Goal: Answer question/provide support: Share knowledge or assist other users

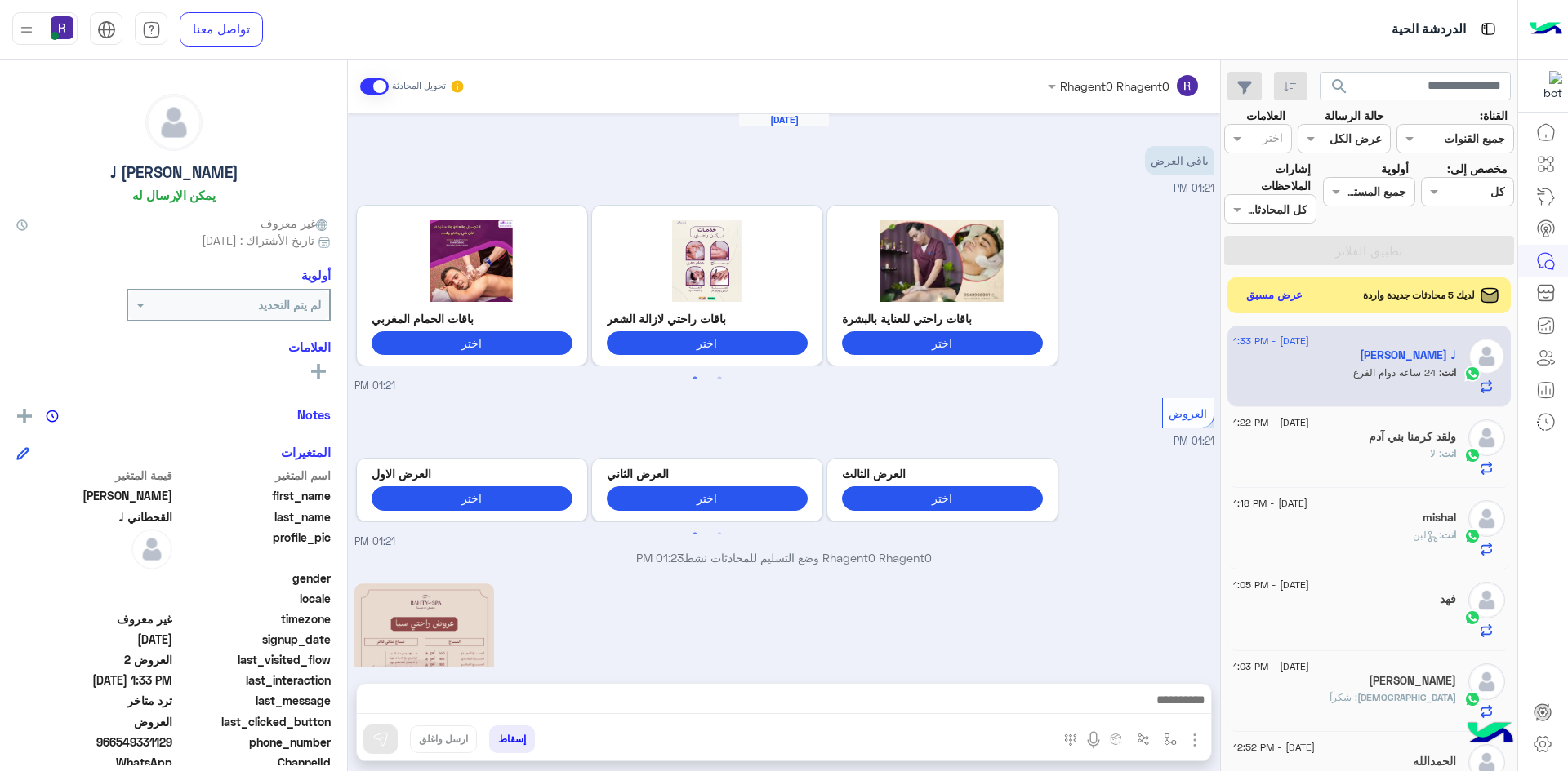
scroll to position [833, 0]
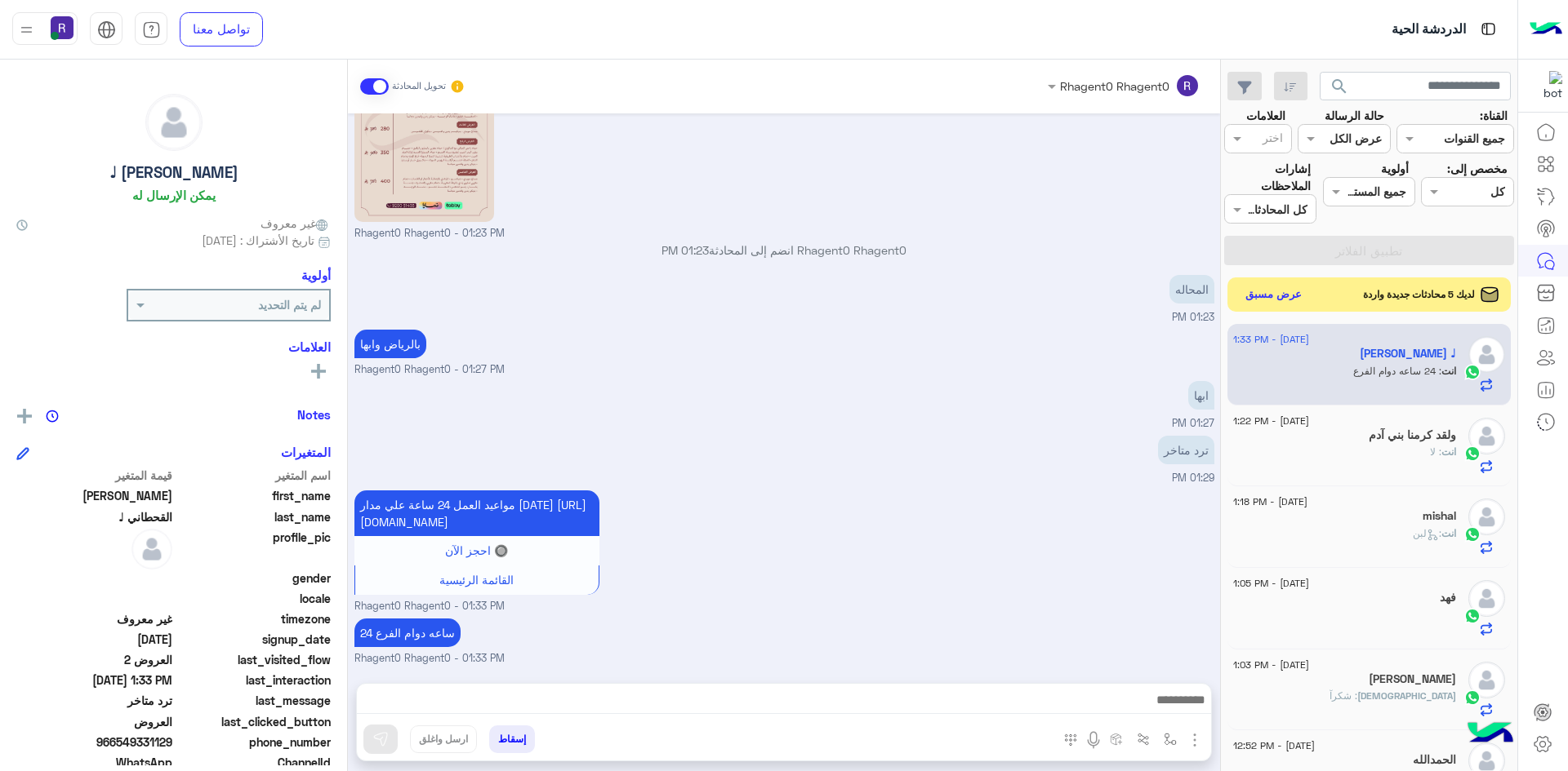
click at [1279, 294] on button "عرض مسبق" at bounding box center [1274, 294] width 68 height 22
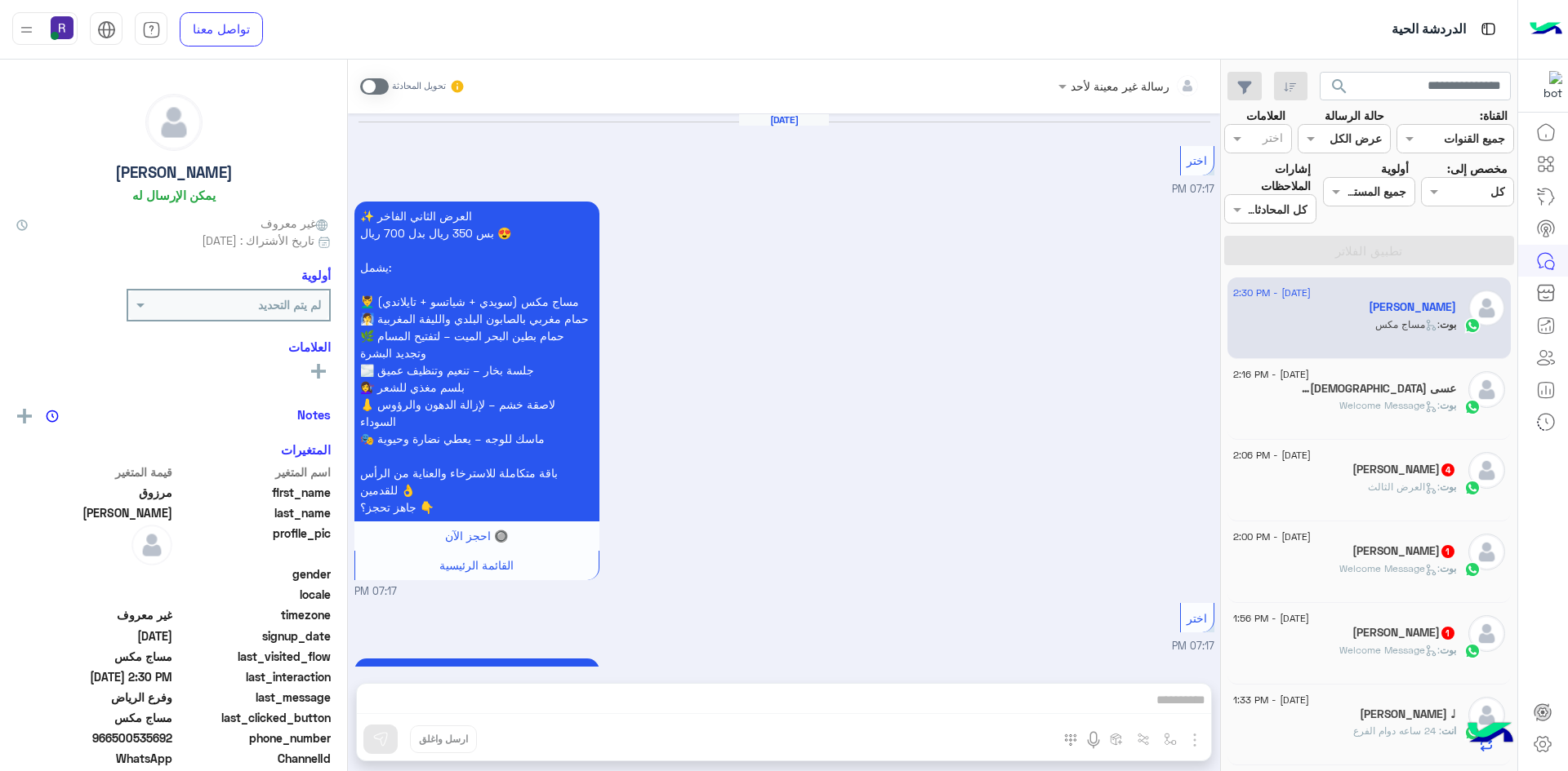
scroll to position [2756, 0]
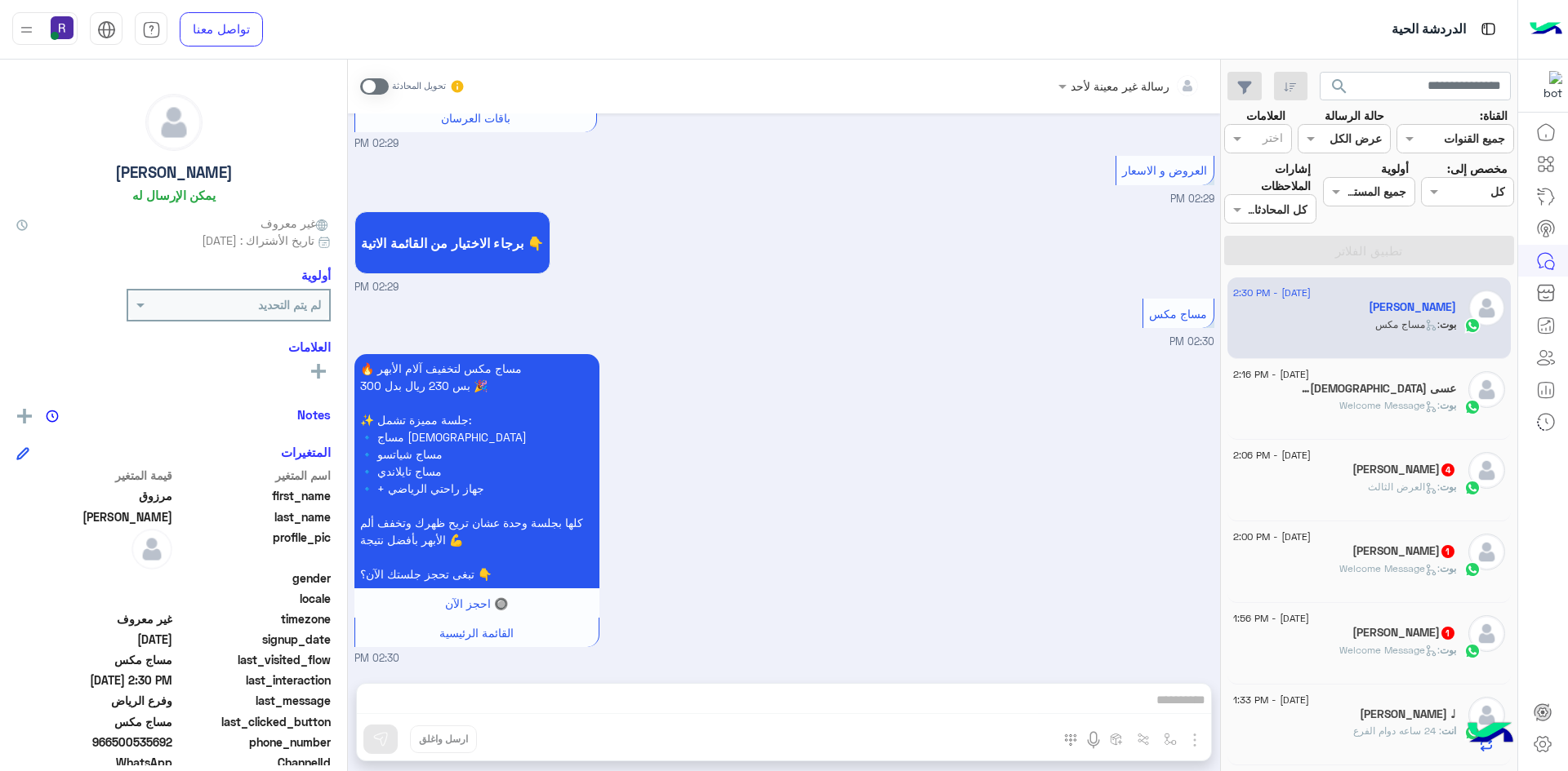
click at [1408, 640] on div "Turner kemal 1" at bounding box center [1345, 635] width 223 height 17
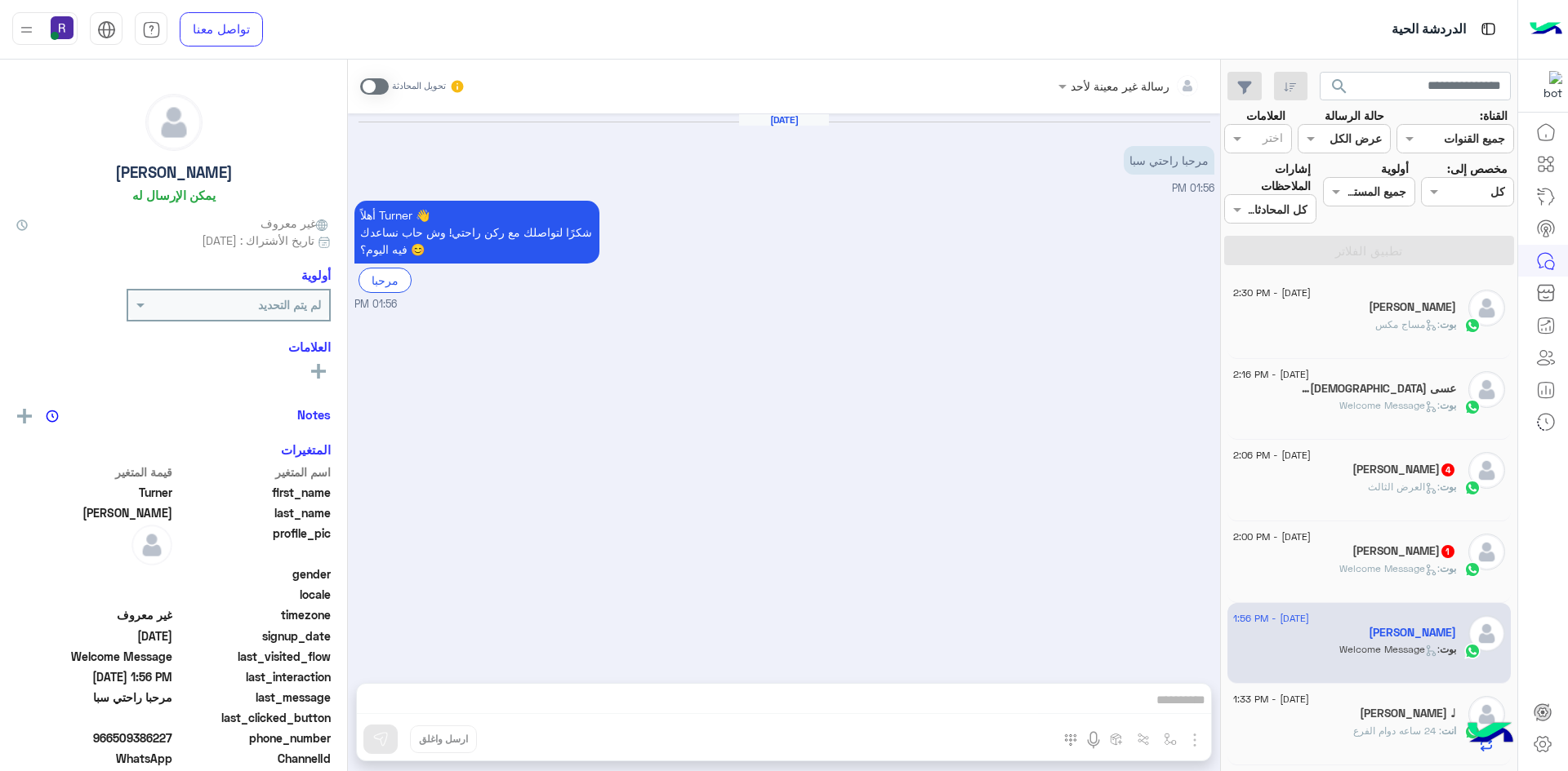
click at [382, 82] on span at bounding box center [374, 86] width 28 height 16
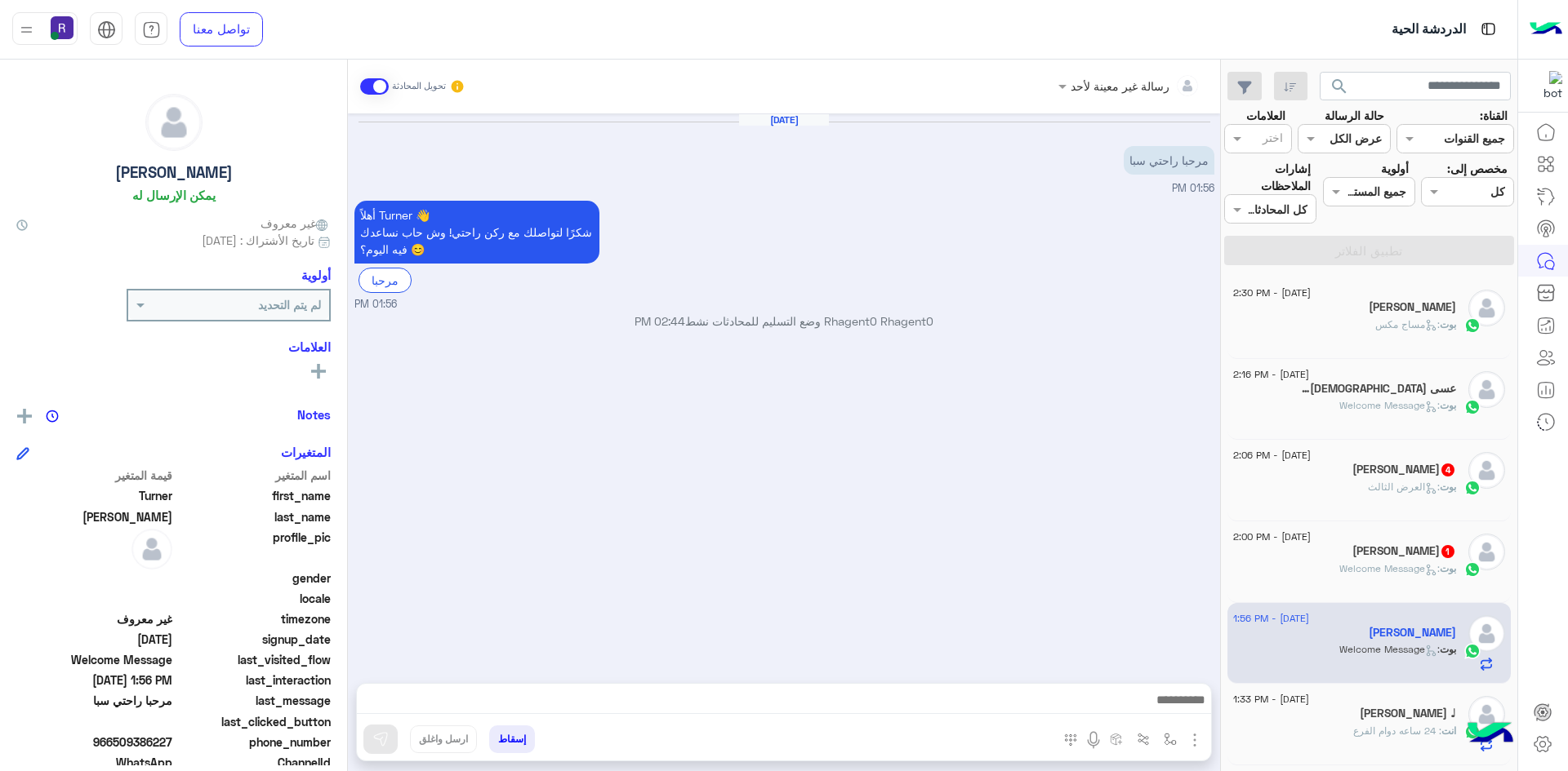
click at [1193, 741] on img "button" at bounding box center [1194, 740] width 20 height 20
click at [1163, 715] on button "الصور" at bounding box center [1169, 704] width 69 height 33
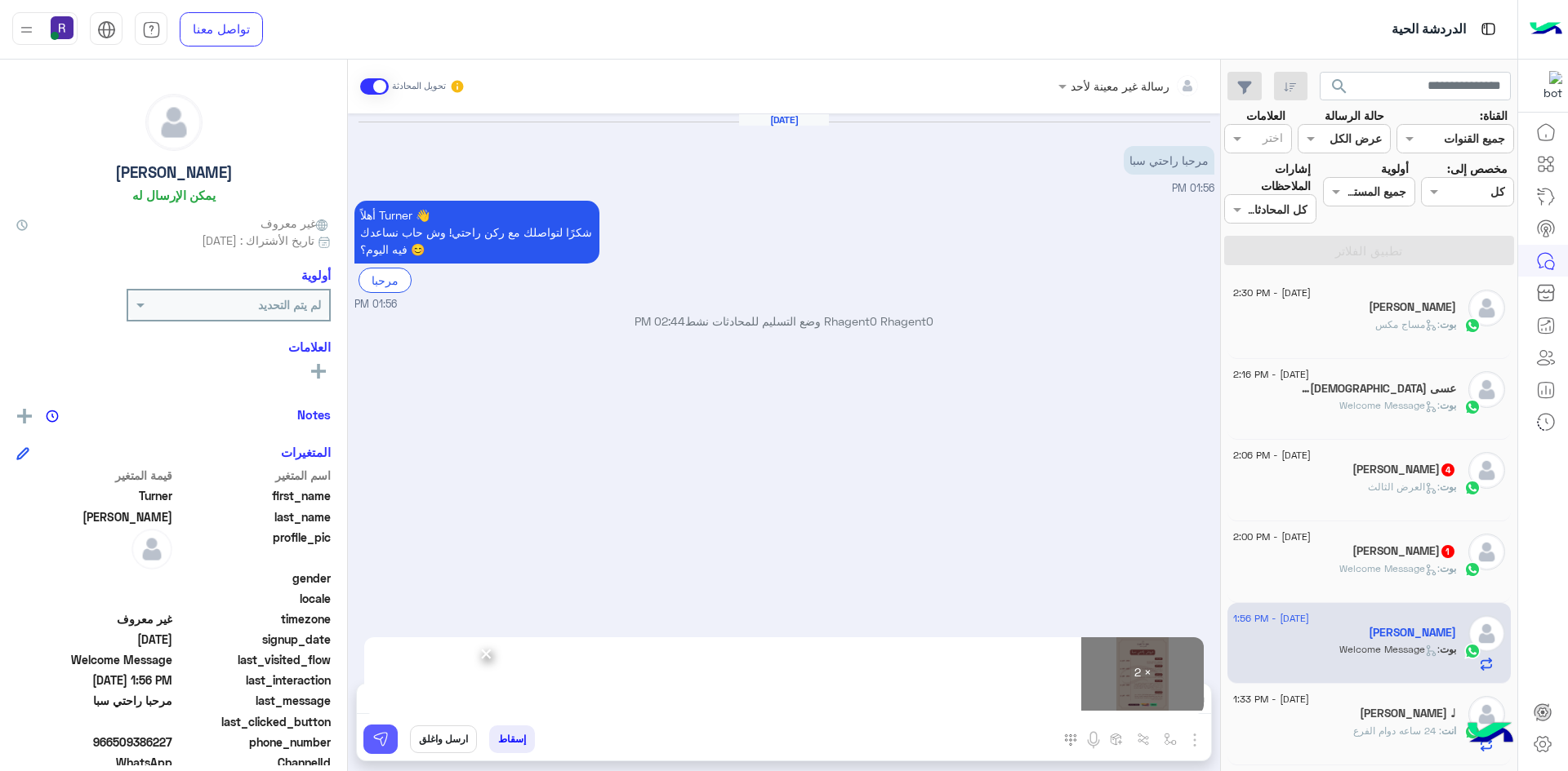
click at [385, 732] on img at bounding box center [379, 739] width 16 height 16
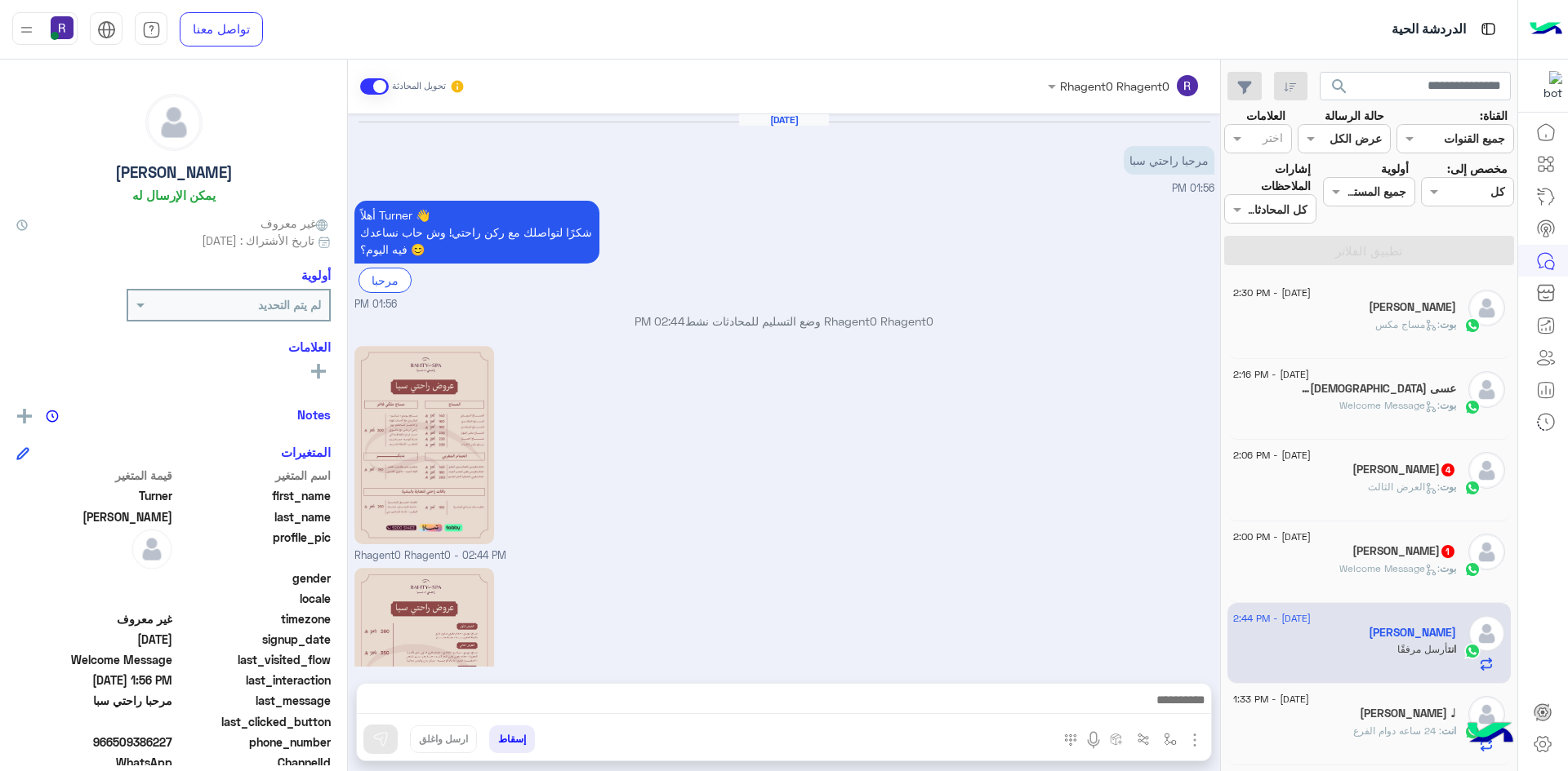
scroll to position [149, 0]
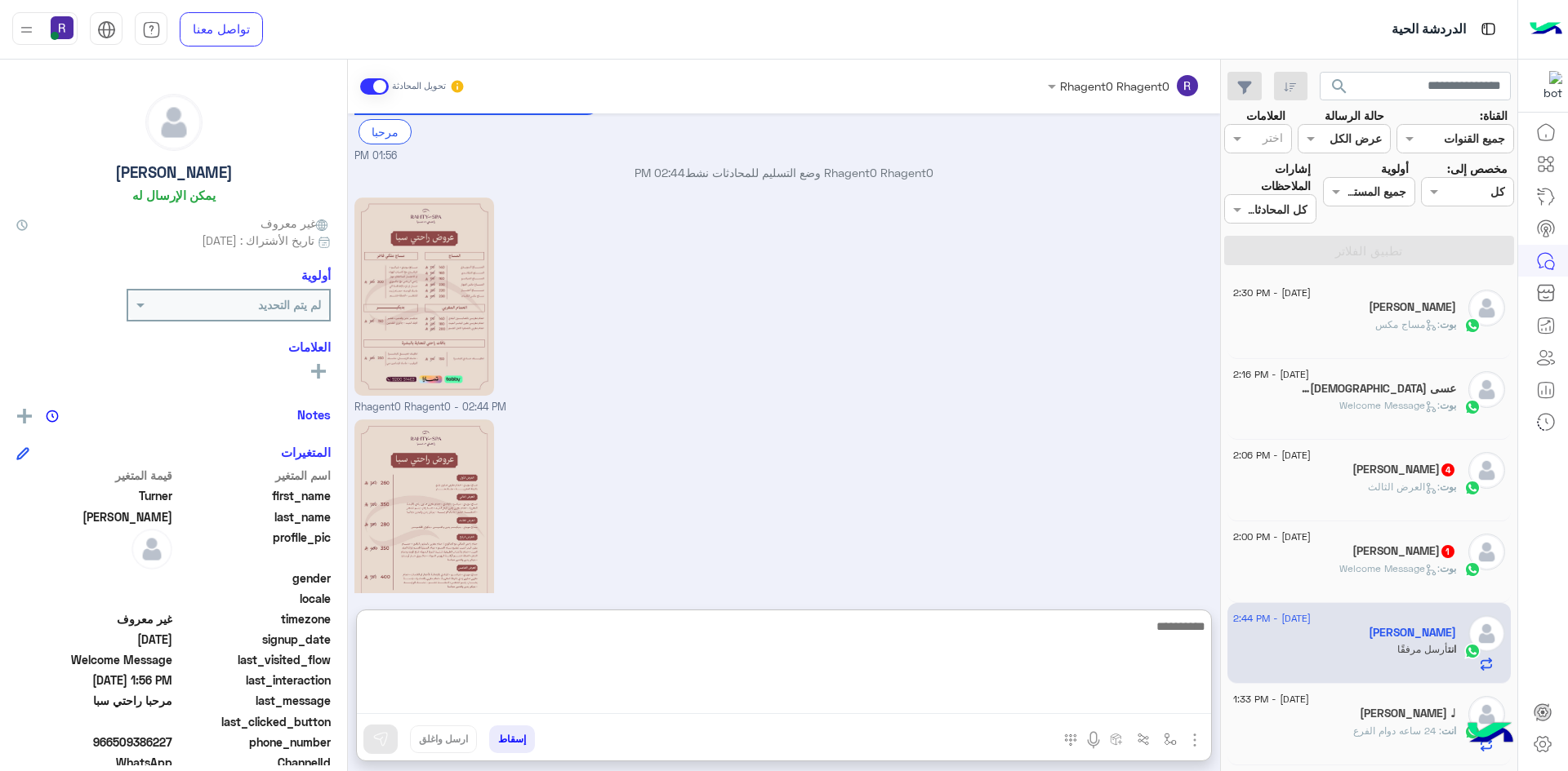
paste textarea "**********"
type textarea "**********"
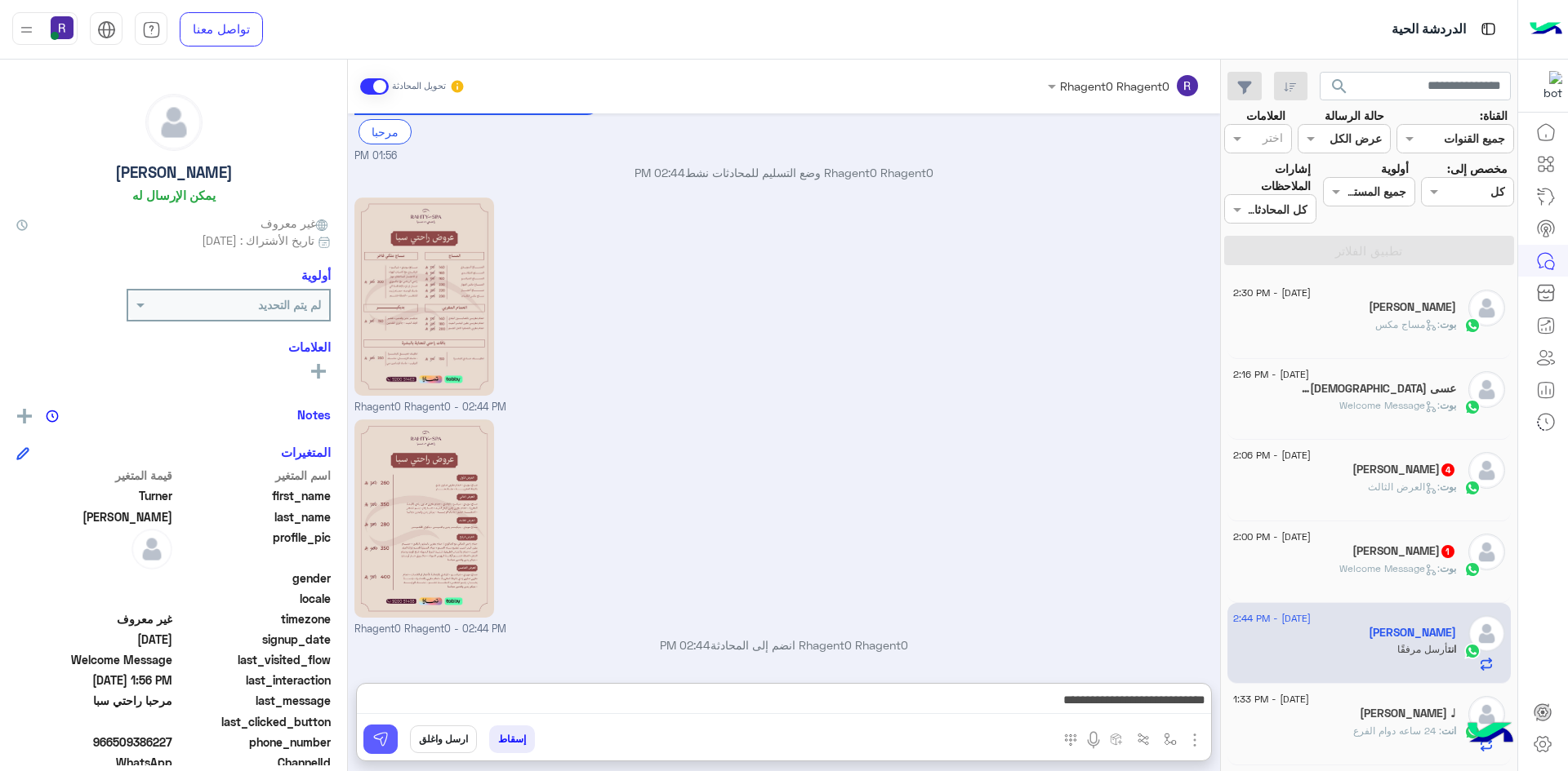
click at [381, 753] on button at bounding box center [380, 739] width 34 height 29
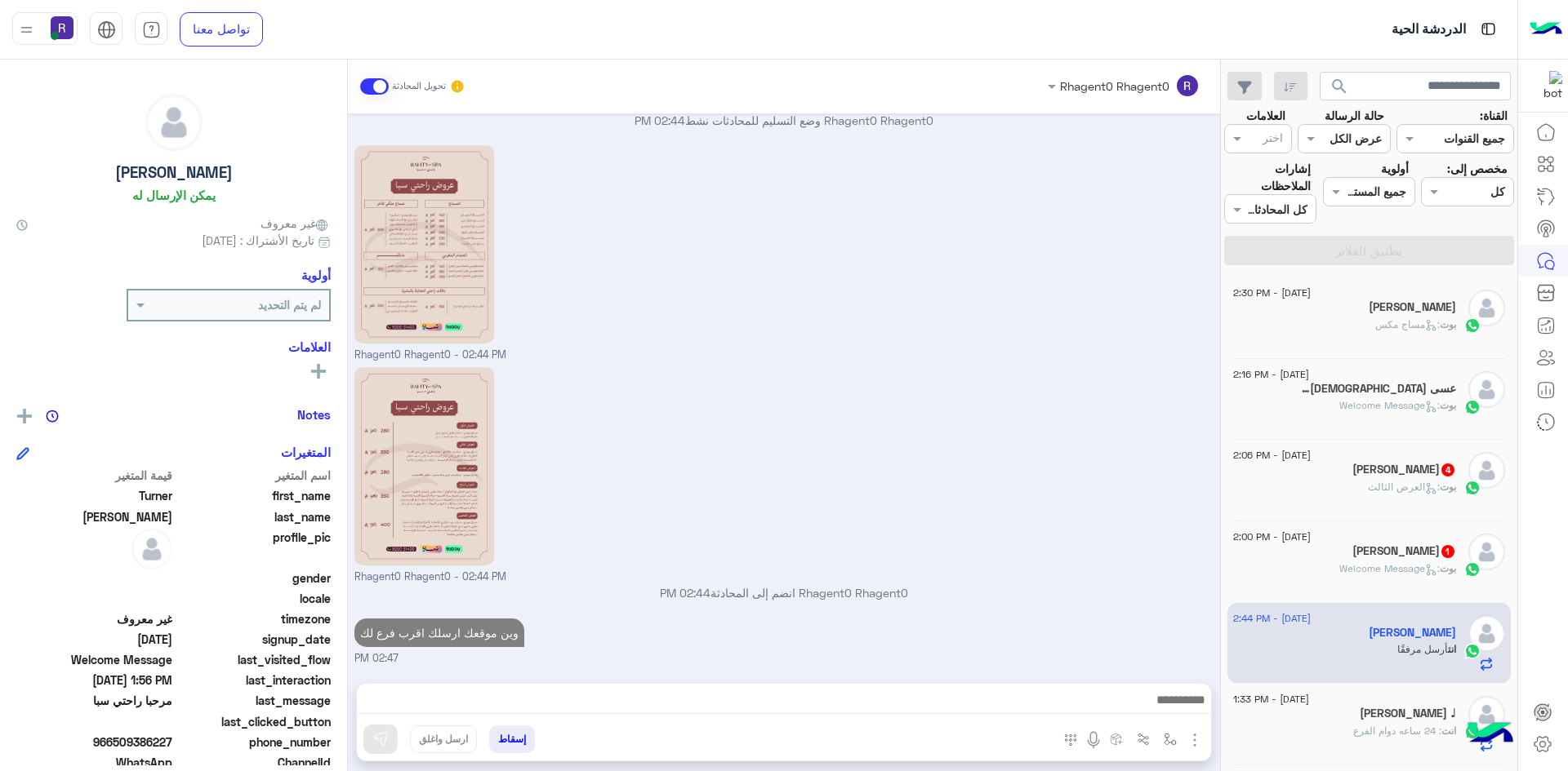
click at [1406, 560] on div "Khalid 1" at bounding box center [1345, 552] width 223 height 17
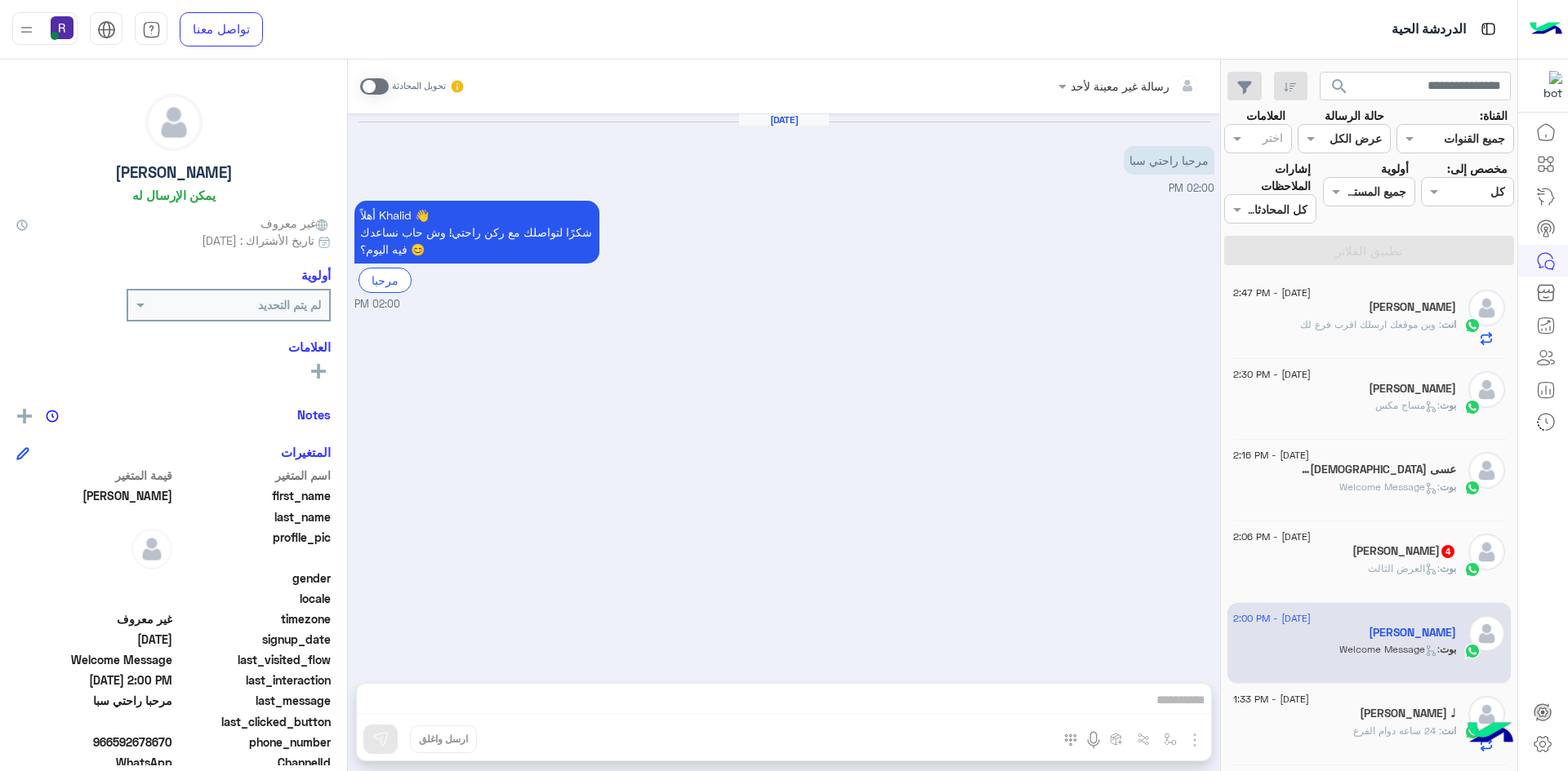
click at [384, 84] on span at bounding box center [374, 86] width 28 height 16
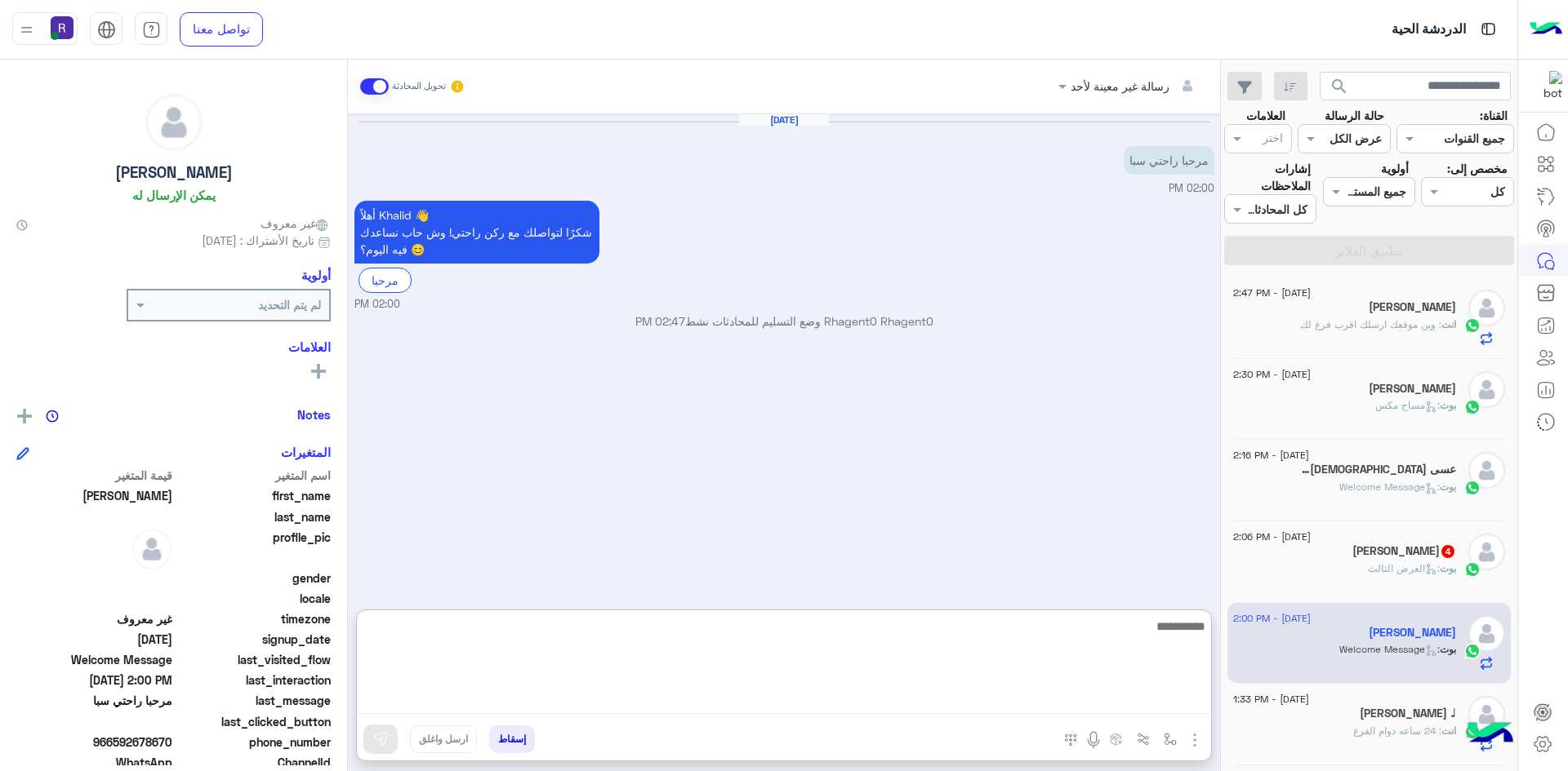
paste textarea "**********"
type textarea "**********"
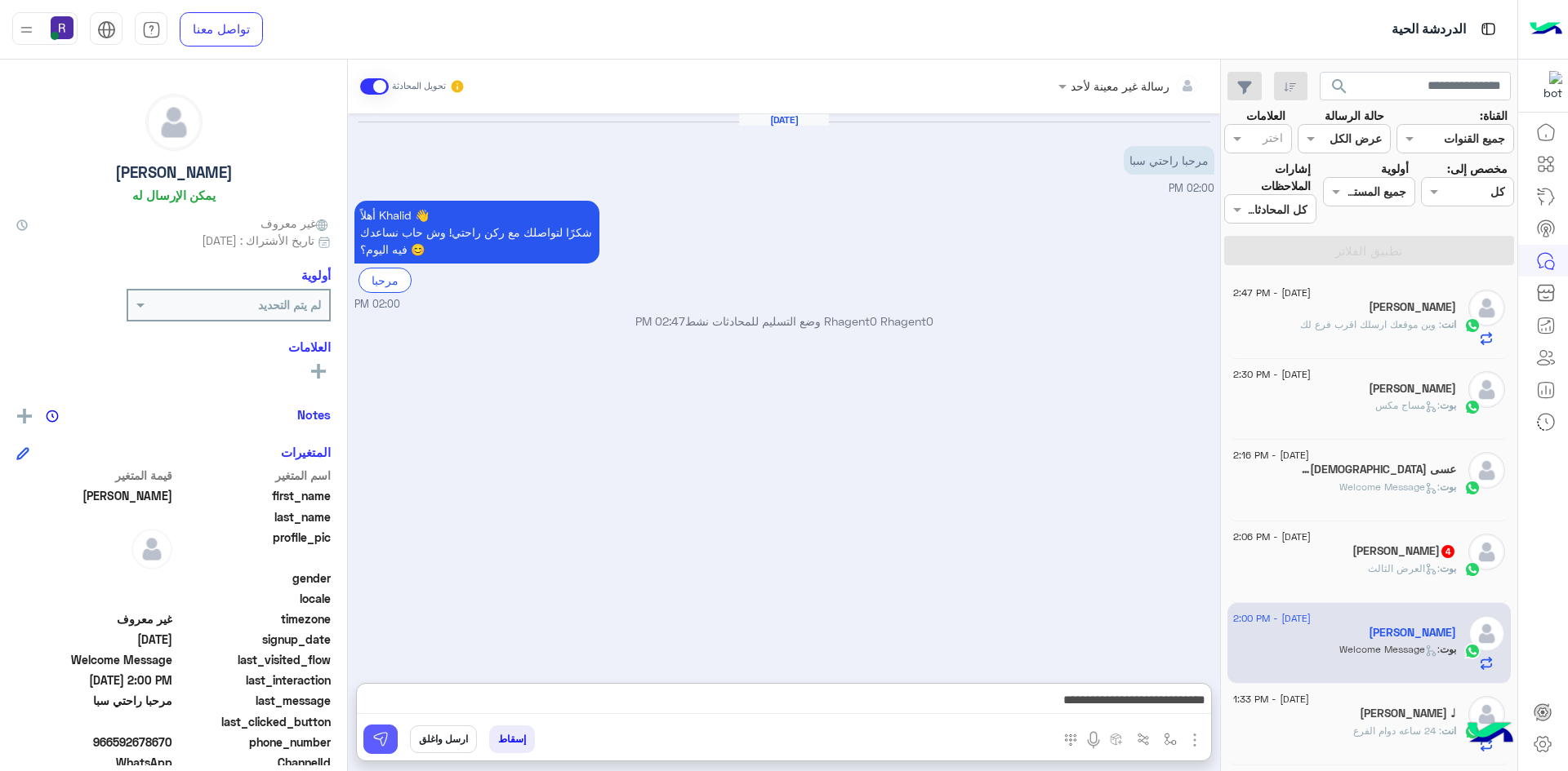
click at [384, 734] on img at bounding box center [379, 739] width 16 height 16
click at [1401, 581] on div "بوت : العرض الثالث" at bounding box center [1345, 576] width 223 height 28
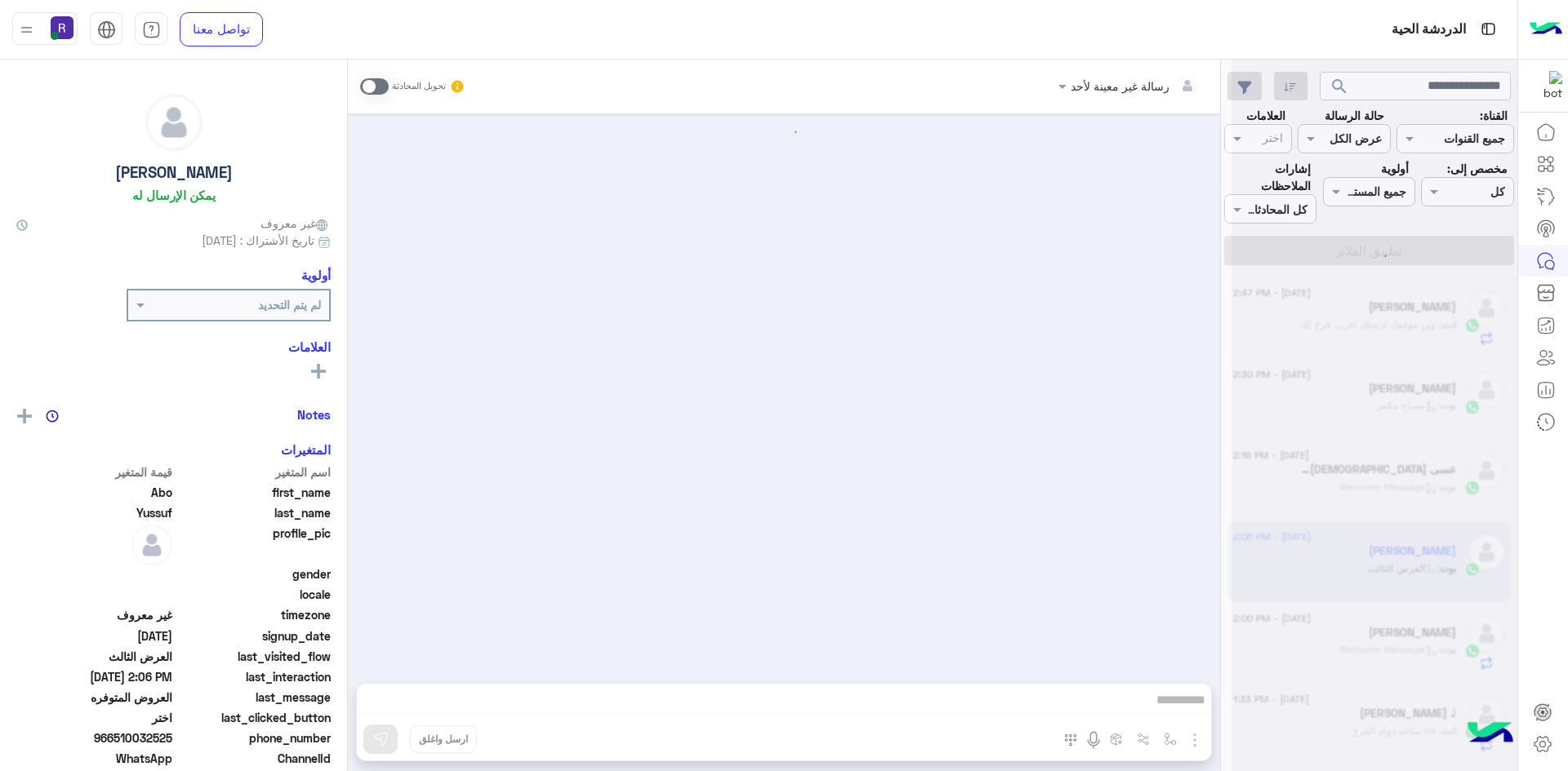
scroll to position [663, 0]
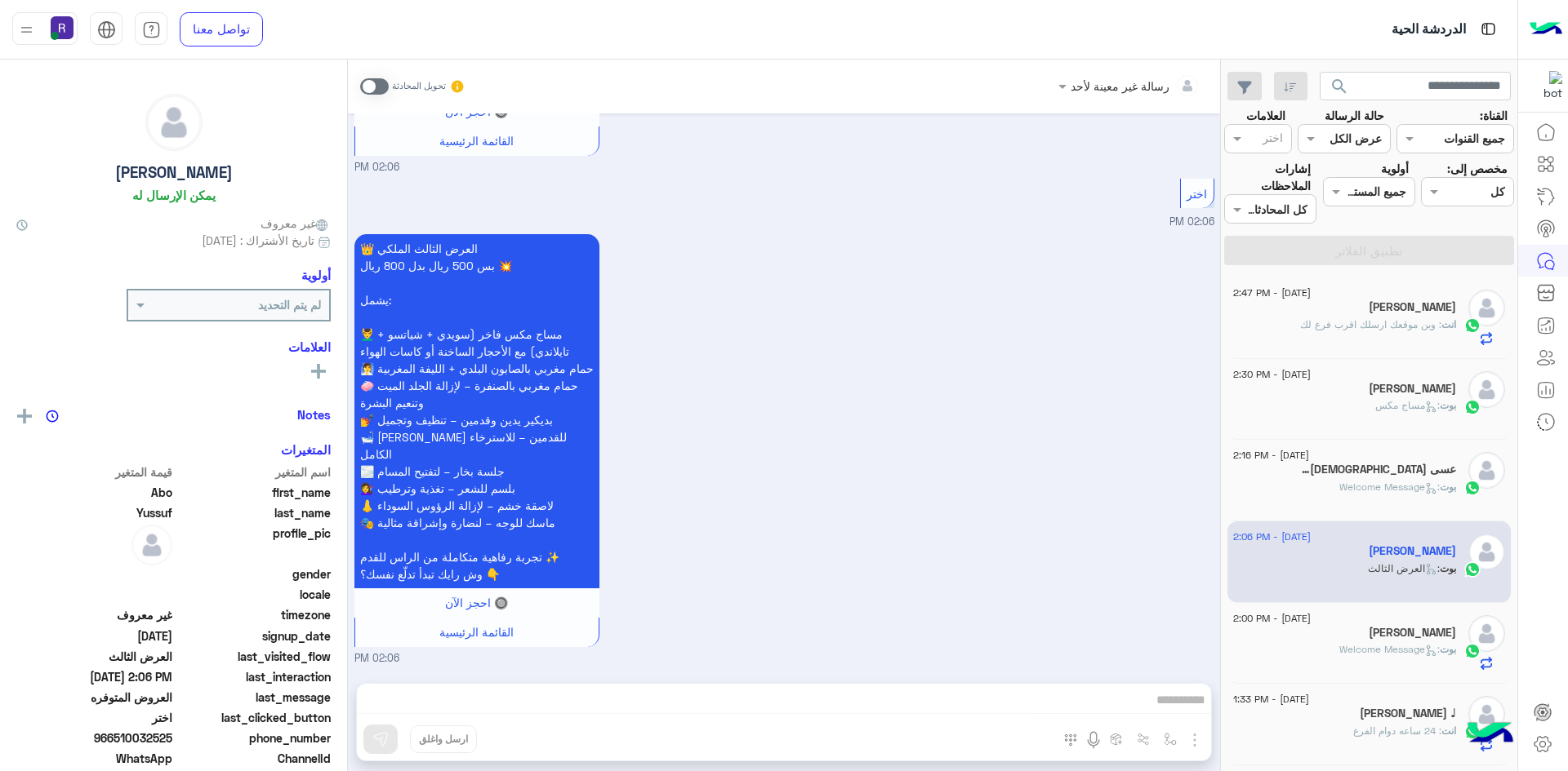
click at [378, 87] on span at bounding box center [374, 86] width 28 height 16
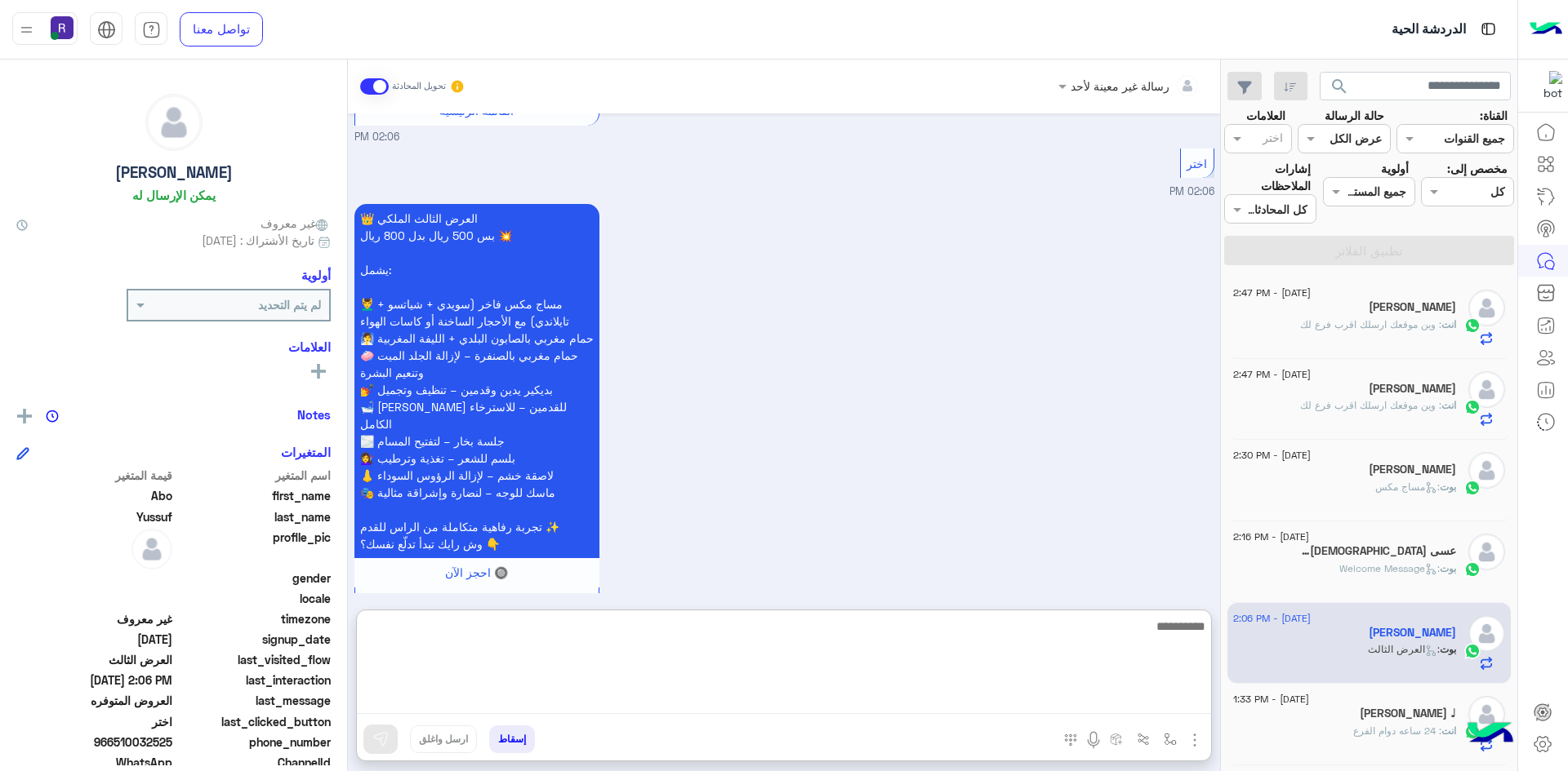
paste textarea "**********"
type textarea "**********"
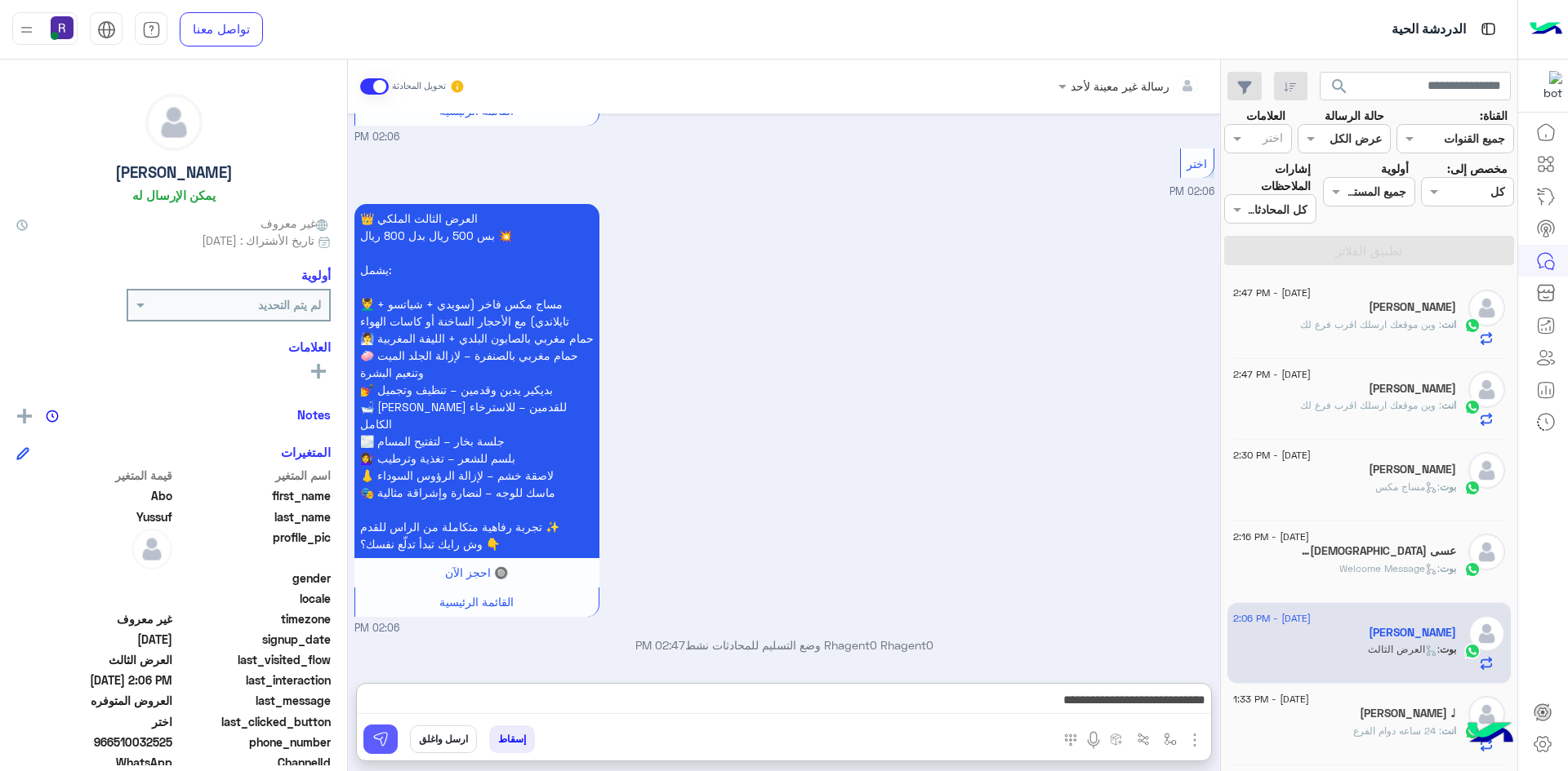
click at [386, 742] on img at bounding box center [379, 739] width 16 height 16
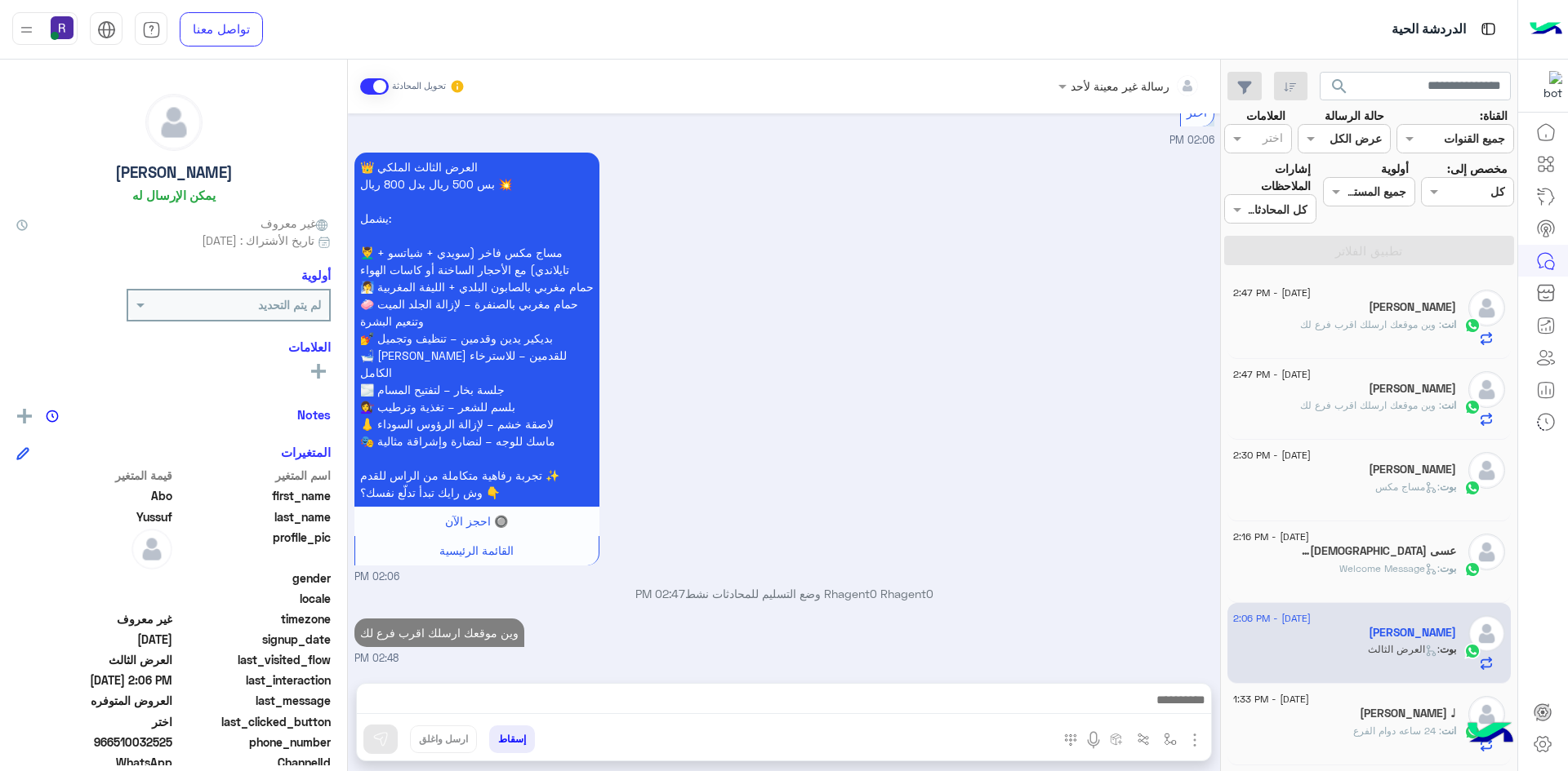
click at [1299, 573] on div "بوت : Welcome Message" at bounding box center [1345, 576] width 223 height 28
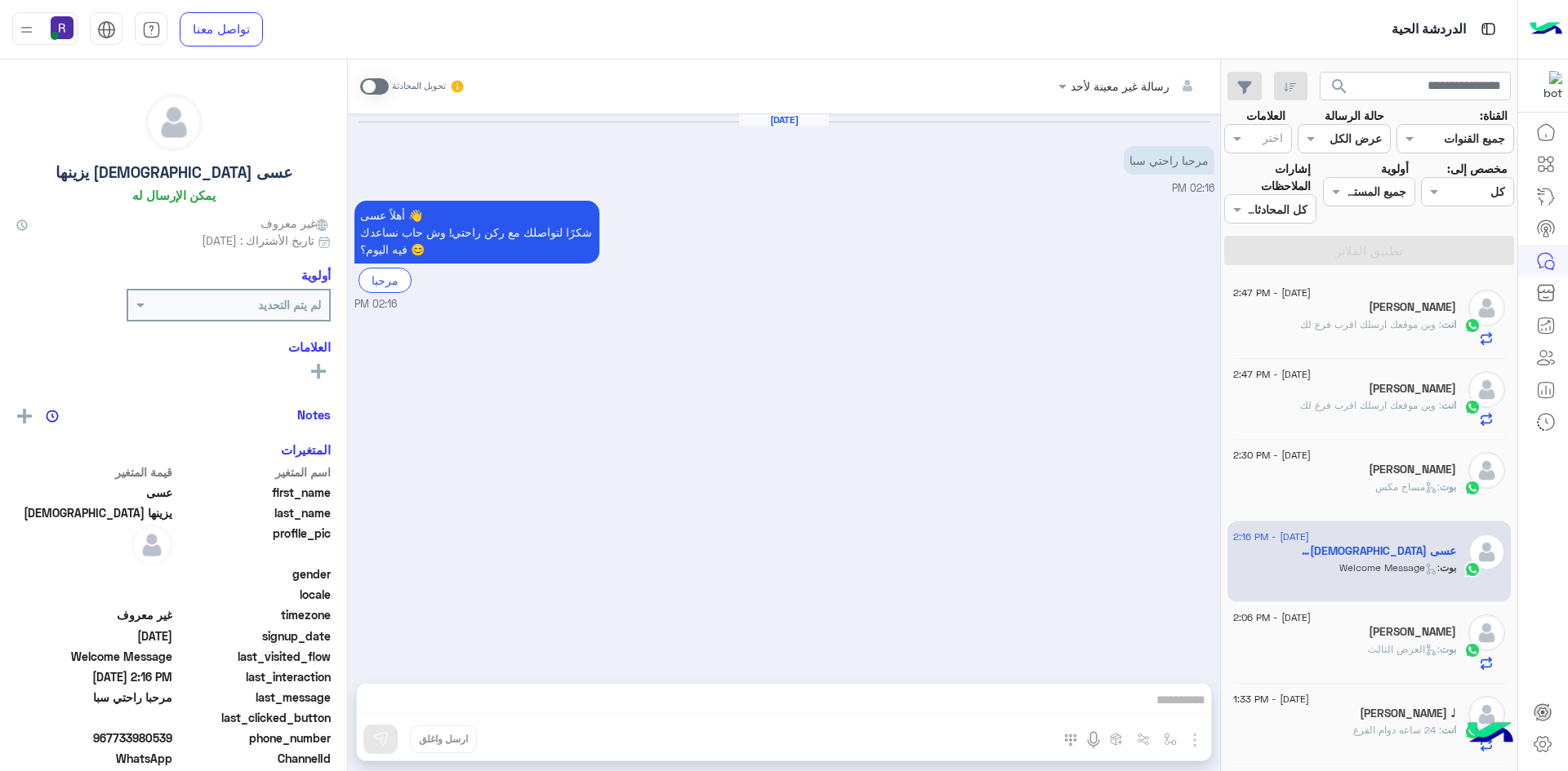
click at [380, 80] on span at bounding box center [374, 86] width 28 height 16
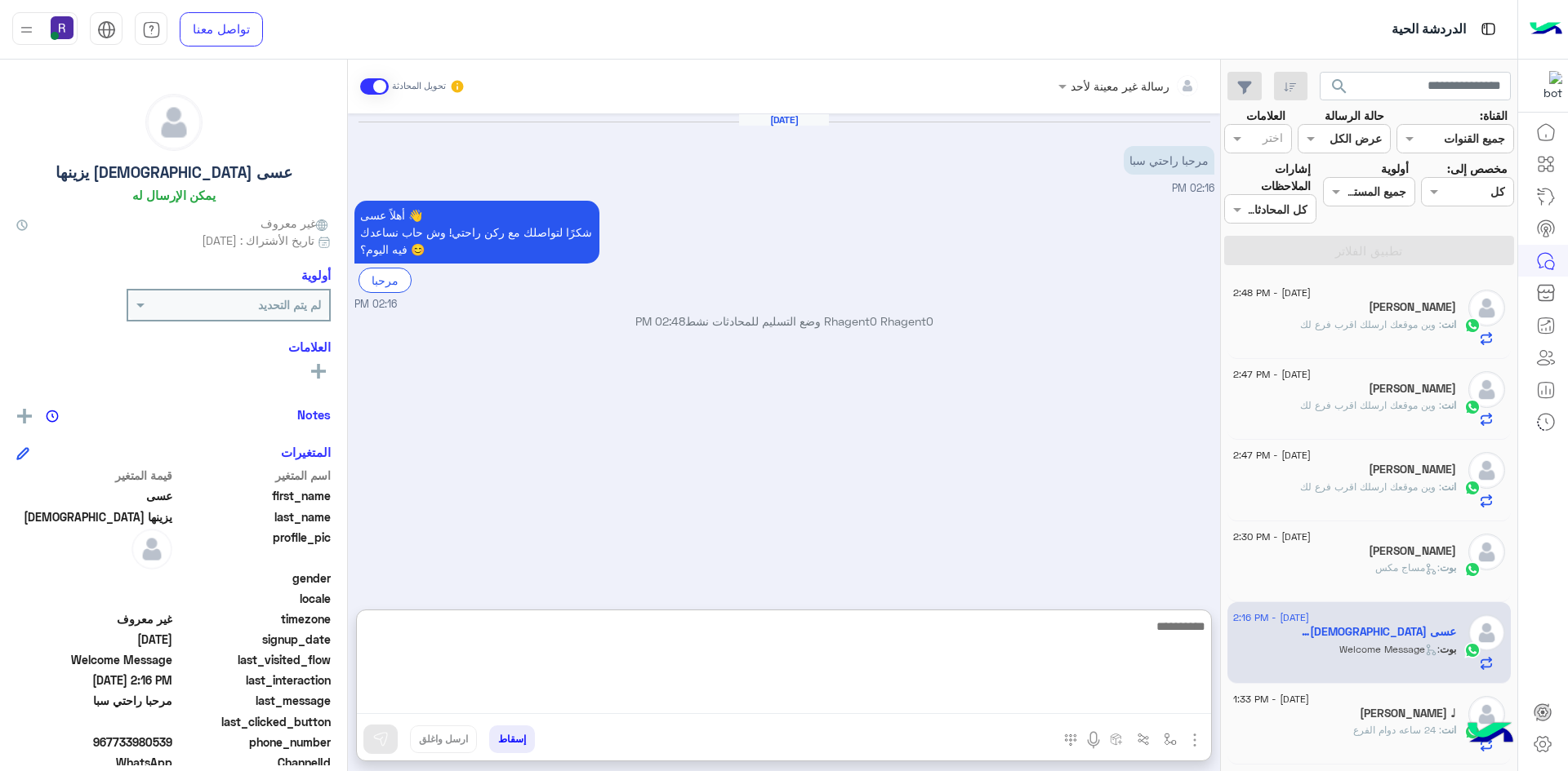
paste textarea "**********"
type textarea "**********"
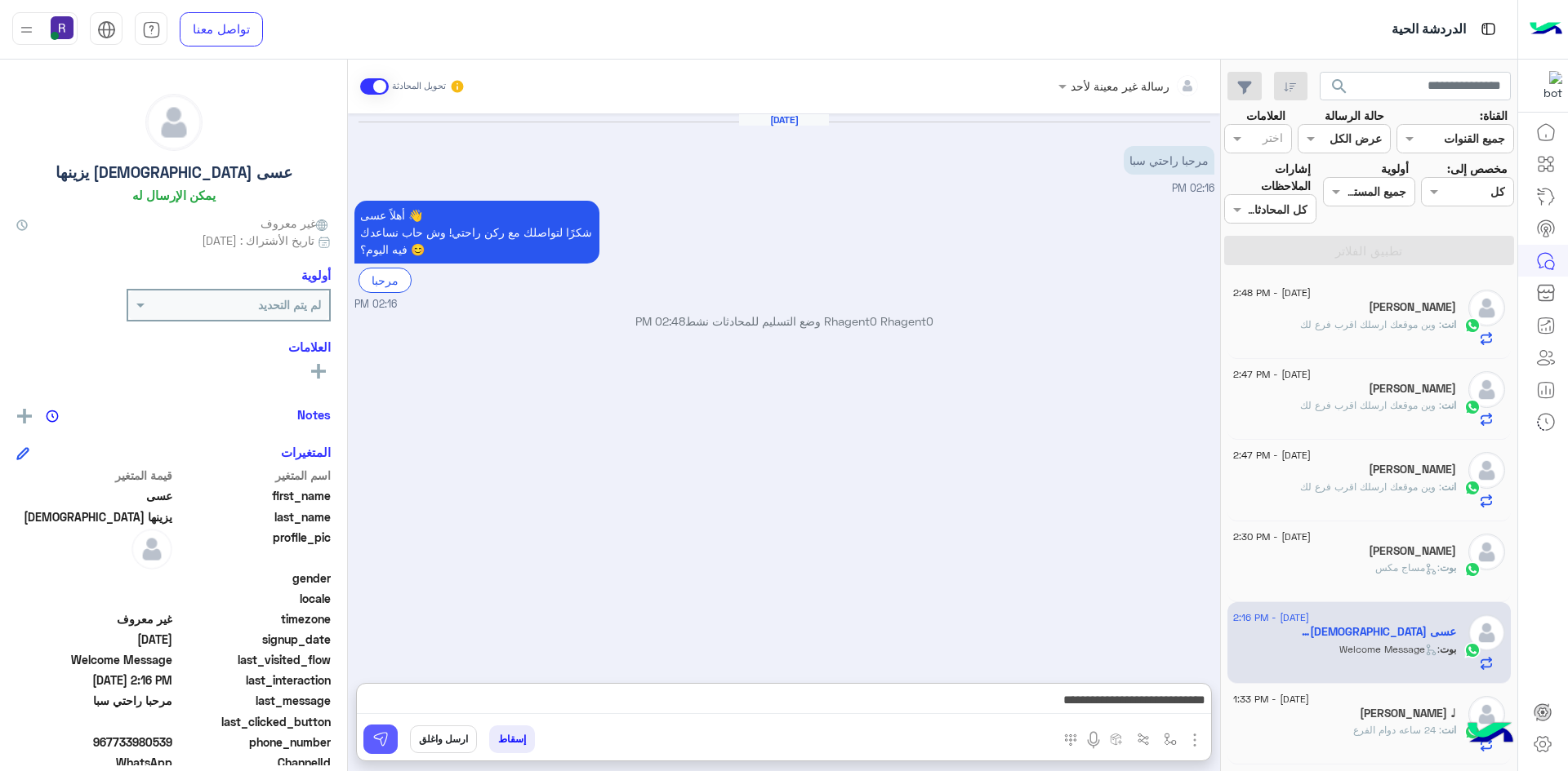
click at [378, 725] on button at bounding box center [380, 739] width 34 height 29
click at [1406, 478] on div "[PERSON_NAME]" at bounding box center [1345, 471] width 223 height 17
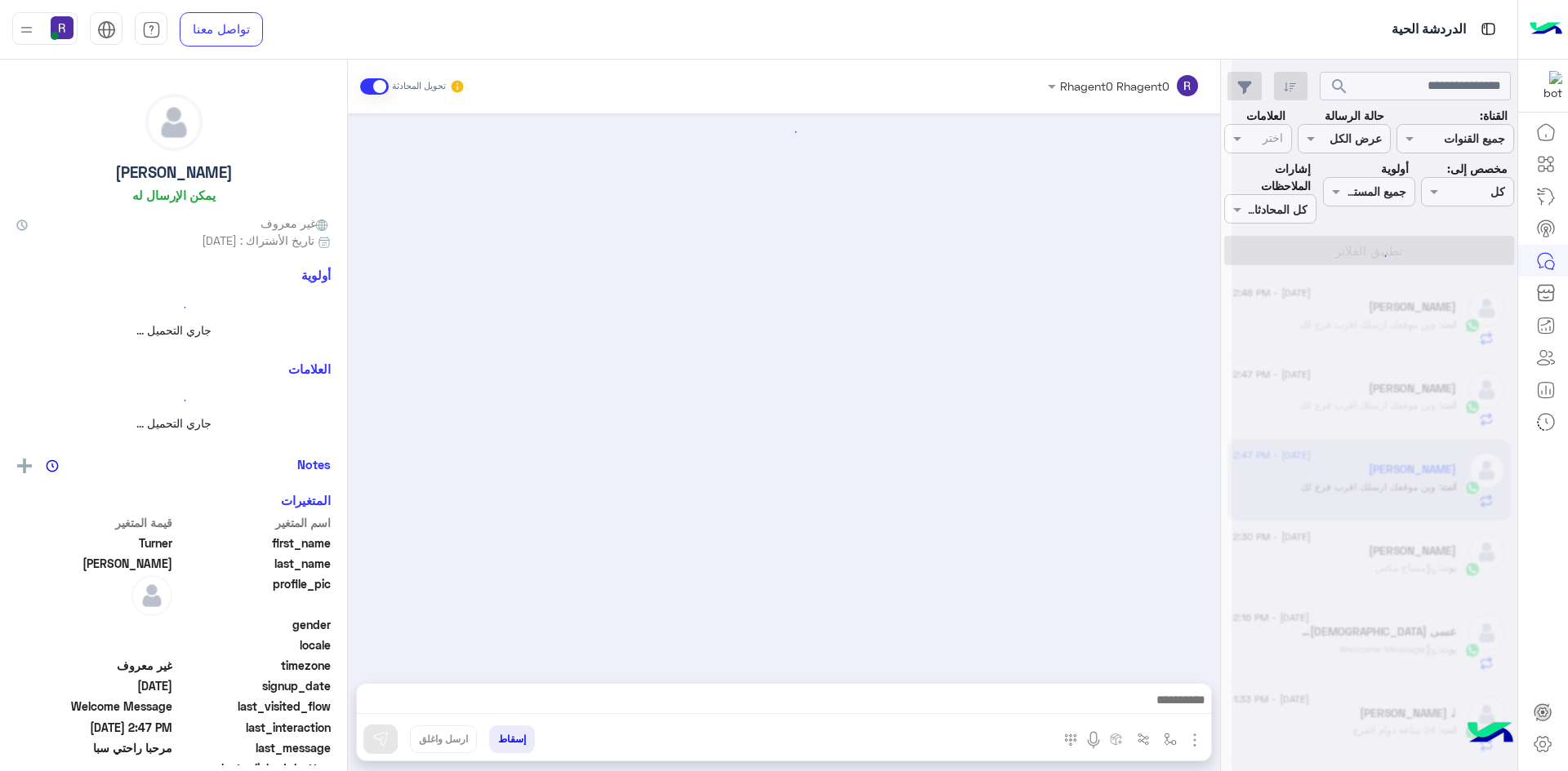
scroll to position [201, 0]
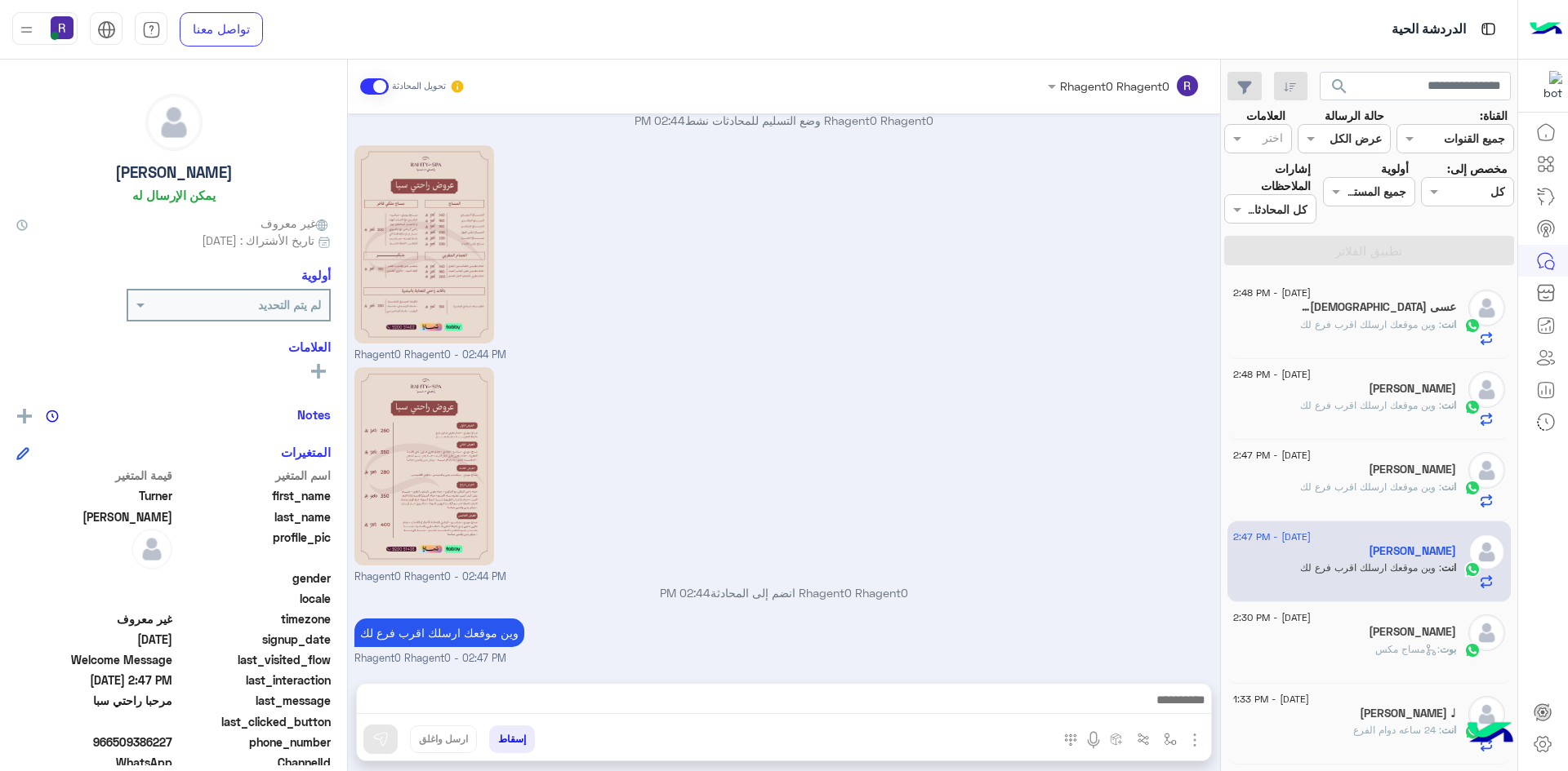
click at [1345, 319] on span ": وين موقعك ارسلك اقرب فرع لك" at bounding box center [1370, 324] width 141 height 12
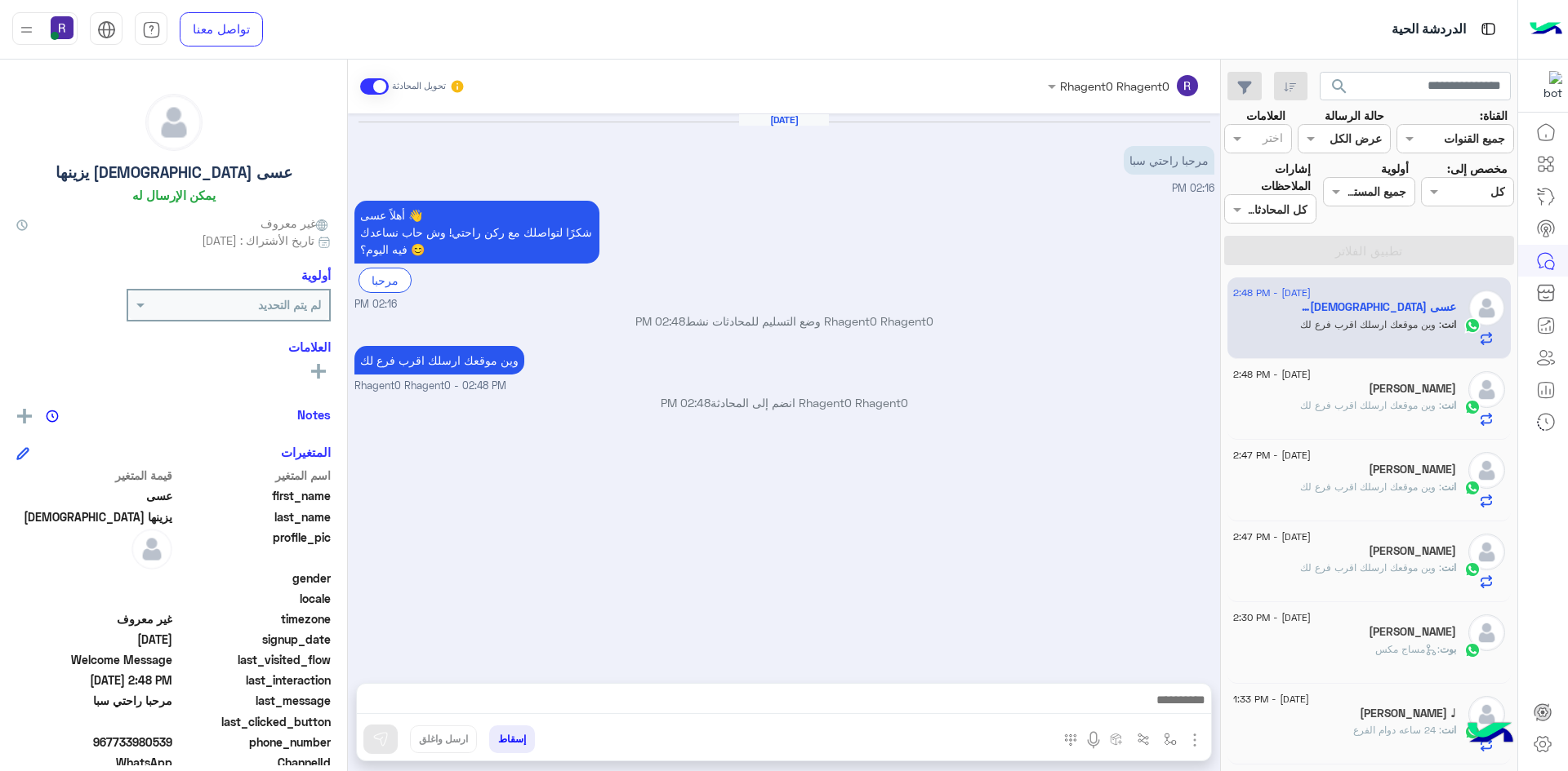
click at [1336, 407] on span ": وين موقعك ارسلك اقرب فرع لك" at bounding box center [1370, 405] width 141 height 12
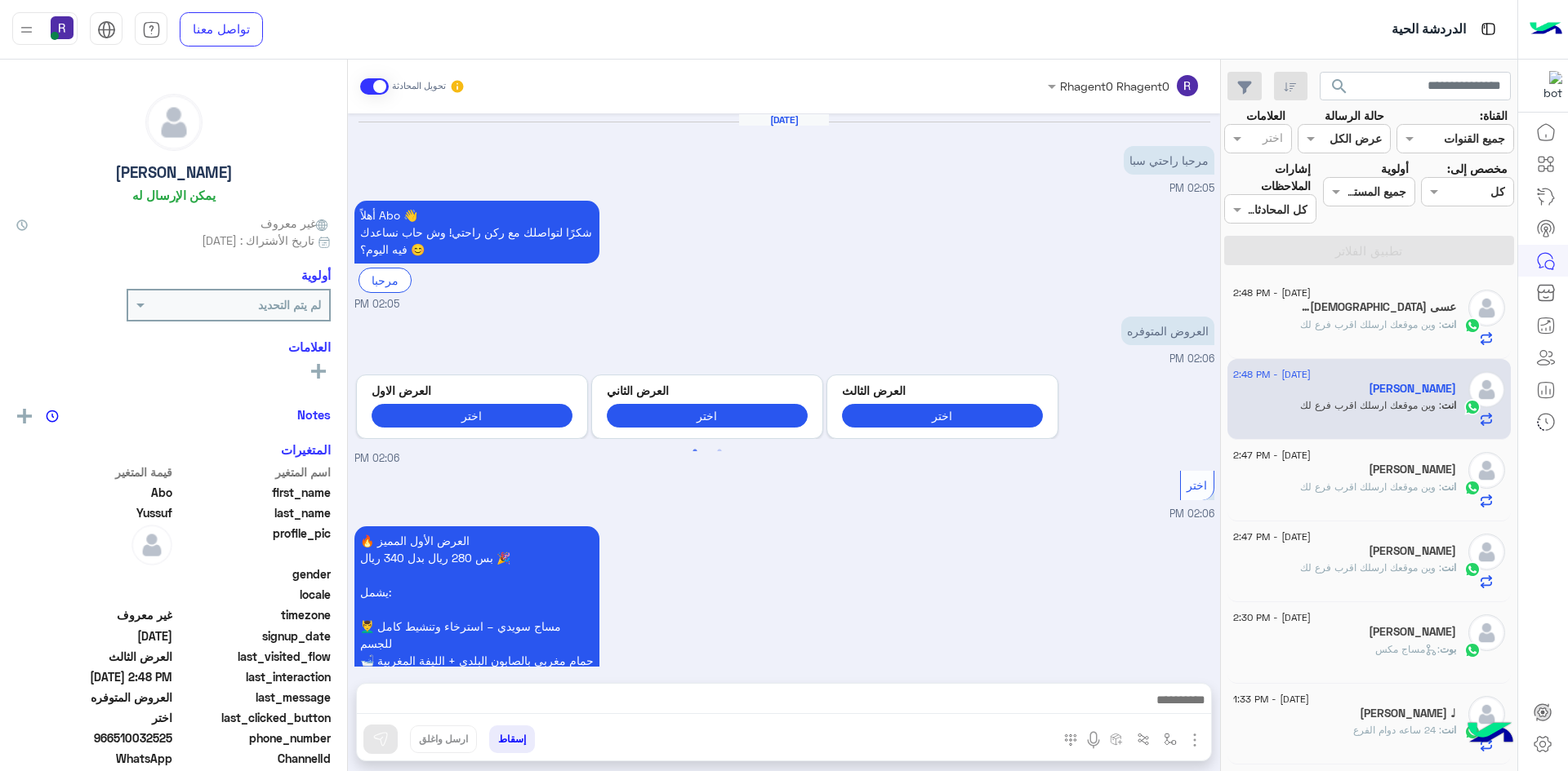
scroll to position [776, 0]
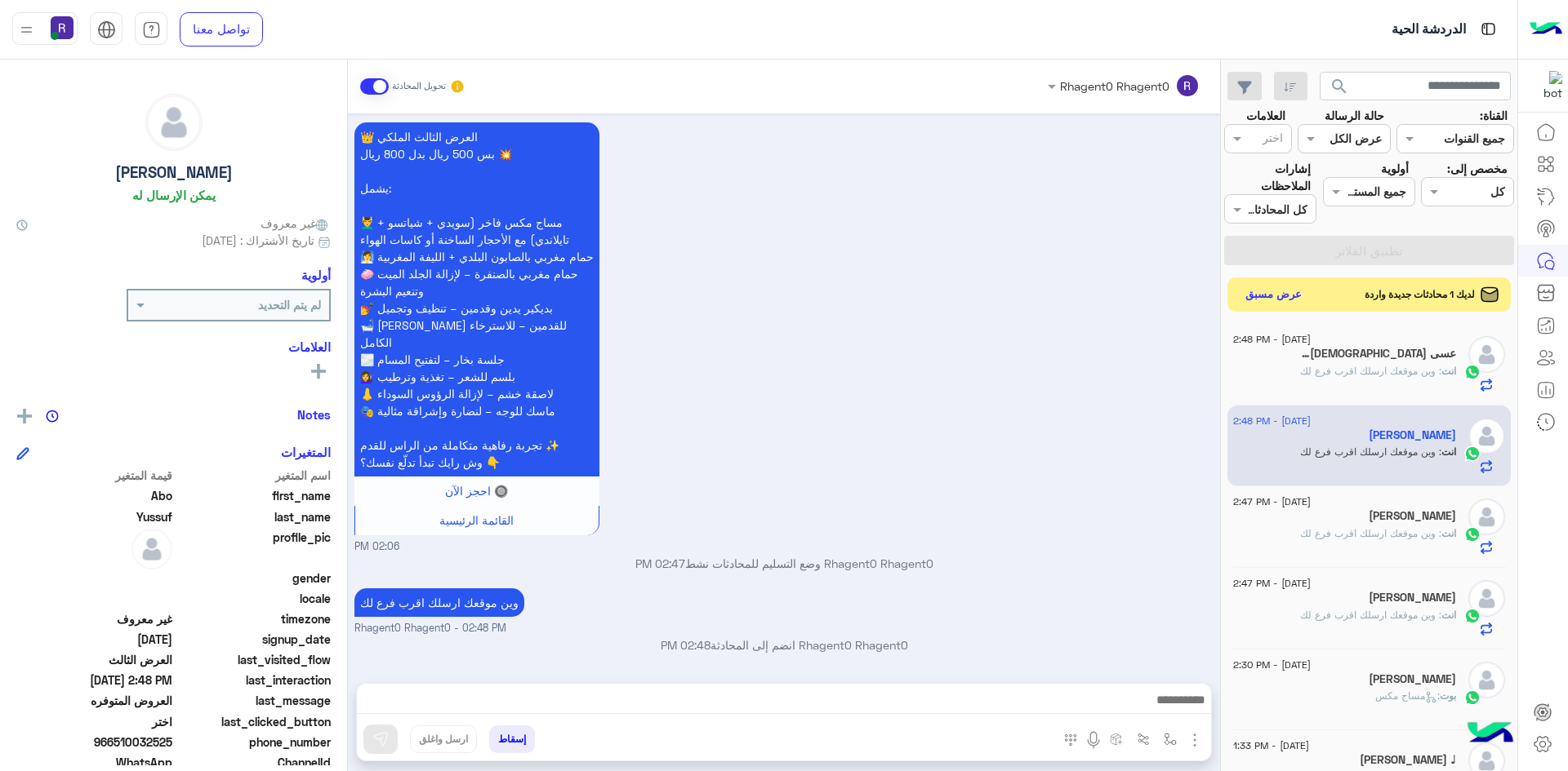
click at [1277, 295] on button "عرض مسبق" at bounding box center [1274, 294] width 68 height 22
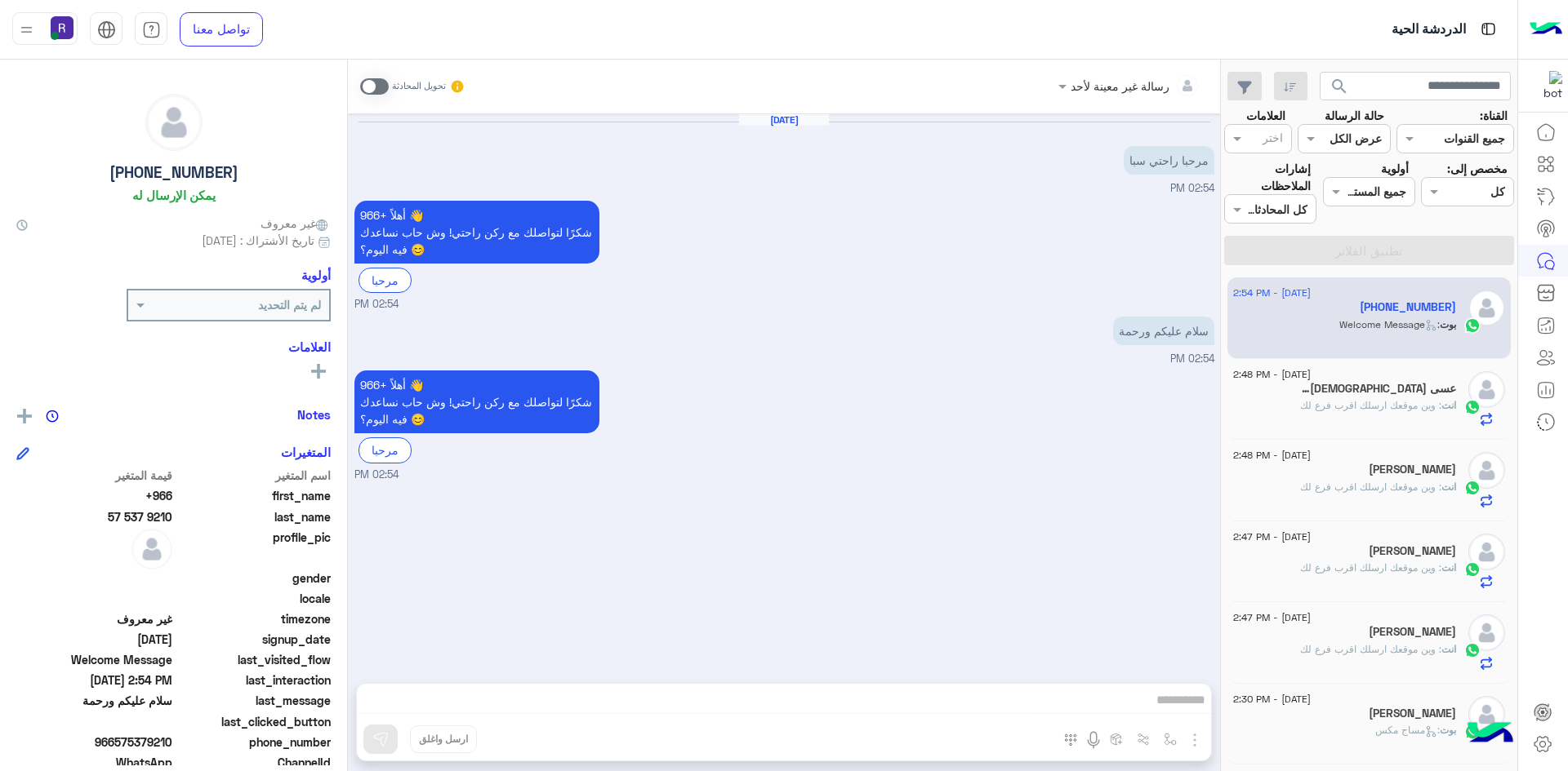
click at [384, 83] on span at bounding box center [374, 86] width 28 height 16
click at [1199, 745] on img "button" at bounding box center [1194, 740] width 20 height 20
click at [1185, 716] on button "الصور" at bounding box center [1169, 704] width 69 height 33
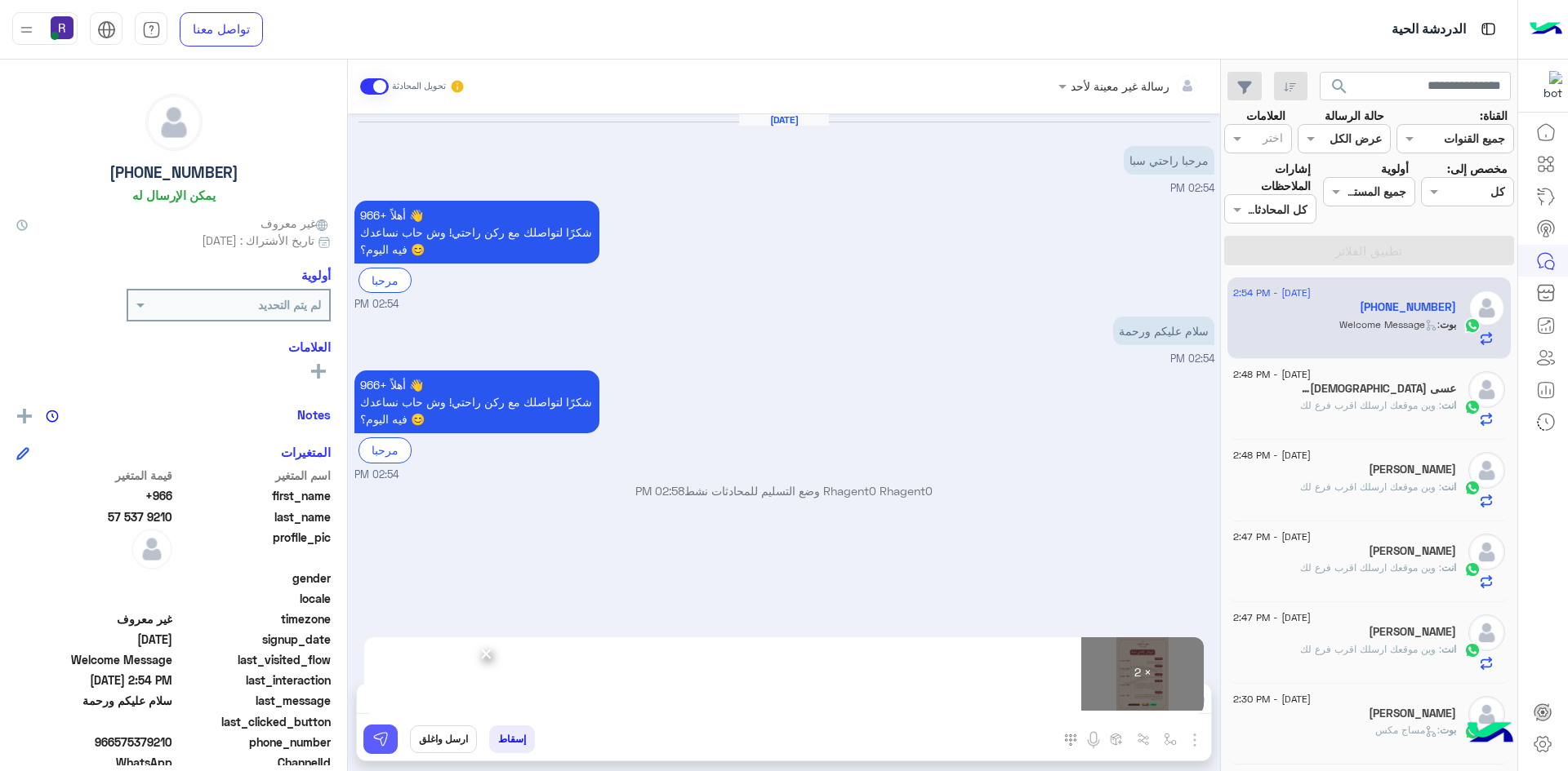
click at [372, 735] on img at bounding box center [379, 739] width 16 height 16
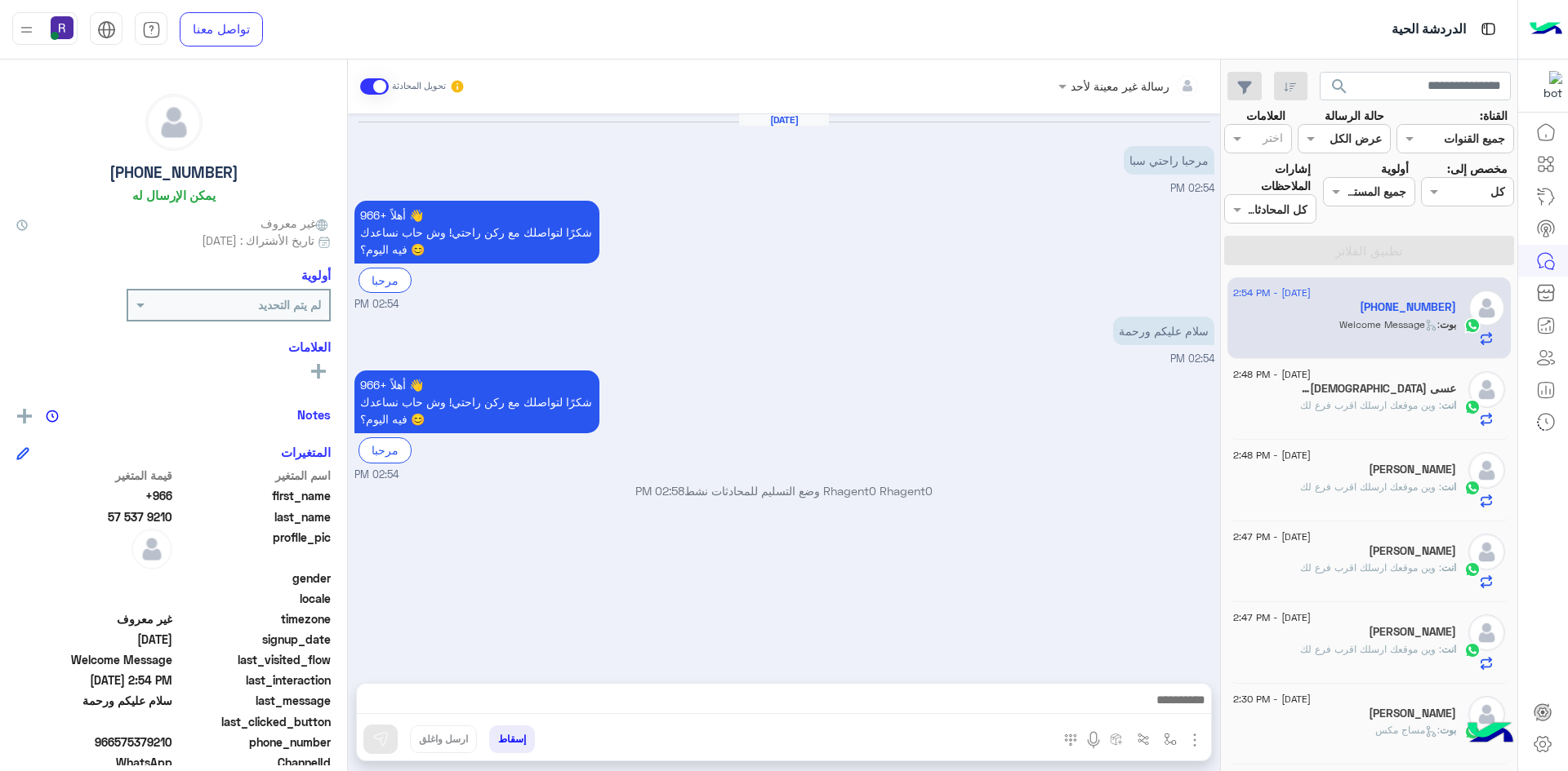
click at [1434, 404] on span ": وين موقعك ارسلك اقرب فرع لك" at bounding box center [1370, 405] width 141 height 12
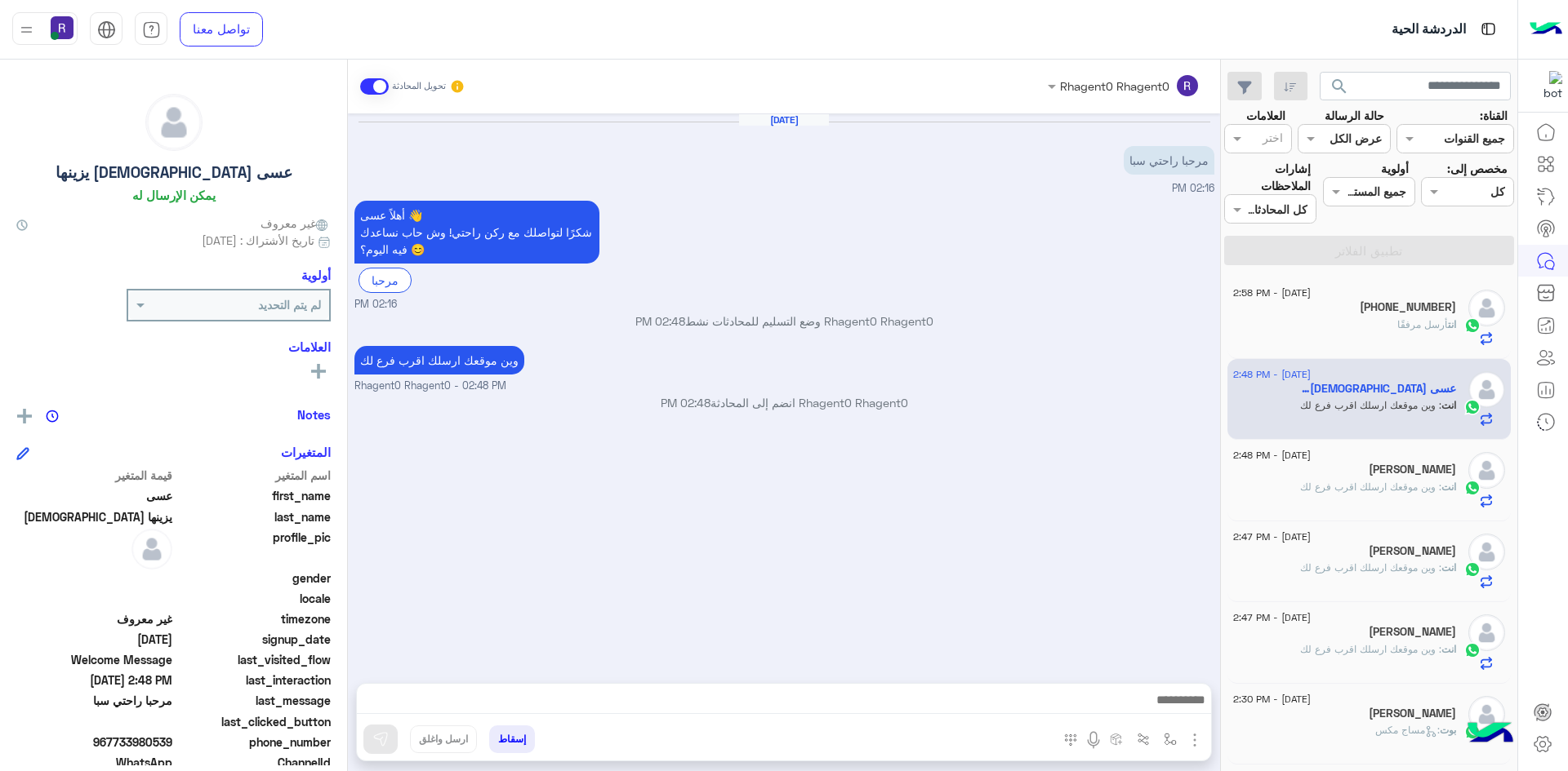
click at [1195, 745] on img "button" at bounding box center [1194, 740] width 20 height 20
click at [1183, 710] on button "الصور" at bounding box center [1169, 704] width 69 height 33
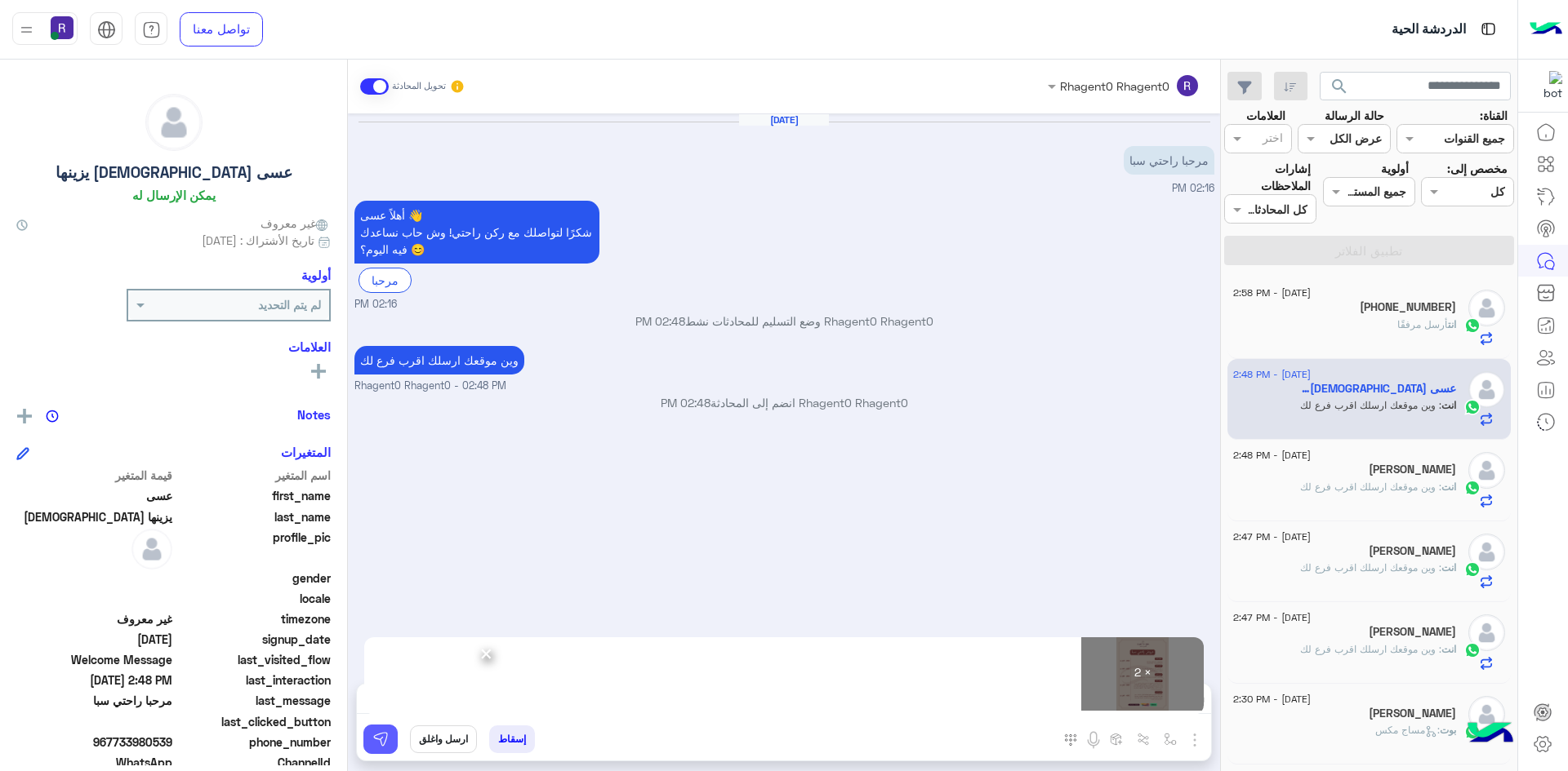
click at [386, 745] on img at bounding box center [379, 739] width 16 height 16
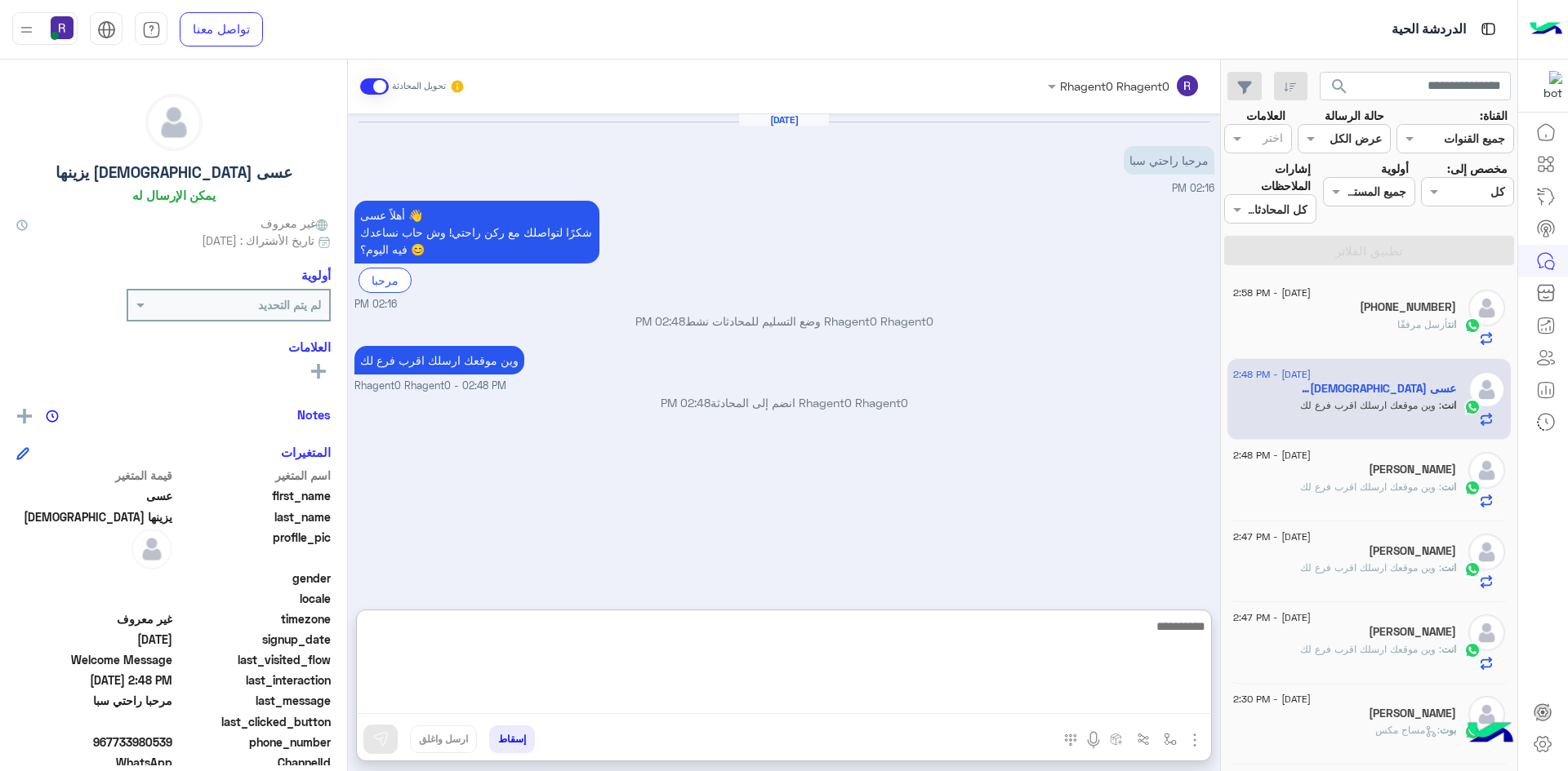
paste textarea "**********"
type textarea "**********"
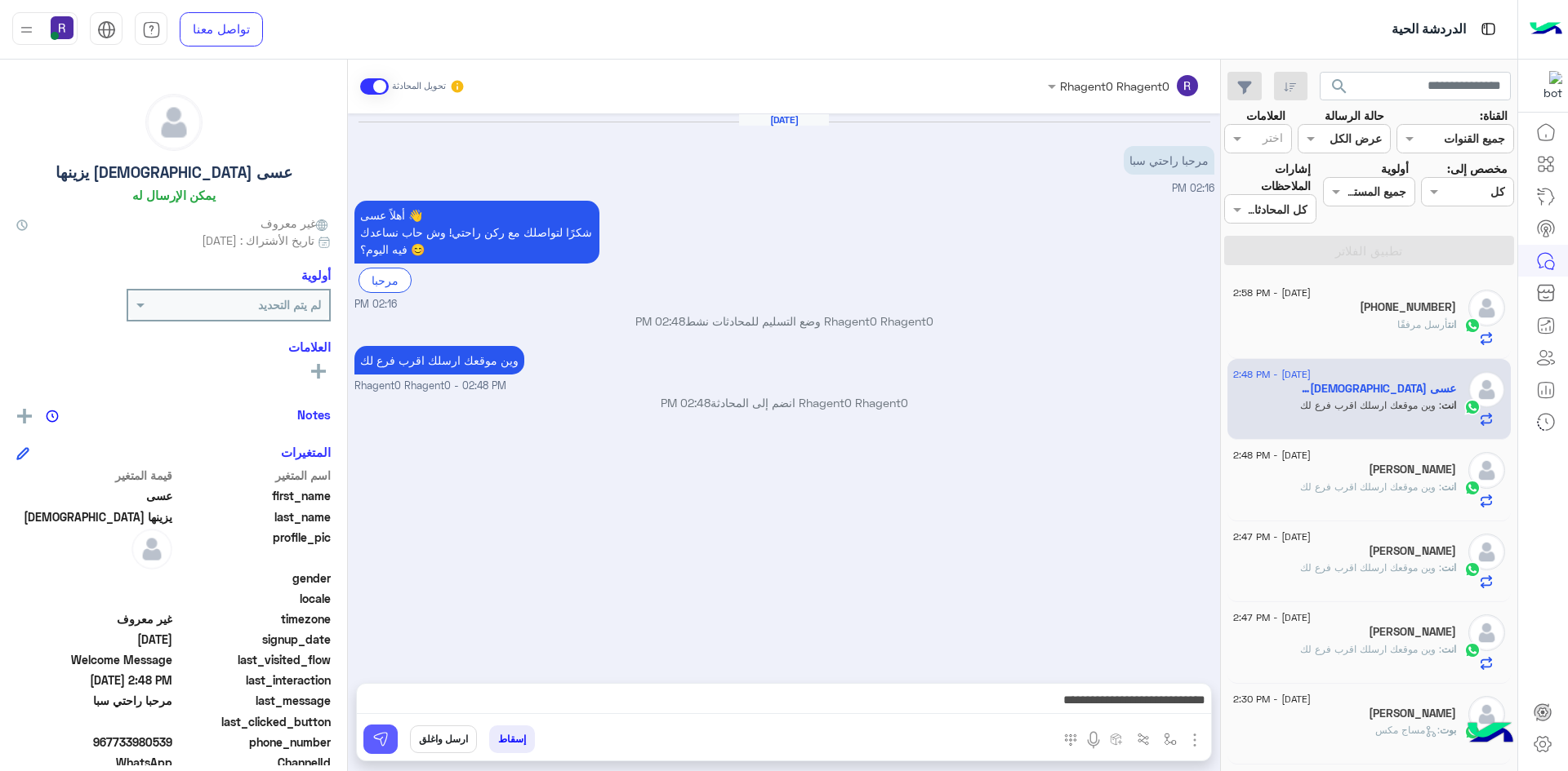
click at [376, 742] on img at bounding box center [379, 739] width 16 height 16
click at [1371, 328] on div "انت أرسل مرفقًا" at bounding box center [1345, 332] width 223 height 28
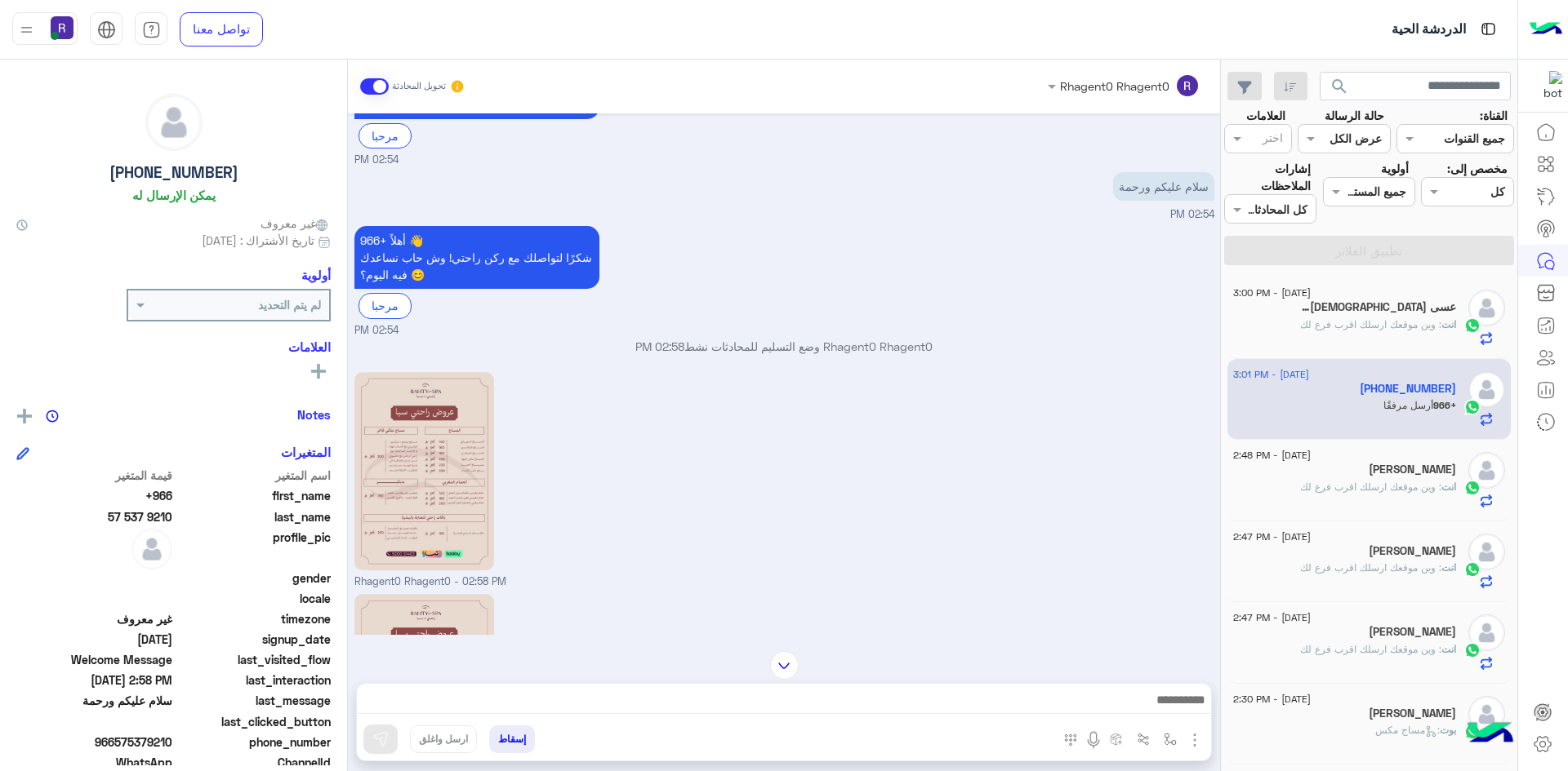
scroll to position [389, 0]
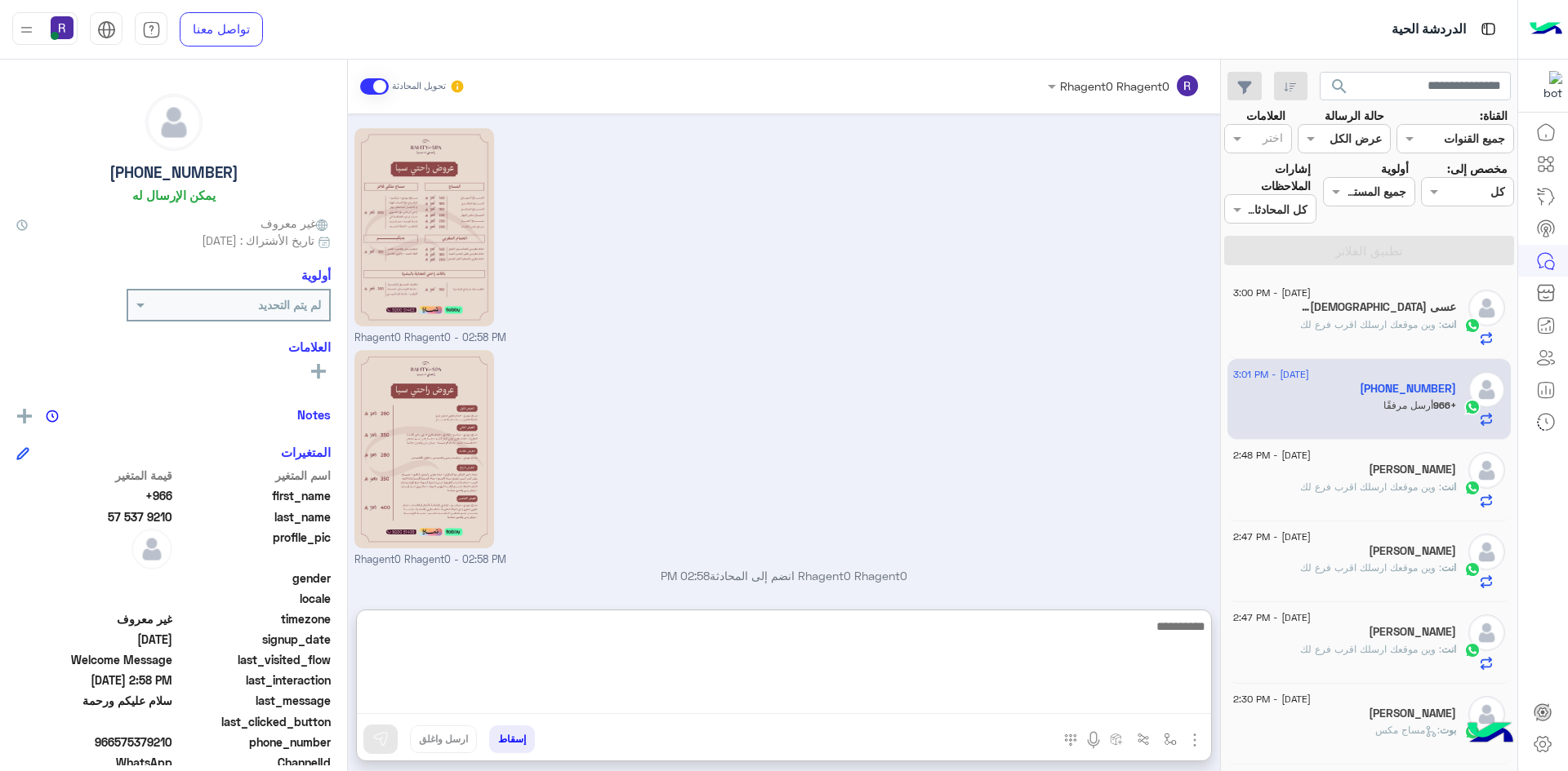
paste textarea "**********"
type textarea "**********"
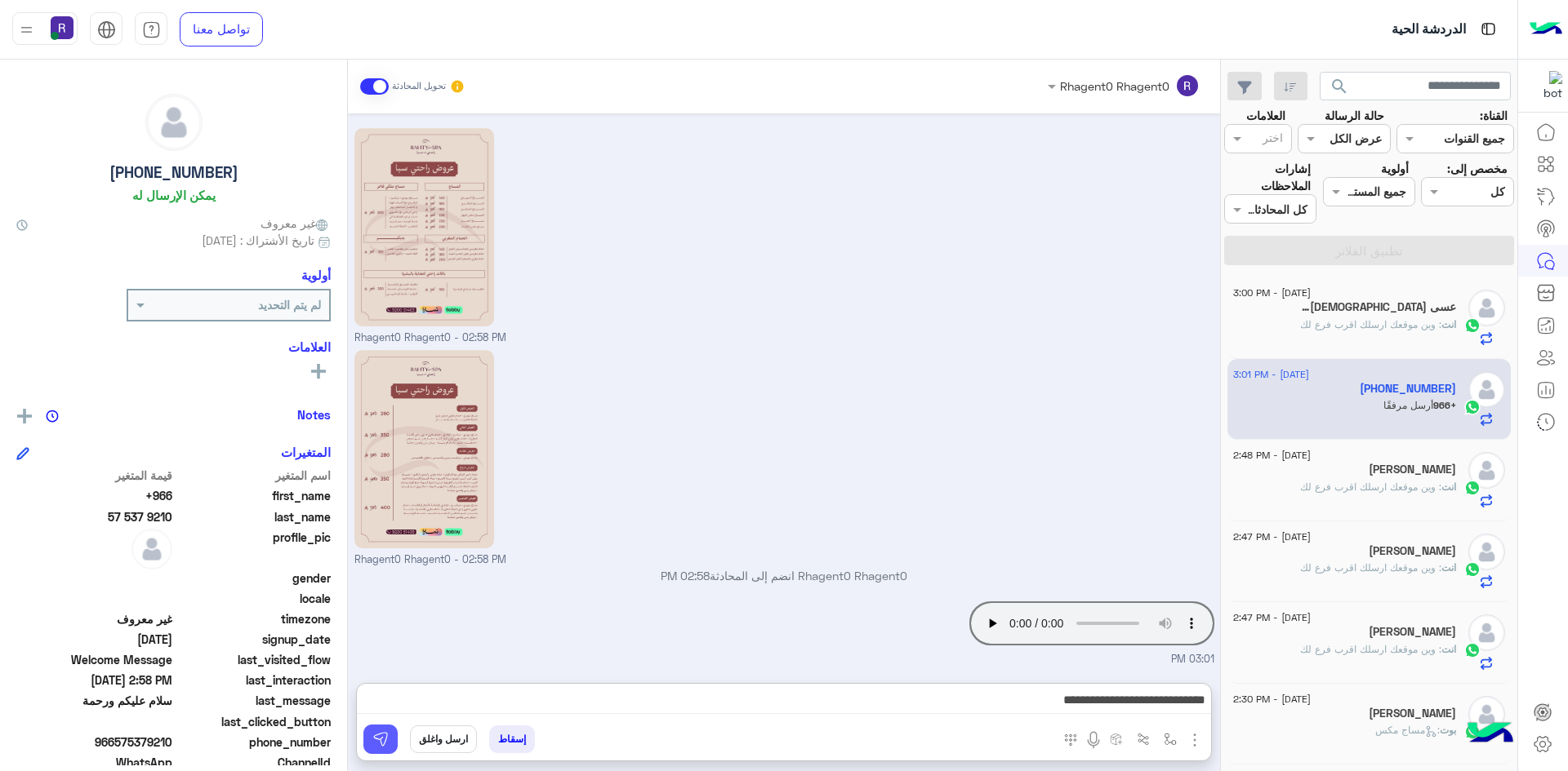
click at [379, 730] on button at bounding box center [380, 739] width 34 height 29
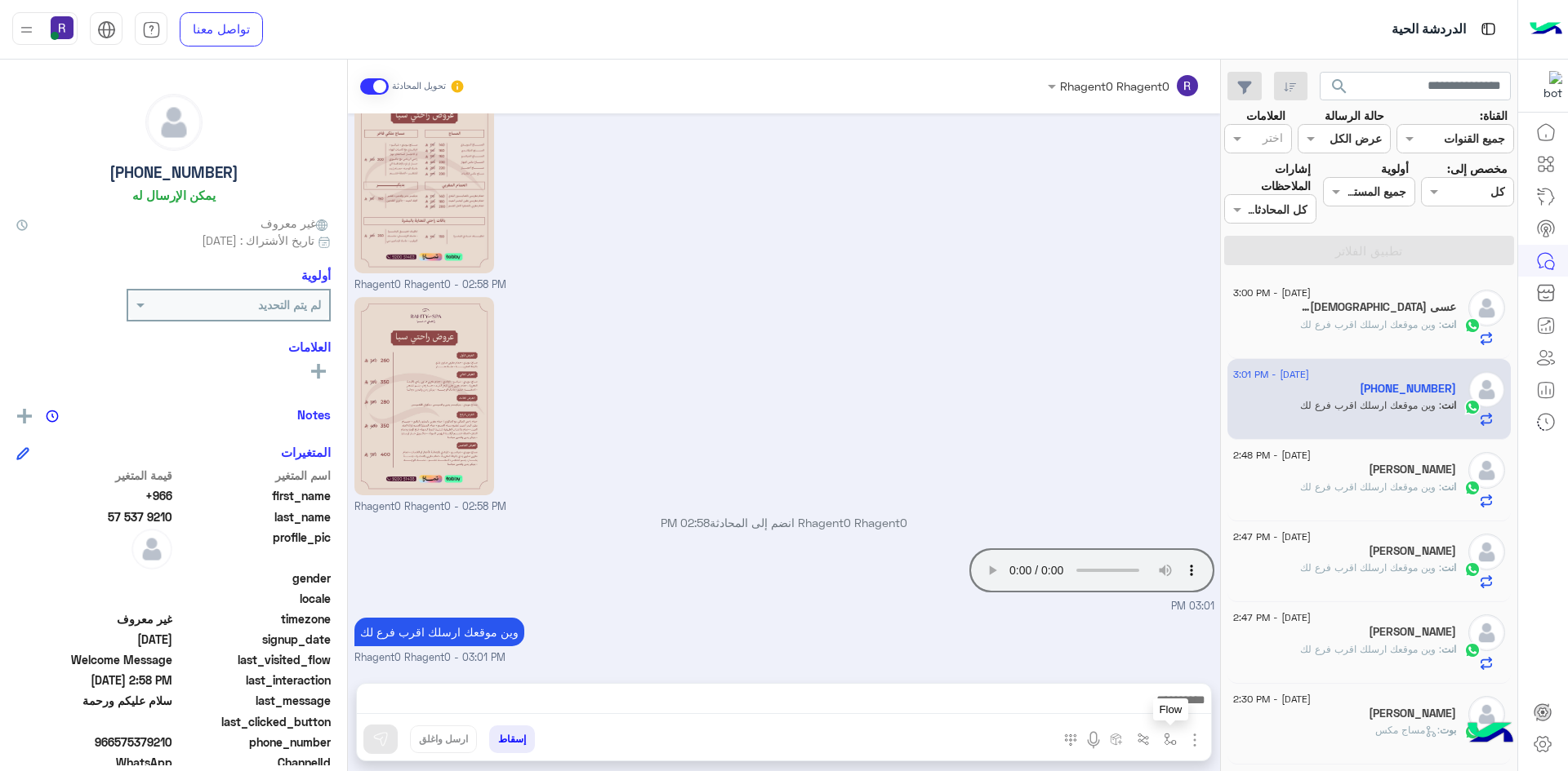
click at [1170, 736] on img "button" at bounding box center [1170, 740] width 13 height 13
click at [1153, 705] on input "text" at bounding box center [1119, 704] width 110 height 19
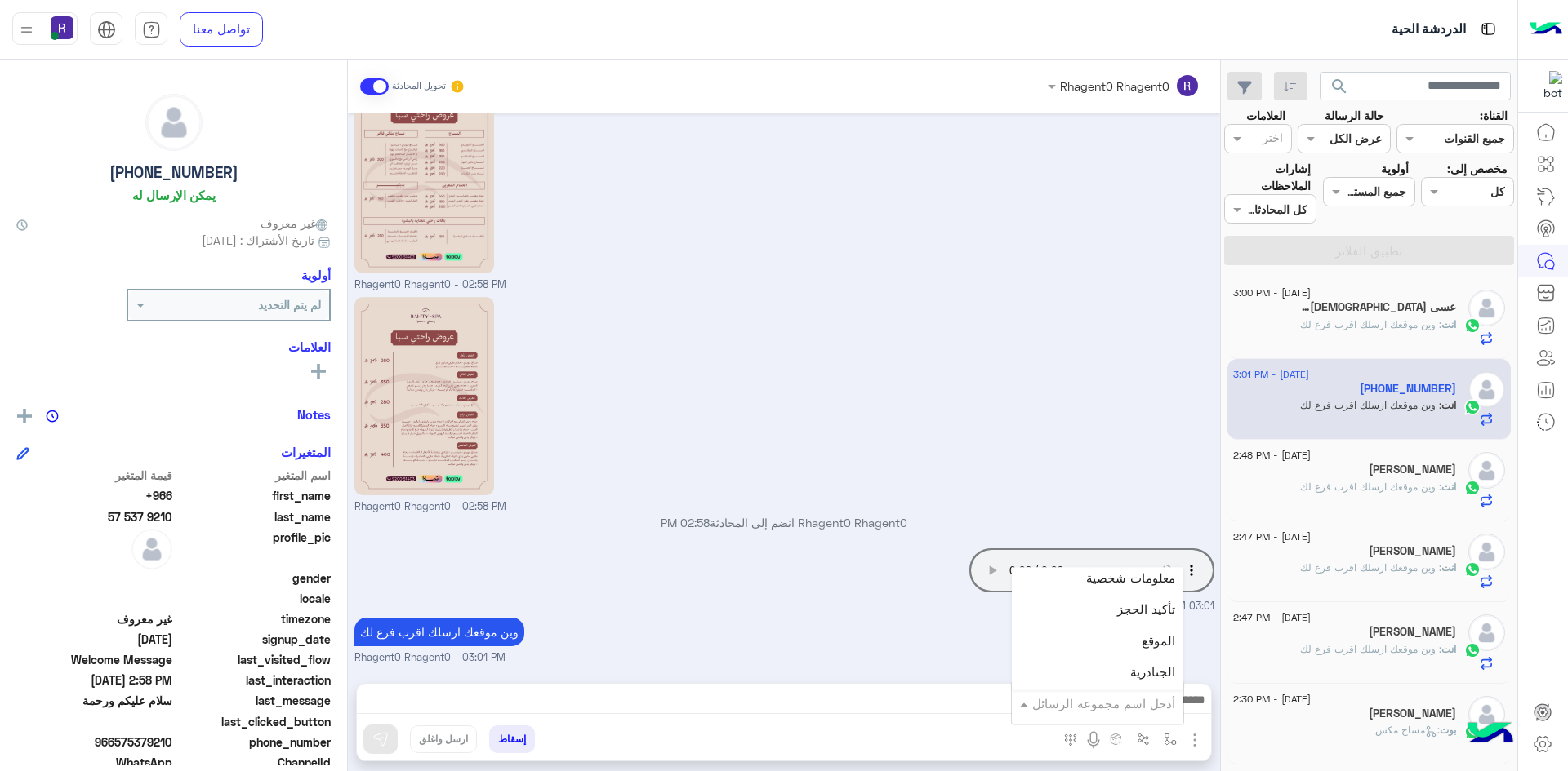
scroll to position [1061, 0]
click at [1130, 622] on div "الجنادرية" at bounding box center [1097, 622] width 171 height 32
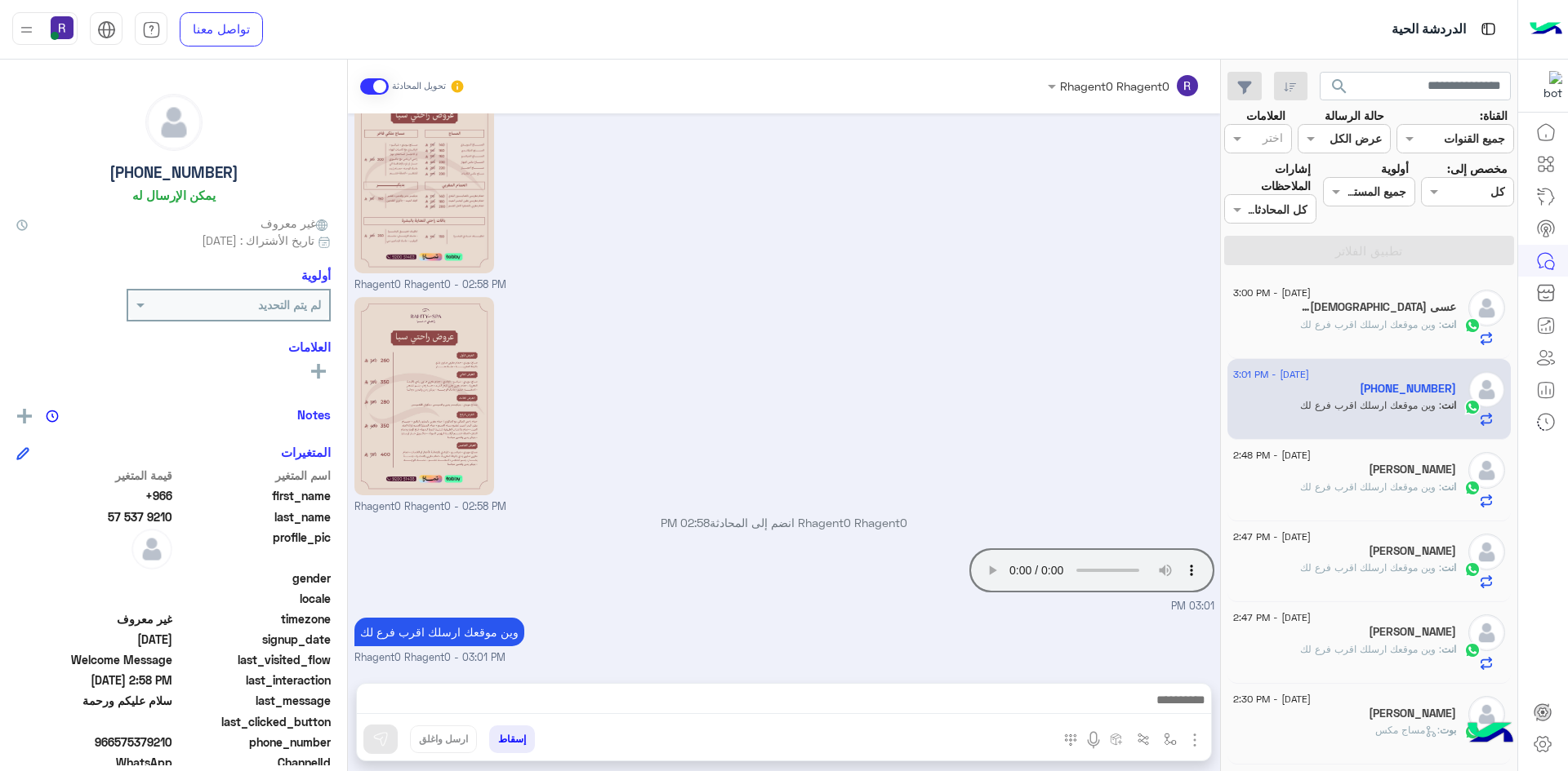
type textarea "*********"
click at [377, 733] on img at bounding box center [379, 739] width 16 height 16
click at [1168, 734] on img "button" at bounding box center [1170, 740] width 13 height 13
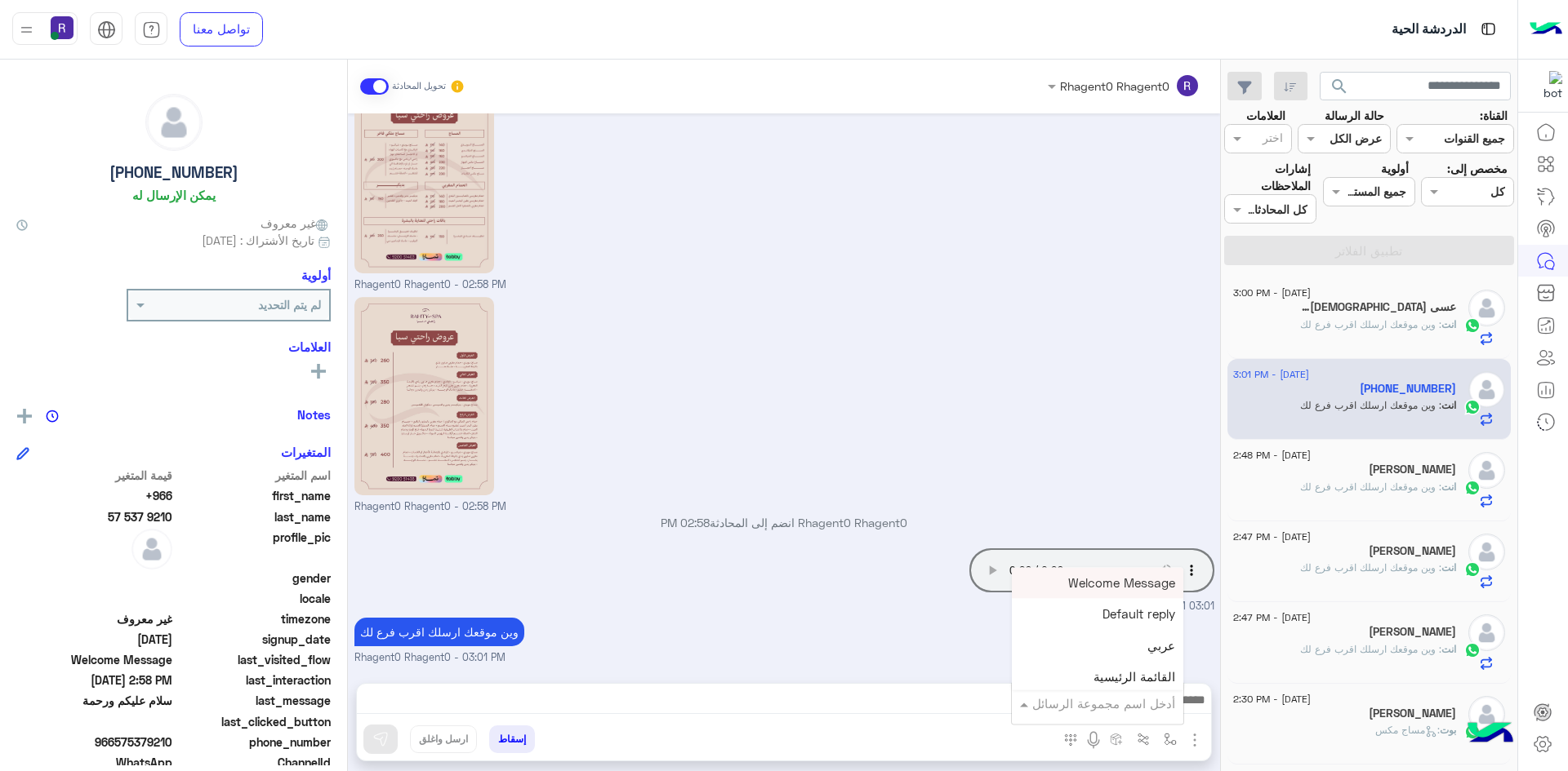
click at [1149, 703] on input "text" at bounding box center [1119, 704] width 110 height 19
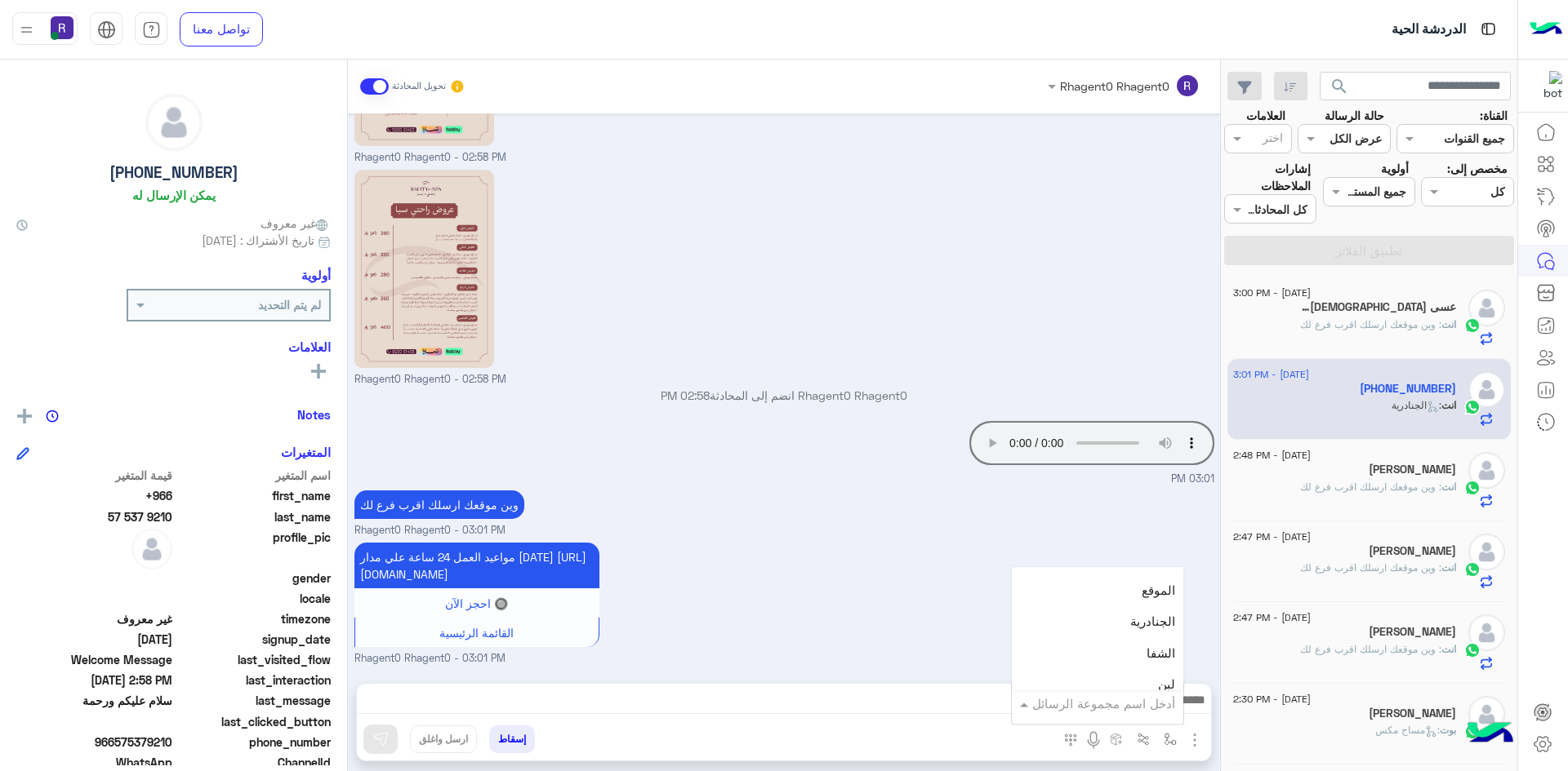
scroll to position [1143, 0]
click at [1145, 598] on div "لبن" at bounding box center [1097, 604] width 171 height 32
type textarea "***"
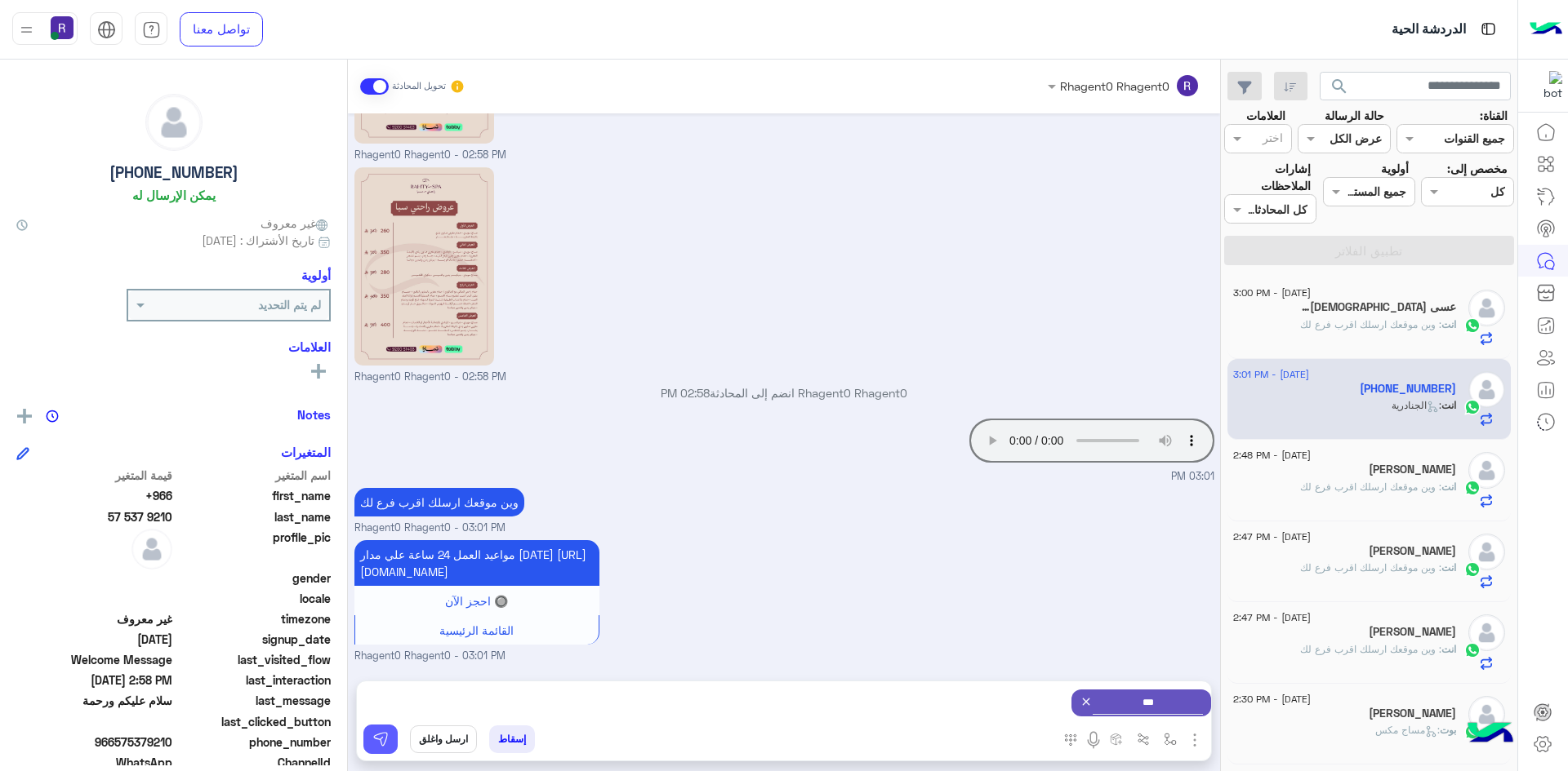
click at [383, 732] on img at bounding box center [379, 739] width 16 height 16
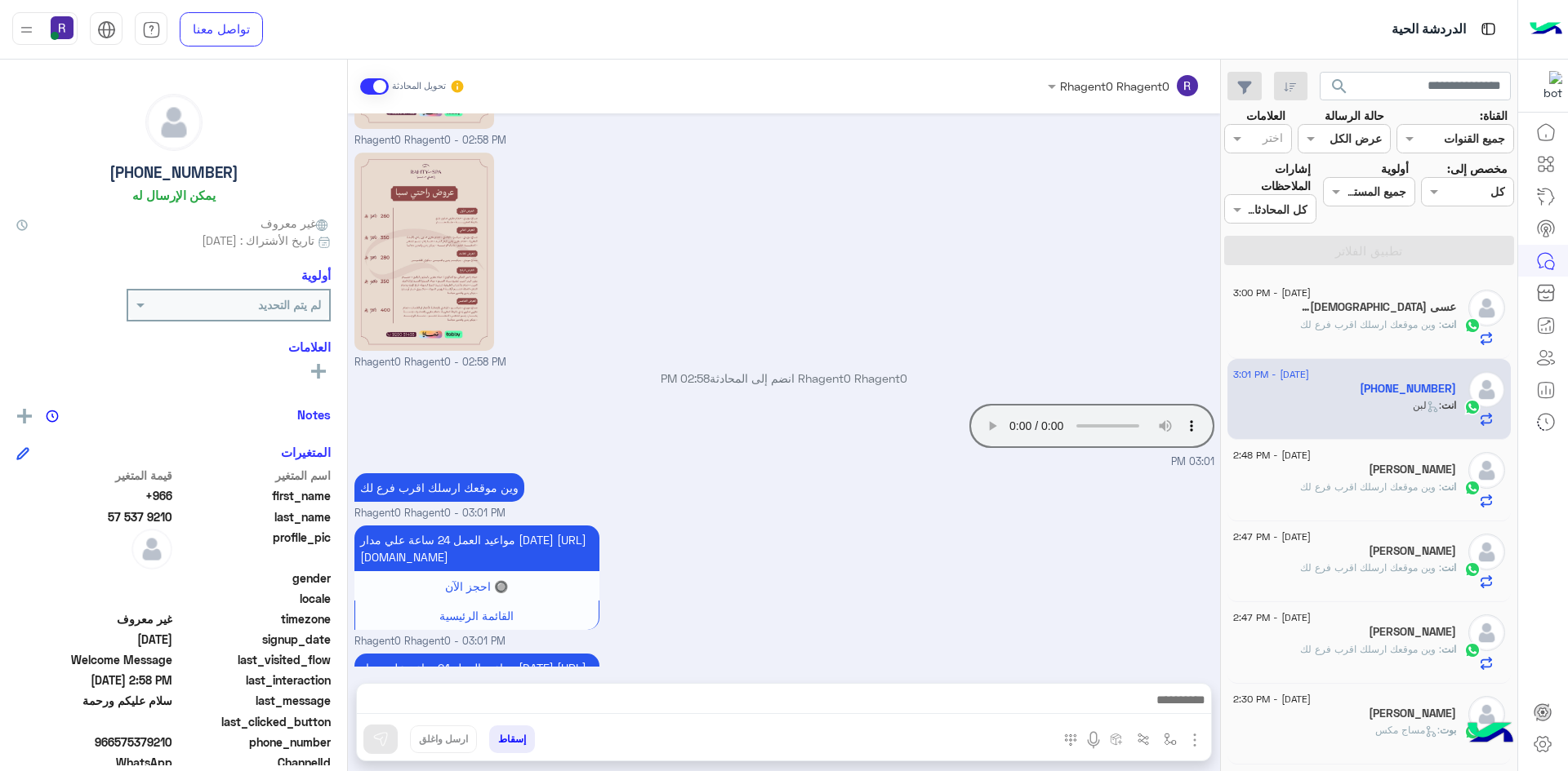
scroll to position [731, 0]
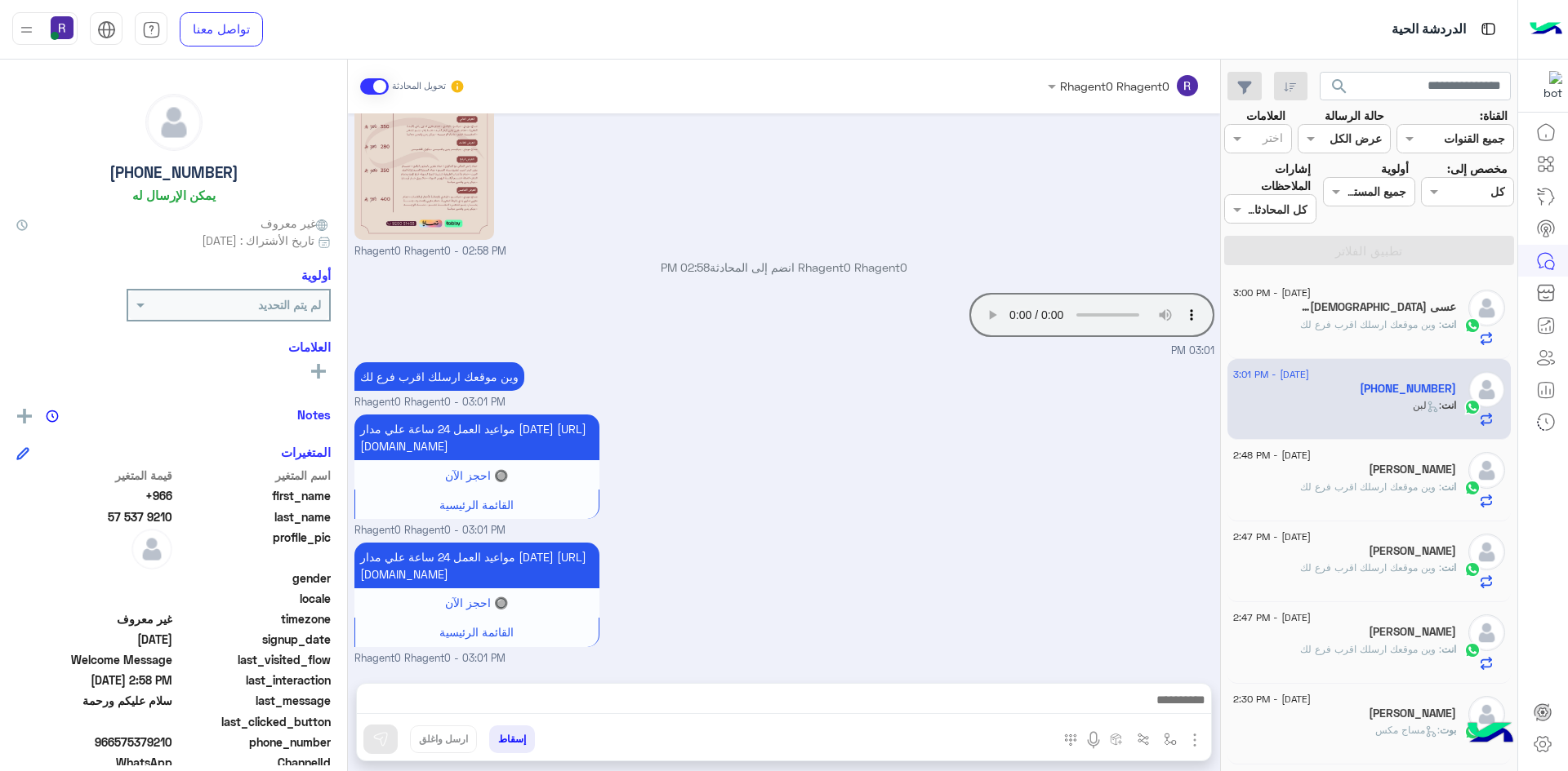
click at [1395, 482] on span ": وين موقعك ارسلك اقرب فرع لك" at bounding box center [1370, 486] width 141 height 12
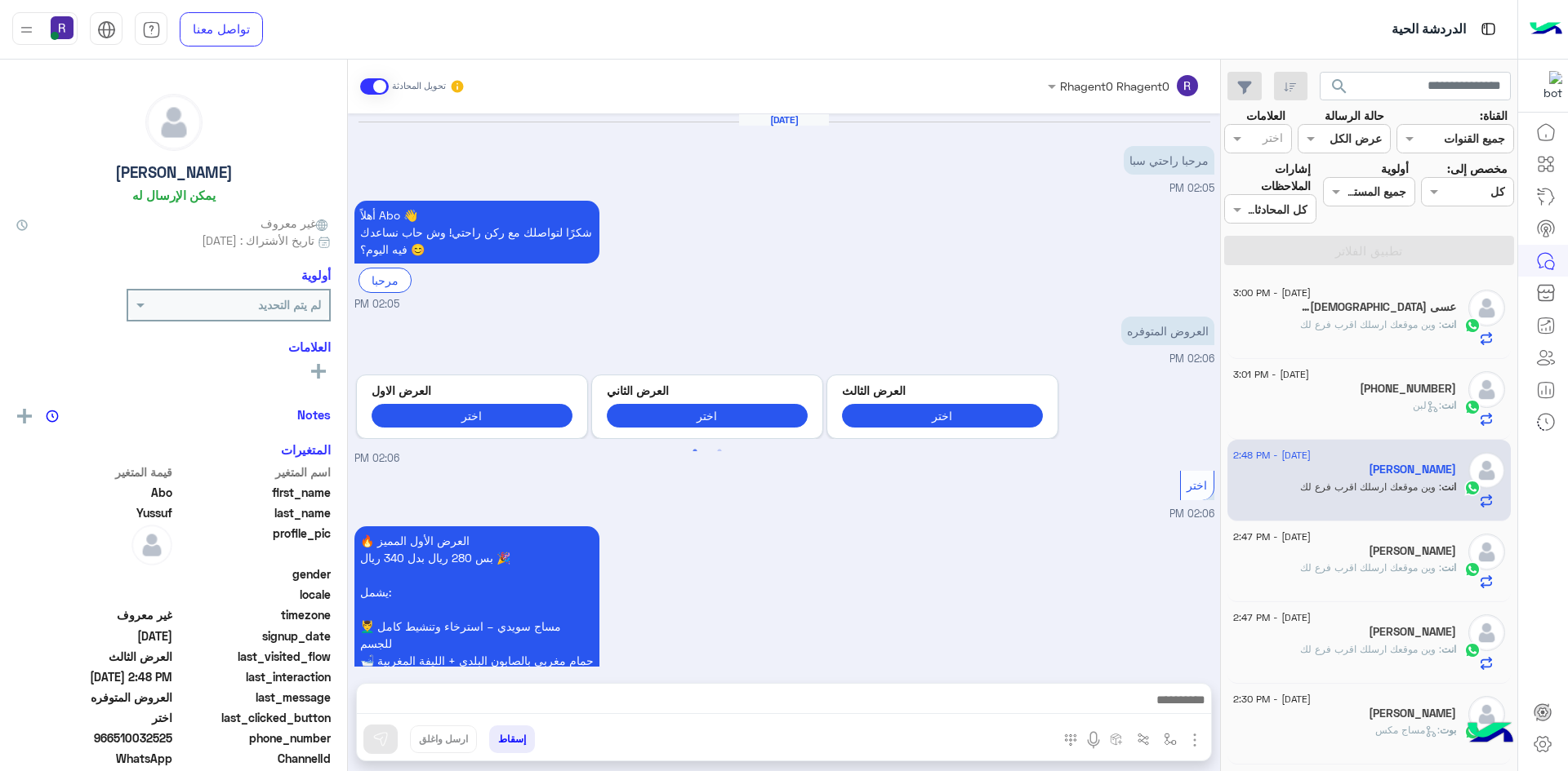
scroll to position [776, 0]
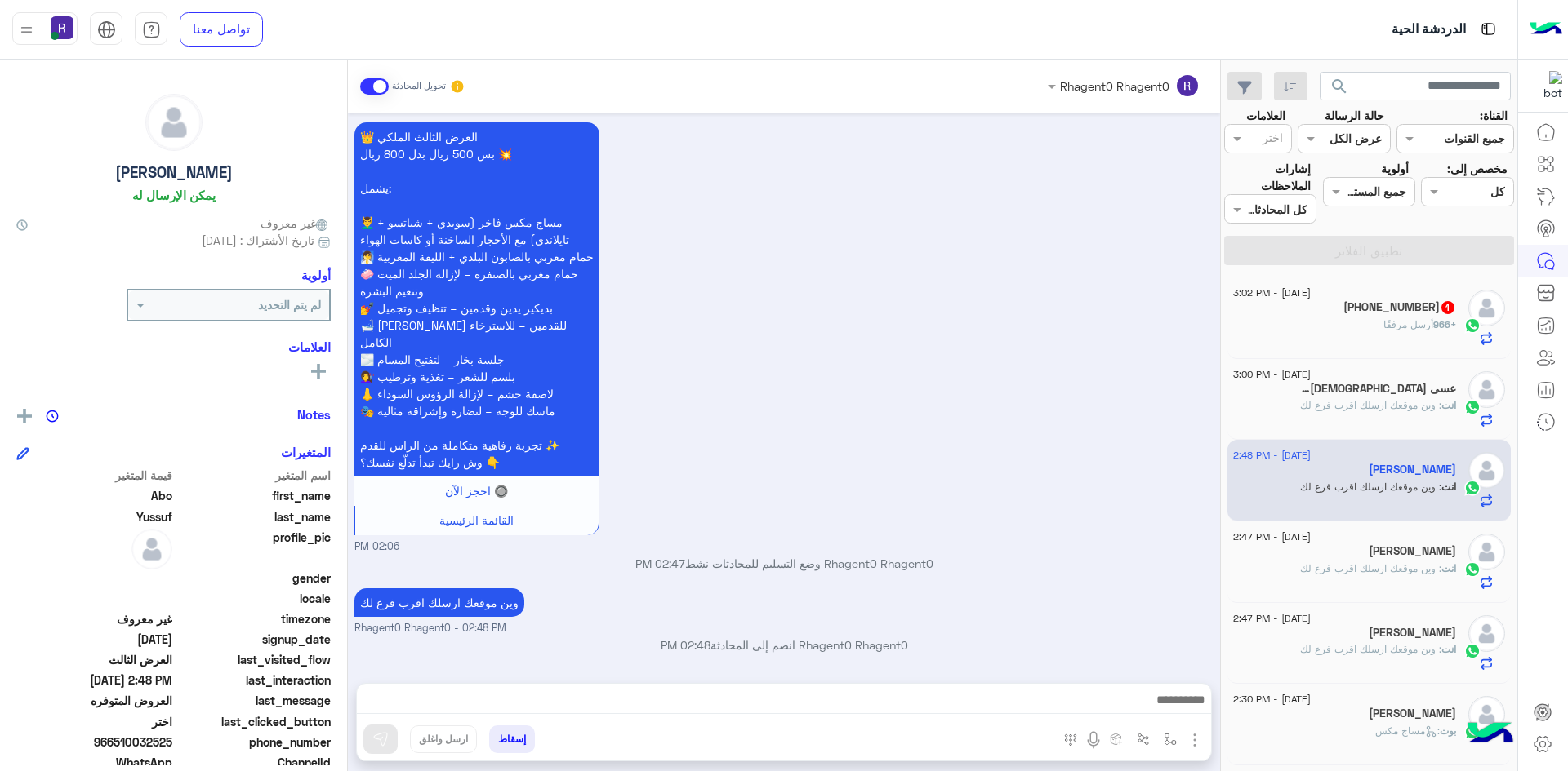
click at [1367, 315] on div "+966 57 537 9210 1" at bounding box center [1345, 309] width 223 height 17
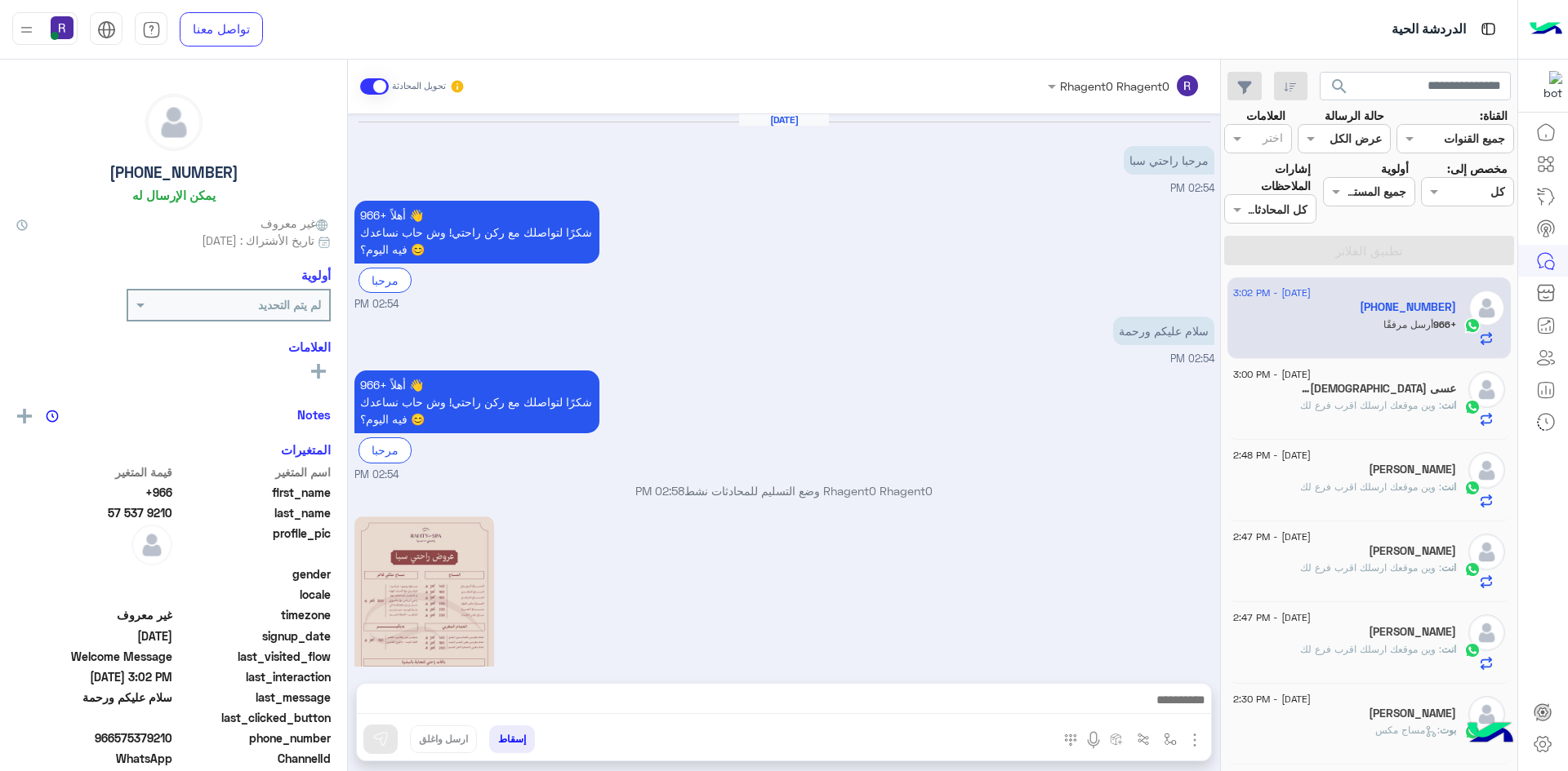
scroll to position [801, 0]
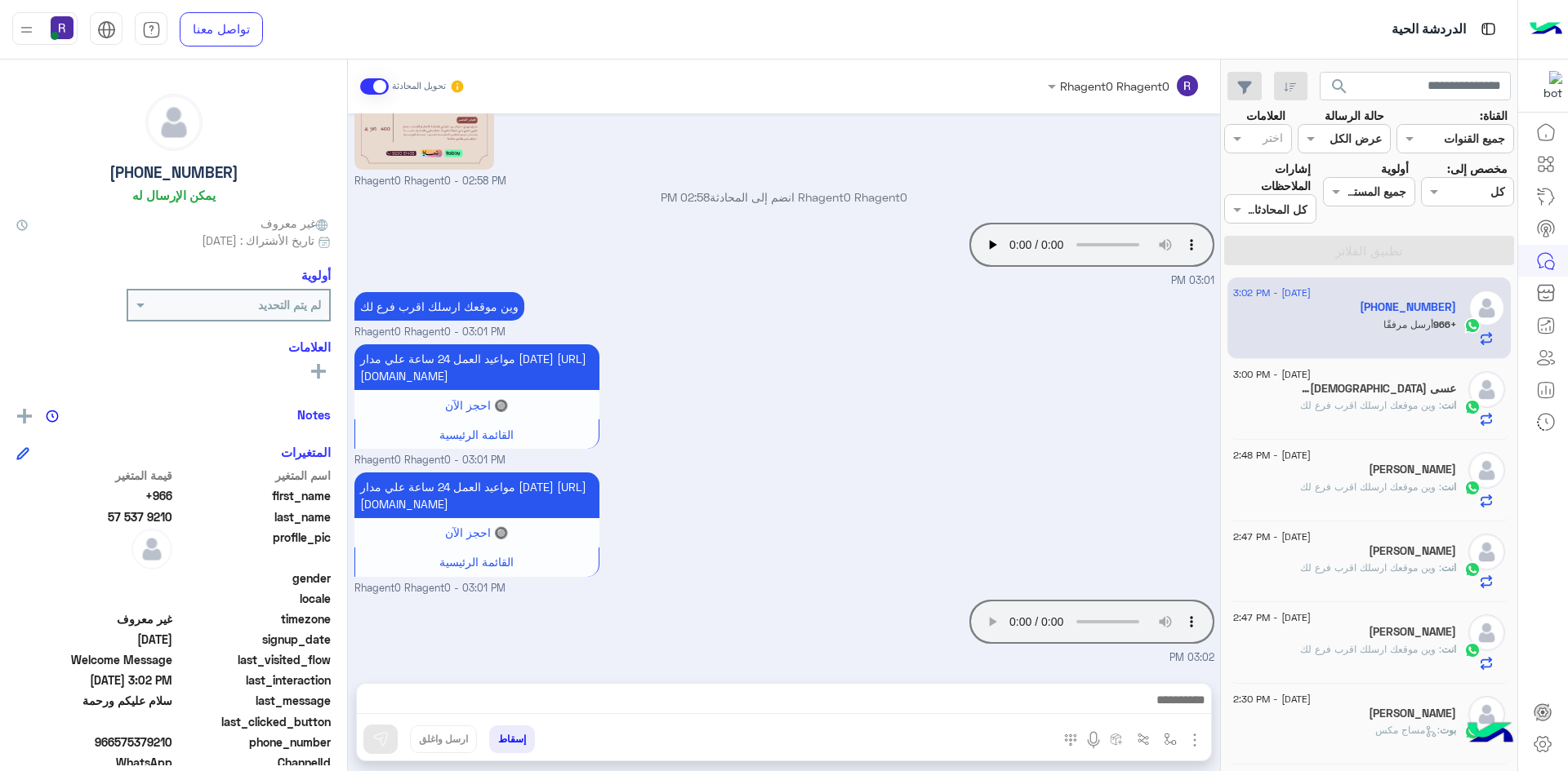
click at [1385, 410] on span ": وين موقعك ارسلك اقرب فرع لك" at bounding box center [1370, 405] width 141 height 12
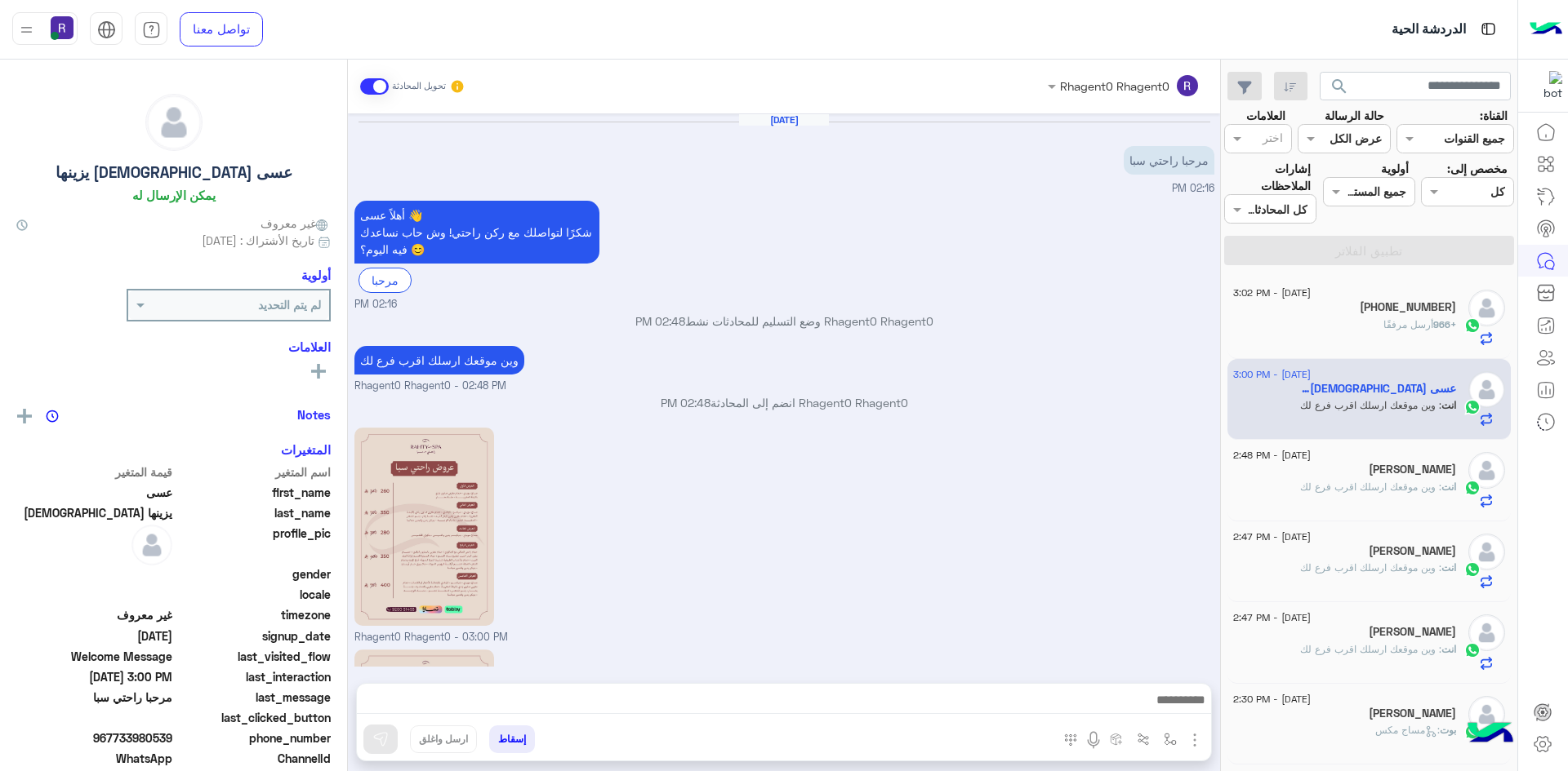
scroll to position [253, 0]
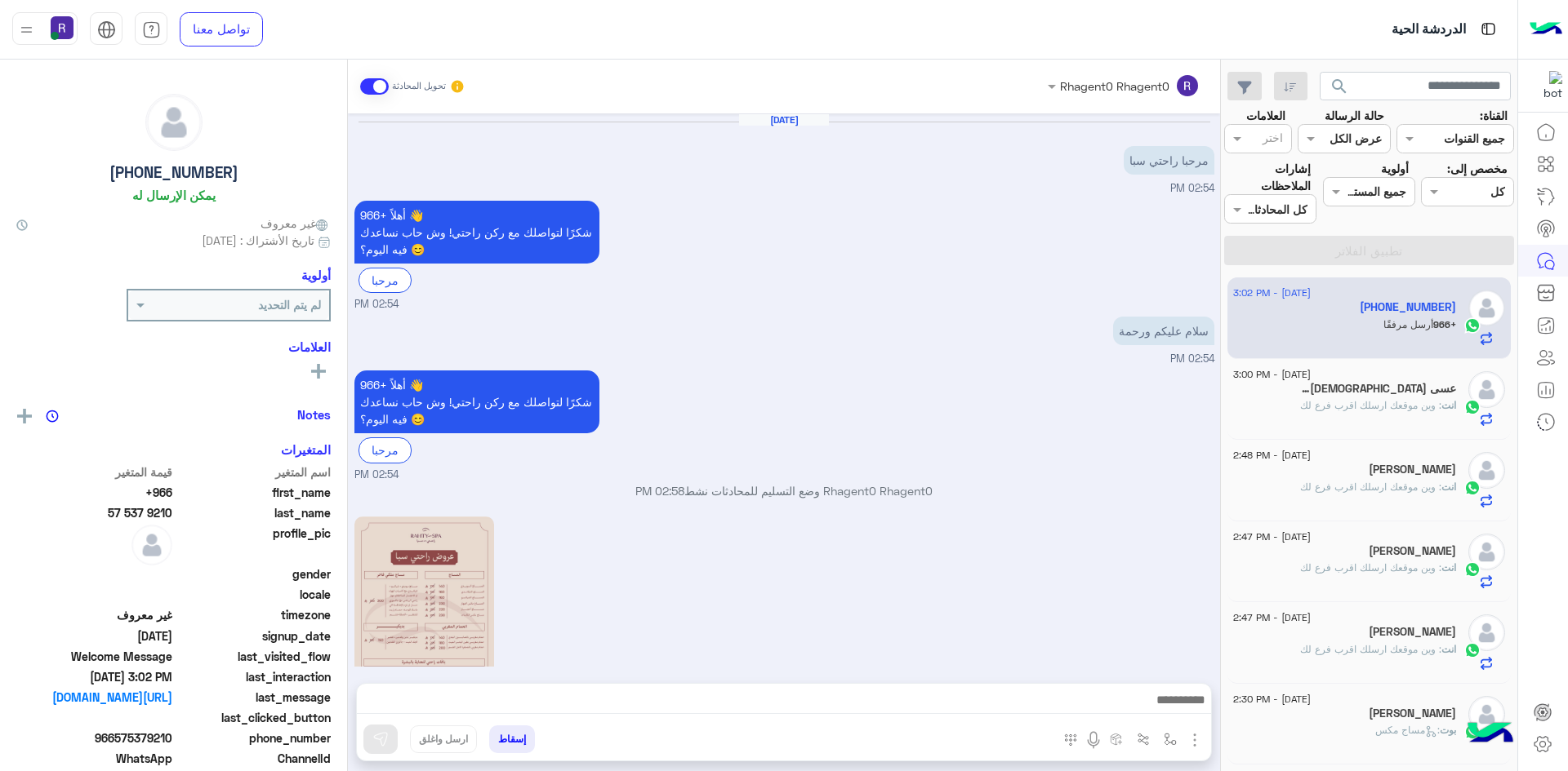
scroll to position [801, 0]
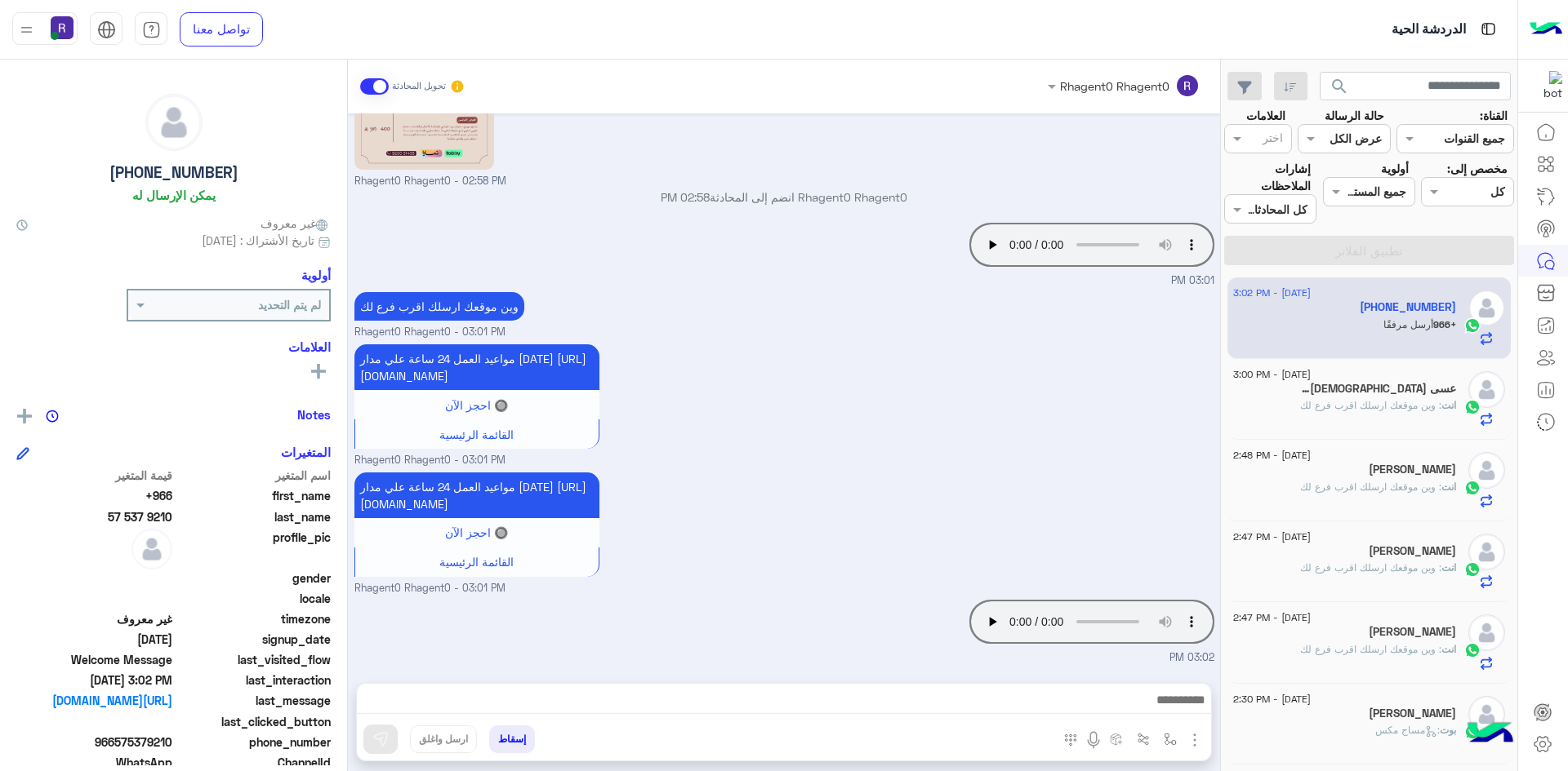
click at [1342, 399] on span ": وين موقعك ارسلك اقرب فرع لك" at bounding box center [1370, 405] width 141 height 12
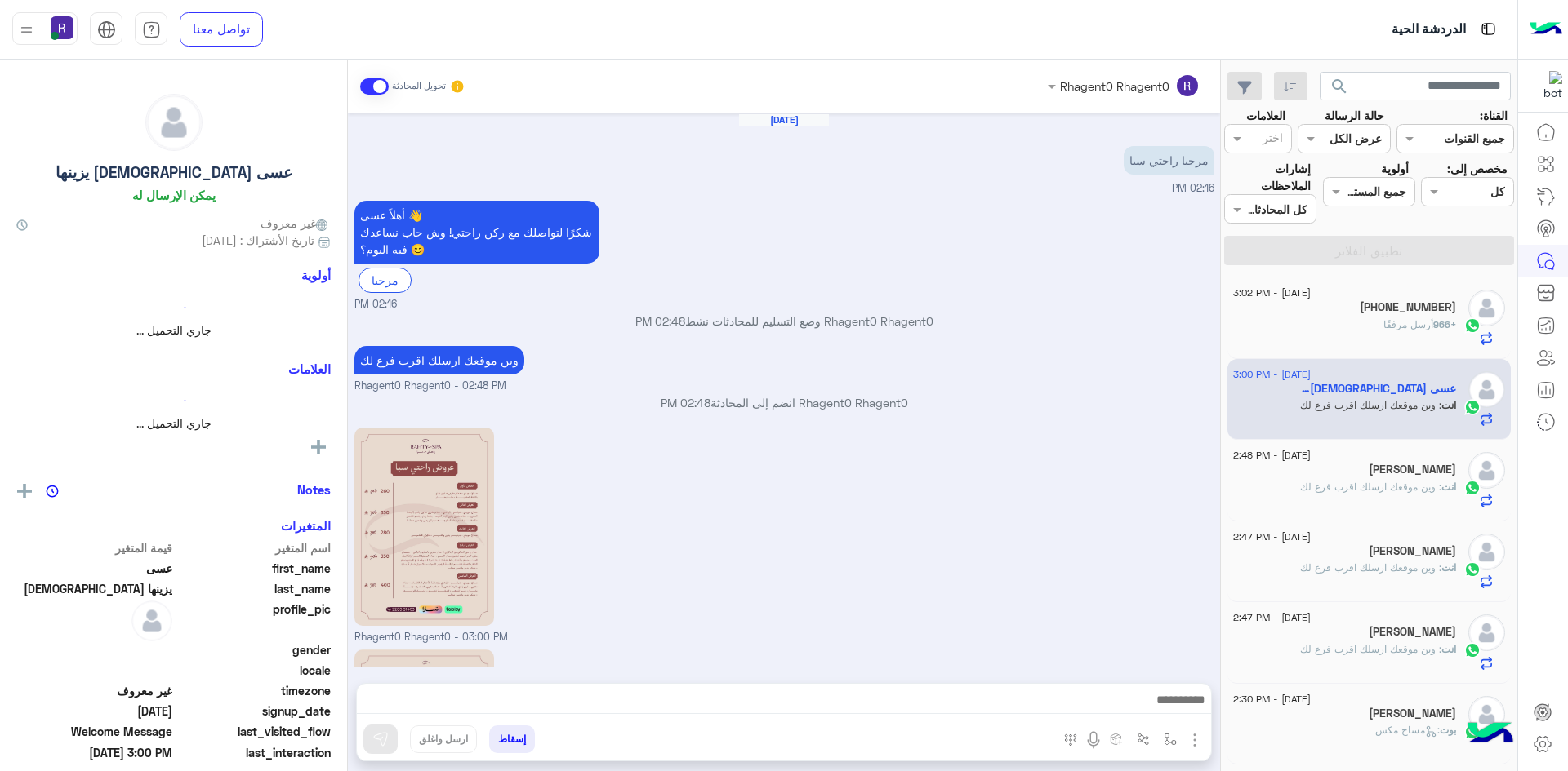
scroll to position [253, 0]
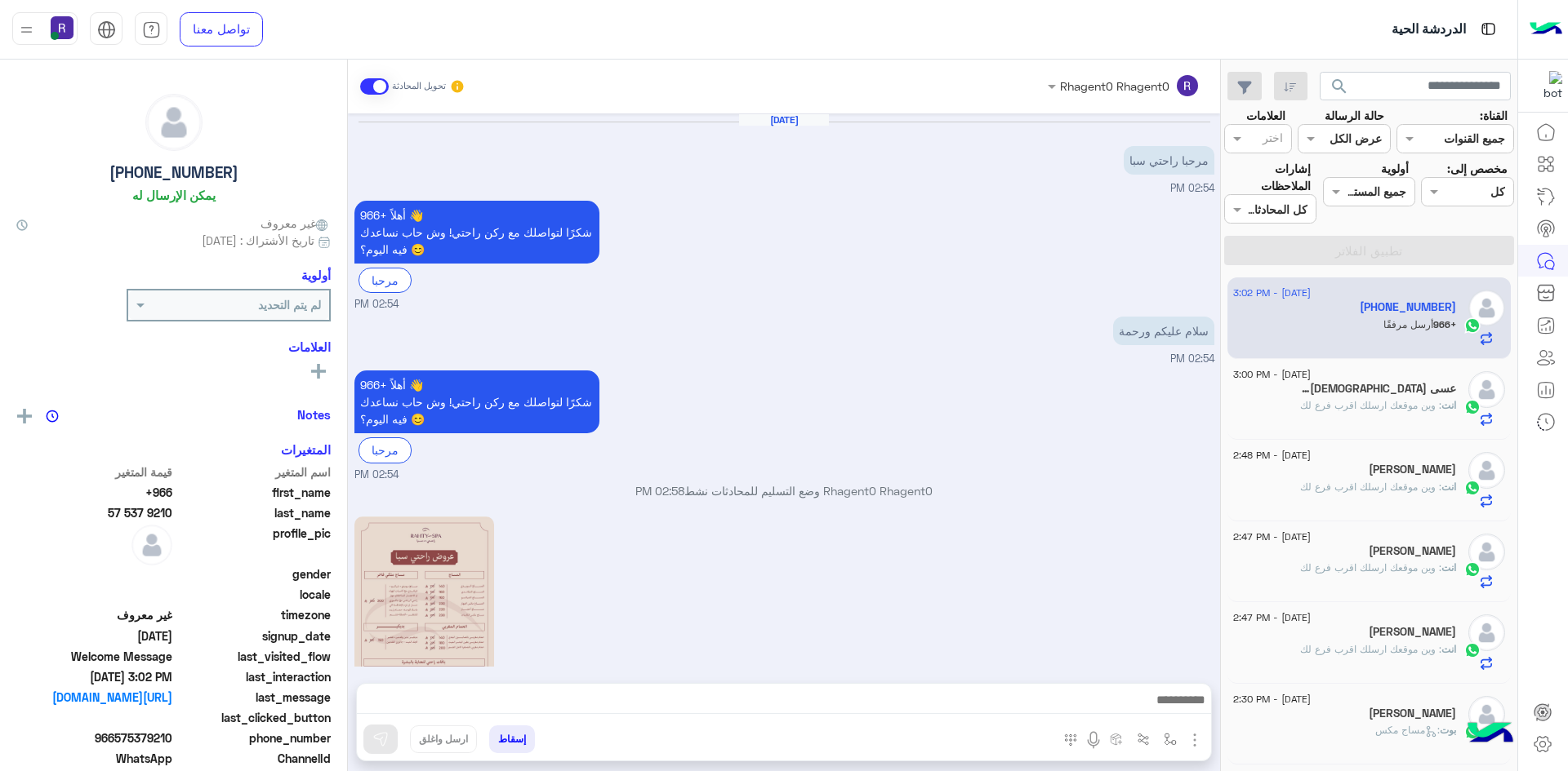
scroll to position [801, 0]
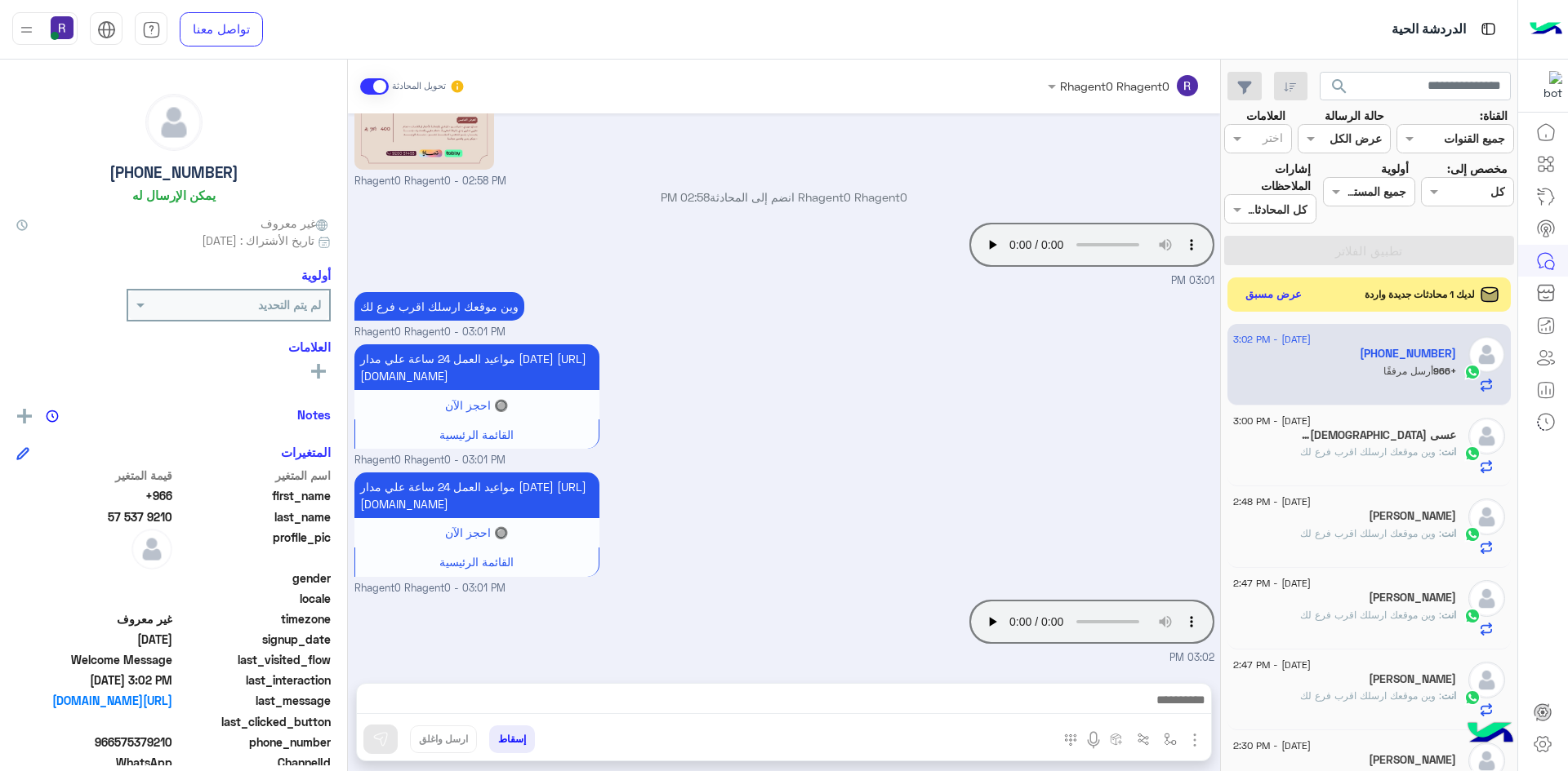
click at [1278, 294] on button "عرض مسبق" at bounding box center [1274, 294] width 68 height 22
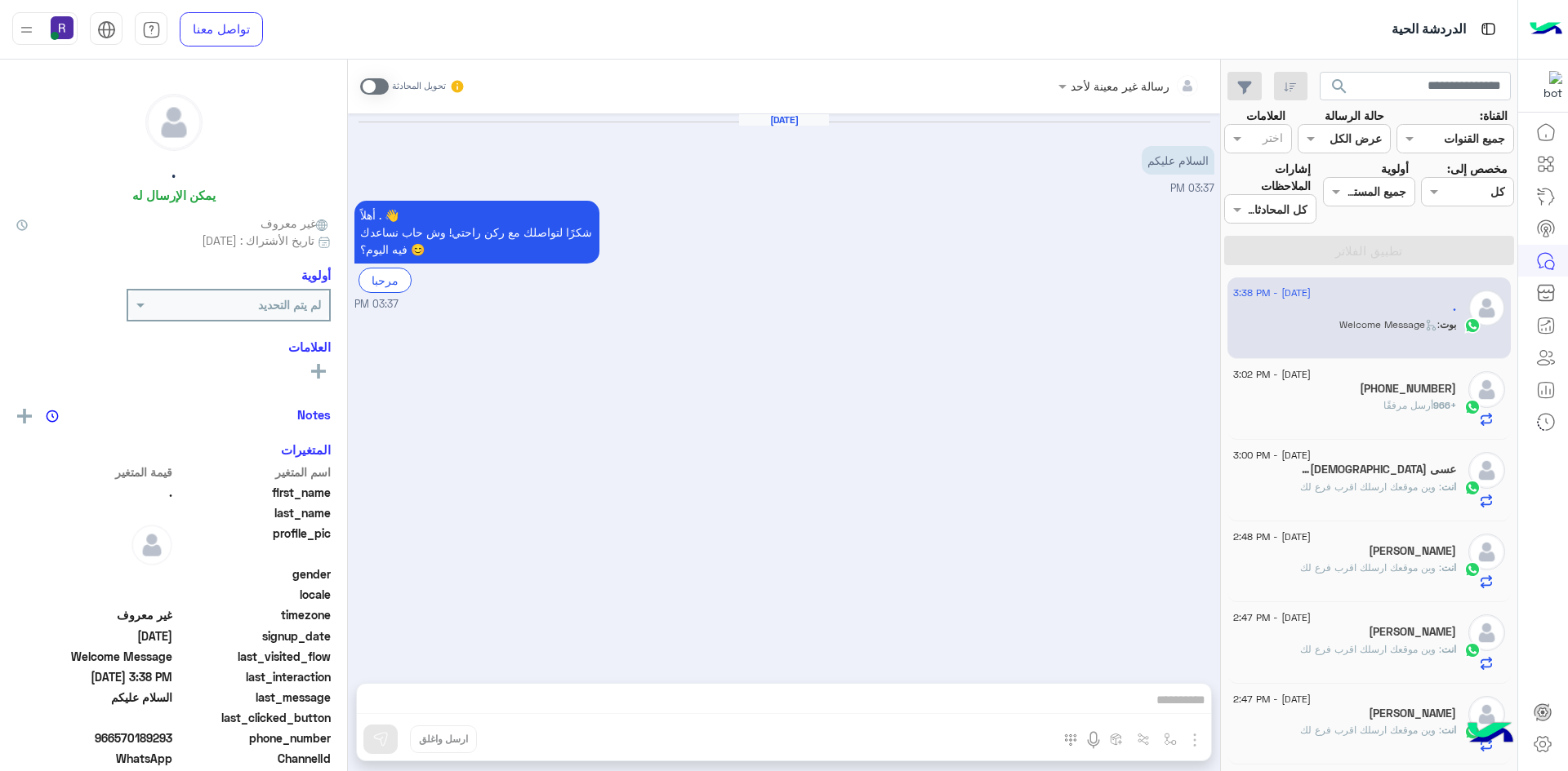
click at [1399, 406] on span "أرسل مرفقًا" at bounding box center [1408, 405] width 50 height 12
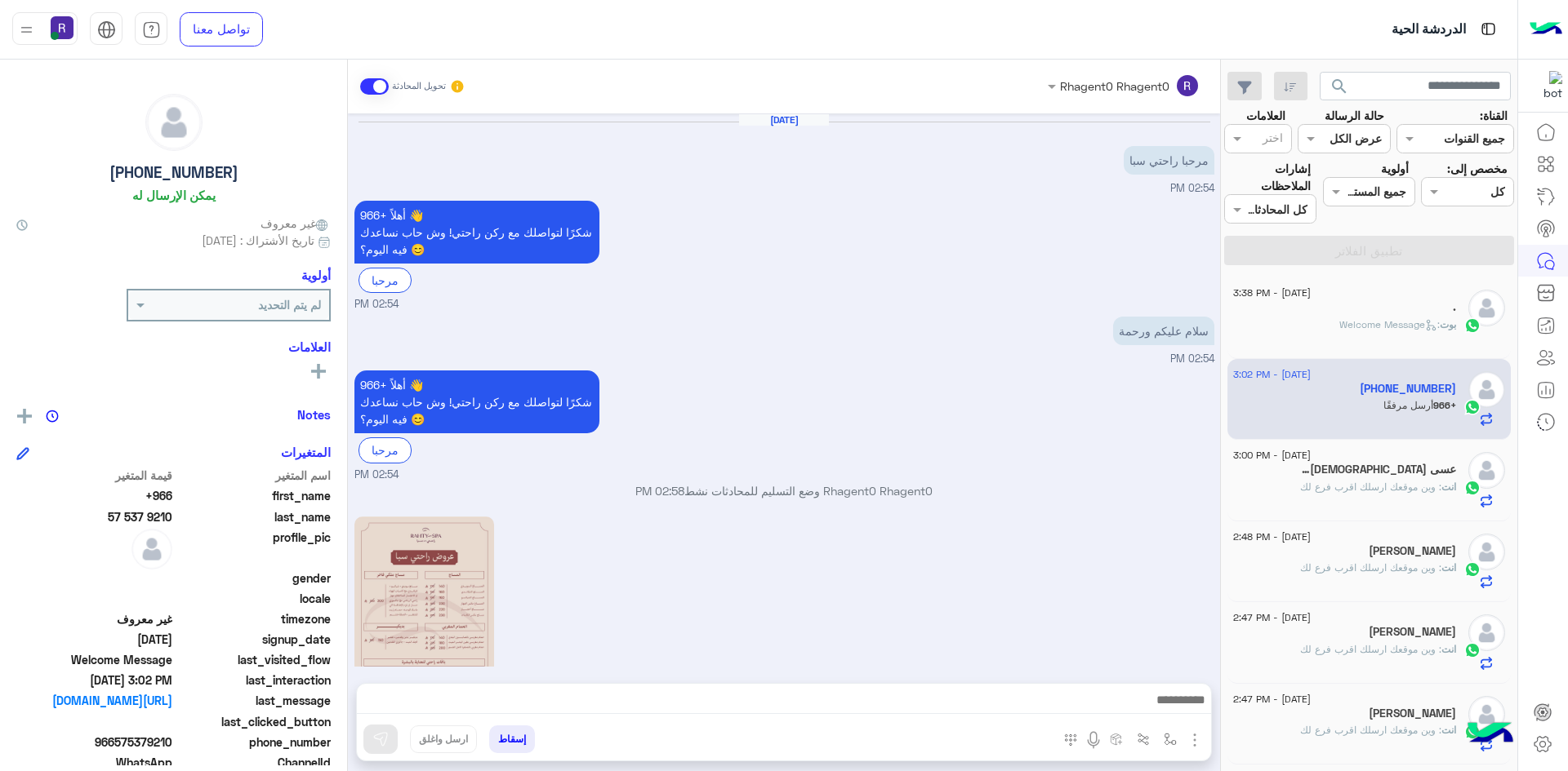
scroll to position [801, 0]
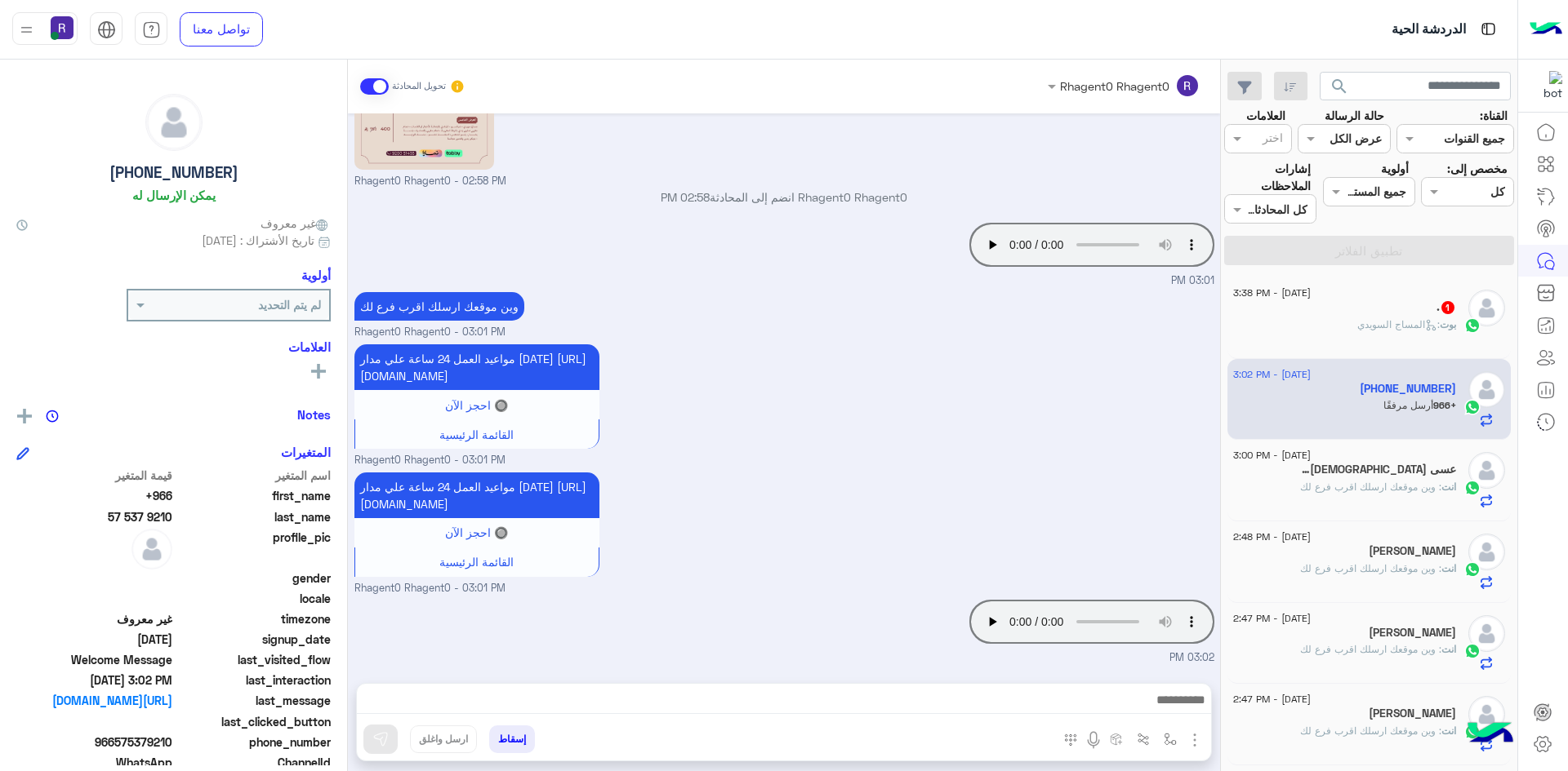
click at [1425, 327] on icon at bounding box center [1431, 324] width 12 height 12
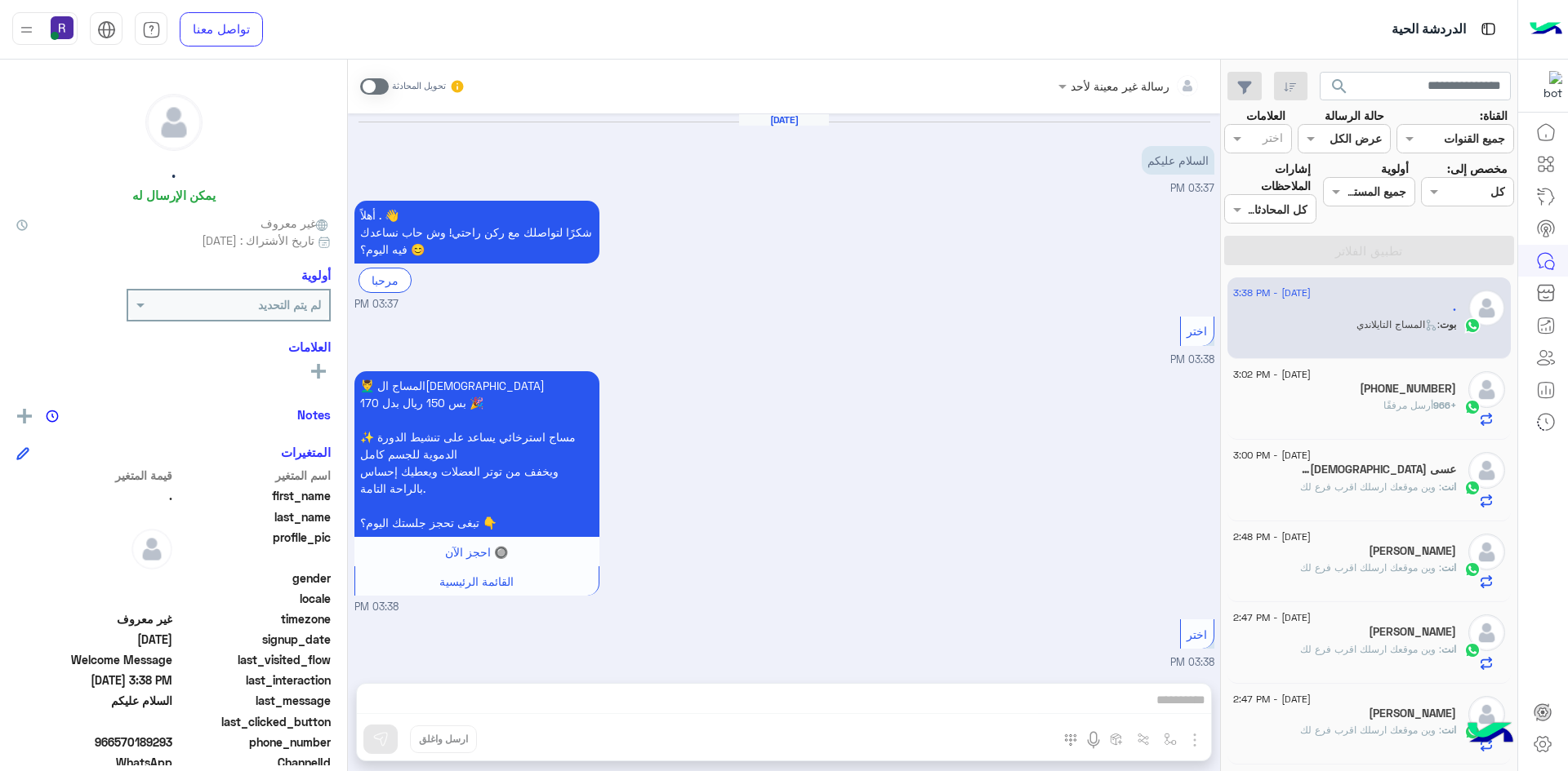
scroll to position [253, 0]
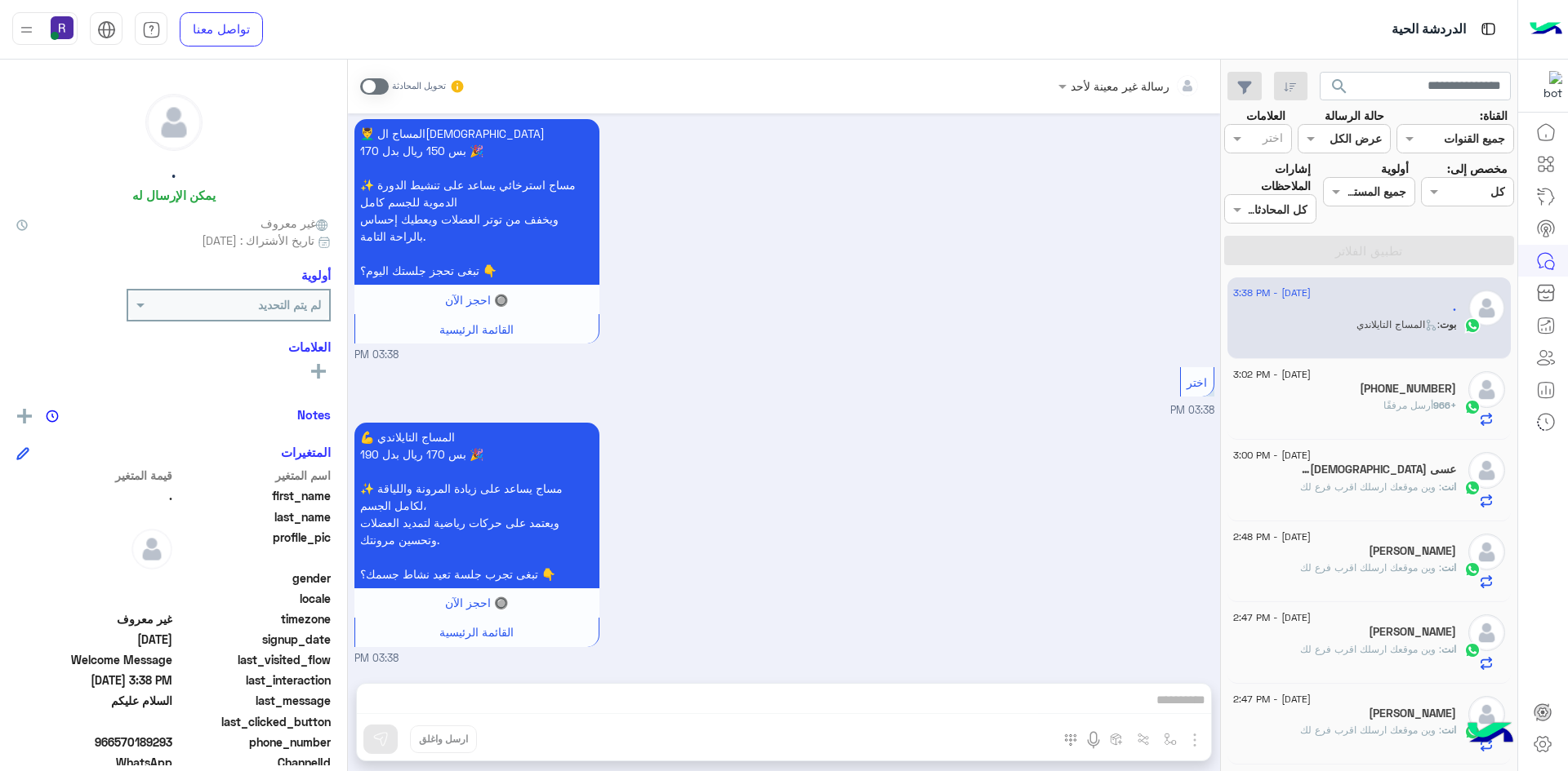
click at [379, 83] on span at bounding box center [374, 86] width 28 height 16
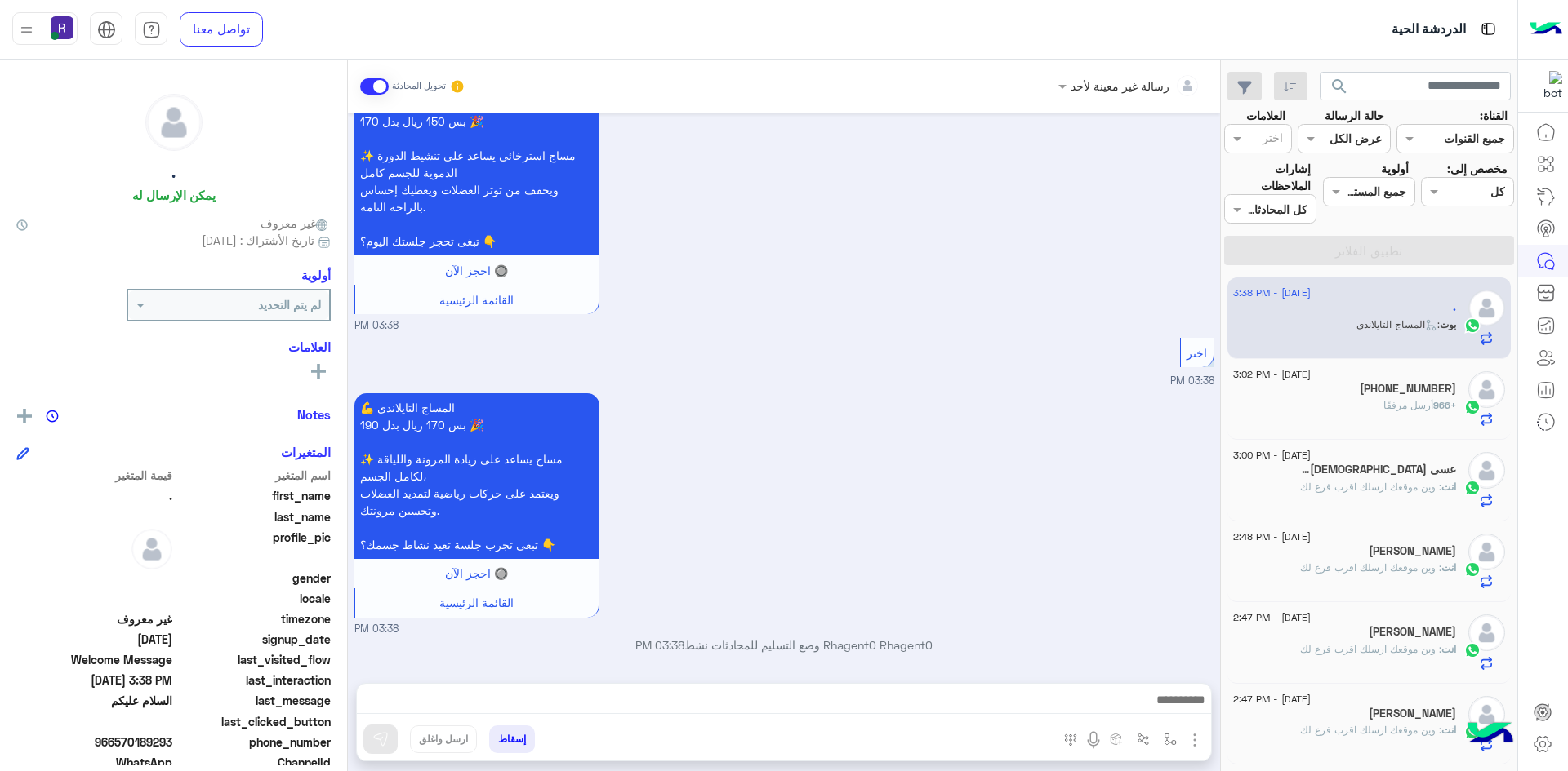
click at [1194, 744] on img "button" at bounding box center [1194, 740] width 20 height 20
click at [1164, 714] on button "الصور" at bounding box center [1169, 704] width 69 height 33
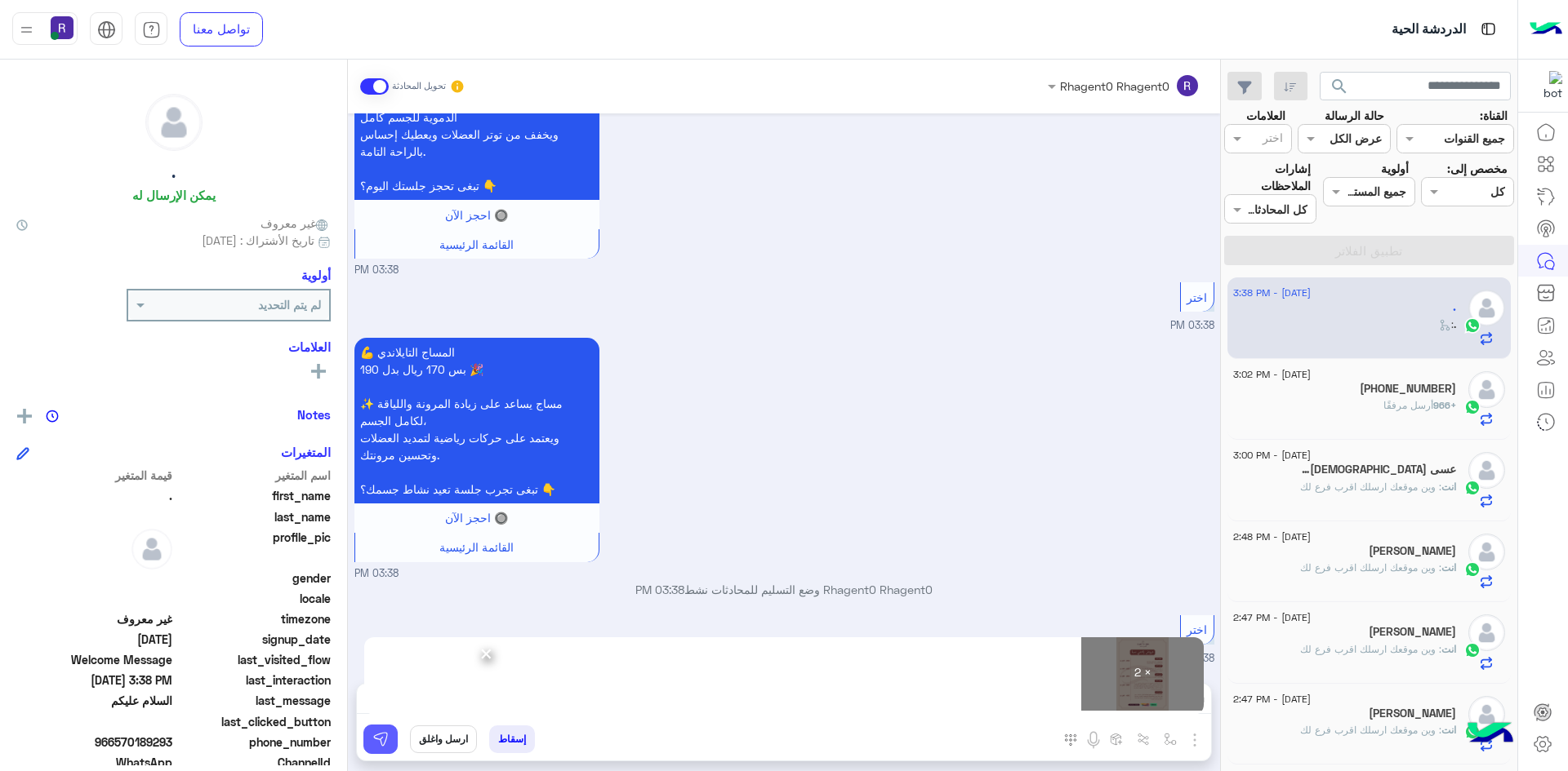
click at [384, 727] on button at bounding box center [380, 739] width 34 height 29
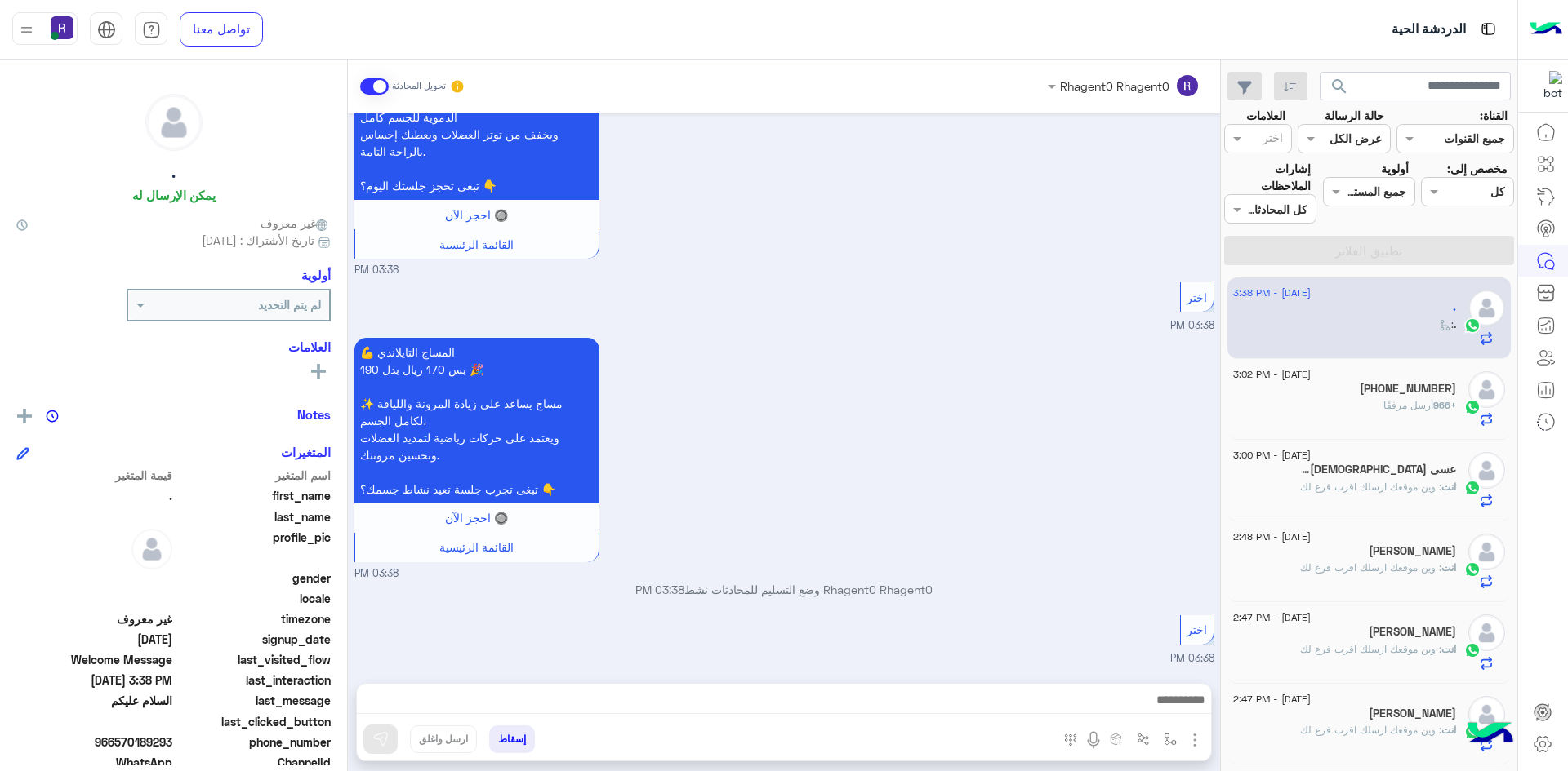
scroll to position [521, 0]
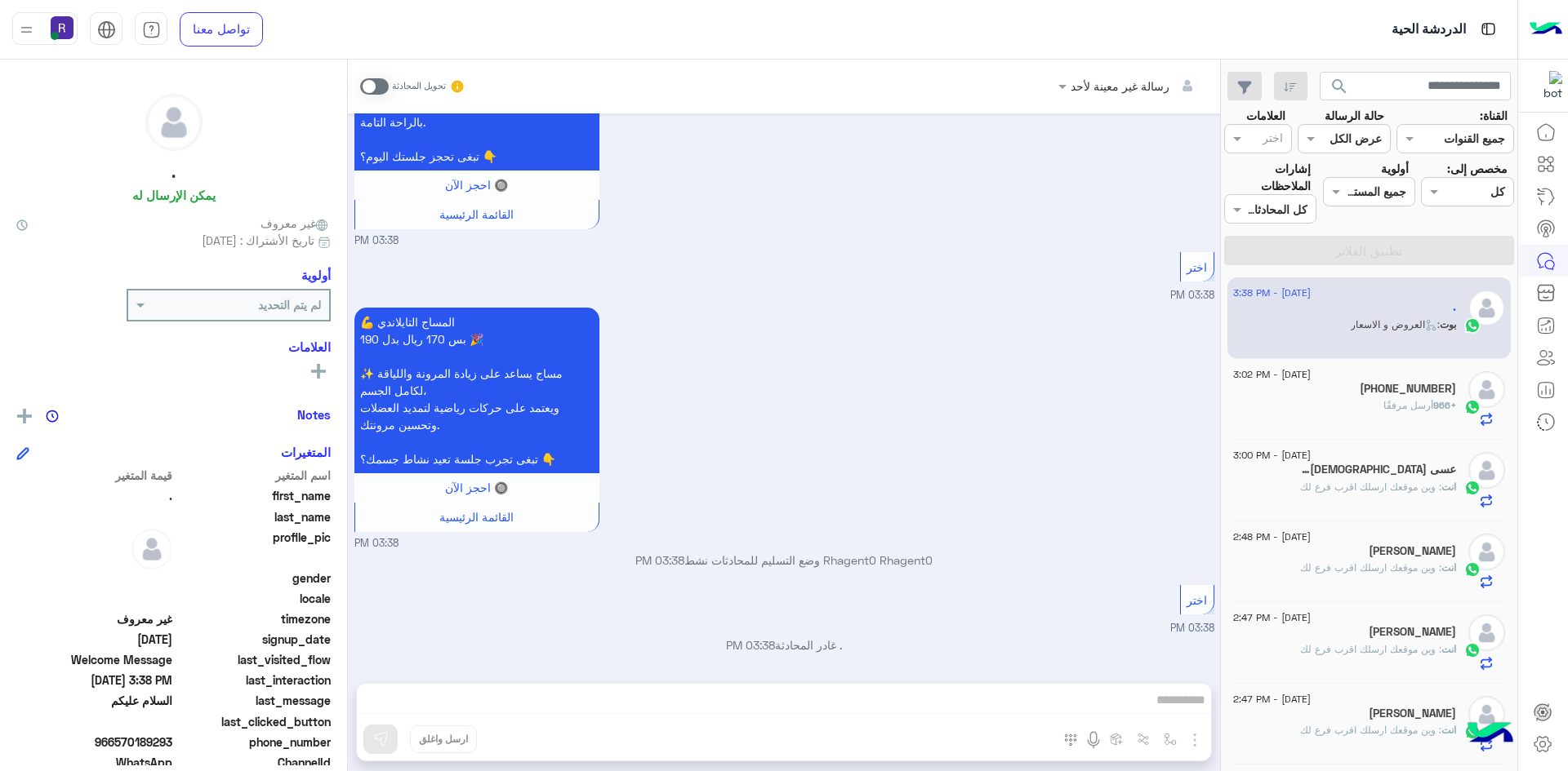
drag, startPoint x: 555, startPoint y: 701, endPoint x: 796, endPoint y: 493, distance: 318.3
click at [796, 493] on div "💪 المساج التايلاندي بس 170 ريال بدل 190 🎉 ✨ مساج يساعد على زيادة المرونة والليا…" at bounding box center [784, 428] width 860 height 248
click at [380, 82] on span at bounding box center [374, 86] width 28 height 16
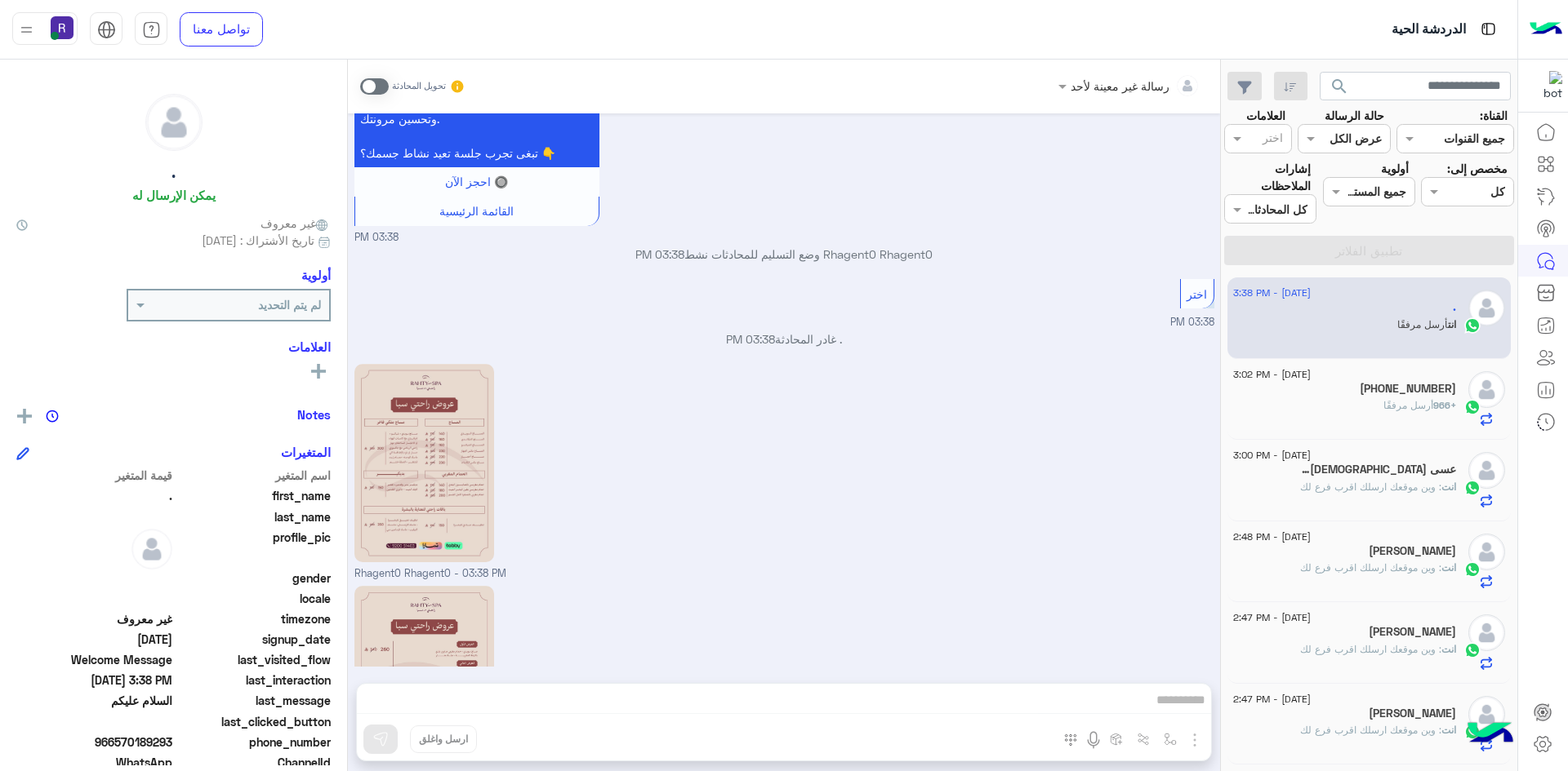
scroll to position [1050, 0]
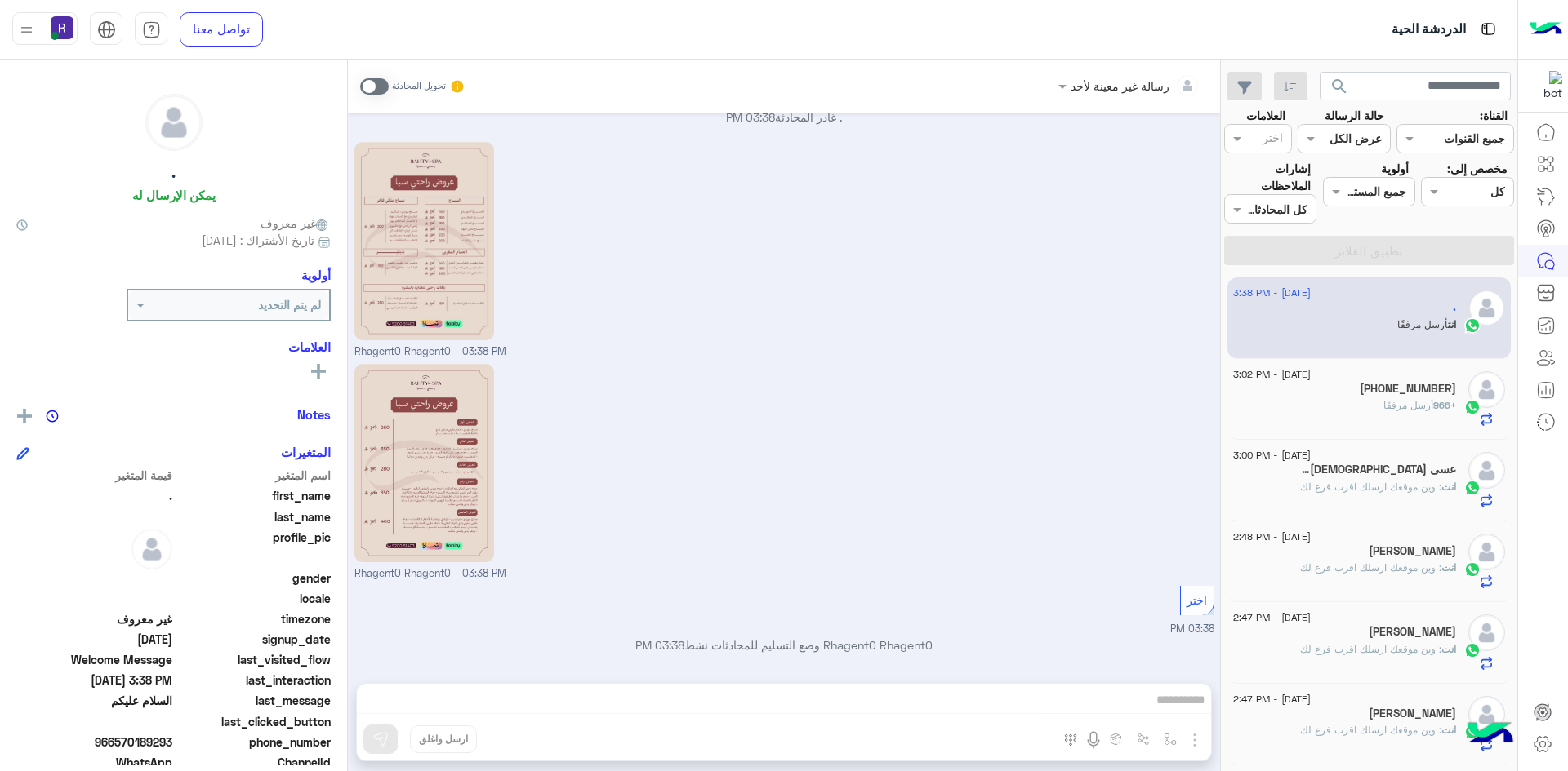
click at [379, 83] on span at bounding box center [374, 86] width 28 height 16
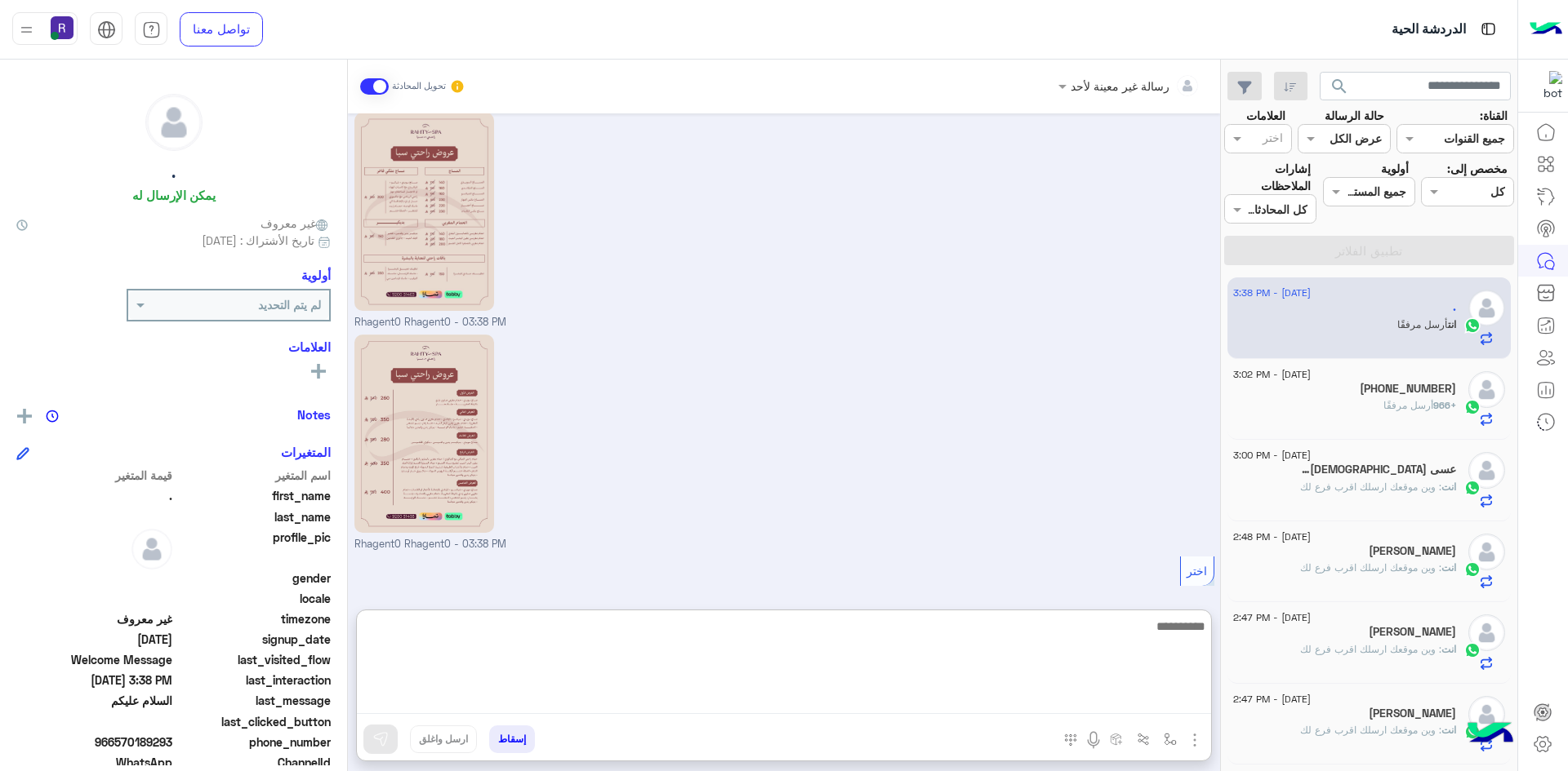
paste textarea "**********"
type textarea "**********"
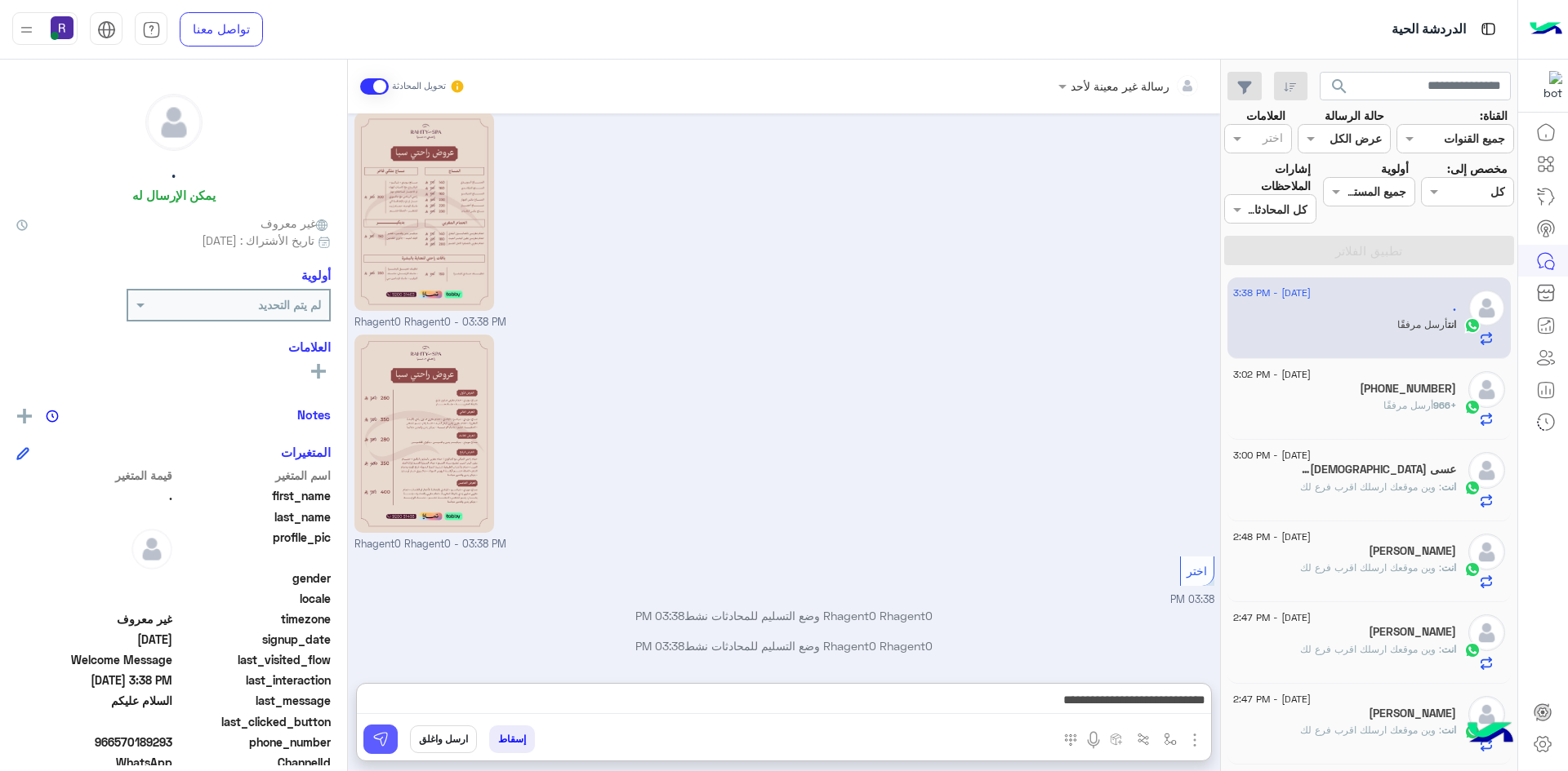
click at [384, 741] on img at bounding box center [379, 739] width 16 height 16
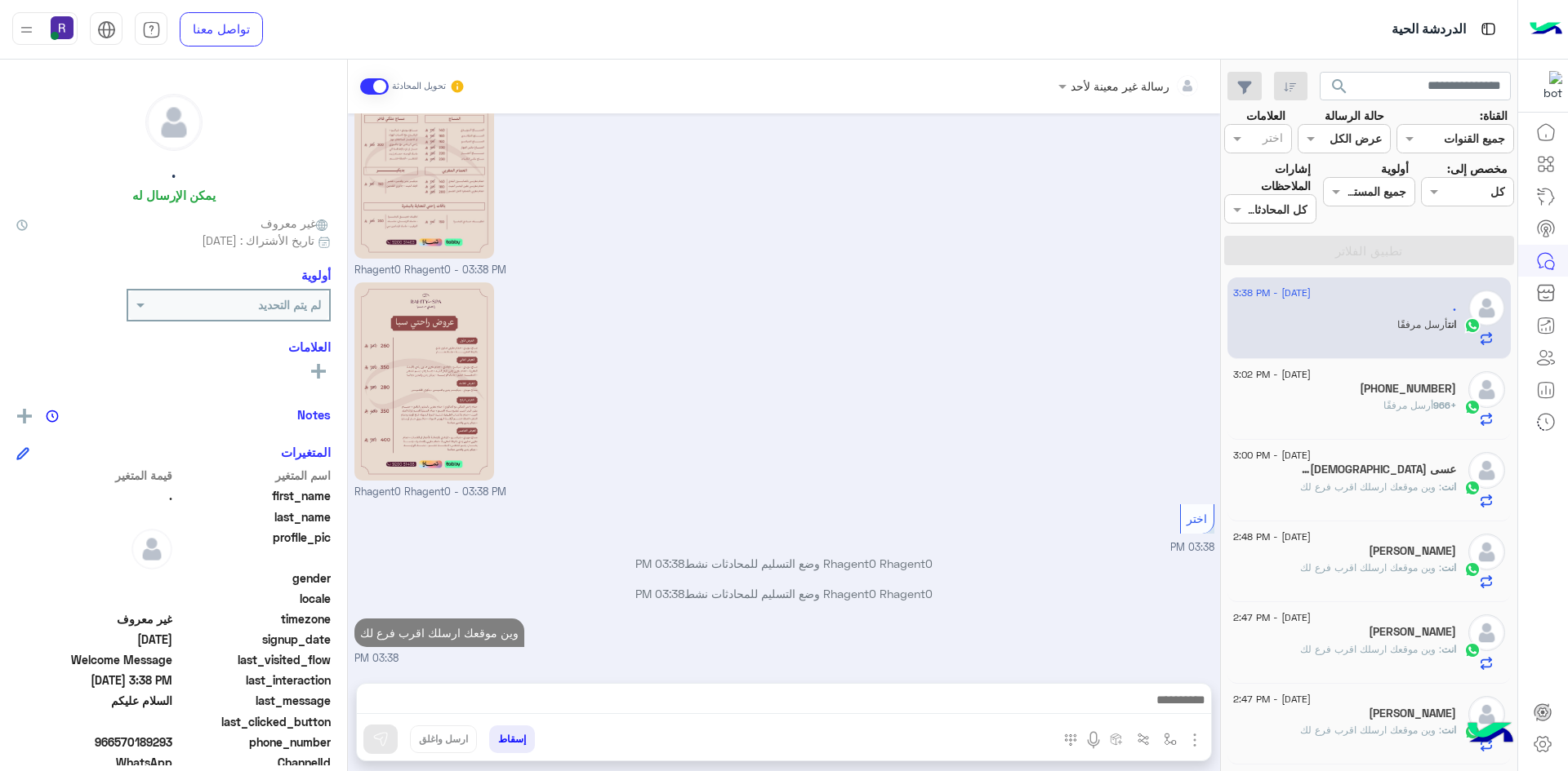
scroll to position [1162, 0]
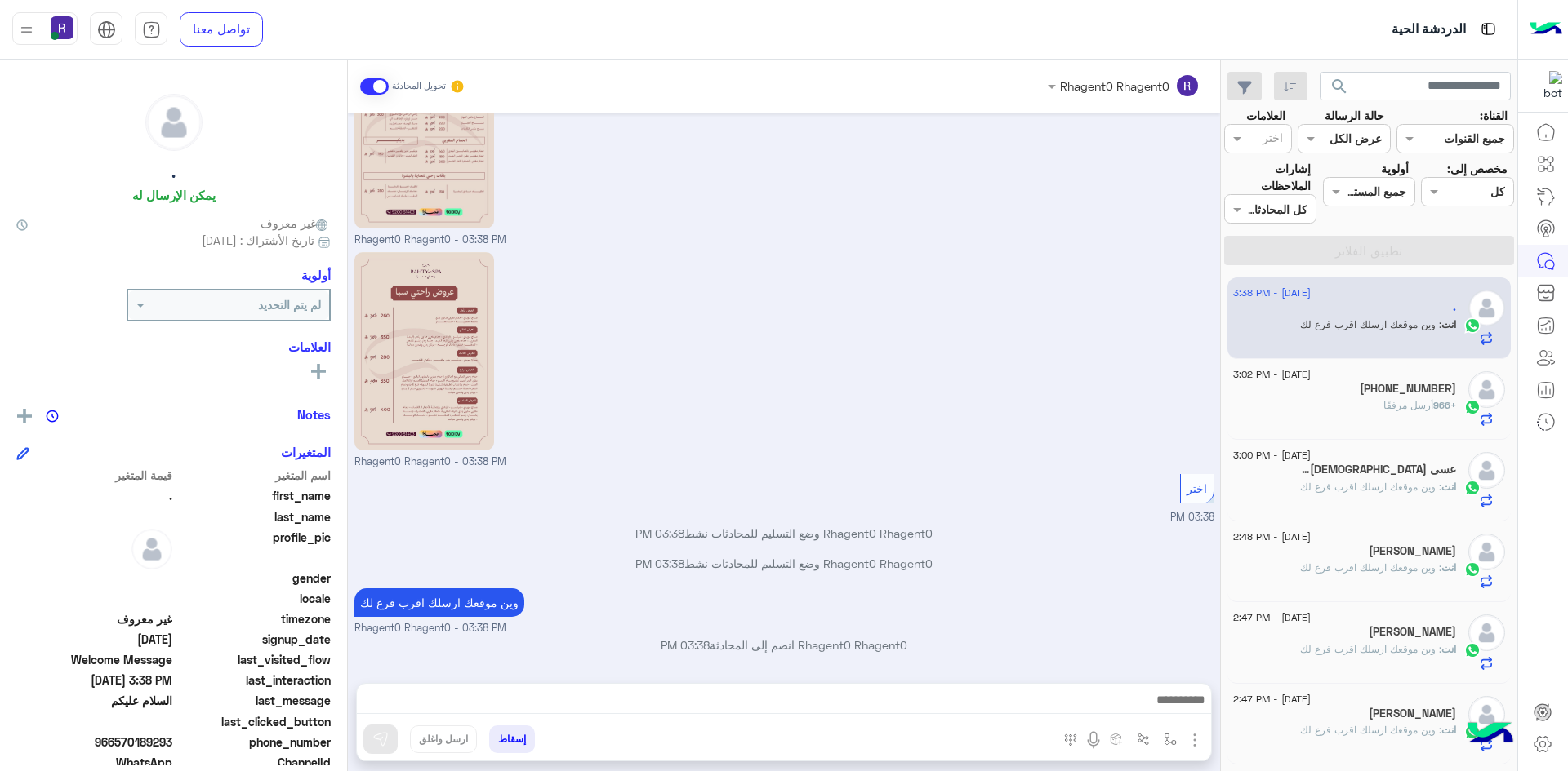
click at [1379, 401] on div "+966 أرسل مرفقًا" at bounding box center [1345, 412] width 223 height 28
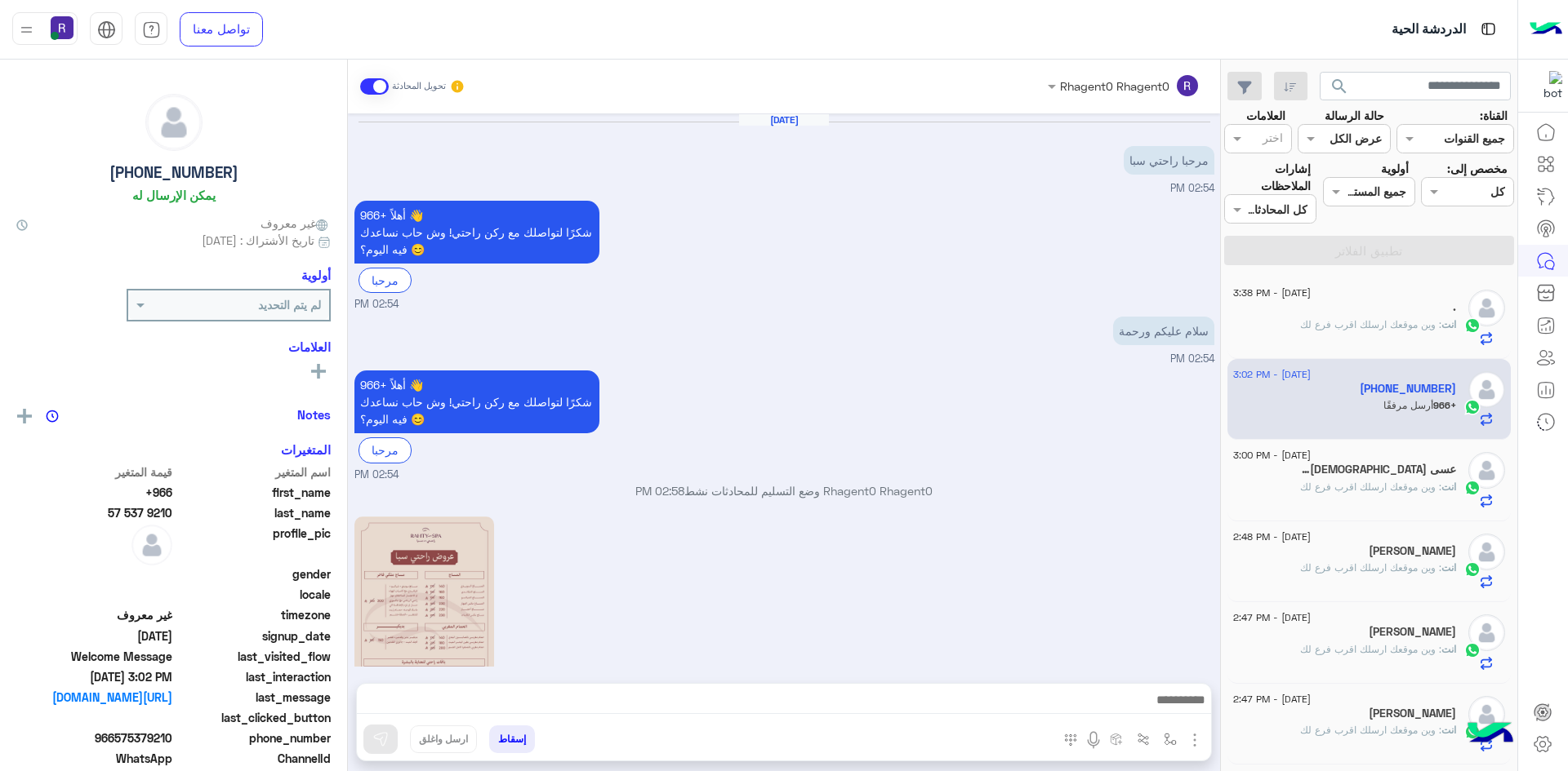
scroll to position [801, 0]
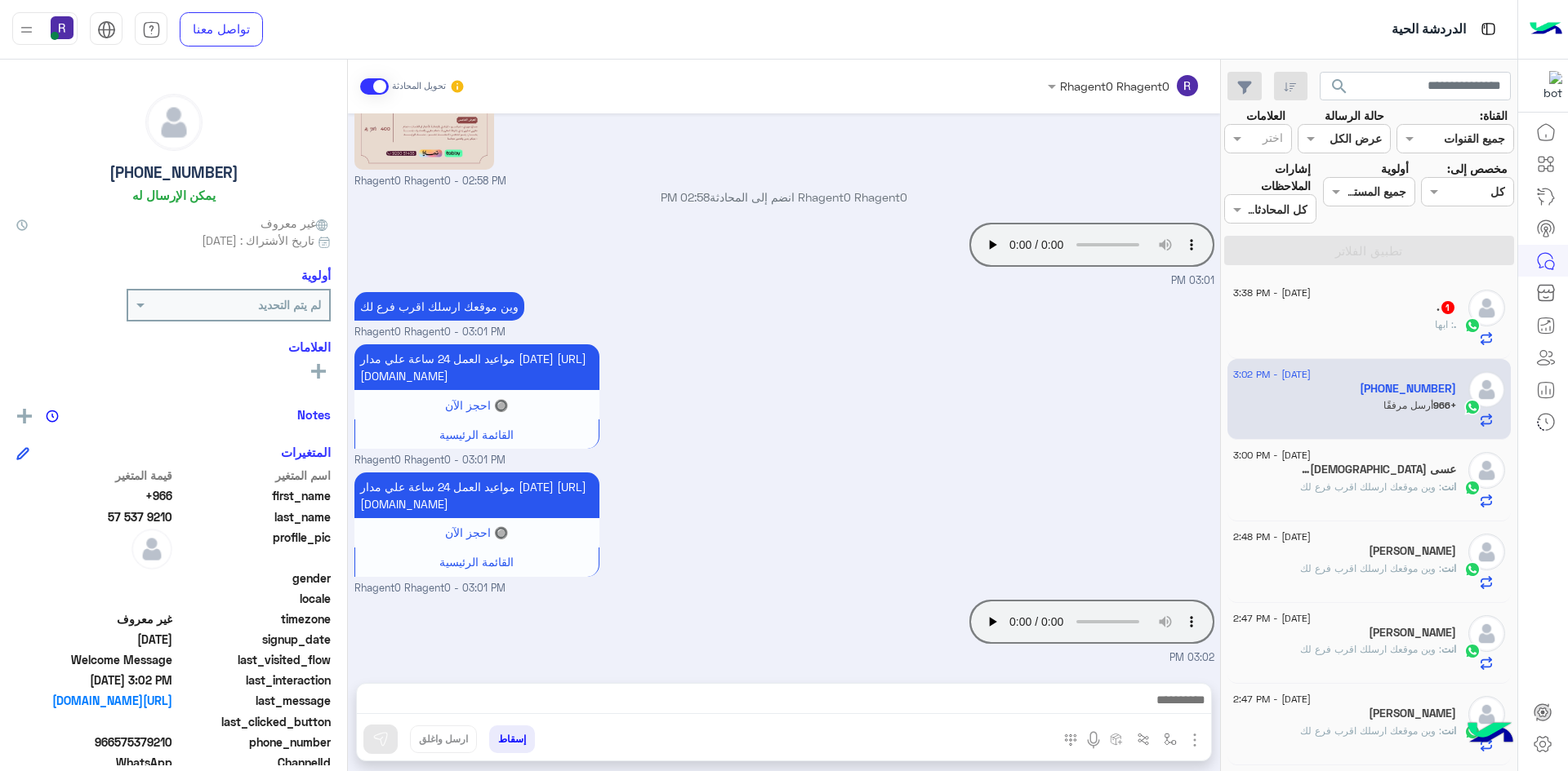
click at [1425, 329] on div ". : ابها" at bounding box center [1345, 332] width 223 height 28
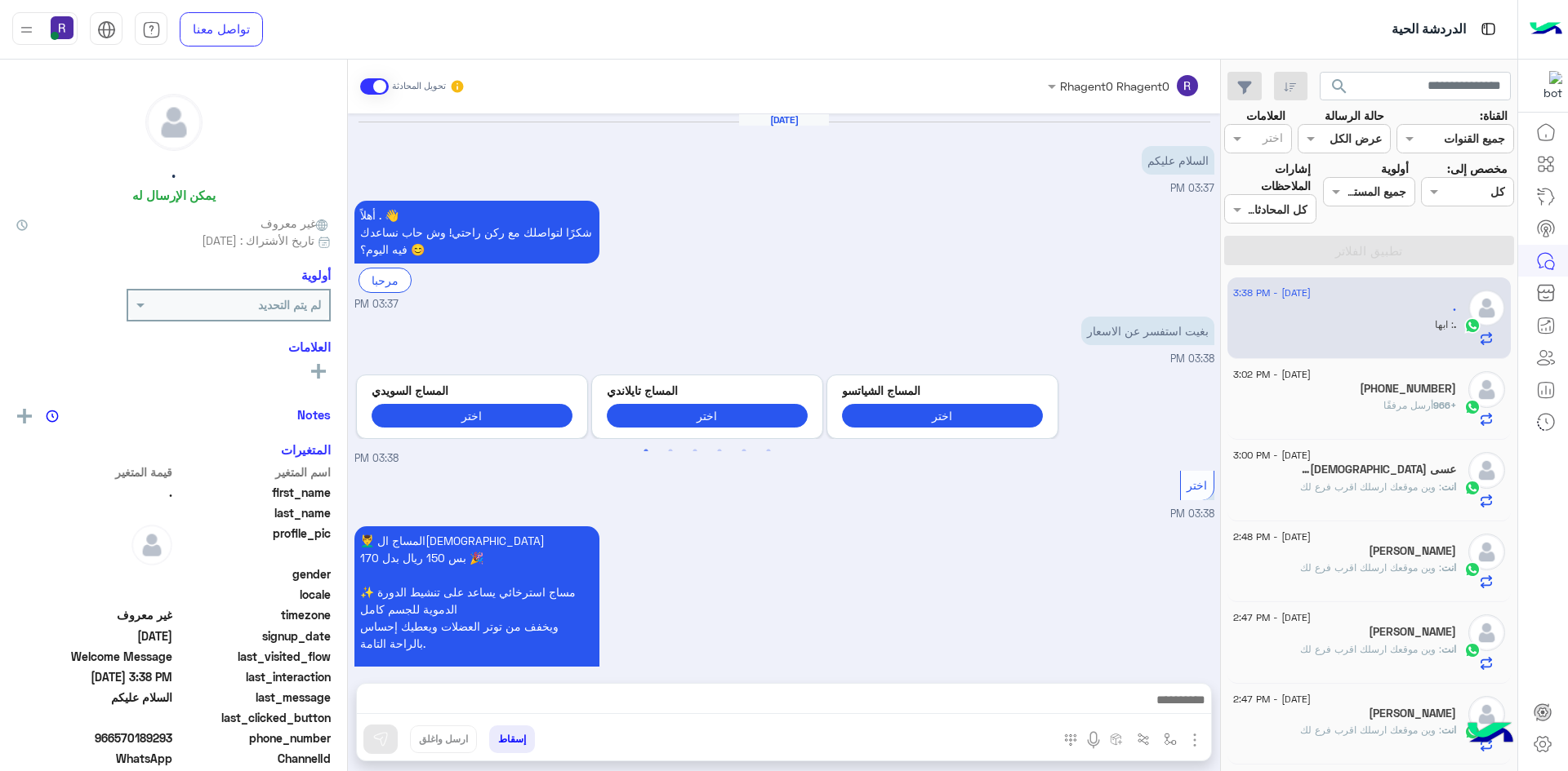
scroll to position [1216, 0]
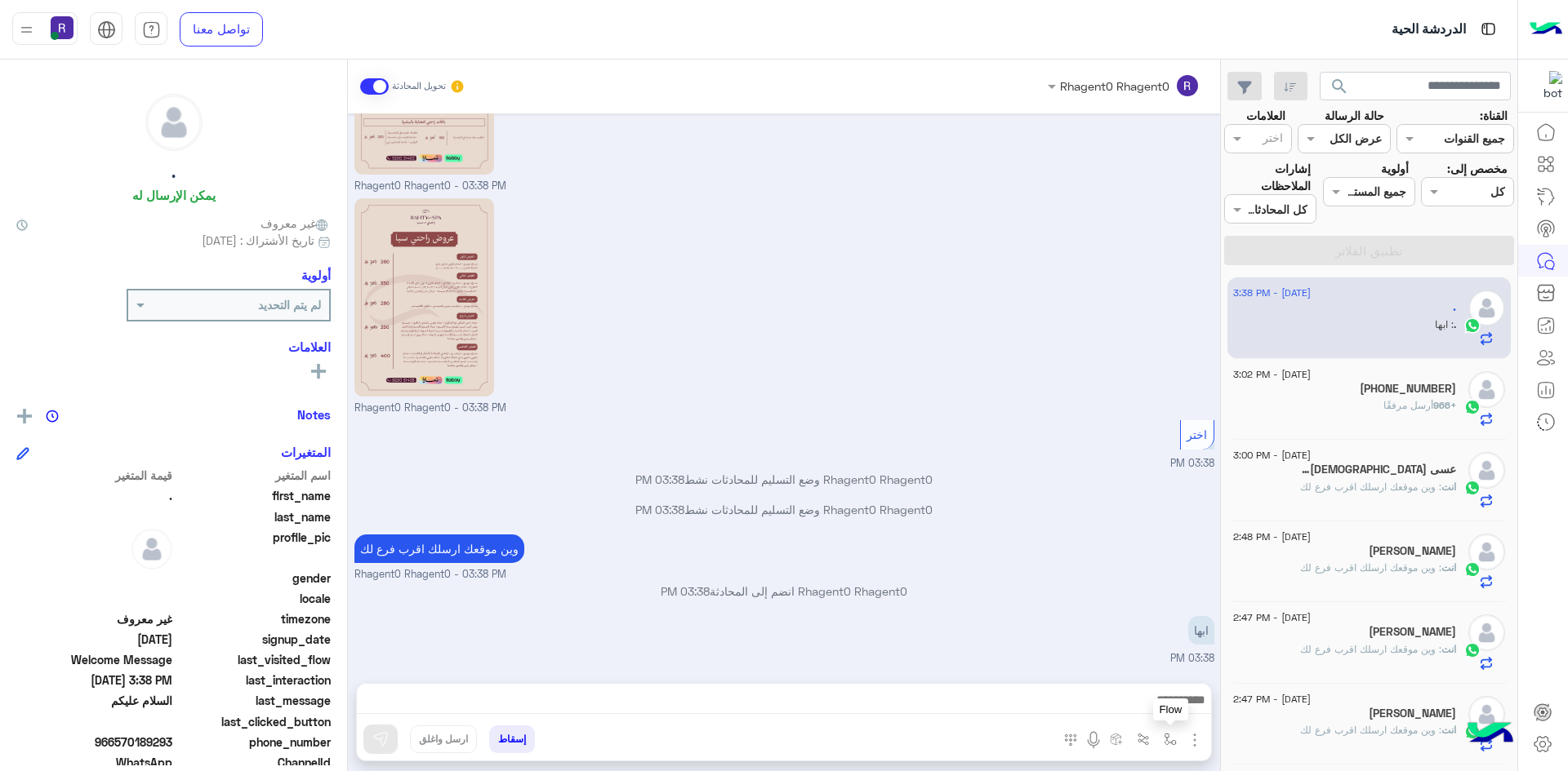
click at [1176, 742] on button "button" at bounding box center [1171, 739] width 26 height 26
click at [1156, 710] on input "text" at bounding box center [1119, 704] width 110 height 19
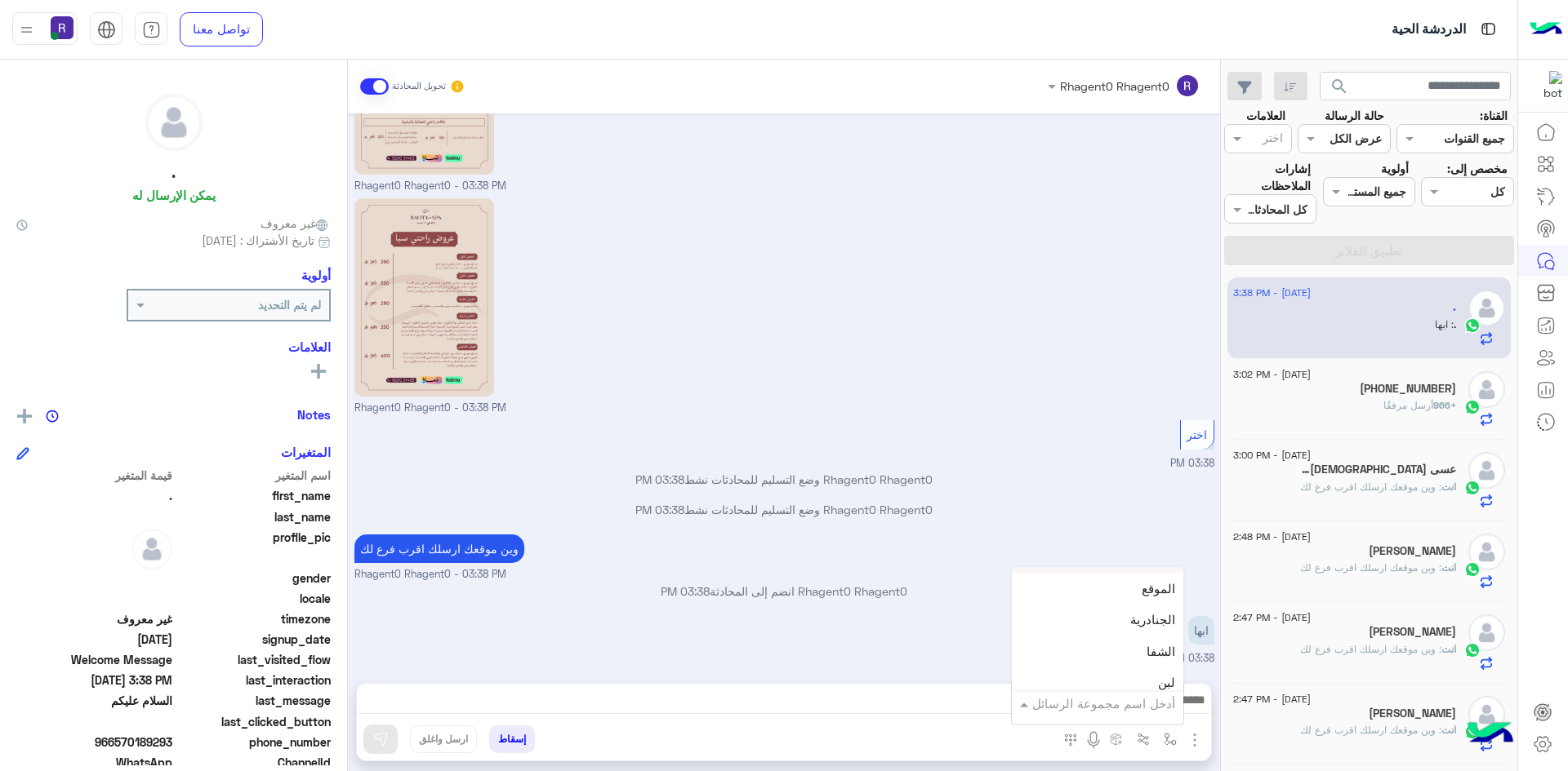
scroll to position [1143, 0]
click at [1139, 633] on span "خميس مشيط" at bounding box center [1139, 635] width 71 height 15
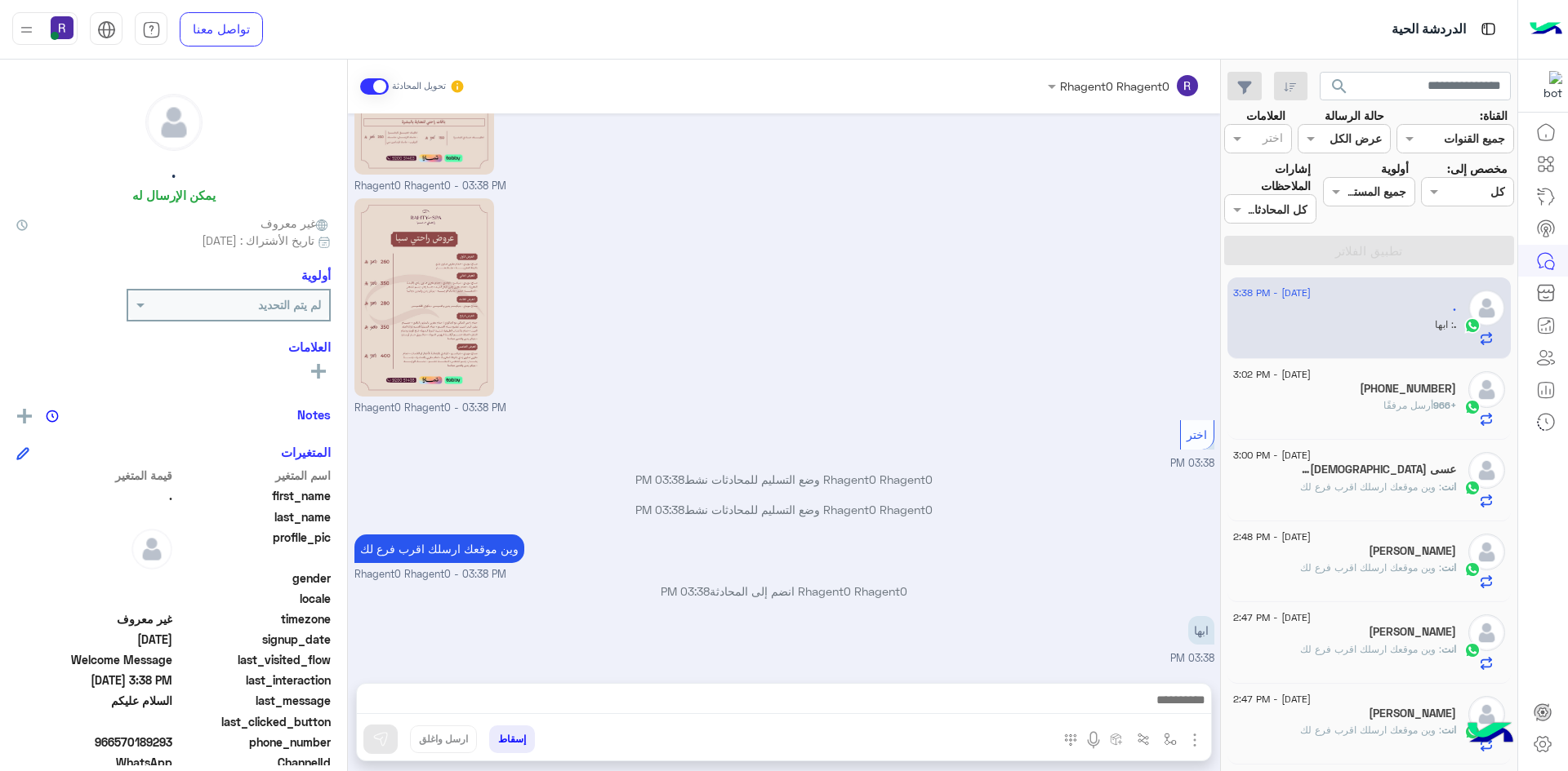
type textarea "*********"
click at [388, 734] on img at bounding box center [379, 739] width 16 height 16
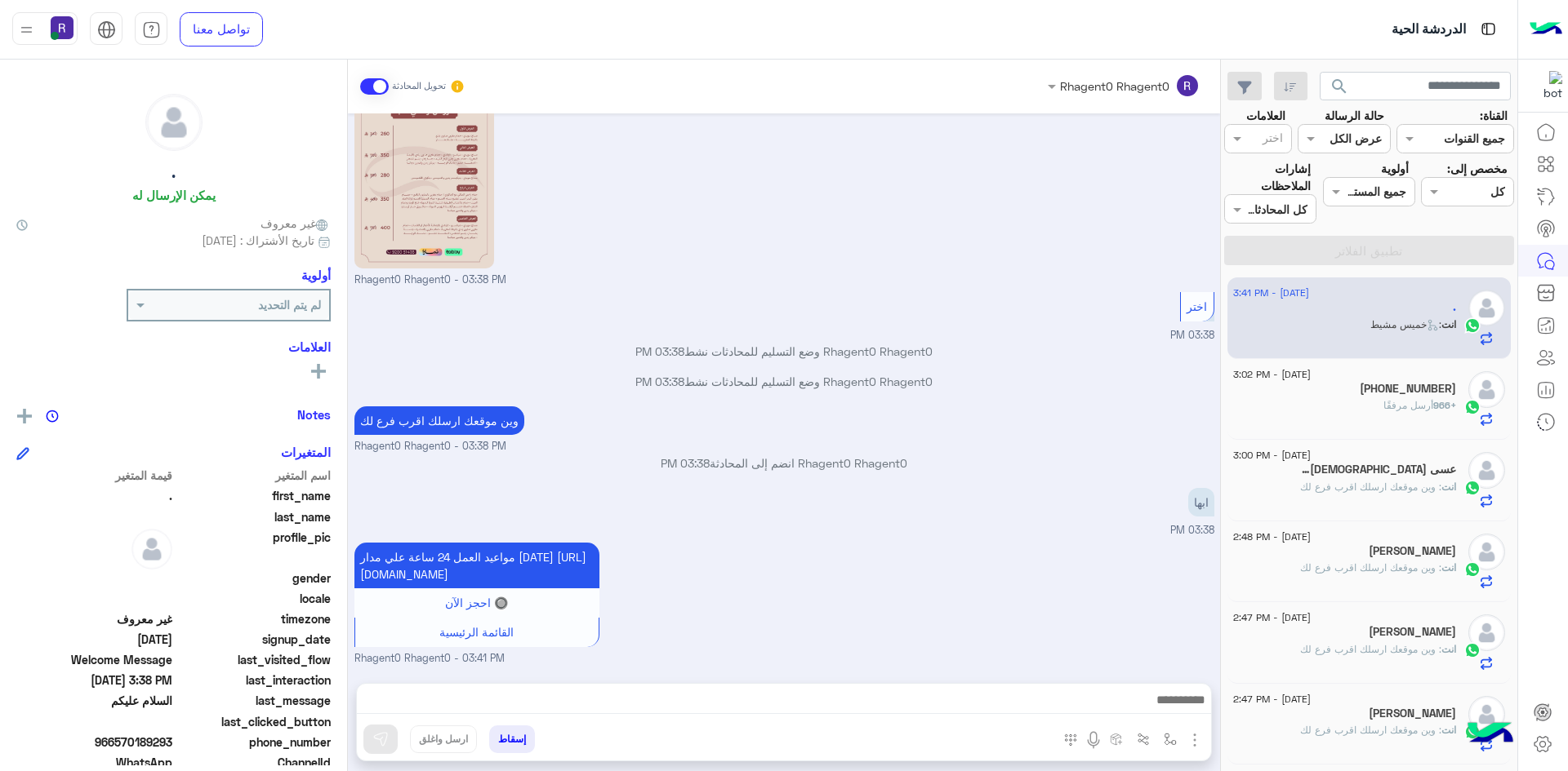
scroll to position [1399, 0]
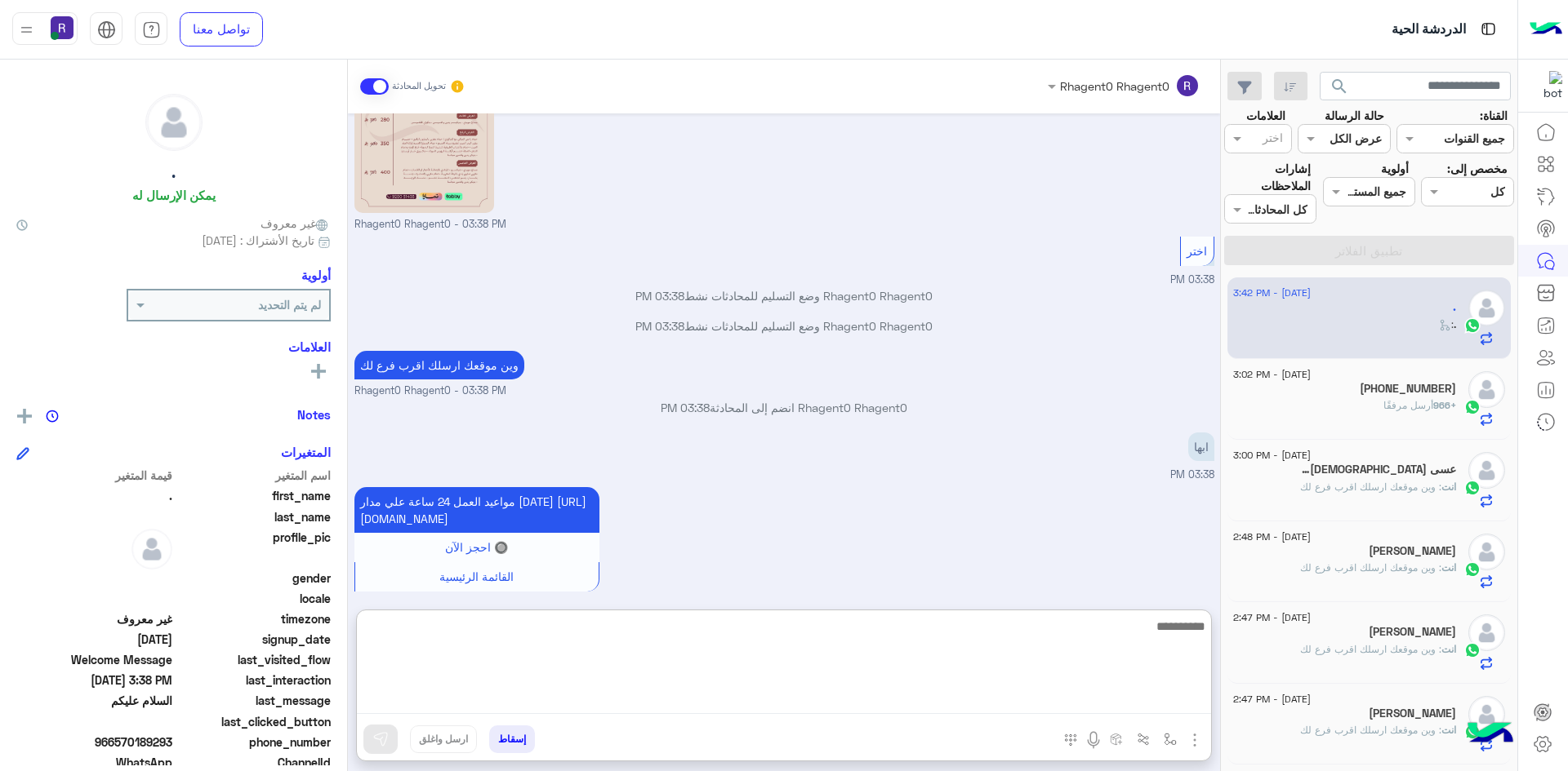
click at [724, 705] on textarea at bounding box center [784, 665] width 854 height 98
type textarea "**********"
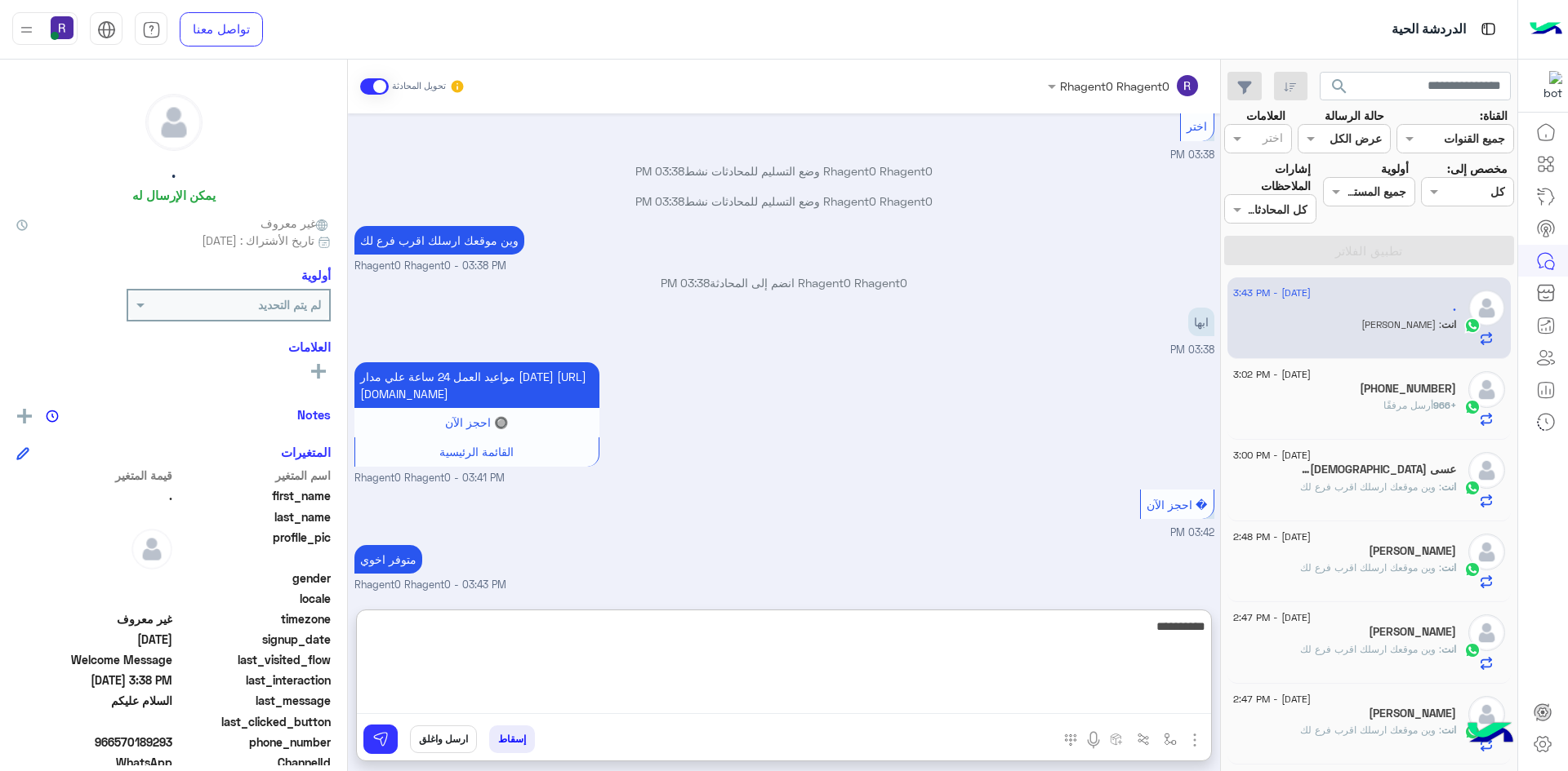
type textarea "**********"
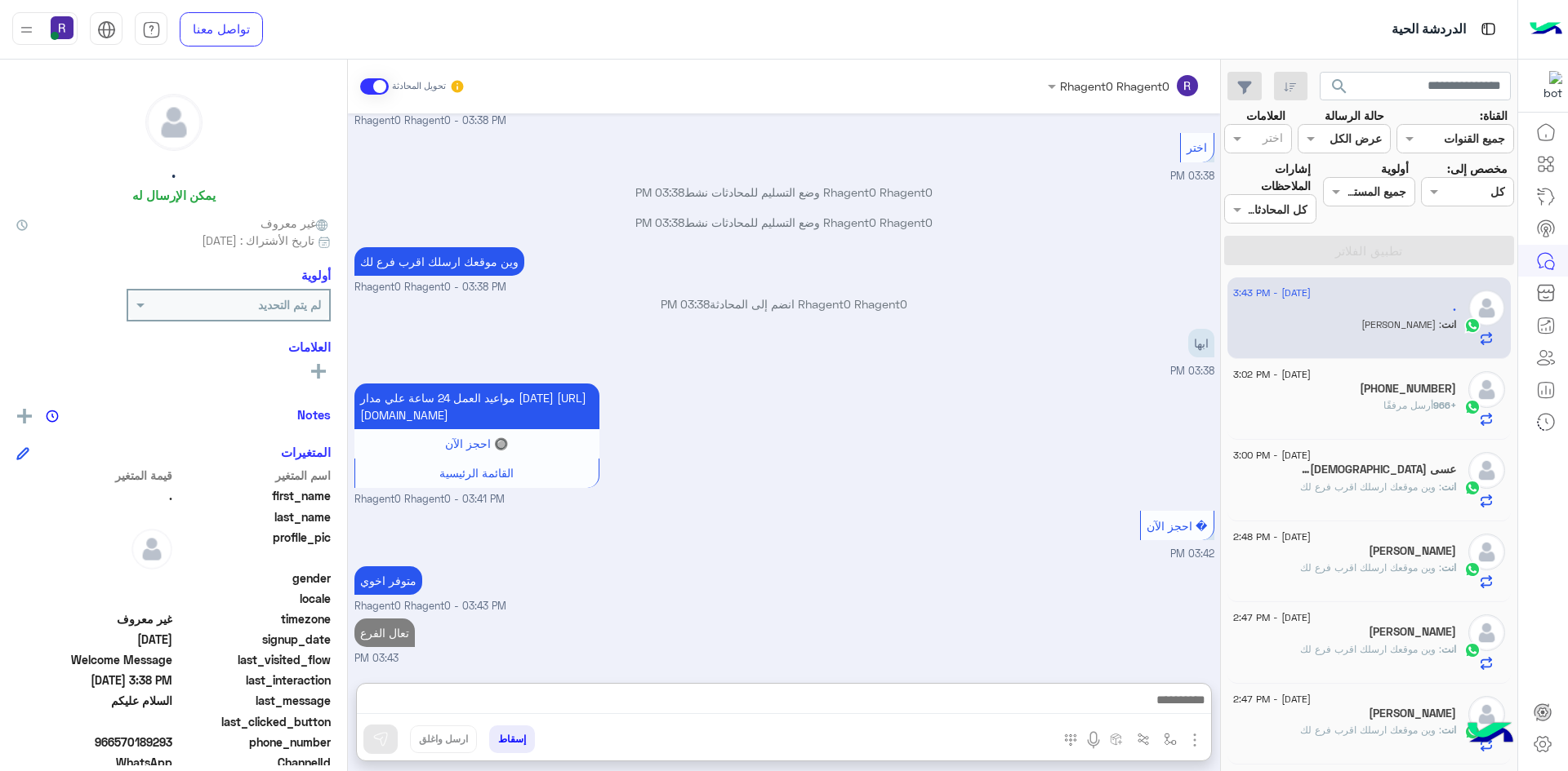
click at [1358, 401] on div "+966 أرسل مرفقًا" at bounding box center [1345, 412] width 223 height 28
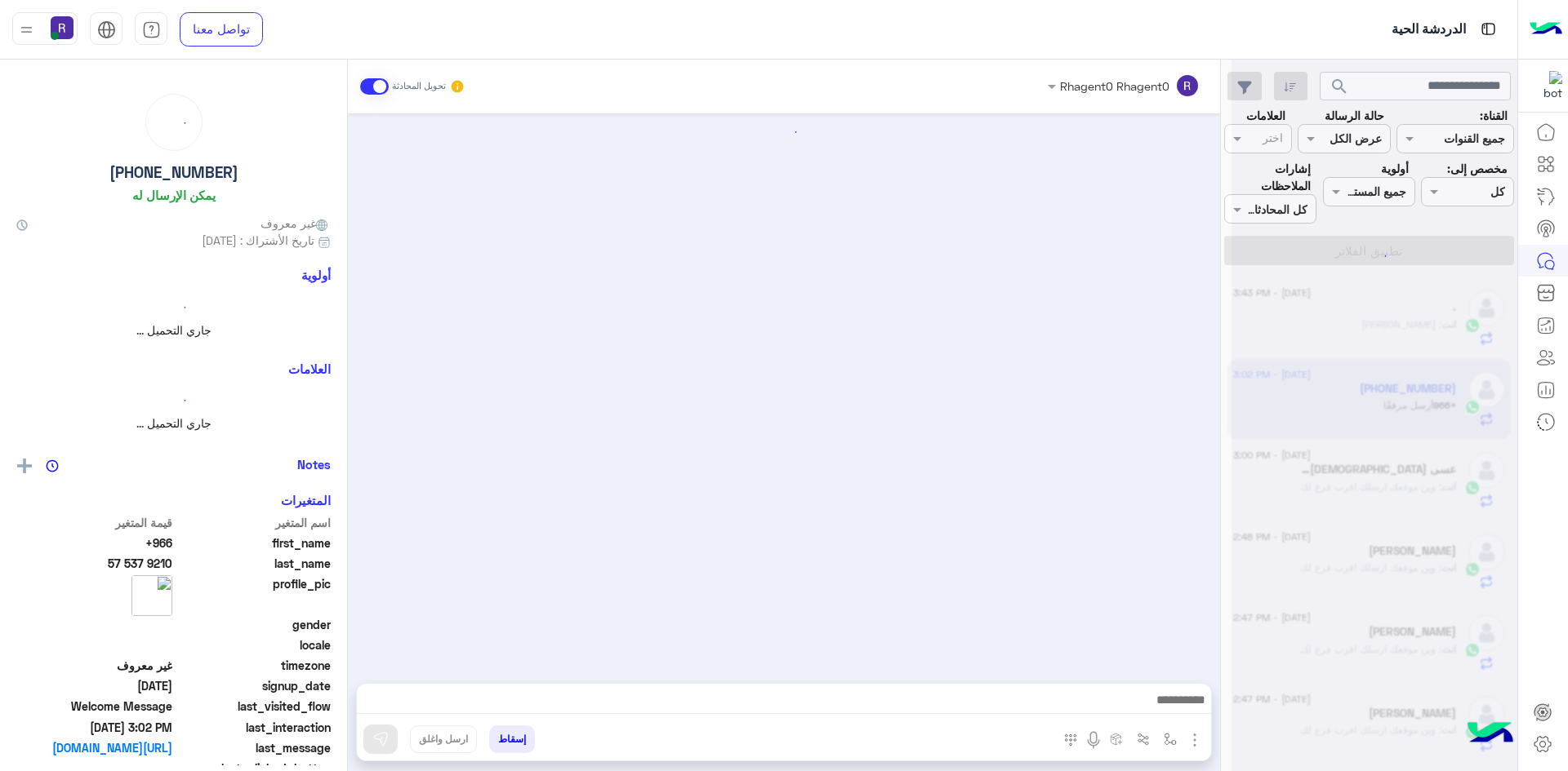
scroll to position [801, 0]
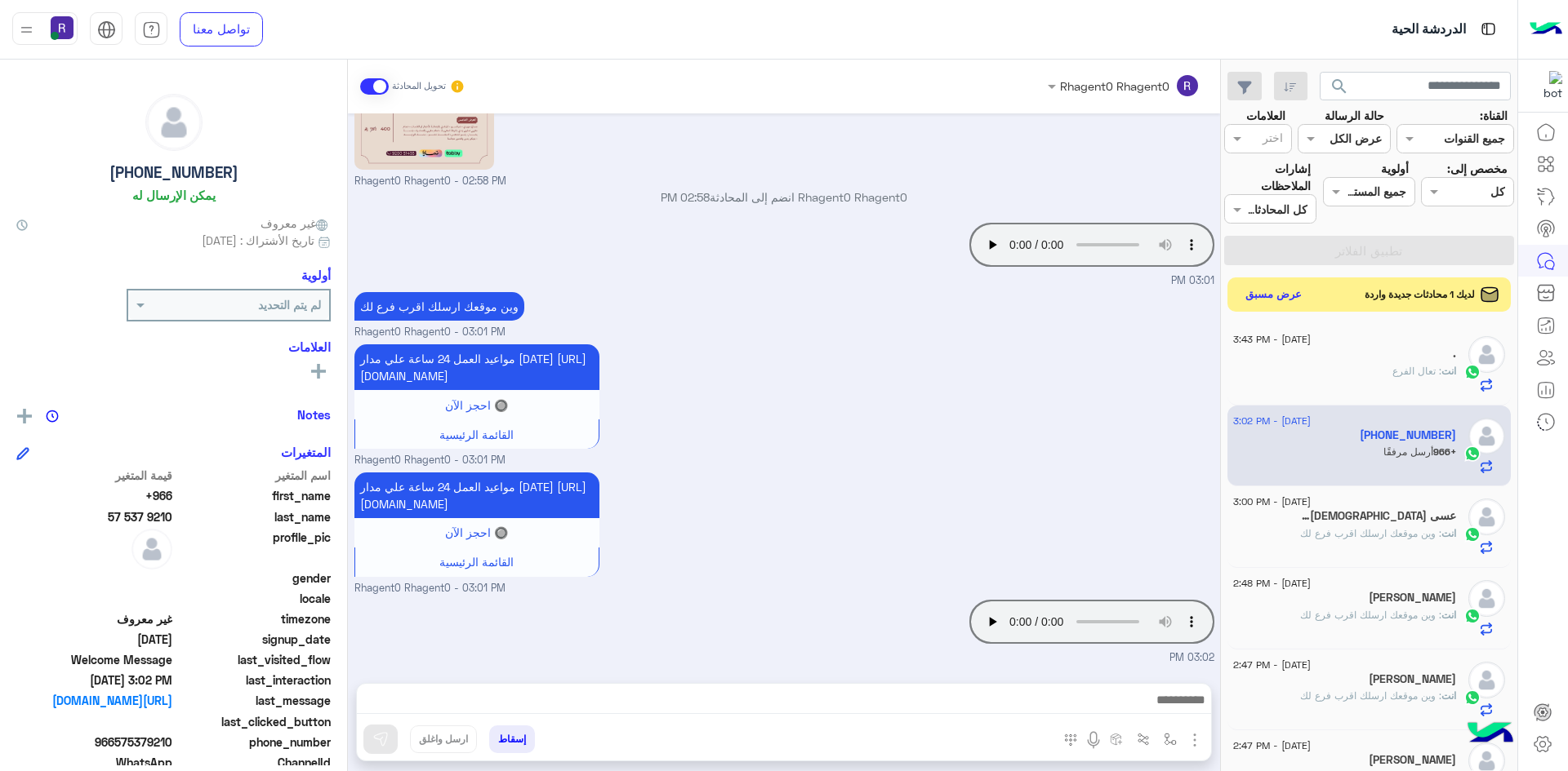
click at [1256, 301] on button "عرض مسبق" at bounding box center [1274, 294] width 68 height 22
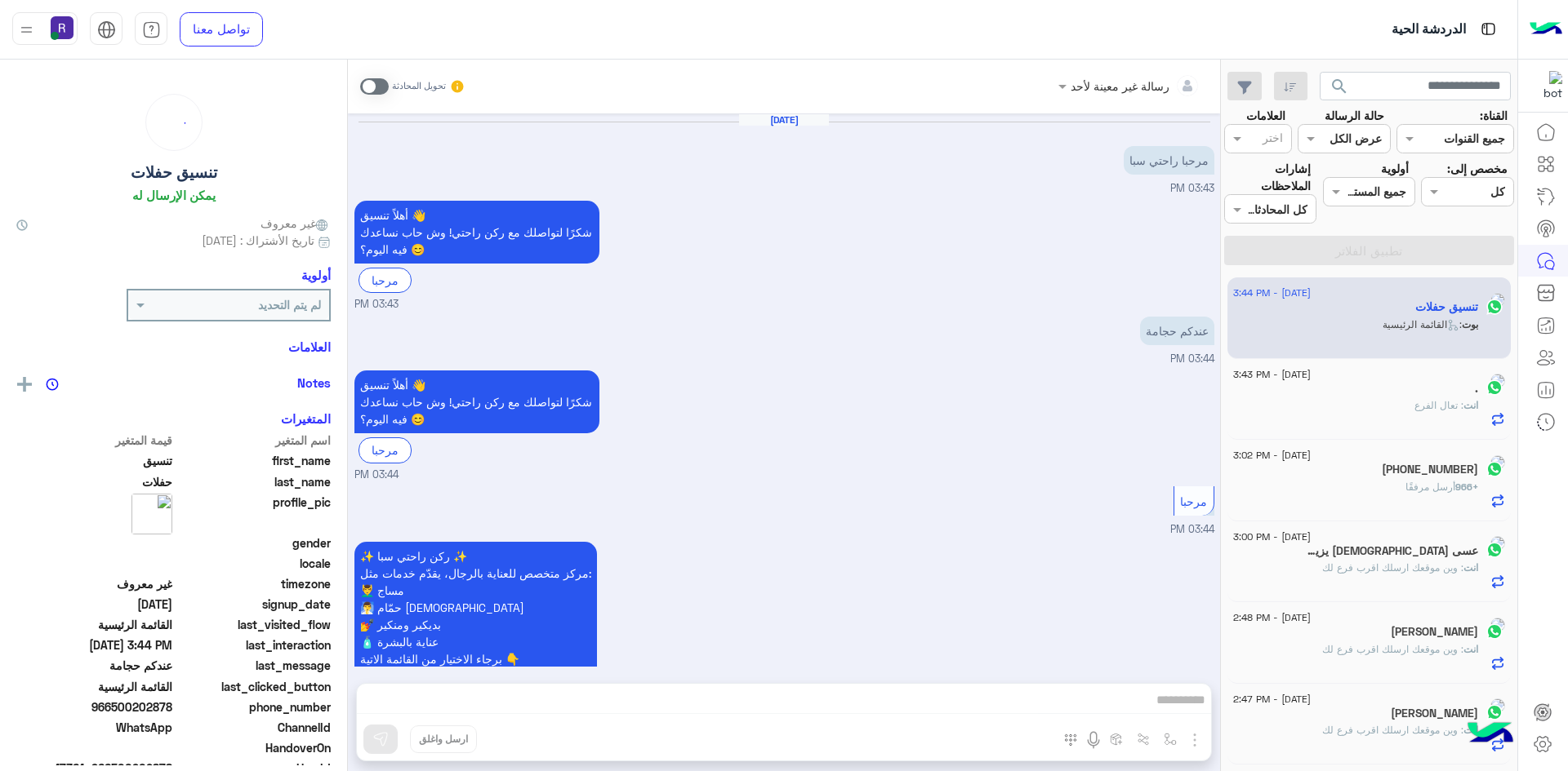
scroll to position [943, 0]
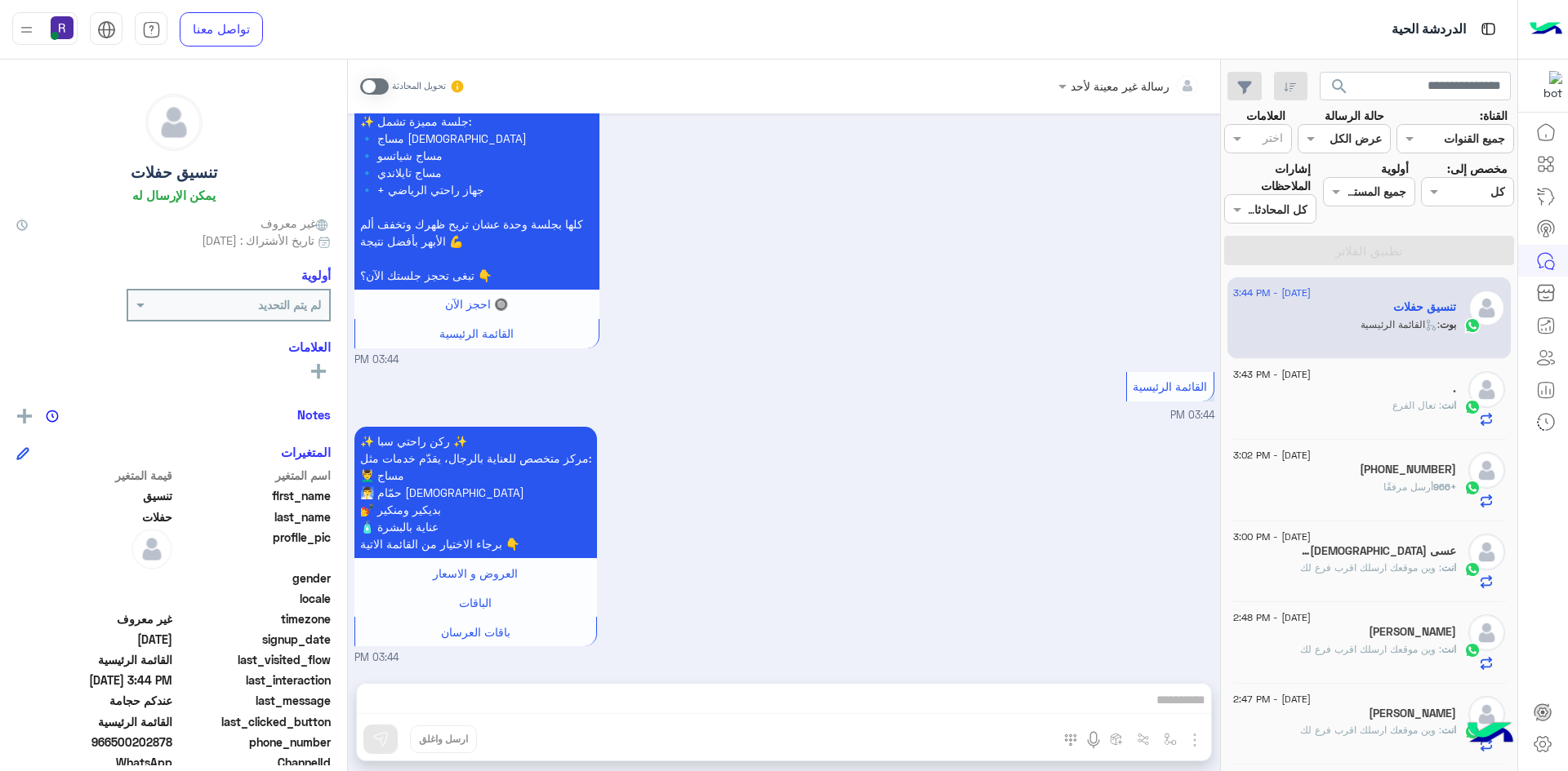
click at [1425, 421] on div "انت : تعال الفرع" at bounding box center [1345, 412] width 223 height 28
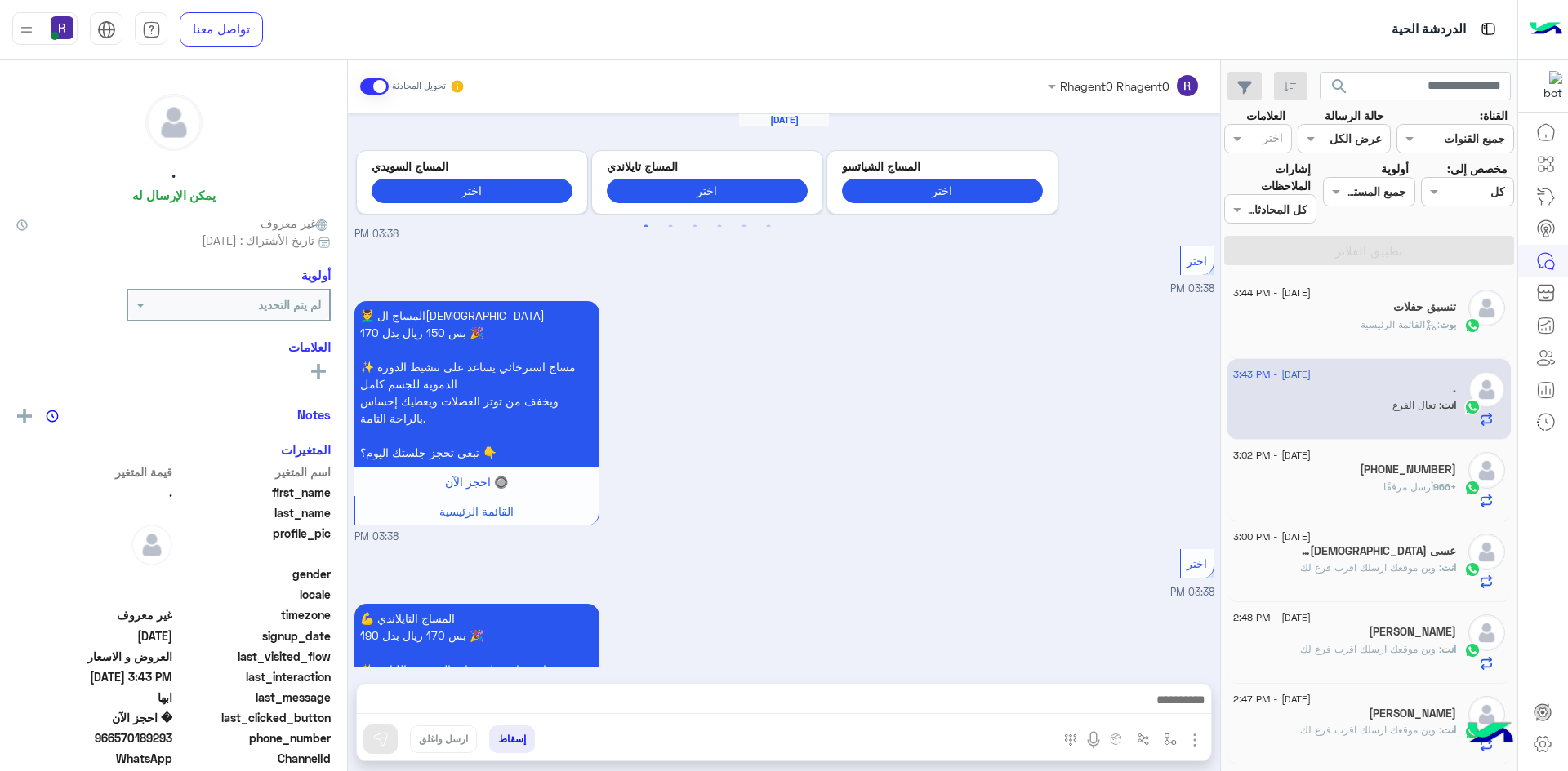
scroll to position [1278, 0]
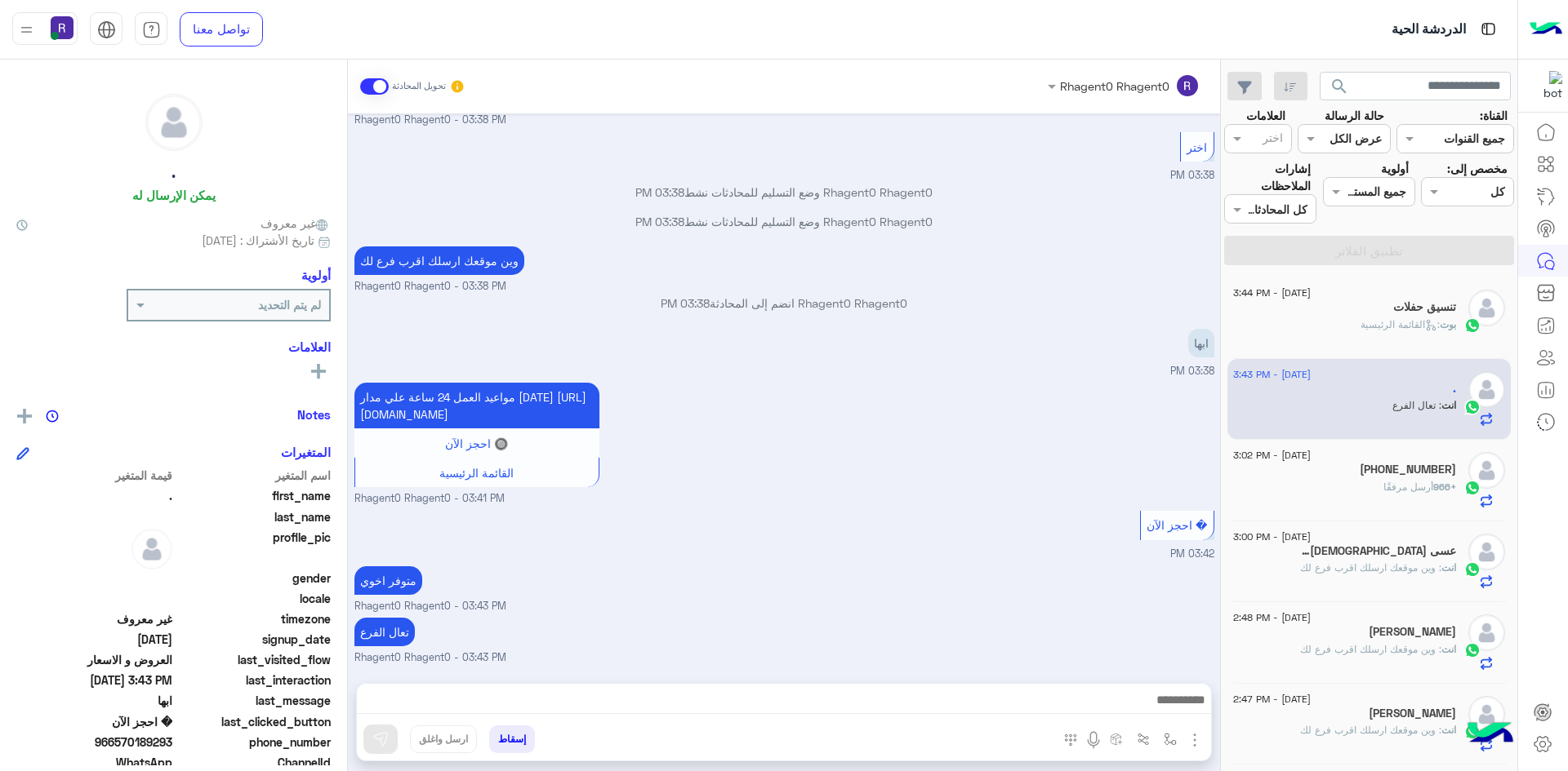
click at [1363, 318] on span ": القائمة الرئيسية" at bounding box center [1400, 324] width 79 height 12
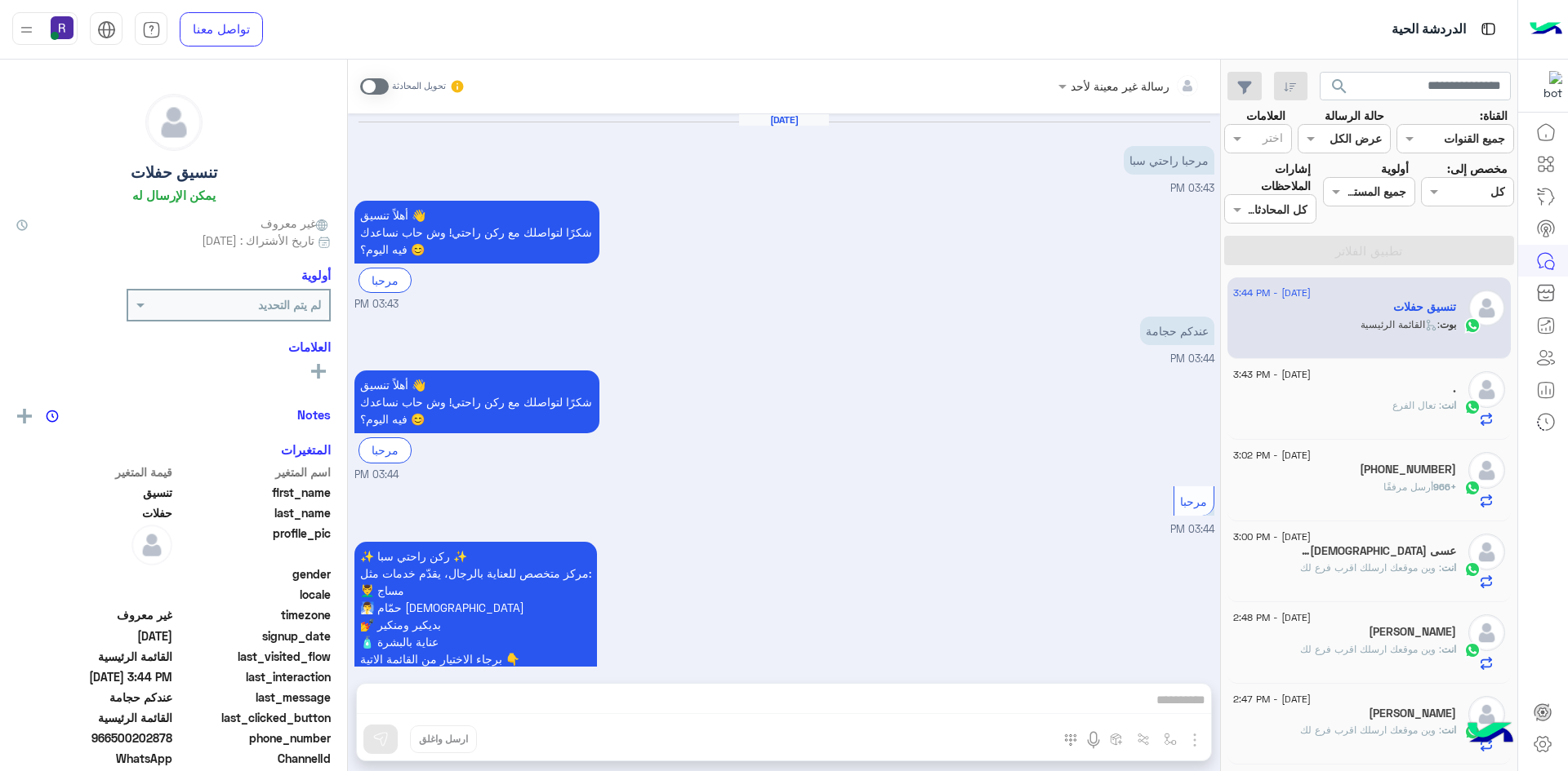
scroll to position [943, 0]
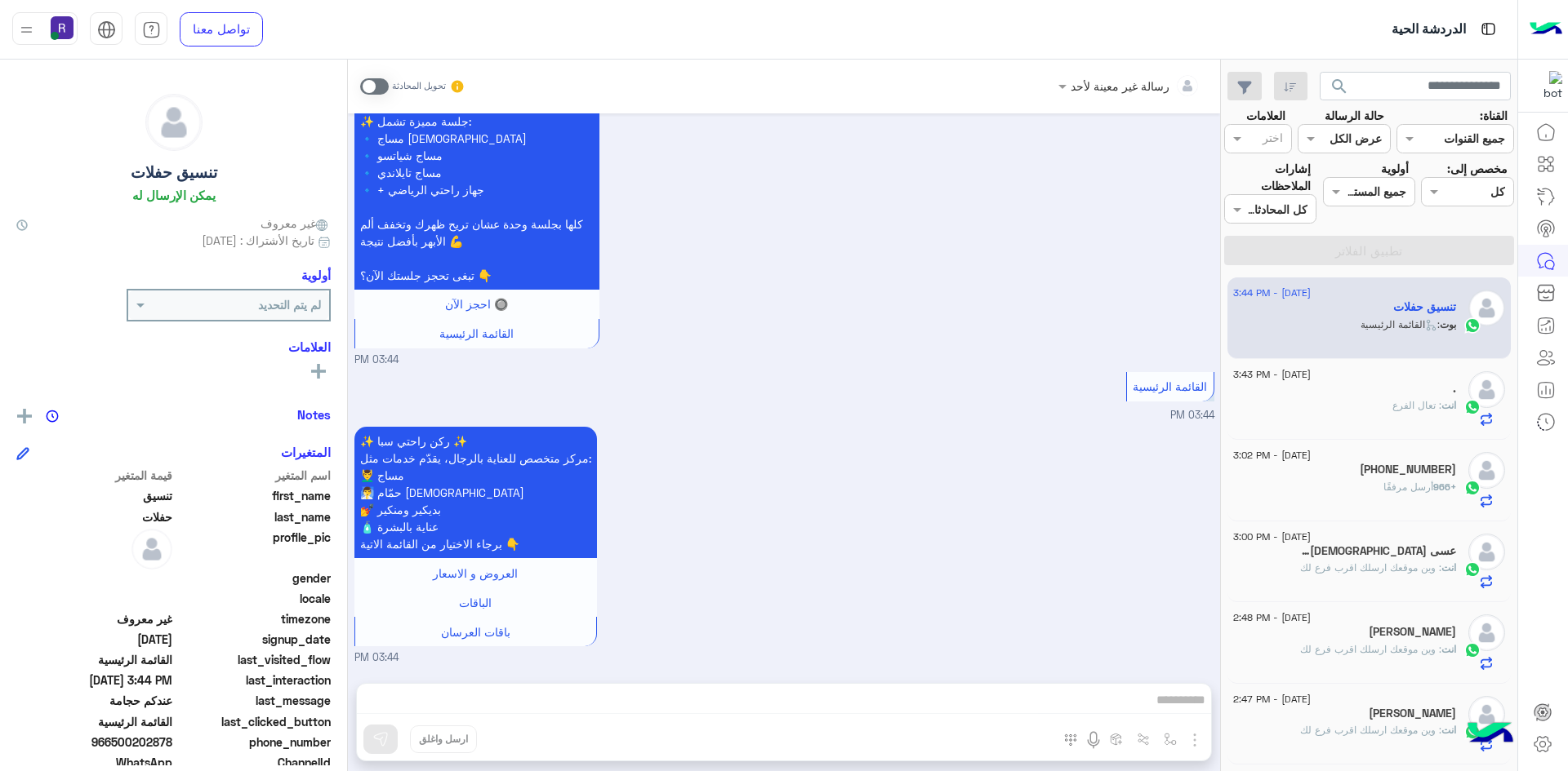
click at [378, 80] on span at bounding box center [374, 86] width 28 height 16
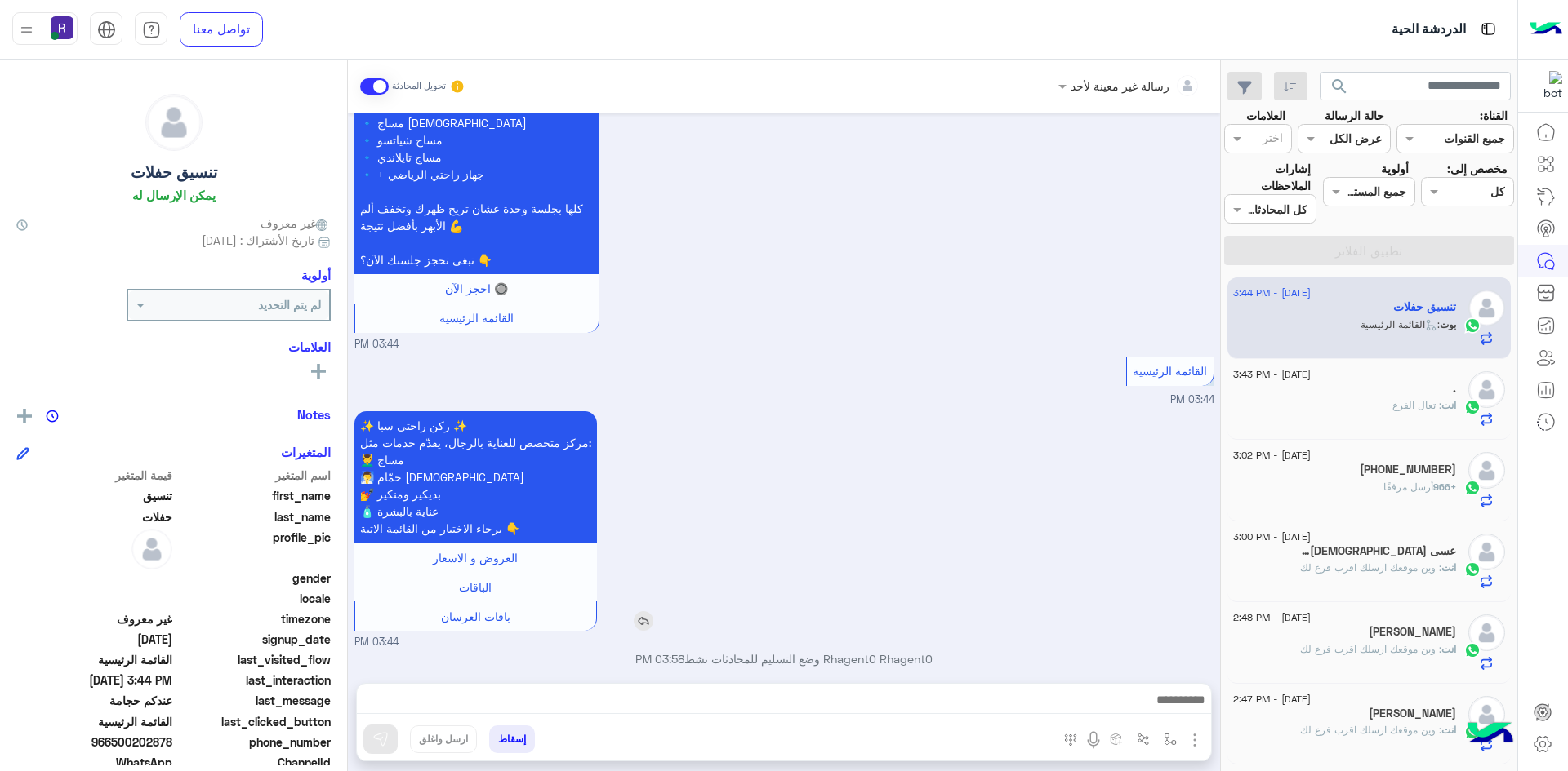
scroll to position [973, 0]
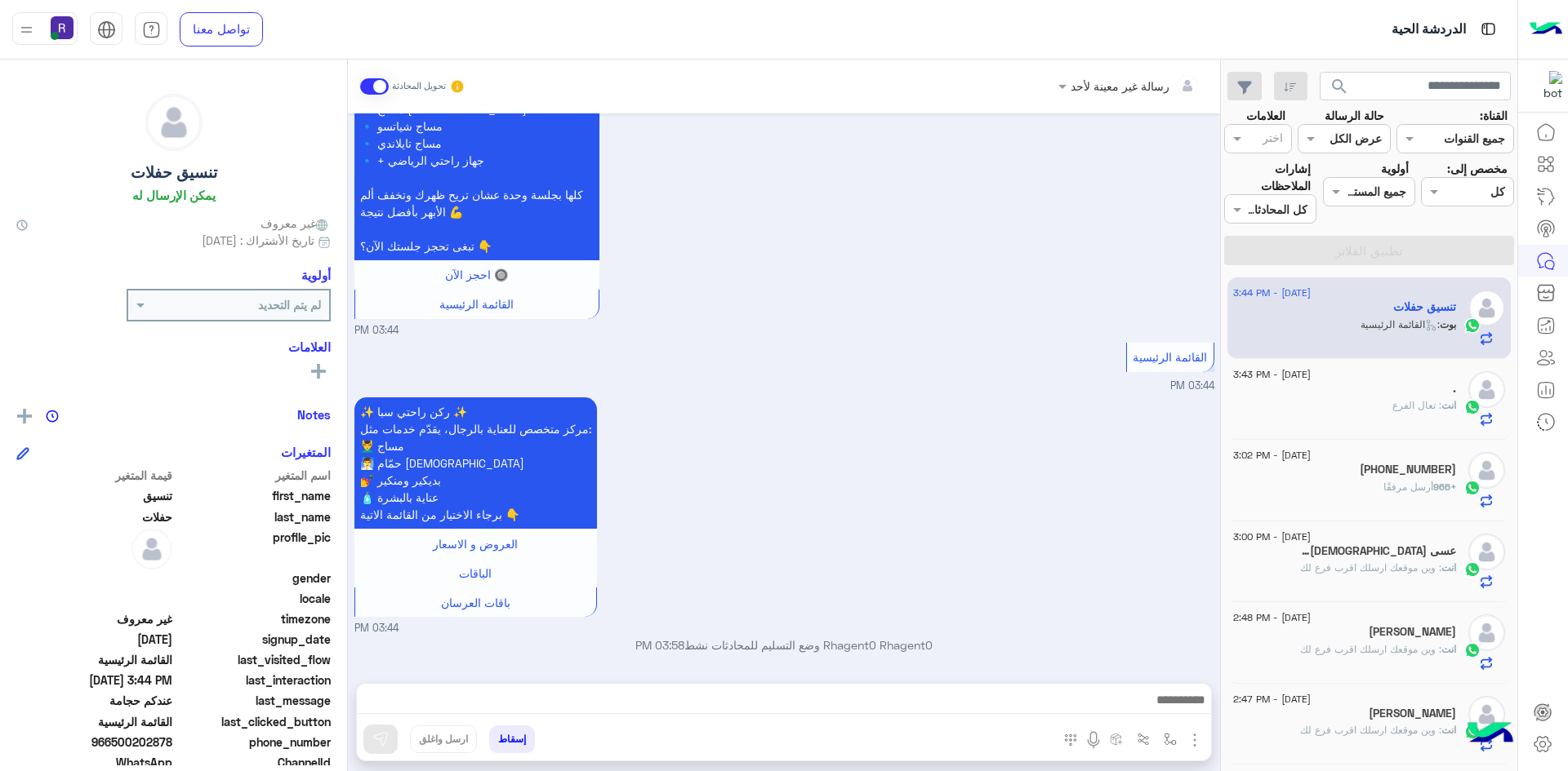
click at [1192, 738] on img "button" at bounding box center [1194, 740] width 20 height 20
click at [1184, 716] on button "الصور" at bounding box center [1169, 704] width 69 height 33
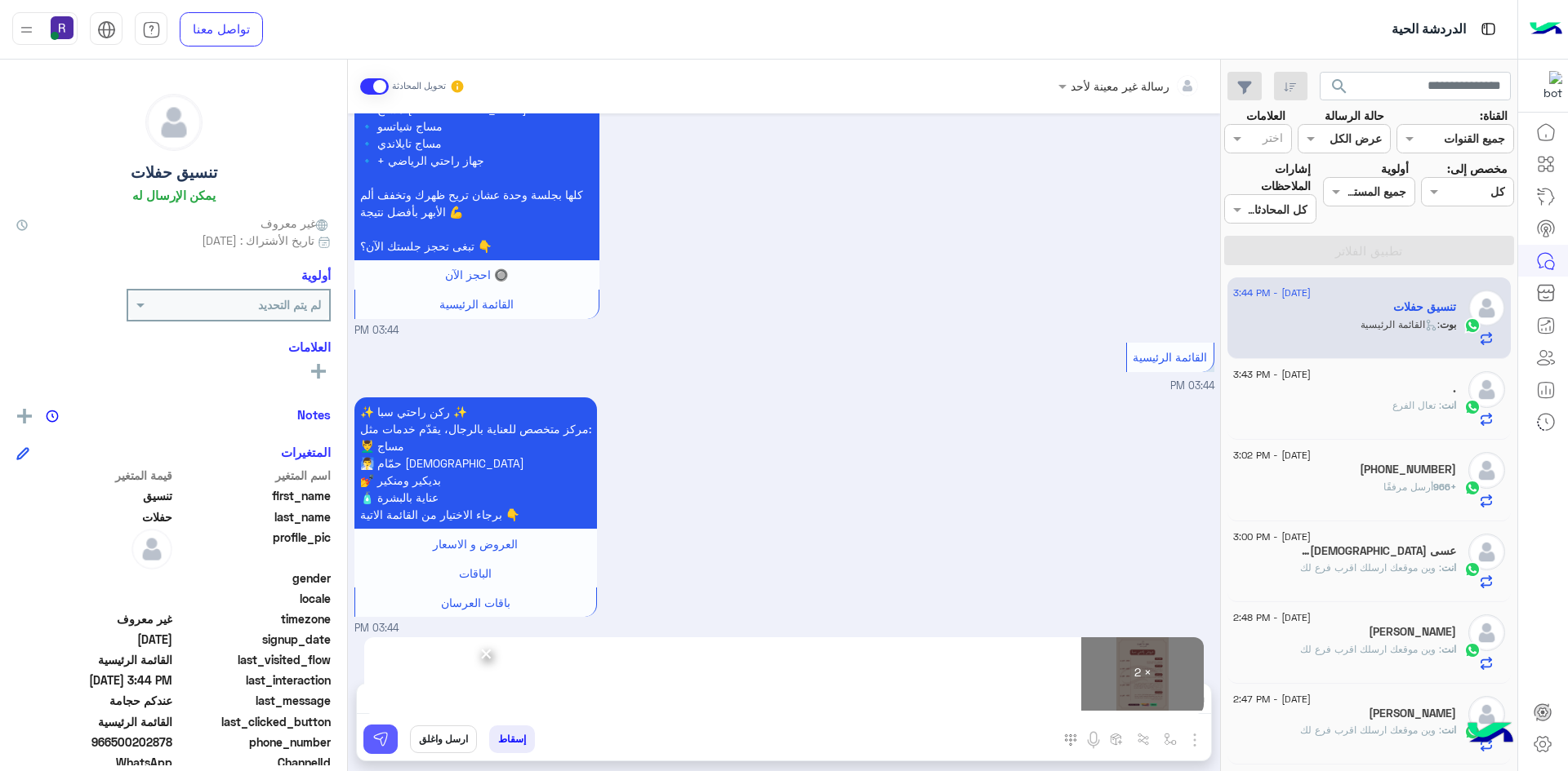
click at [387, 741] on img at bounding box center [379, 739] width 16 height 16
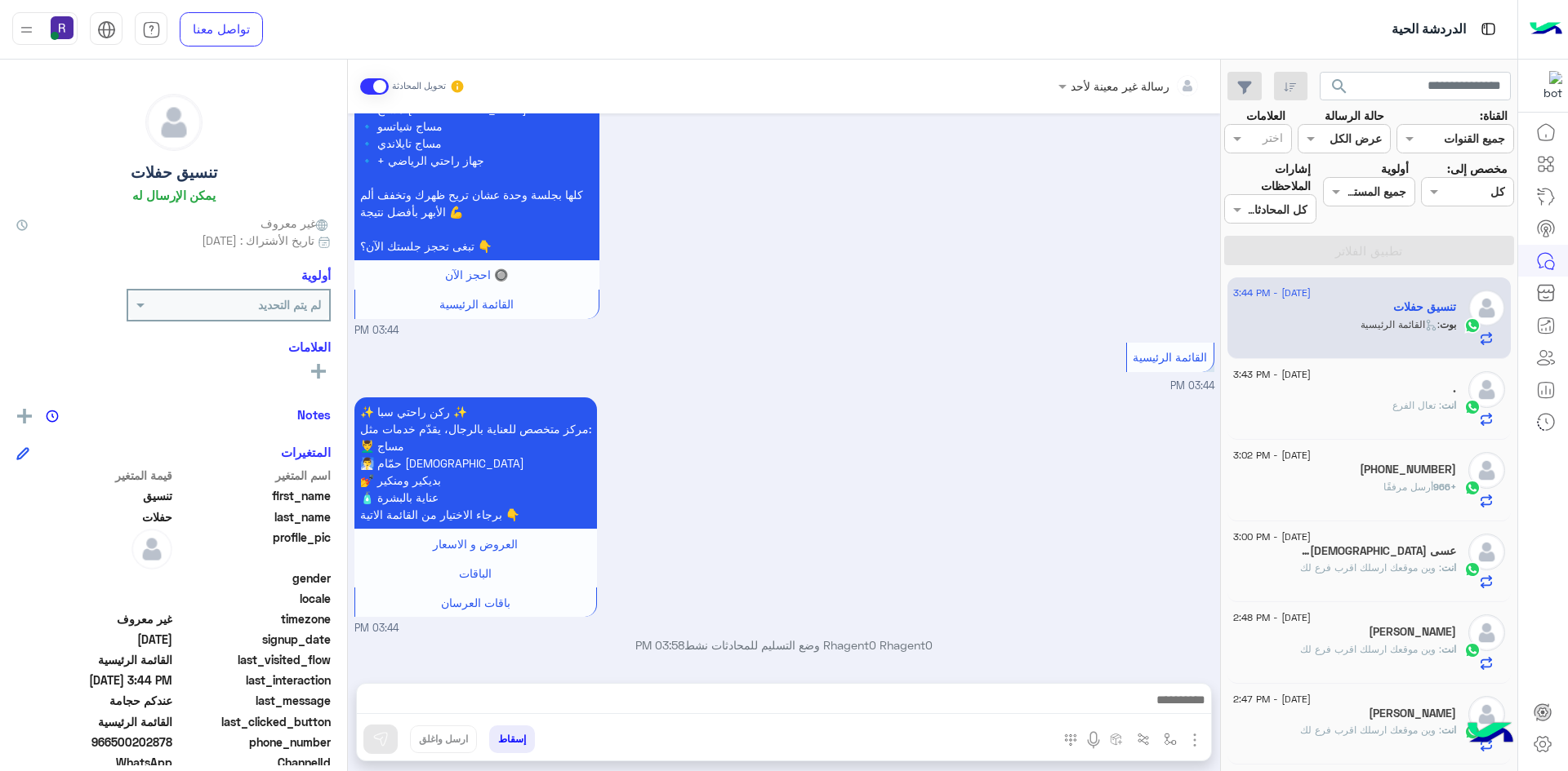
click at [1367, 485] on div "+966 أرسل مرفقًا" at bounding box center [1345, 494] width 223 height 28
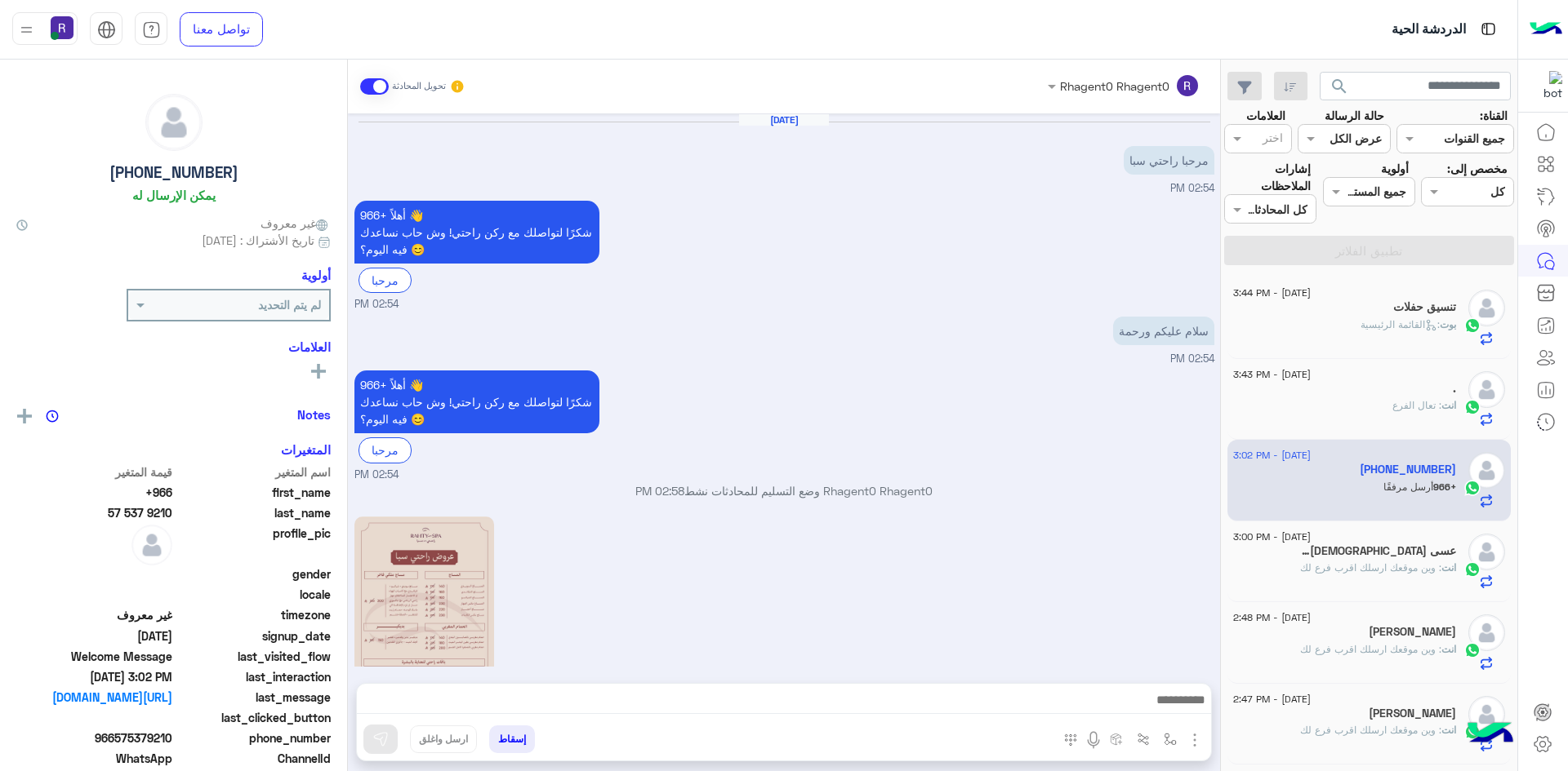
scroll to position [801, 0]
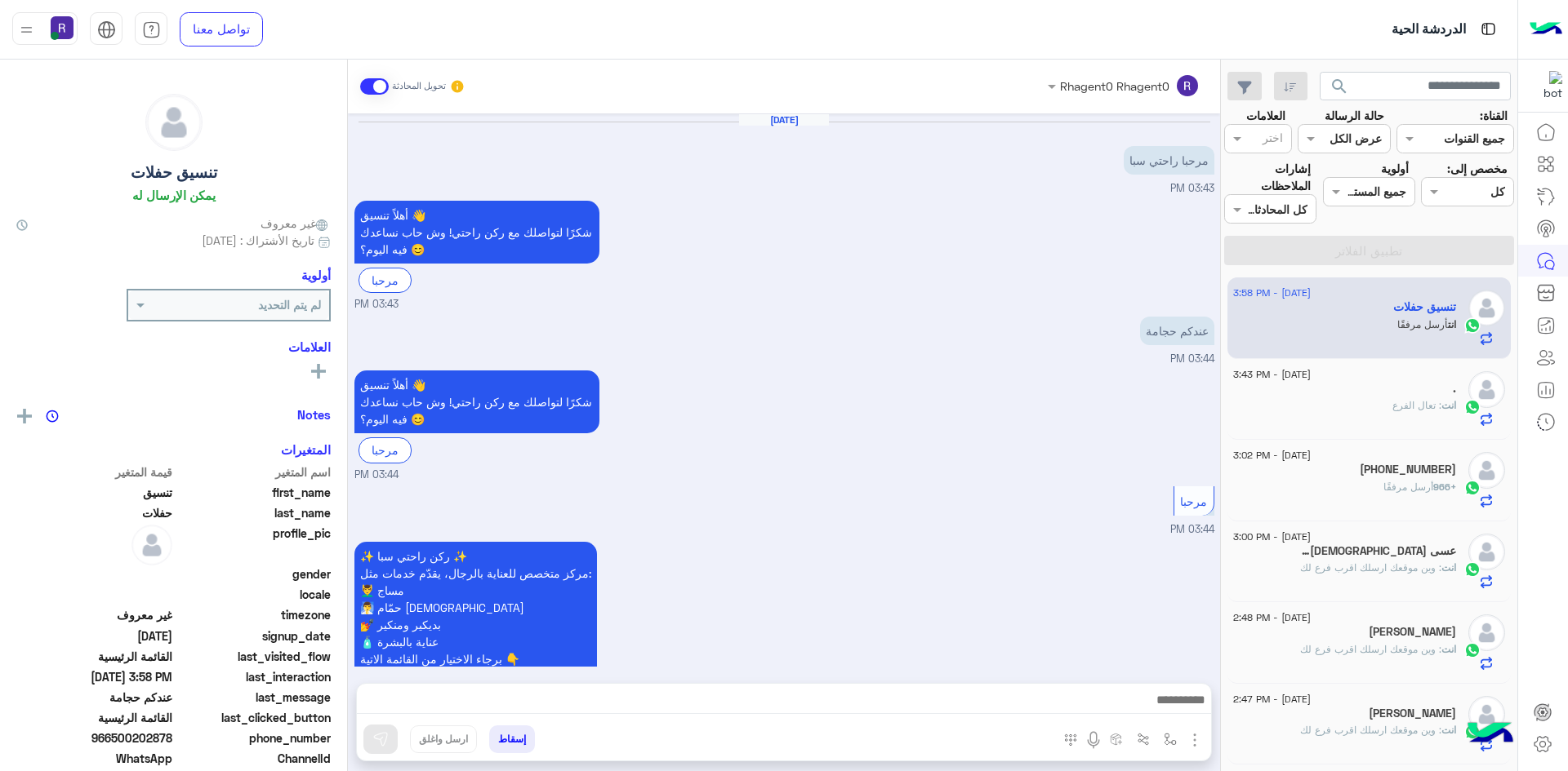
scroll to position [1476, 0]
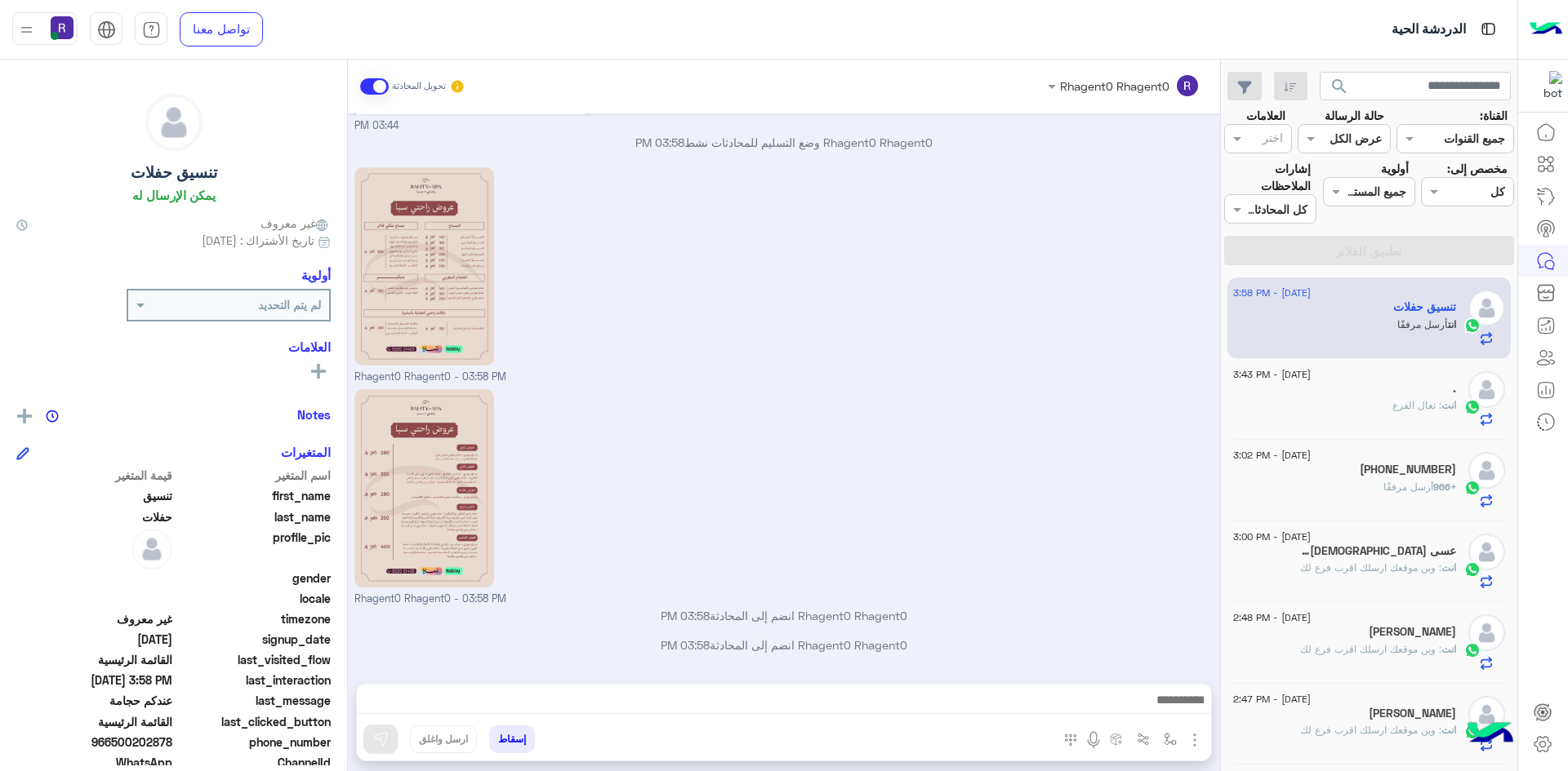
click at [777, 296] on div "Rhagent0 Rhagent0 - 03:58 PM" at bounding box center [784, 274] width 860 height 222
click at [1430, 401] on span ": تعال الفرع" at bounding box center [1417, 405] width 49 height 12
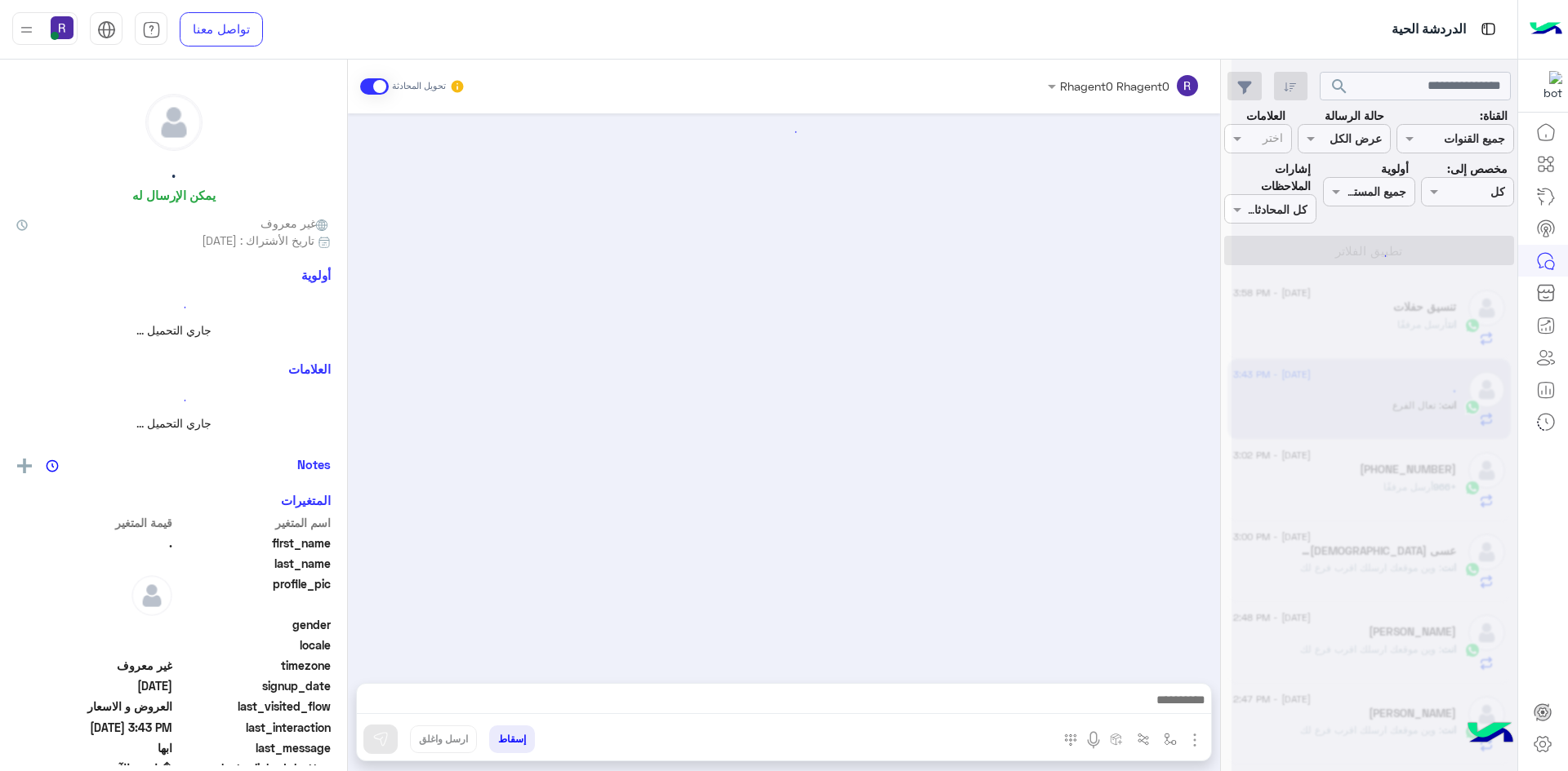
scroll to position [1278, 0]
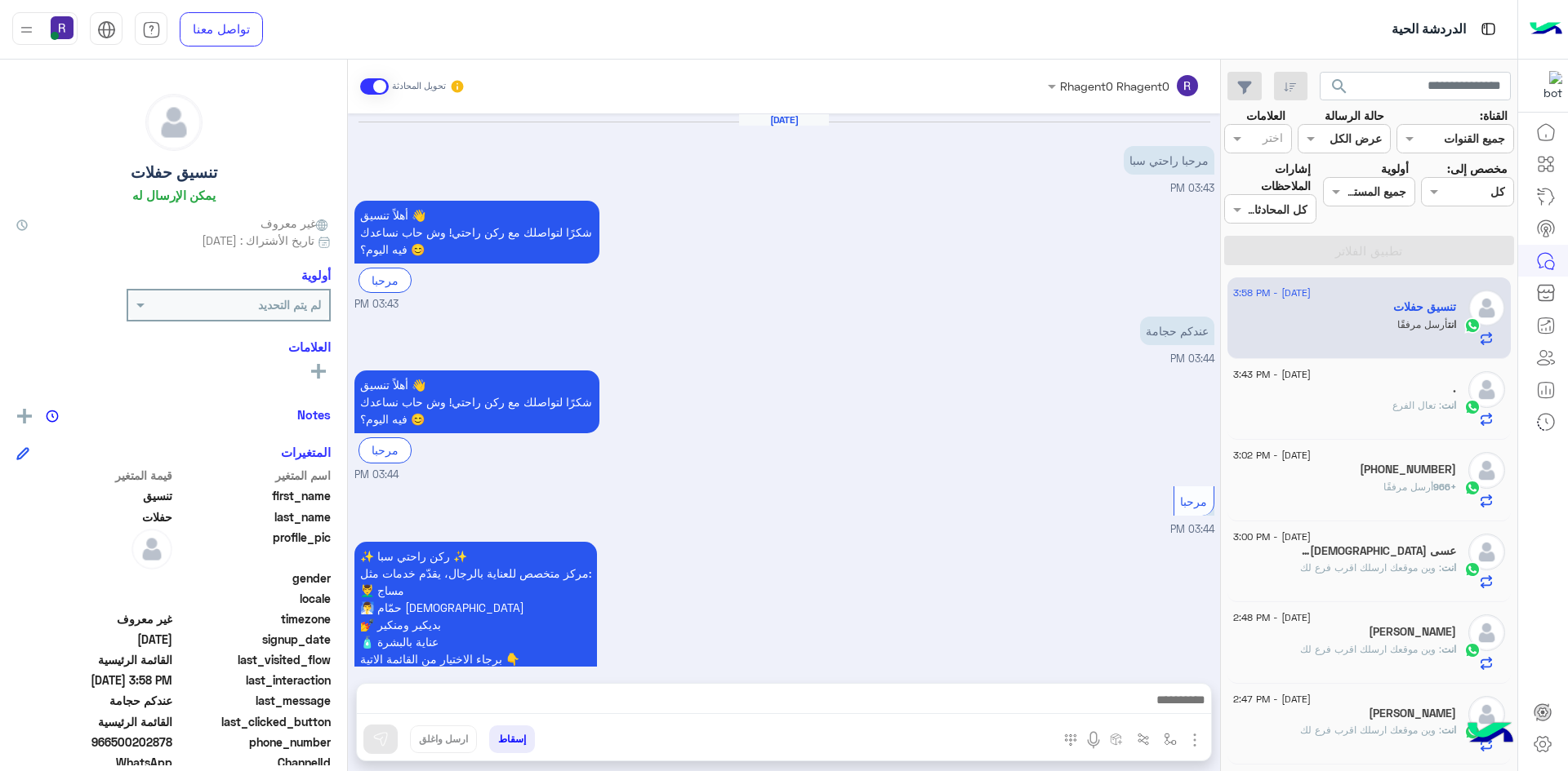
scroll to position [1476, 0]
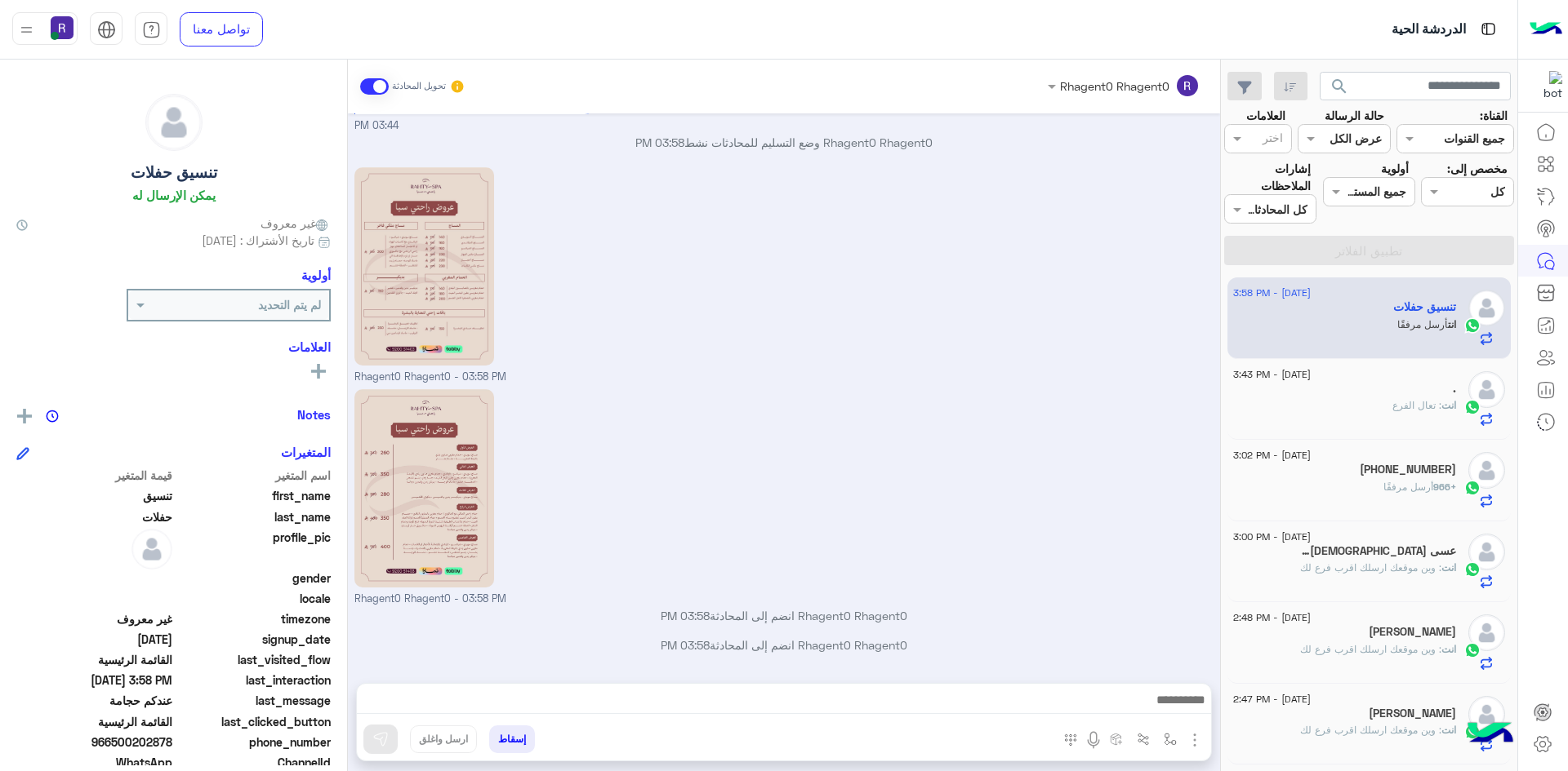
click at [1371, 415] on div "انت : تعال الفرع" at bounding box center [1345, 412] width 223 height 28
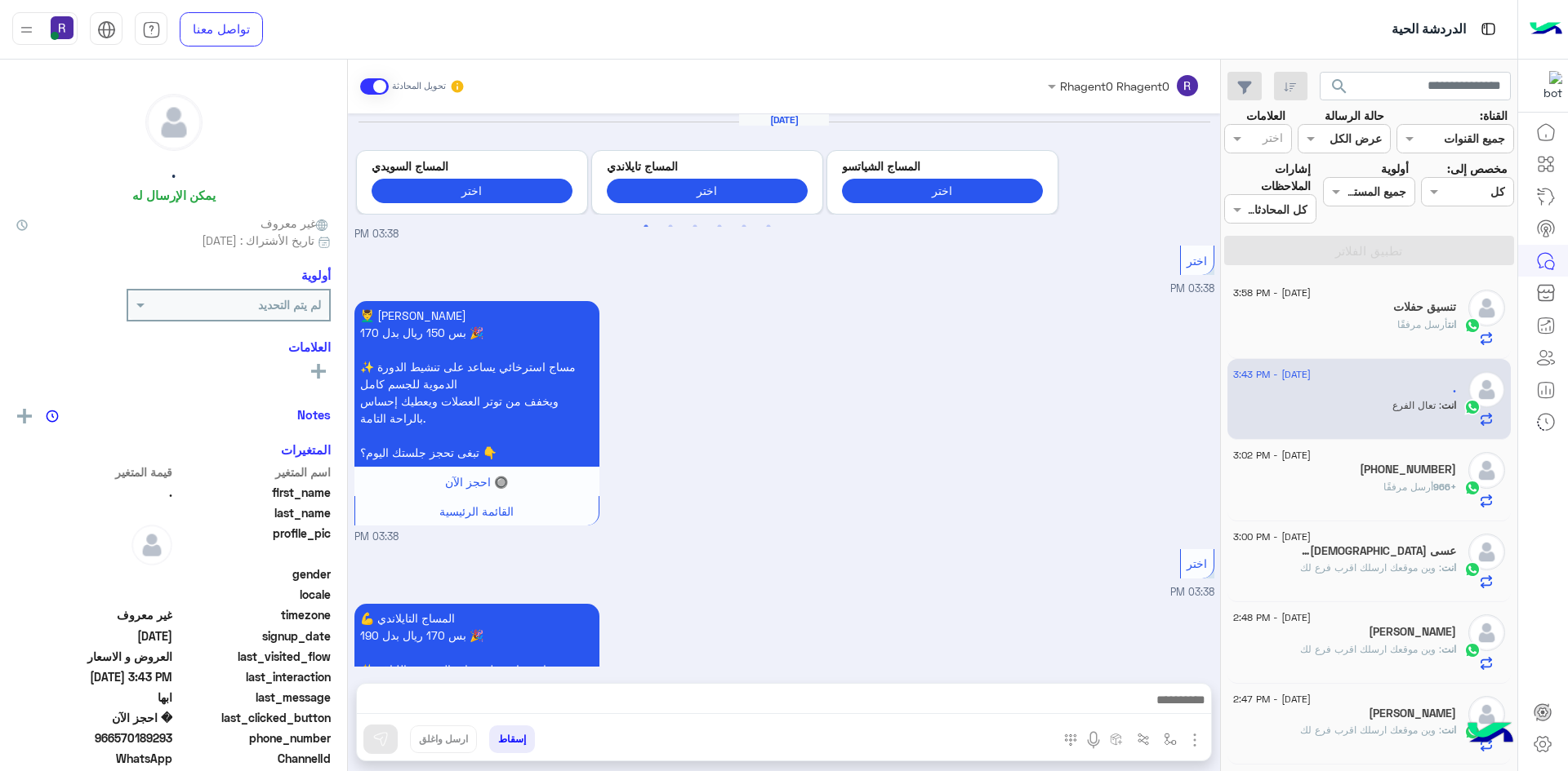
scroll to position [1278, 0]
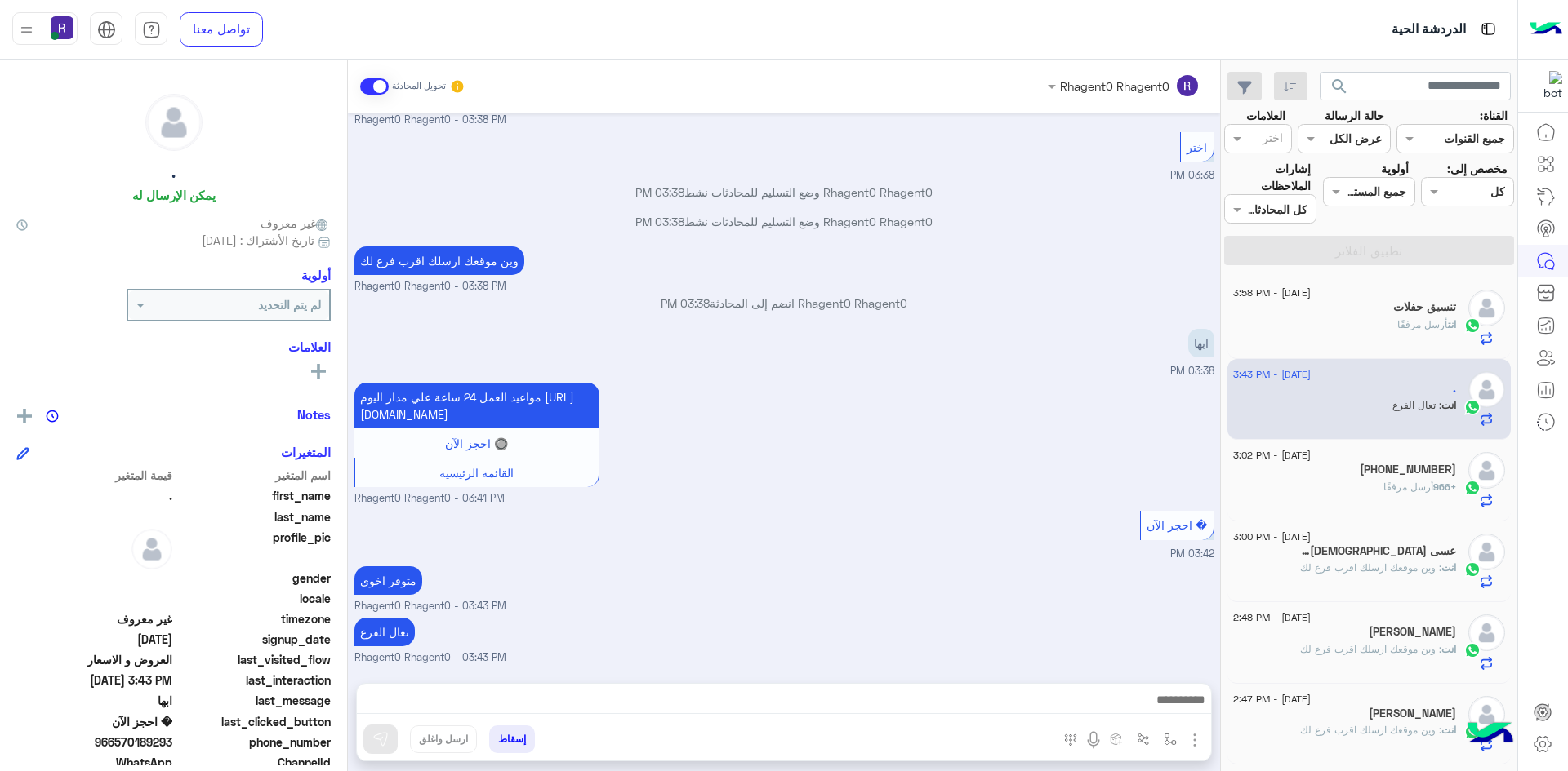
click at [1419, 321] on span "أرسل مرفقًا" at bounding box center [1421, 324] width 50 height 12
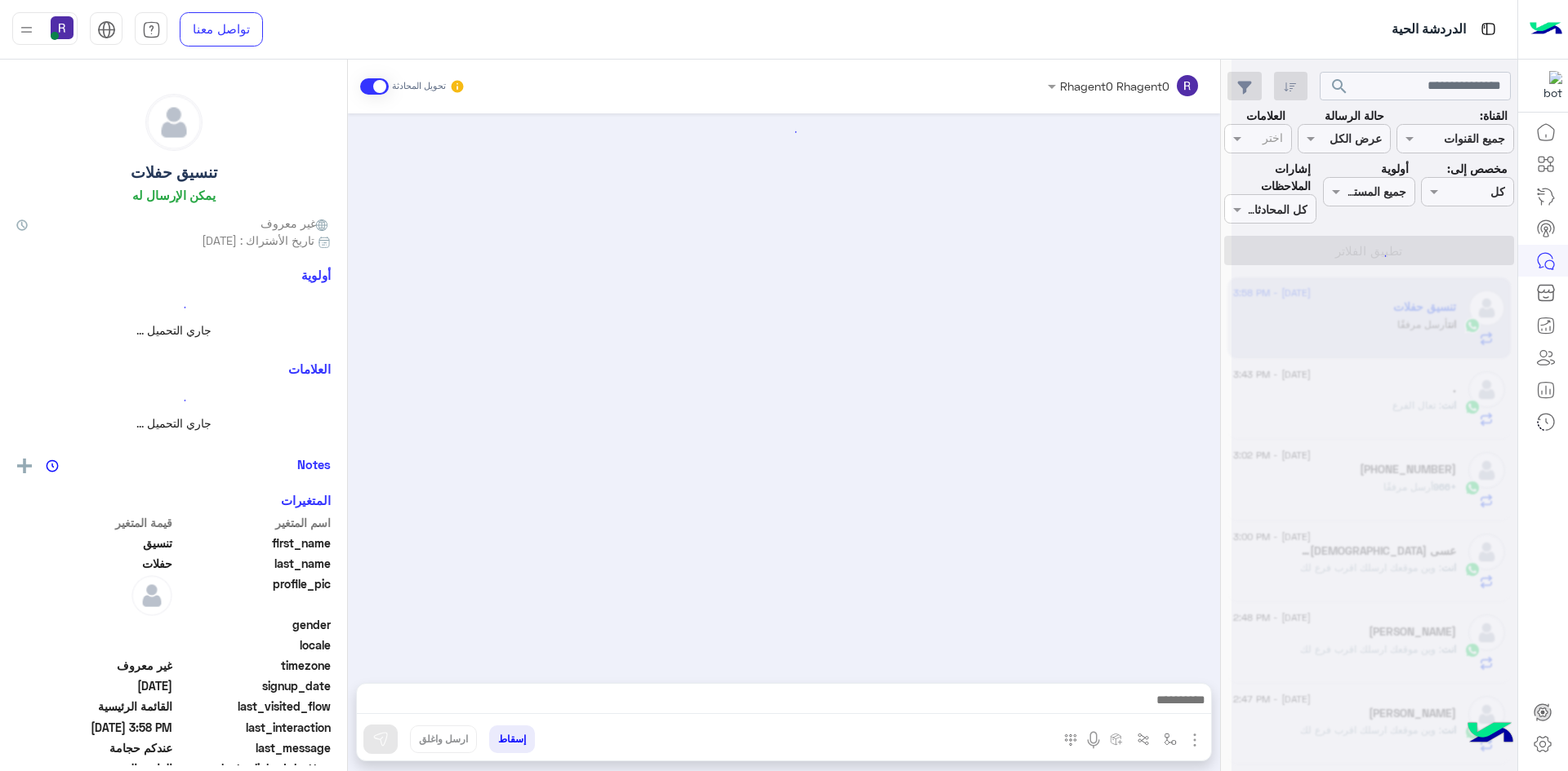
scroll to position [1476, 0]
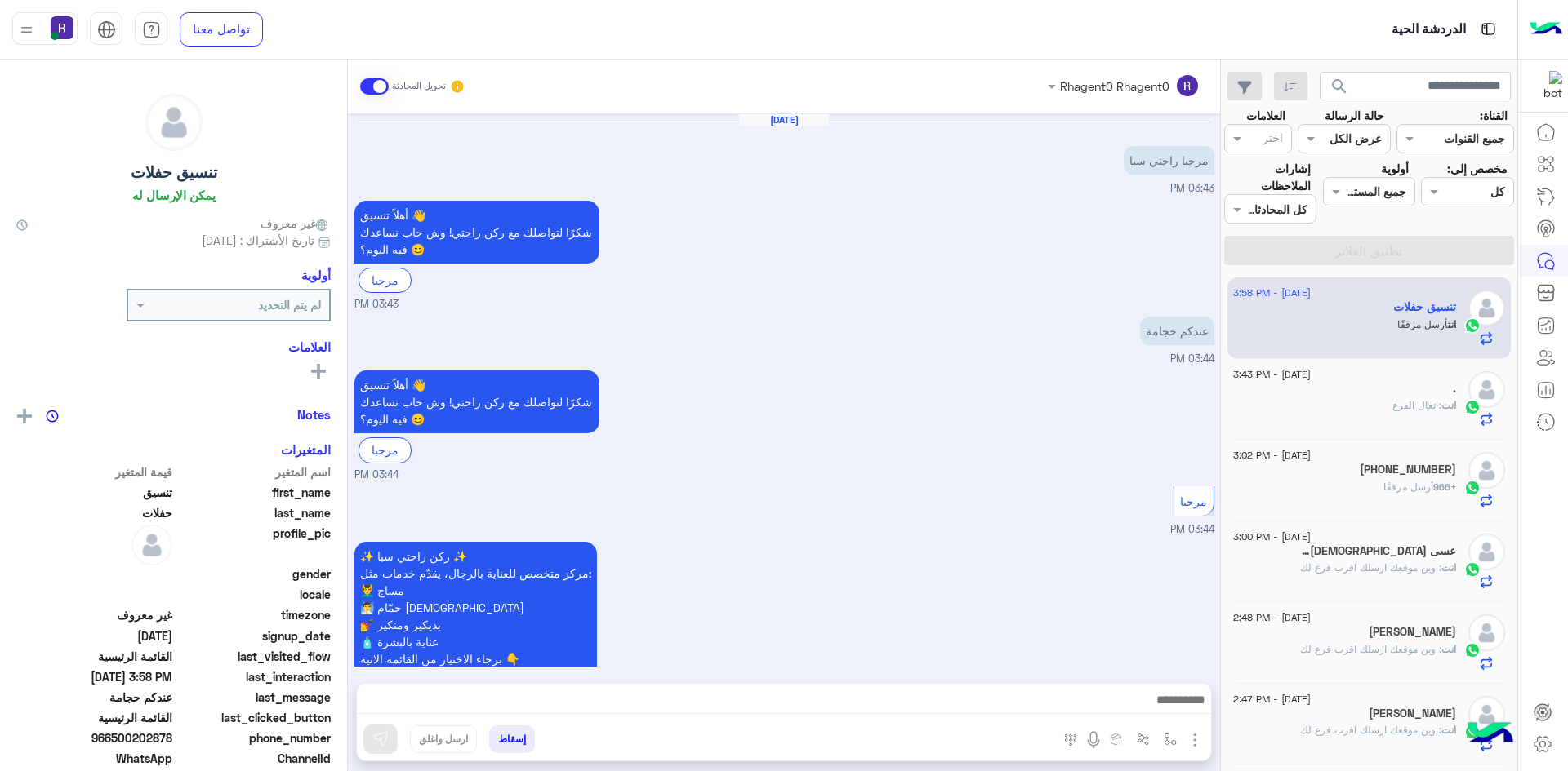
scroll to position [1476, 0]
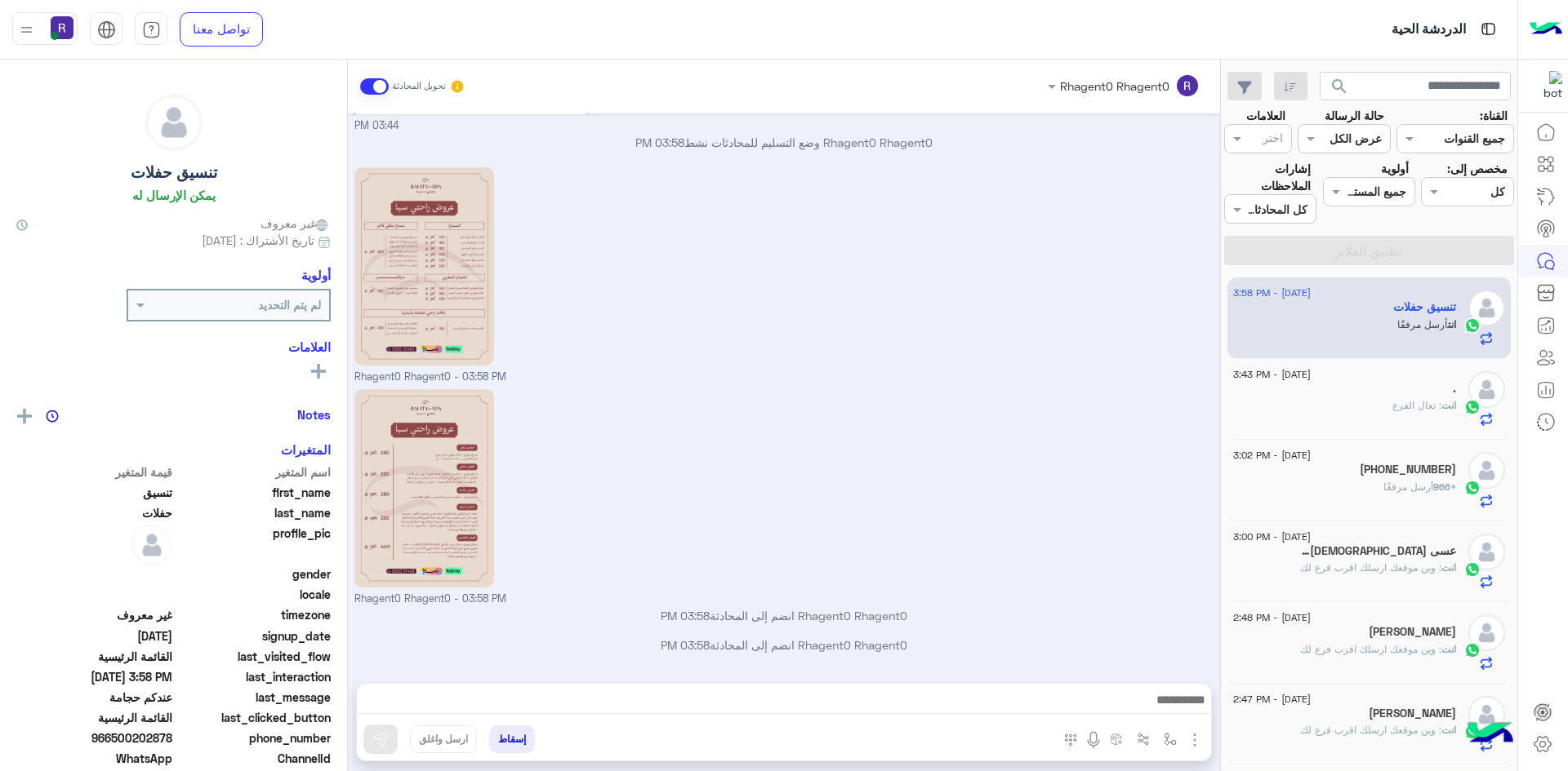
click at [1362, 394] on div "." at bounding box center [1345, 391] width 223 height 17
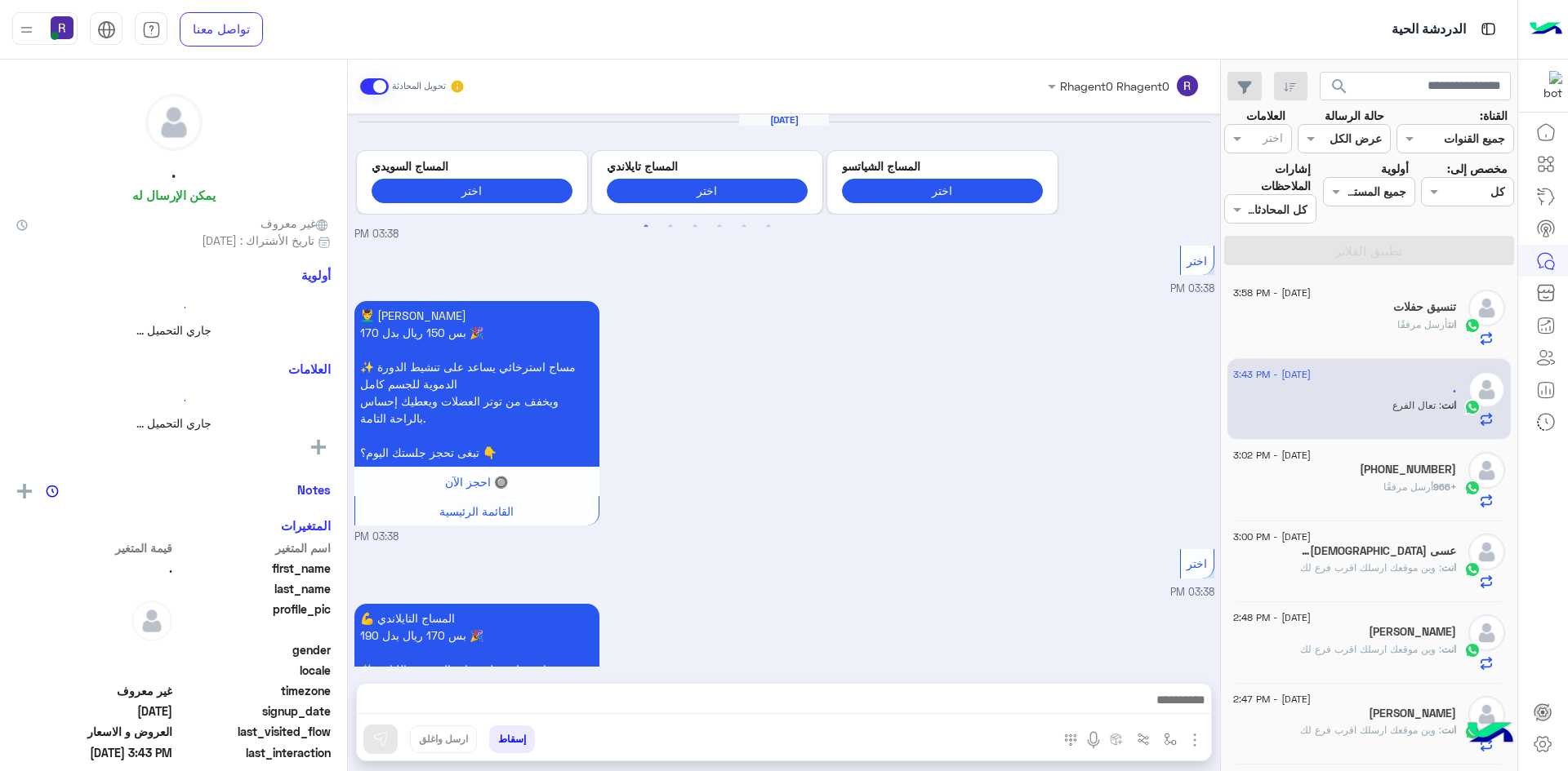
scroll to position [1278, 0]
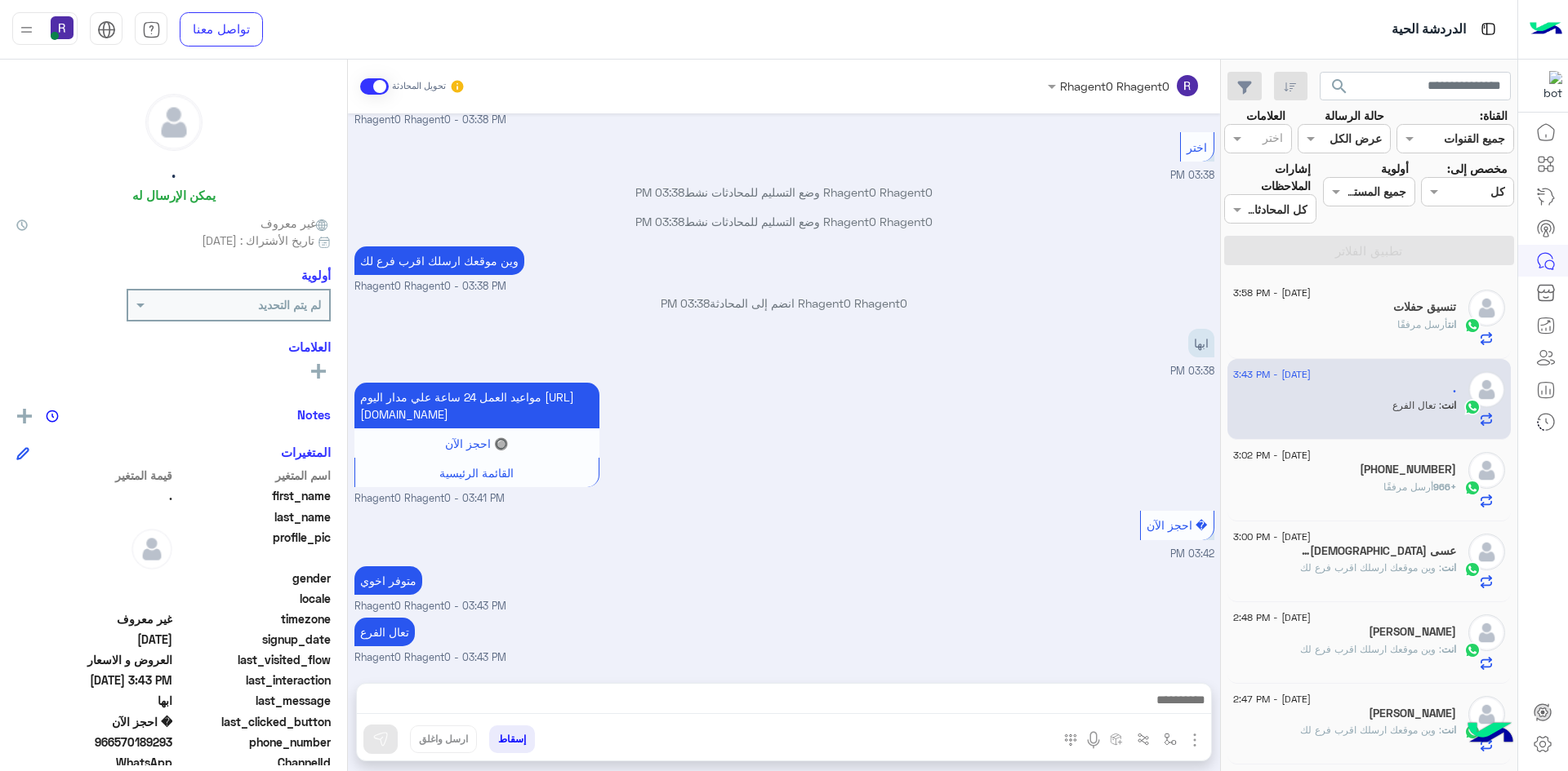
click at [1377, 475] on h5 "[PHONE_NUMBER]" at bounding box center [1408, 469] width 97 height 14
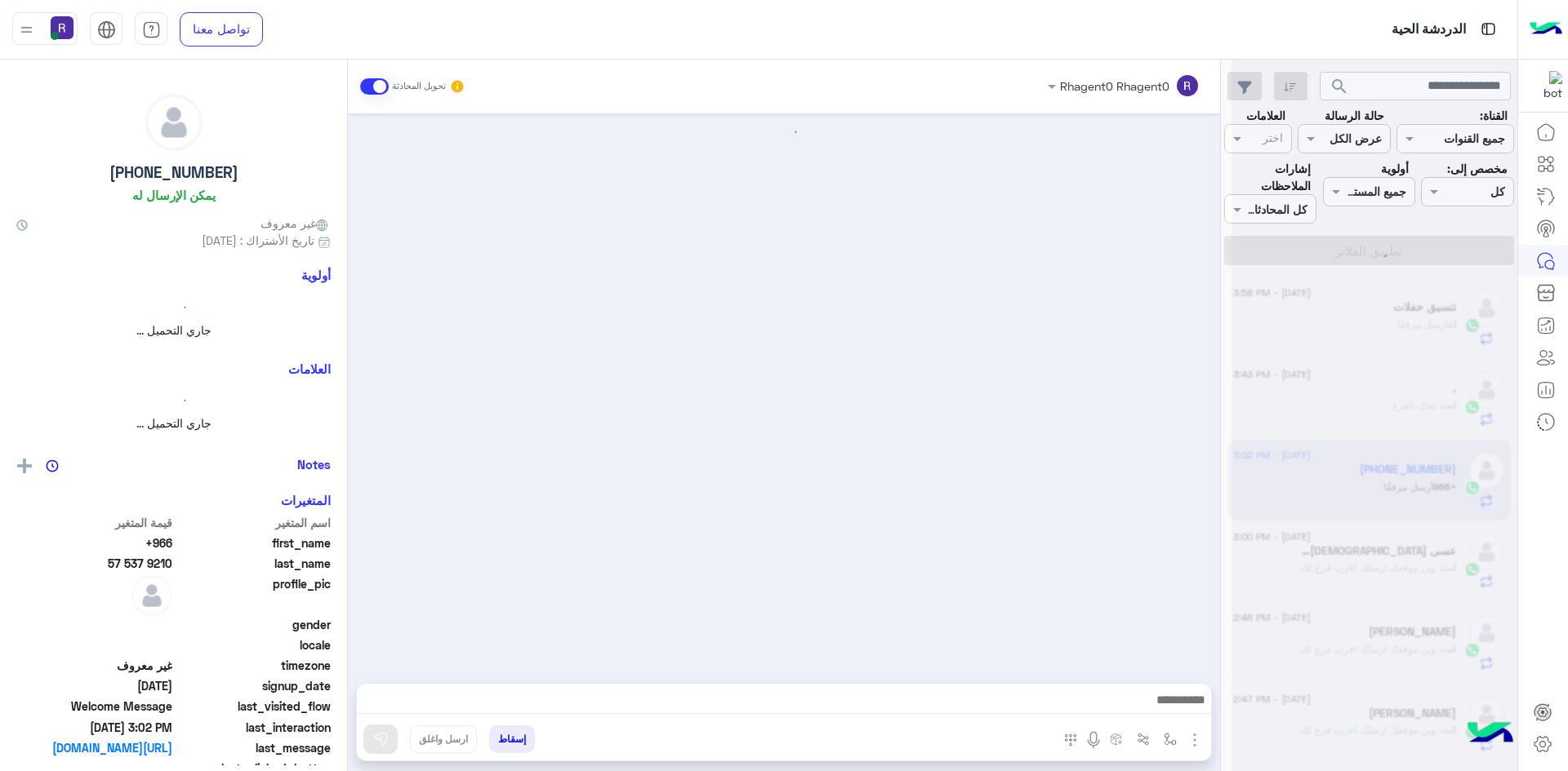
scroll to position [801, 0]
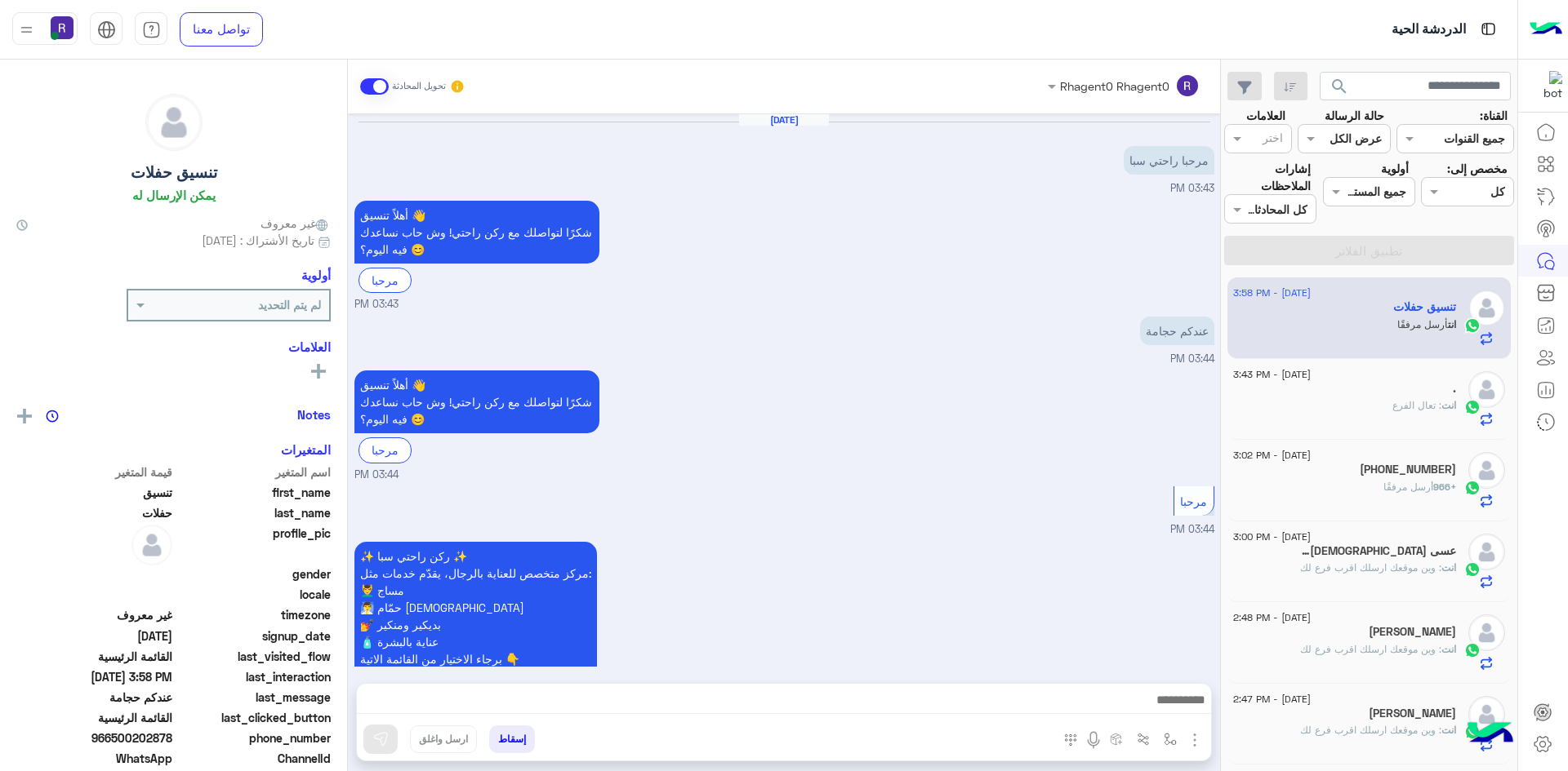
scroll to position [1476, 0]
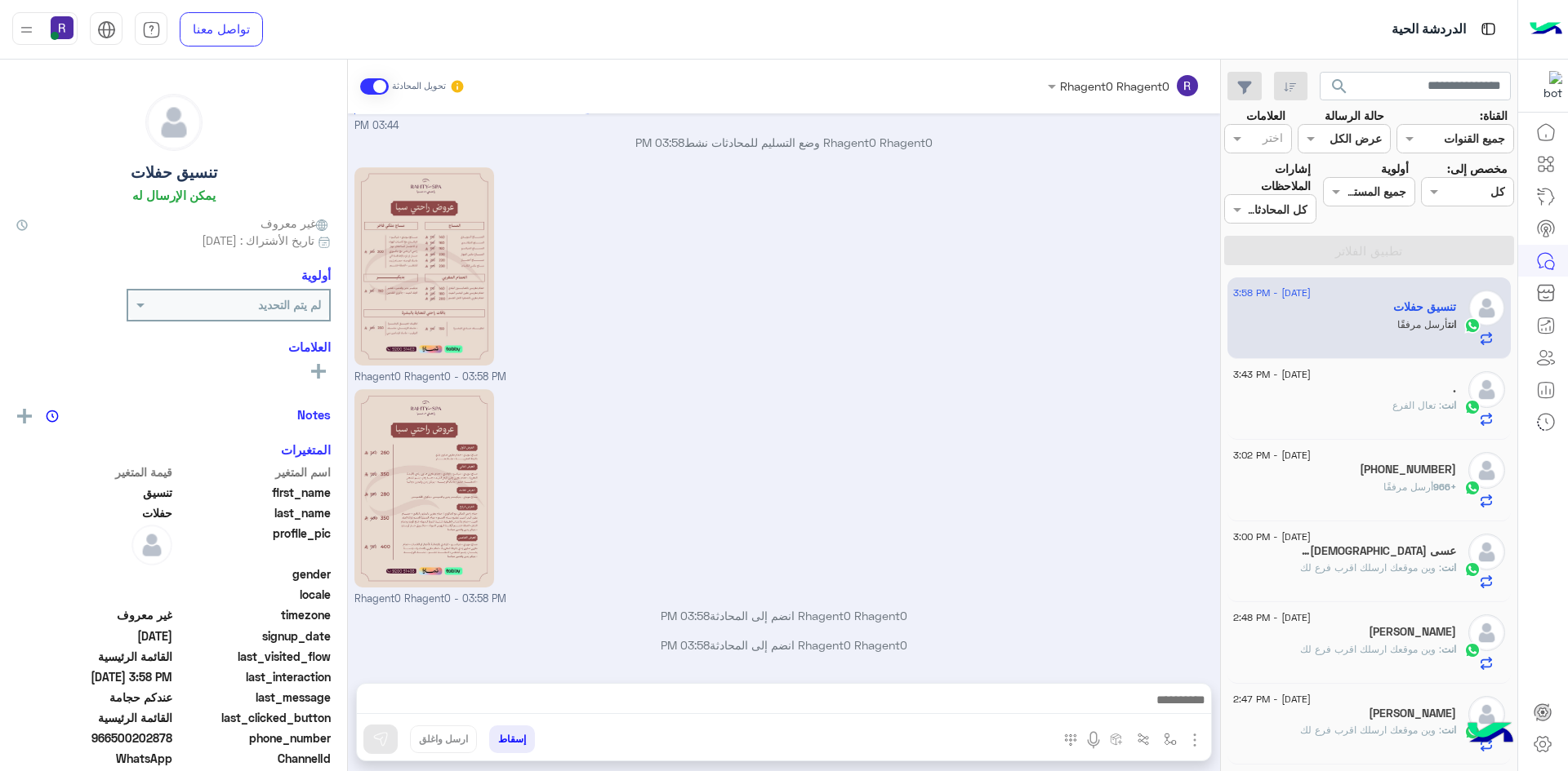
click at [1366, 413] on div "انت : تعال الفرع" at bounding box center [1345, 412] width 223 height 28
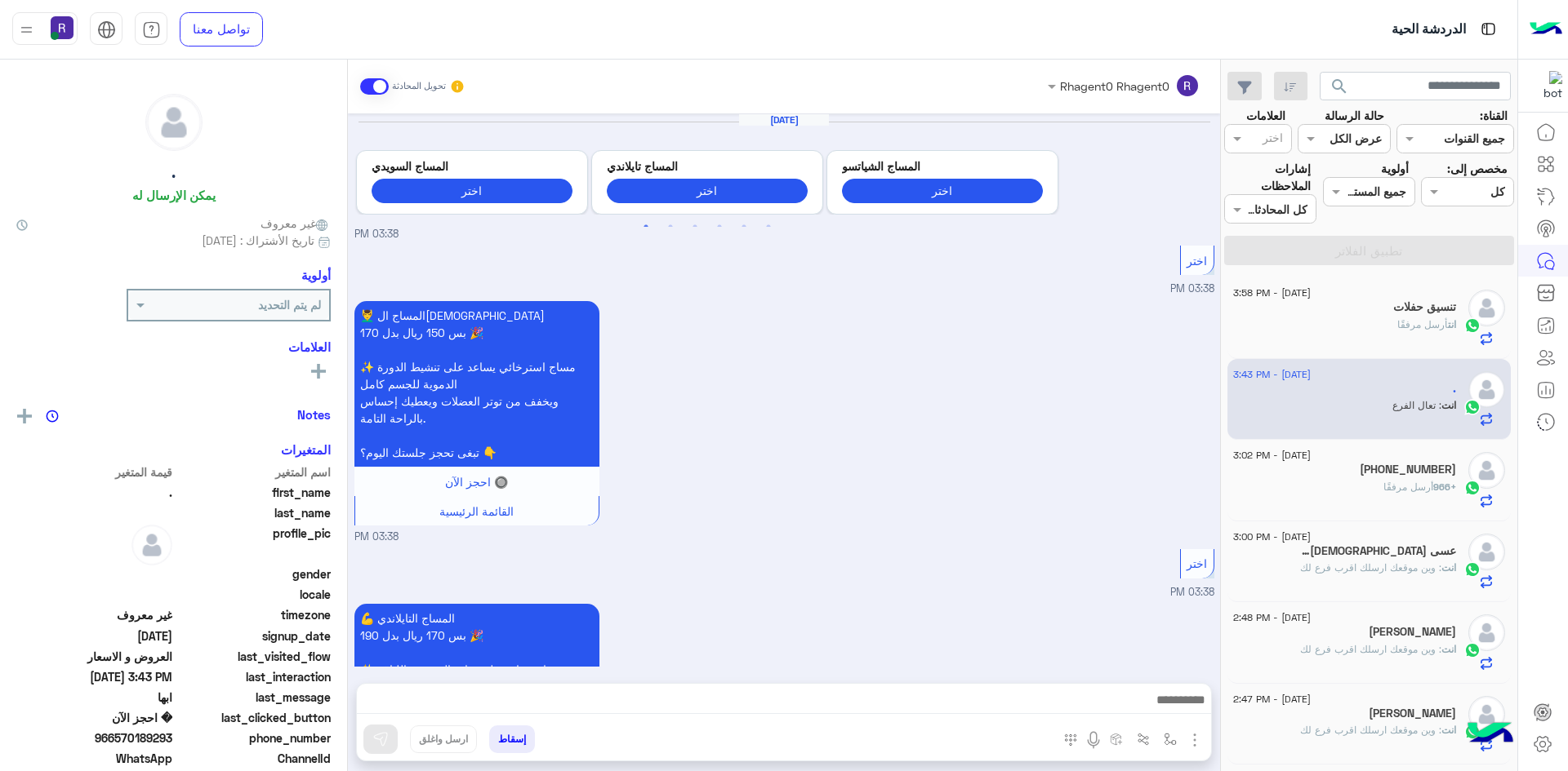
scroll to position [1278, 0]
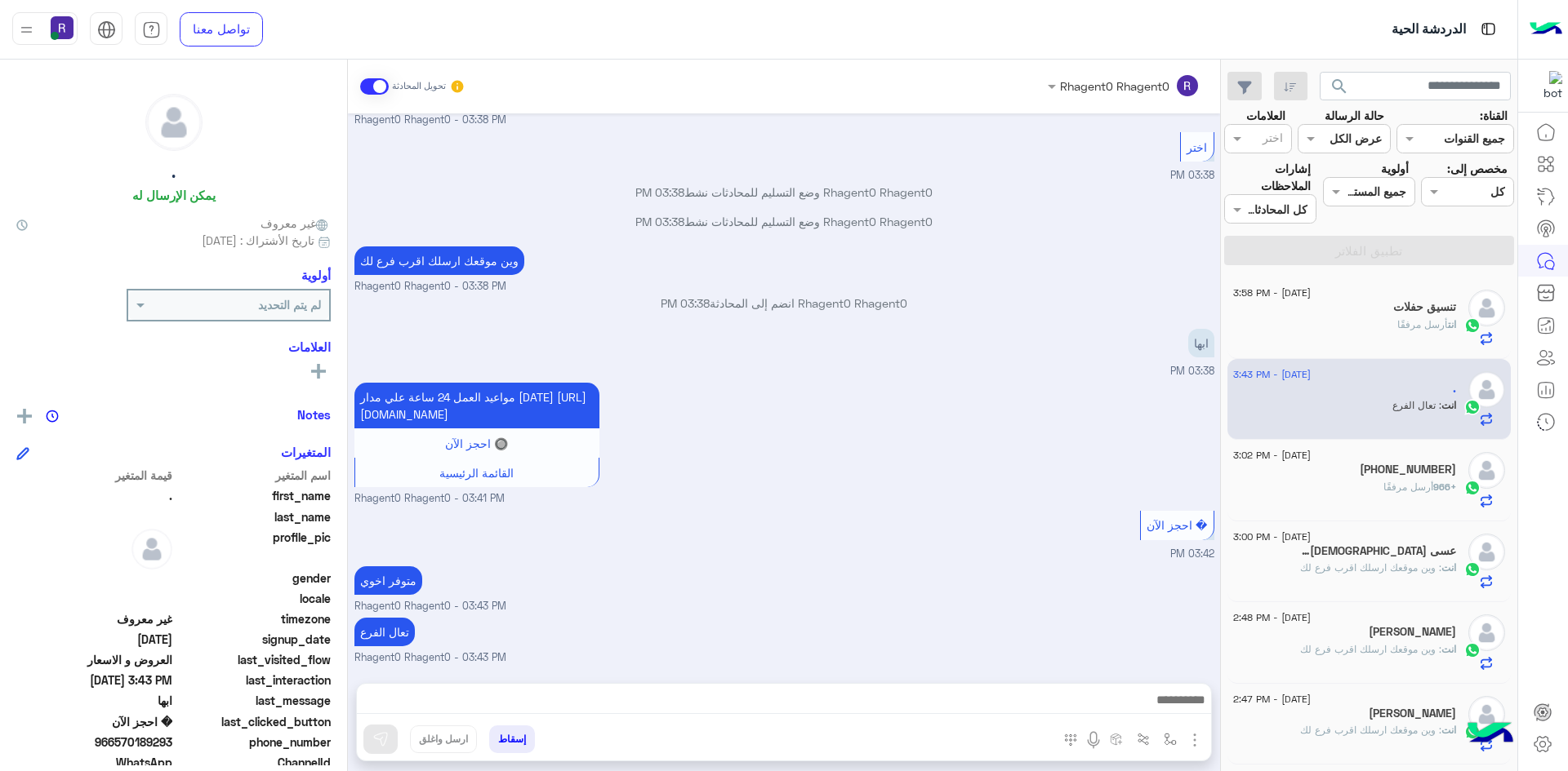
click at [1325, 480] on div "+966 أرسل مرفقًا" at bounding box center [1345, 494] width 223 height 28
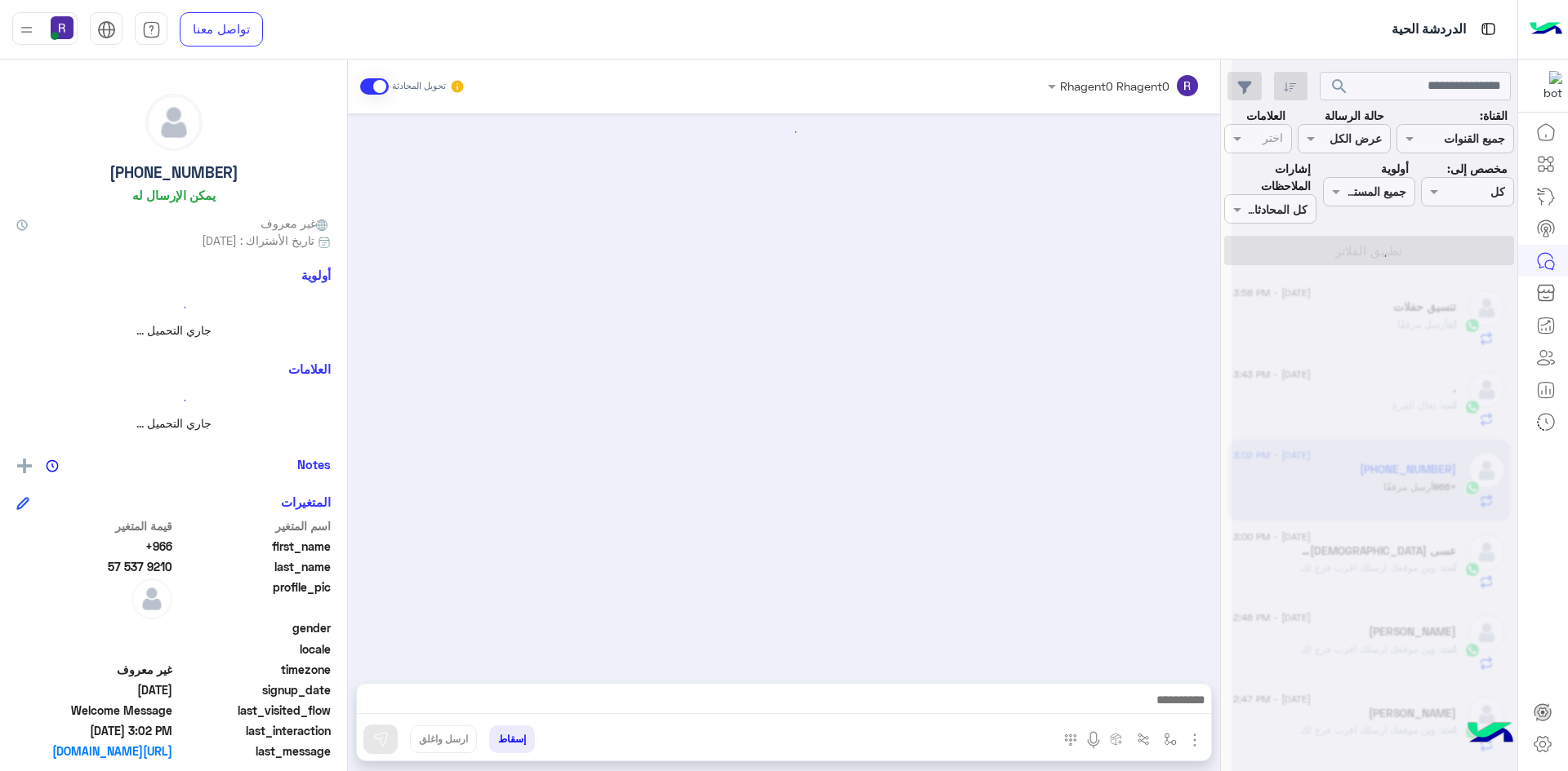
scroll to position [801, 0]
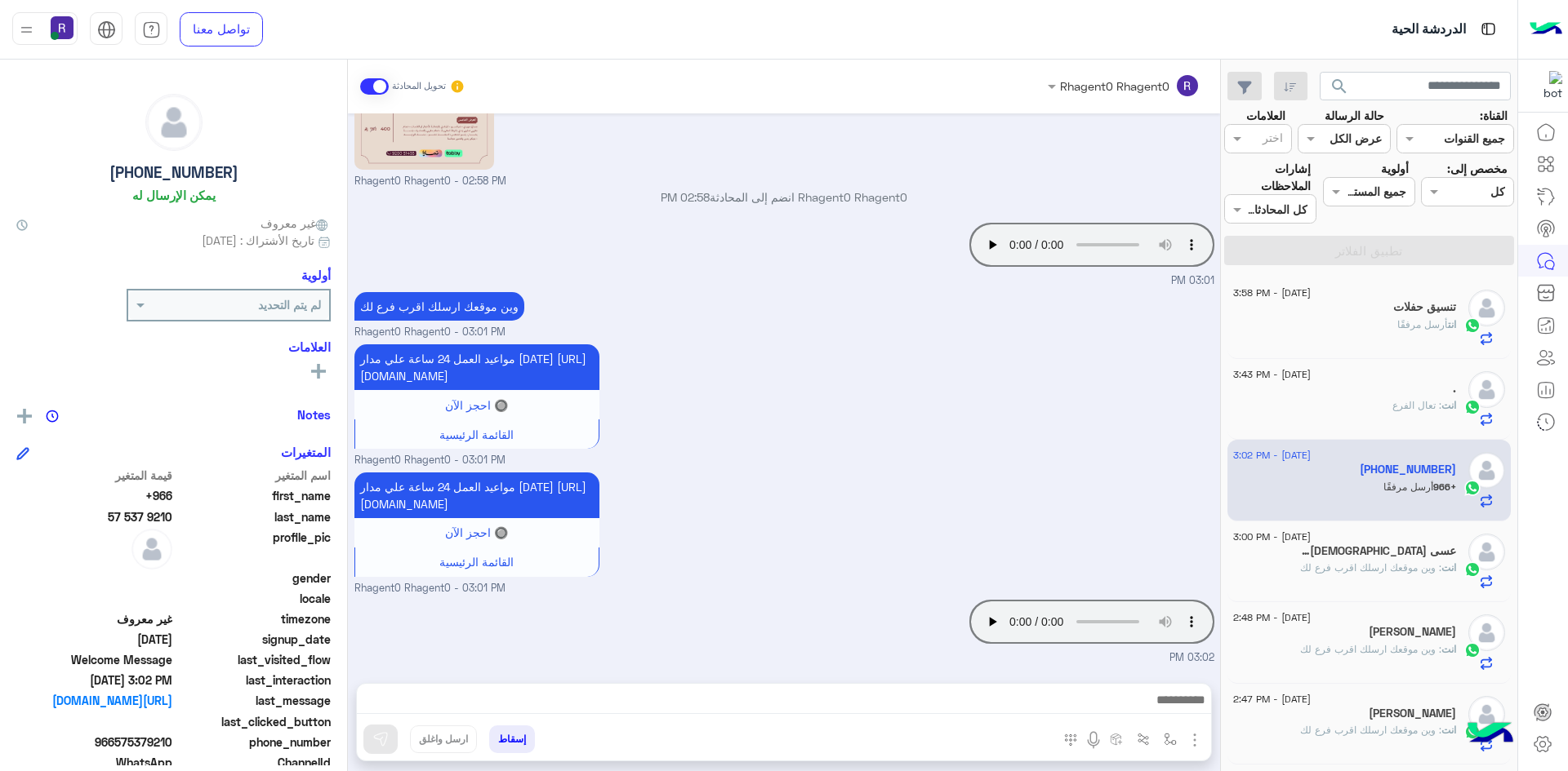
click at [1324, 564] on span ": وين موقعك ارسلك اقرب فرع لك" at bounding box center [1370, 568] width 141 height 12
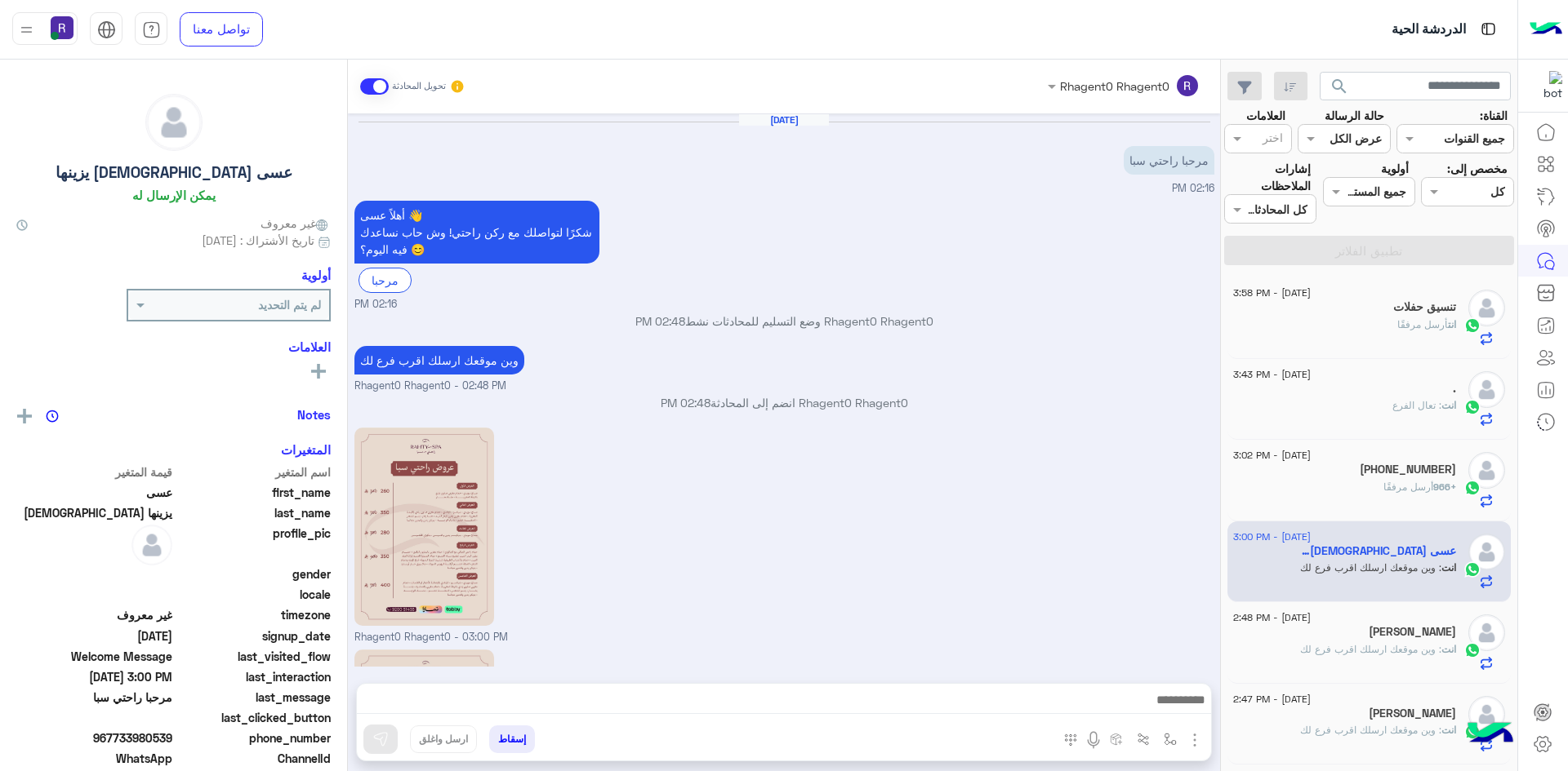
scroll to position [253, 0]
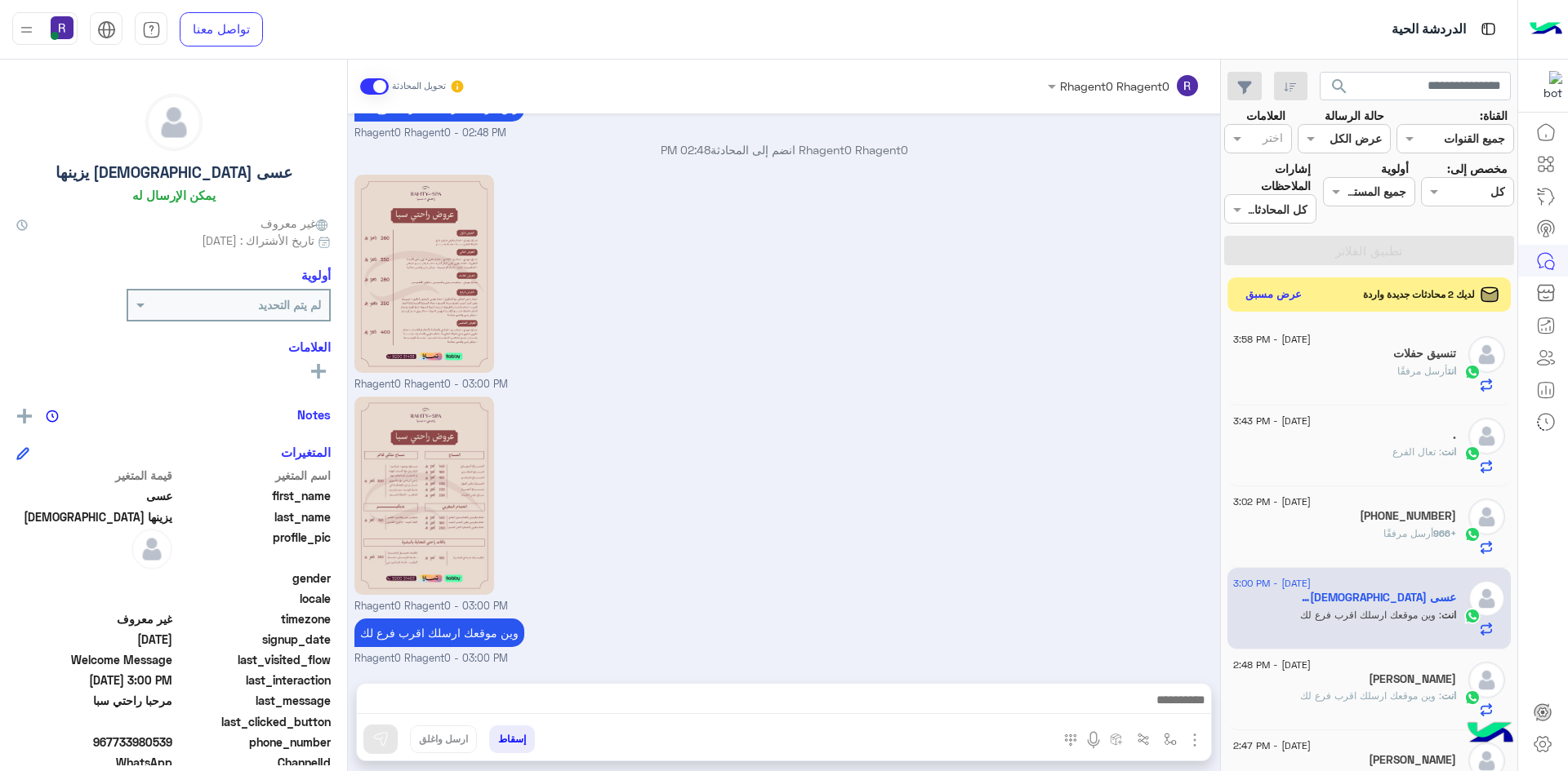
click at [1280, 299] on button "عرض مسبق" at bounding box center [1274, 294] width 68 height 22
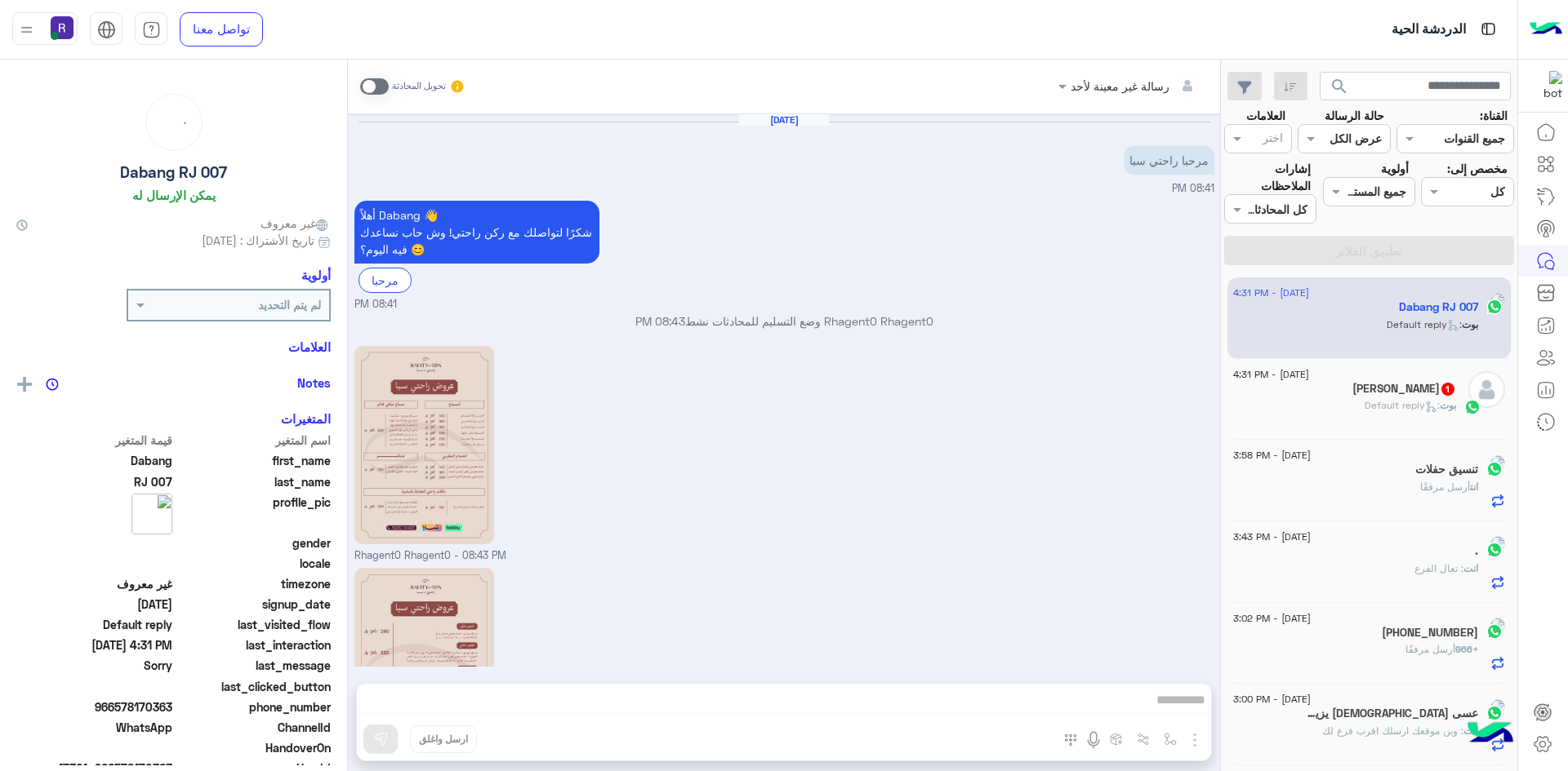
scroll to position [1165, 0]
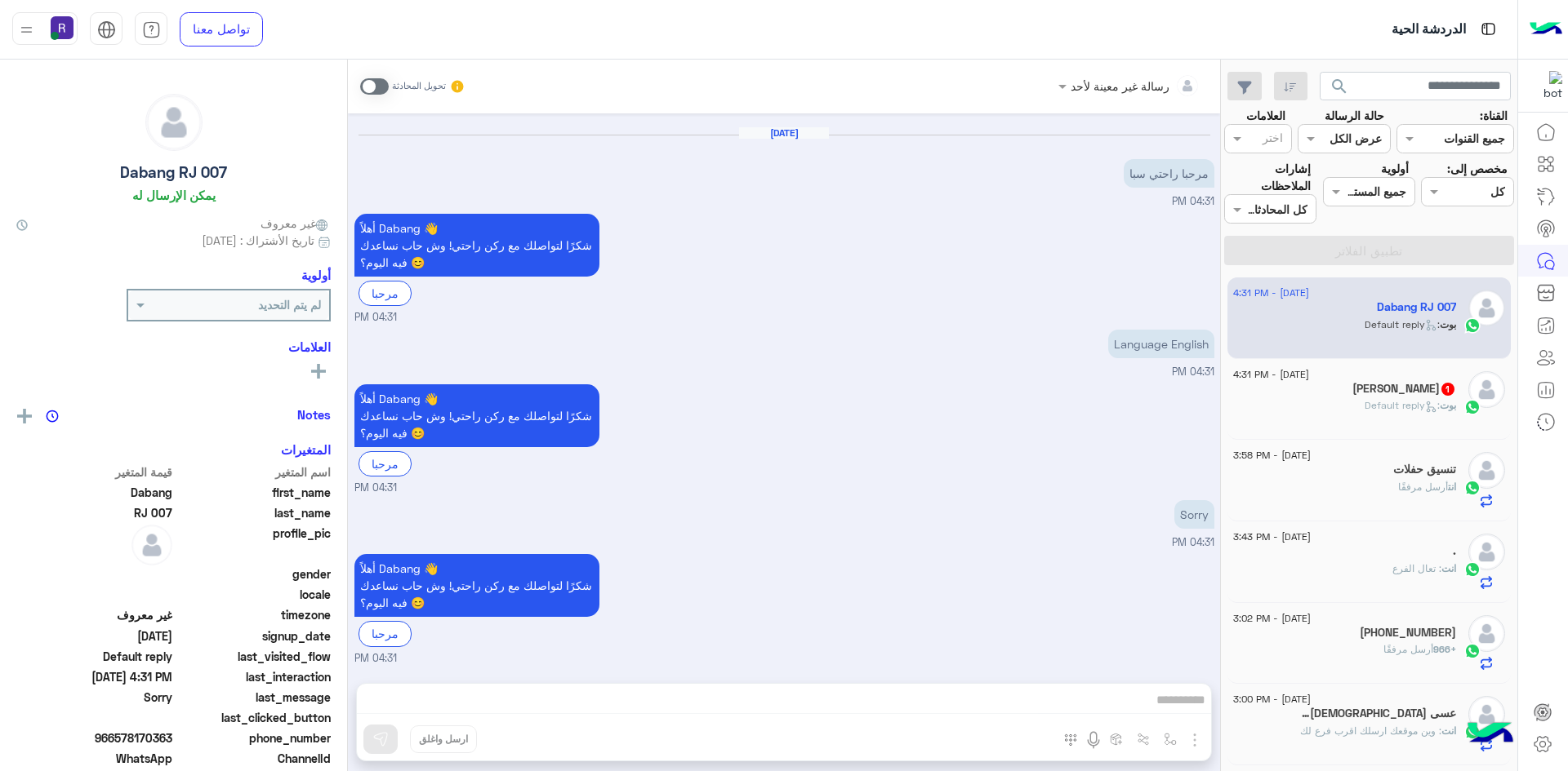
click at [1320, 403] on div "[PERSON_NAME] : Default reply" at bounding box center [1345, 412] width 223 height 28
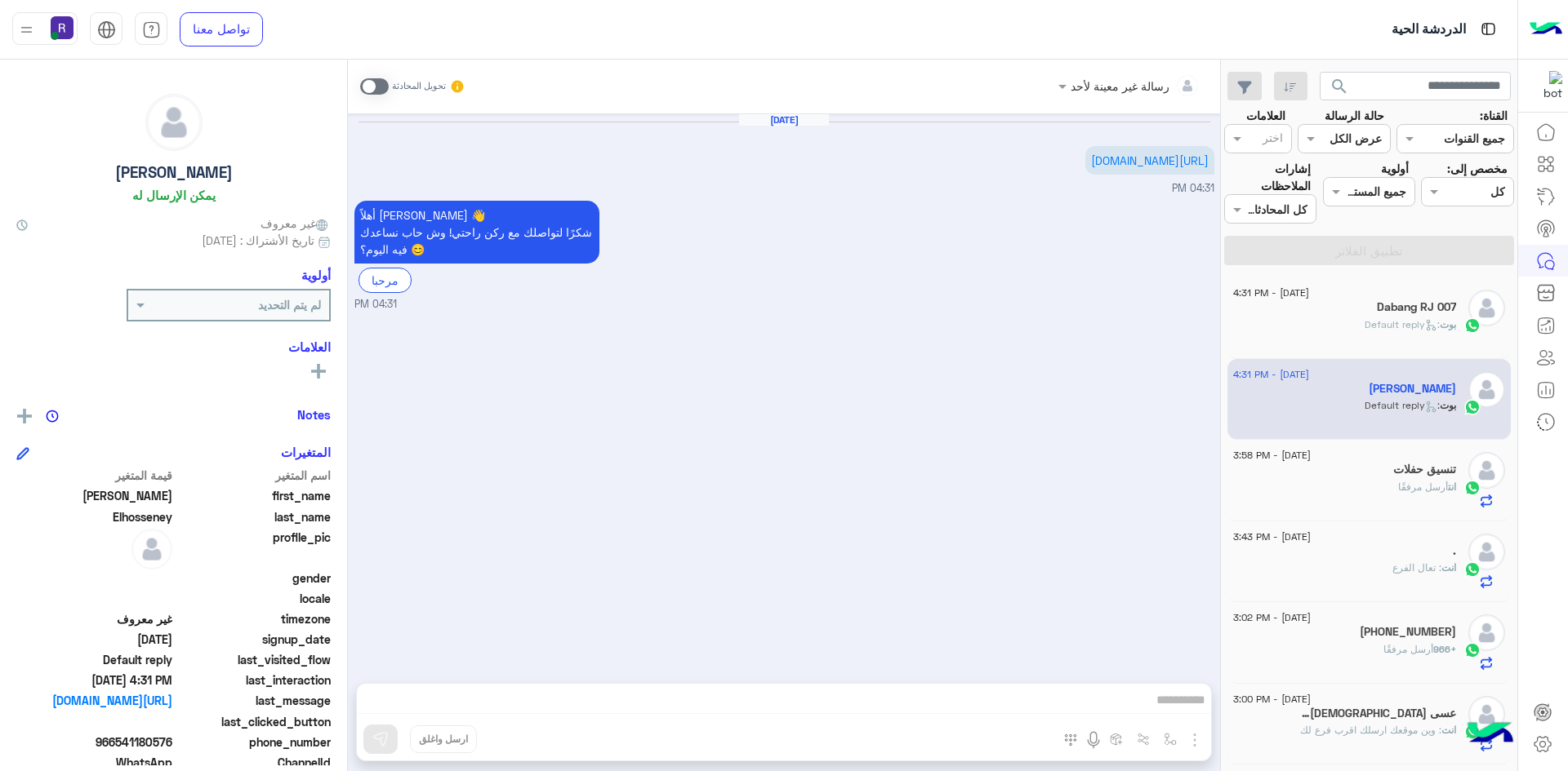
click at [383, 86] on span at bounding box center [374, 86] width 28 height 16
click at [1197, 737] on img "button" at bounding box center [1194, 740] width 20 height 20
click at [1180, 709] on button "الصور" at bounding box center [1169, 704] width 69 height 33
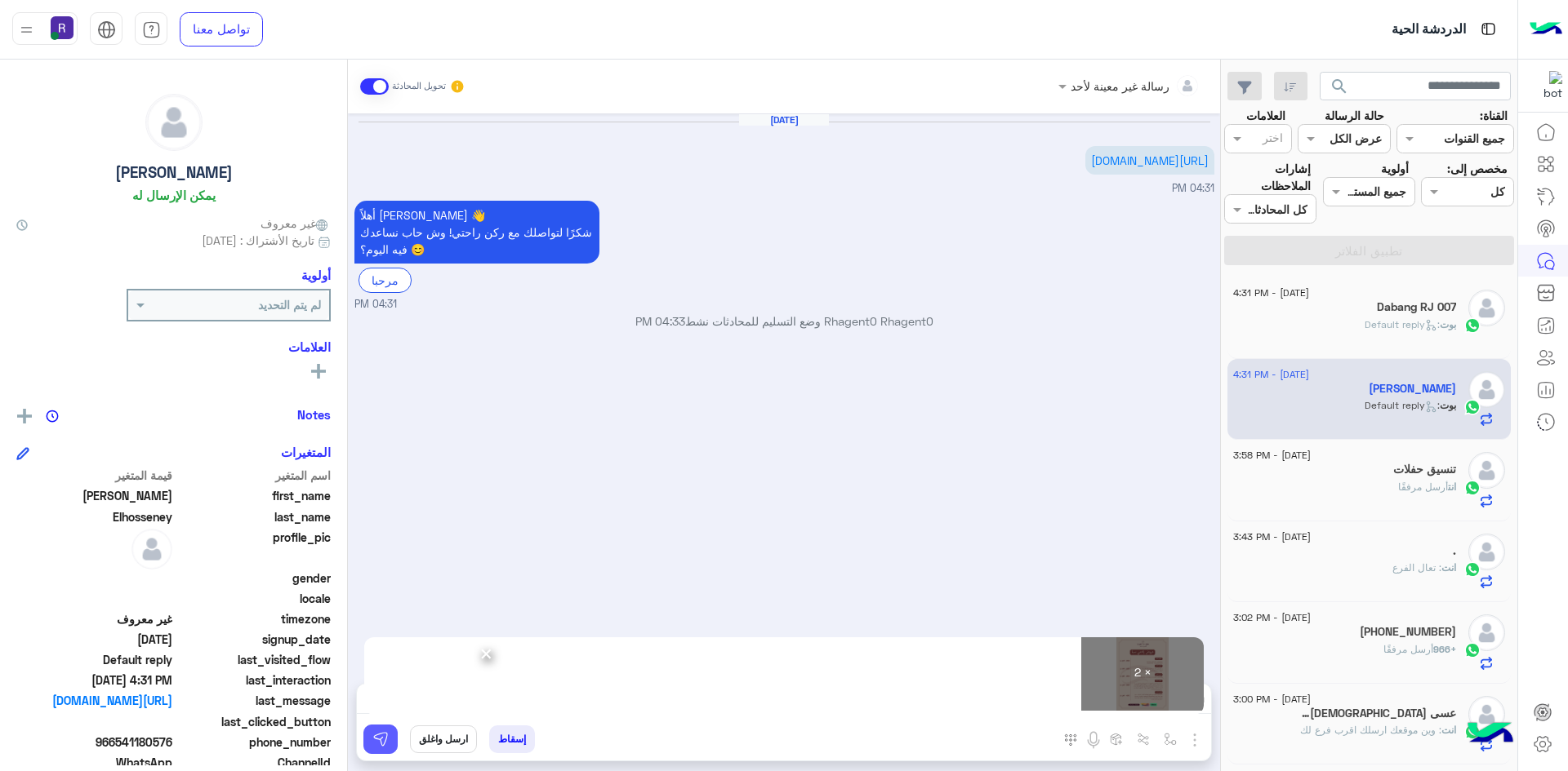
click at [390, 742] on button at bounding box center [380, 739] width 34 height 29
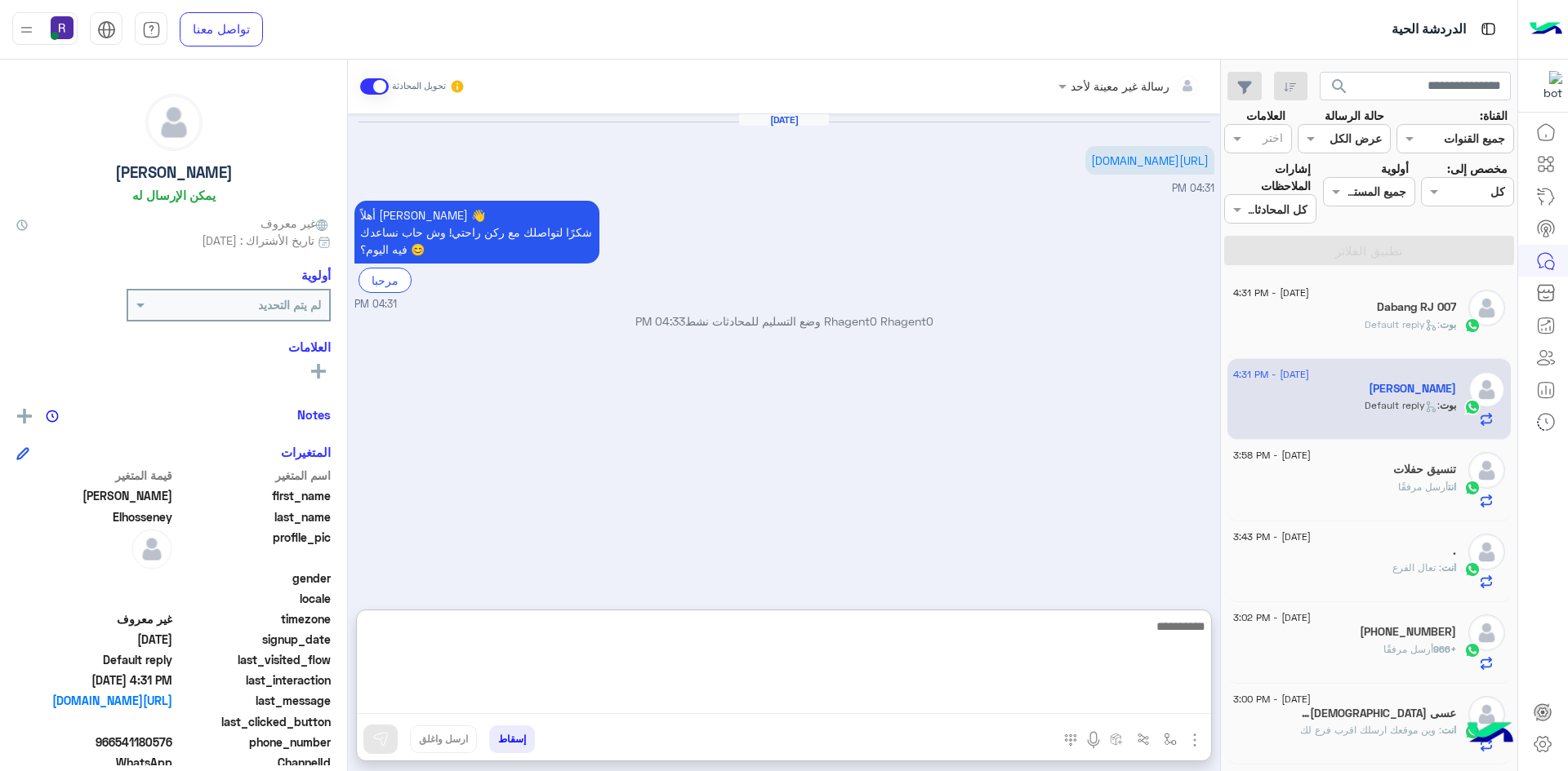
paste textarea "**********"
type textarea "**********"
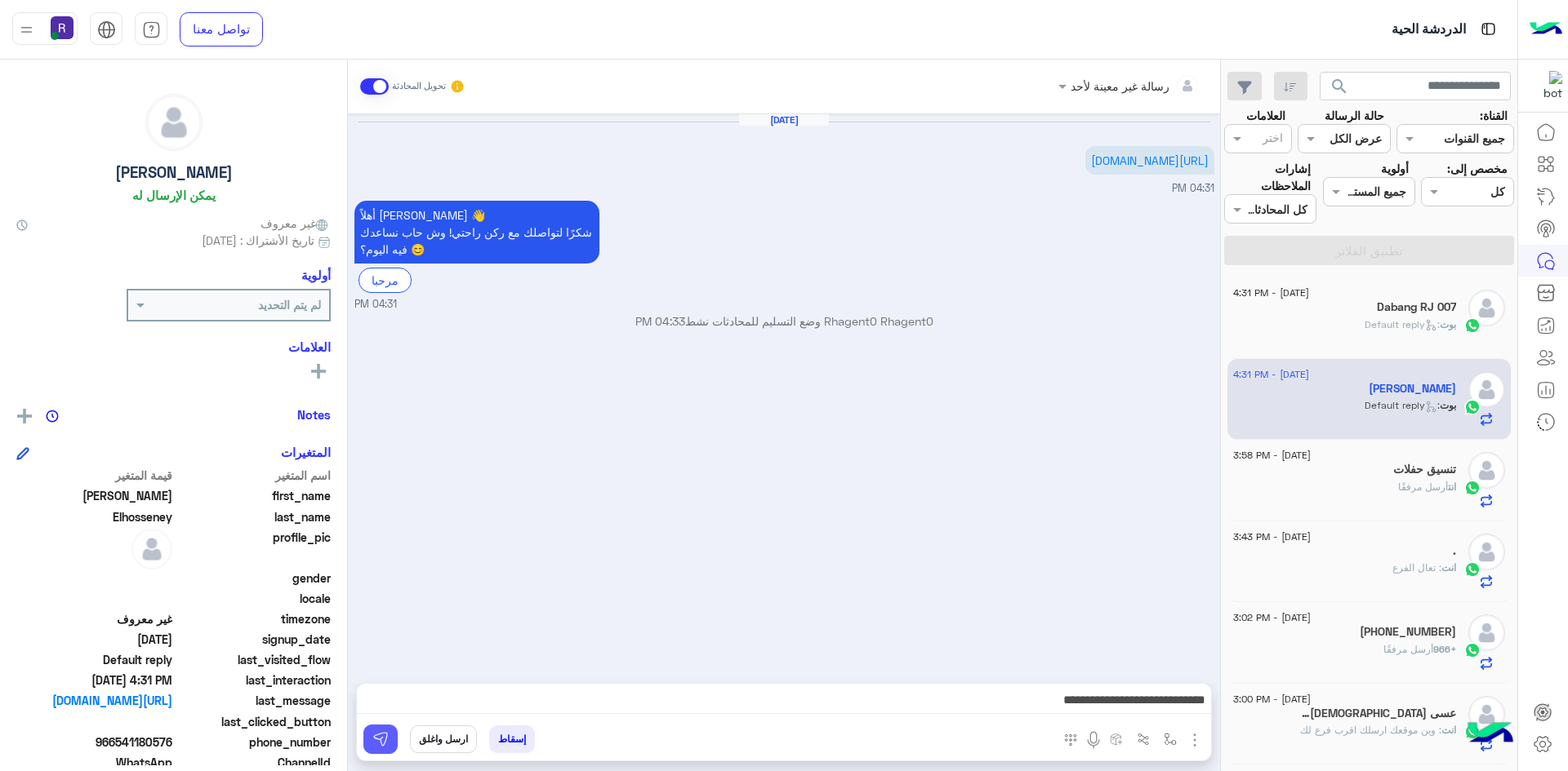
click at [382, 741] on img at bounding box center [379, 739] width 16 height 16
click at [1405, 482] on span "أرسل مرفقًا" at bounding box center [1422, 486] width 50 height 12
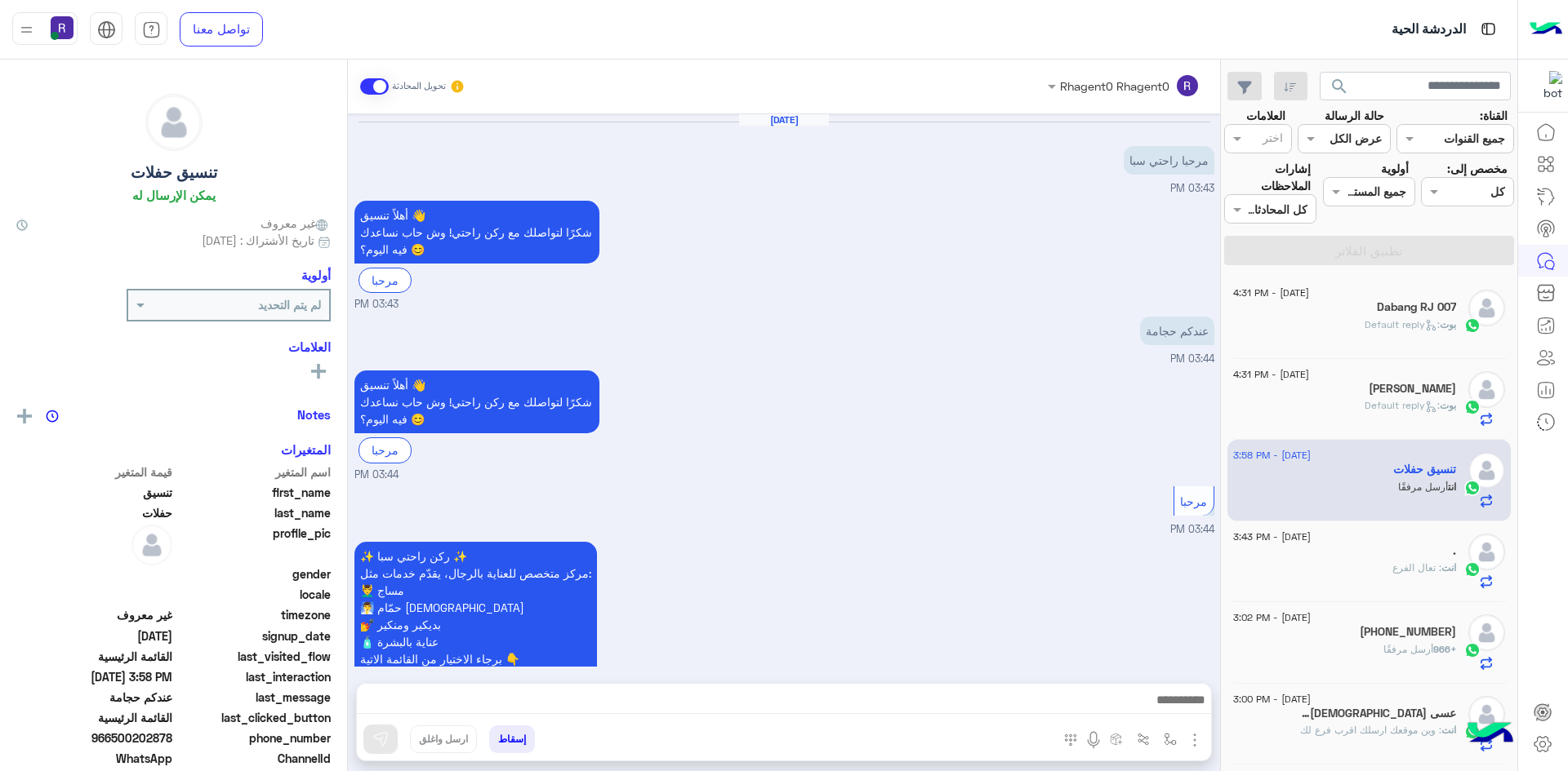
scroll to position [1476, 0]
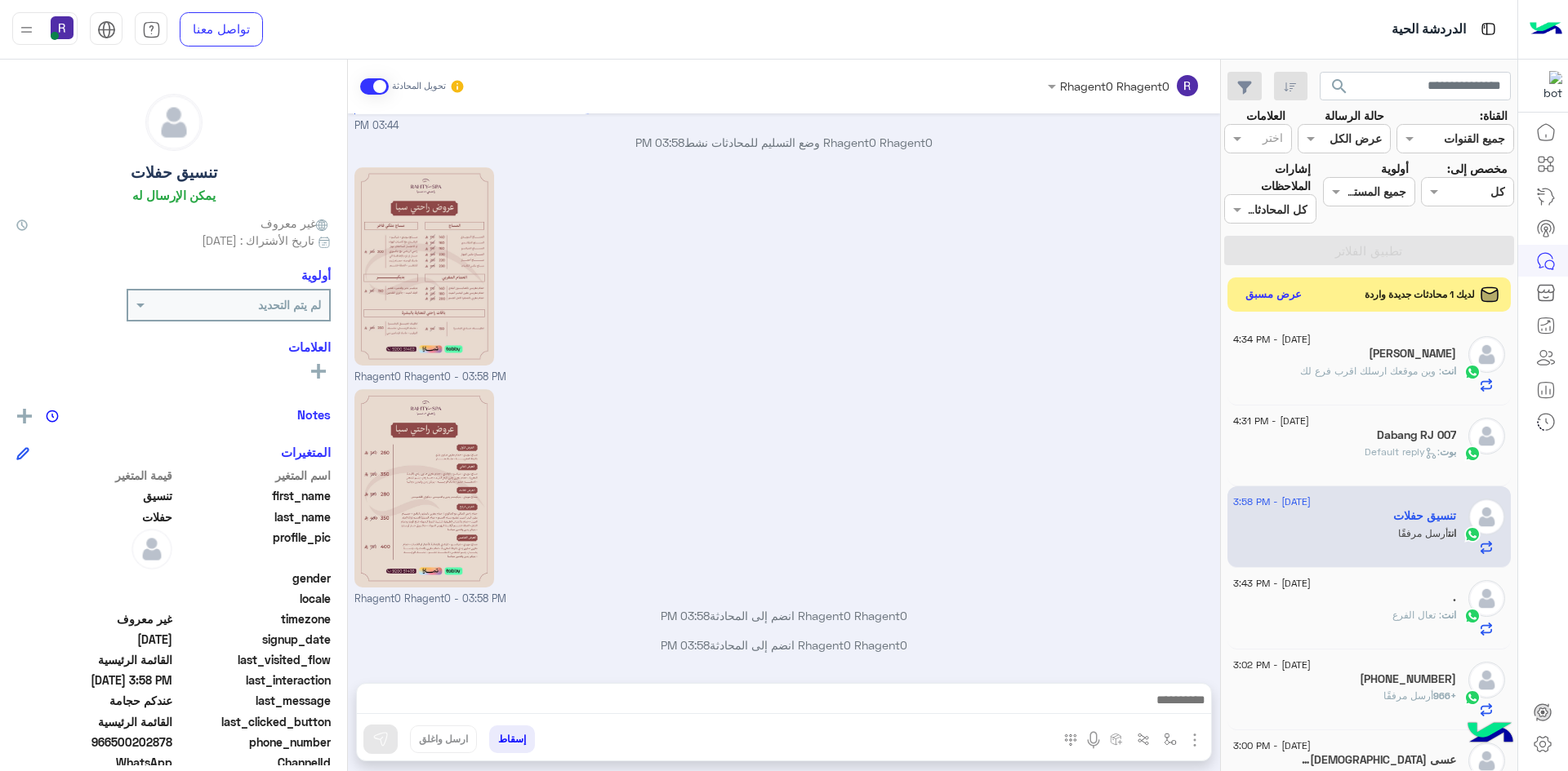
click at [1283, 299] on button "عرض مسبق" at bounding box center [1274, 294] width 68 height 22
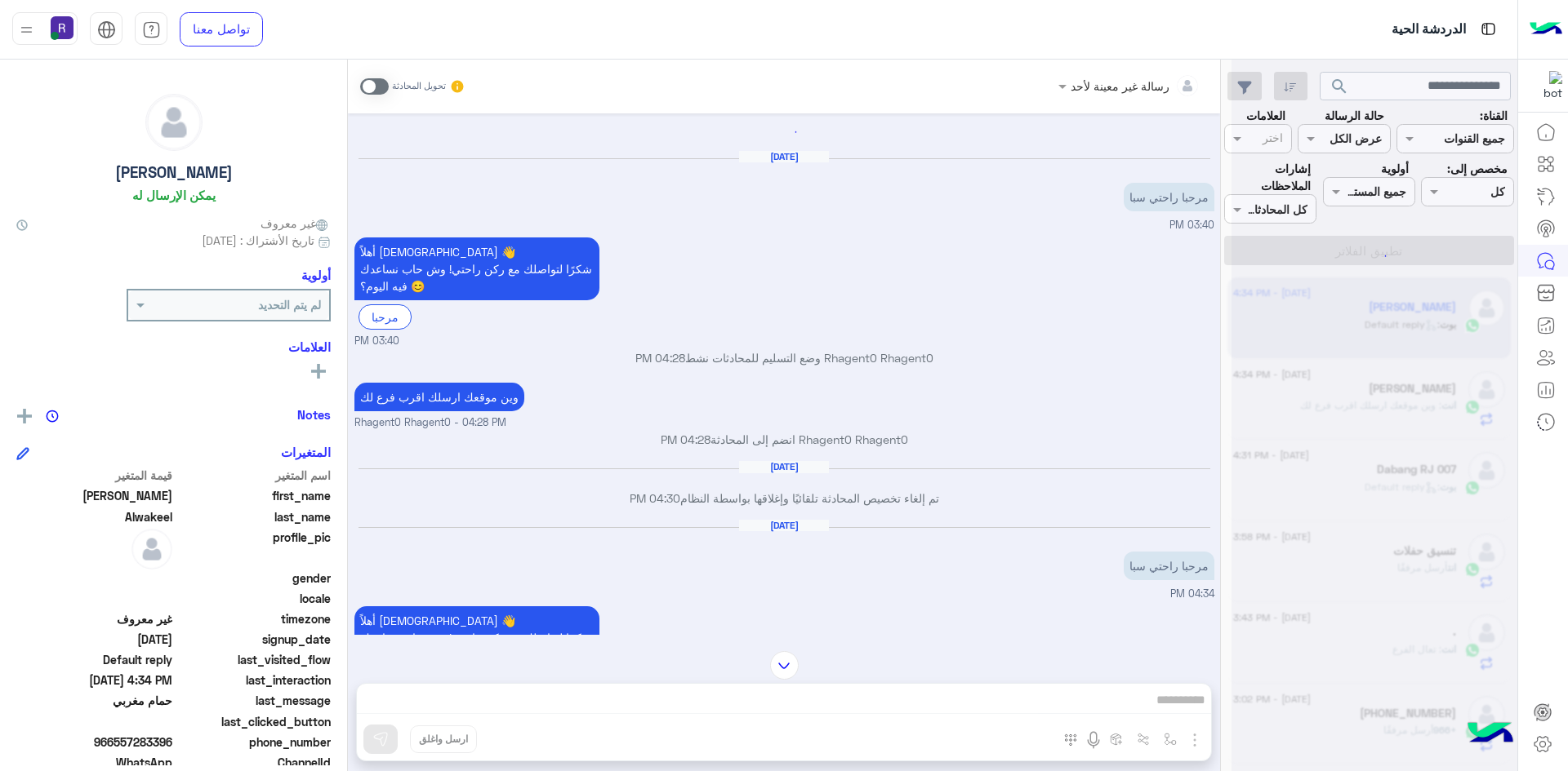
scroll to position [185, 0]
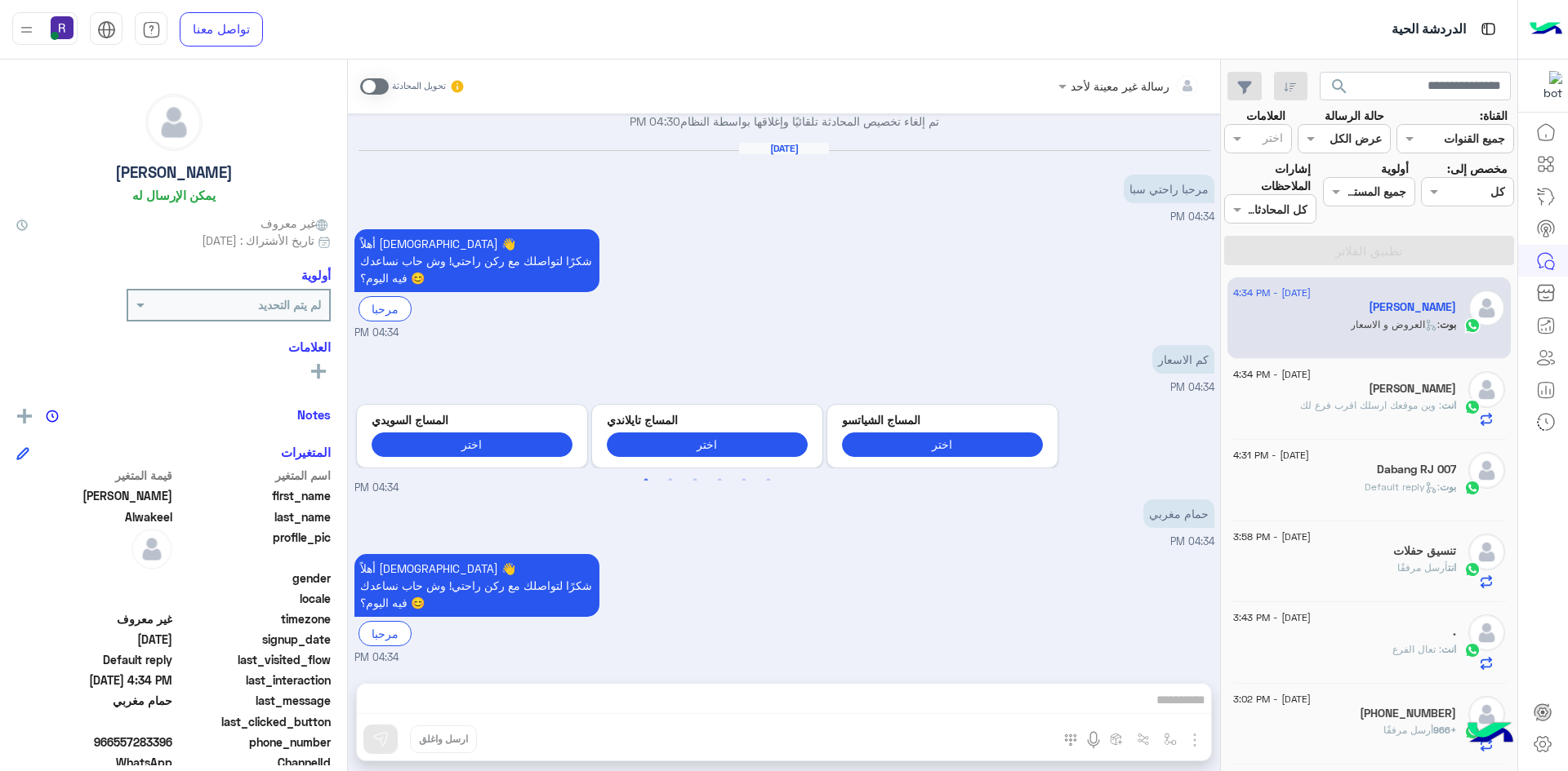
click at [379, 85] on span at bounding box center [374, 86] width 28 height 16
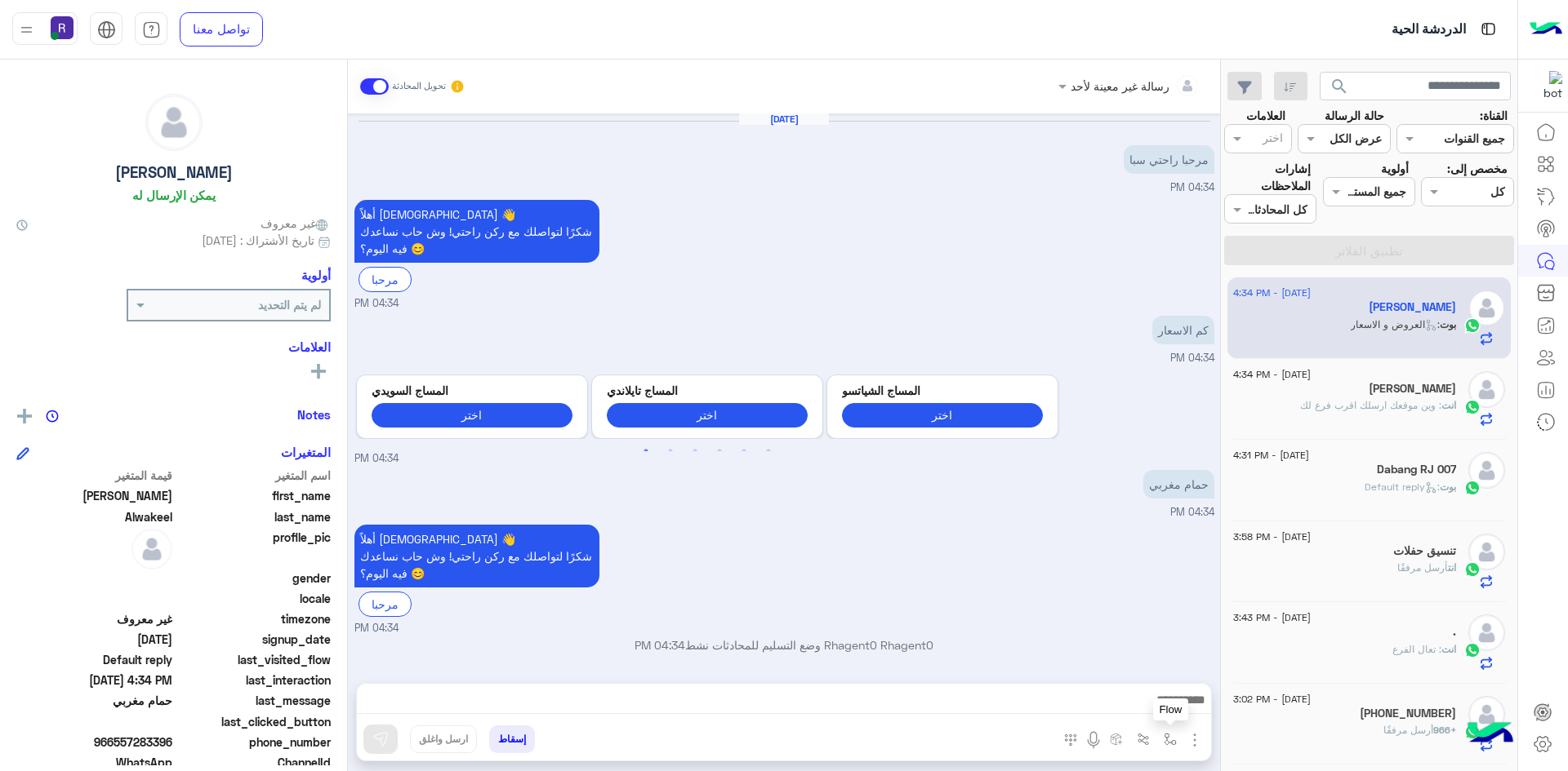
click at [1170, 744] on img "button" at bounding box center [1170, 740] width 13 height 13
click at [1154, 705] on input "text" at bounding box center [1119, 704] width 110 height 19
click at [968, 627] on small "04:34 PM" at bounding box center [784, 629] width 860 height 15
click at [1189, 745] on img "button" at bounding box center [1194, 740] width 20 height 20
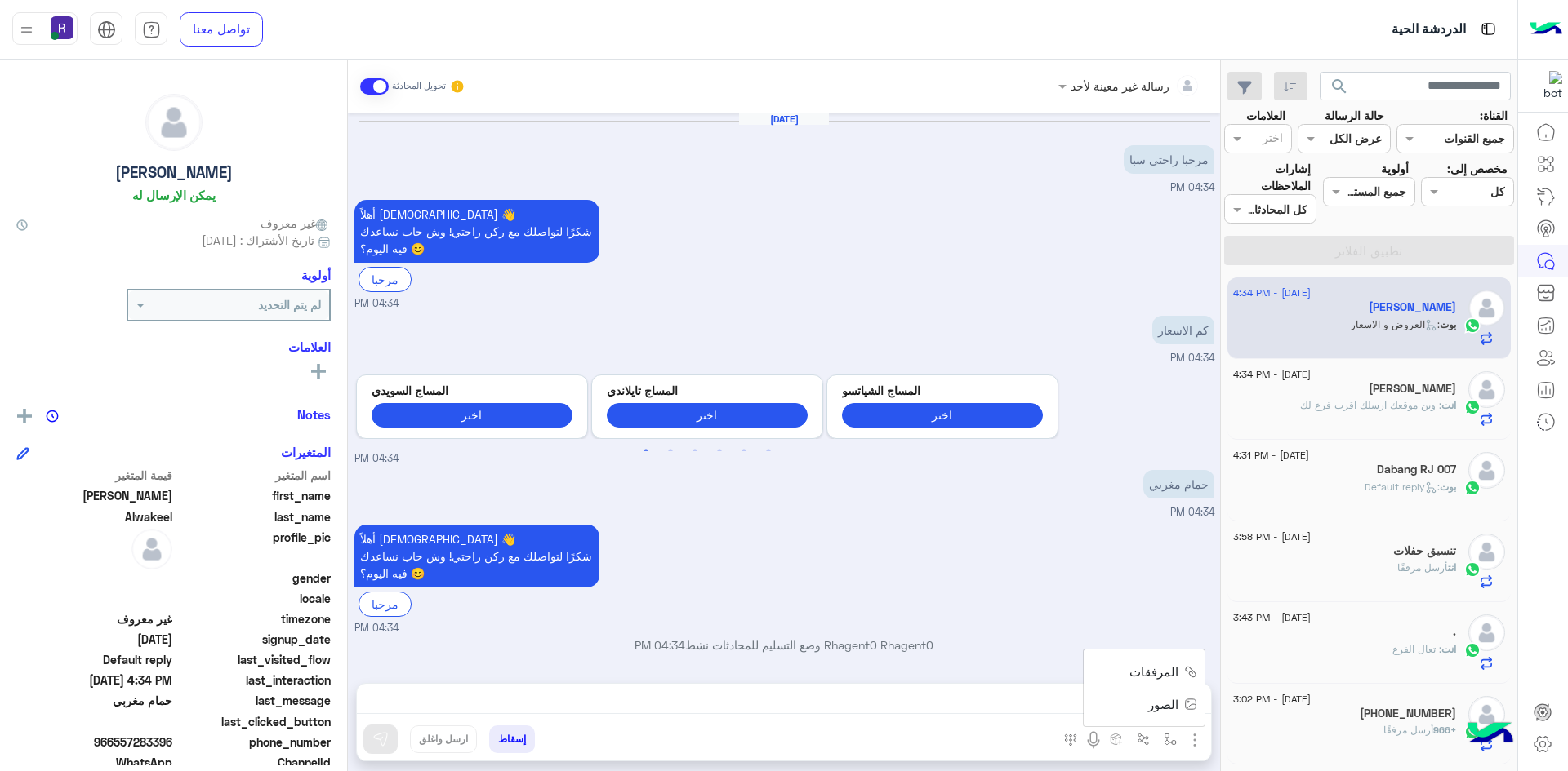
click at [1172, 717] on button "الصور" at bounding box center [1169, 704] width 69 height 33
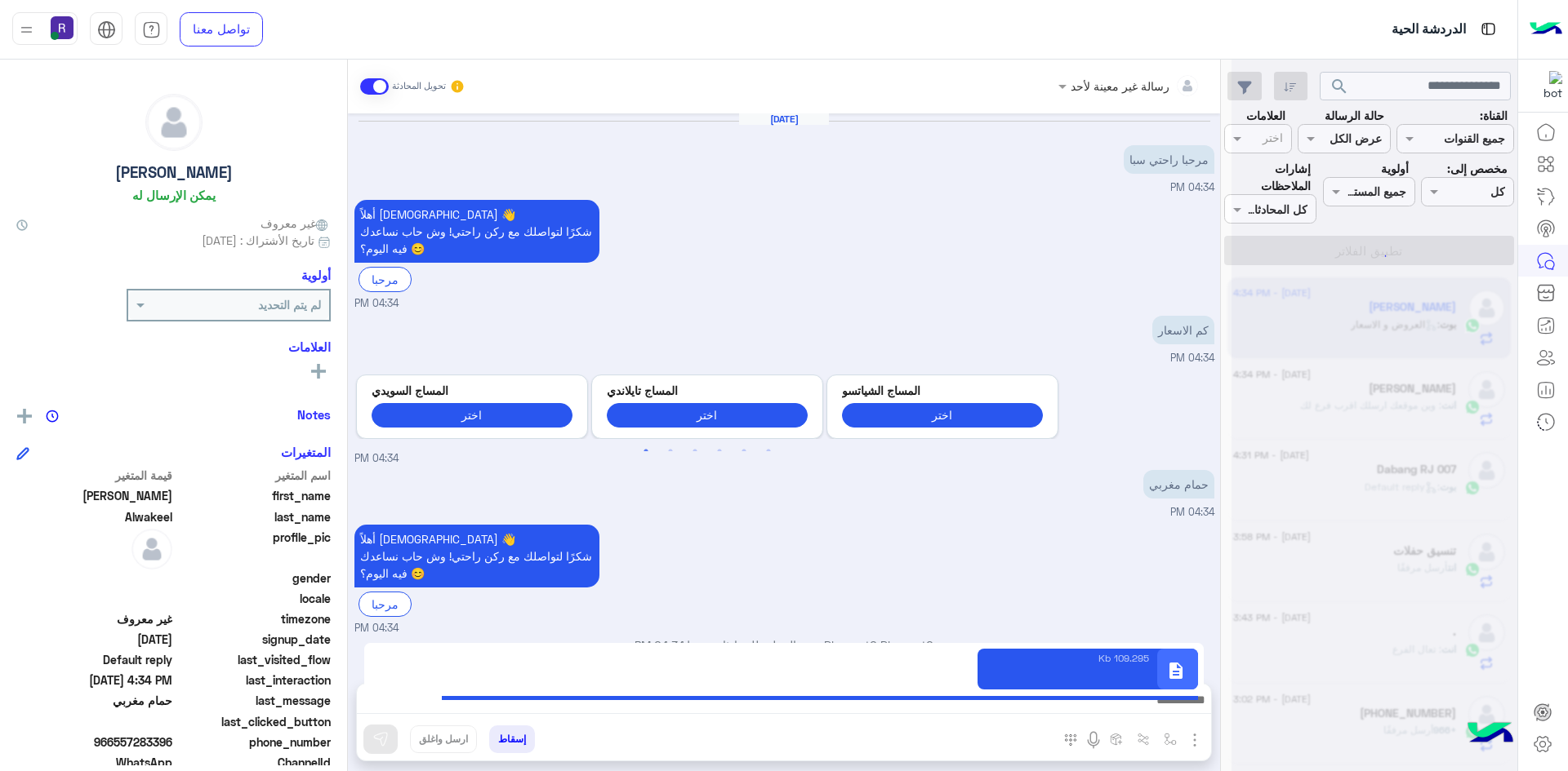
scroll to position [425, 0]
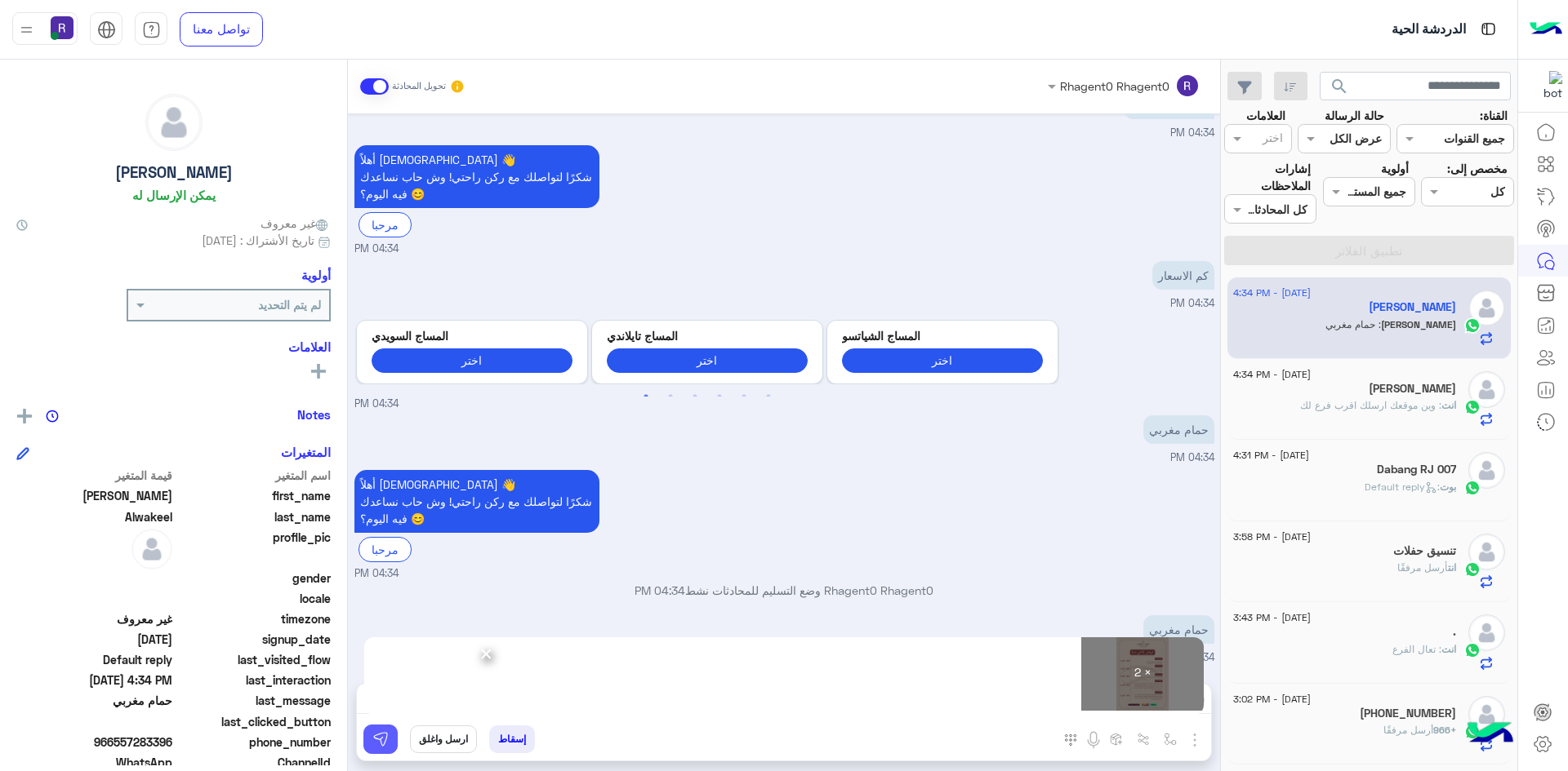
click at [388, 740] on img at bounding box center [379, 739] width 16 height 16
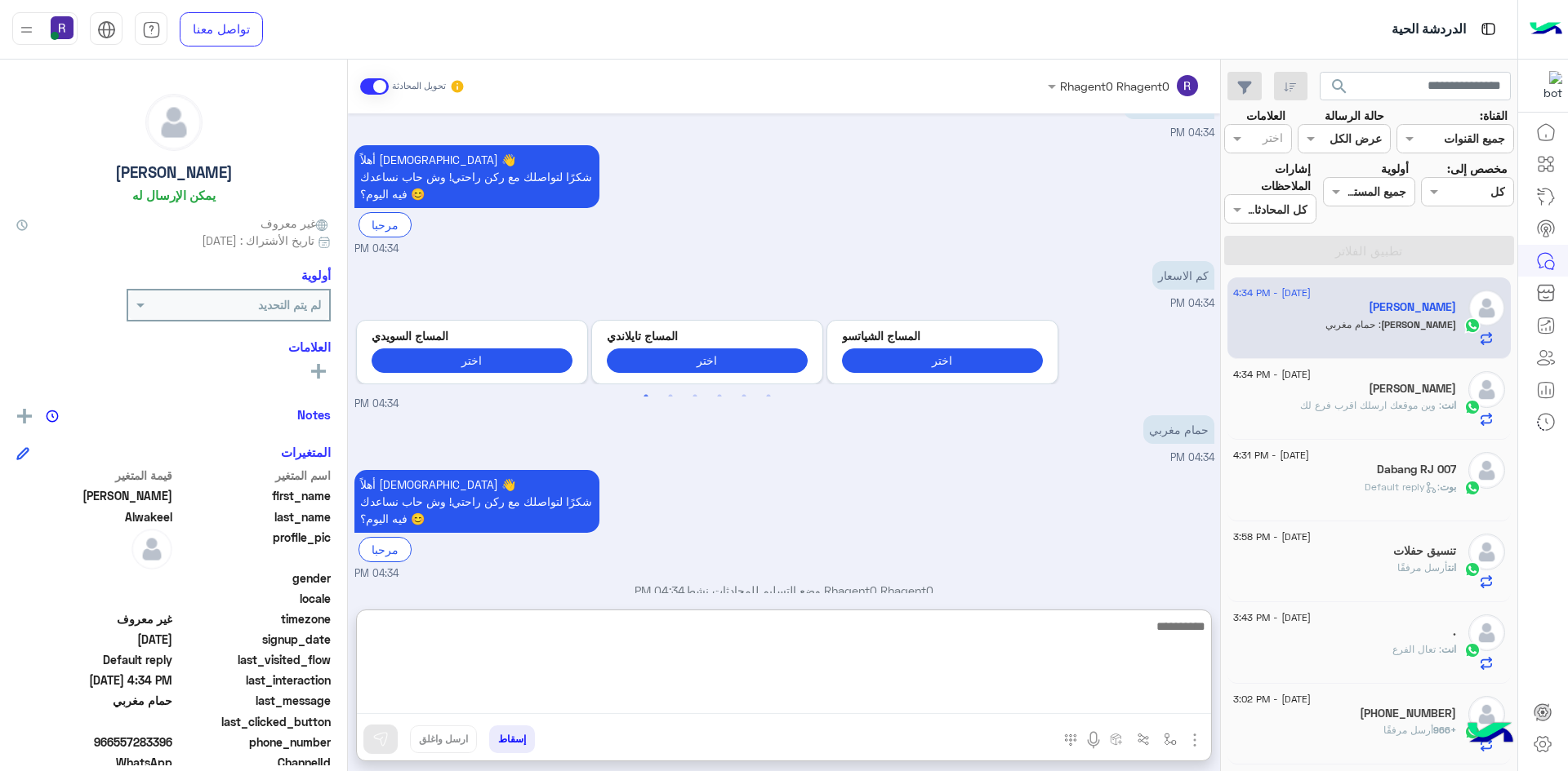
paste textarea "**********"
type textarea "**********"
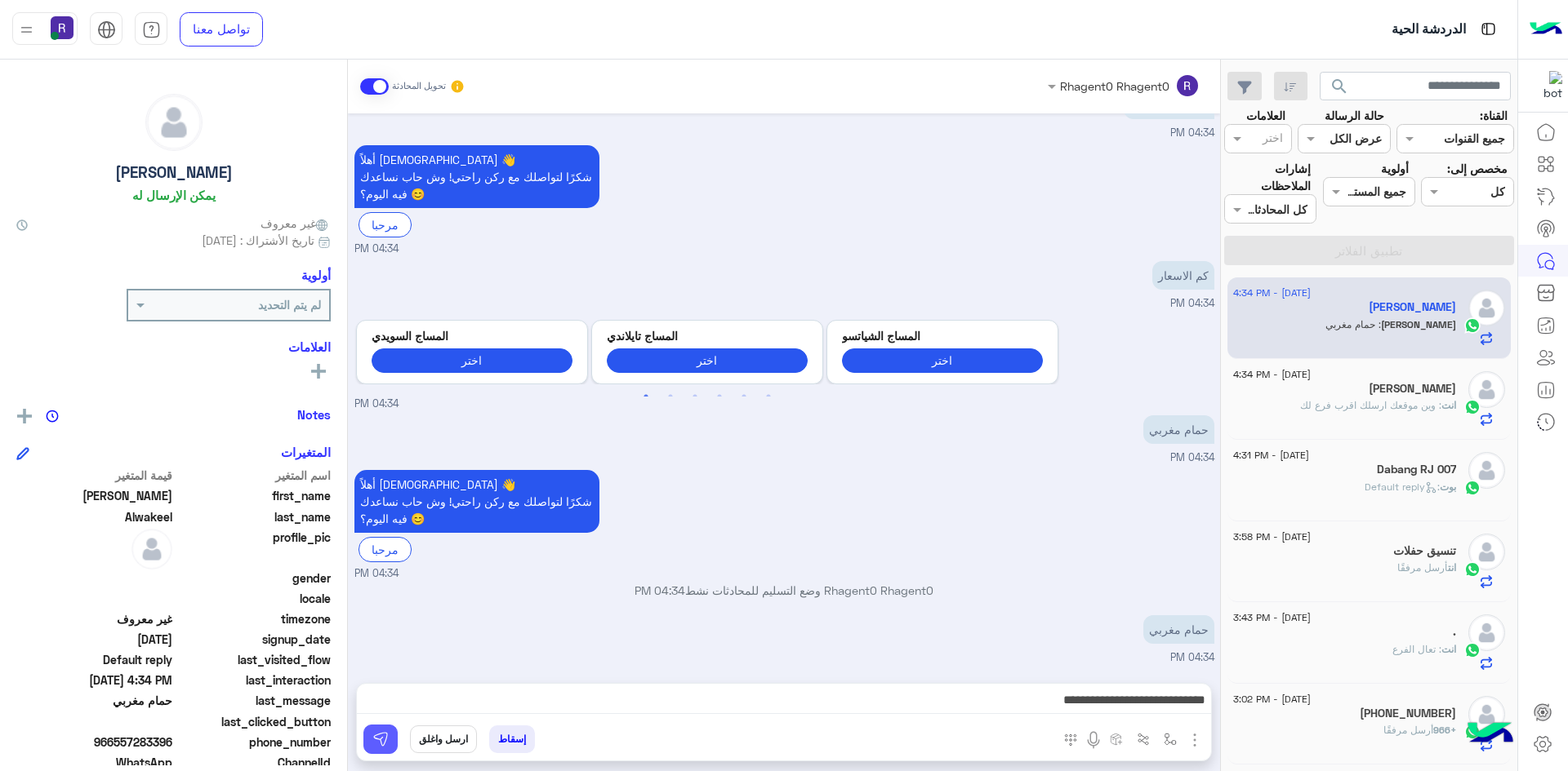
click at [372, 741] on img at bounding box center [379, 739] width 16 height 16
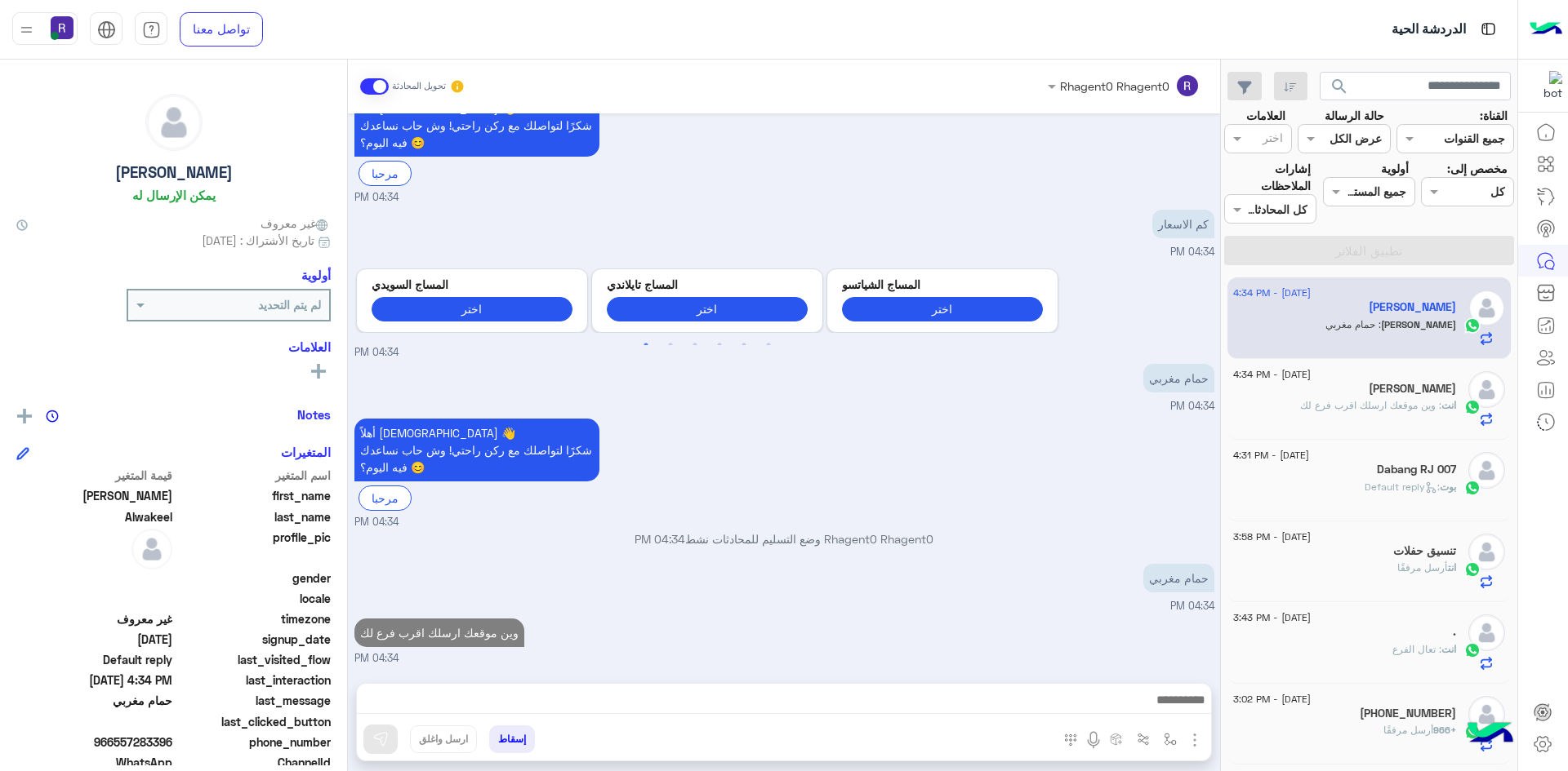
click at [1356, 467] on div "Dabang RJ 007" at bounding box center [1345, 471] width 223 height 17
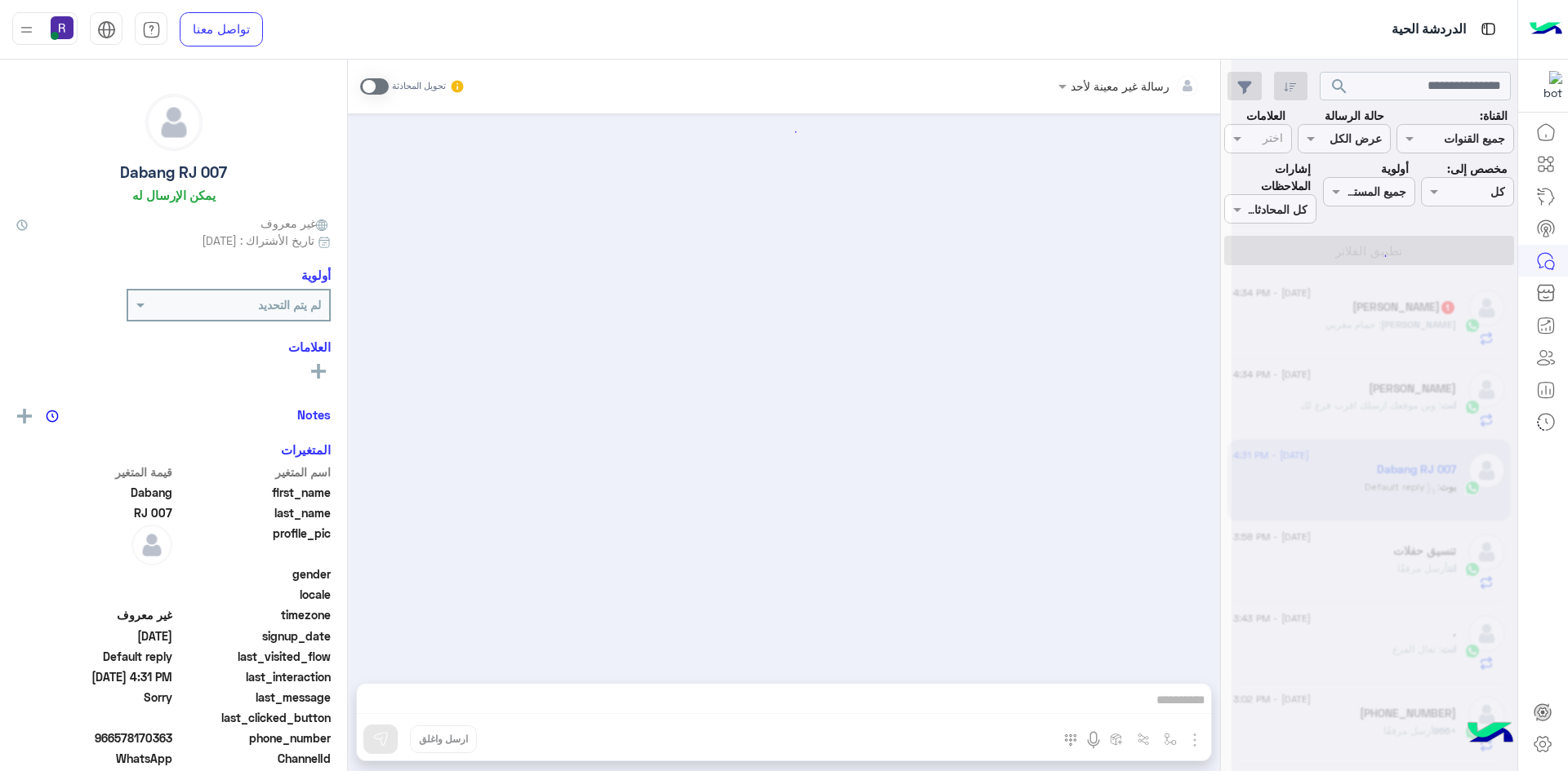
scroll to position [1165, 0]
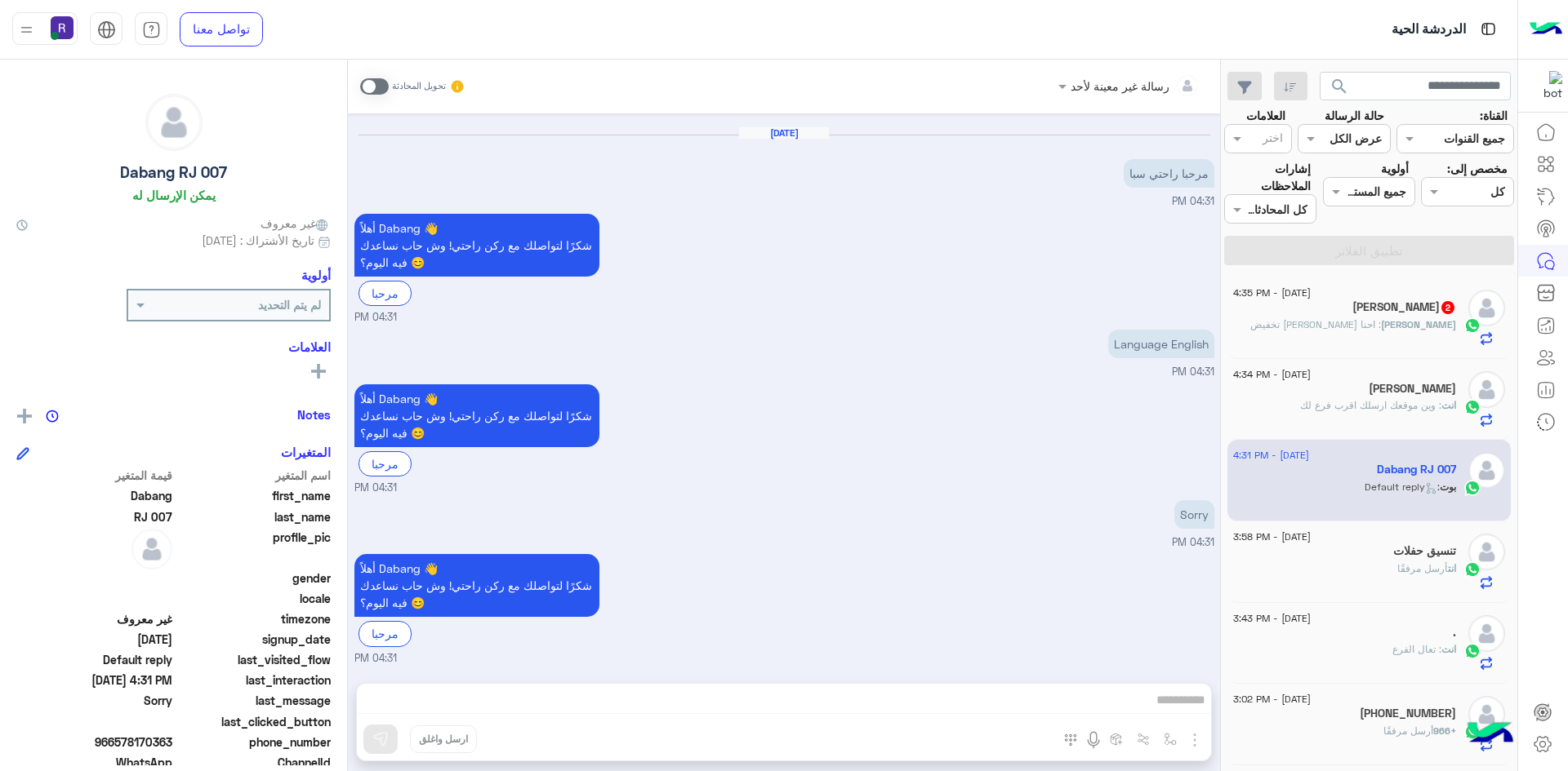
click at [1373, 320] on span ": احنا [PERSON_NAME] تخفيض" at bounding box center [1315, 324] width 131 height 12
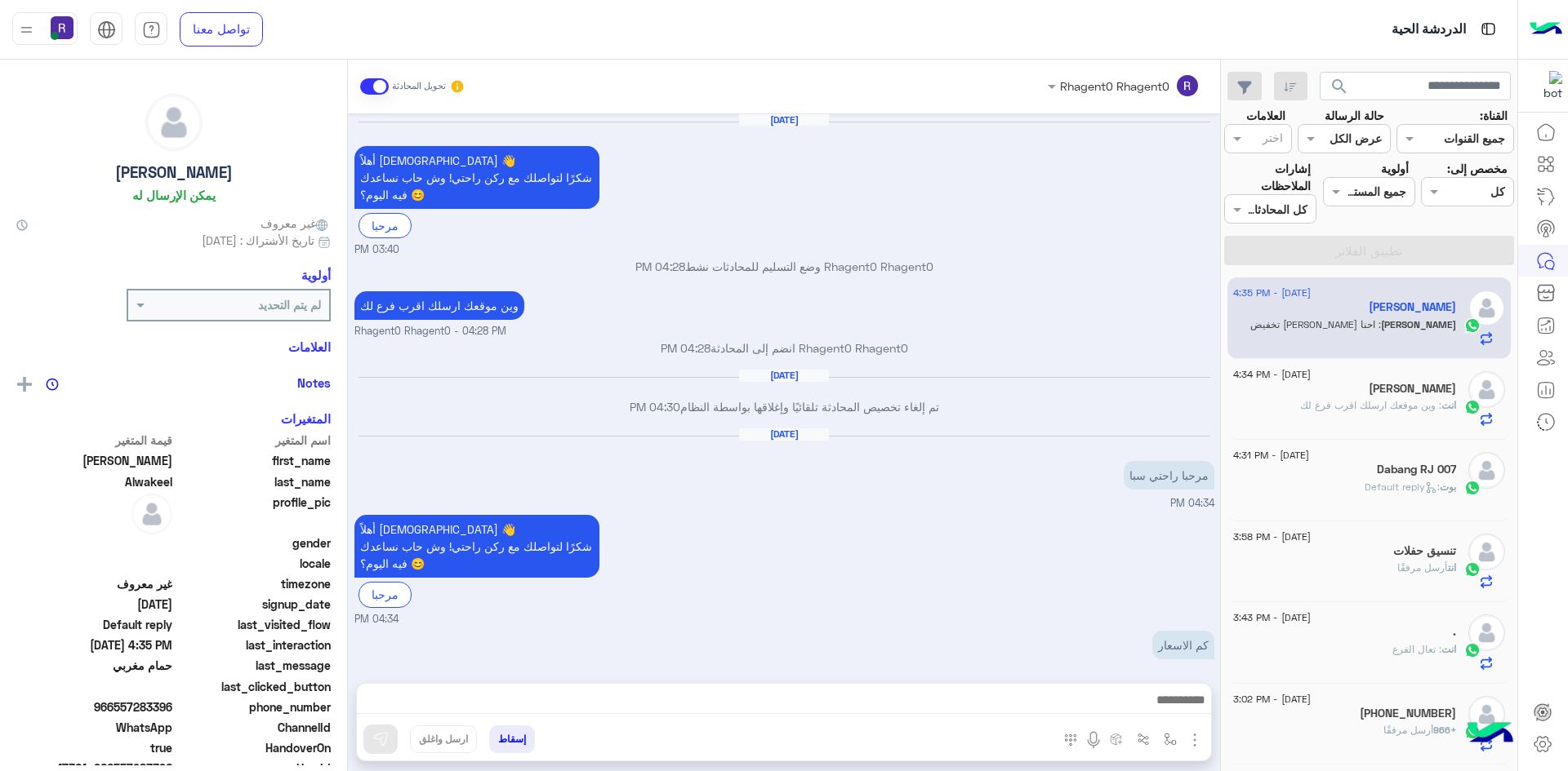
scroll to position [1008, 0]
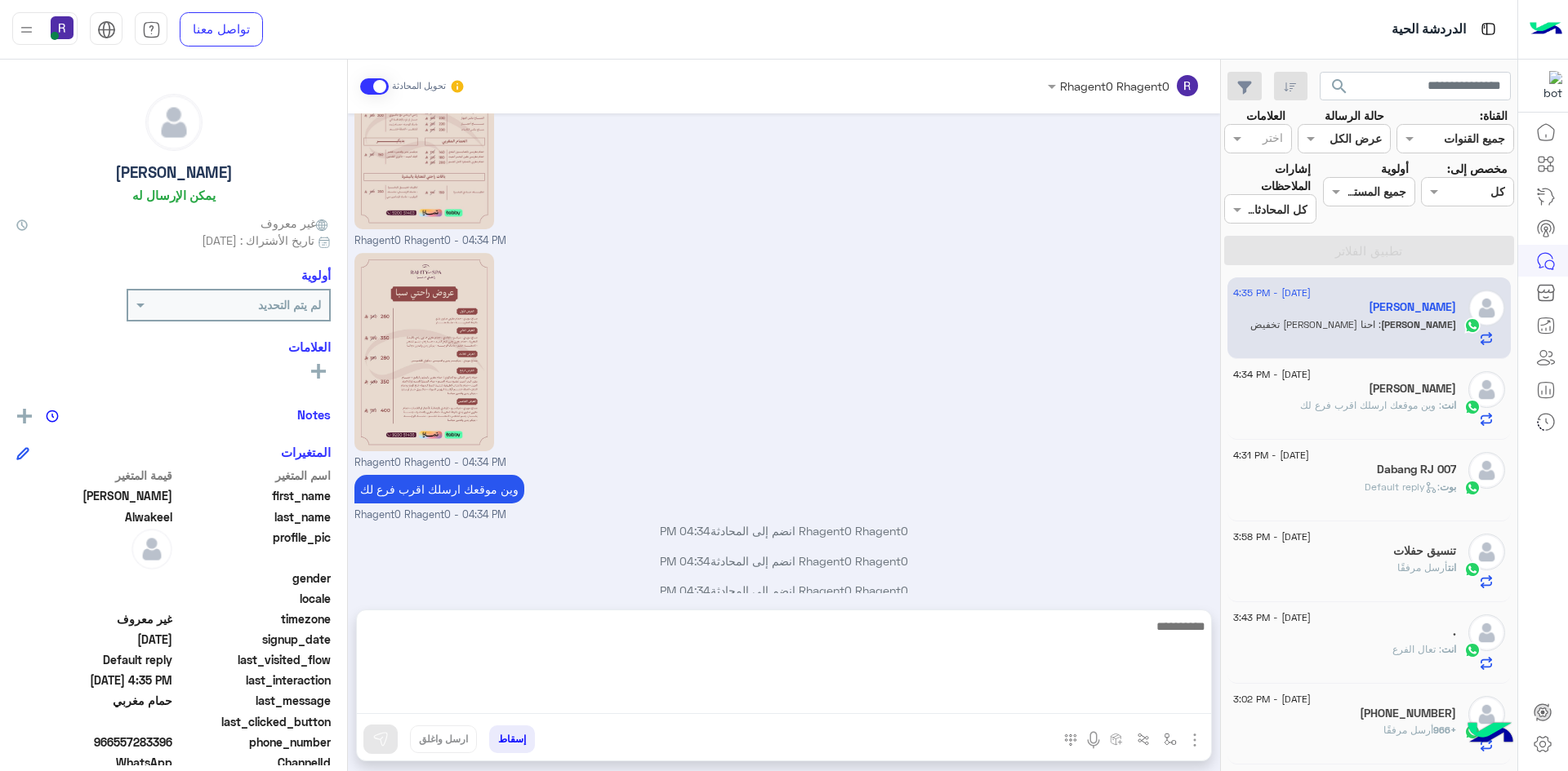
click at [701, 696] on textarea at bounding box center [784, 665] width 854 height 98
type textarea "**********"
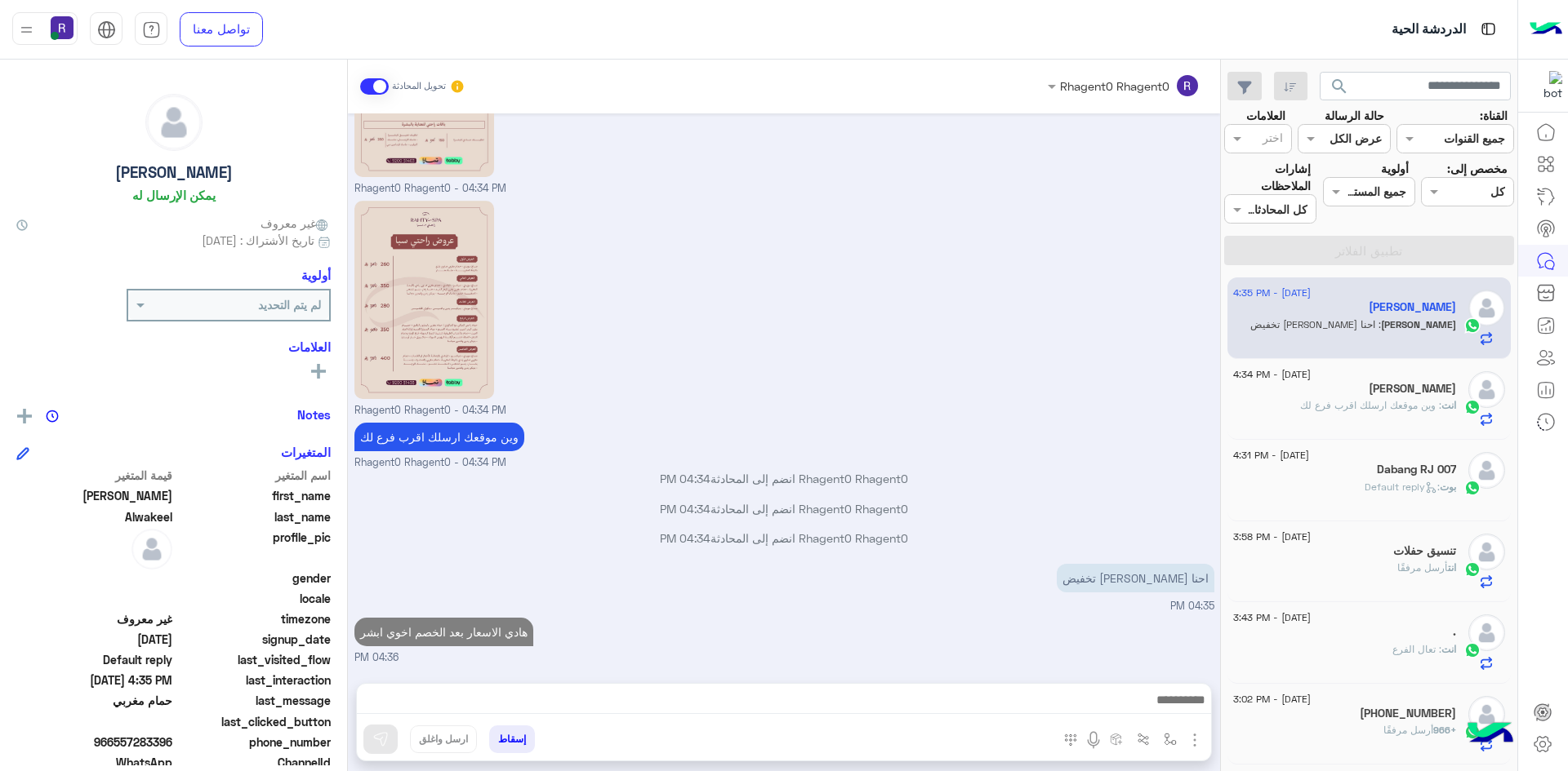
click at [1383, 489] on span ": Default reply" at bounding box center [1401, 486] width 75 height 12
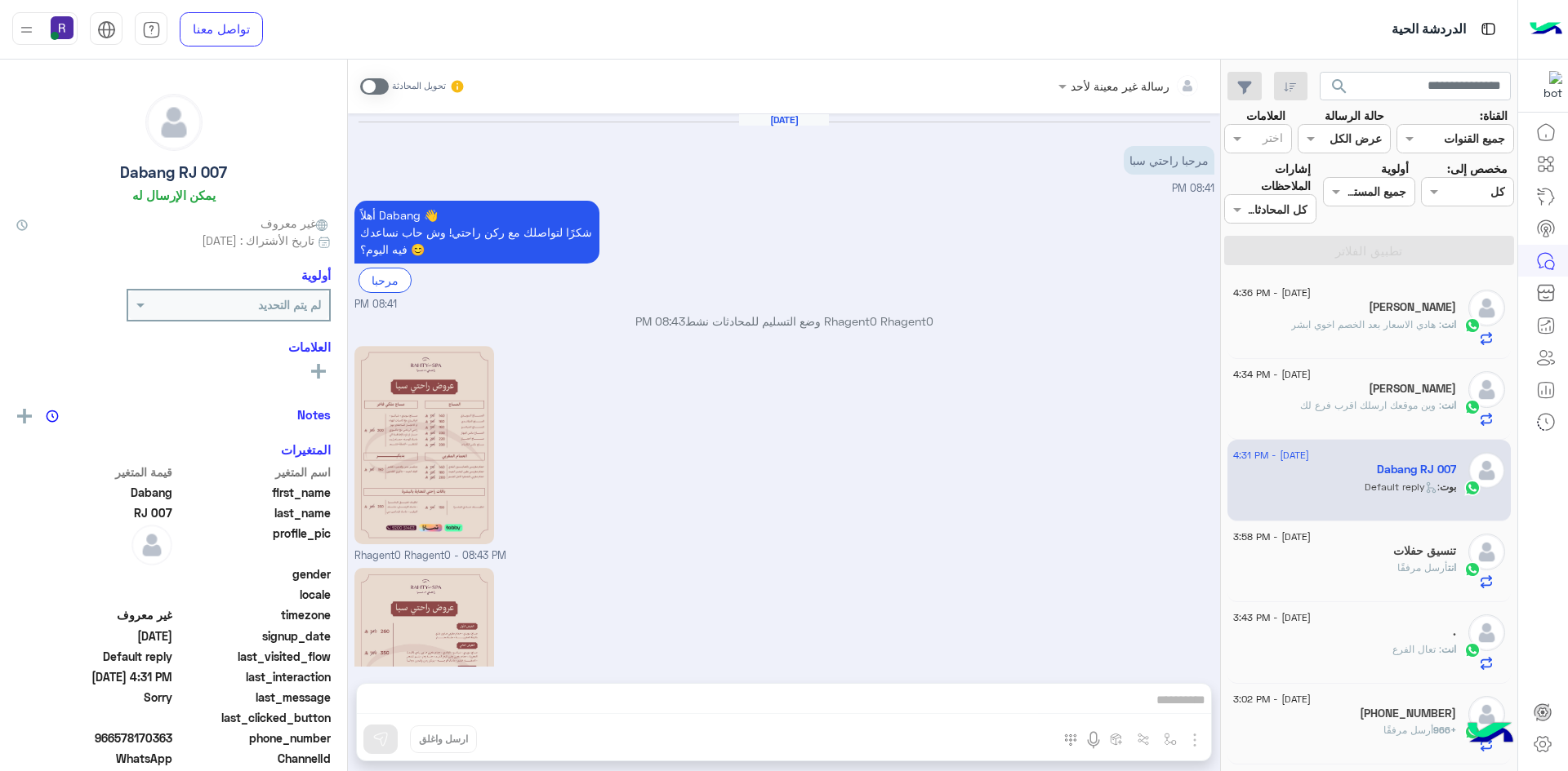
scroll to position [1165, 0]
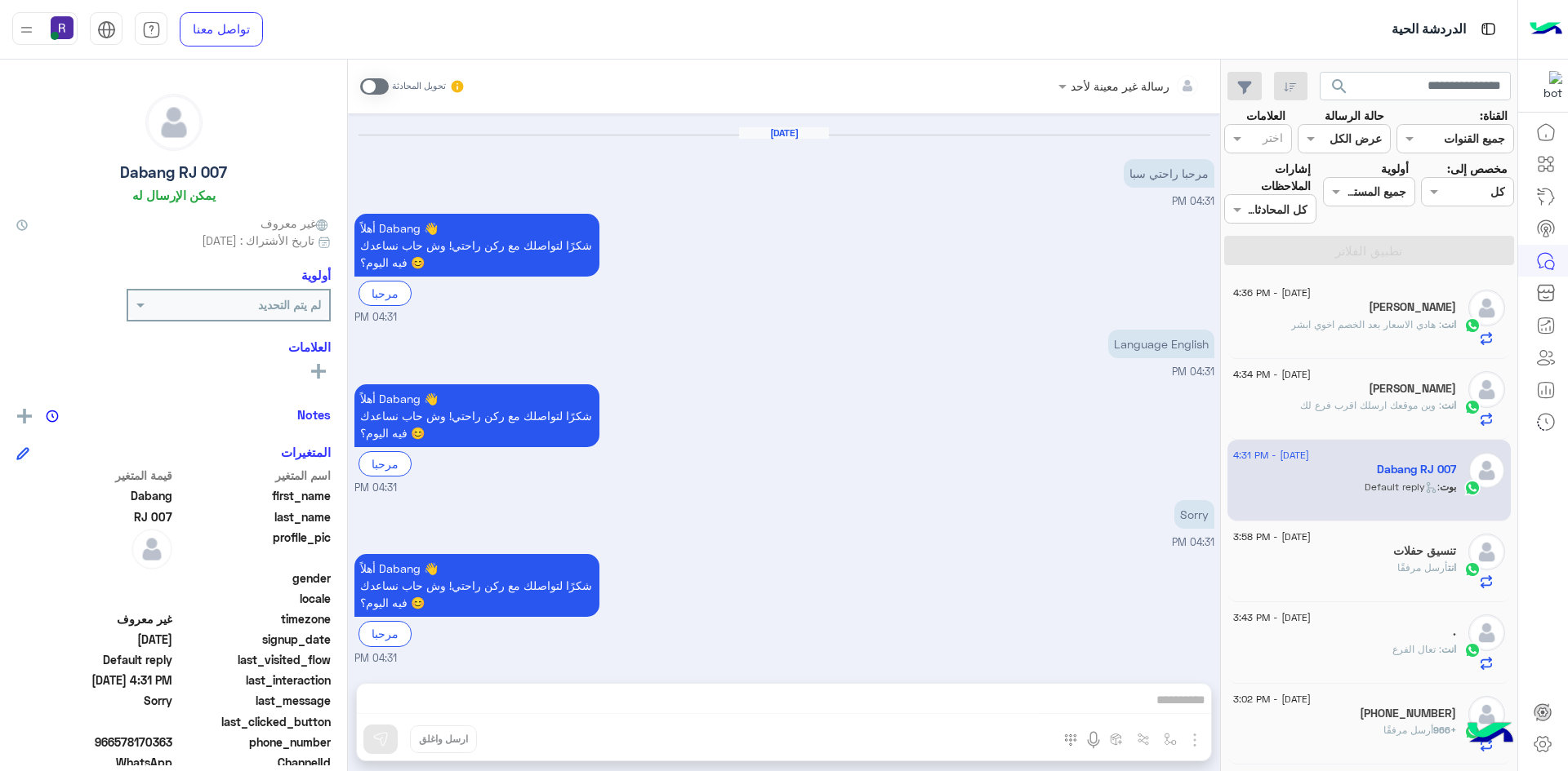
click at [1394, 328] on span ": هادي الاسعار بعد الخصم اخوي ابشر" at bounding box center [1365, 324] width 150 height 12
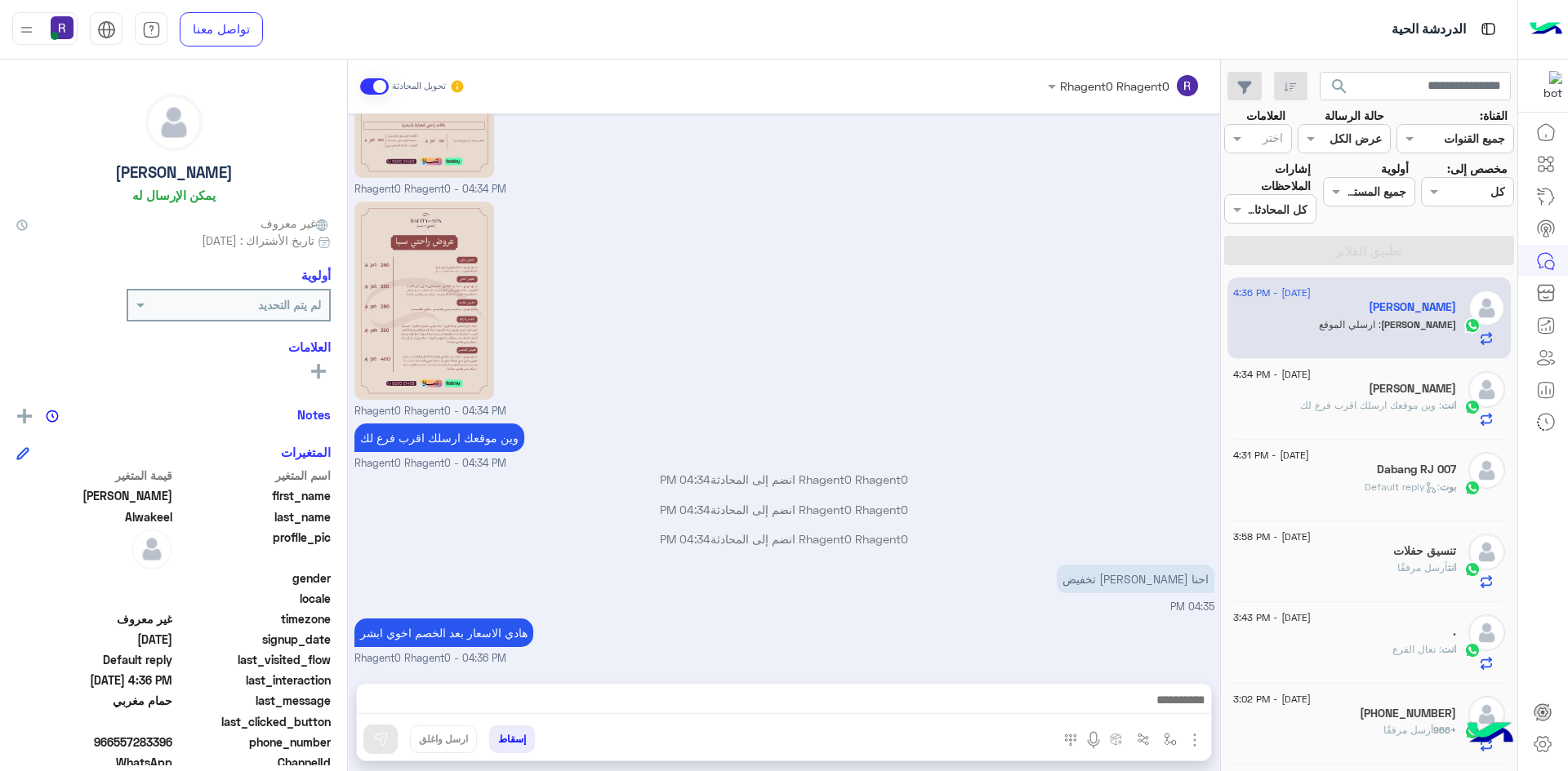
scroll to position [999, 0]
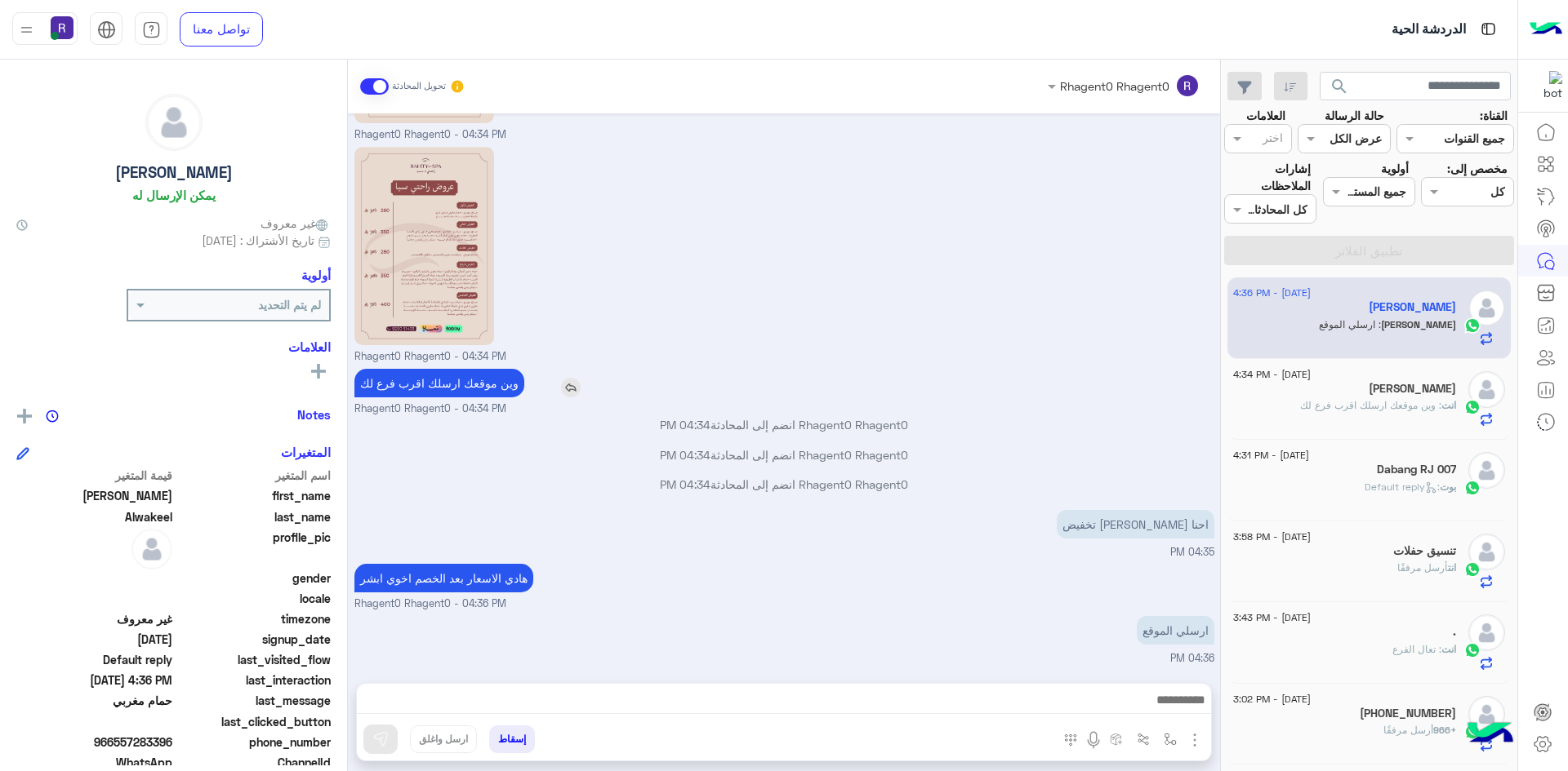
click at [564, 387] on img at bounding box center [571, 387] width 20 height 20
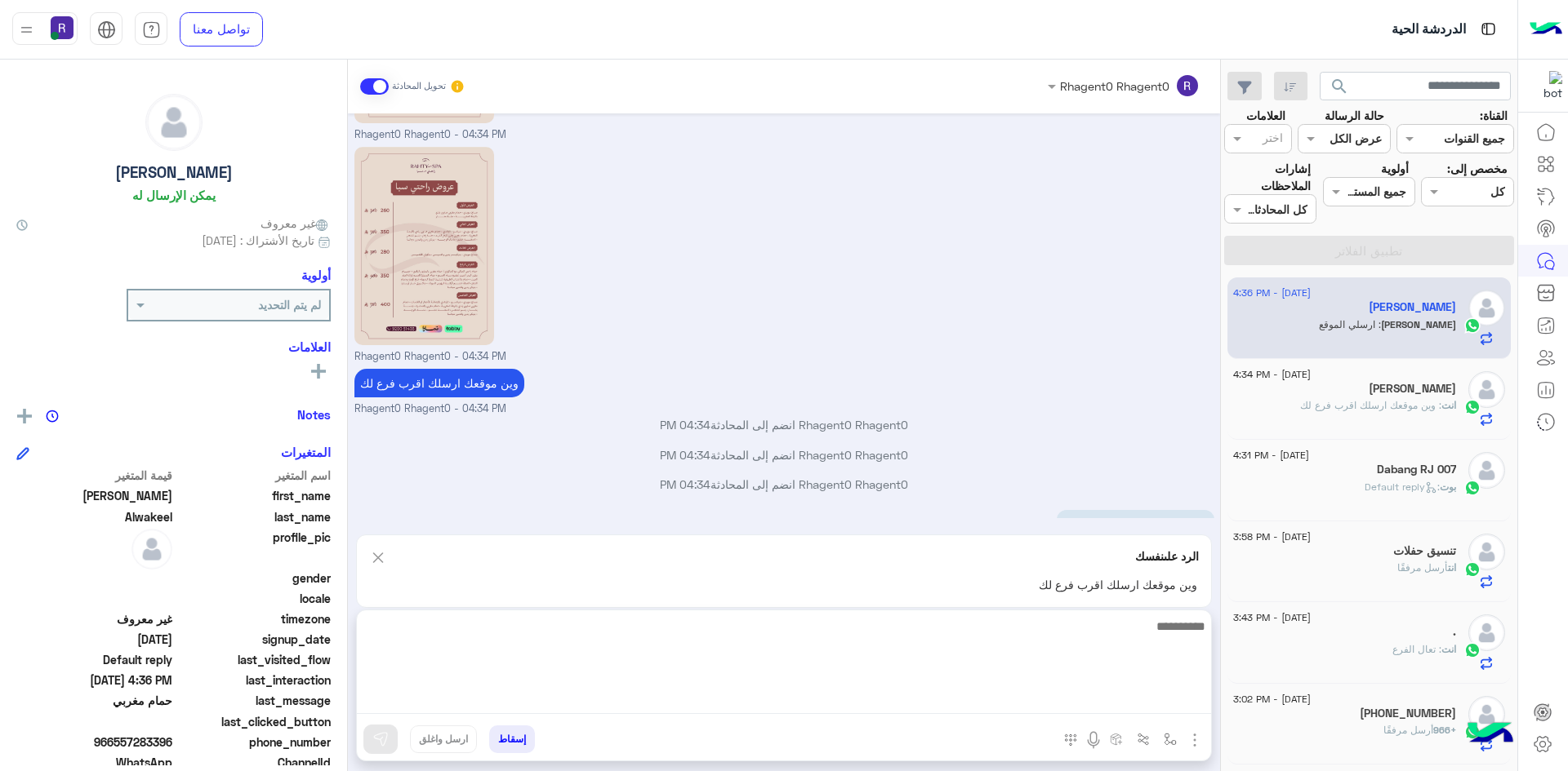
click at [546, 701] on textarea at bounding box center [784, 665] width 854 height 98
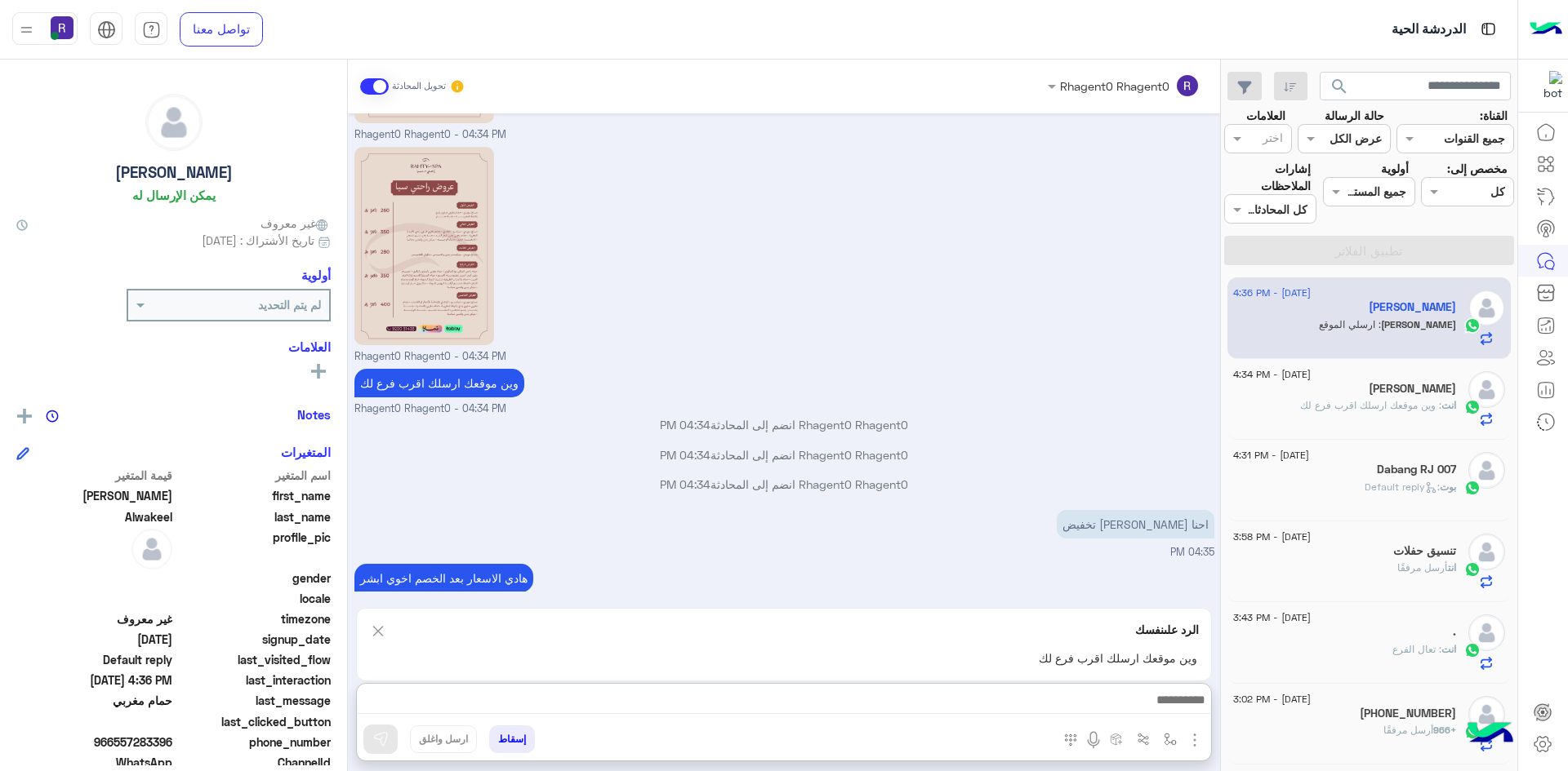
click at [1044, 453] on p "Rhagent0 Rhagent0 انضم إلى المحادثة 04:34 PM" at bounding box center [784, 455] width 860 height 17
click at [375, 631] on img at bounding box center [378, 632] width 18 height 21
click at [485, 702] on textarea at bounding box center [784, 665] width 854 height 98
type textarea "**********"
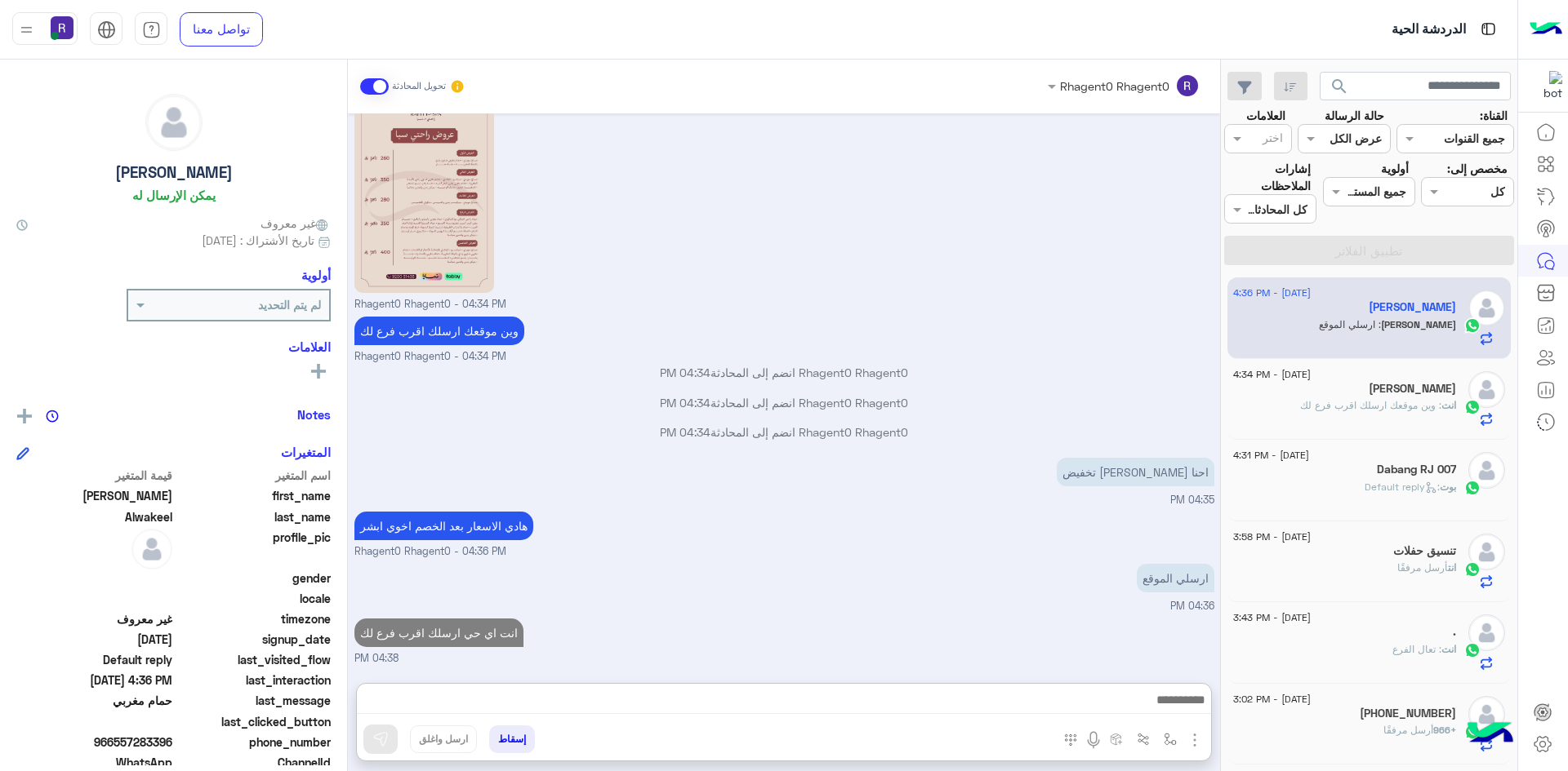
click at [1357, 466] on div "Dabang RJ 007" at bounding box center [1345, 471] width 223 height 17
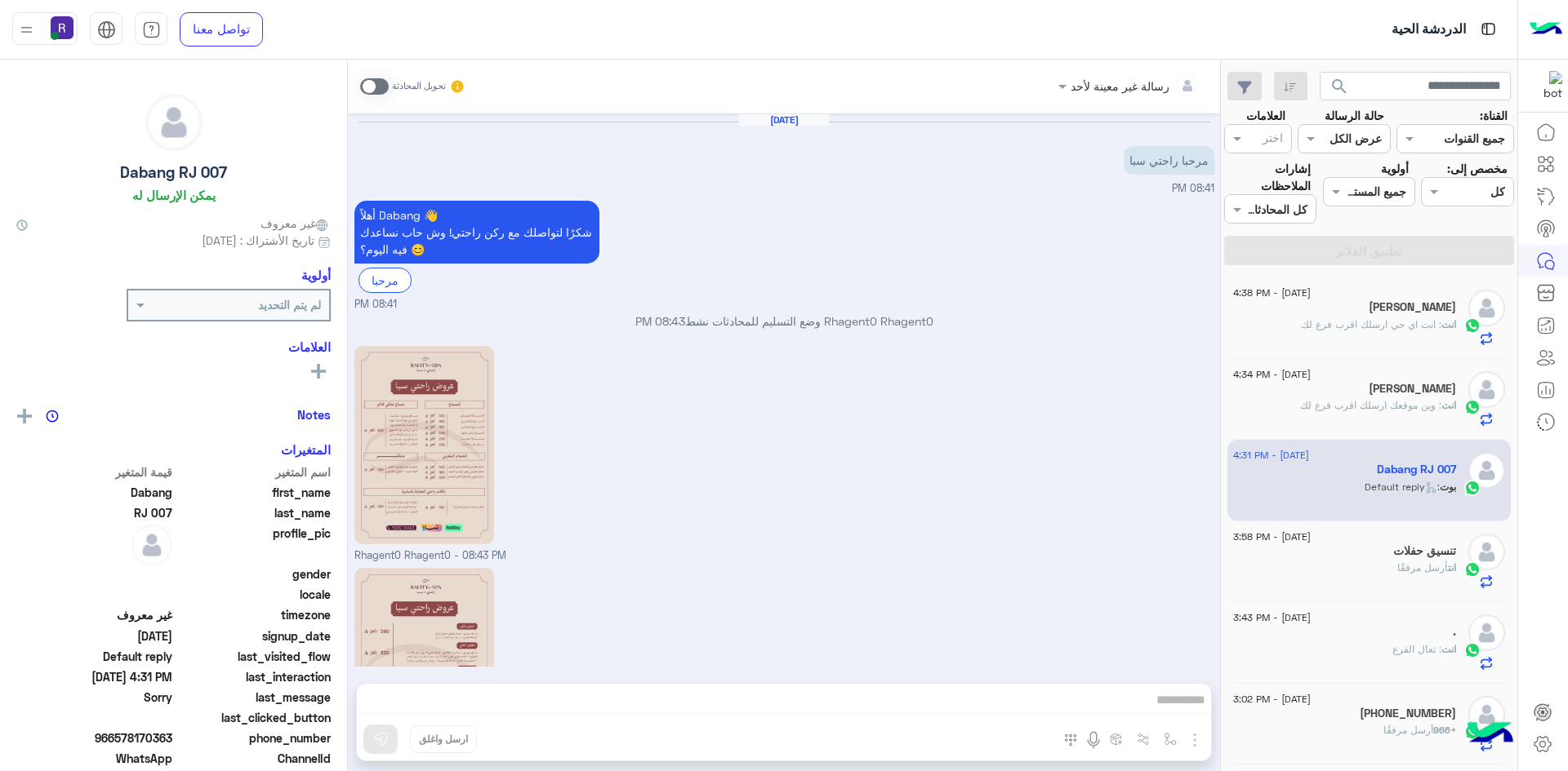
scroll to position [1165, 0]
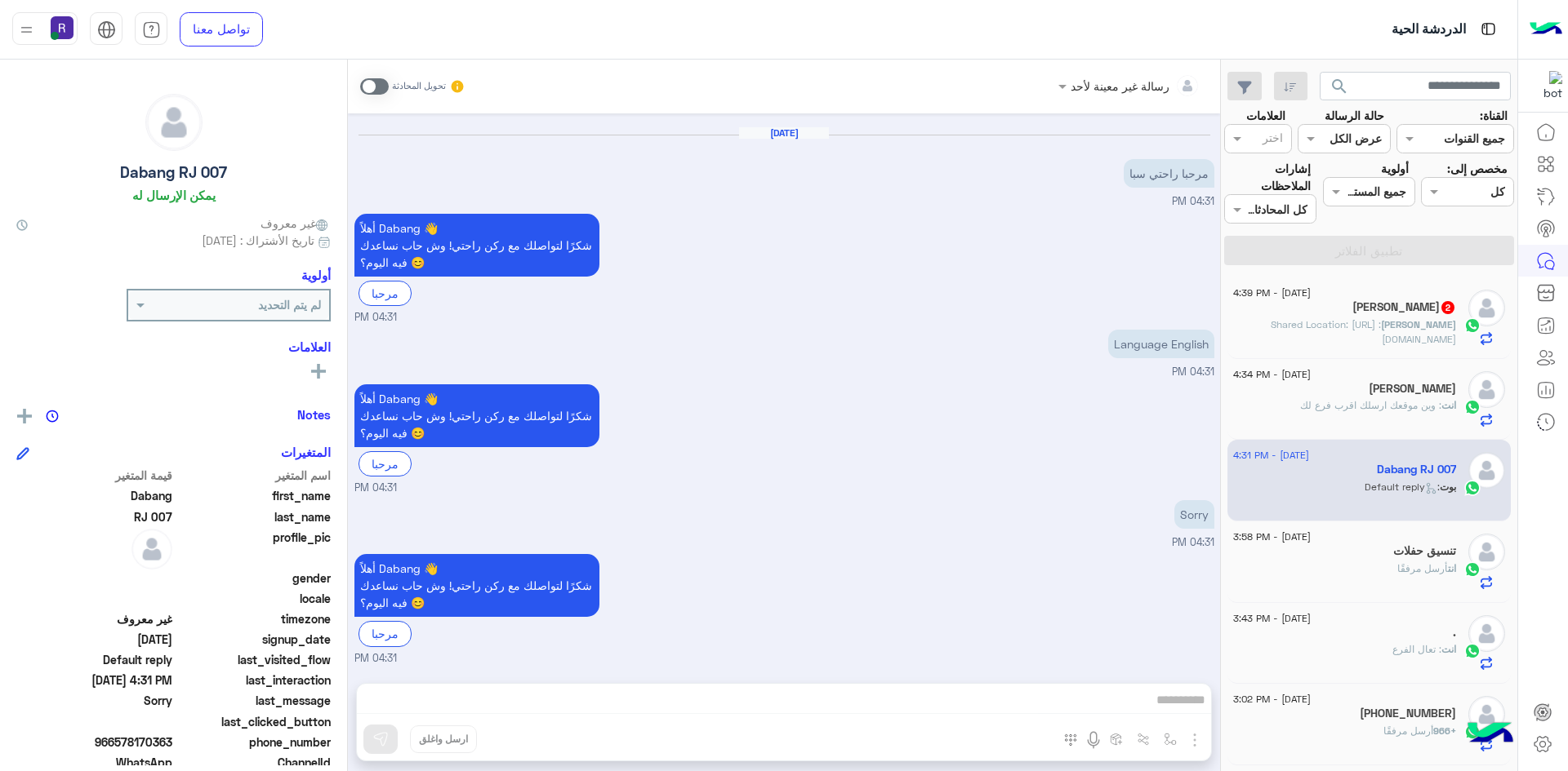
click at [1378, 323] on span ": Shared Location: https://maps.google.com/maps?q=24.7670932,46.7240483" at bounding box center [1364, 331] width 185 height 26
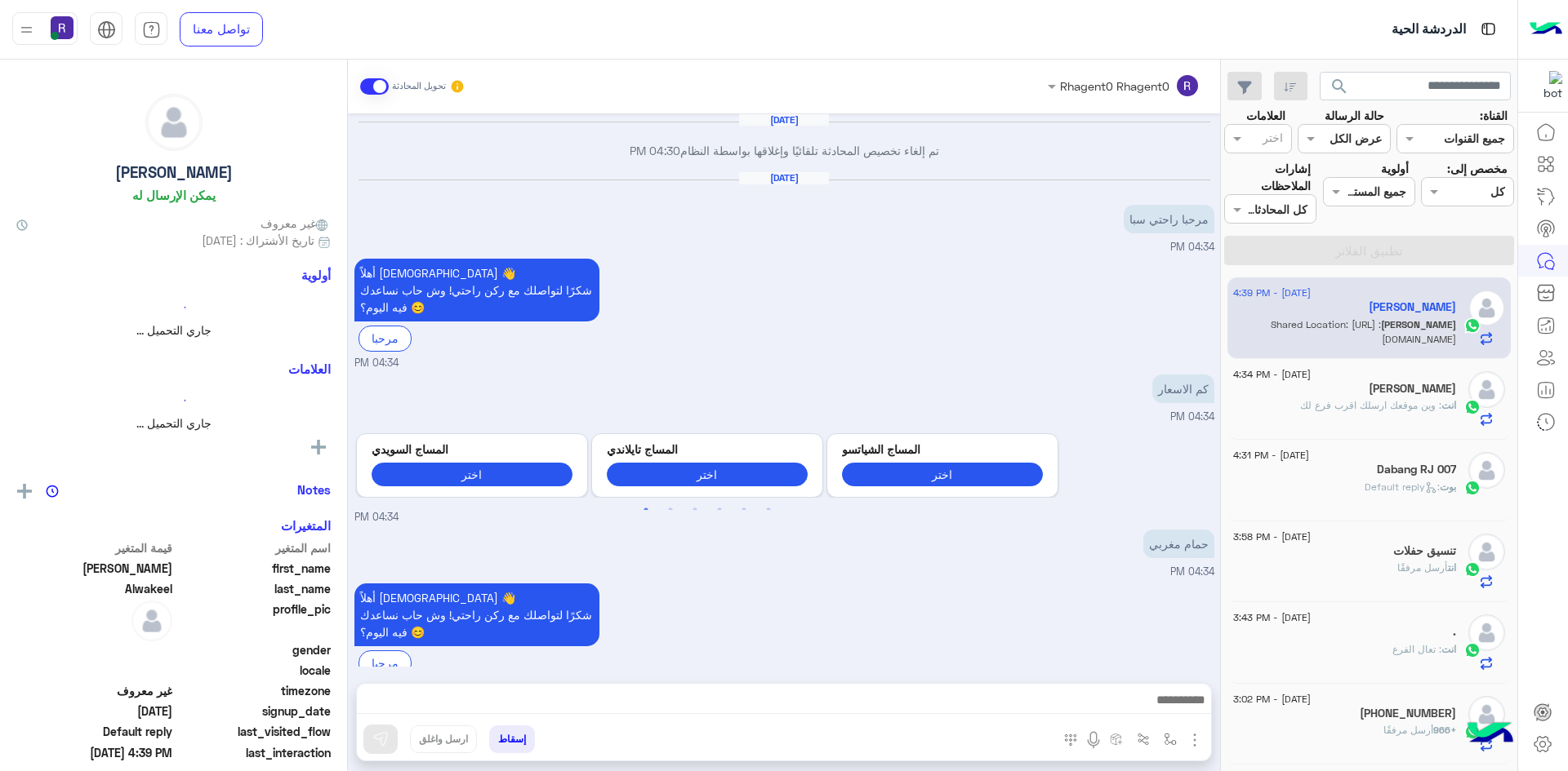
scroll to position [1000, 0]
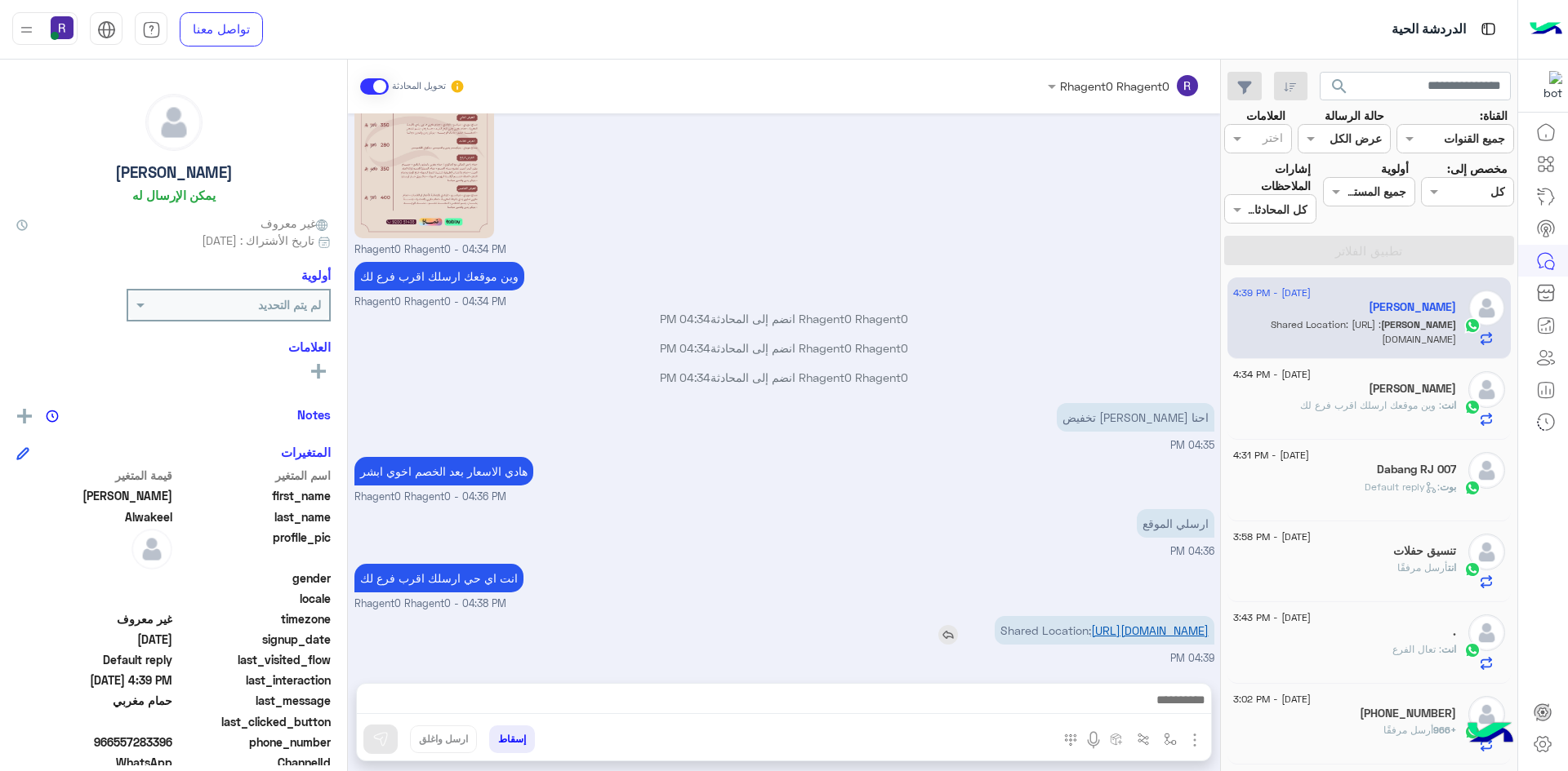
click at [1156, 623] on link "https://maps.google.com/maps?q=24.7670932,46.7240483" at bounding box center [1150, 630] width 117 height 14
click at [1173, 736] on img "button" at bounding box center [1170, 740] width 13 height 13
click at [1127, 707] on input "text" at bounding box center [1119, 704] width 110 height 19
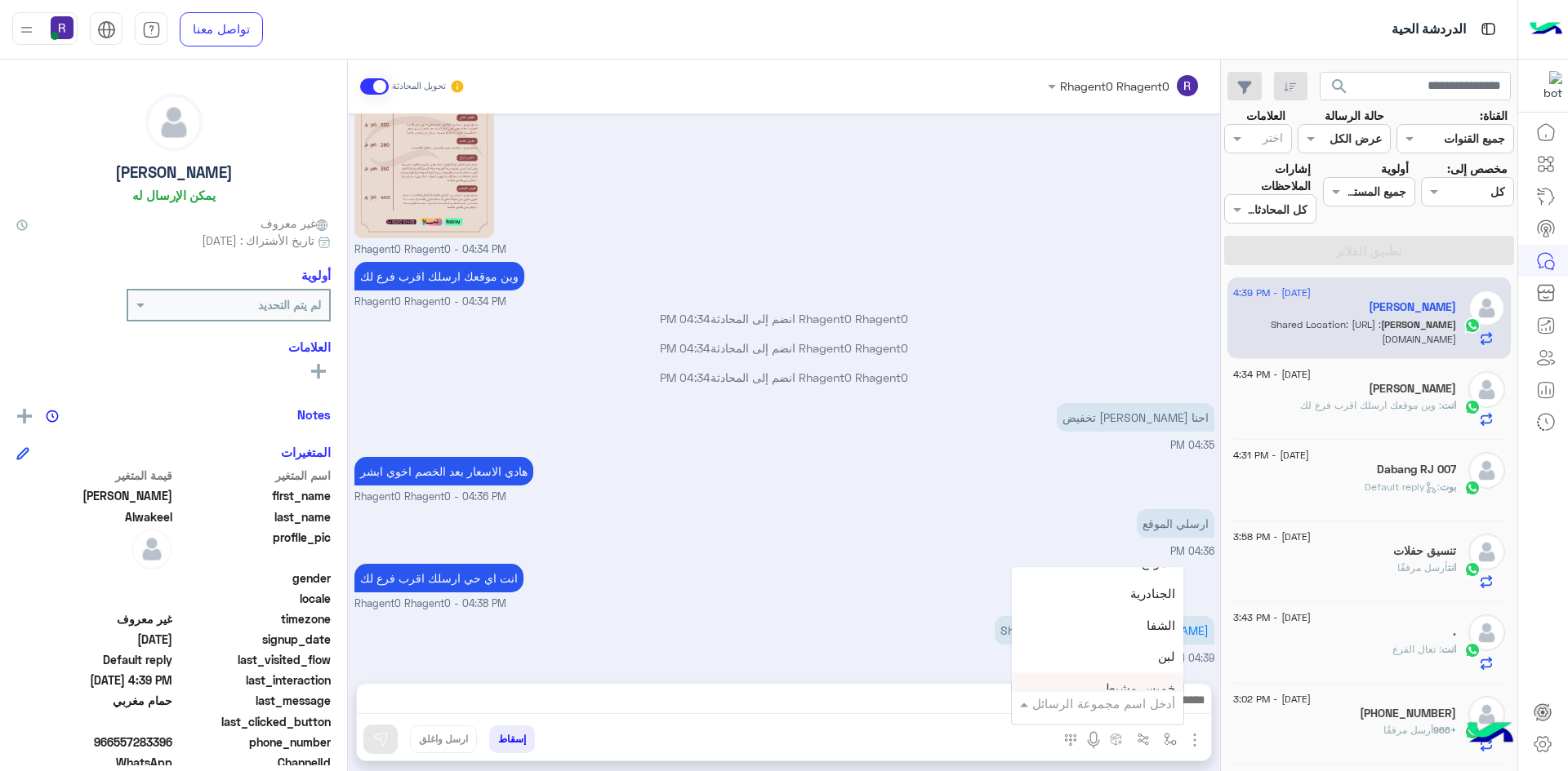
scroll to position [1061, 0]
click at [1108, 628] on div "الجنادرية" at bounding box center [1097, 622] width 171 height 32
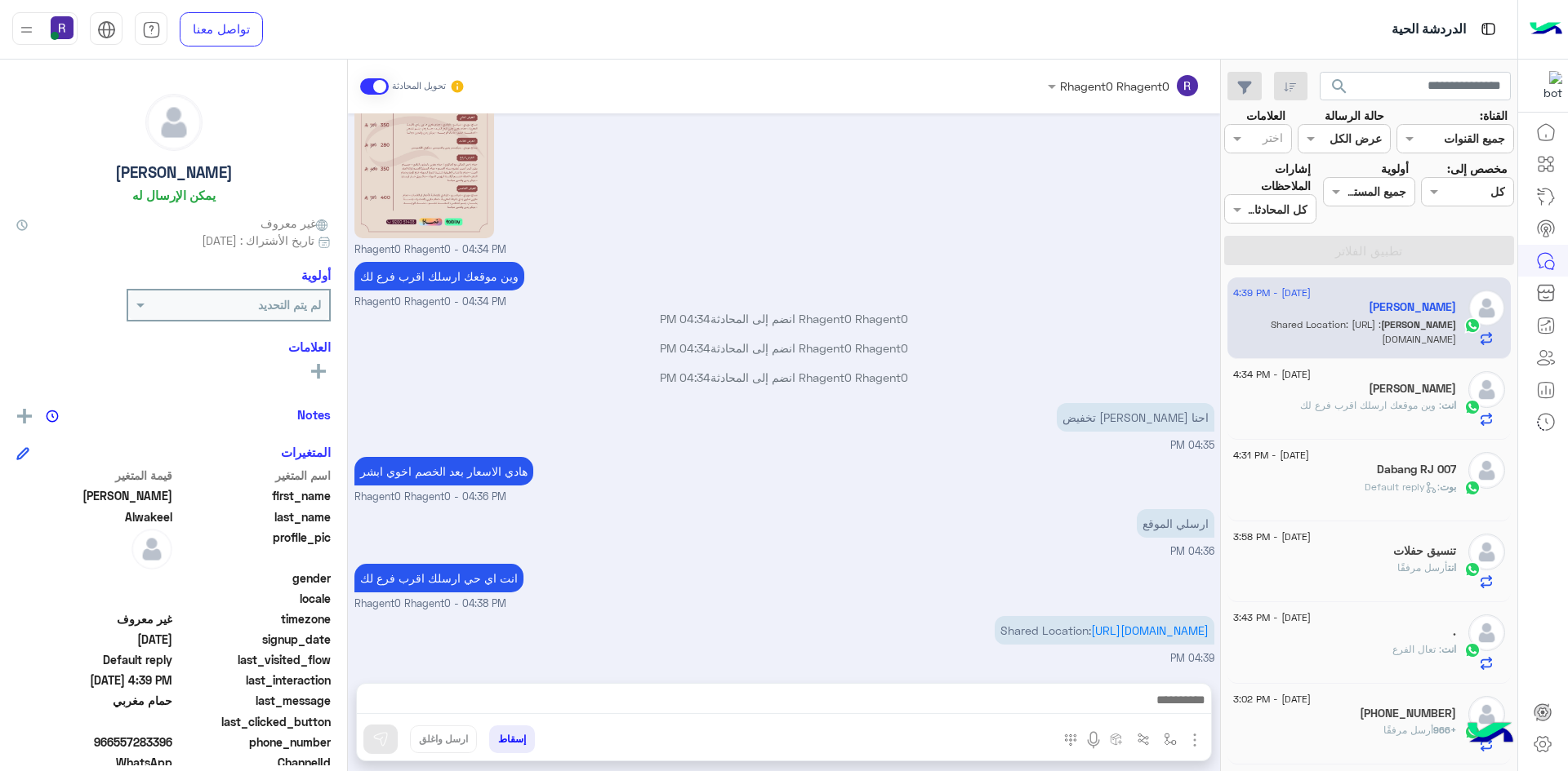
type textarea "*********"
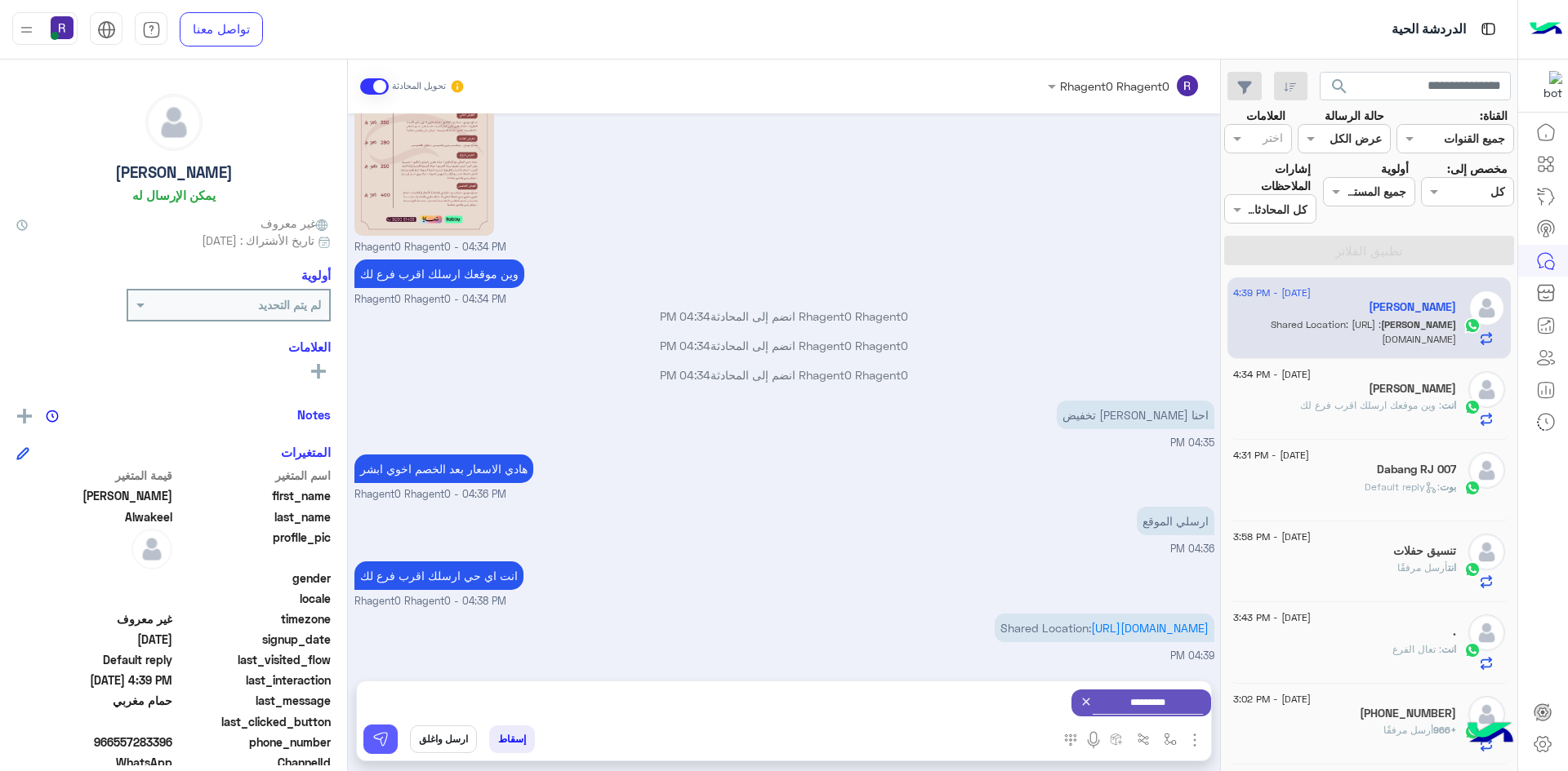
click at [383, 736] on img at bounding box center [379, 739] width 16 height 16
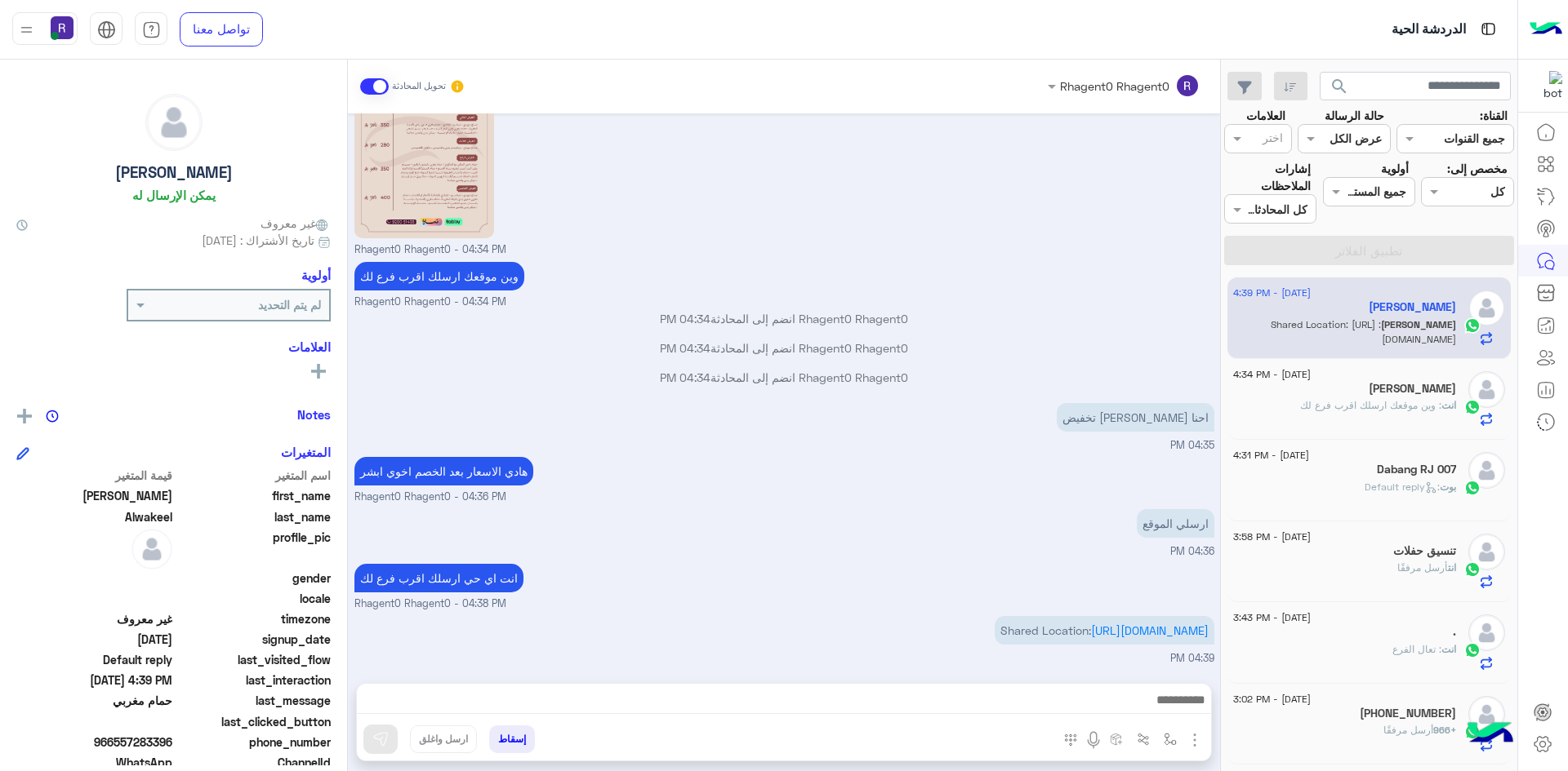
scroll to position [1000, 0]
click at [1405, 419] on div "انت : وين موقعك ارسلك اقرب فرع لك" at bounding box center [1345, 412] width 223 height 28
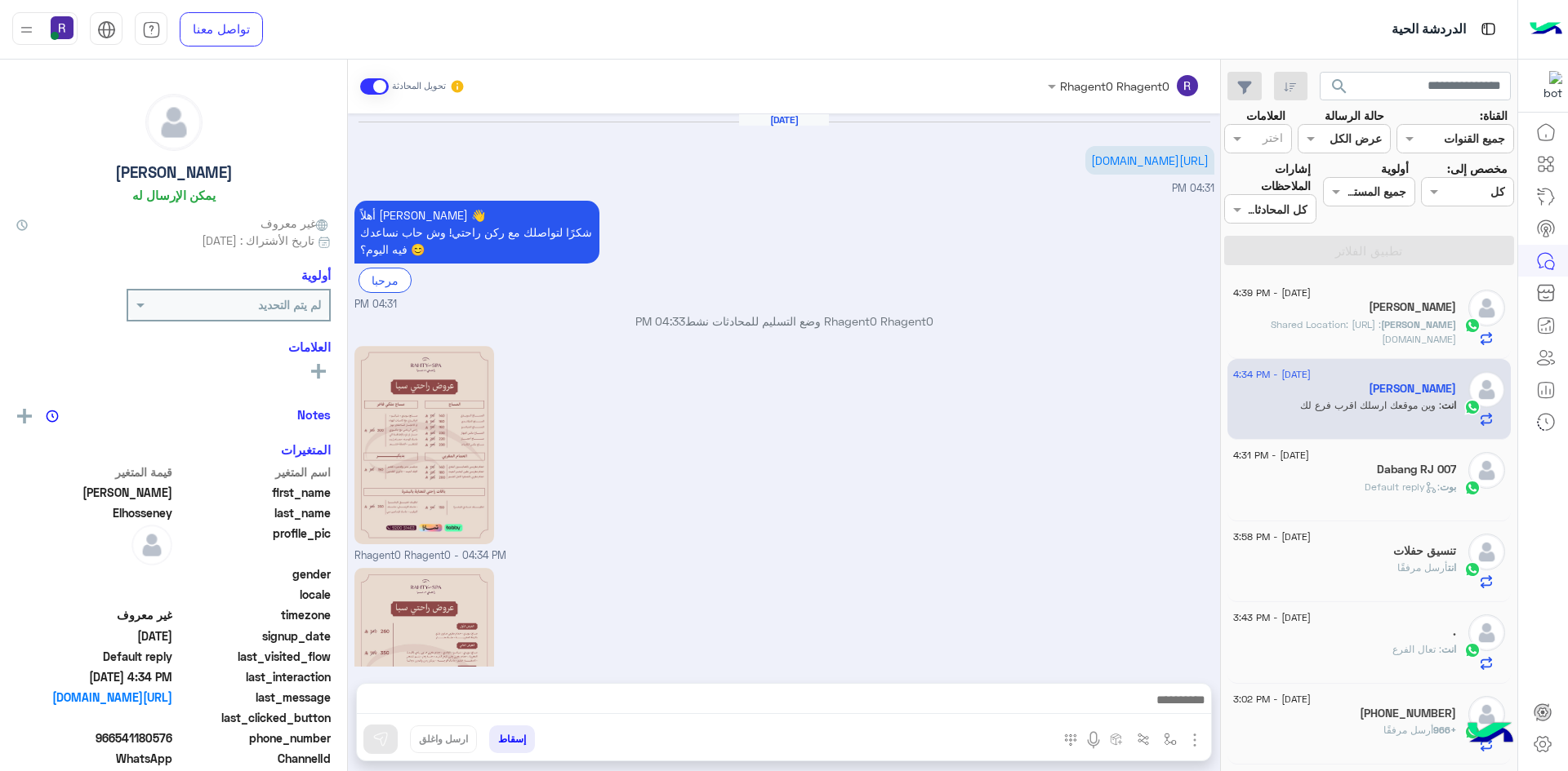
scroll to position [201, 0]
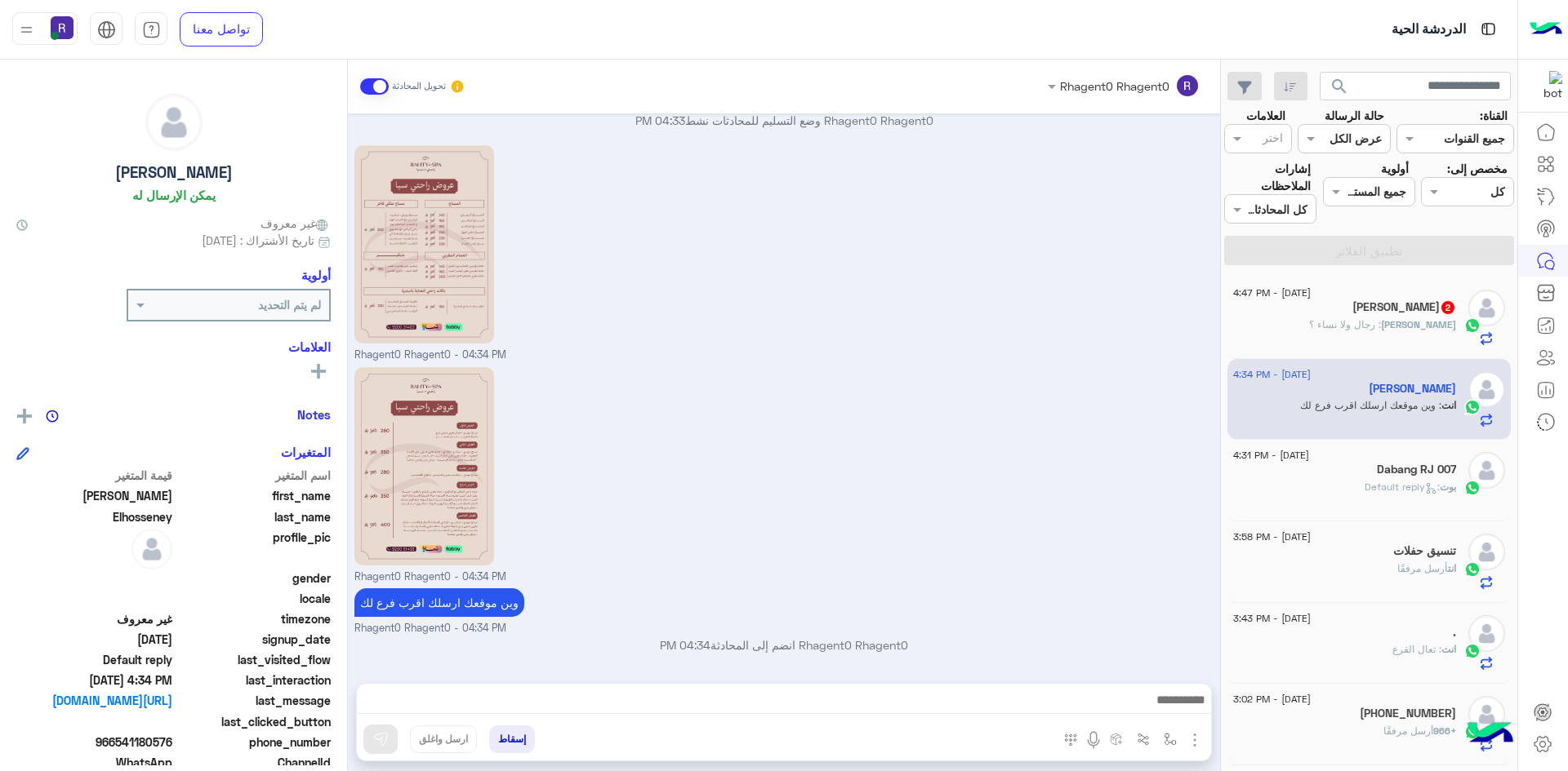
click at [1405, 337] on div "Mohamed : رجال ولا نساء ؟" at bounding box center [1345, 332] width 223 height 28
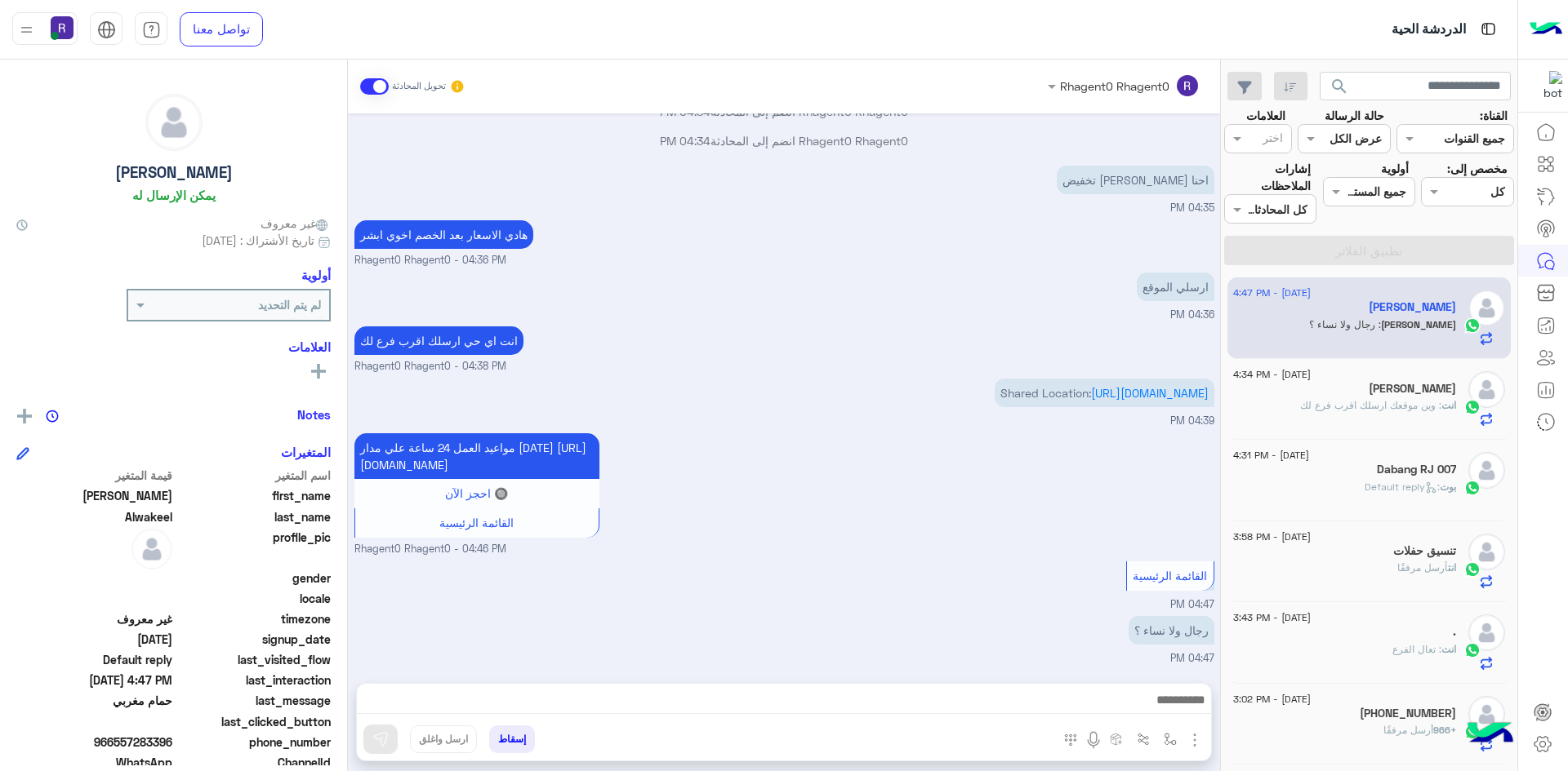
scroll to position [1565, 0]
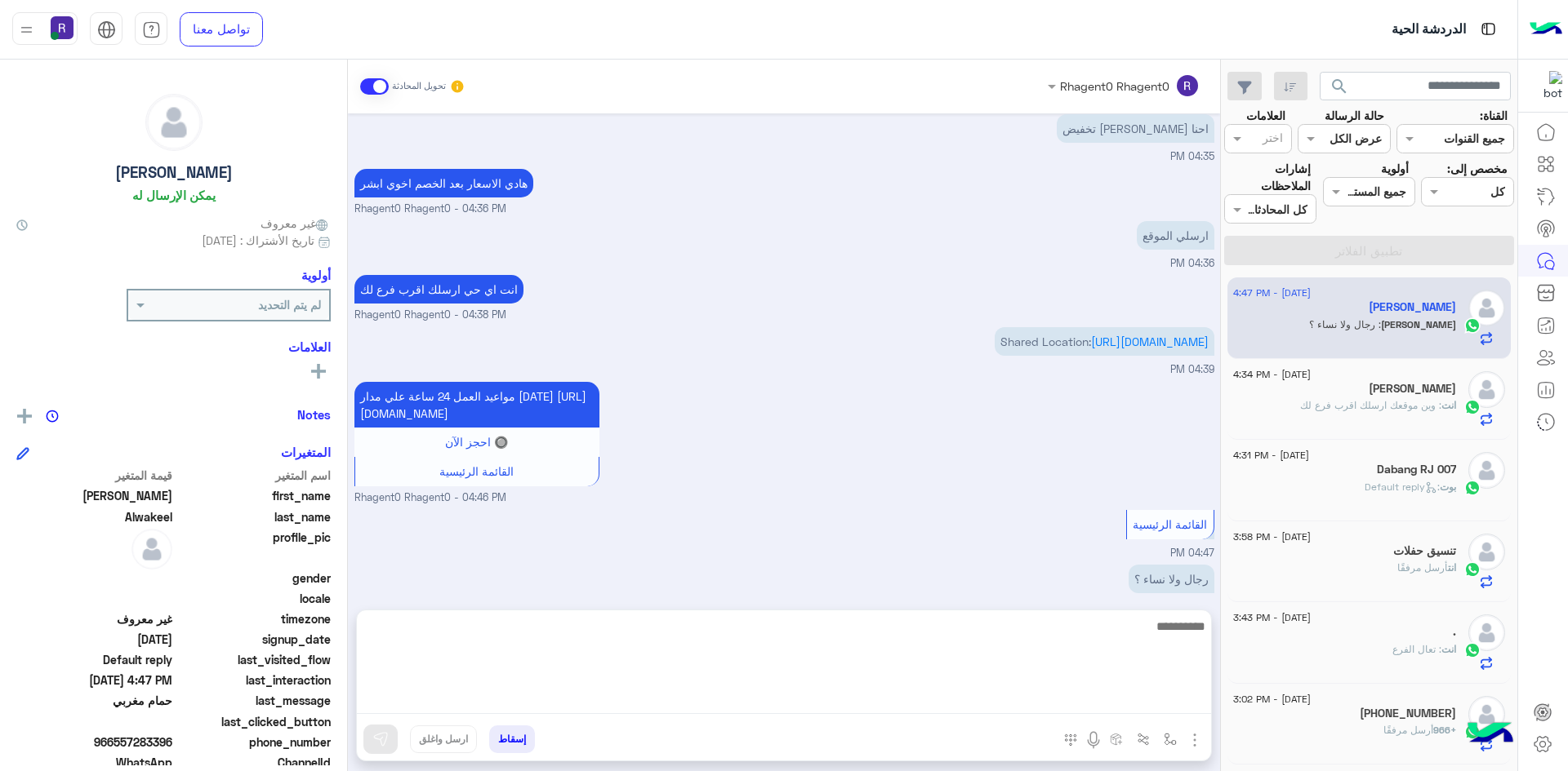
click at [706, 699] on textarea at bounding box center [784, 665] width 854 height 98
type textarea "*********"
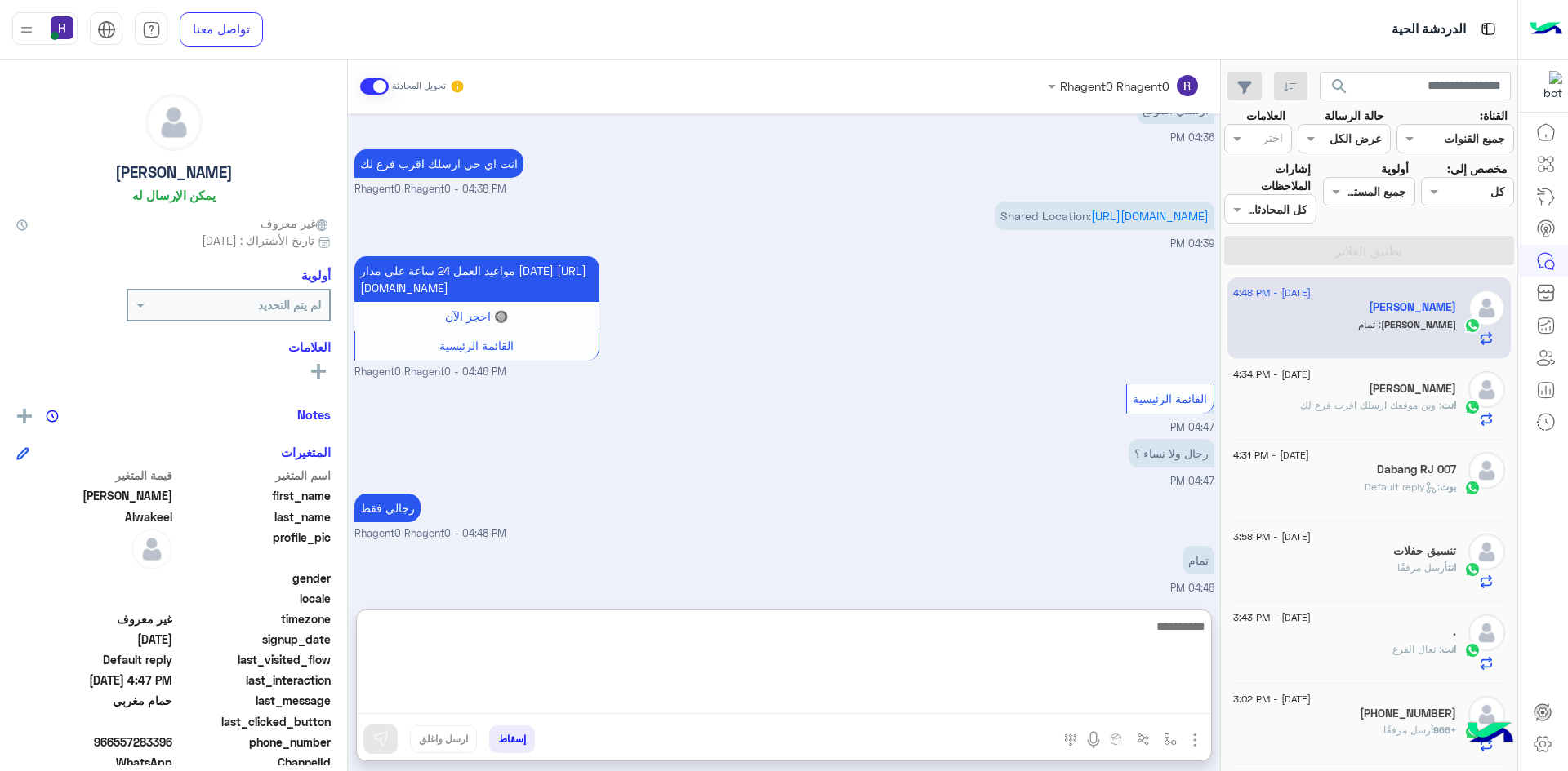
scroll to position [1745, 0]
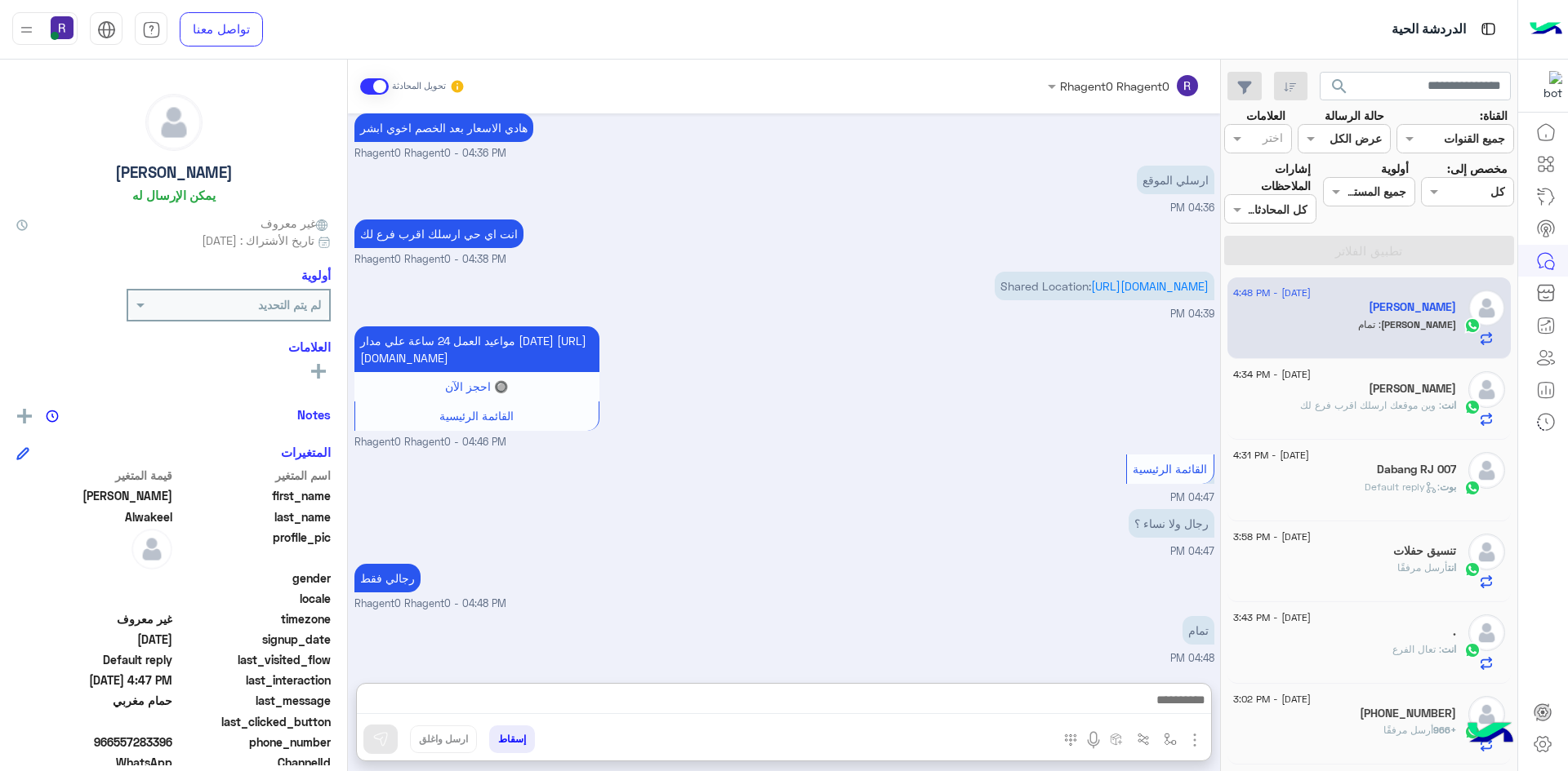
click at [1345, 396] on div "[PERSON_NAME]" at bounding box center [1345, 391] width 223 height 17
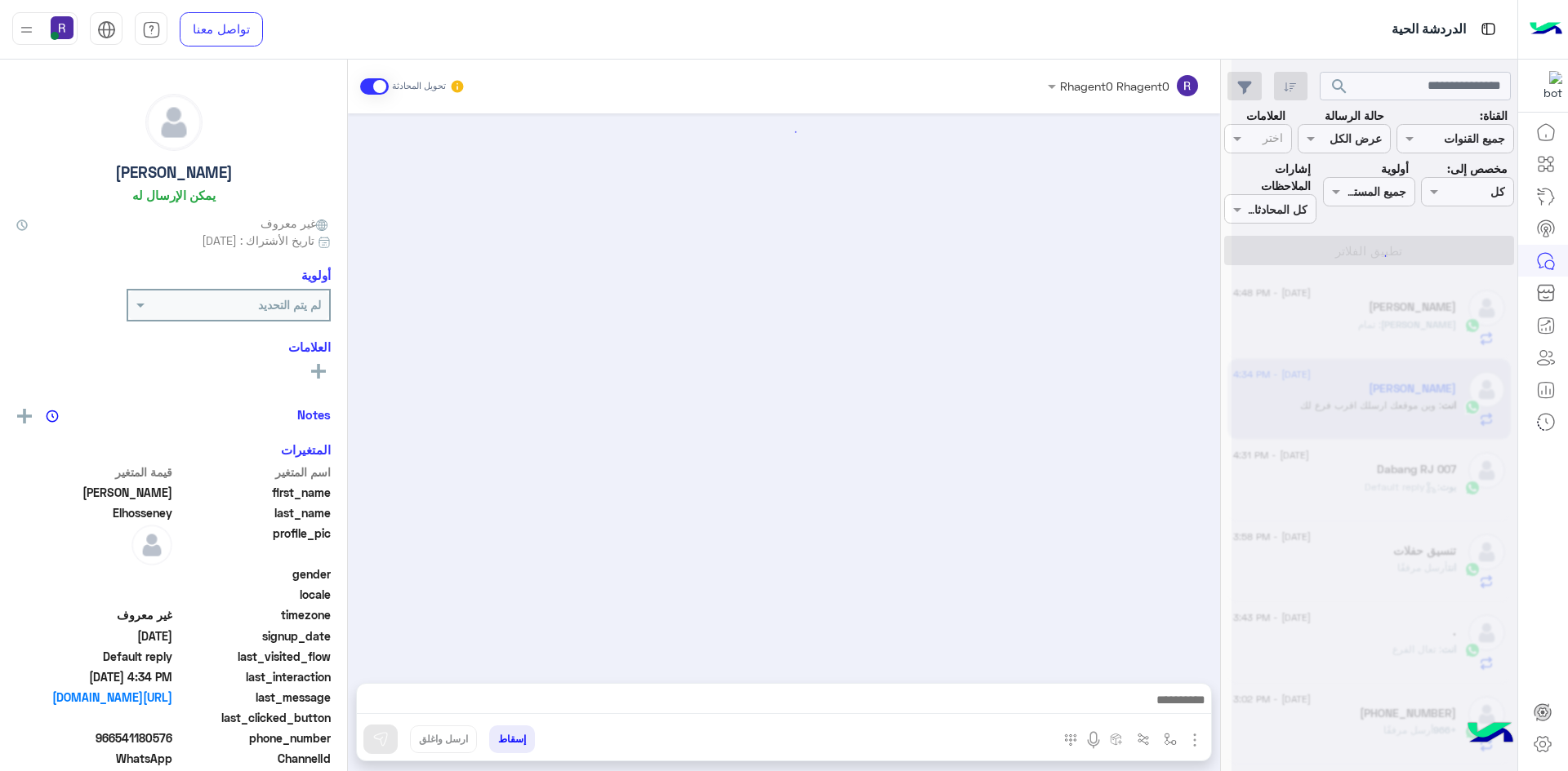
scroll to position [201, 0]
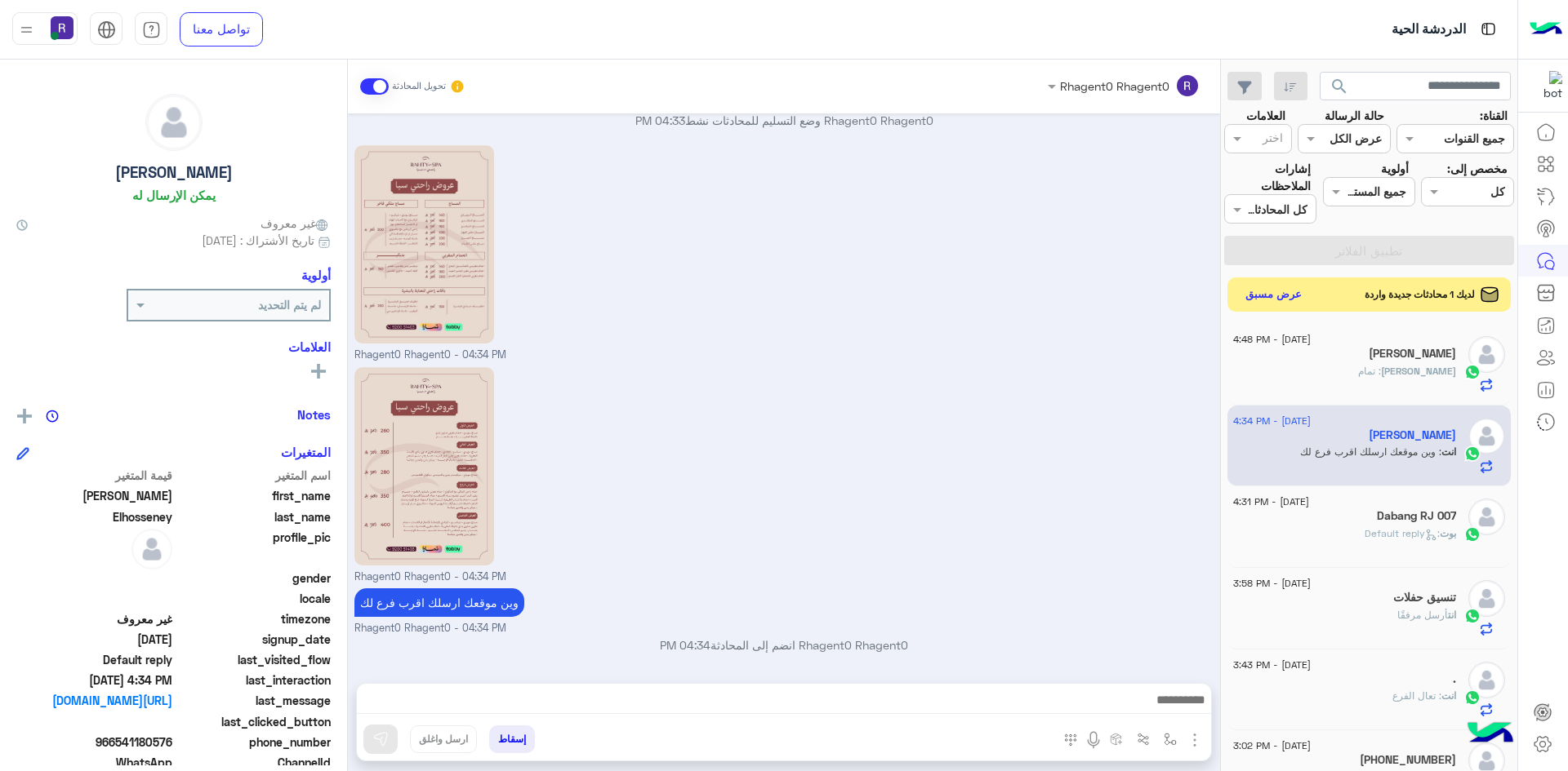
click at [1266, 298] on button "عرض مسبق" at bounding box center [1274, 294] width 68 height 22
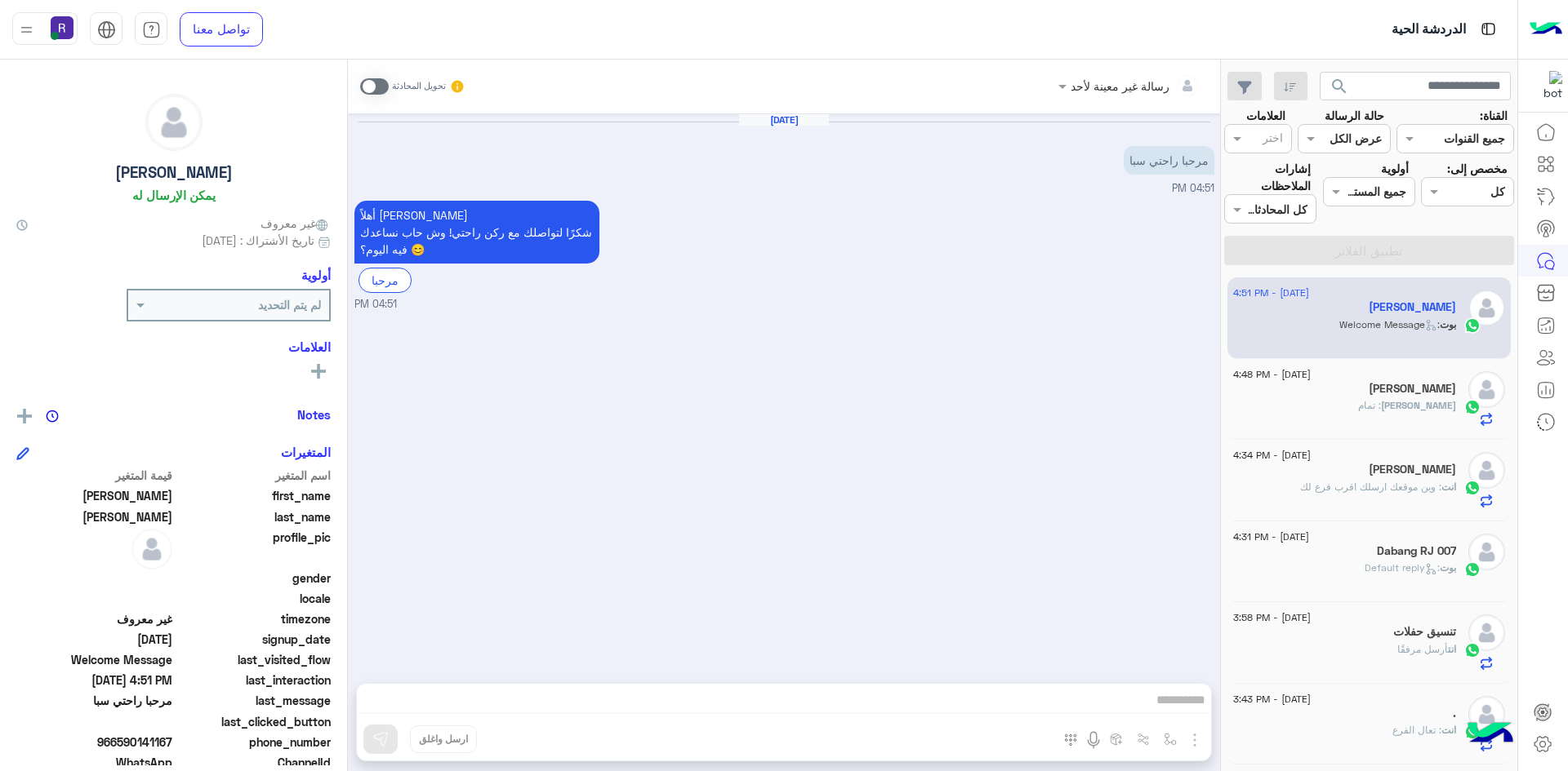
click at [383, 80] on span at bounding box center [374, 86] width 28 height 16
click at [1193, 747] on img "button" at bounding box center [1194, 740] width 20 height 20
click at [1181, 712] on button "الصور" at bounding box center [1169, 704] width 69 height 33
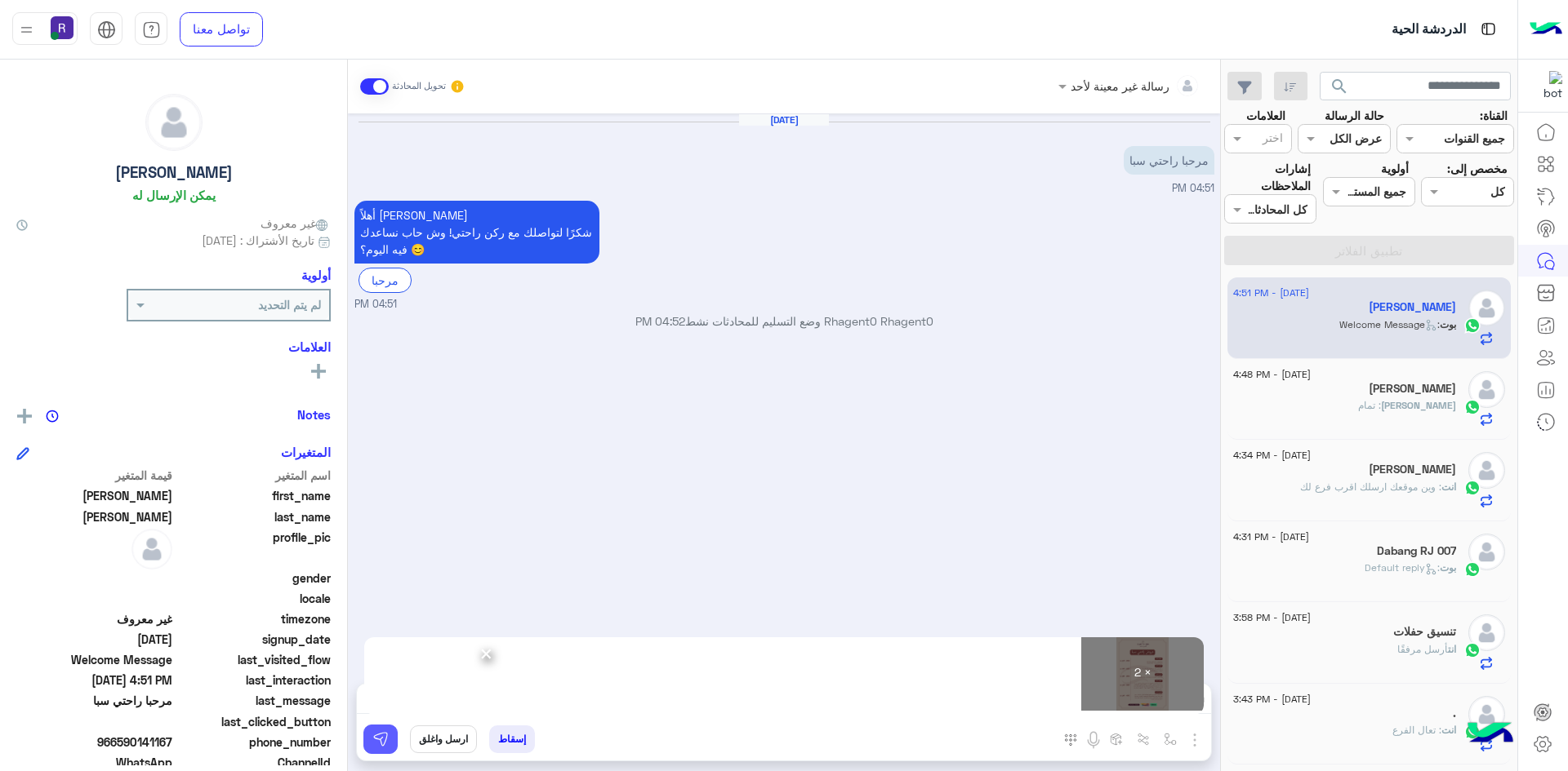
click at [388, 743] on img at bounding box center [379, 739] width 16 height 16
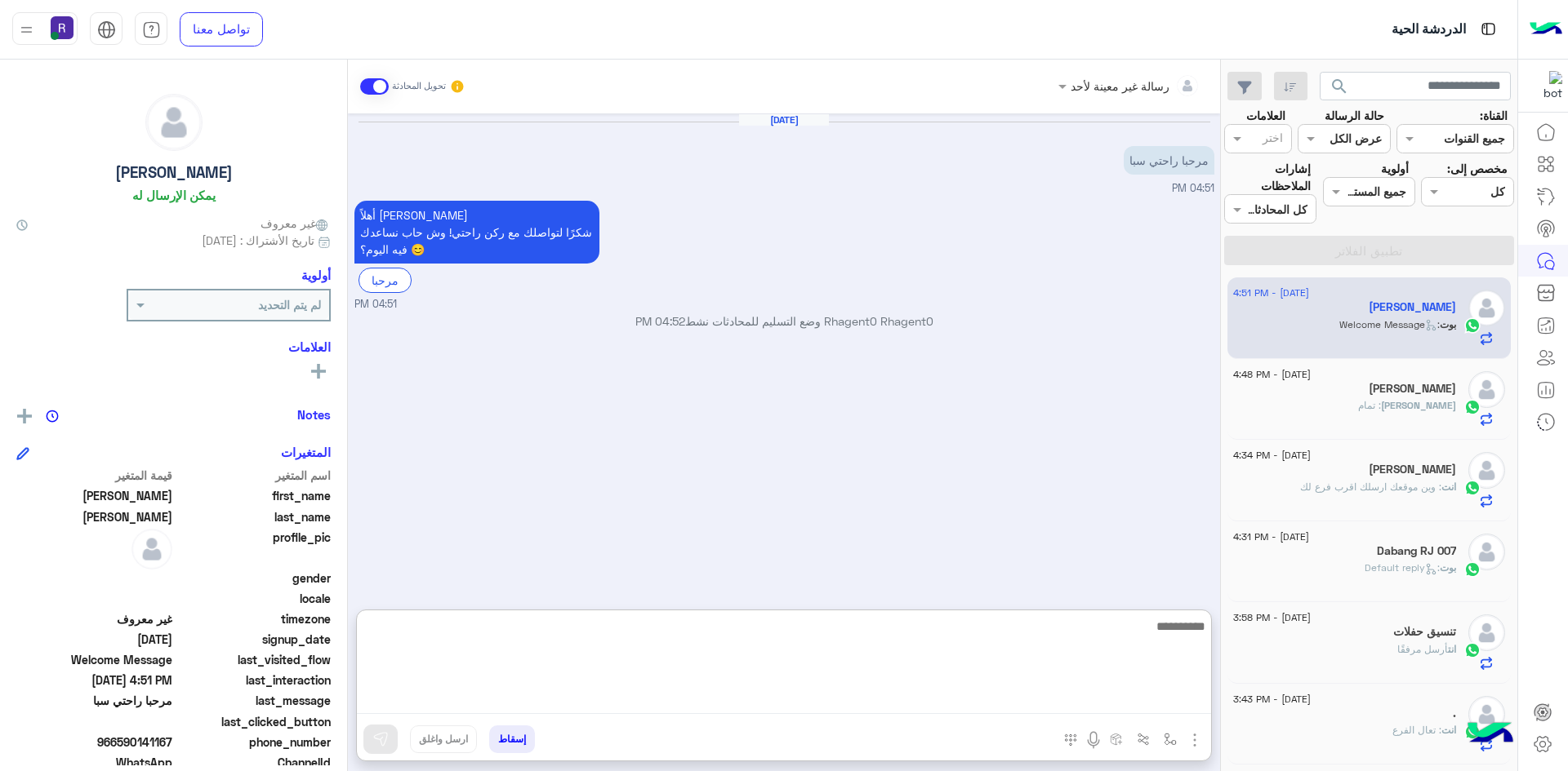
paste textarea "**********"
type textarea "**********"
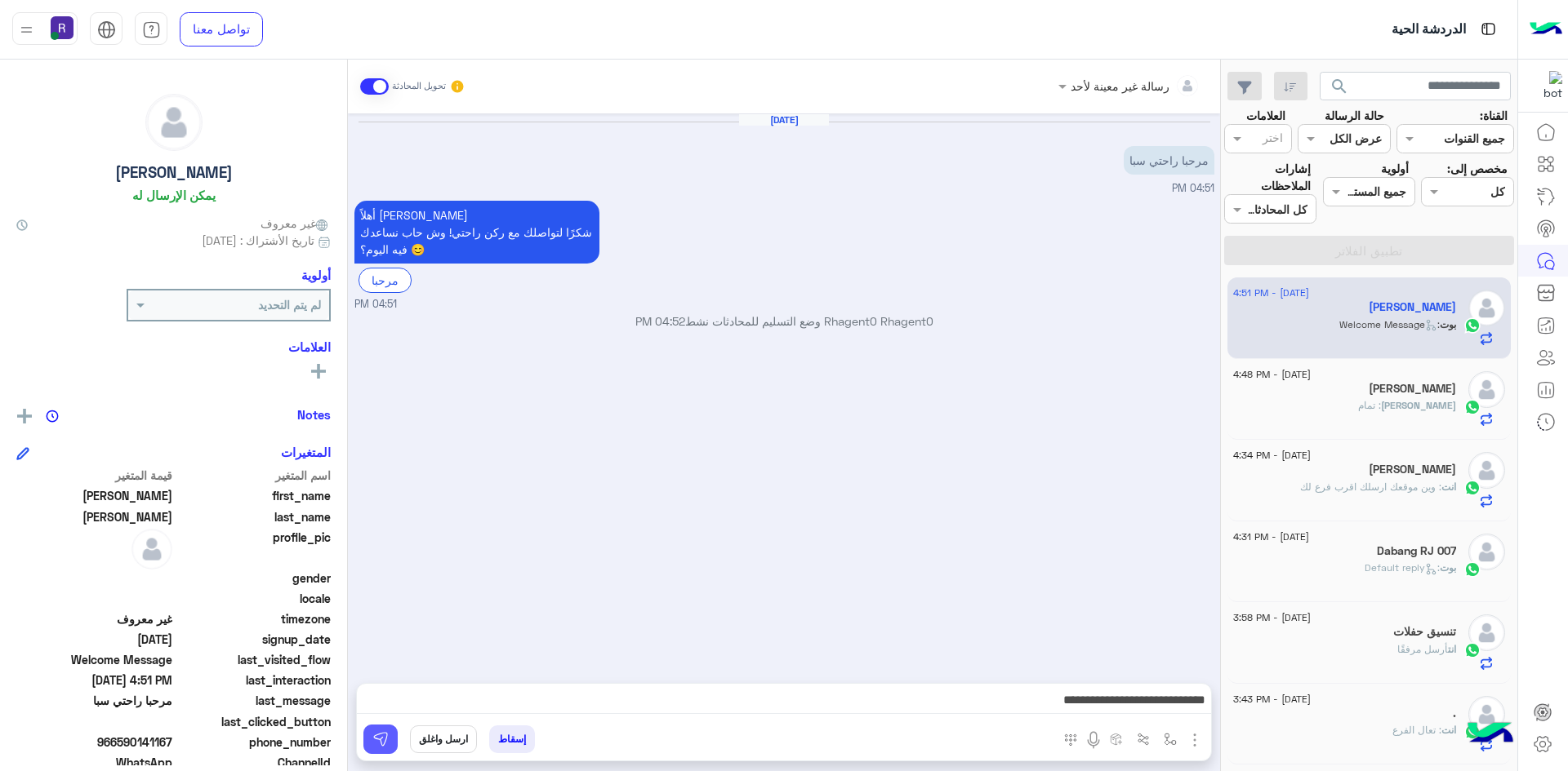
click at [391, 731] on button at bounding box center [380, 739] width 34 height 29
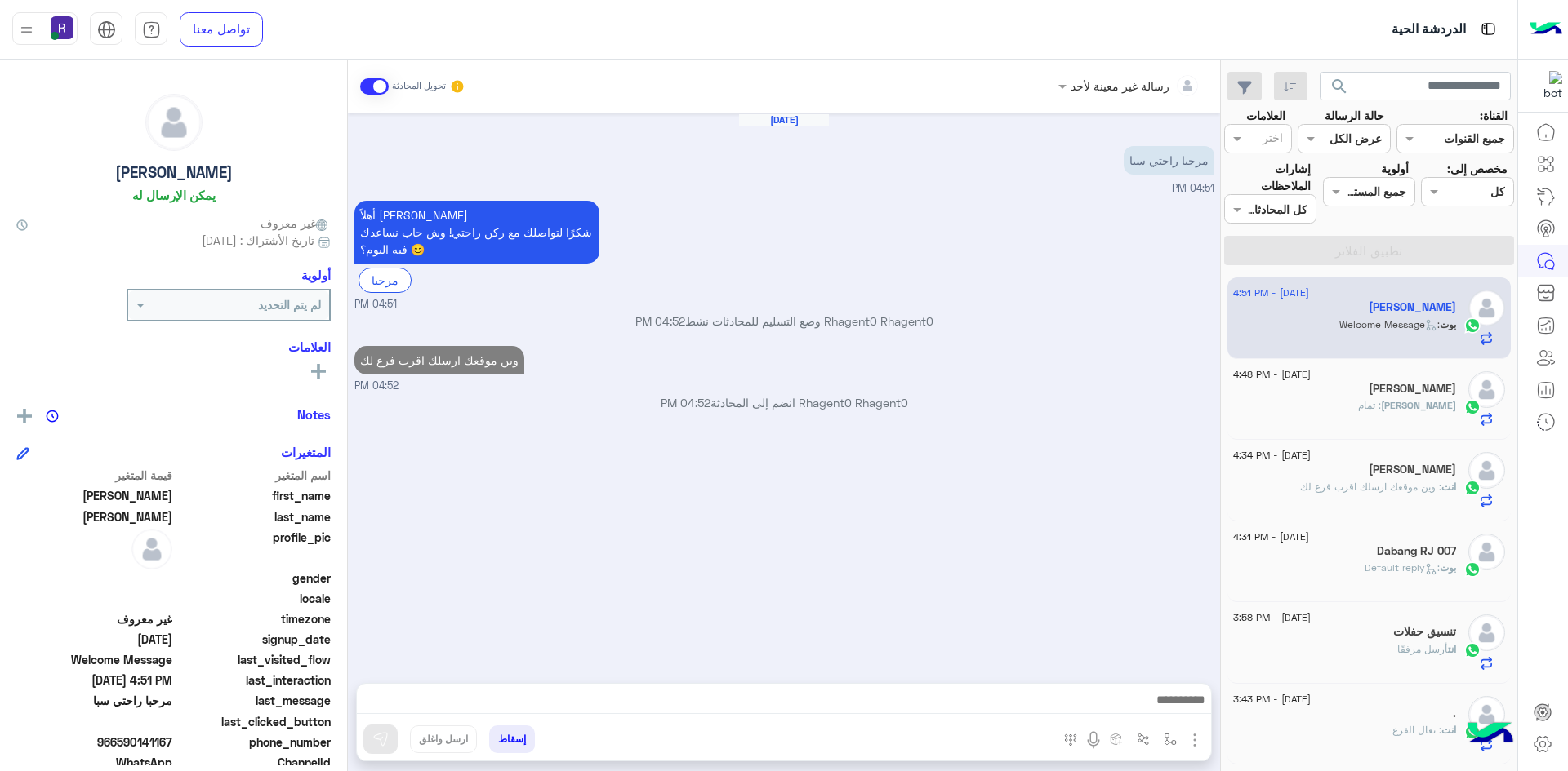
click at [1383, 388] on h5 "[PERSON_NAME]" at bounding box center [1412, 389] width 87 height 14
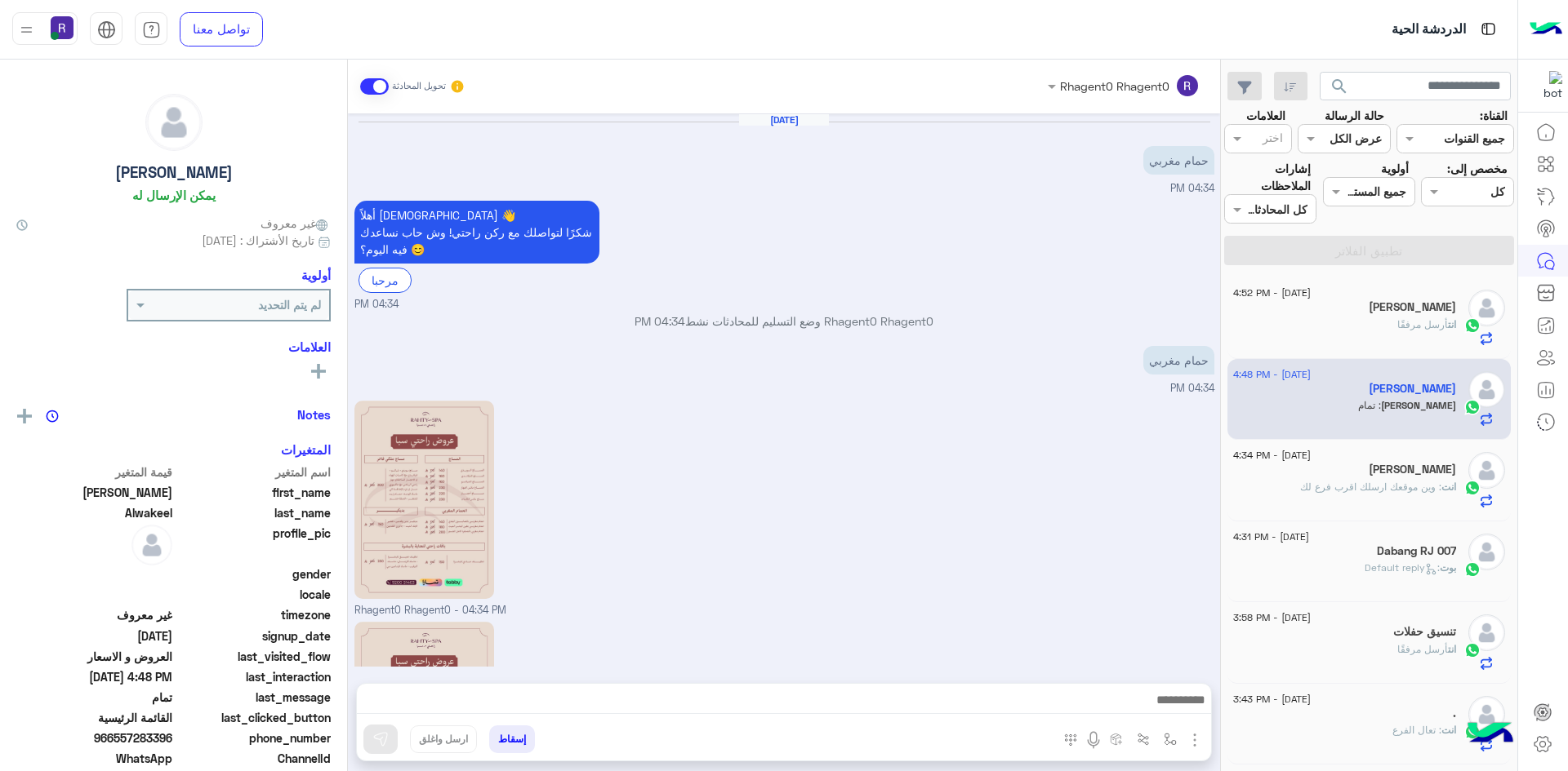
scroll to position [978, 0]
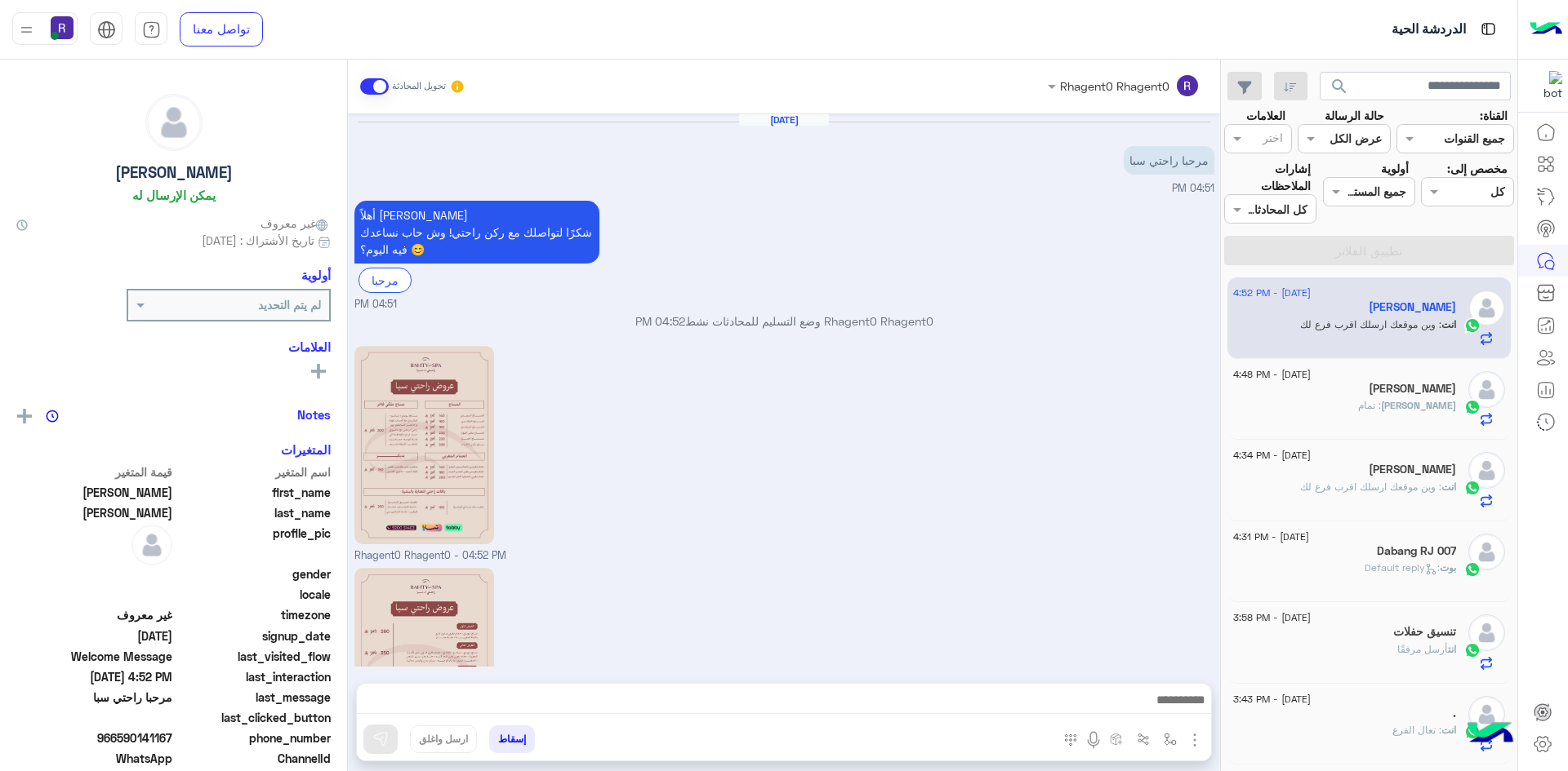
scroll to position [201, 0]
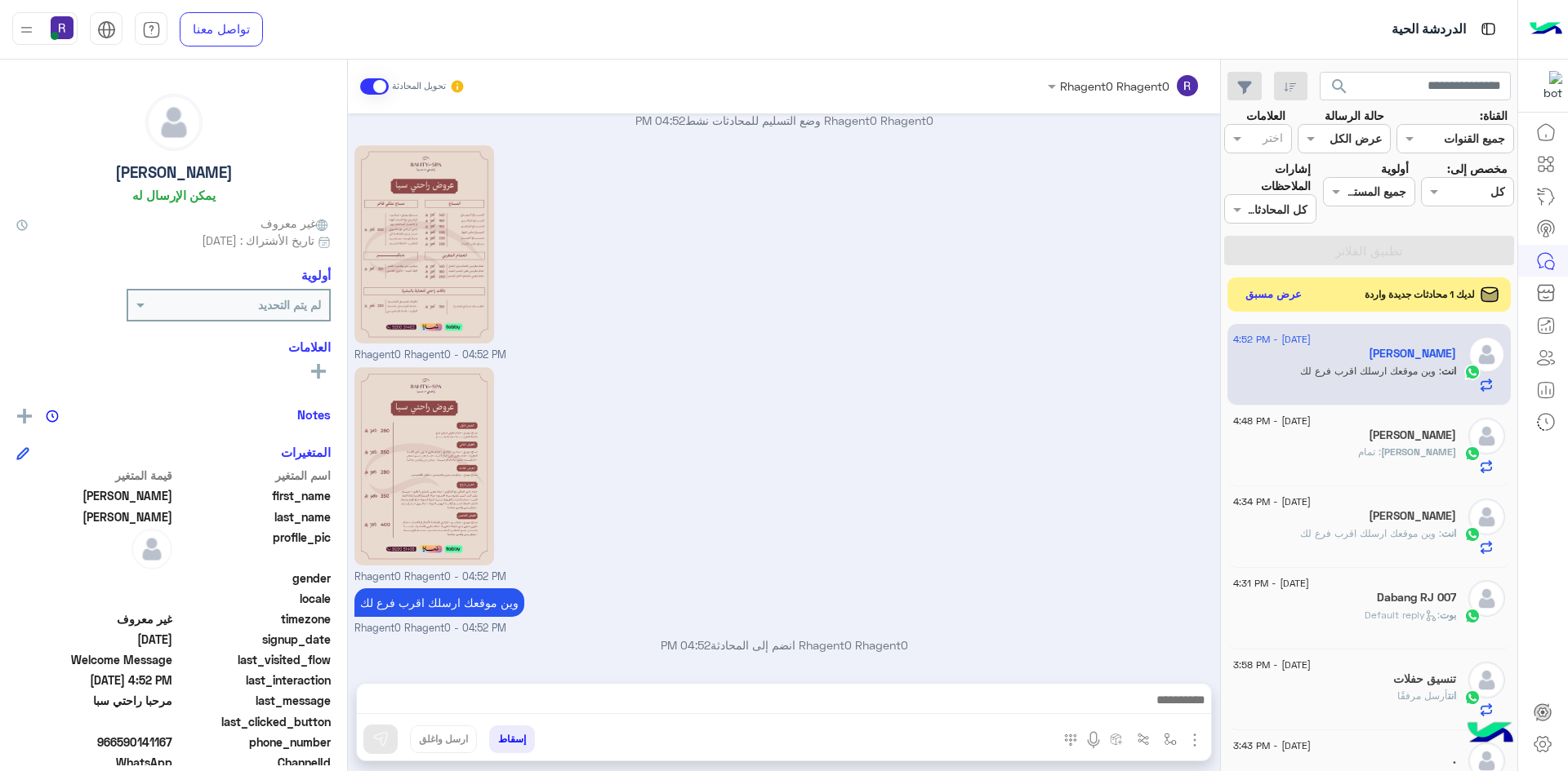
click at [1269, 296] on button "عرض مسبق" at bounding box center [1274, 294] width 68 height 22
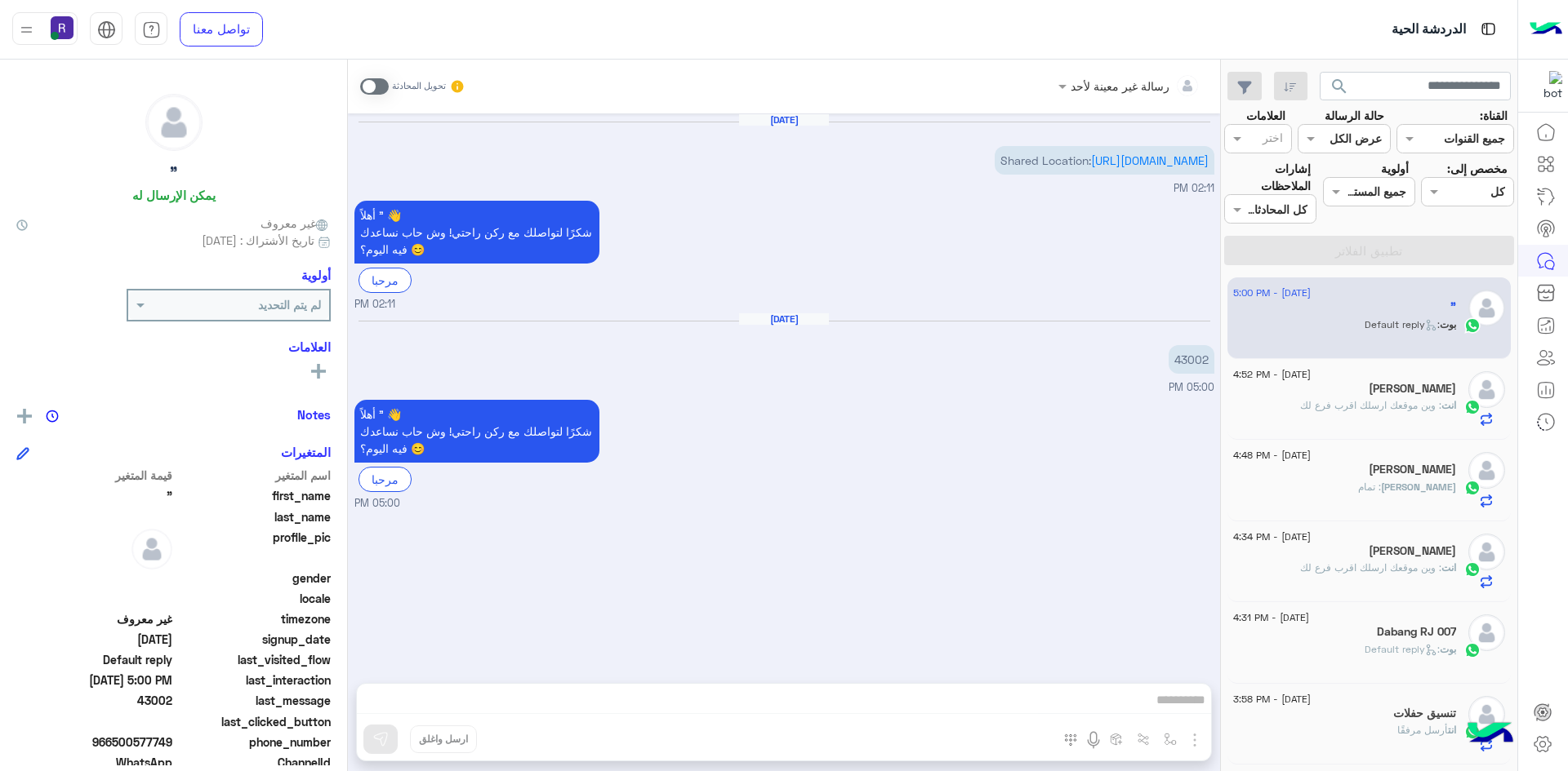
click at [384, 85] on span at bounding box center [374, 86] width 28 height 16
click at [1188, 175] on p "Shared Location: [URL][DOMAIN_NAME]" at bounding box center [1104, 160] width 220 height 28
click at [1143, 167] on link "[URL][DOMAIN_NAME]" at bounding box center [1150, 160] width 117 height 14
click at [1196, 741] on img "button" at bounding box center [1194, 740] width 20 height 20
click at [1181, 707] on button "الصور" at bounding box center [1169, 704] width 69 height 33
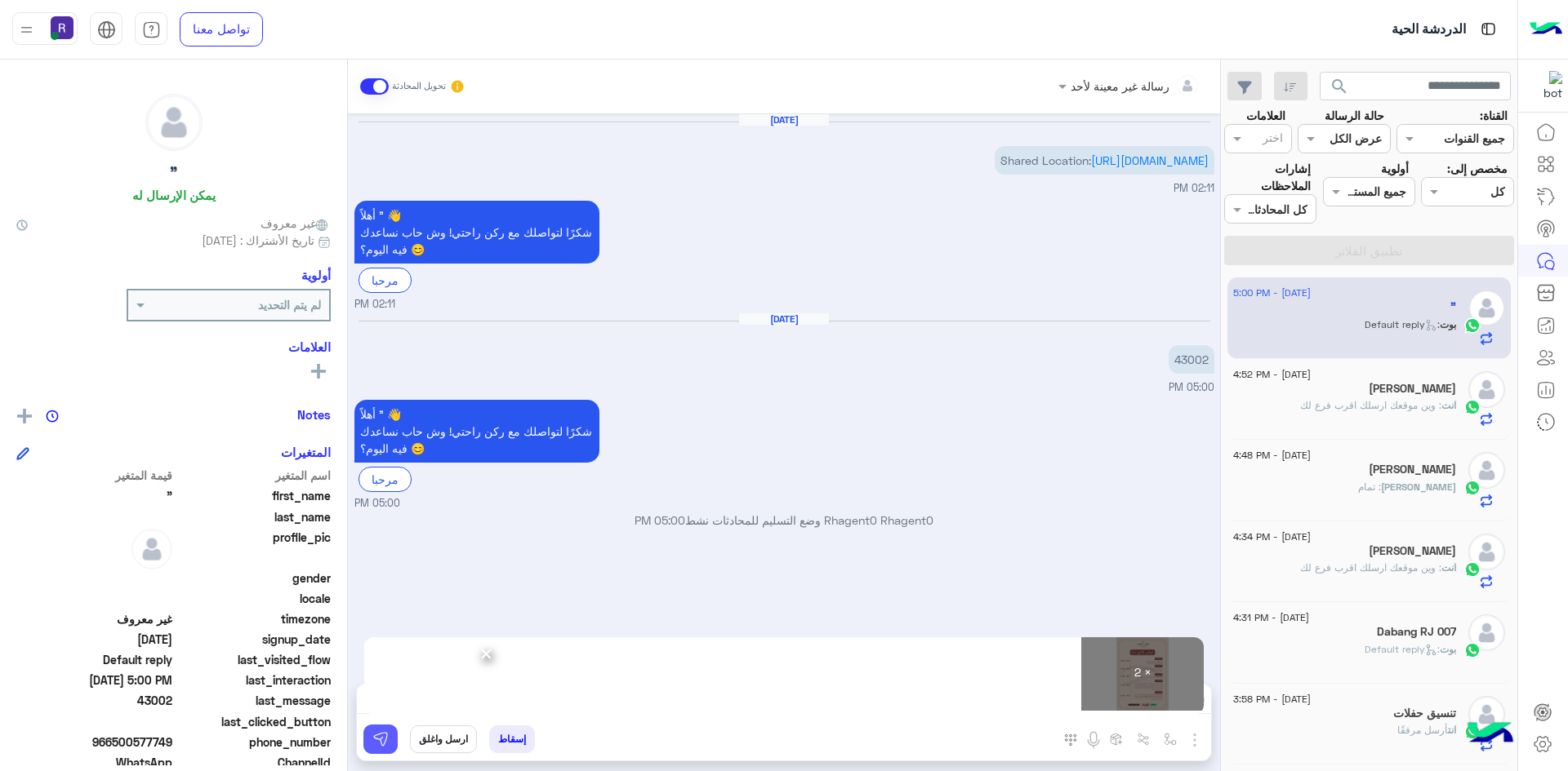
click at [377, 738] on img at bounding box center [379, 739] width 16 height 16
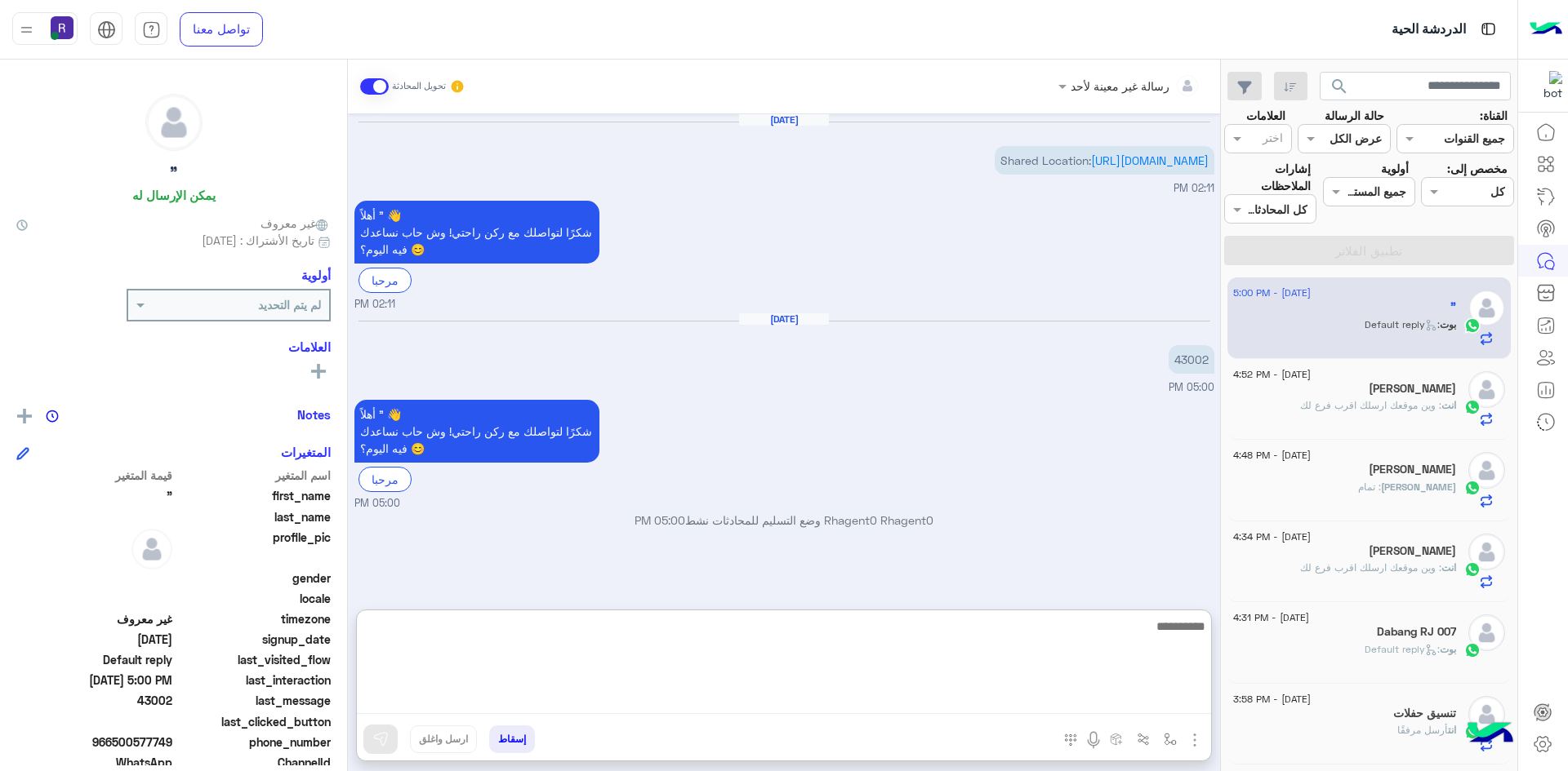
paste textarea "**********"
type textarea "**********"
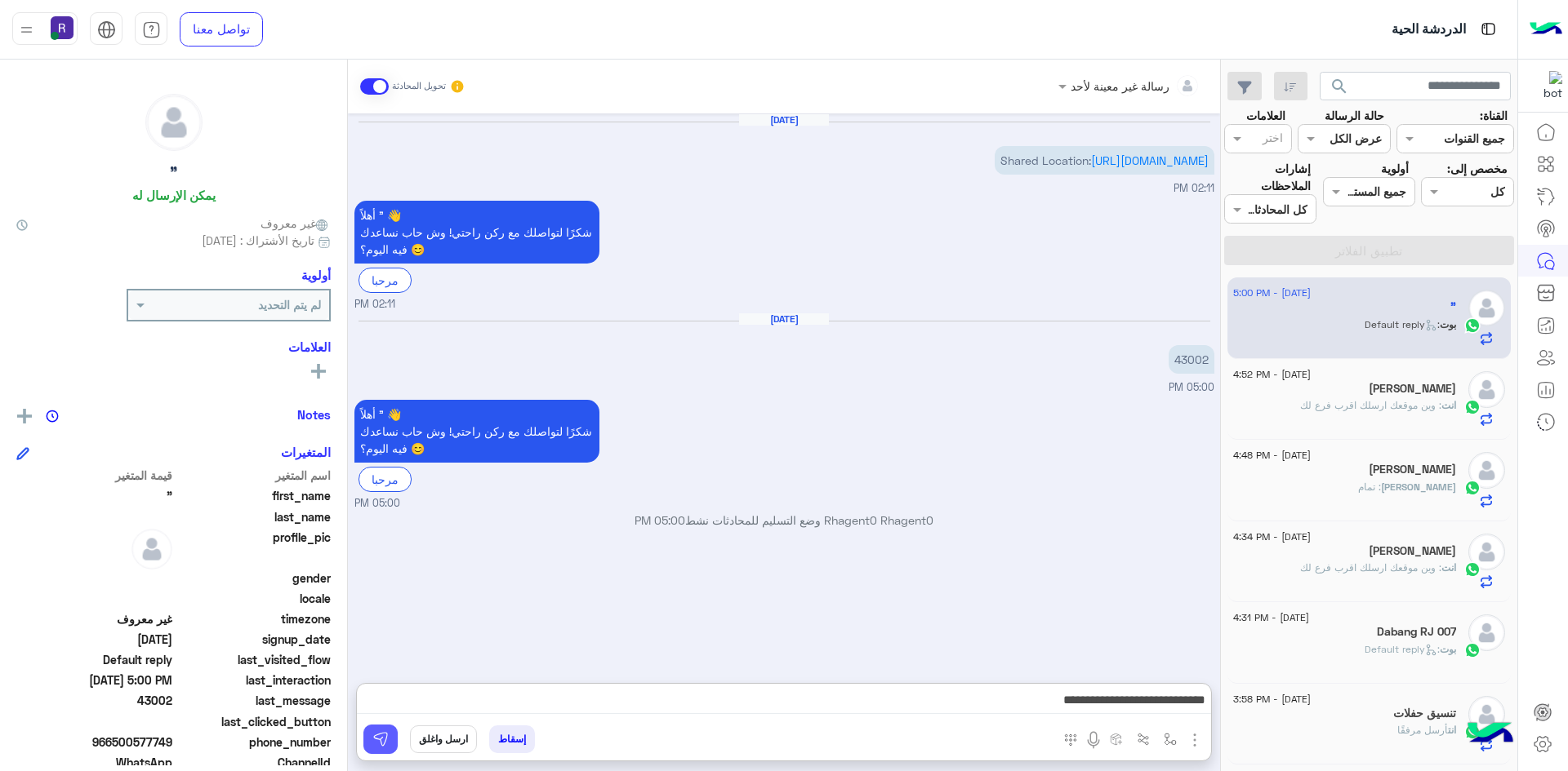
click at [379, 734] on img at bounding box center [379, 739] width 16 height 16
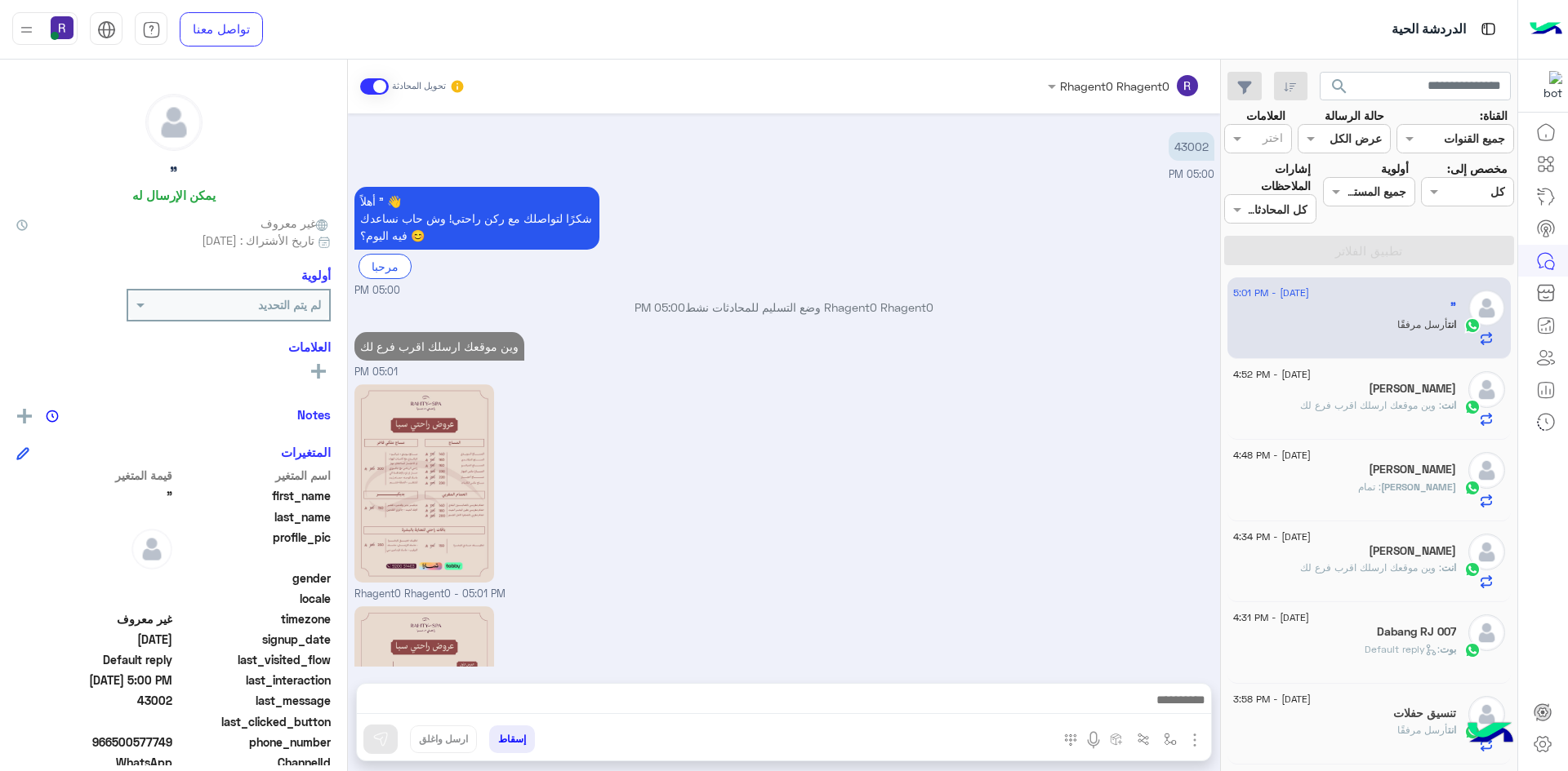
scroll to position [434, 0]
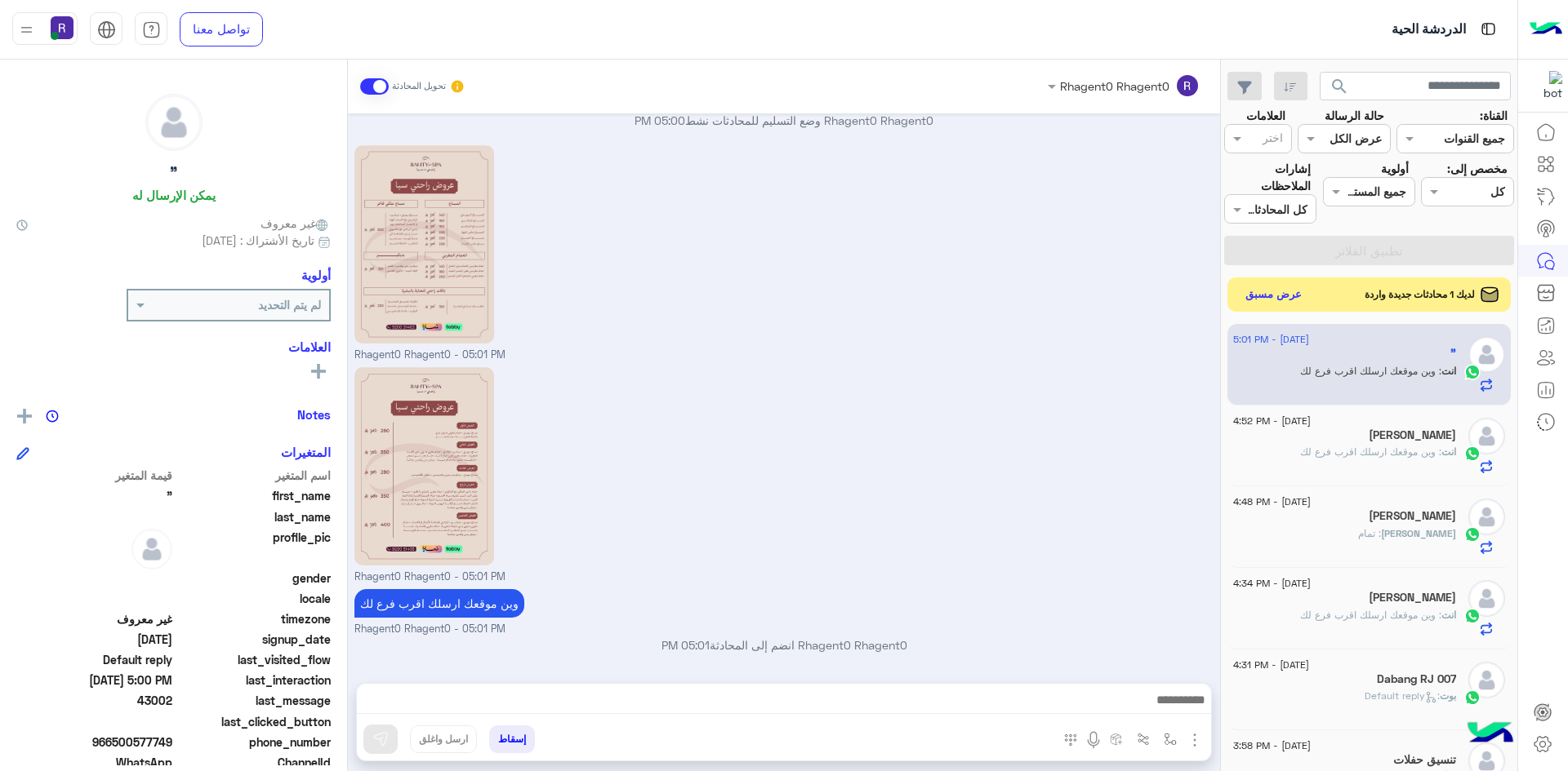
click at [1291, 290] on button "عرض مسبق" at bounding box center [1274, 294] width 68 height 22
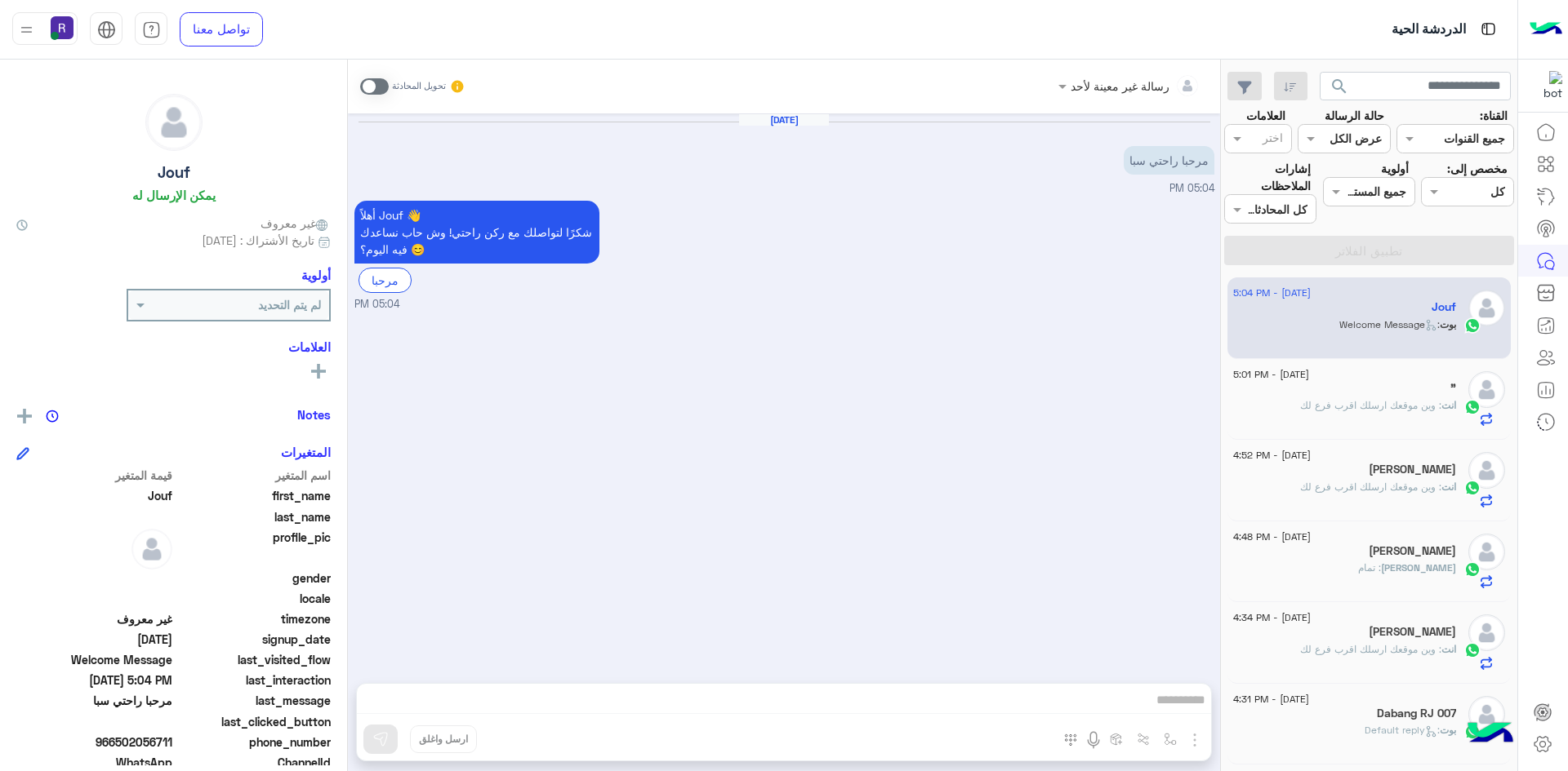
click at [382, 88] on span at bounding box center [374, 86] width 28 height 16
click at [1193, 735] on img "button" at bounding box center [1194, 740] width 20 height 20
click at [1165, 712] on span "الصور" at bounding box center [1163, 705] width 30 height 19
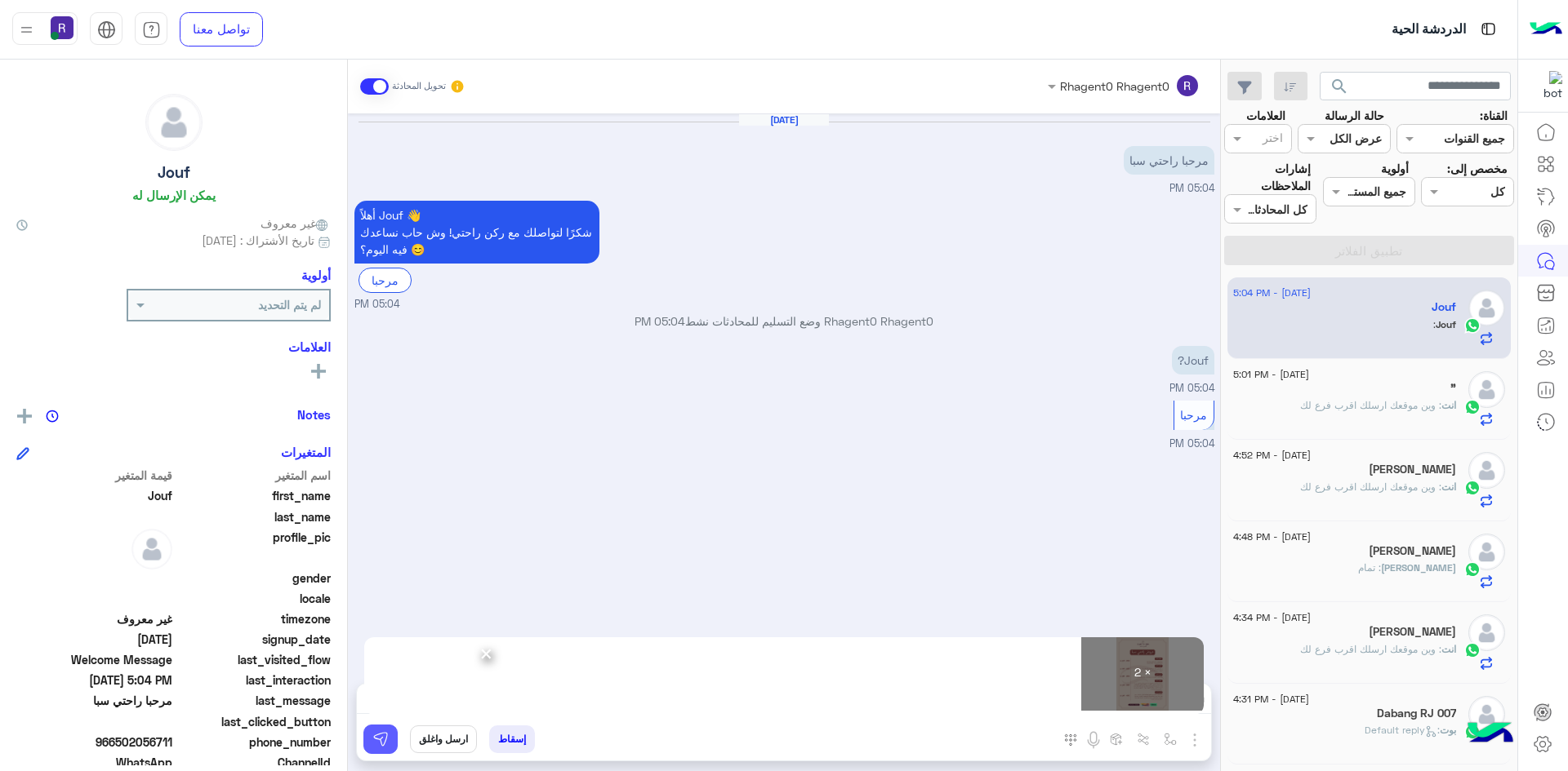
click at [377, 745] on img at bounding box center [379, 739] width 16 height 16
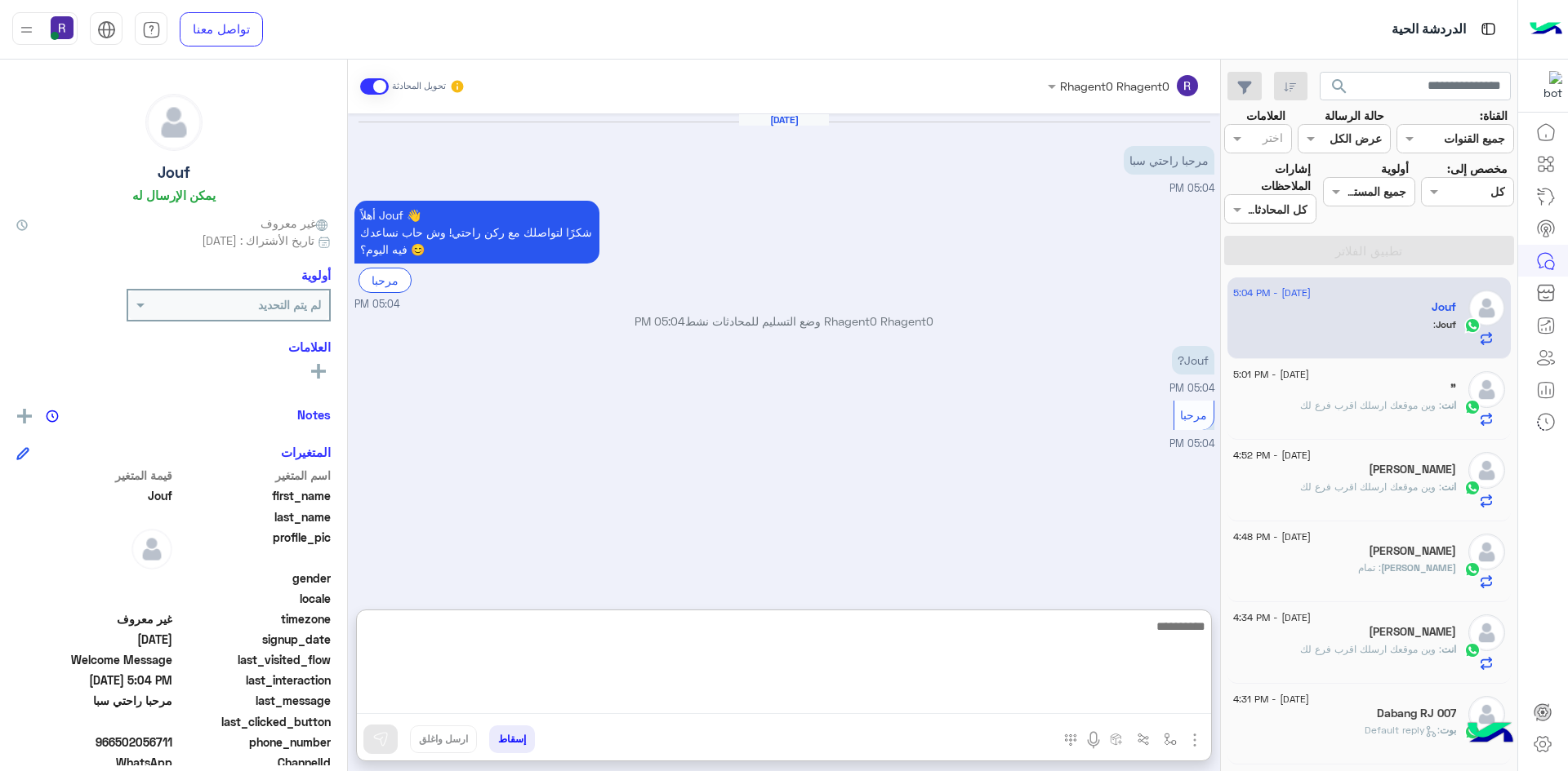
paste textarea "**********"
type textarea "**********"
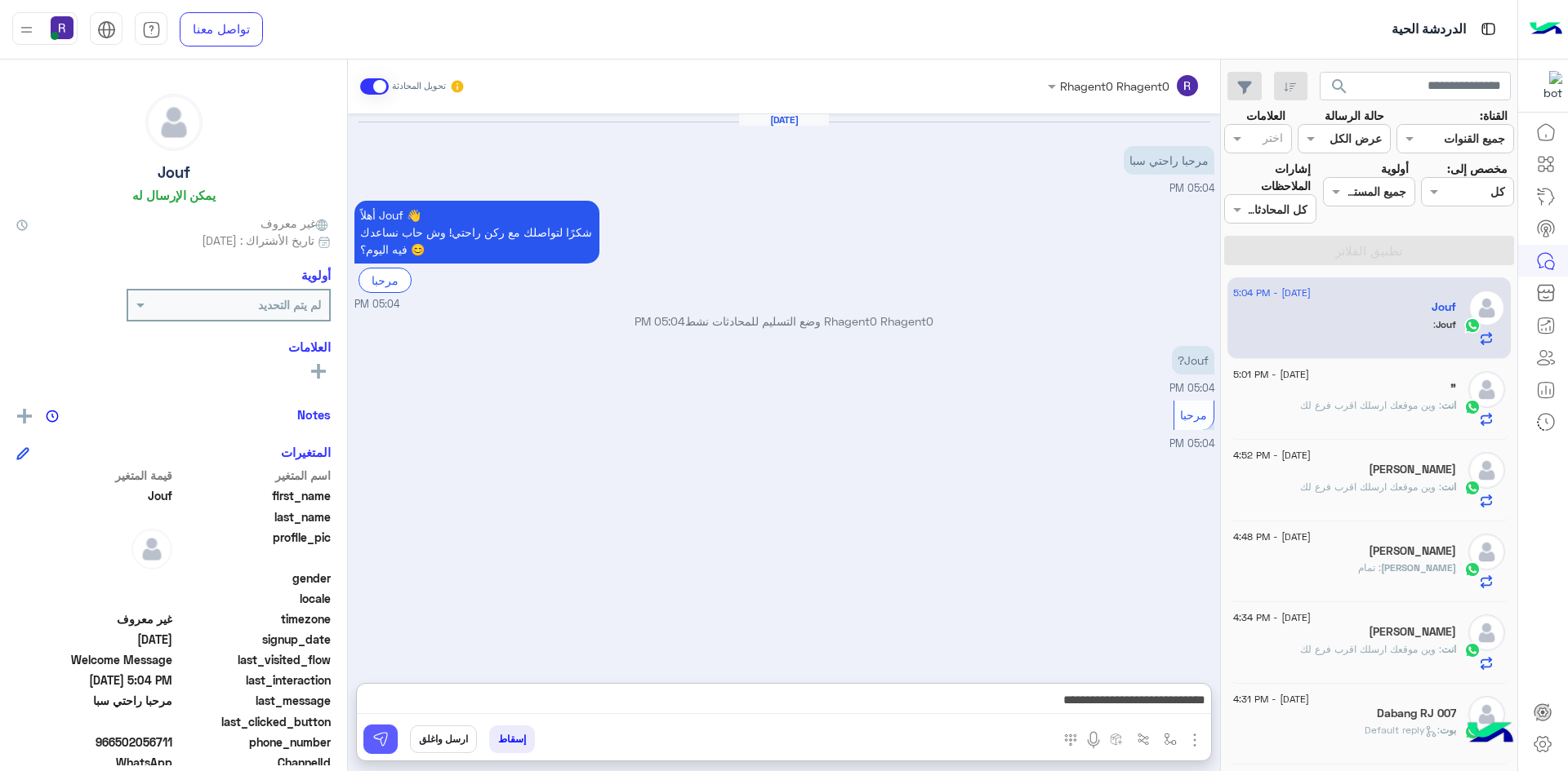
click at [374, 740] on img at bounding box center [379, 739] width 16 height 16
click at [1337, 398] on p "انت : وين موقعك ارسلك اقرب فرع لك" at bounding box center [1378, 406] width 156 height 15
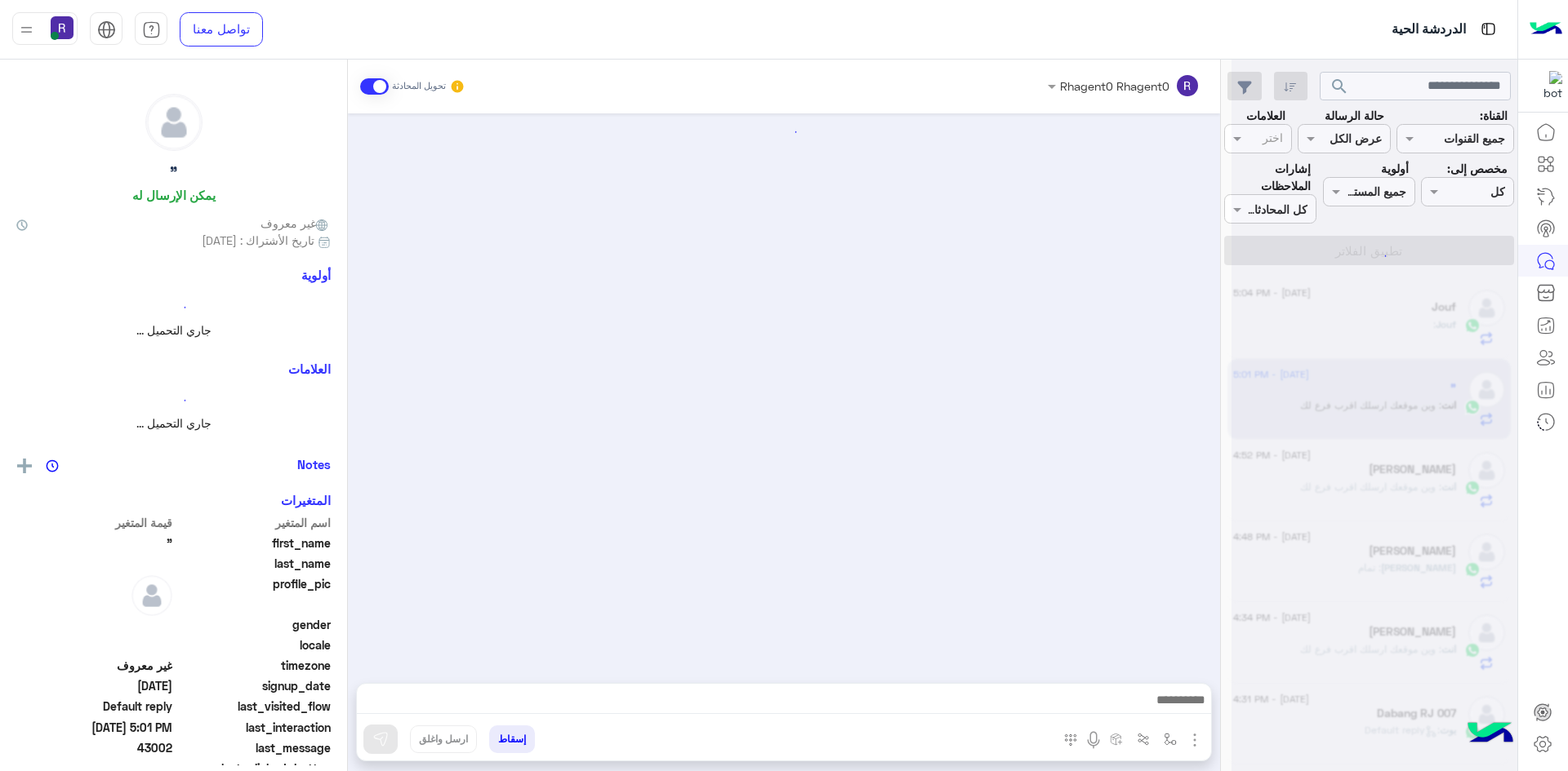
scroll to position [434, 0]
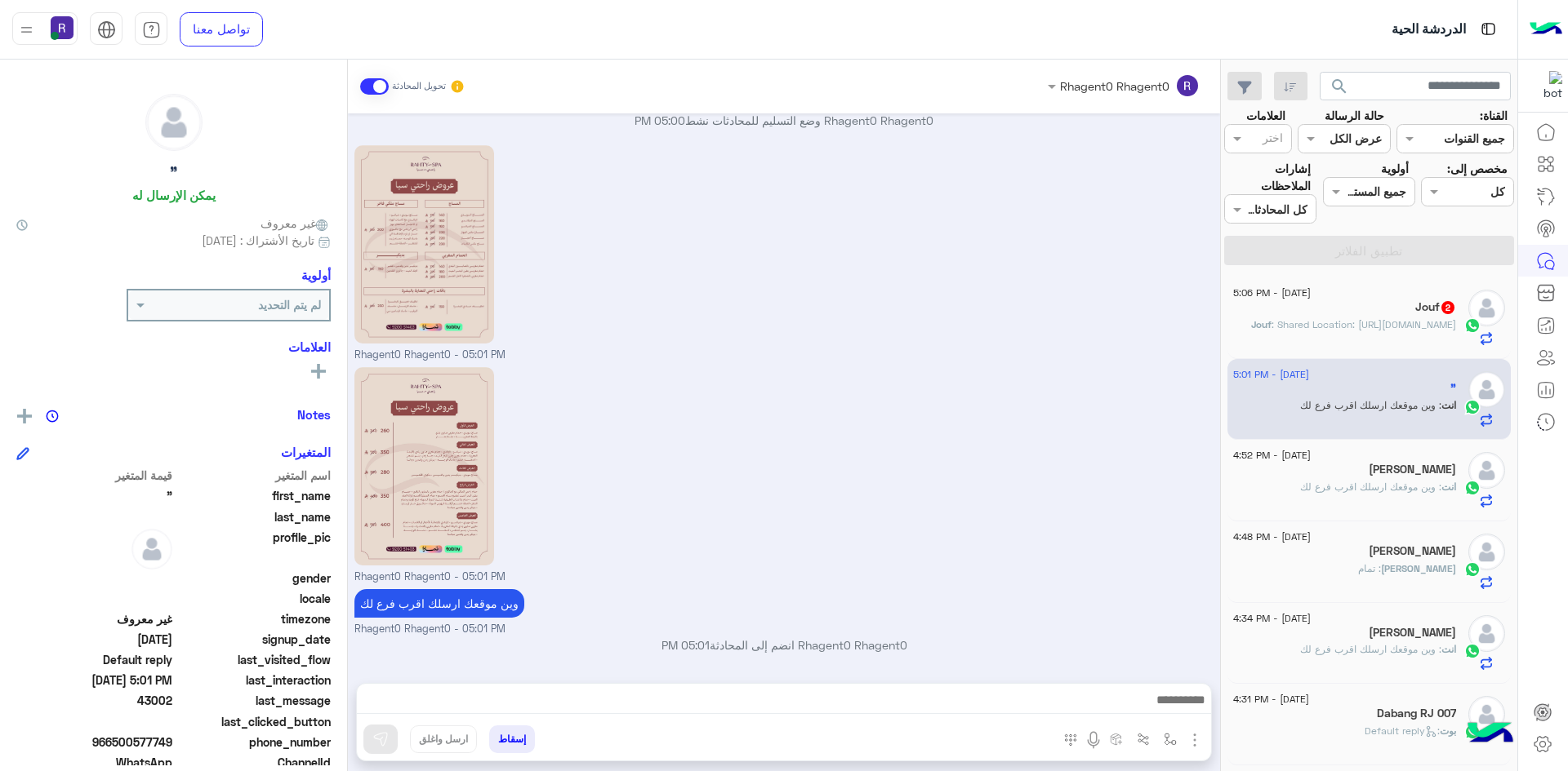
click at [1336, 327] on p "Jouf : Shared Location: https://maps.google.com/maps?q=29.9182677,40.2327711" at bounding box center [1353, 325] width 205 height 15
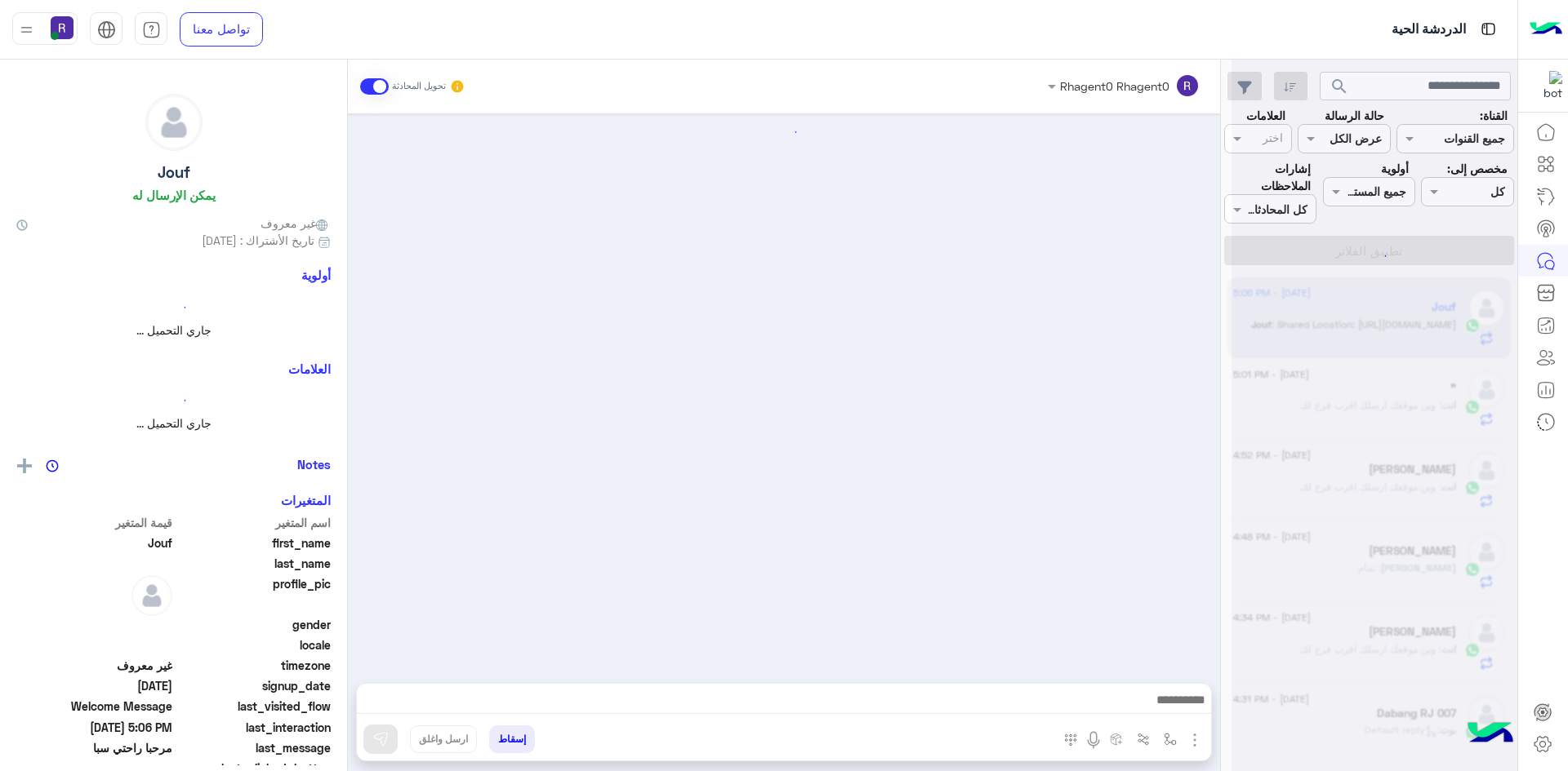
scroll to position [454, 0]
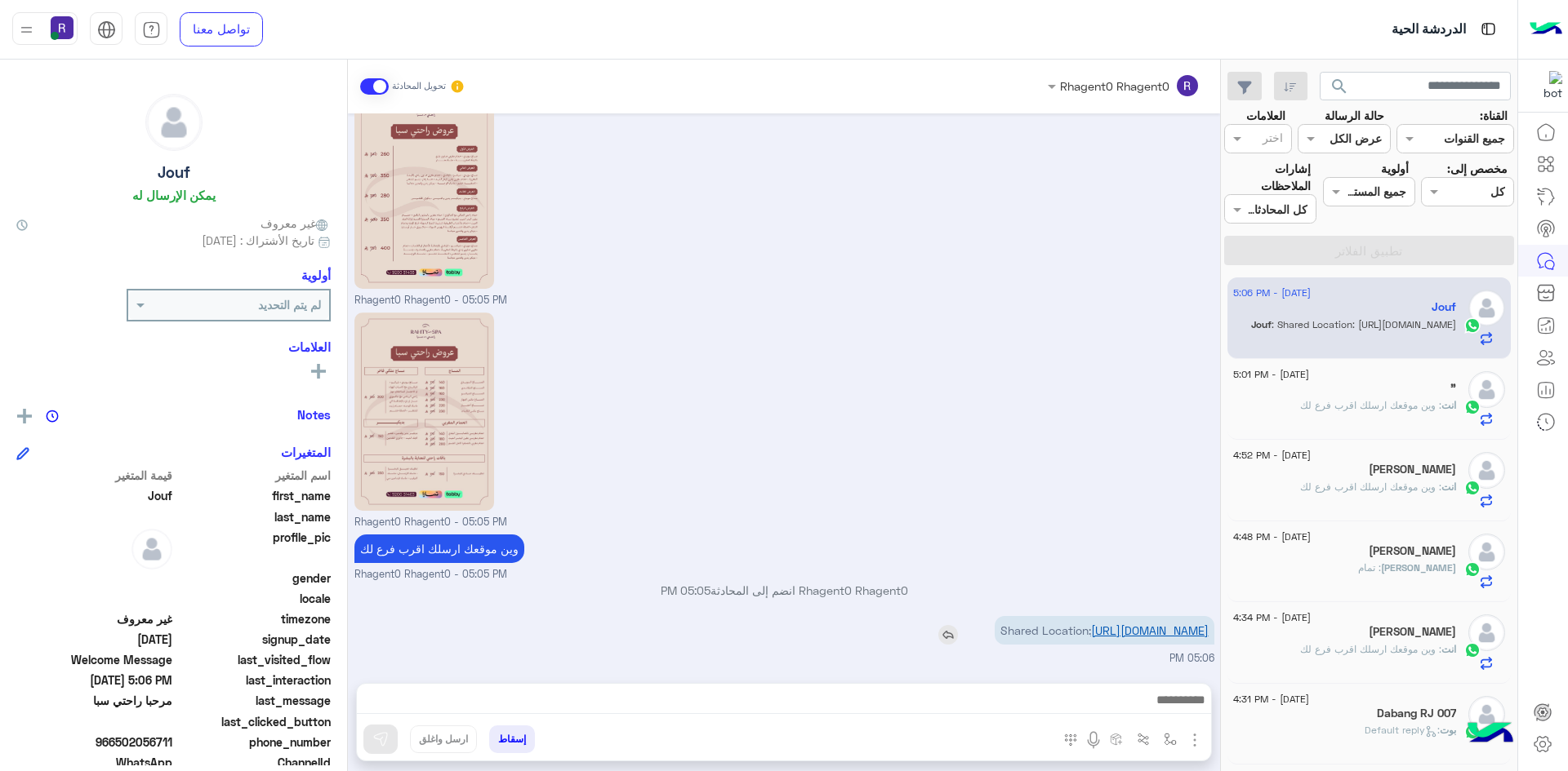
click at [1154, 623] on link "https://maps.google.com/maps?q=29.9182677,40.2327711" at bounding box center [1150, 630] width 117 height 14
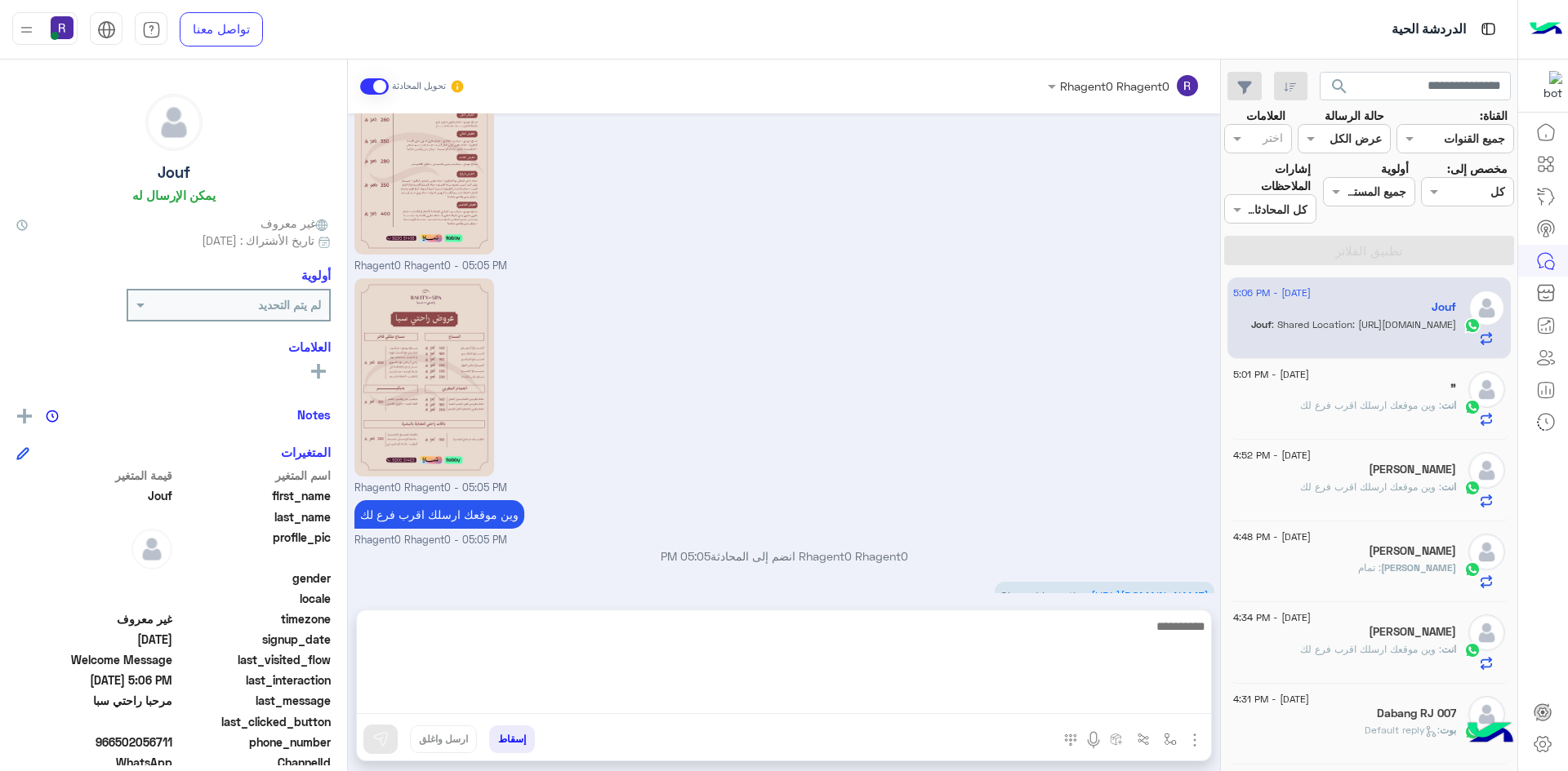
click at [702, 700] on textarea at bounding box center [784, 665] width 854 height 98
type textarea "**********"
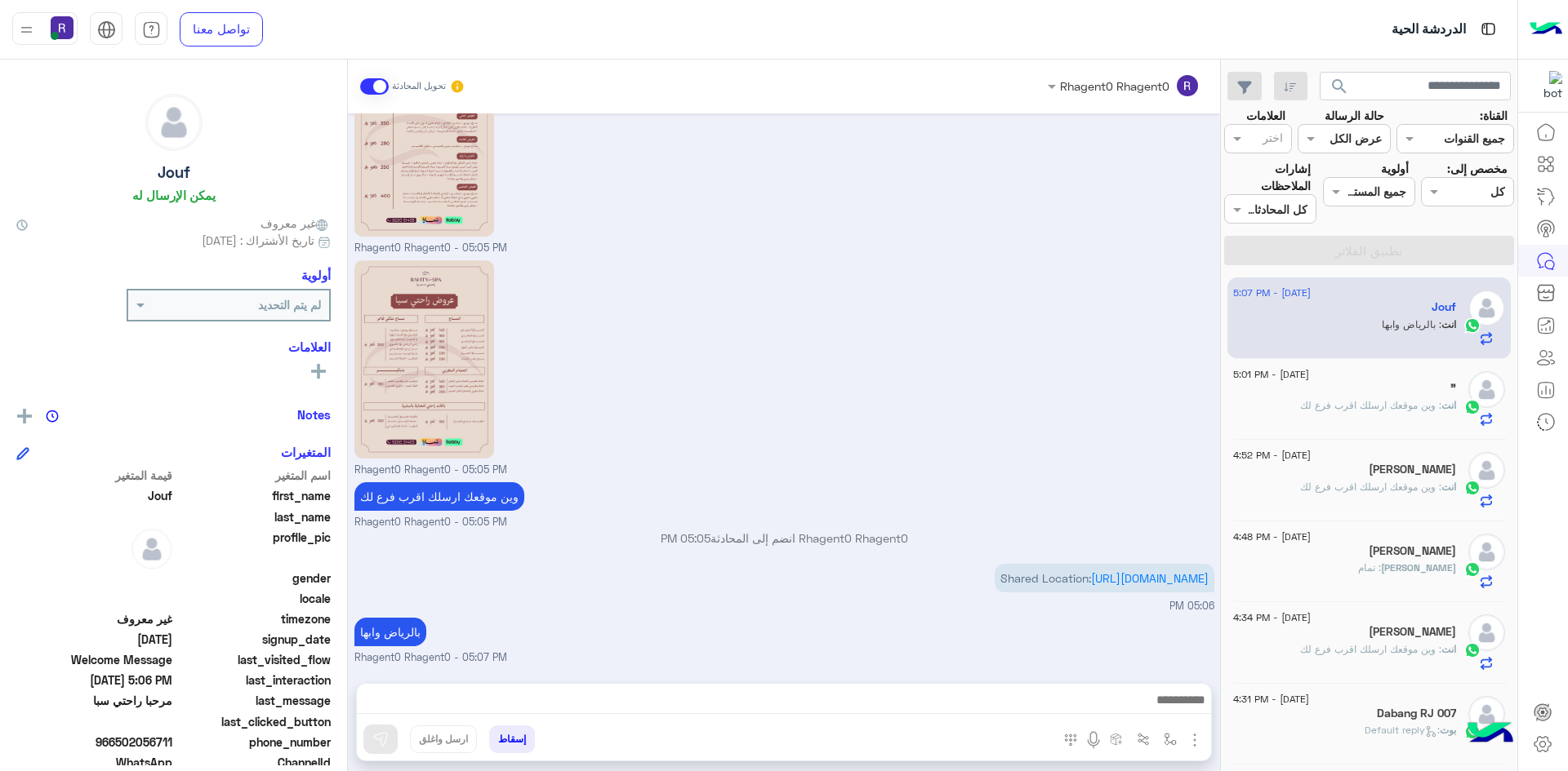
click at [1380, 412] on span ": وين موقعك ارسلك اقرب فرع لك" at bounding box center [1370, 405] width 141 height 12
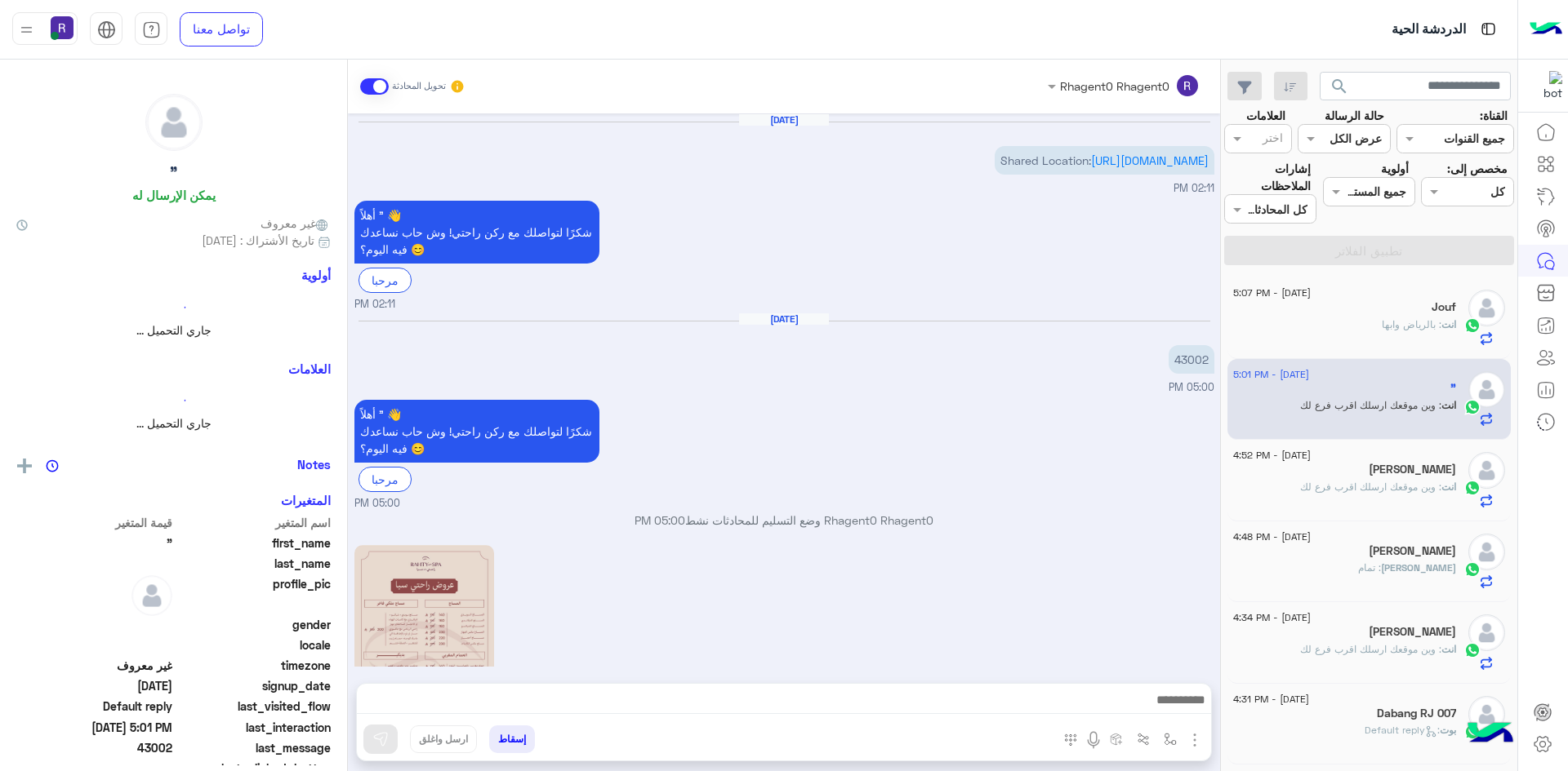
scroll to position [434, 0]
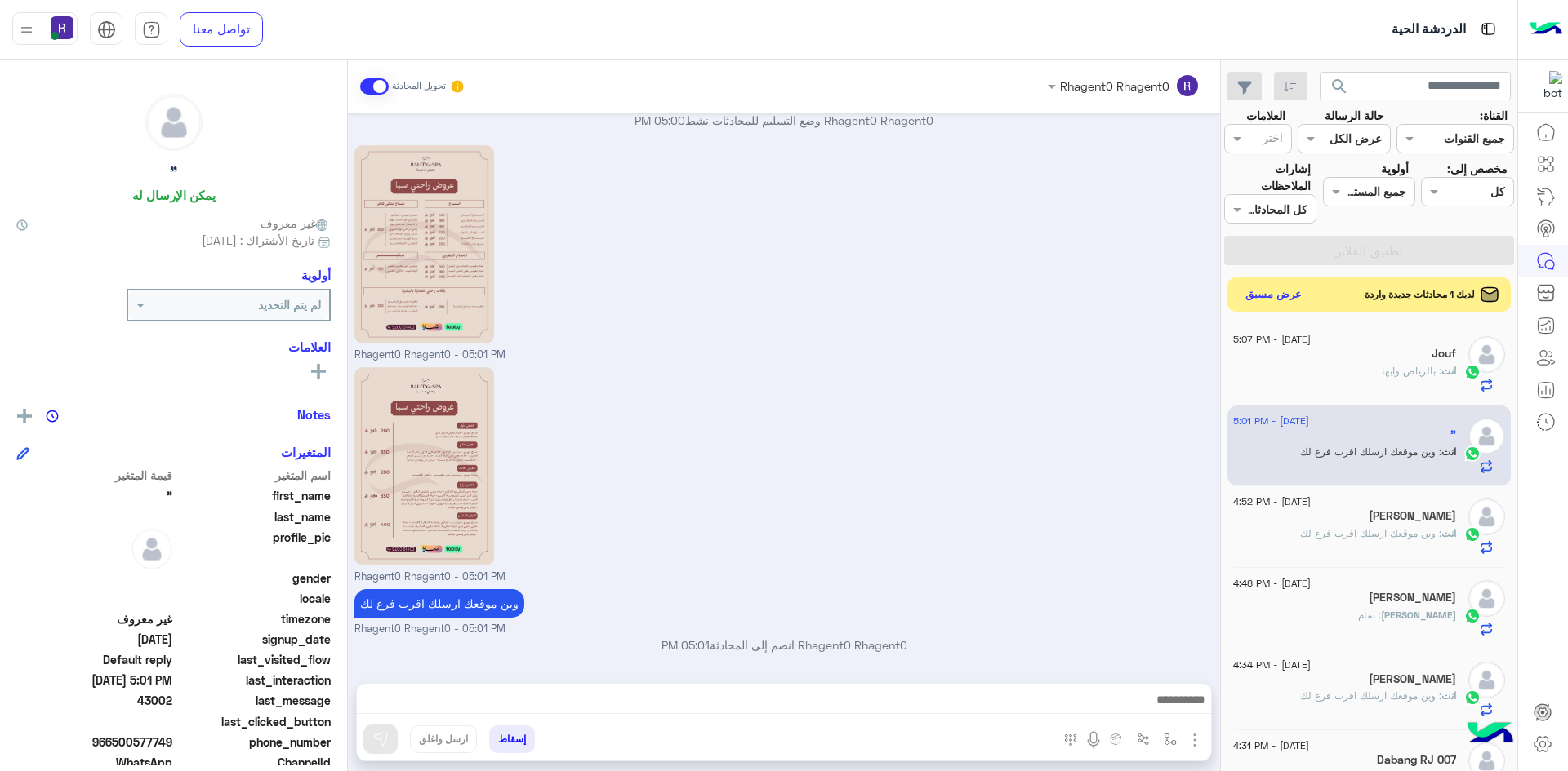
click at [1295, 294] on button "عرض مسبق" at bounding box center [1274, 294] width 68 height 22
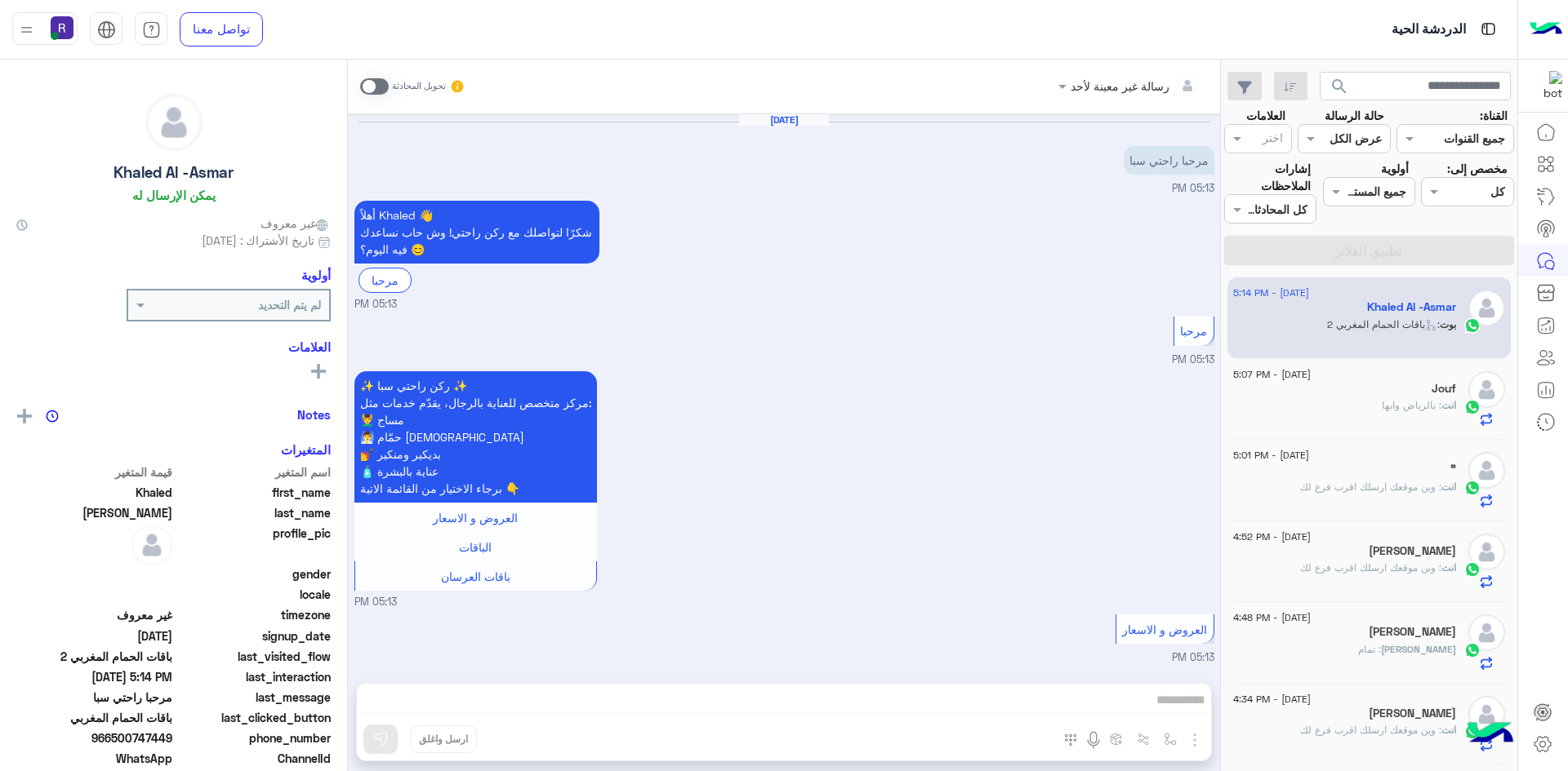
scroll to position [1186, 0]
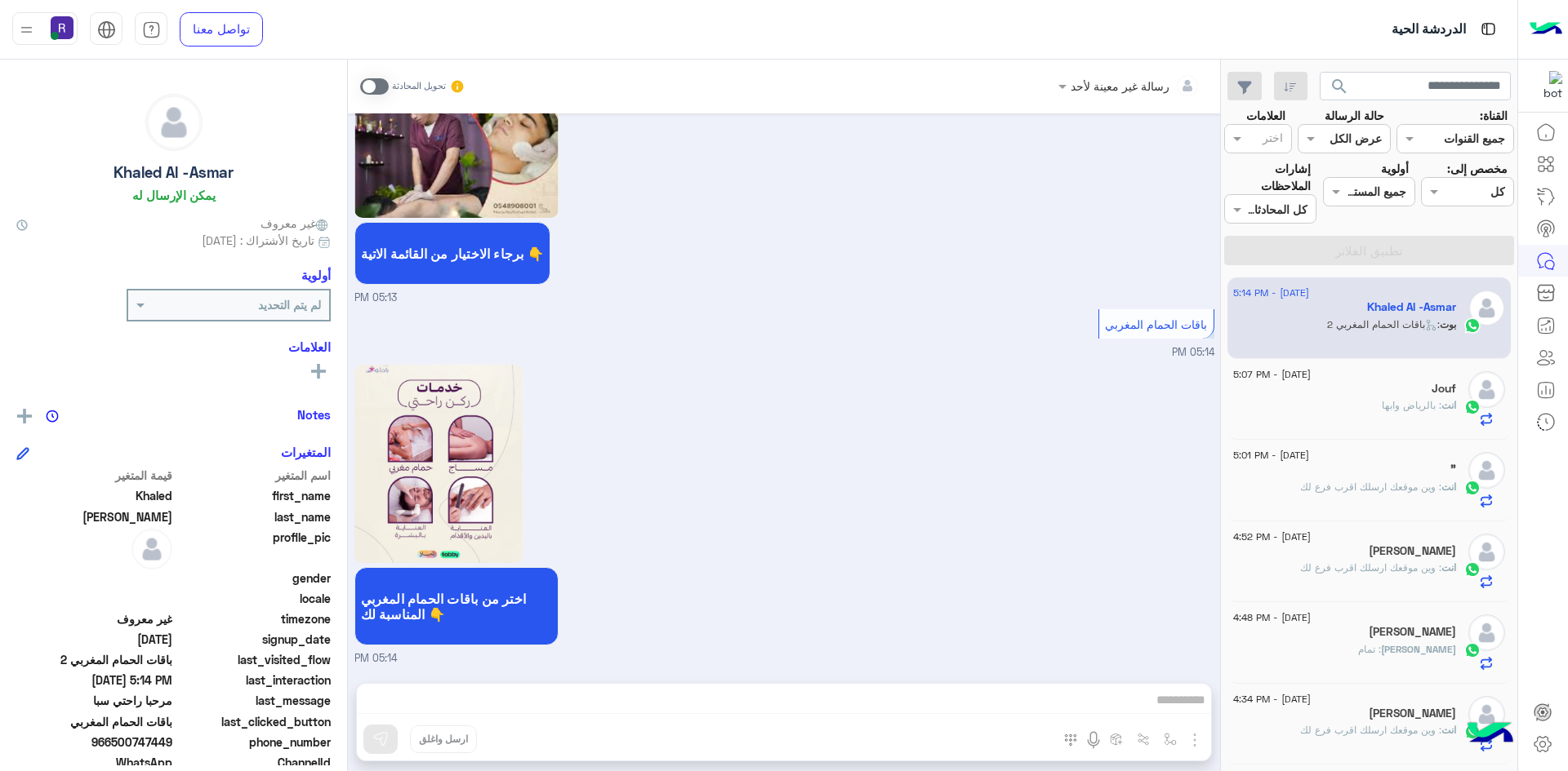
click at [383, 90] on span at bounding box center [374, 86] width 28 height 16
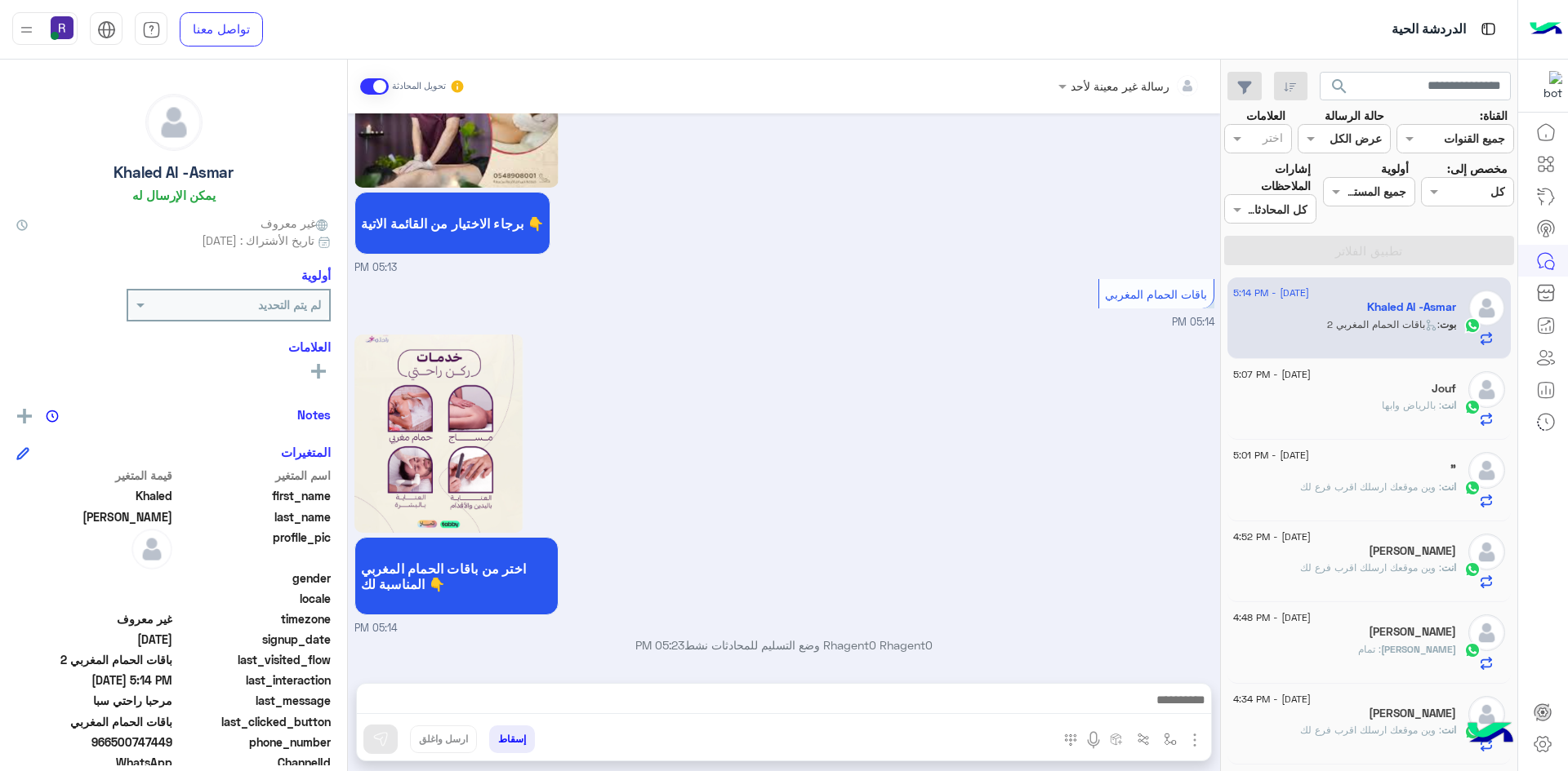
scroll to position [1217, 0]
click at [1196, 748] on img "button" at bounding box center [1194, 740] width 20 height 20
click at [1173, 710] on span "الصور" at bounding box center [1163, 705] width 30 height 19
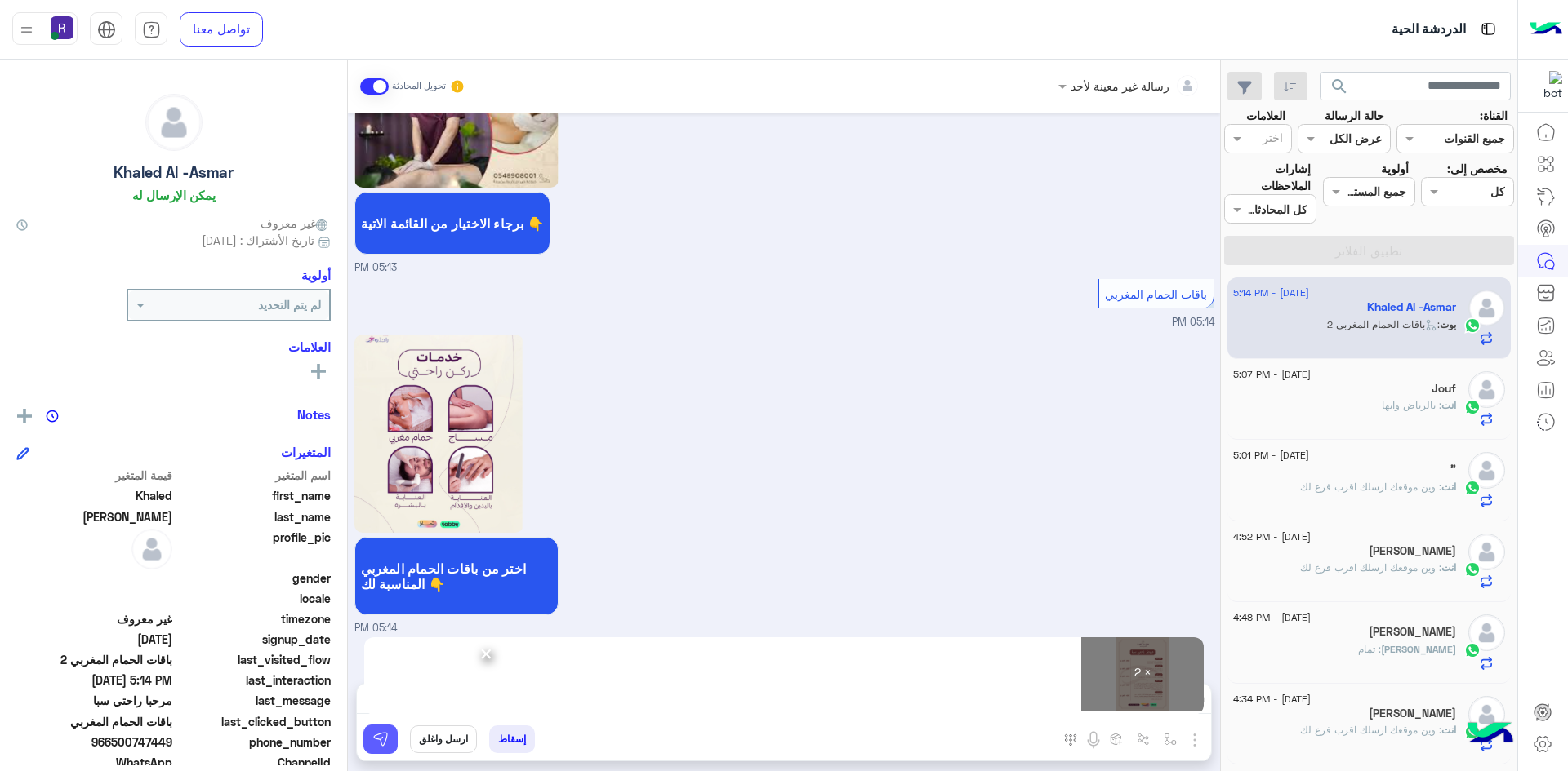
click at [384, 739] on img at bounding box center [379, 739] width 16 height 16
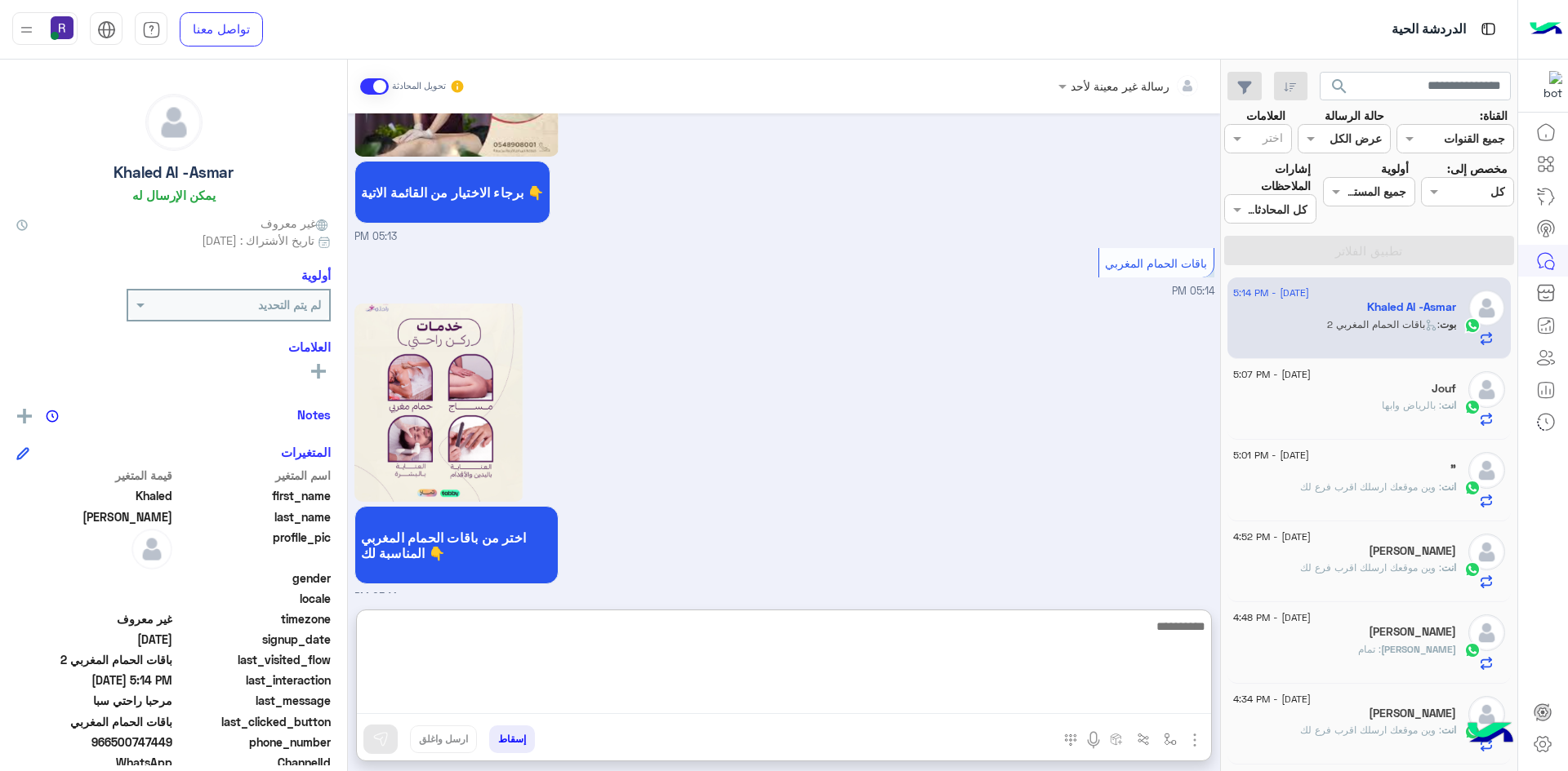
paste textarea "**********"
type textarea "**********"
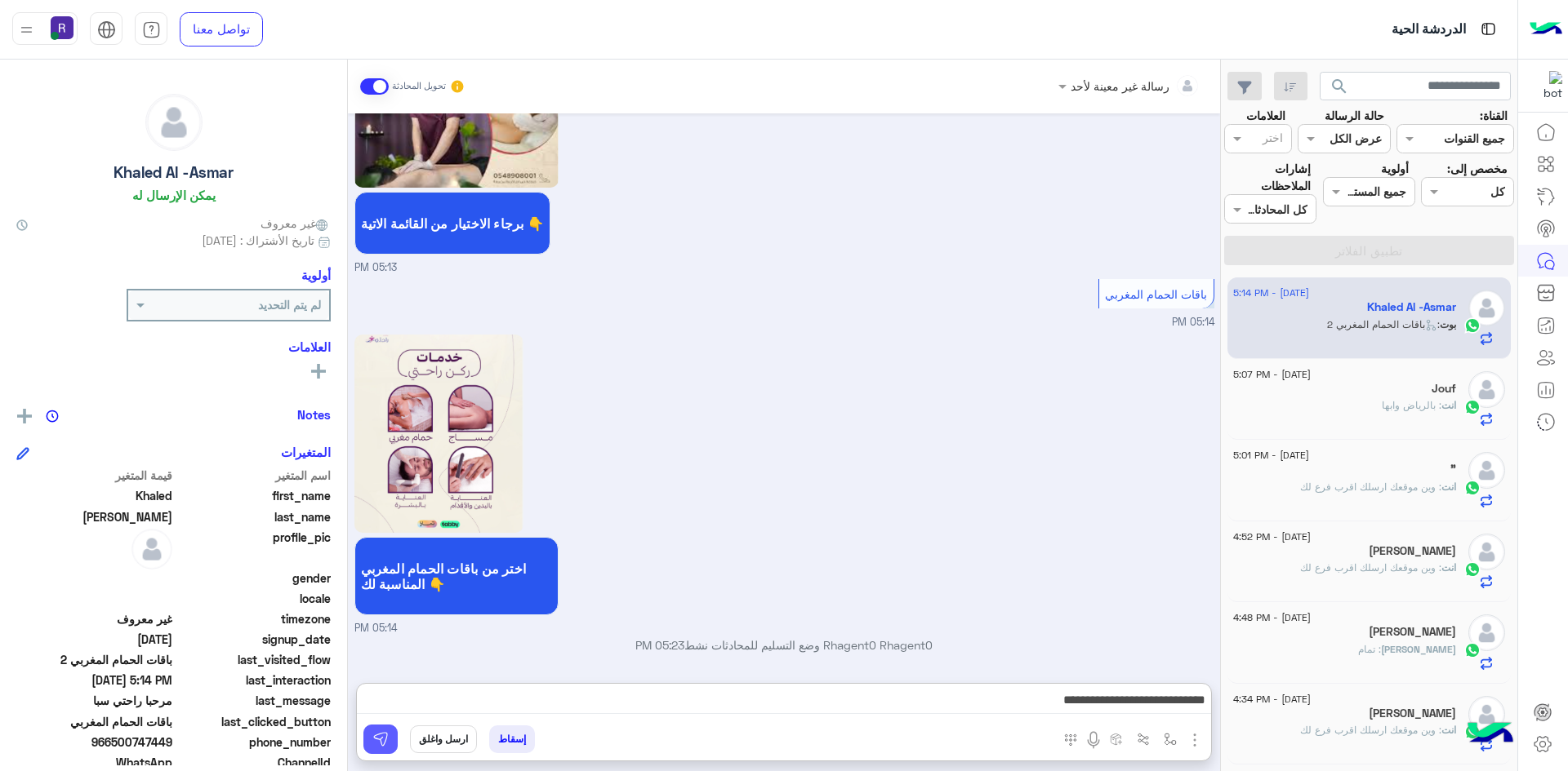
click at [391, 735] on button at bounding box center [380, 739] width 34 height 29
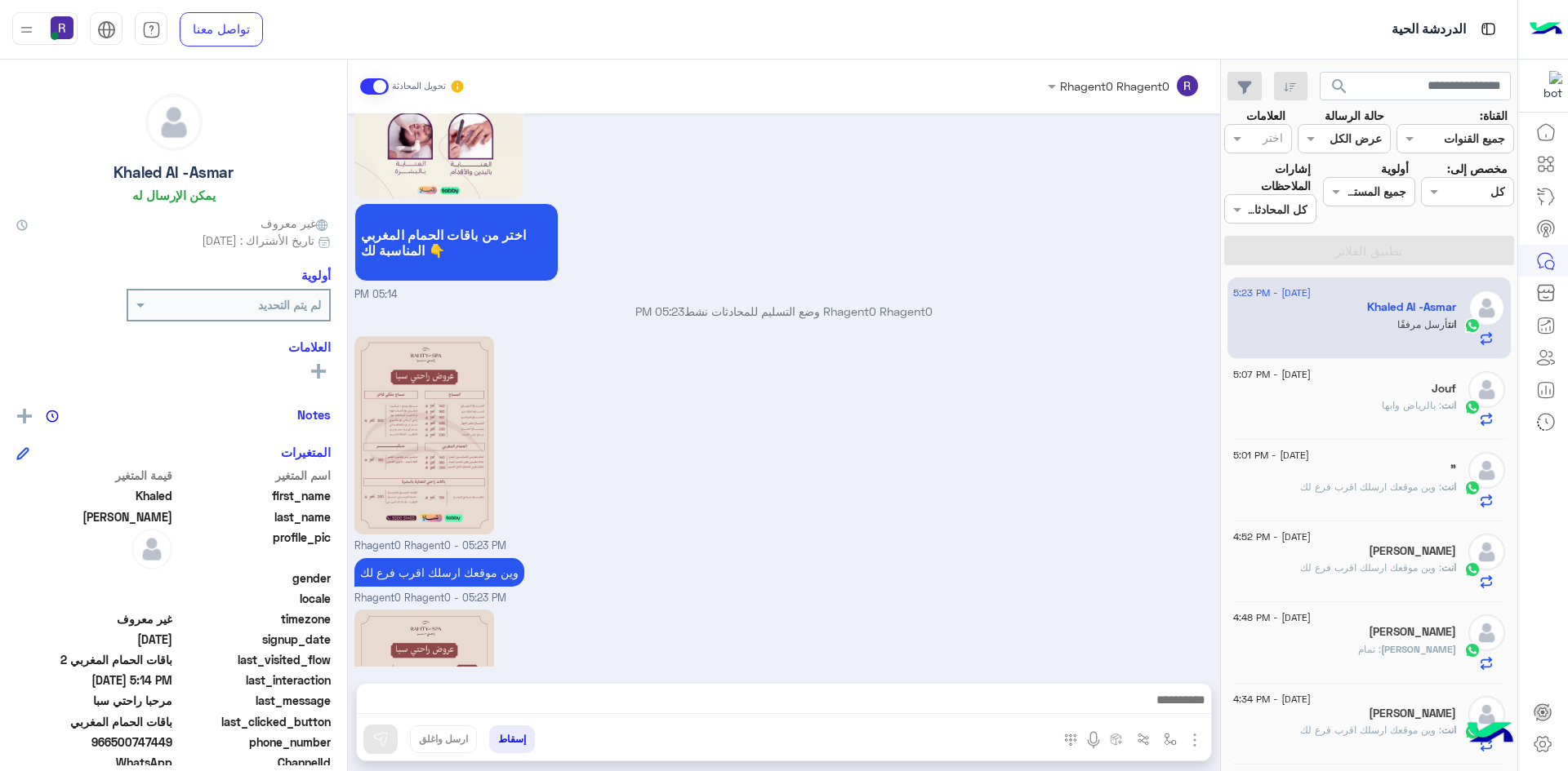
scroll to position [1741, 0]
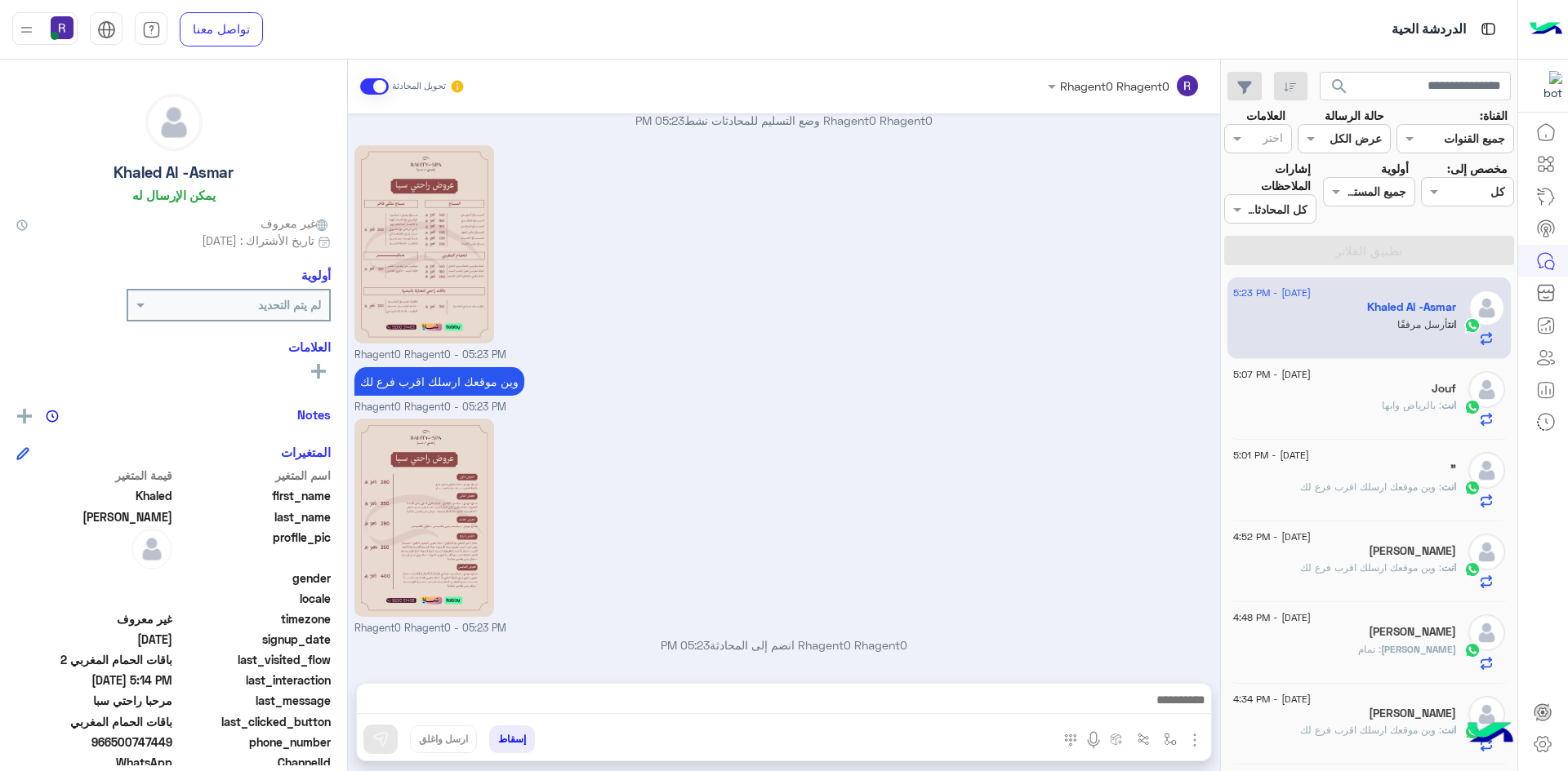
click at [1365, 494] on p "انت : وين موقعك ارسلك اقرب فرع لك" at bounding box center [1378, 487] width 156 height 15
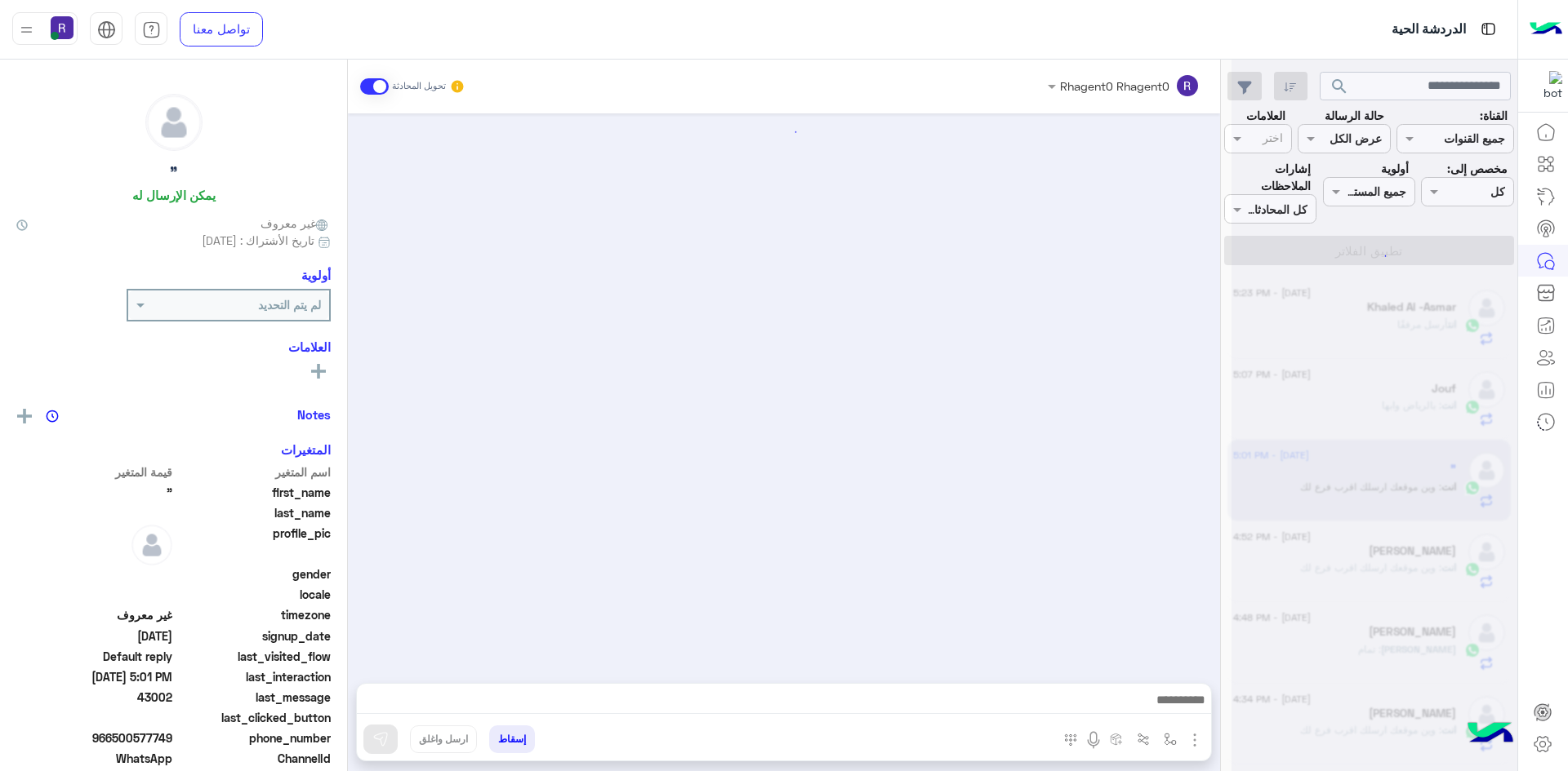
scroll to position [434, 0]
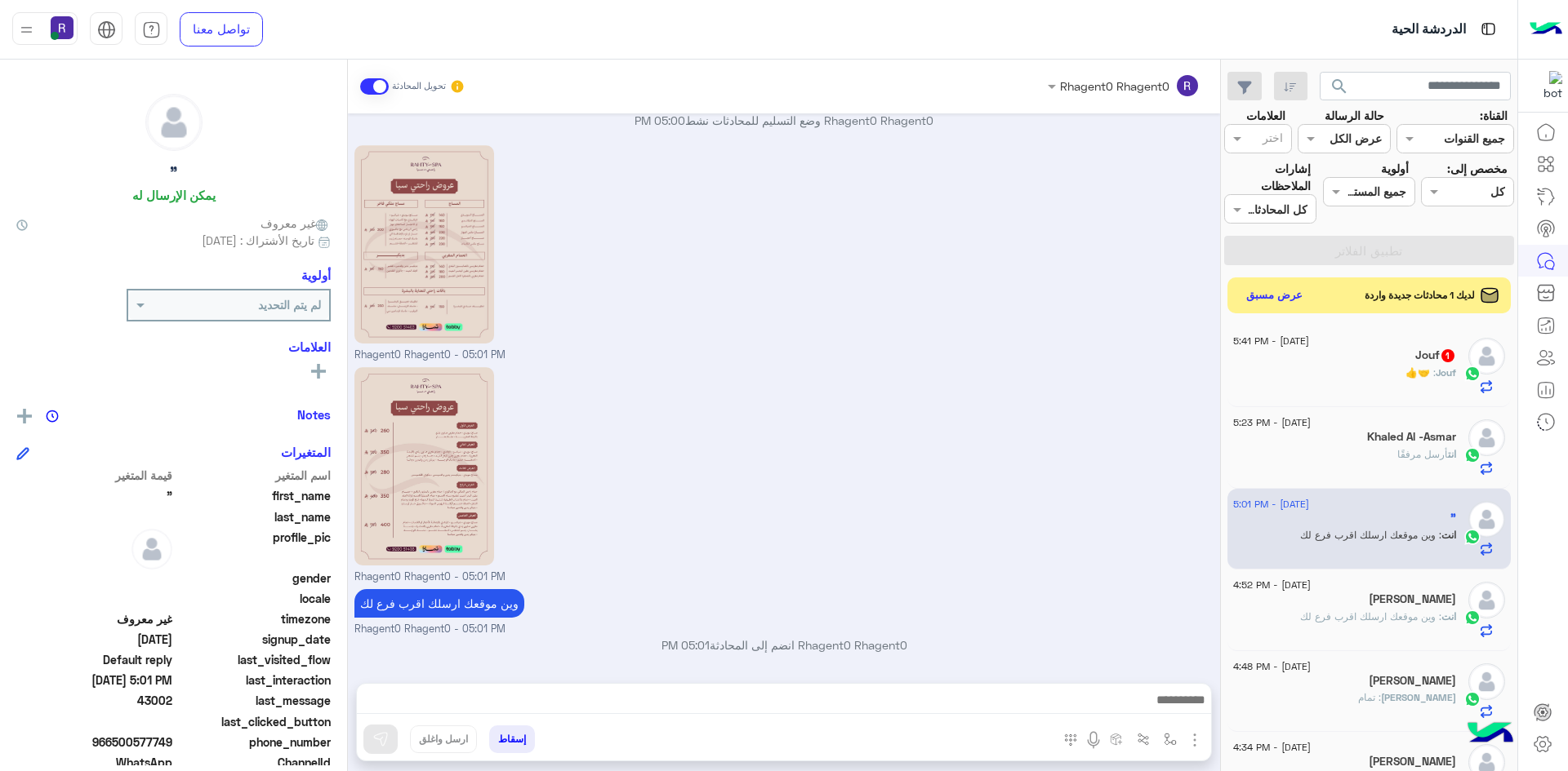
click at [1375, 381] on div "Jouf : 🤝👍" at bounding box center [1345, 380] width 223 height 28
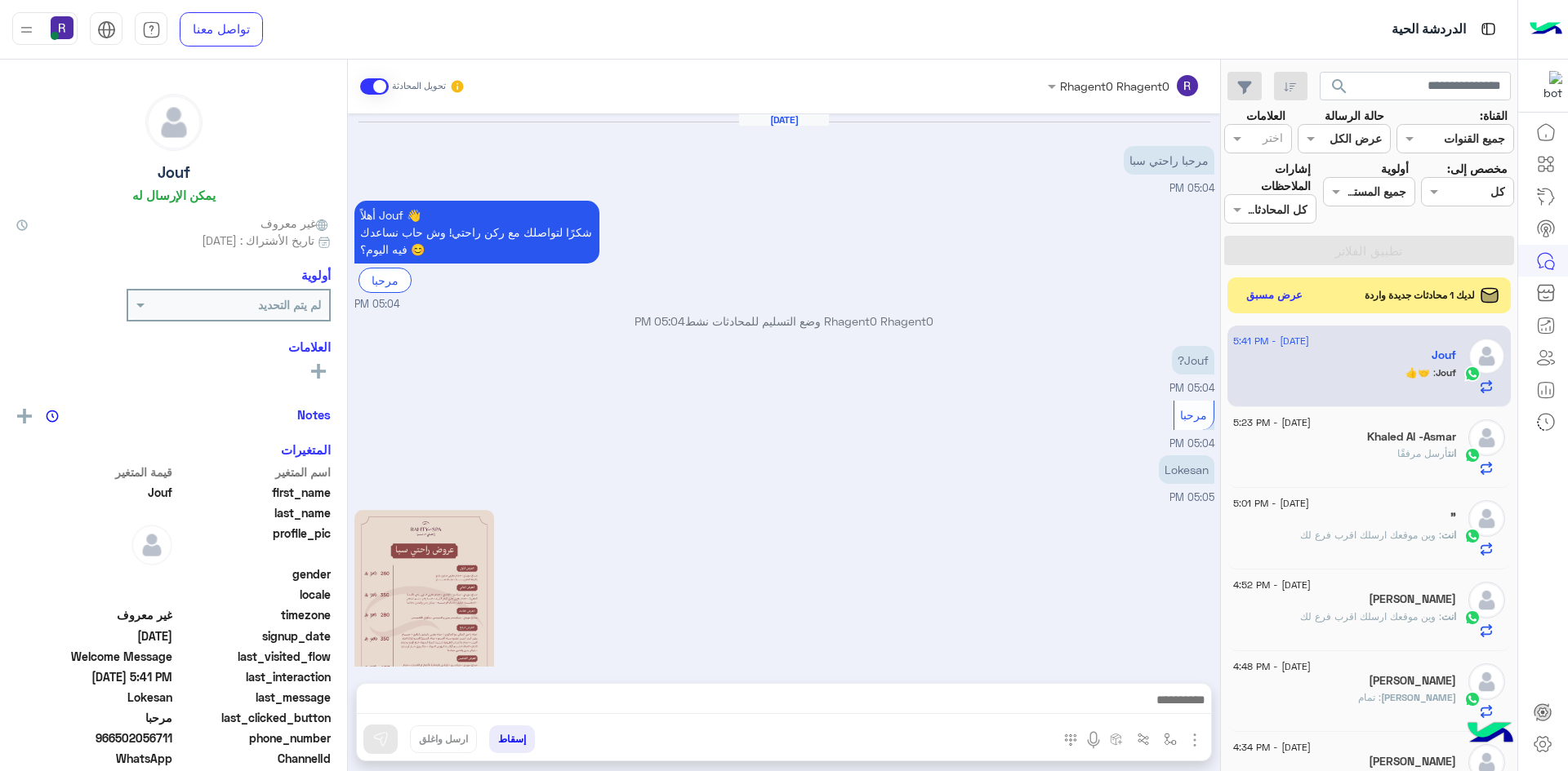
scroll to position [560, 0]
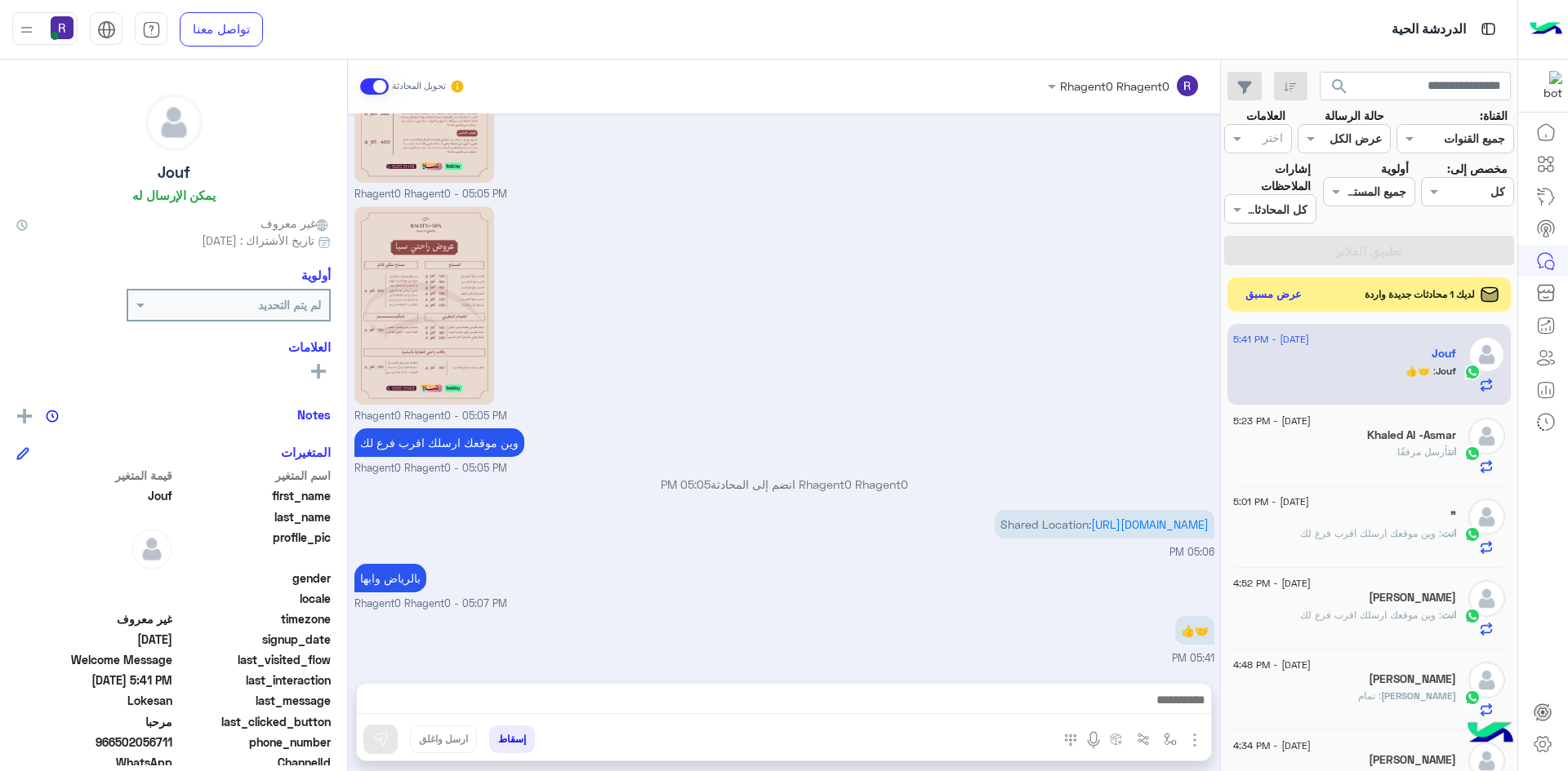
click at [1285, 295] on button "عرض مسبق" at bounding box center [1274, 294] width 68 height 22
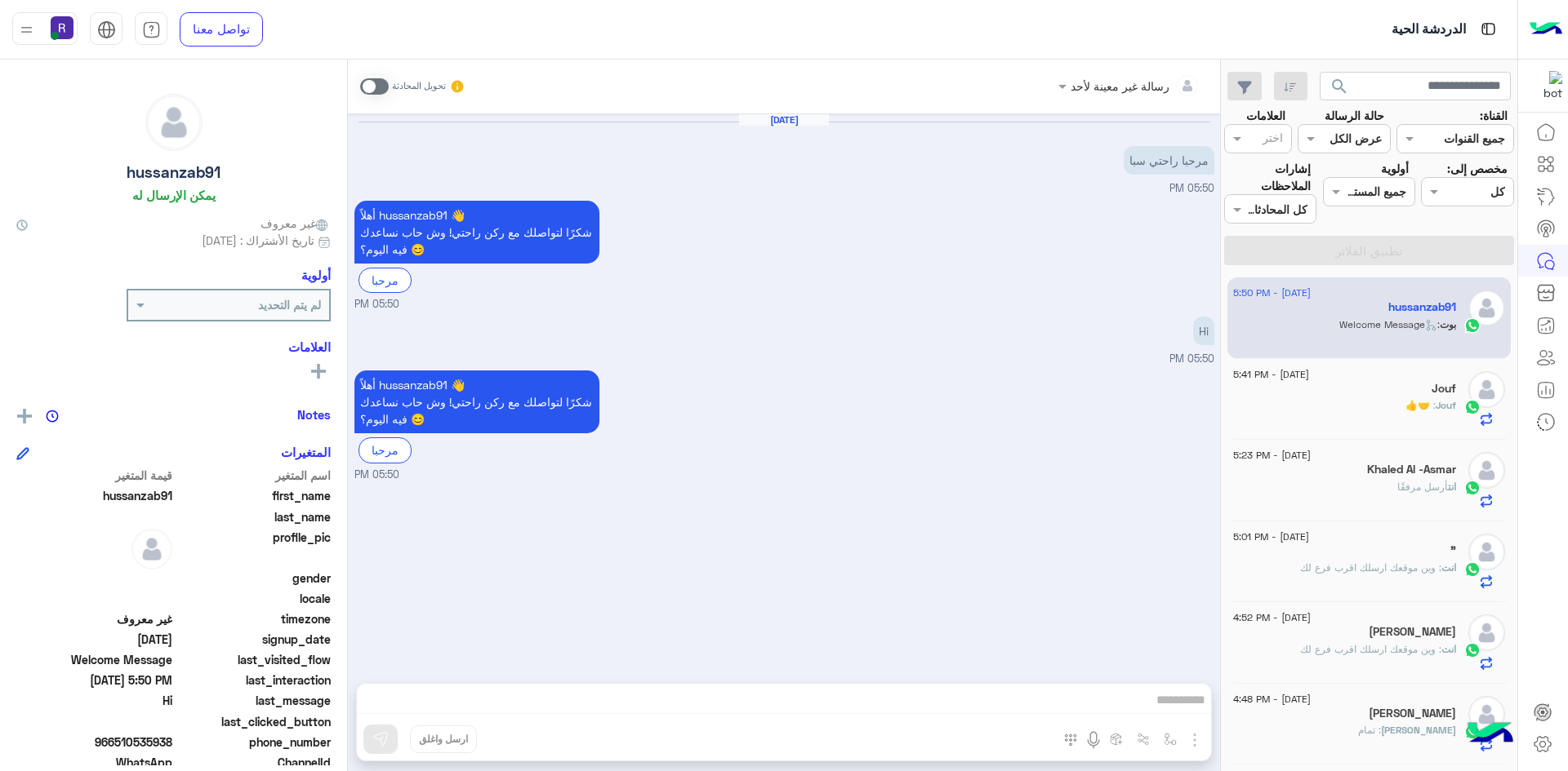
click at [383, 86] on span at bounding box center [374, 86] width 28 height 16
click at [1198, 746] on img "button" at bounding box center [1194, 740] width 20 height 20
click at [1157, 700] on span "الصور" at bounding box center [1163, 705] width 30 height 19
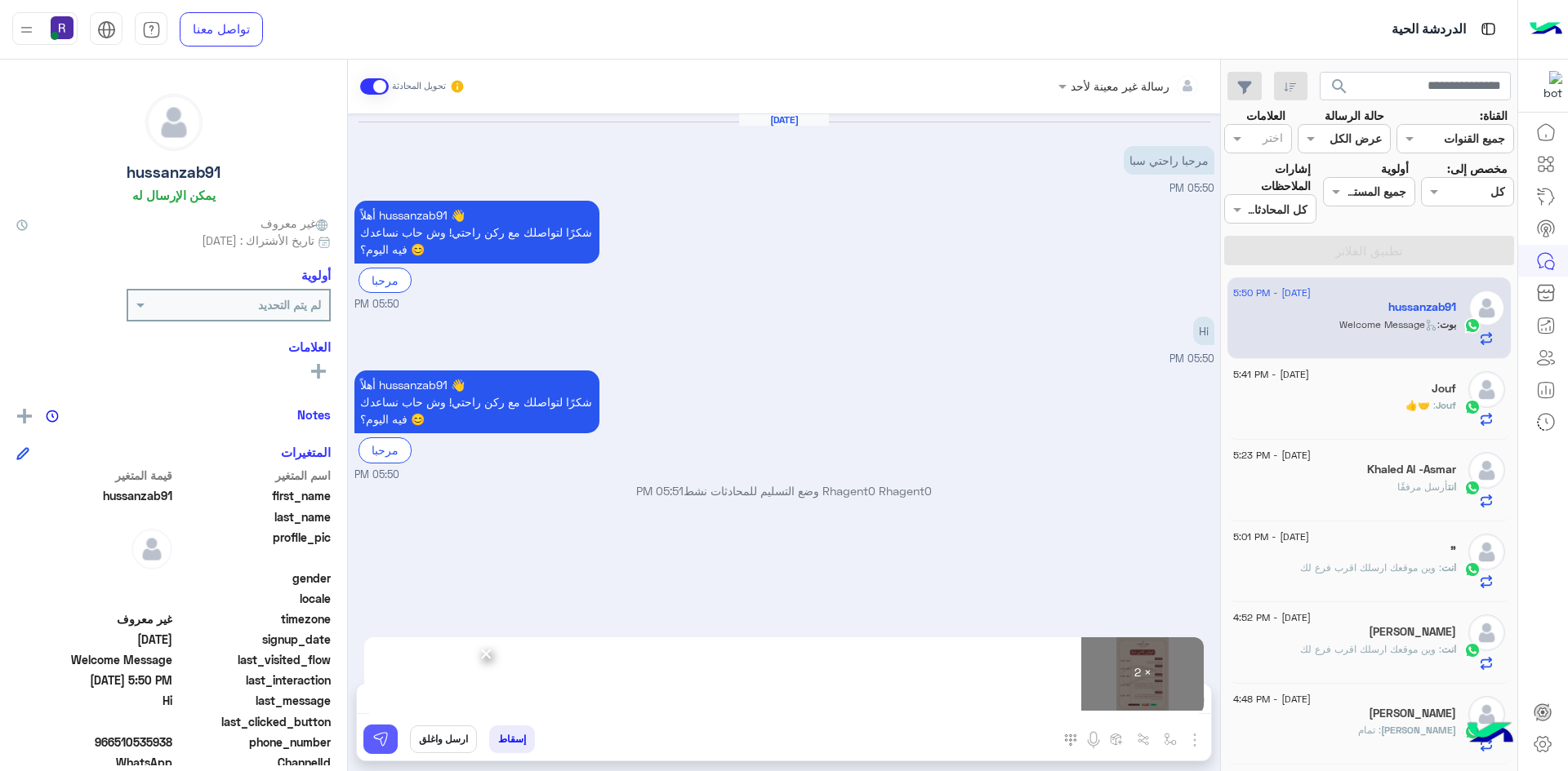
click at [373, 741] on img at bounding box center [379, 739] width 16 height 16
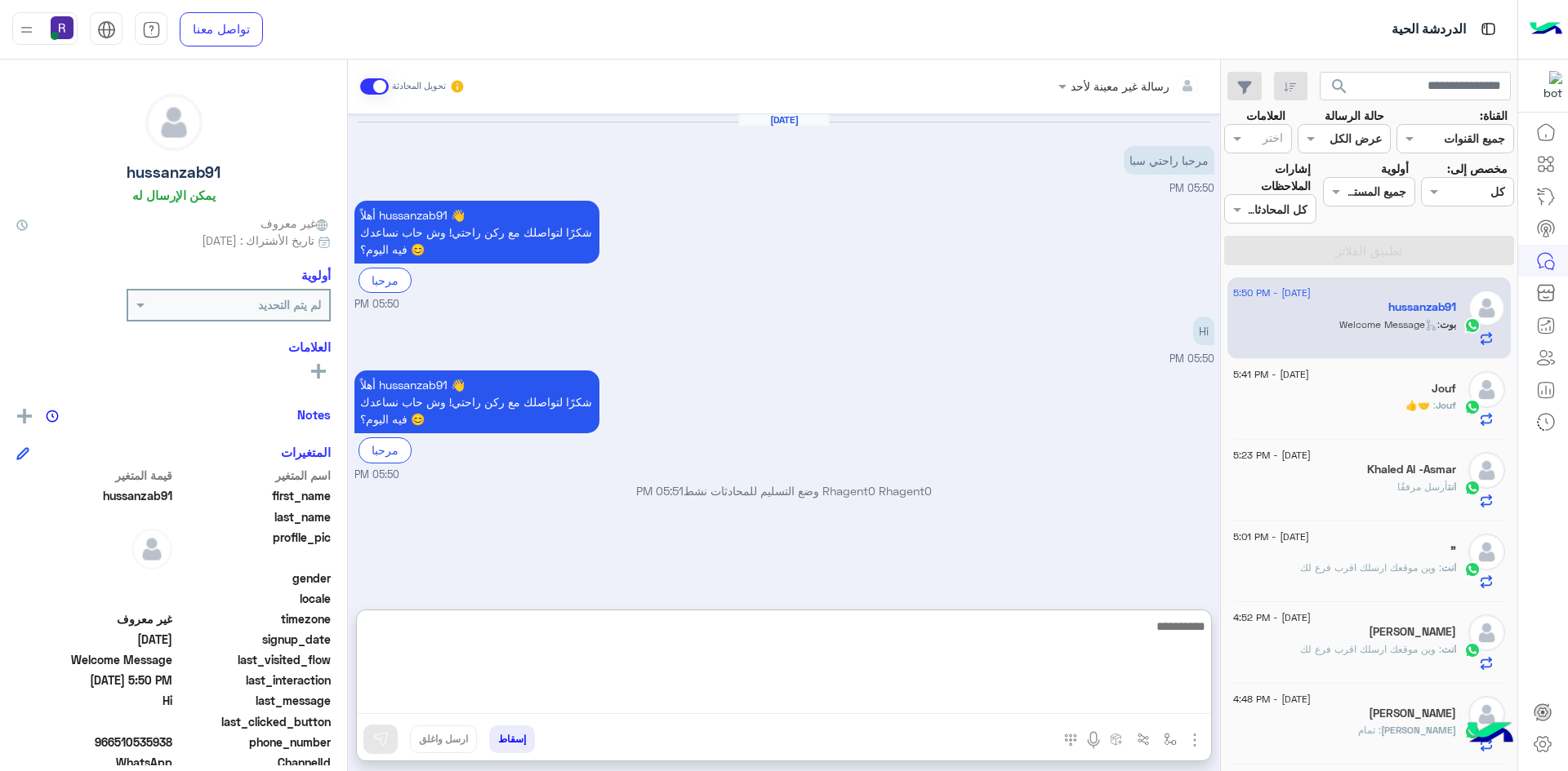
paste textarea "**********"
type textarea "**********"
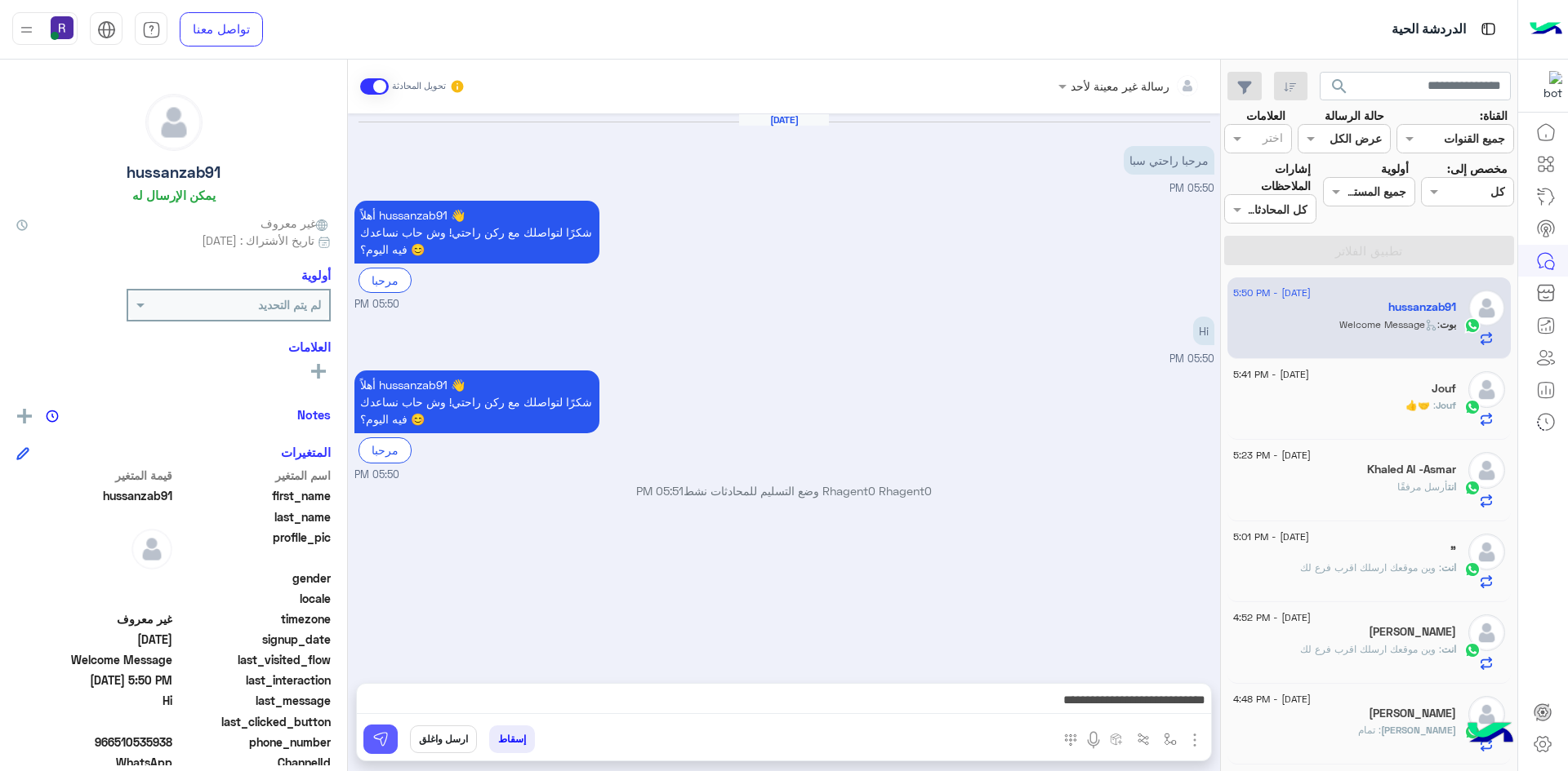
click at [378, 749] on button at bounding box center [380, 739] width 34 height 29
click at [1317, 470] on div "Khaled Al -Asmar" at bounding box center [1345, 471] width 223 height 17
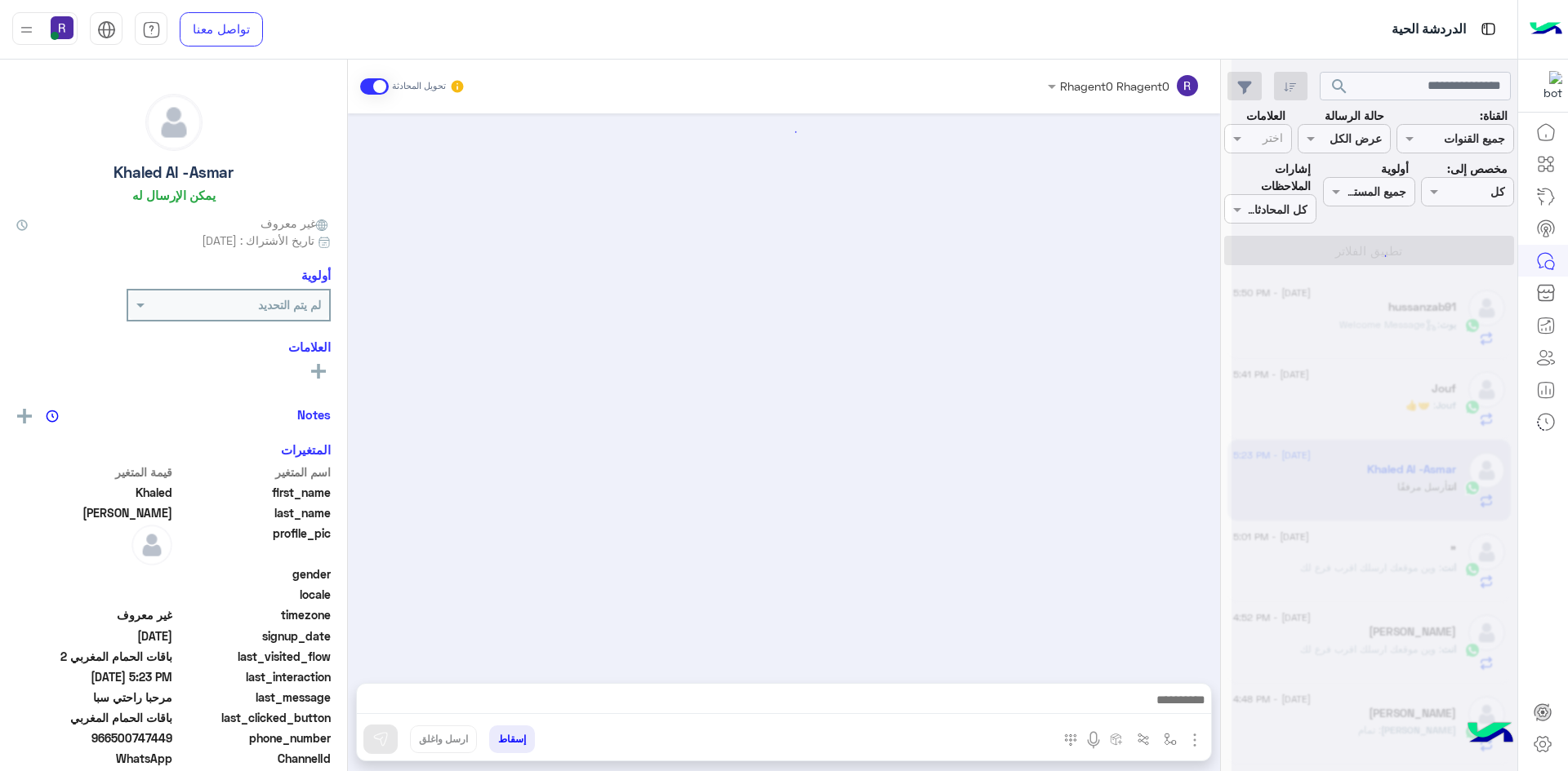
scroll to position [1741, 0]
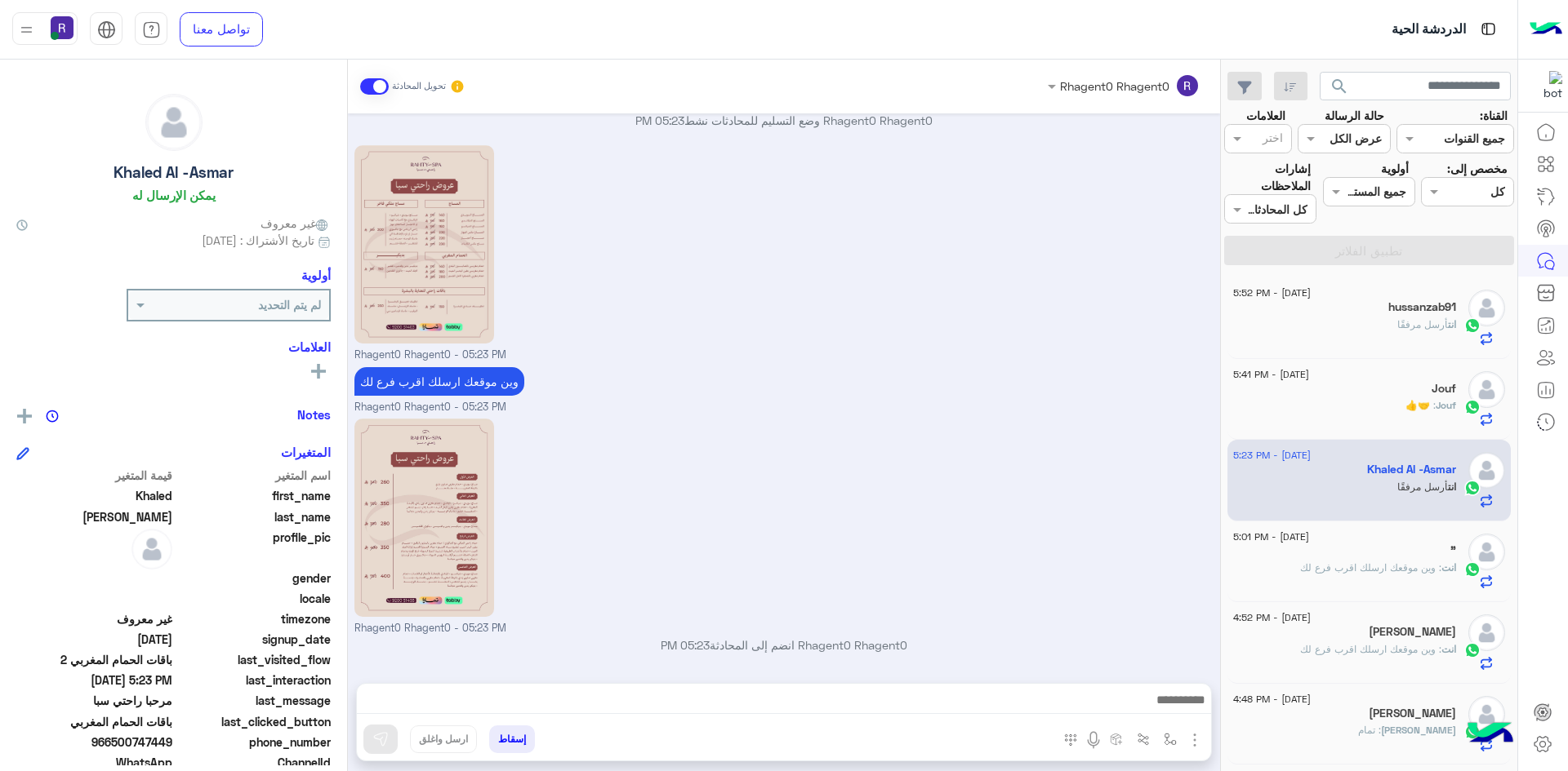
click at [1430, 318] on p "انت أرسل مرفقًا" at bounding box center [1426, 325] width 59 height 15
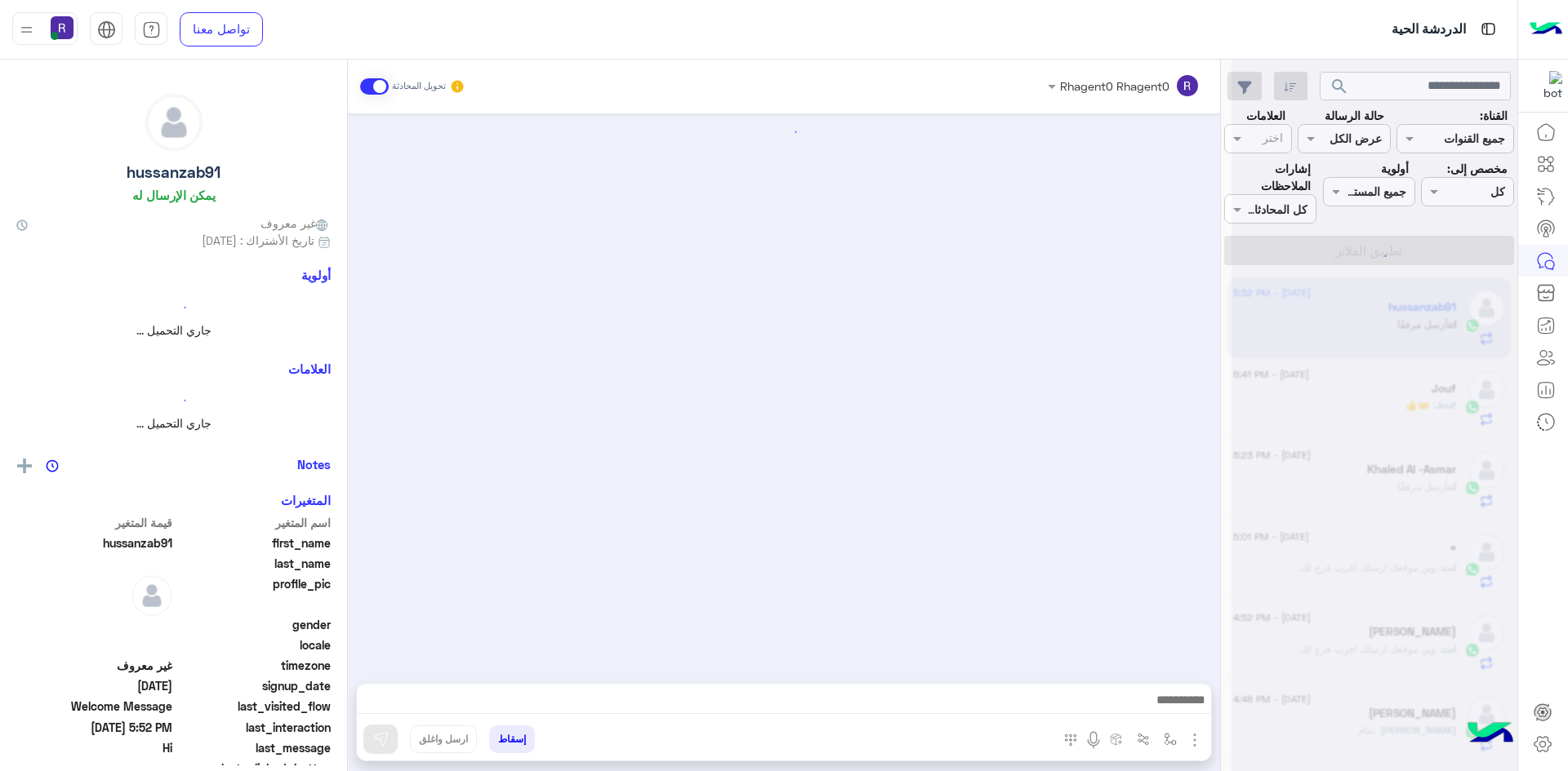
scroll to position [401, 0]
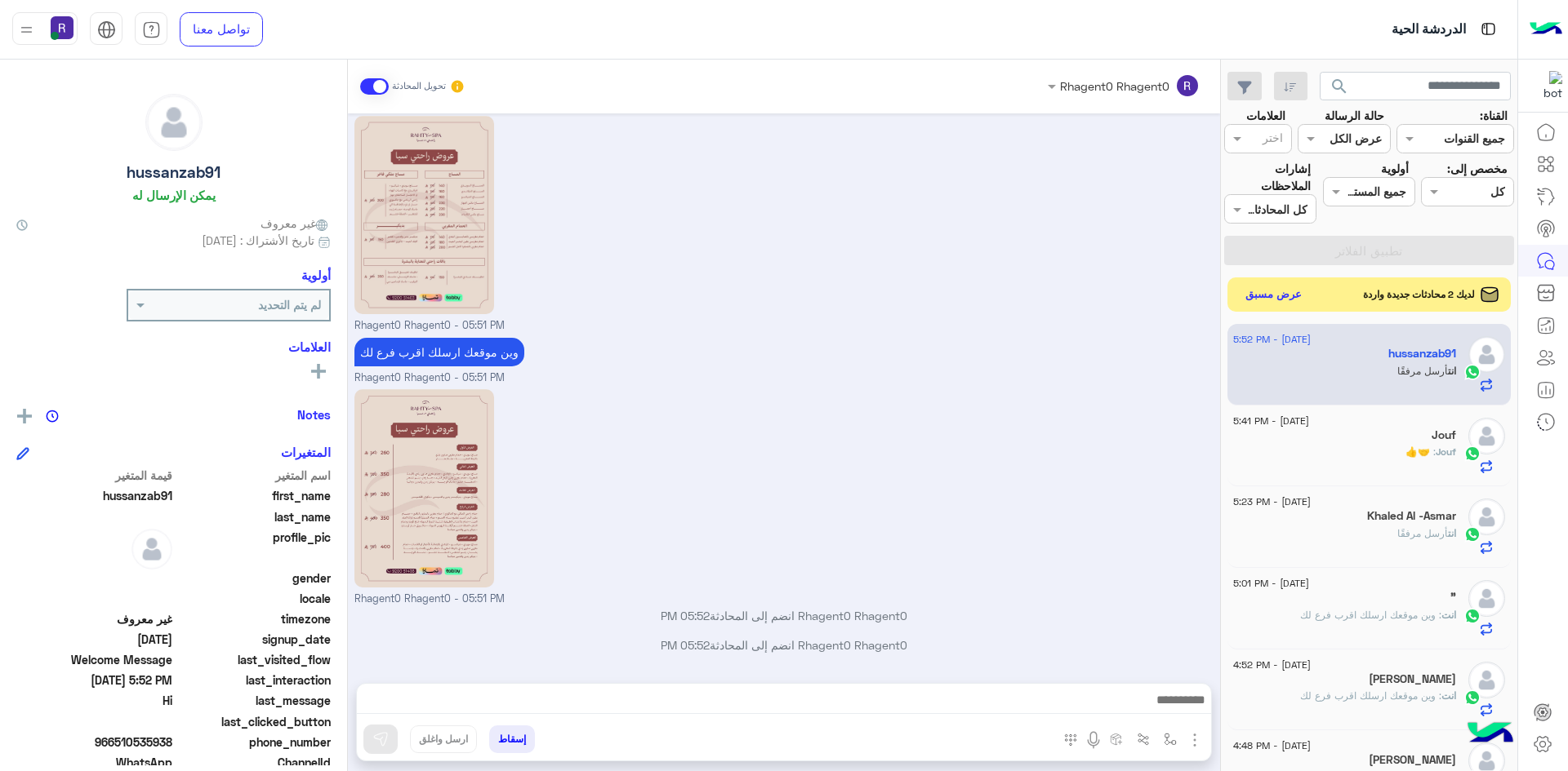
click at [1285, 293] on button "عرض مسبق" at bounding box center [1274, 294] width 68 height 22
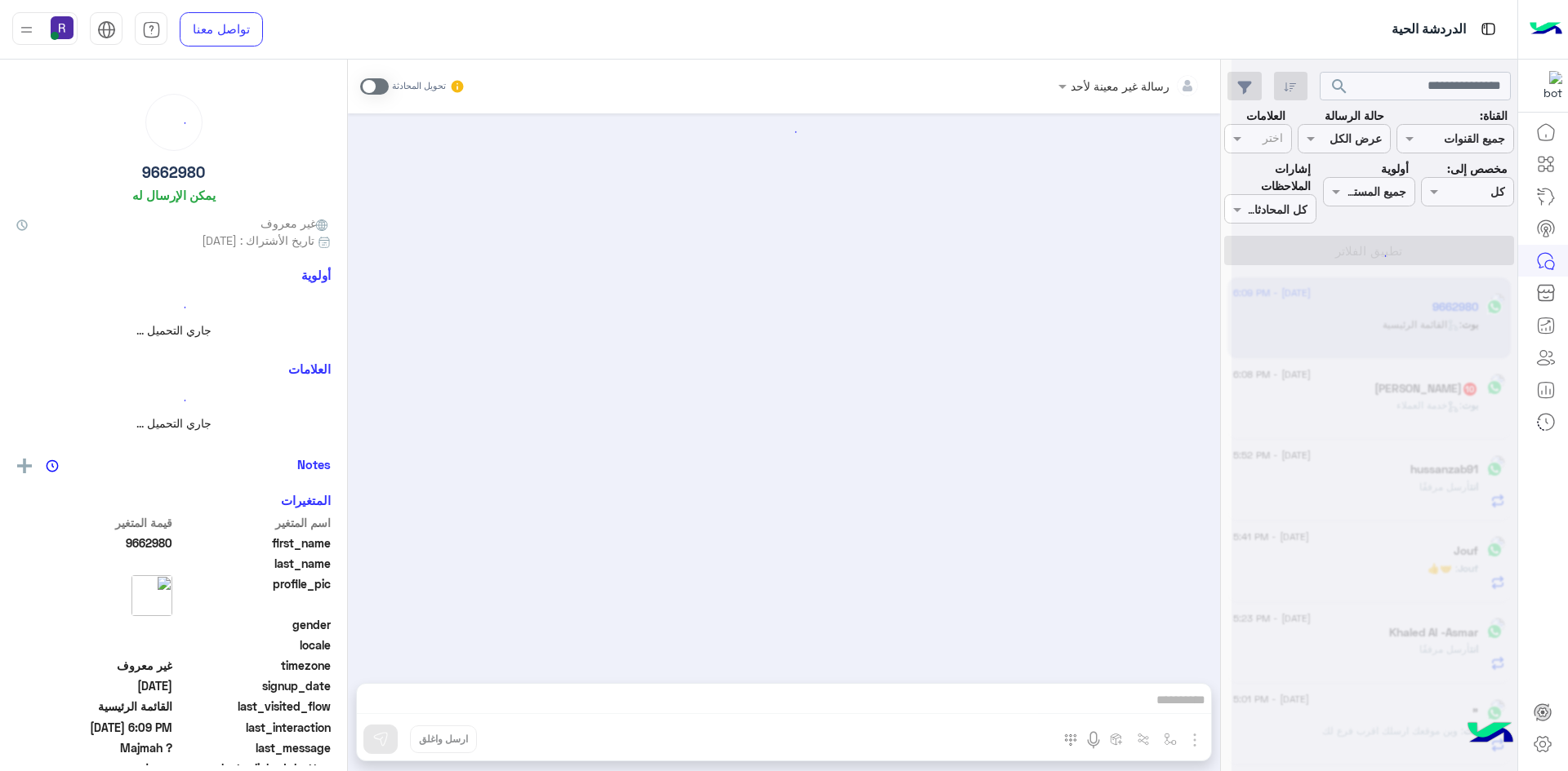
scroll to position [114, 0]
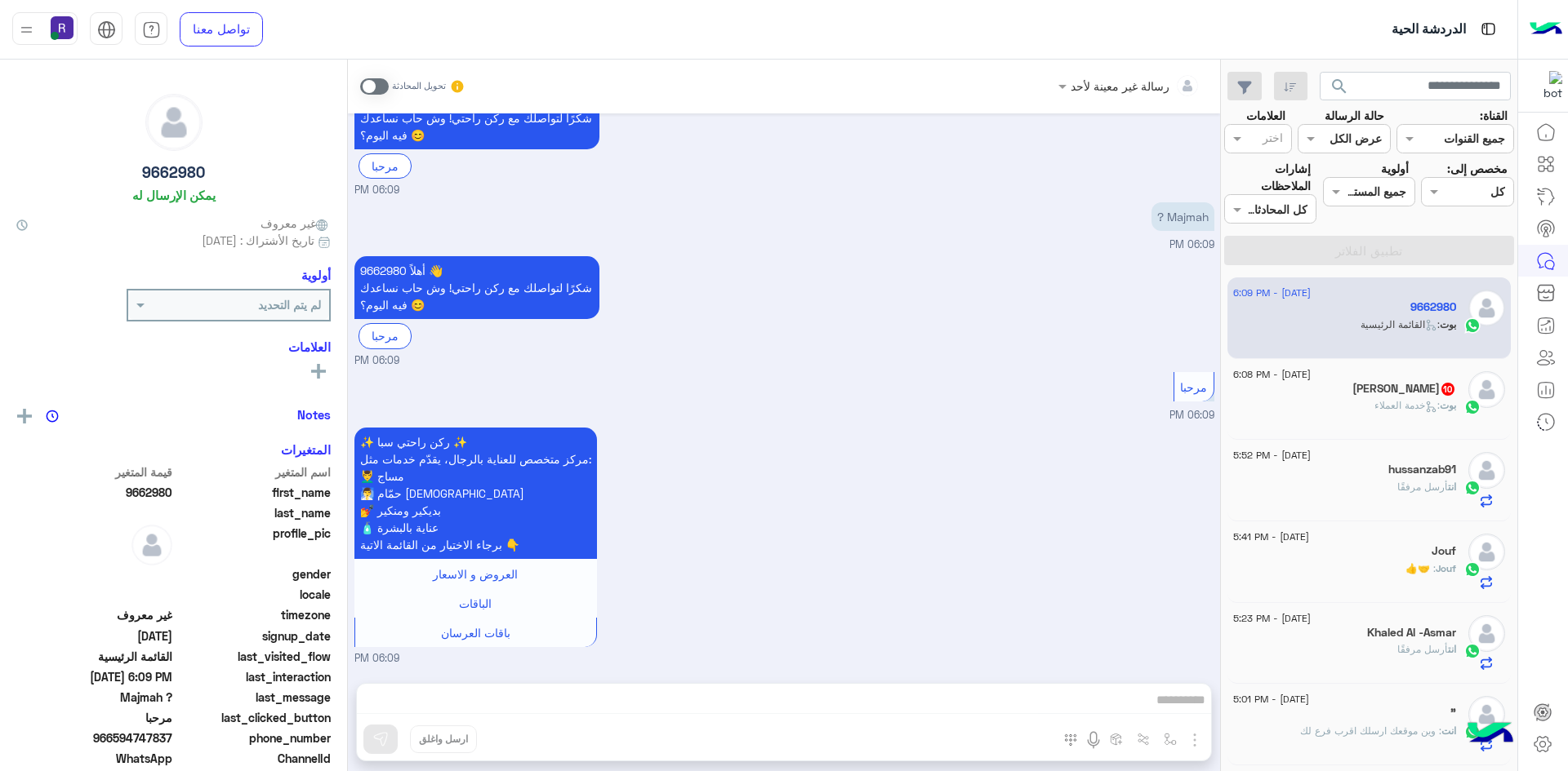
click at [1342, 407] on div "بوت : خدمة العملاء" at bounding box center [1345, 412] width 223 height 28
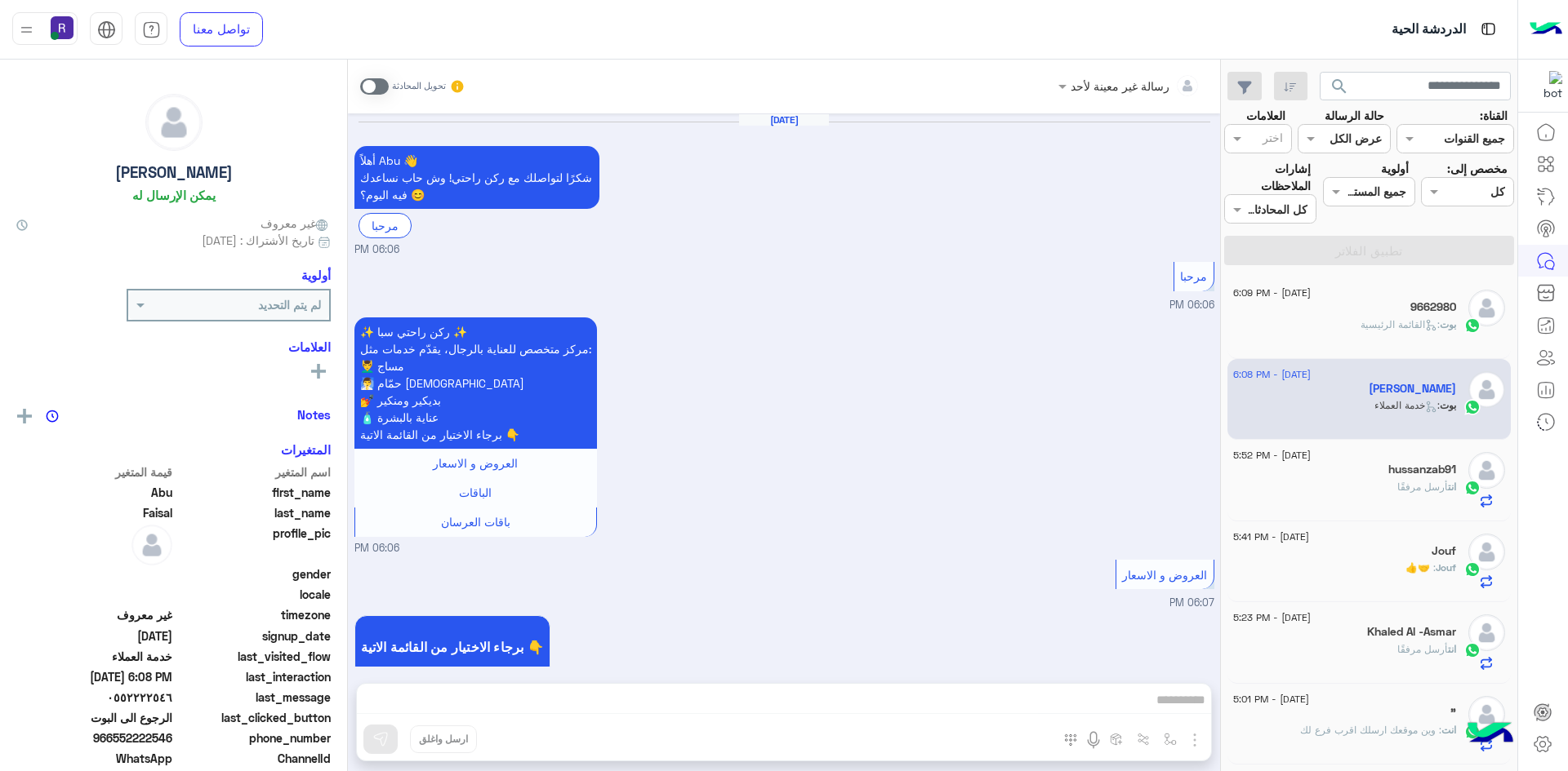
scroll to position [1361, 0]
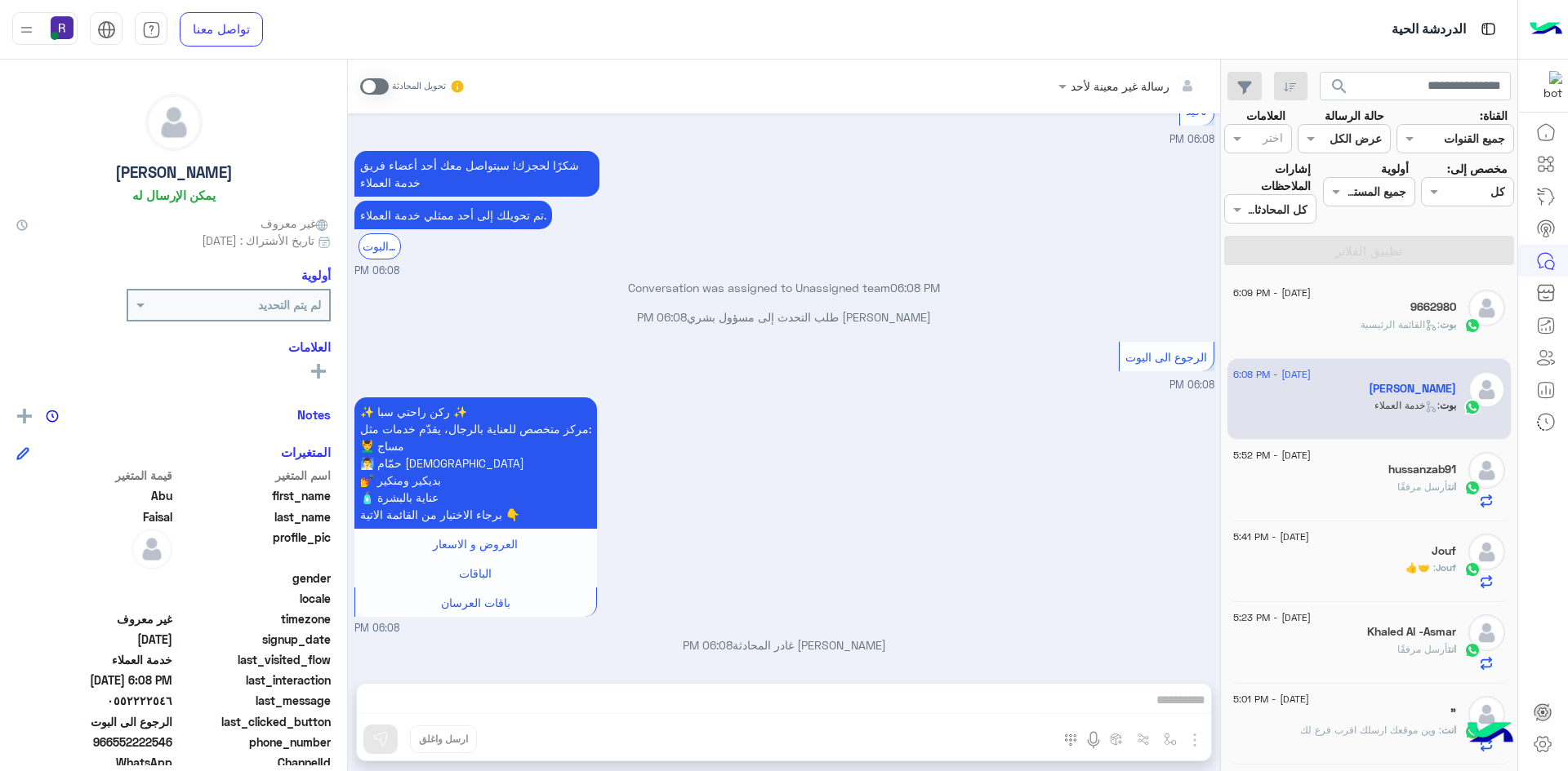
click at [380, 84] on span at bounding box center [374, 86] width 28 height 16
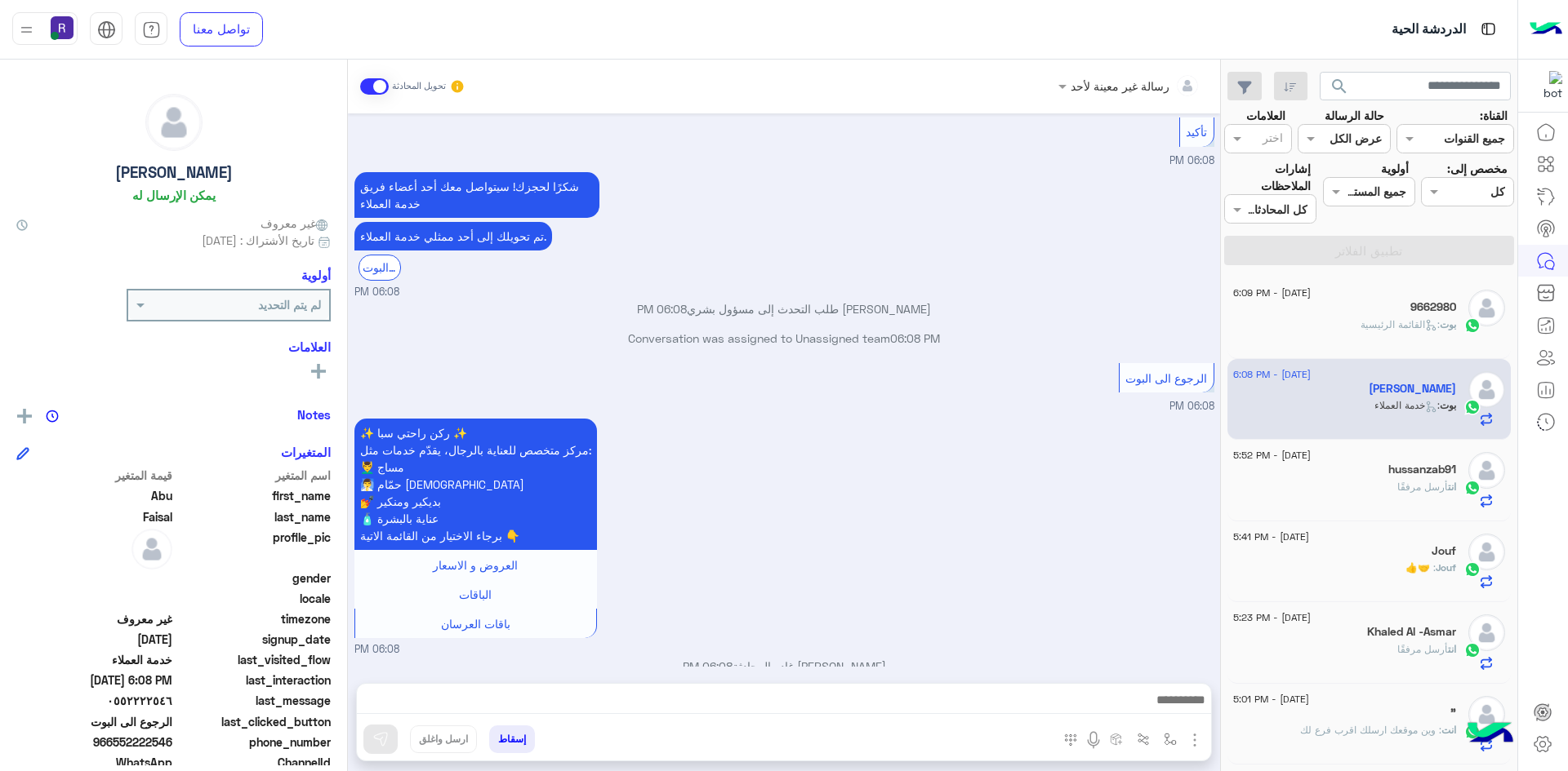
scroll to position [1390, 0]
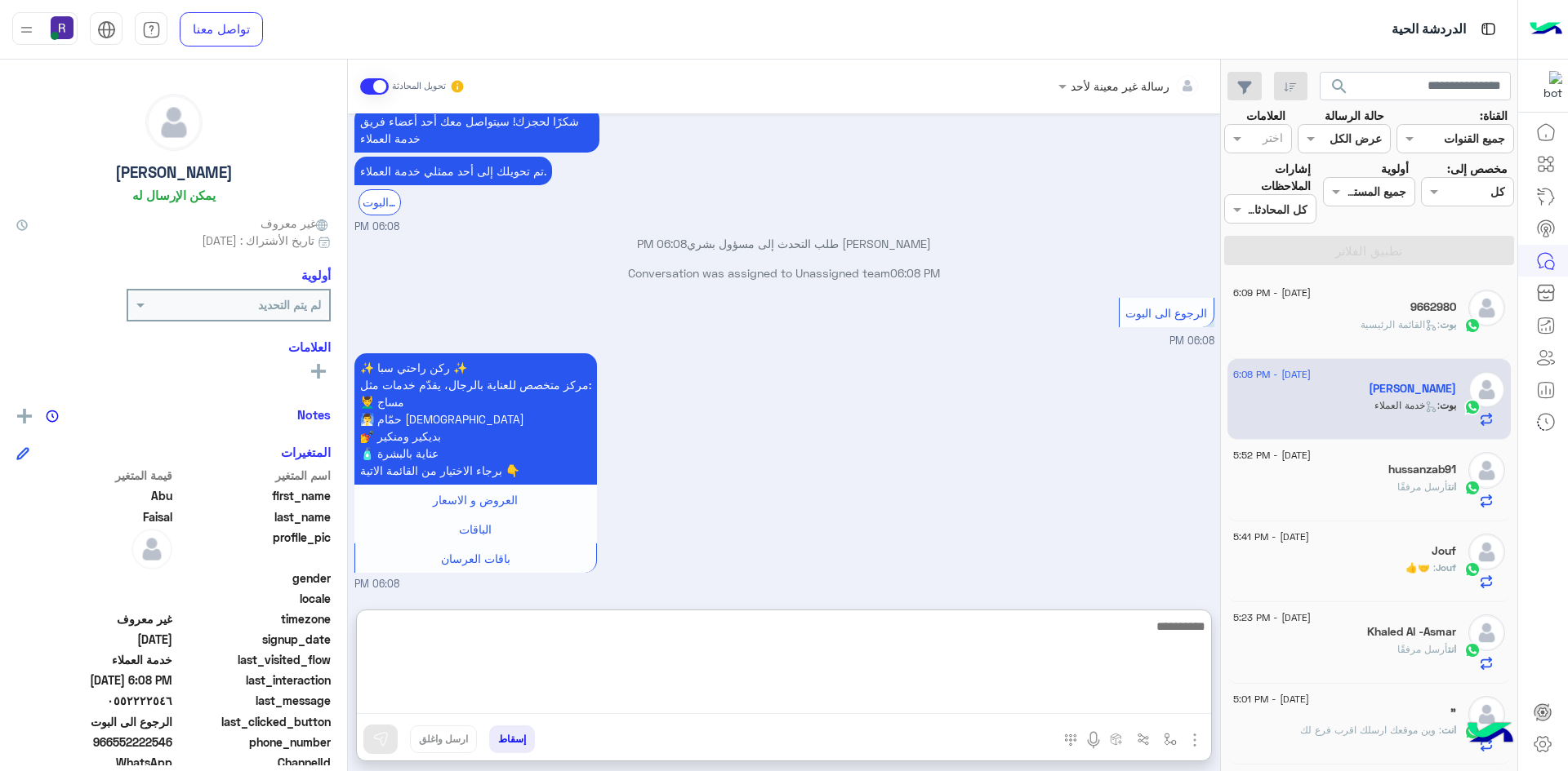
paste textarea "**********"
type textarea "**********"
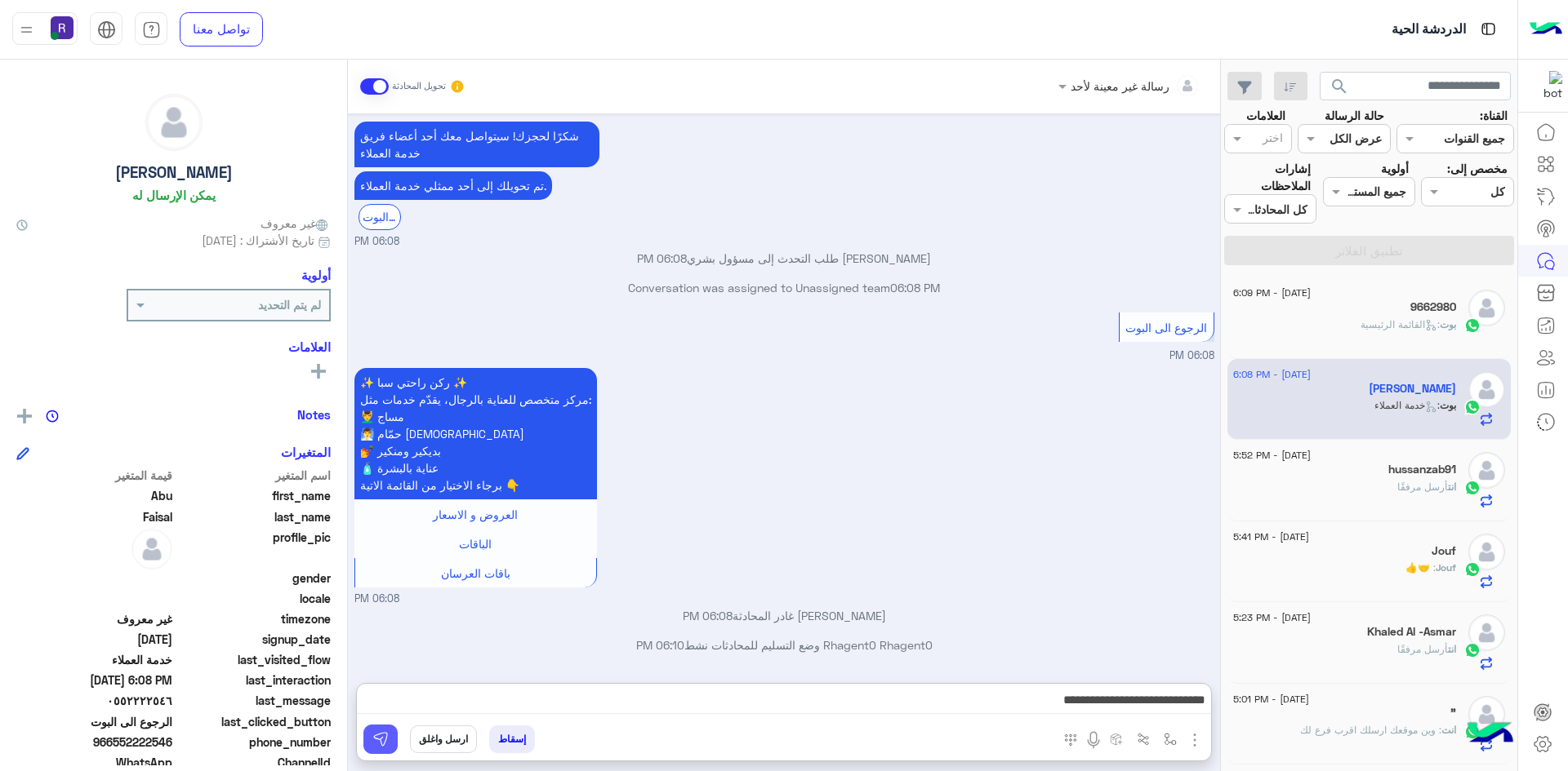
click at [372, 743] on img at bounding box center [379, 739] width 16 height 16
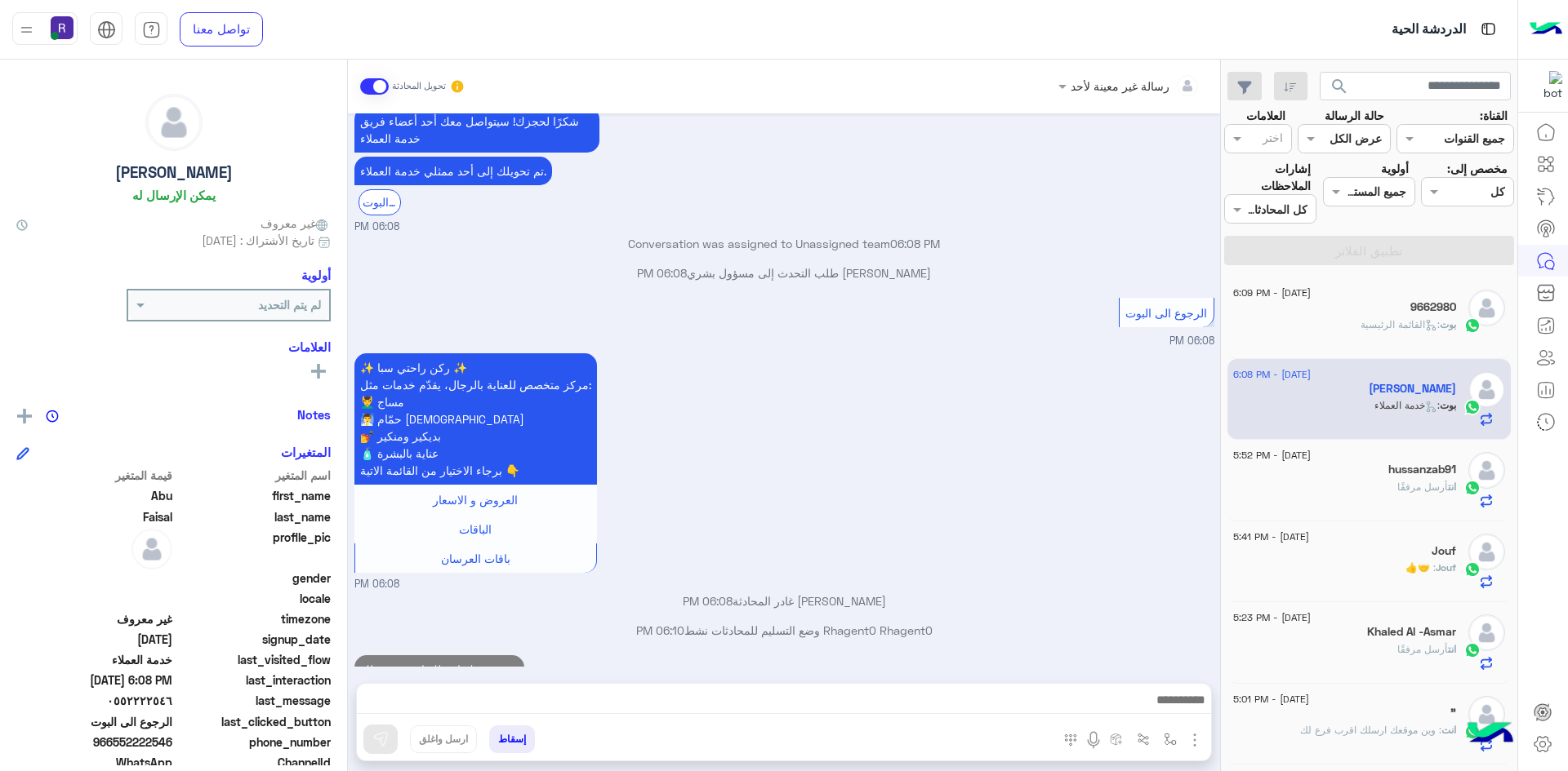
scroll to position [1443, 0]
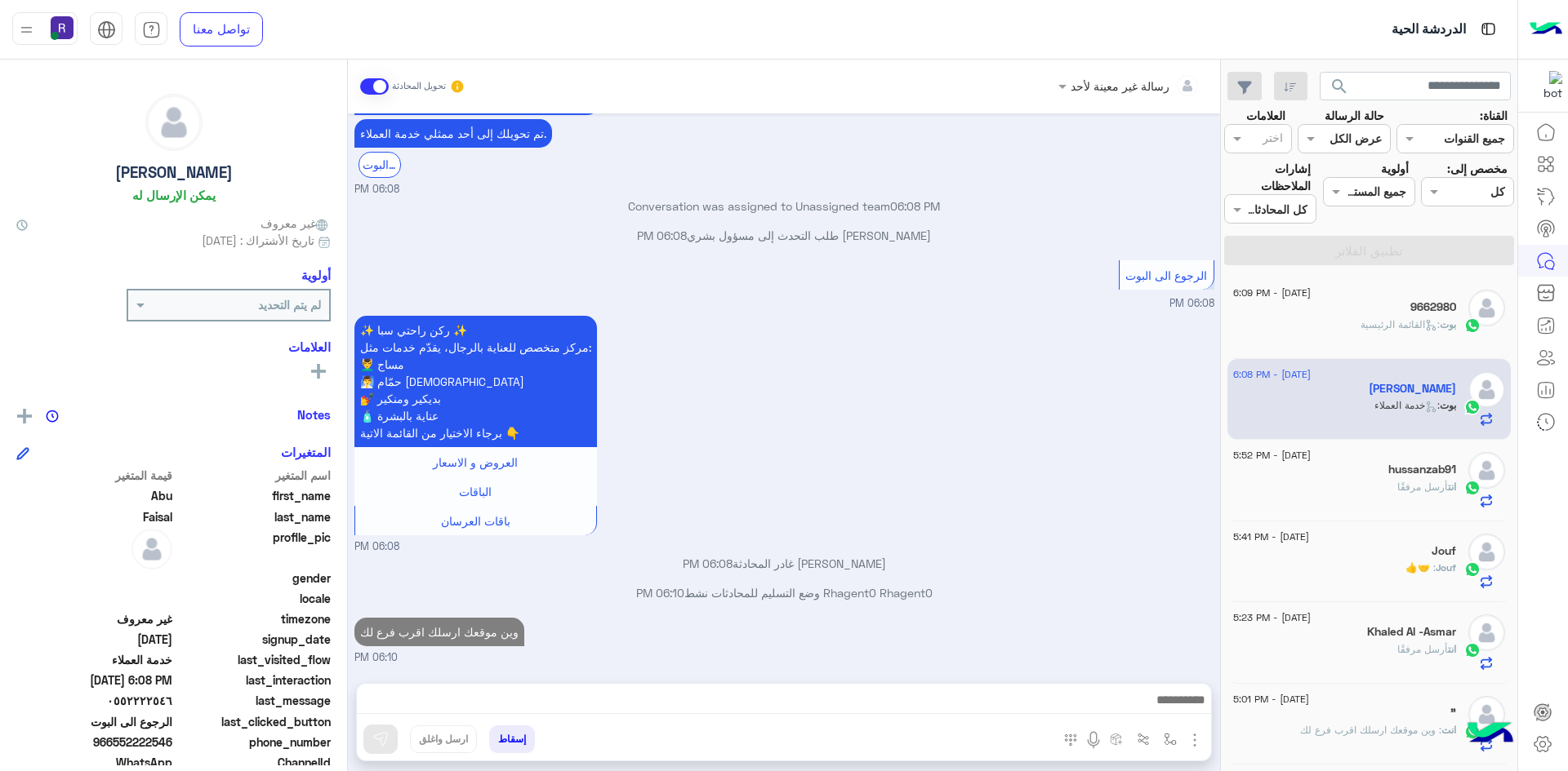
click at [1419, 493] on p "انت أرسل مرفقًا" at bounding box center [1426, 487] width 59 height 15
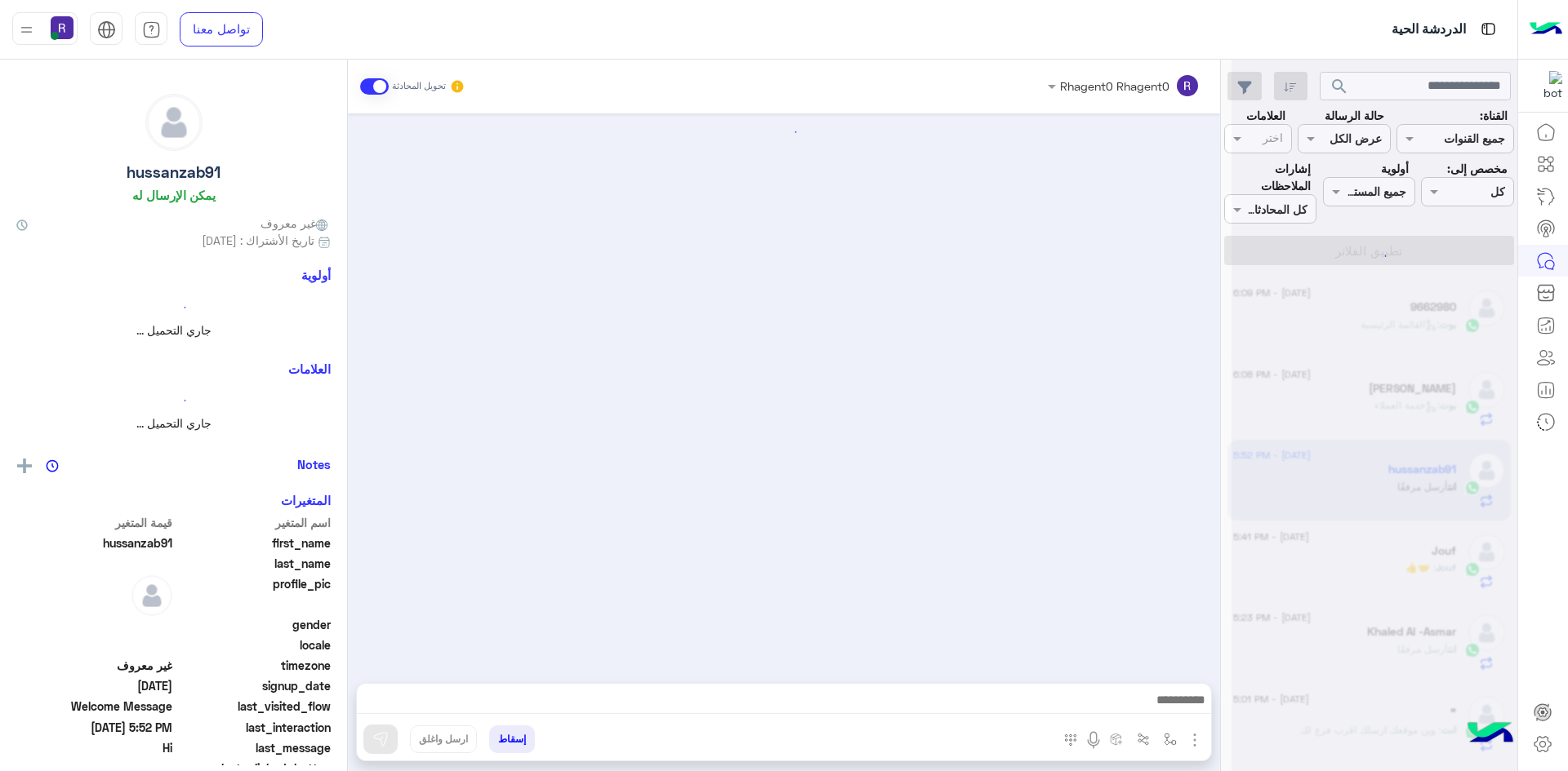
scroll to position [401, 0]
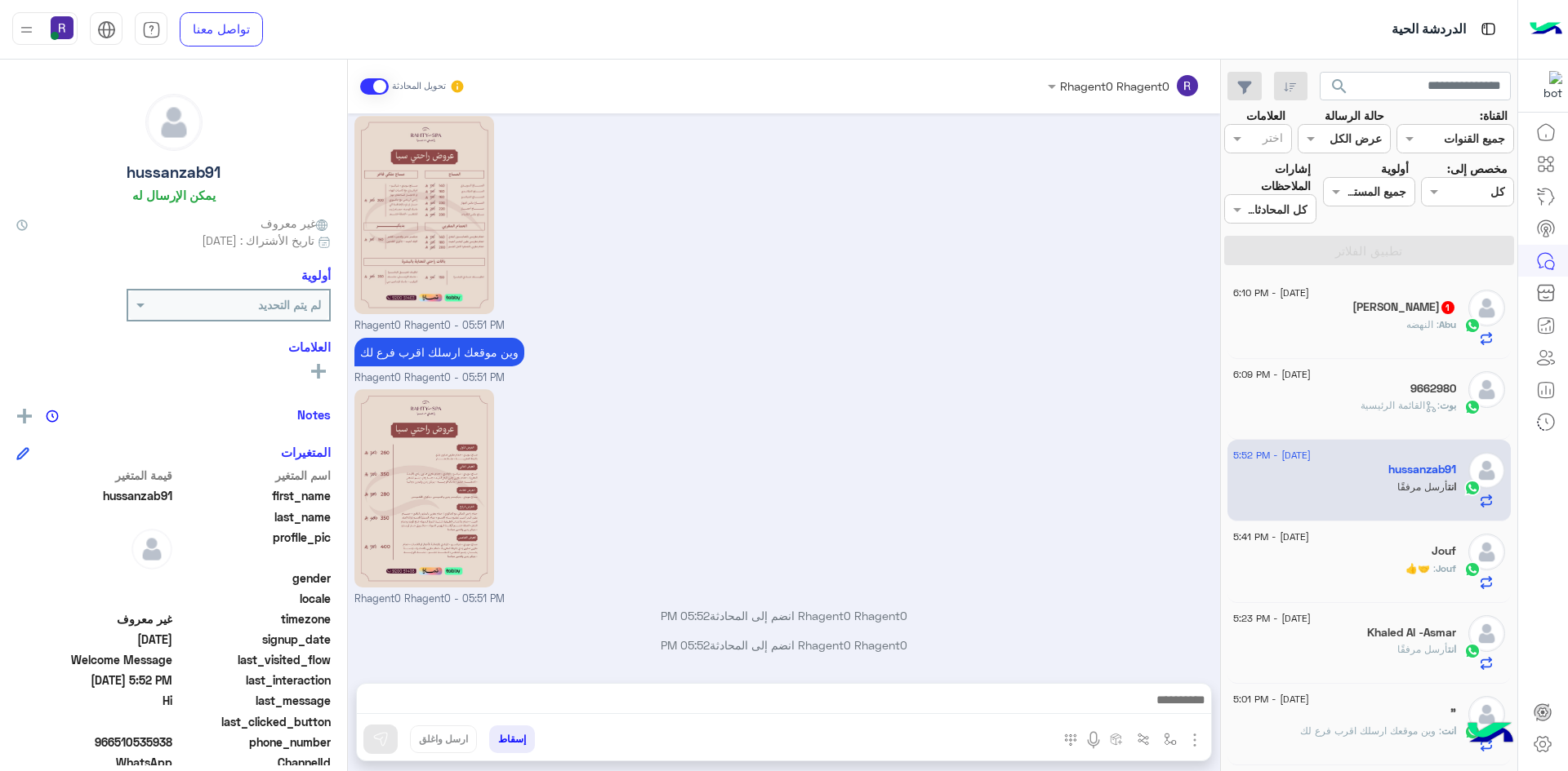
click at [1455, 324] on span "Abu" at bounding box center [1447, 324] width 17 height 12
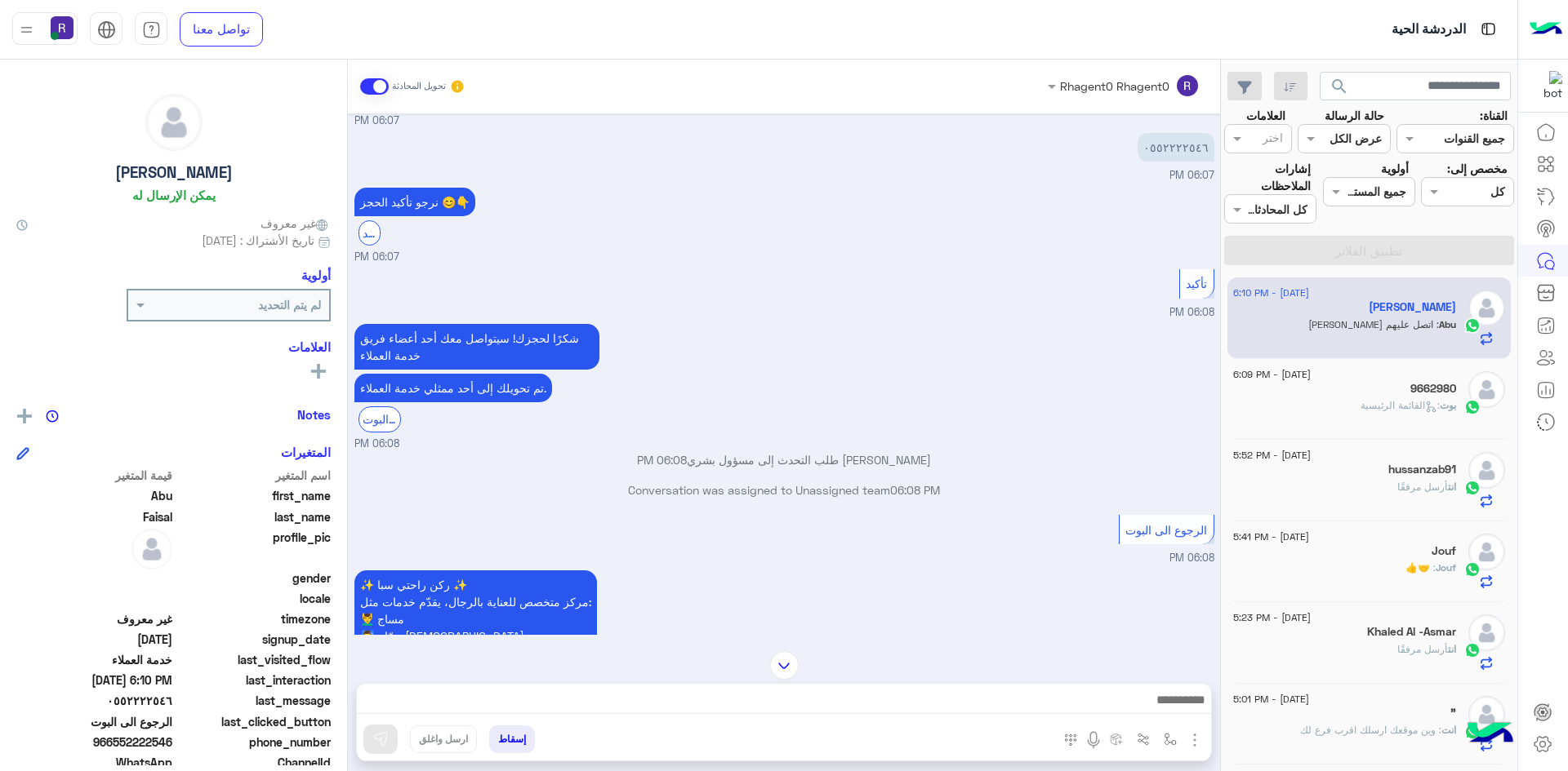
scroll to position [1112, 0]
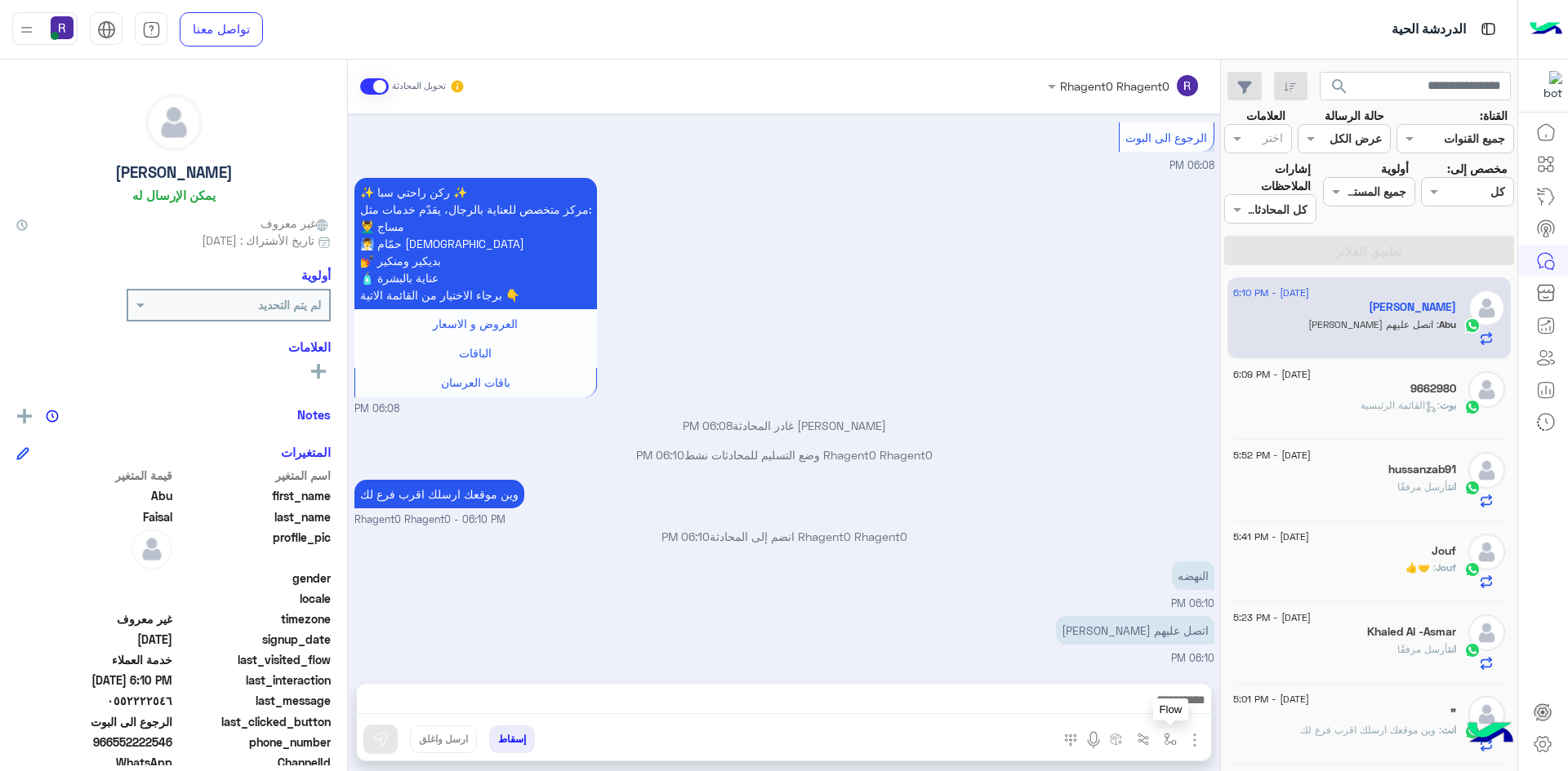
click at [1164, 741] on img "button" at bounding box center [1170, 740] width 13 height 13
click at [1104, 666] on div "اتصل عليهم مايردون 06:10 PM" at bounding box center [784, 640] width 860 height 55
click at [1172, 736] on img "button" at bounding box center [1170, 740] width 13 height 13
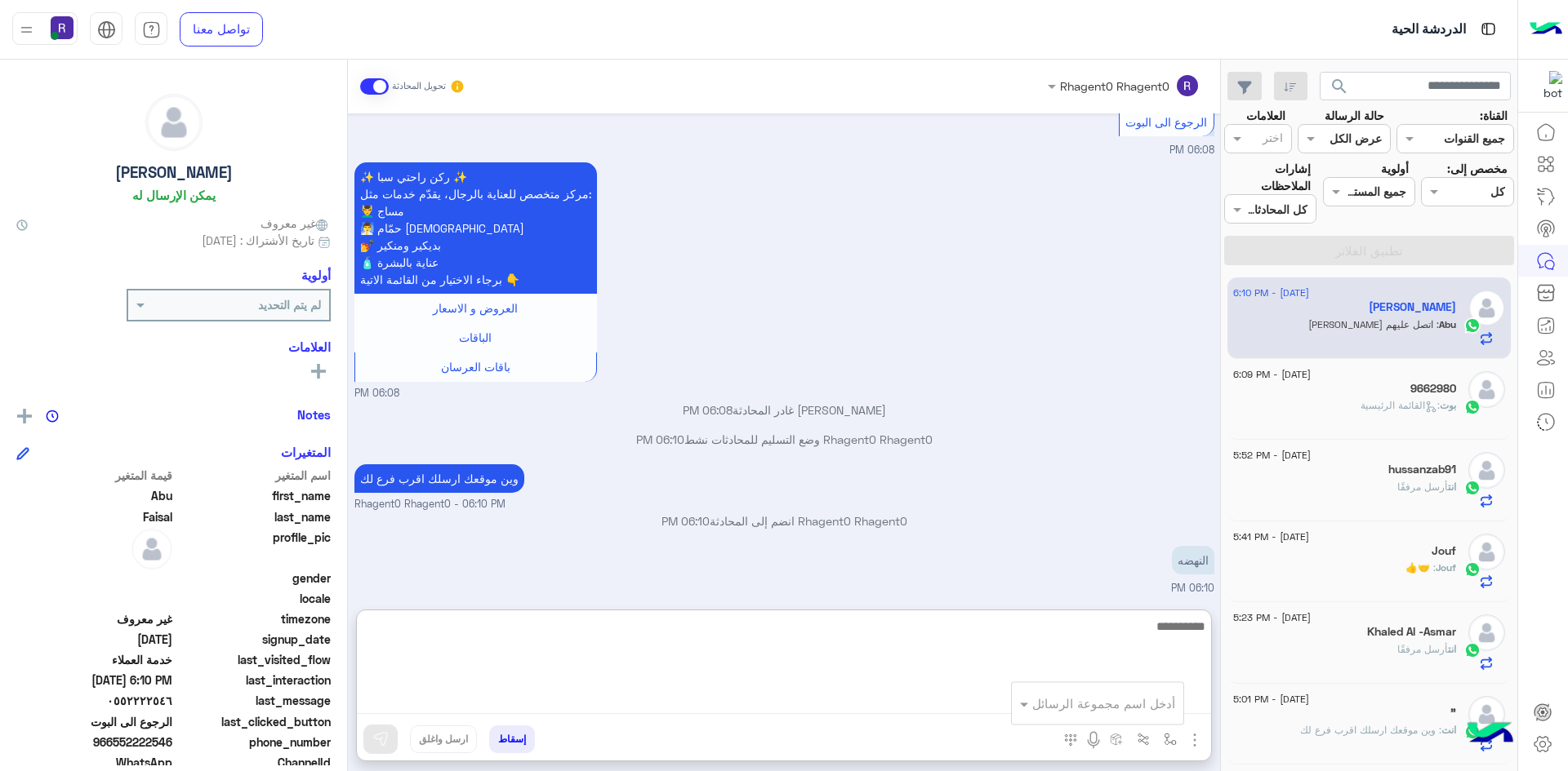
click at [842, 705] on textarea at bounding box center [784, 665] width 854 height 98
type textarea "**********"
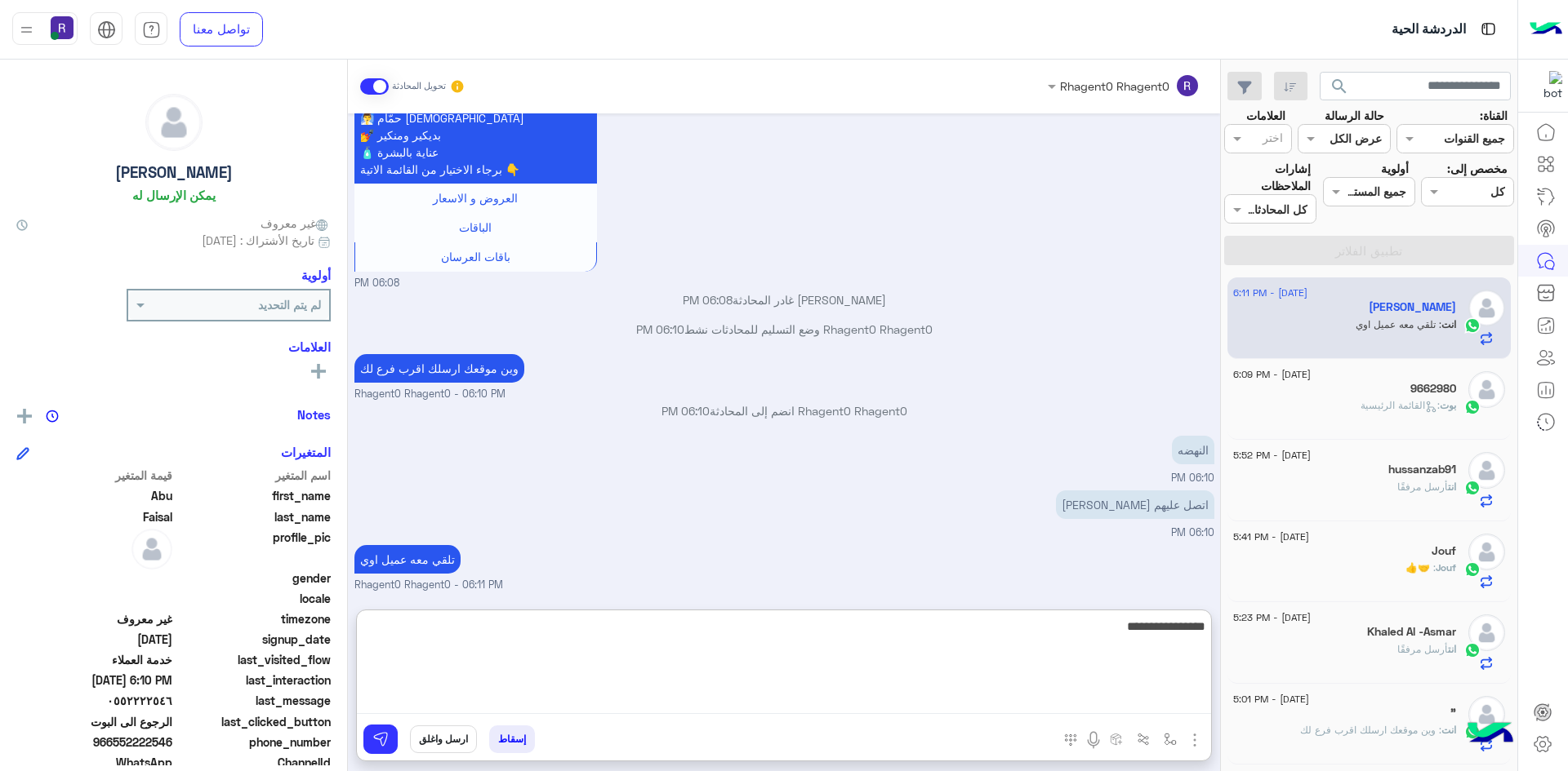
type textarea "**********"
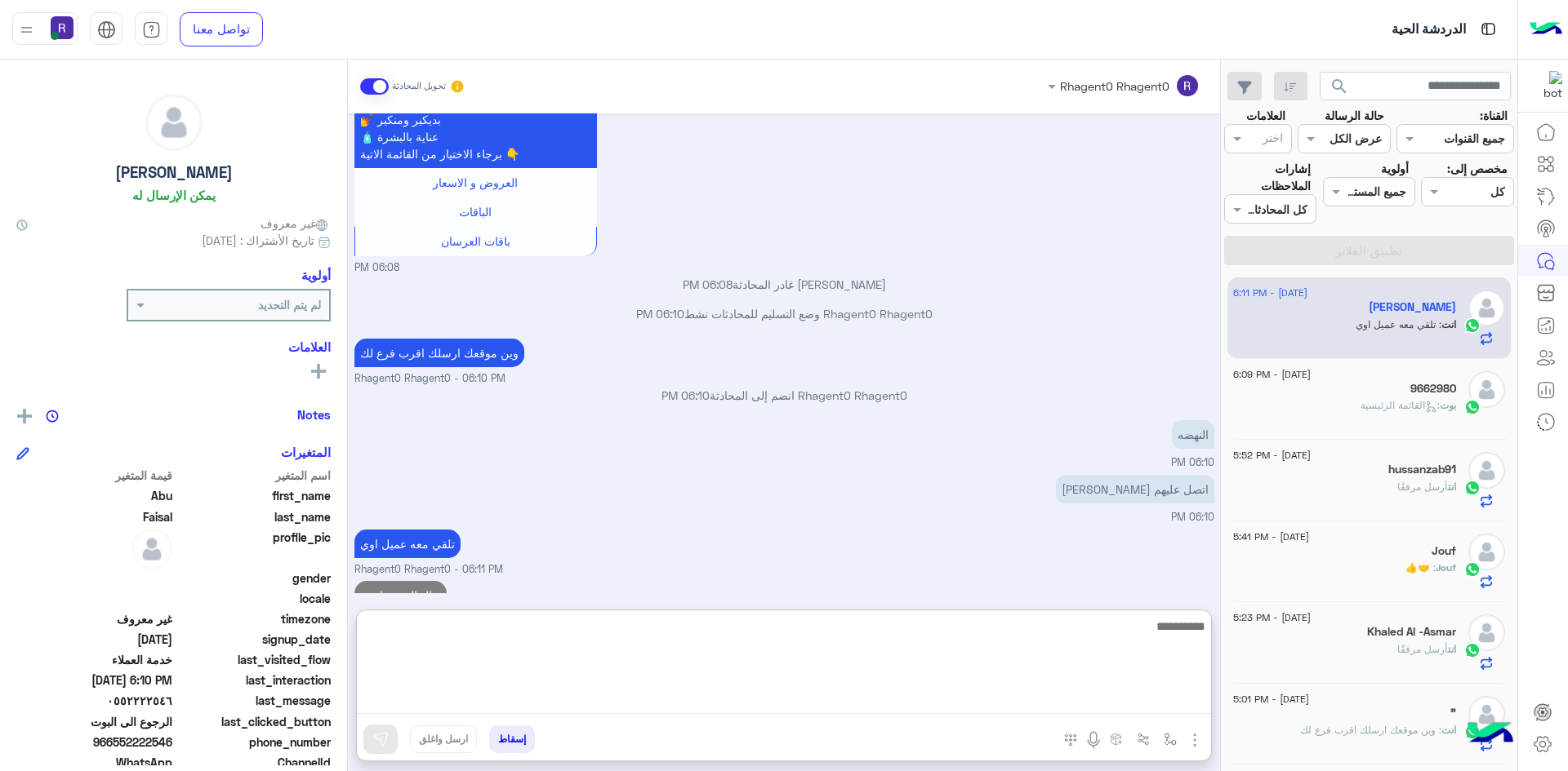
scroll to position [1289, 0]
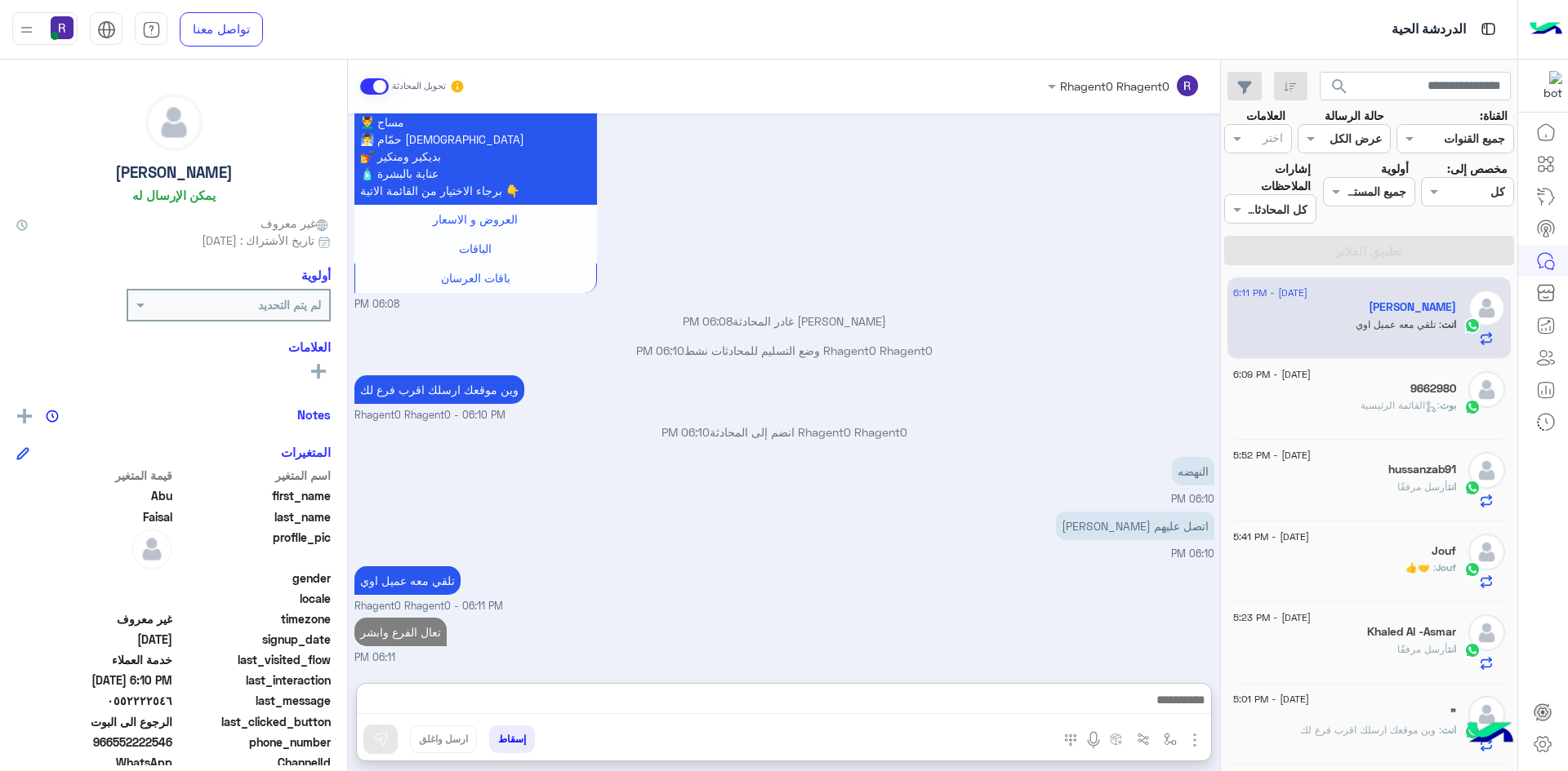
click at [1377, 471] on div "hussanzab91" at bounding box center [1345, 471] width 223 height 17
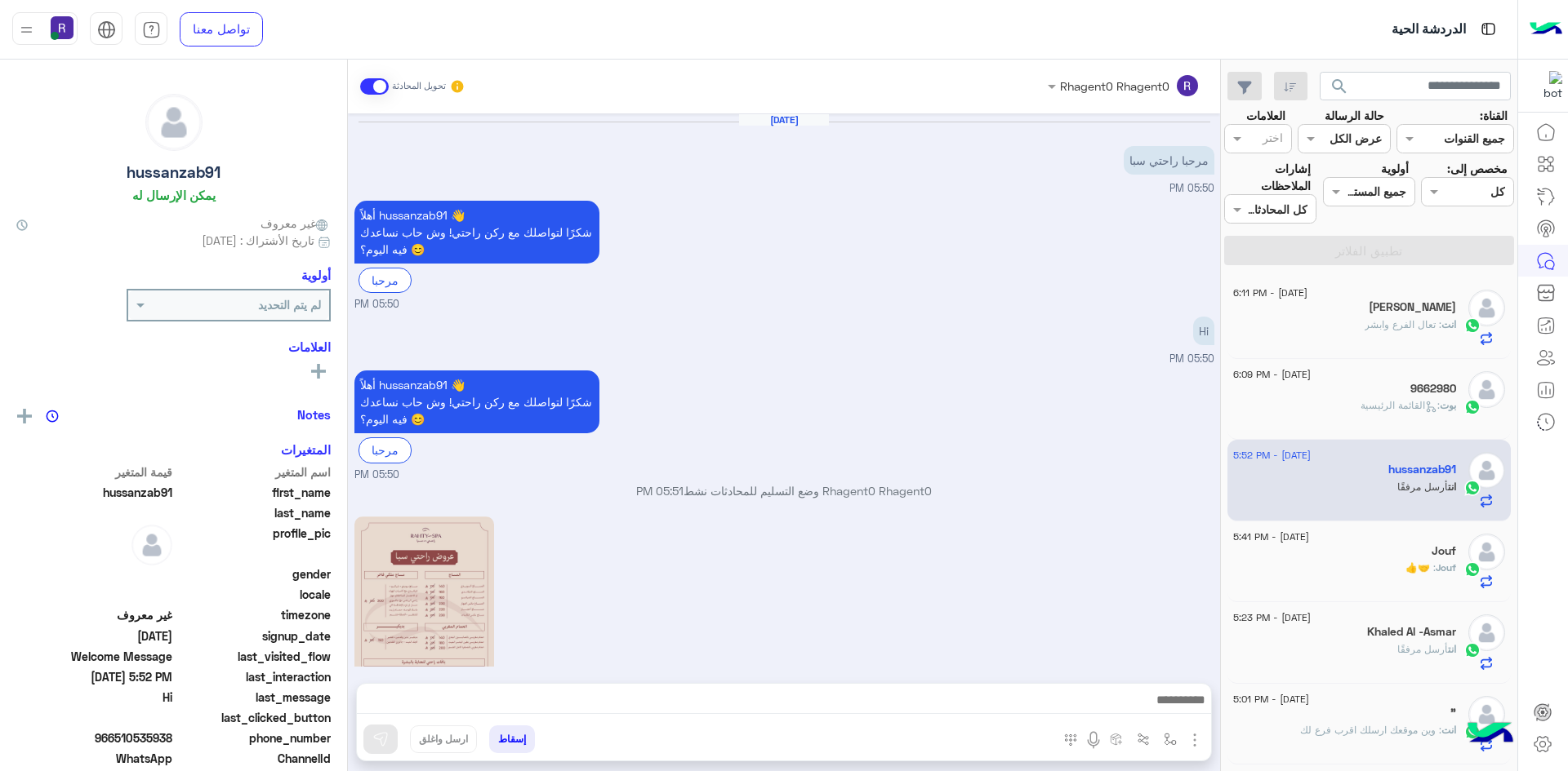
scroll to position [401, 0]
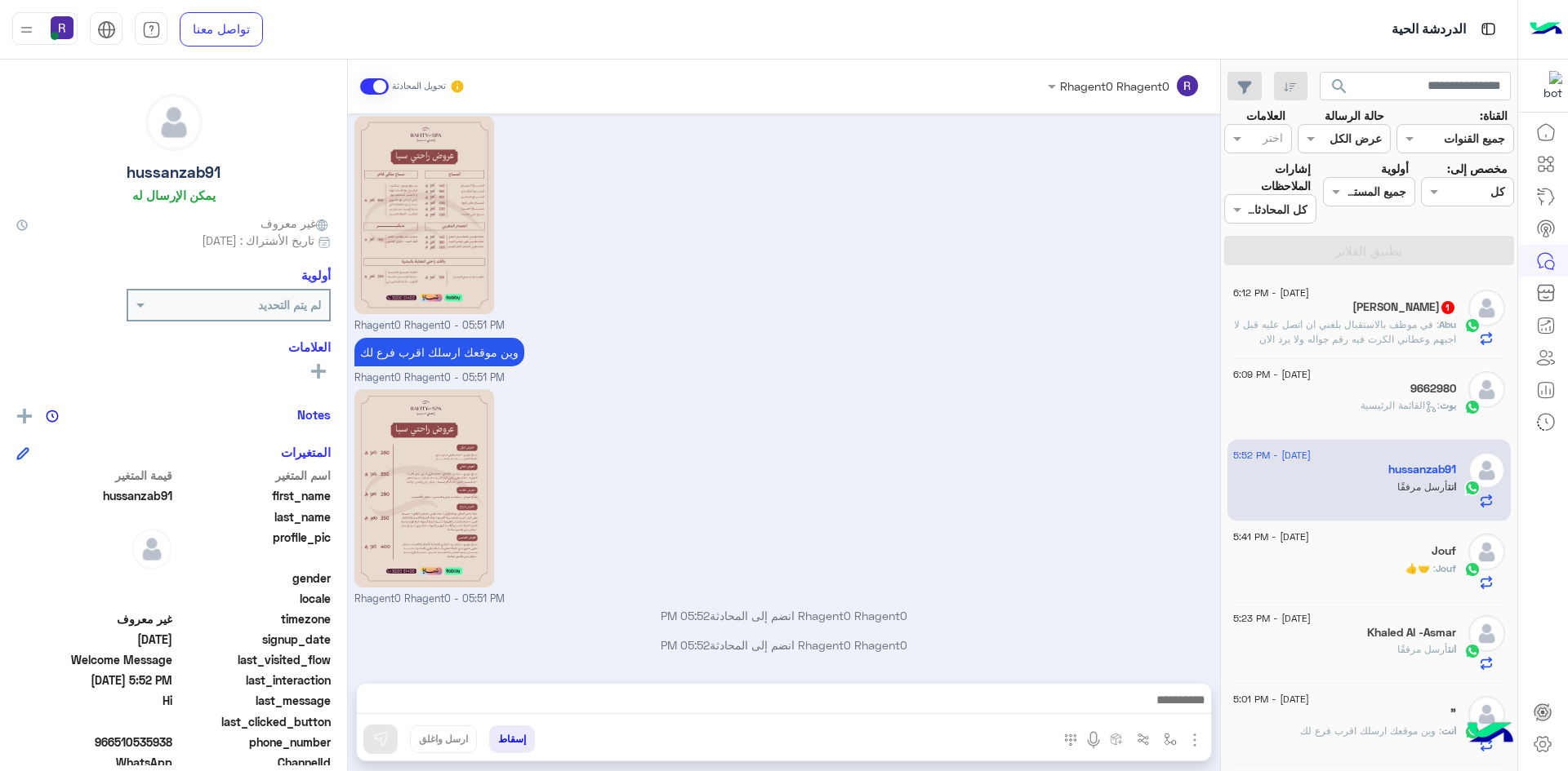
click at [1389, 325] on span ": في موظف بالاستقبال بلغني ان اتصل عليه قبل لا اجيهم وعطاني الكرت فيه رقم جواله…" at bounding box center [1345, 331] width 222 height 26
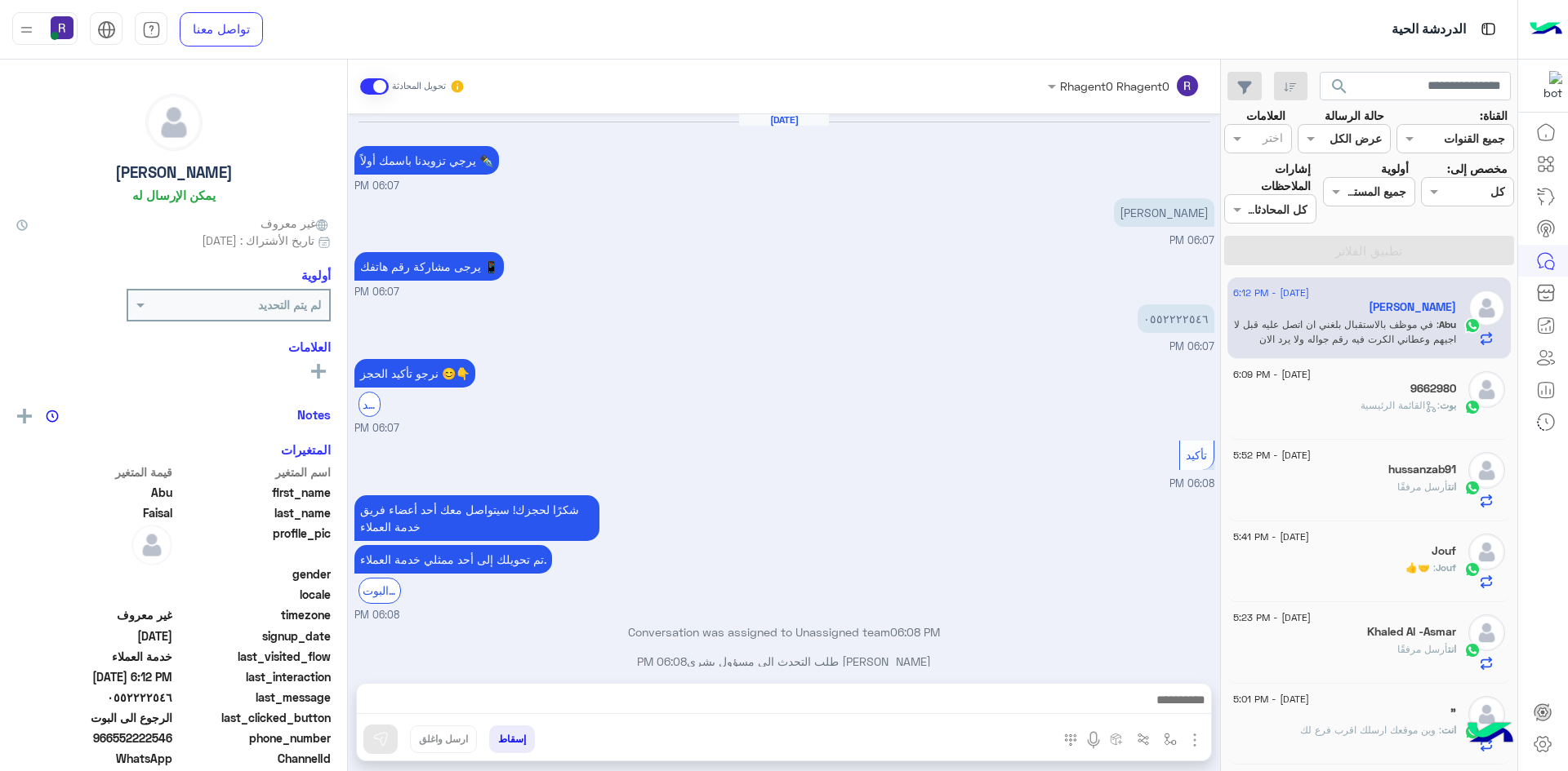
scroll to position [741, 0]
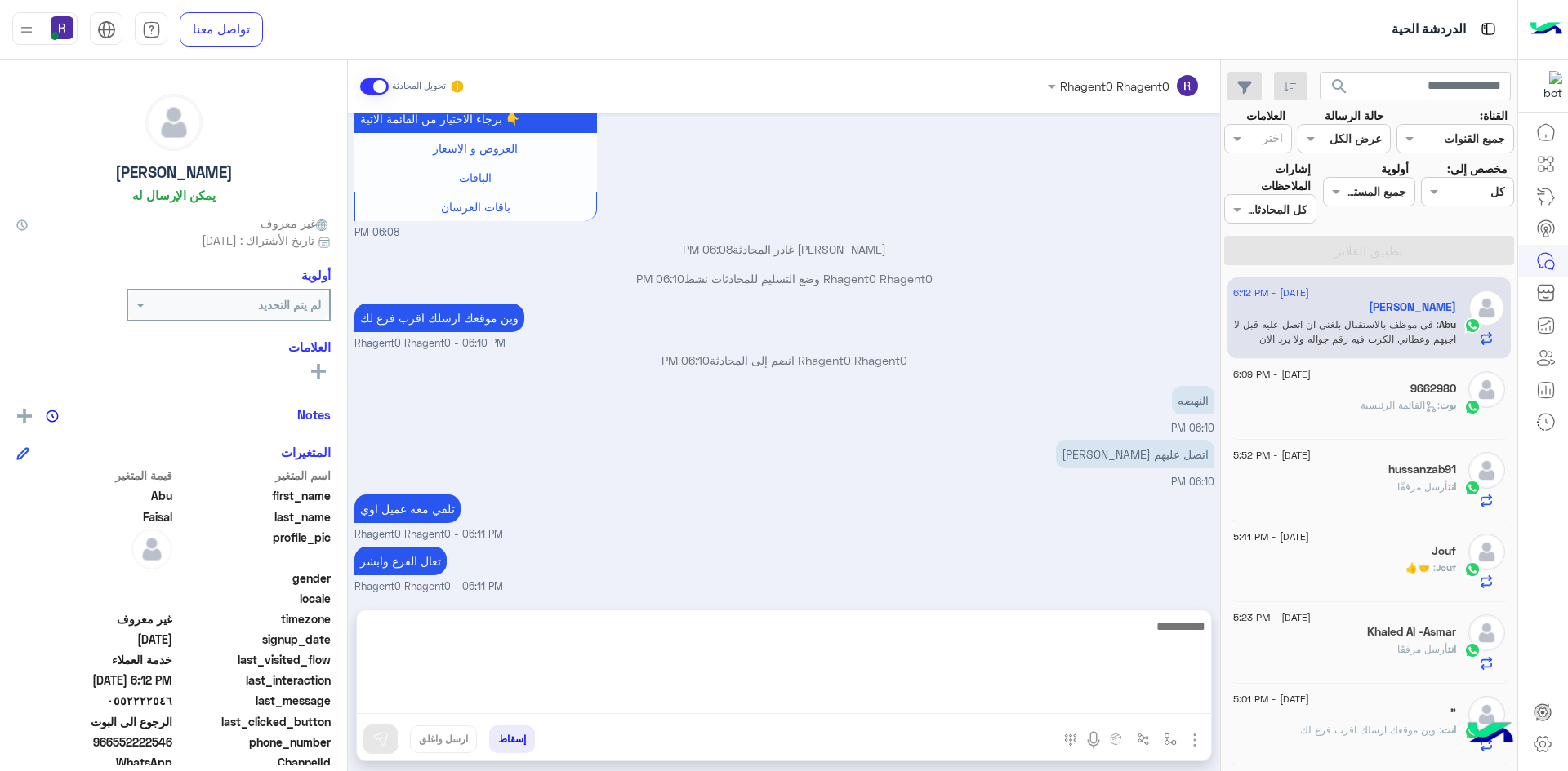
click at [608, 701] on textarea at bounding box center [784, 665] width 854 height 98
type textarea "**********"
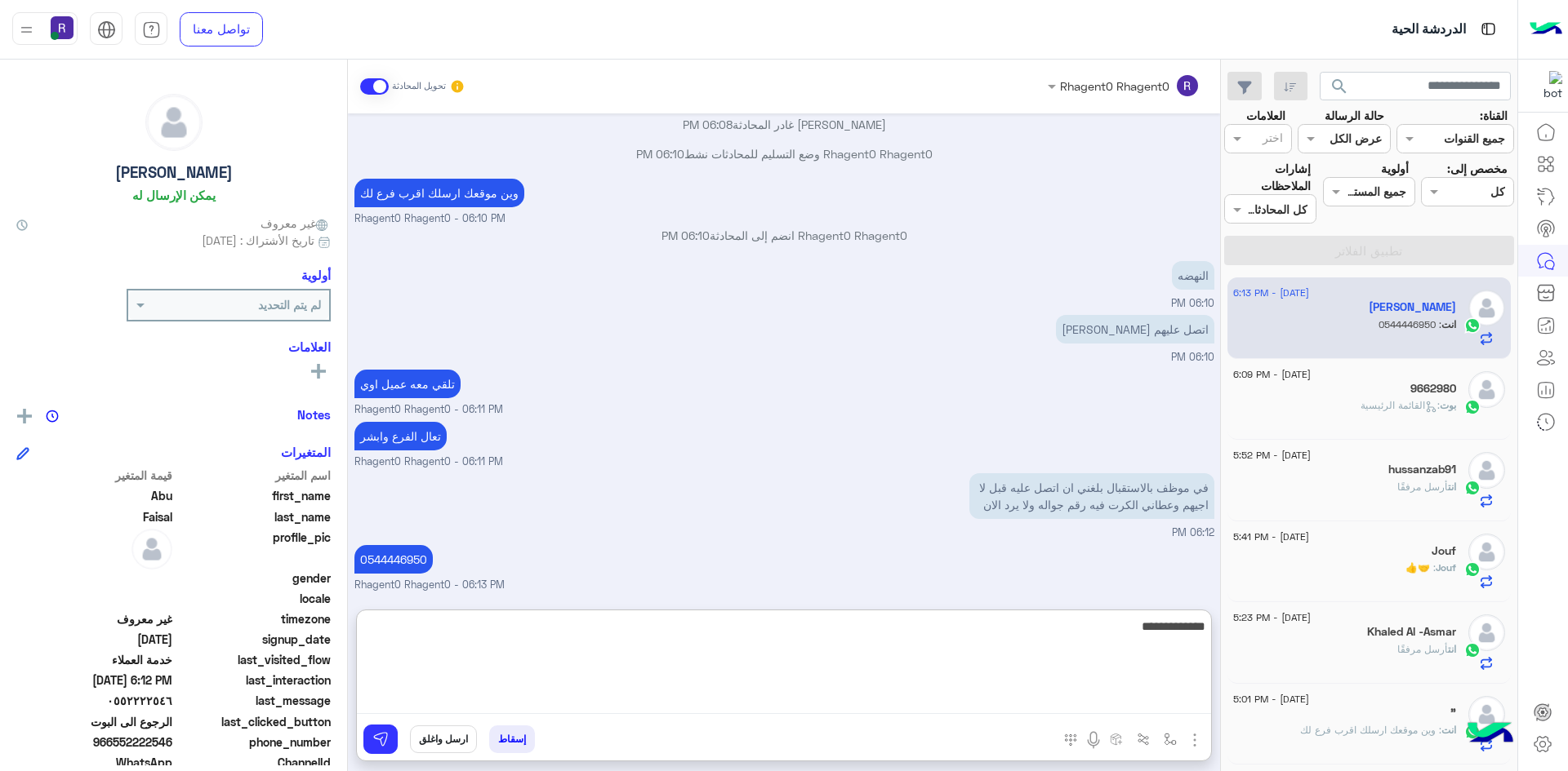
type textarea "**********"
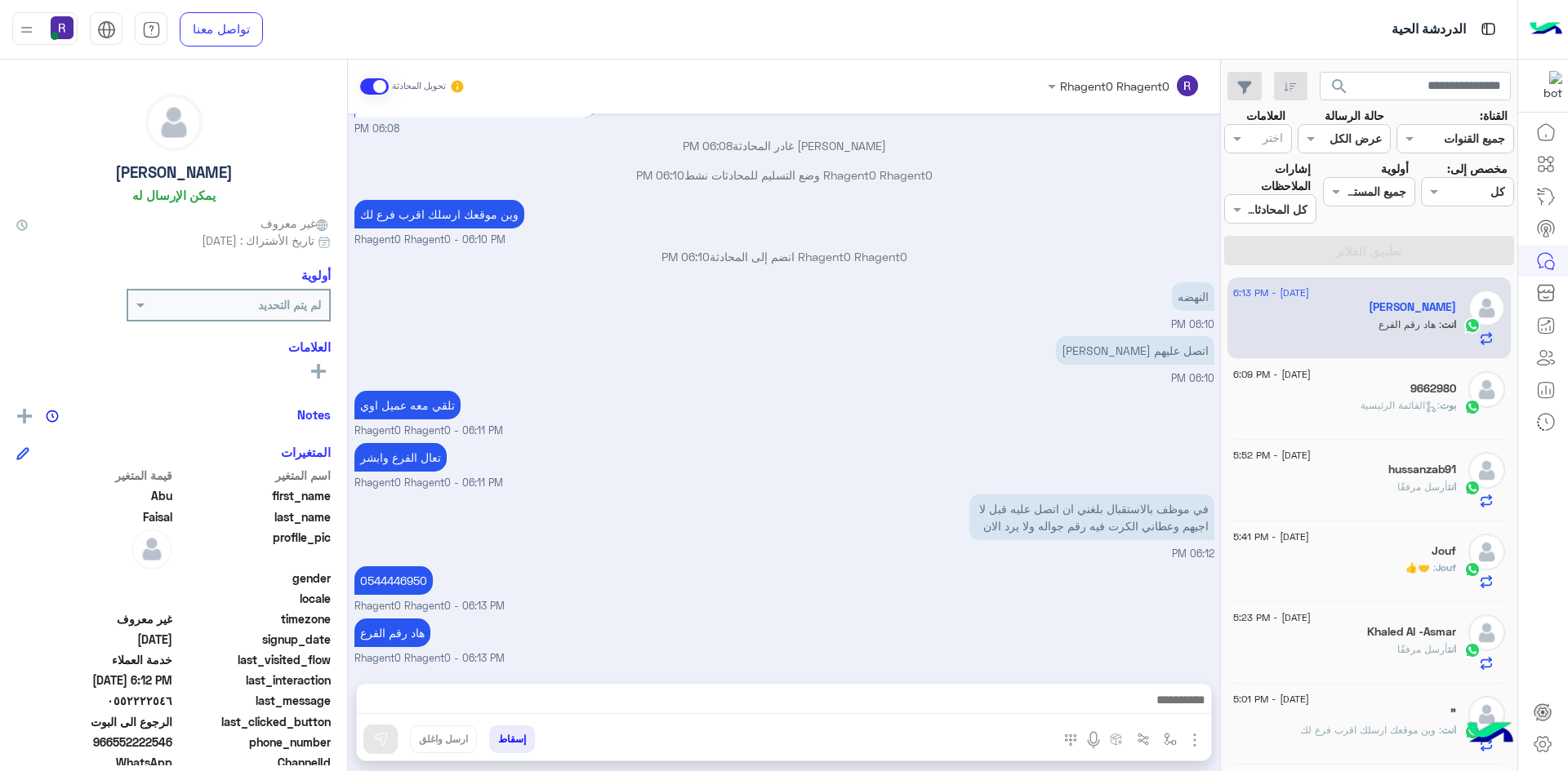
scroll to position [844, 0]
click at [1318, 417] on div "بوت : القائمة الرئيسية" at bounding box center [1345, 412] width 223 height 28
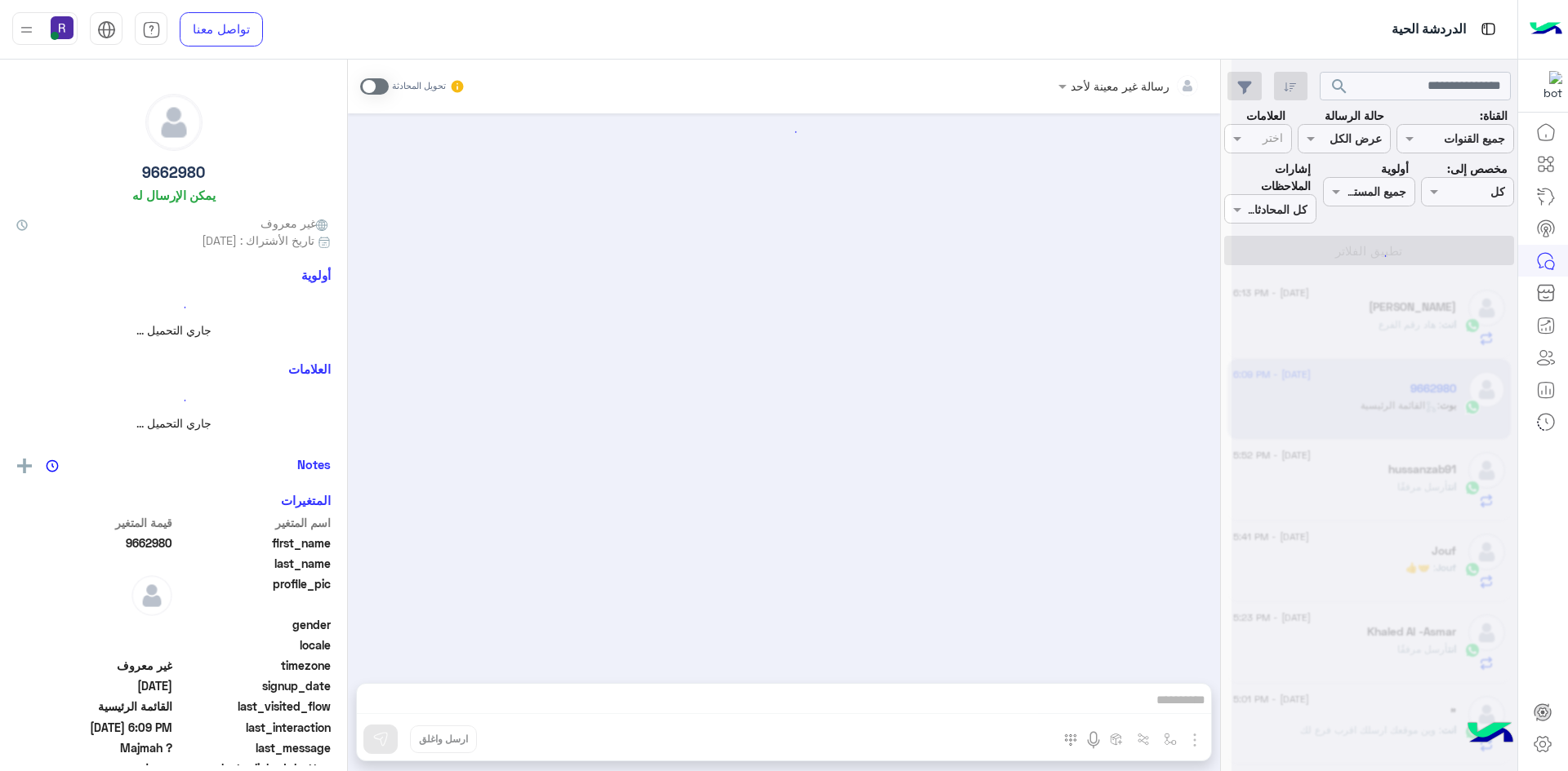
scroll to position [114, 0]
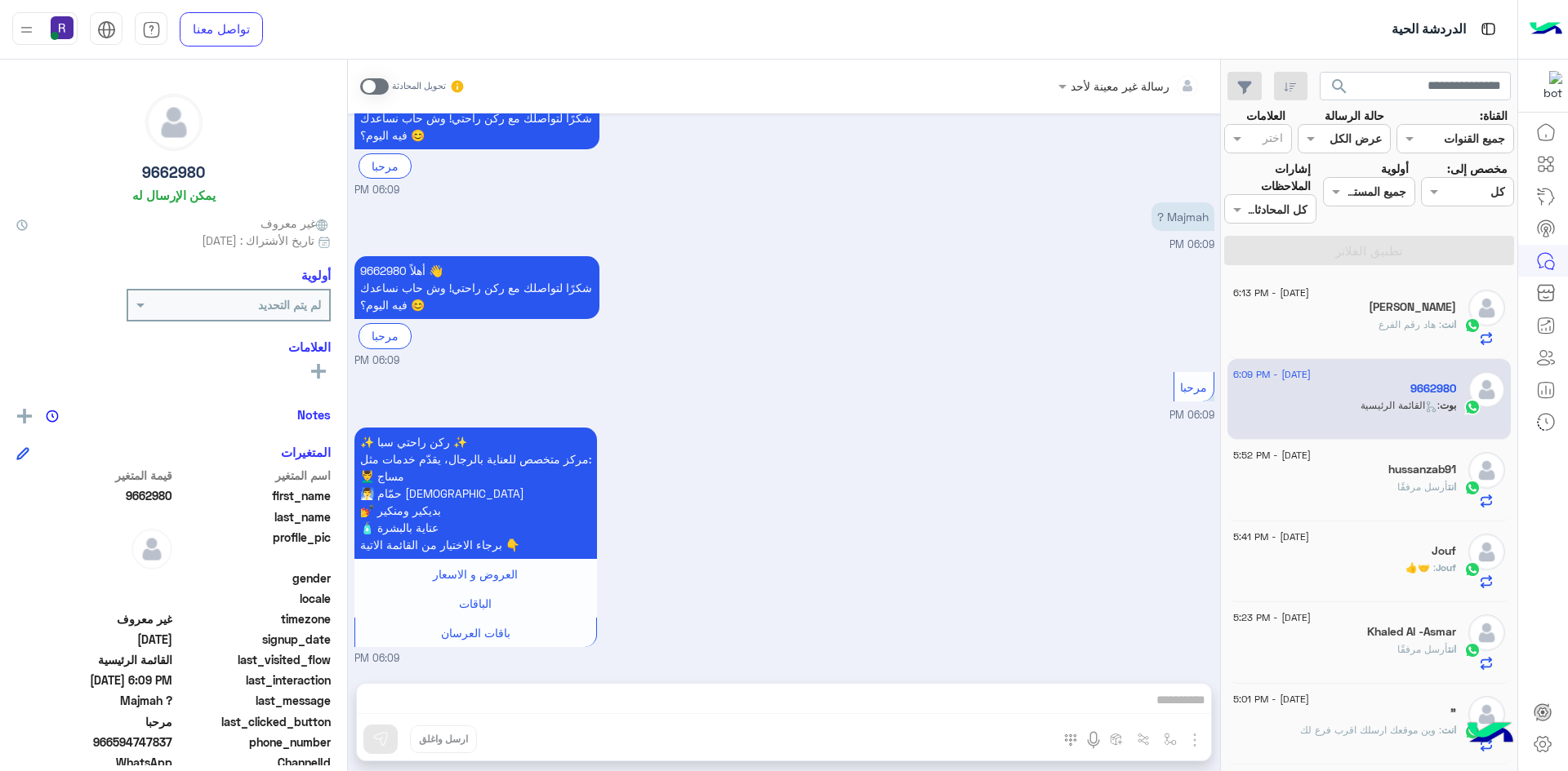
click at [1423, 334] on div "انت : هاد رقم الفرع" at bounding box center [1345, 332] width 223 height 28
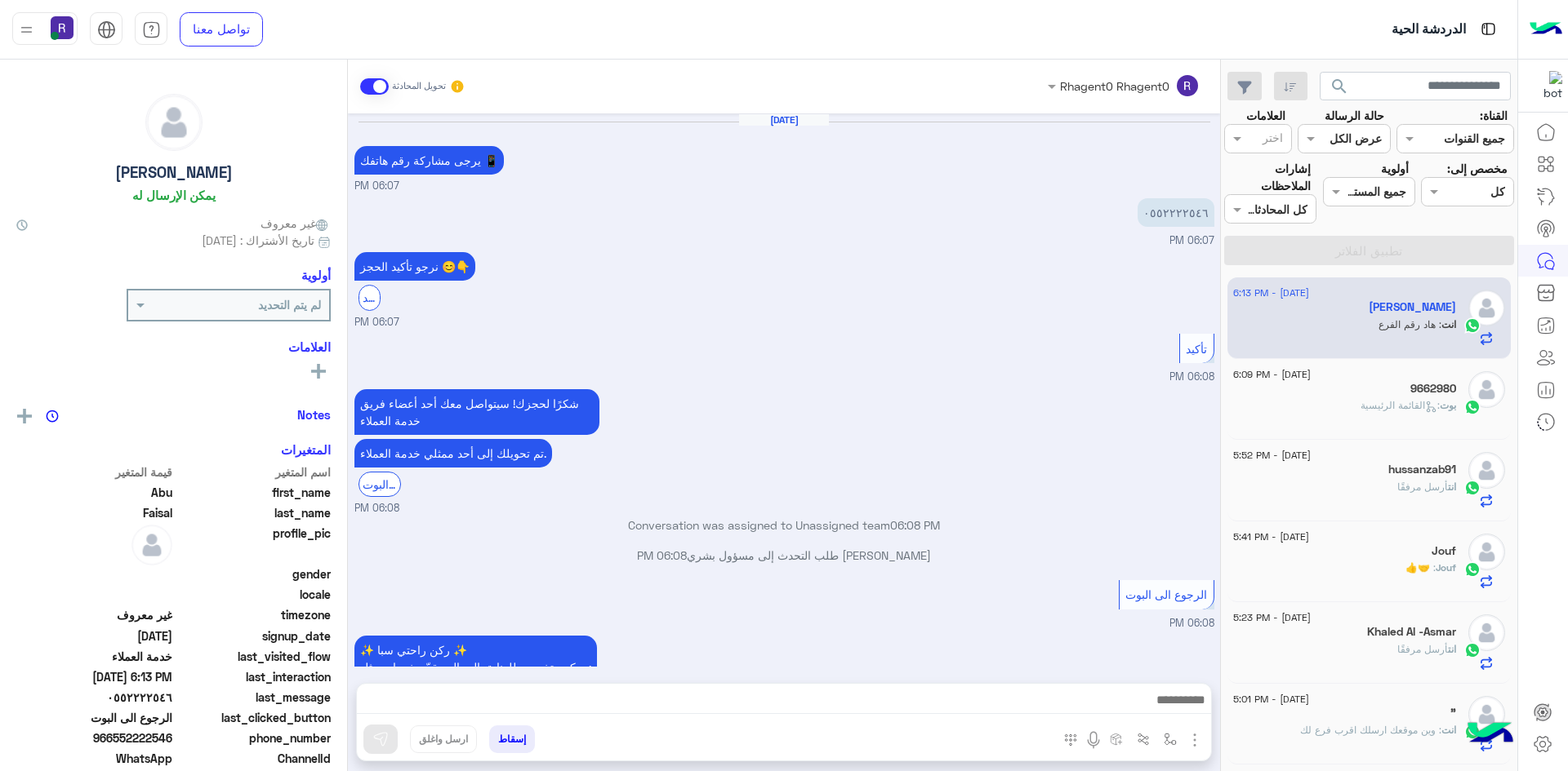
scroll to position [738, 0]
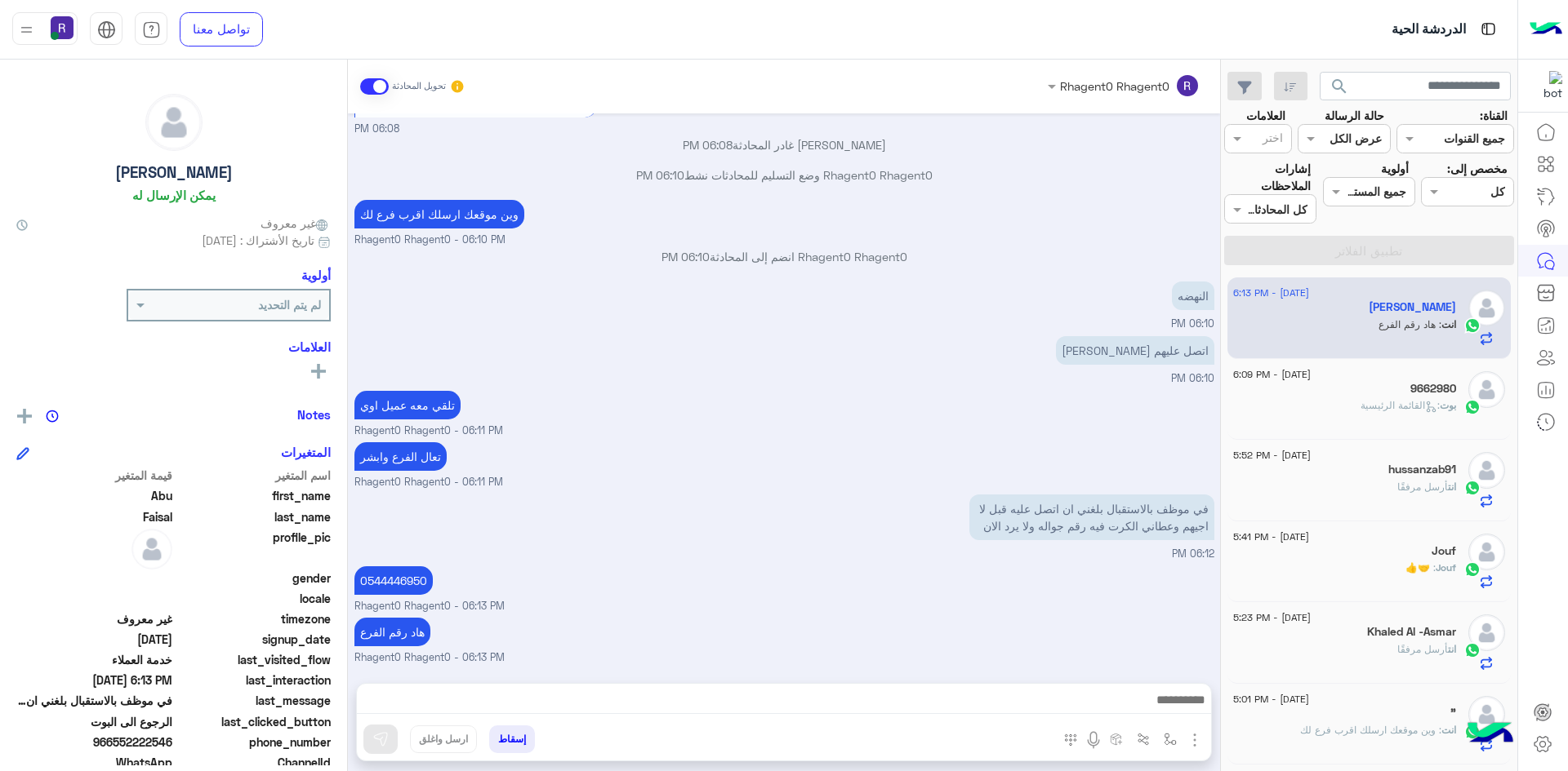
click at [1389, 401] on span ": القائمة الرئيسية" at bounding box center [1400, 405] width 79 height 12
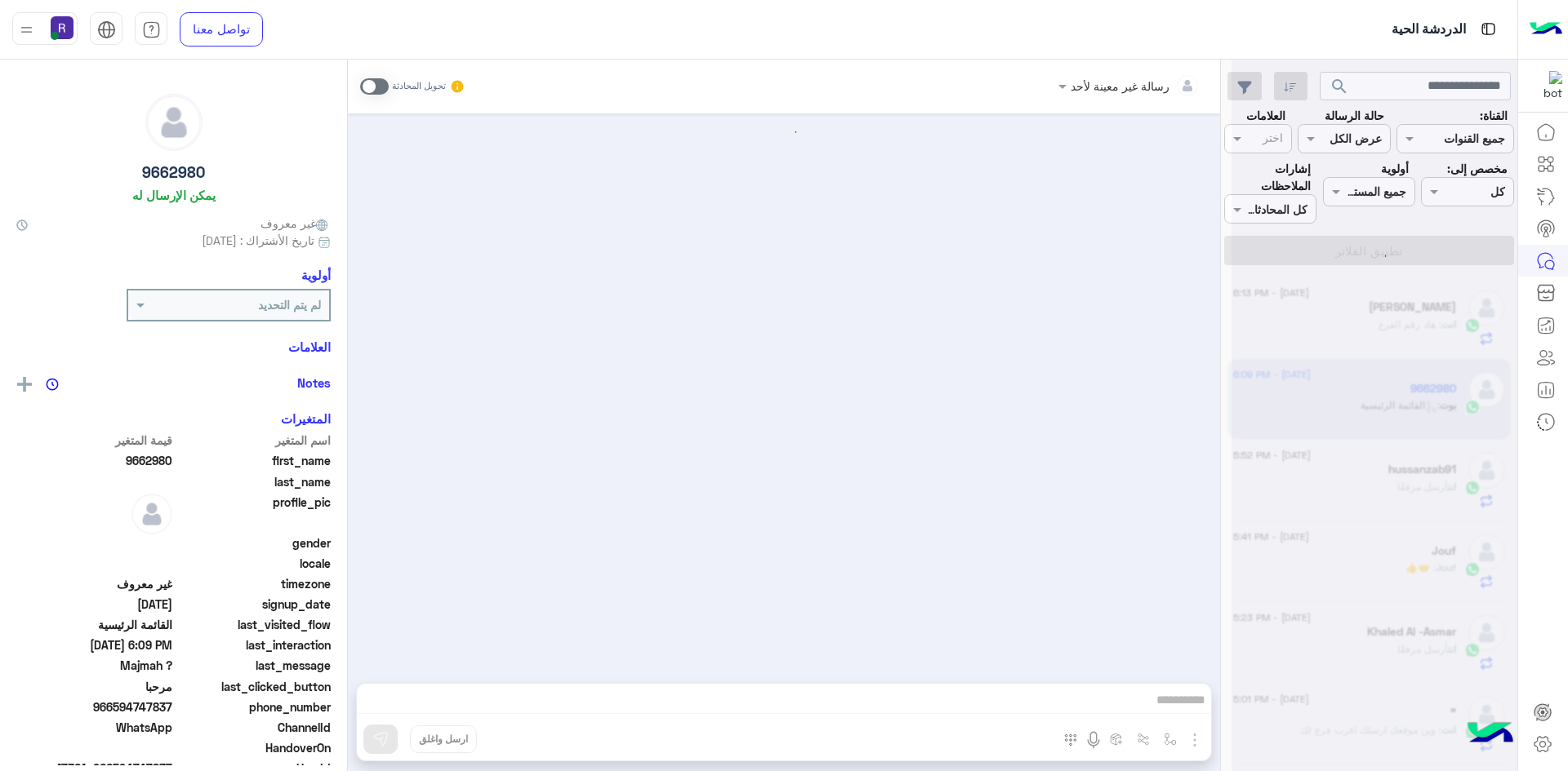
scroll to position [114, 0]
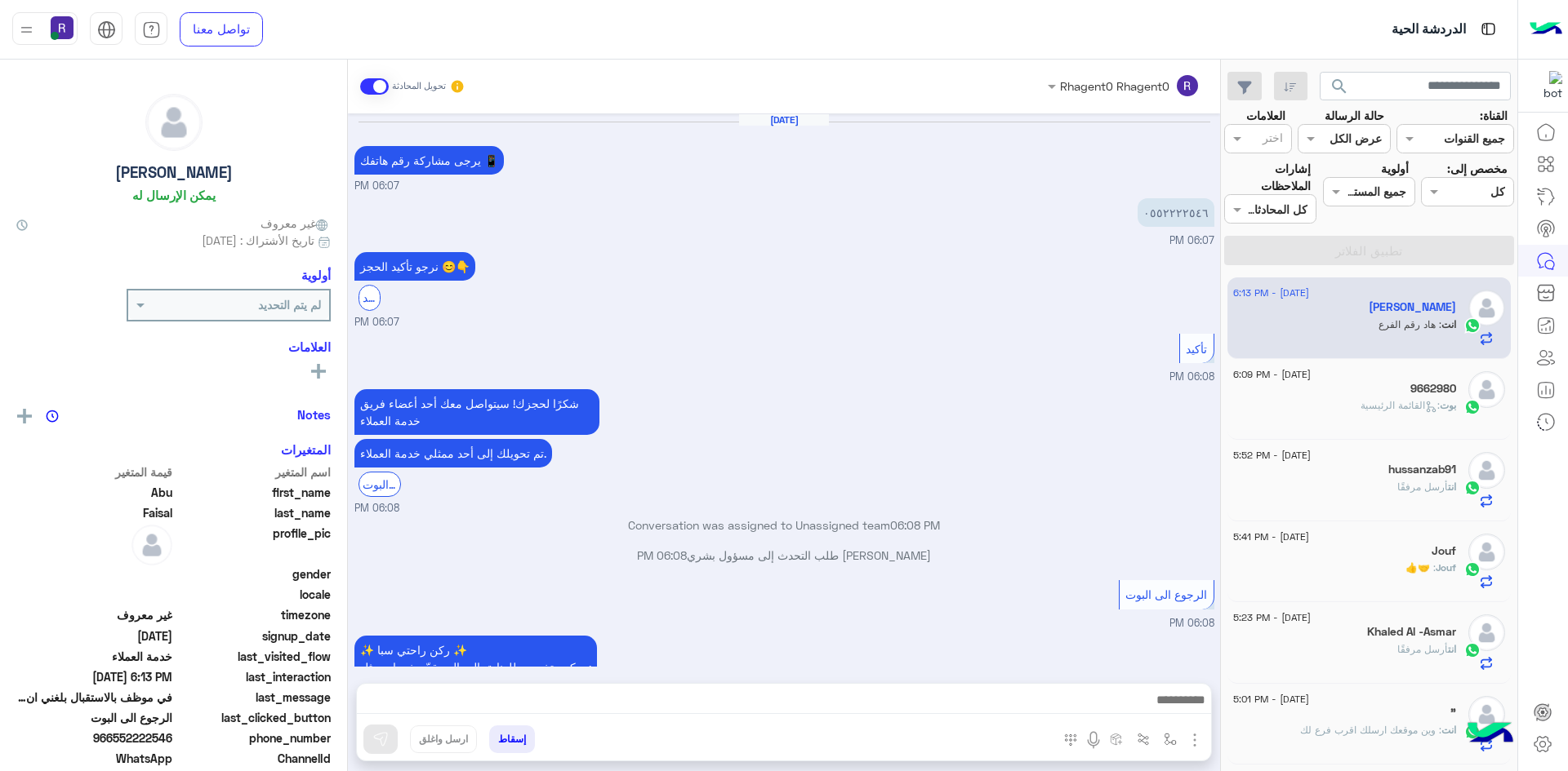
scroll to position [738, 0]
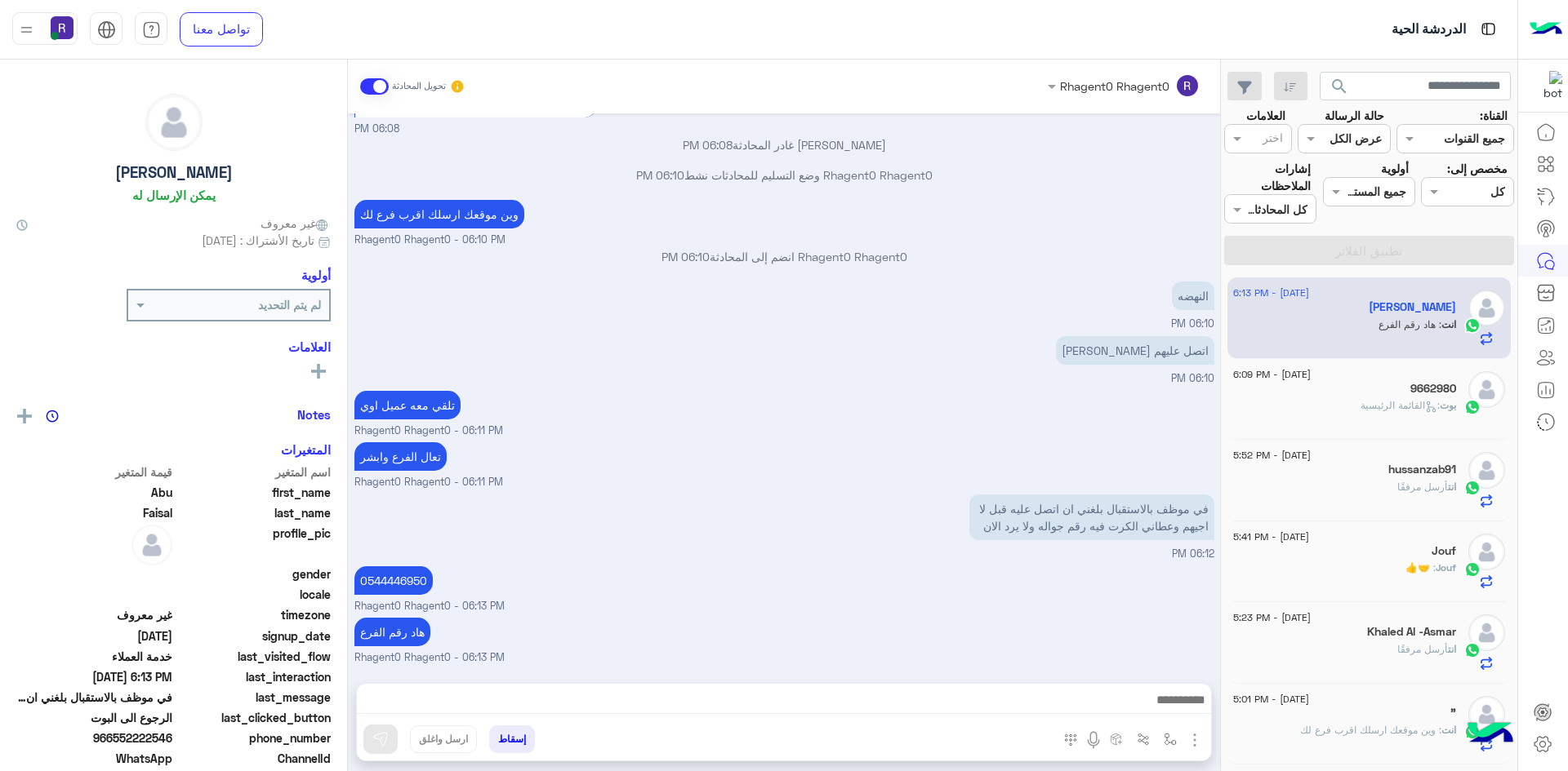
click at [1360, 403] on span ": القائمة الرئيسية" at bounding box center [1400, 405] width 79 height 12
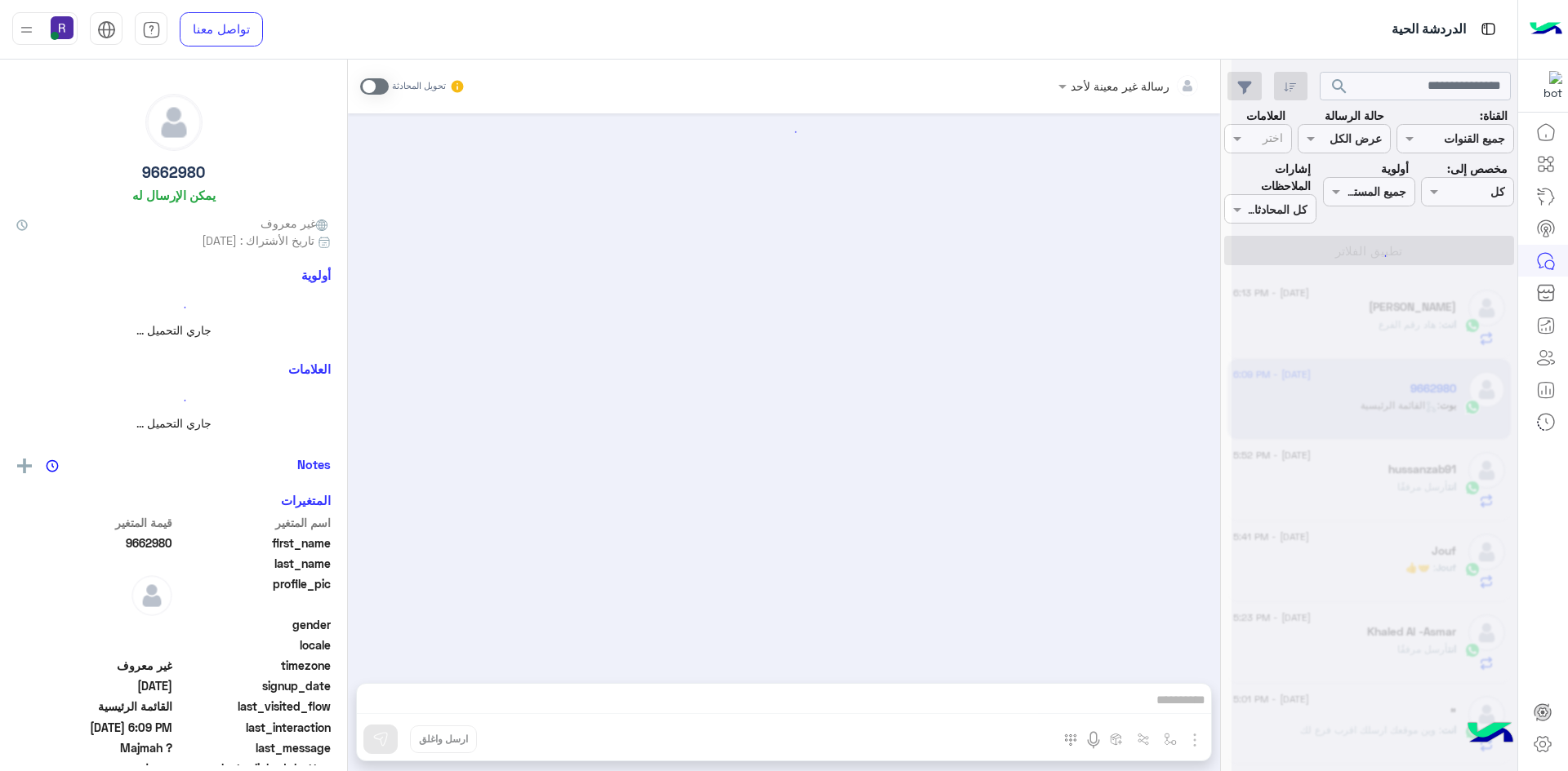
scroll to position [114, 0]
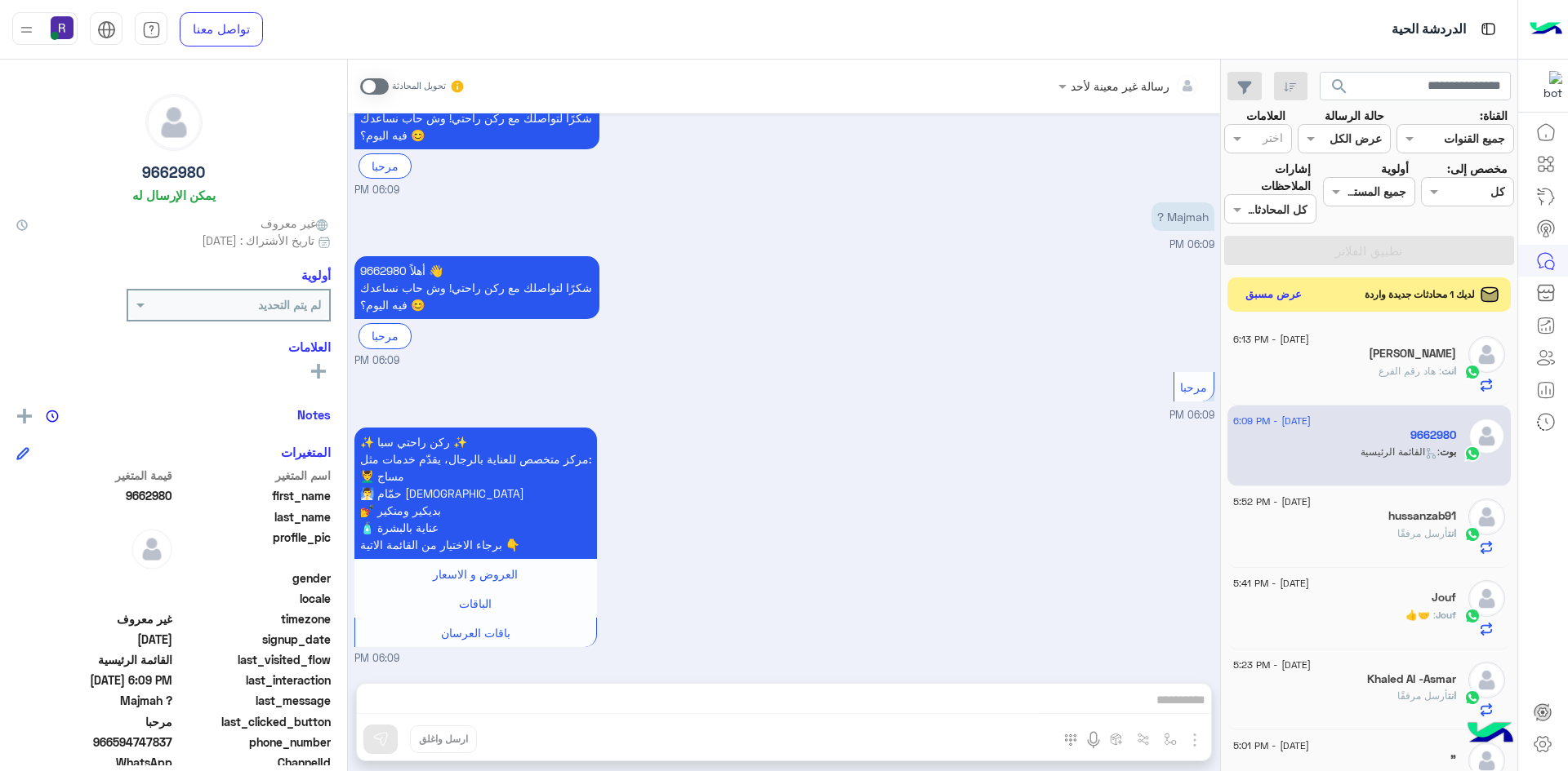
click at [1272, 292] on button "عرض مسبق" at bounding box center [1274, 294] width 68 height 22
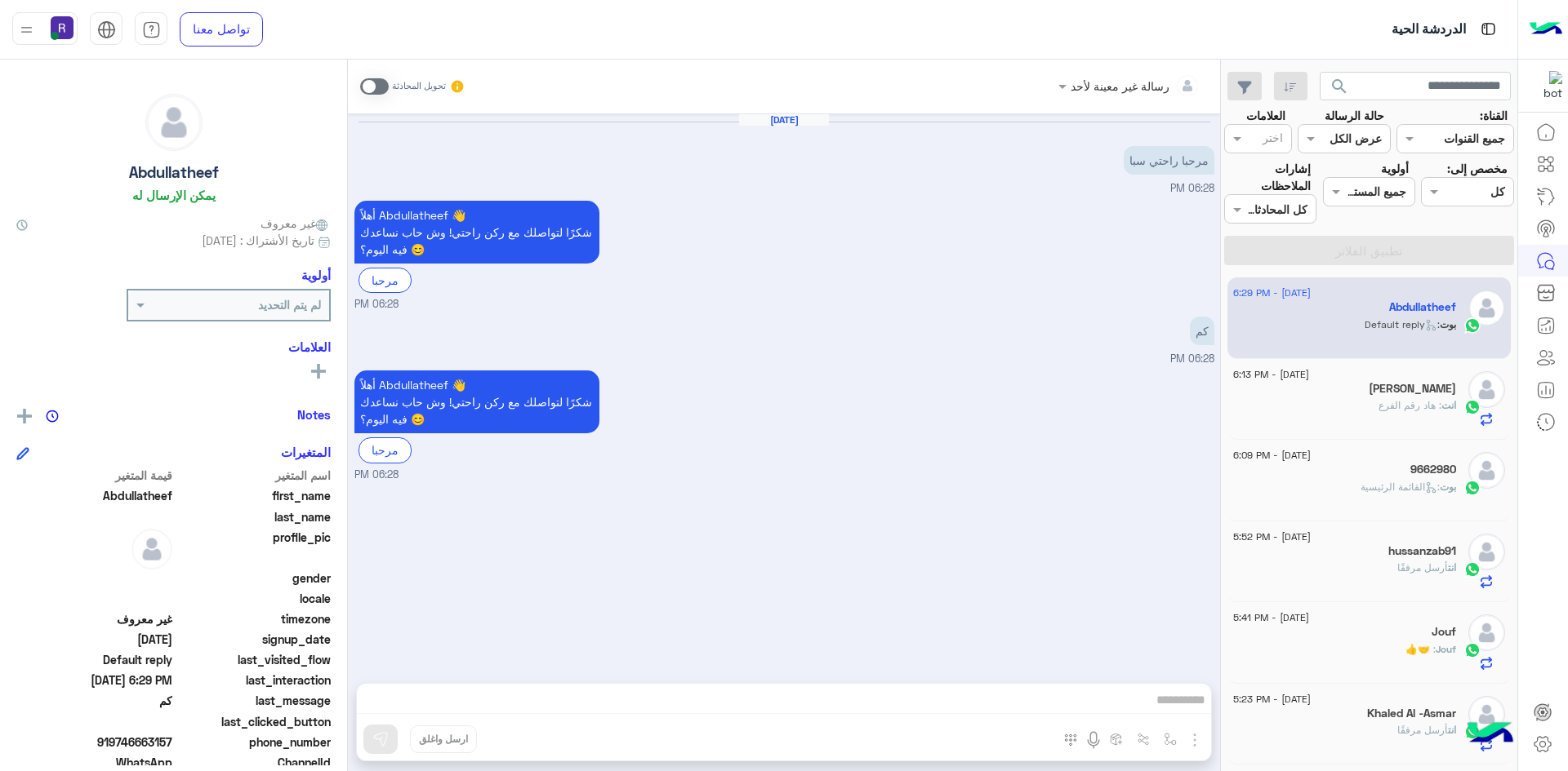
click at [383, 85] on span at bounding box center [374, 86] width 28 height 16
click at [1191, 733] on img "button" at bounding box center [1194, 740] width 20 height 20
click at [1149, 709] on button "الصور" at bounding box center [1169, 704] width 69 height 33
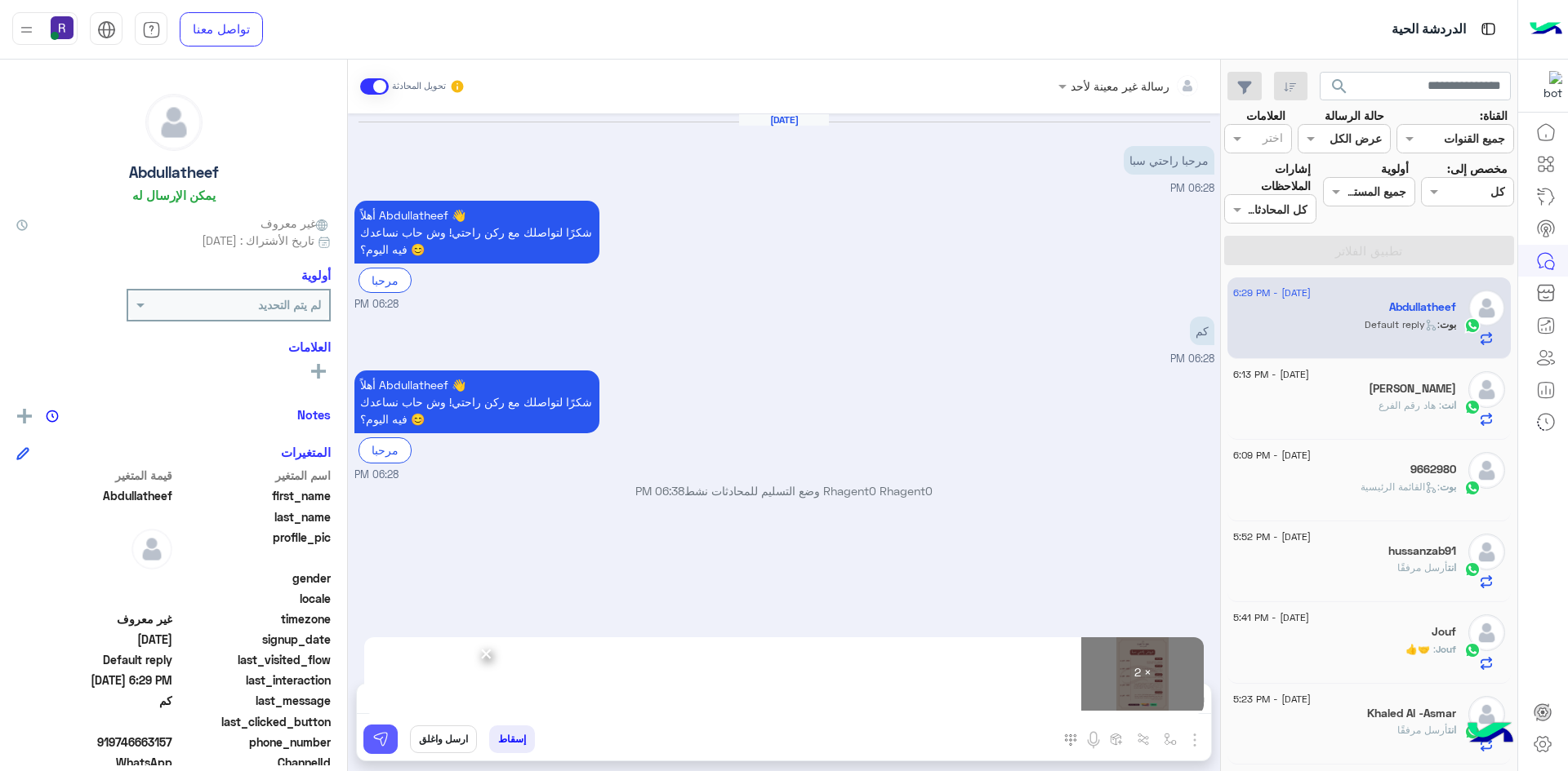
click at [387, 745] on img at bounding box center [379, 739] width 16 height 16
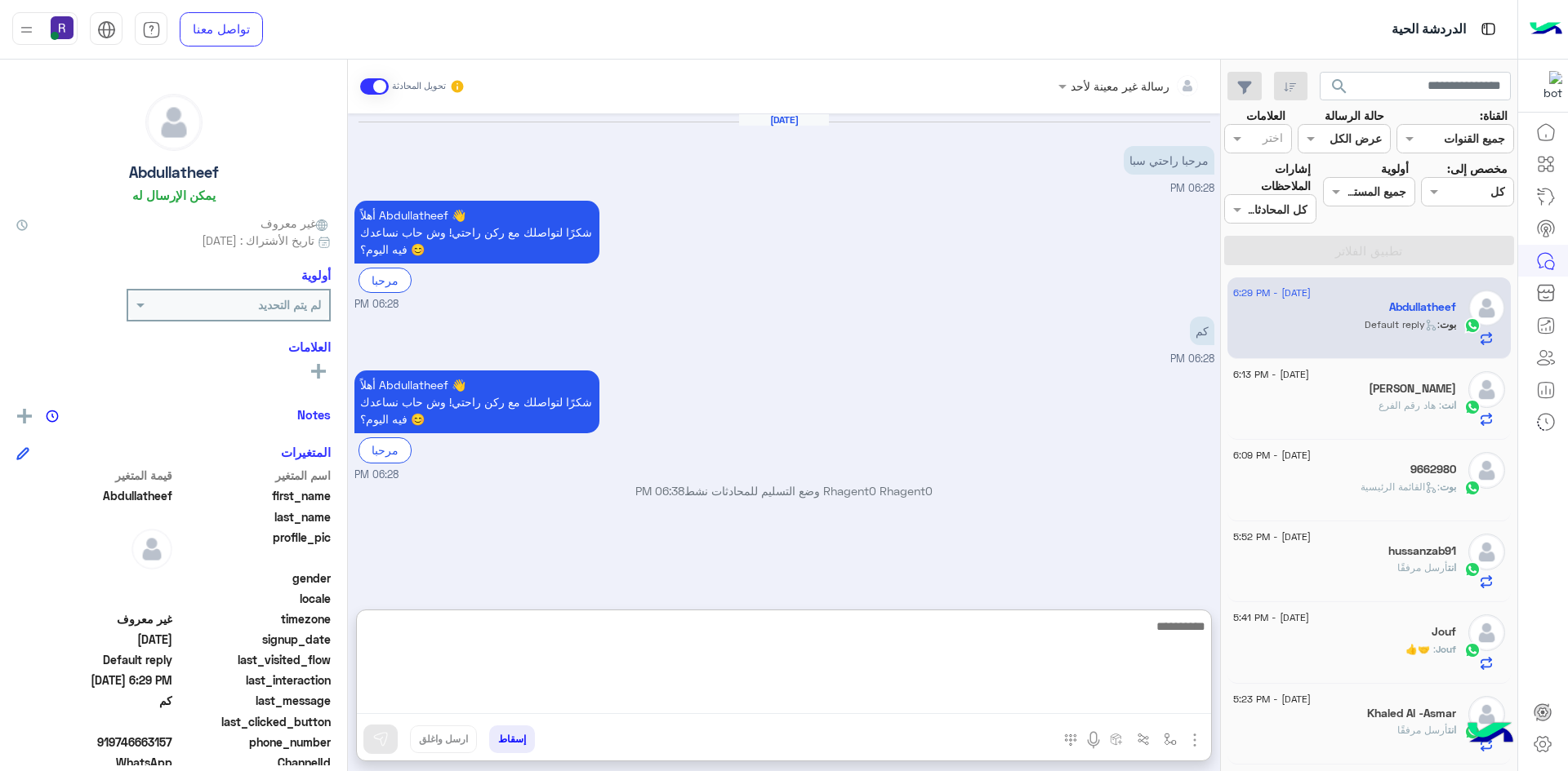
paste textarea "**********"
type textarea "**********"
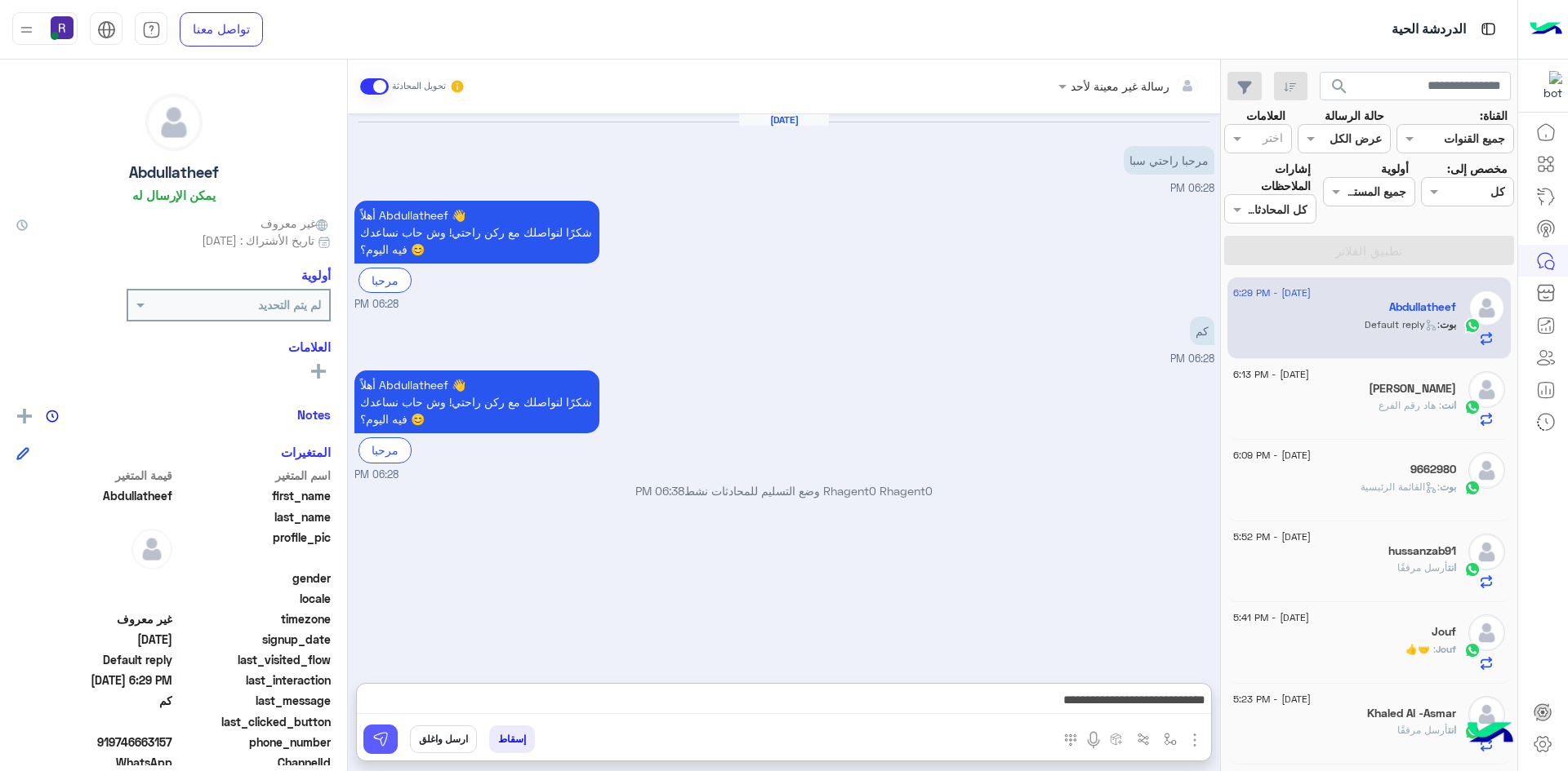
click at [387, 741] on img at bounding box center [379, 739] width 16 height 16
click at [1393, 395] on div "[PERSON_NAME]" at bounding box center [1345, 391] width 223 height 17
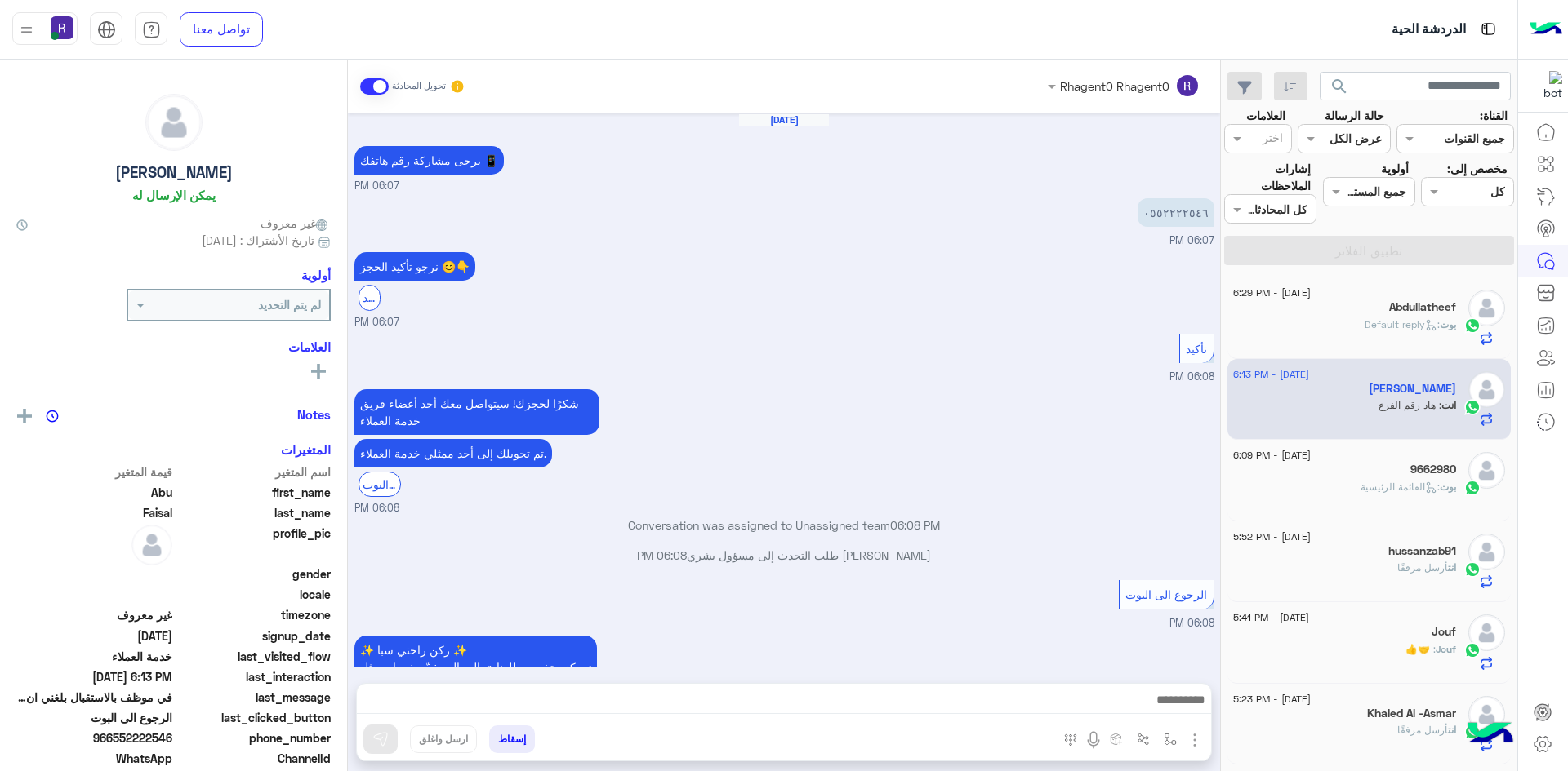
scroll to position [738, 0]
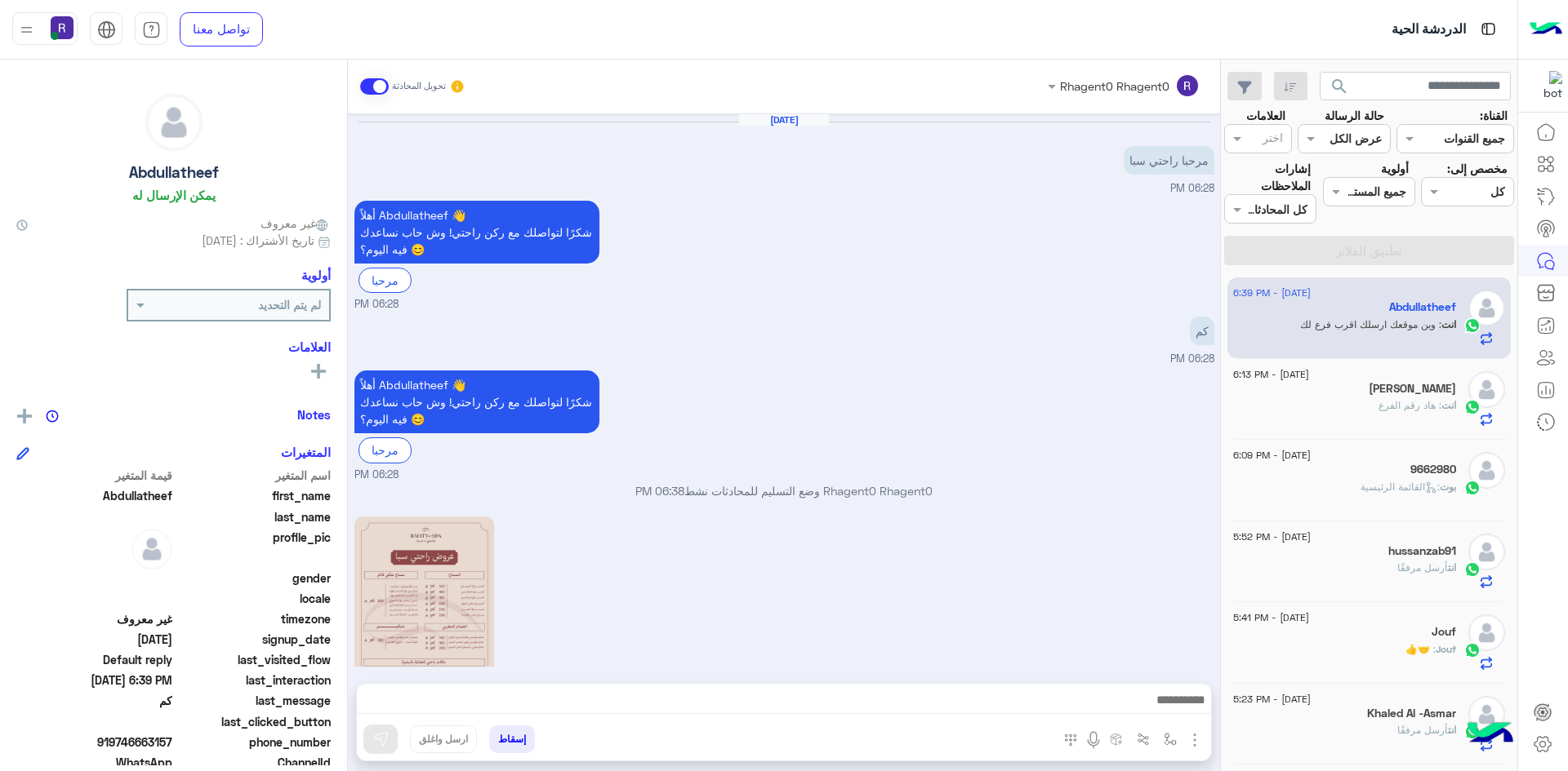
scroll to position [372, 0]
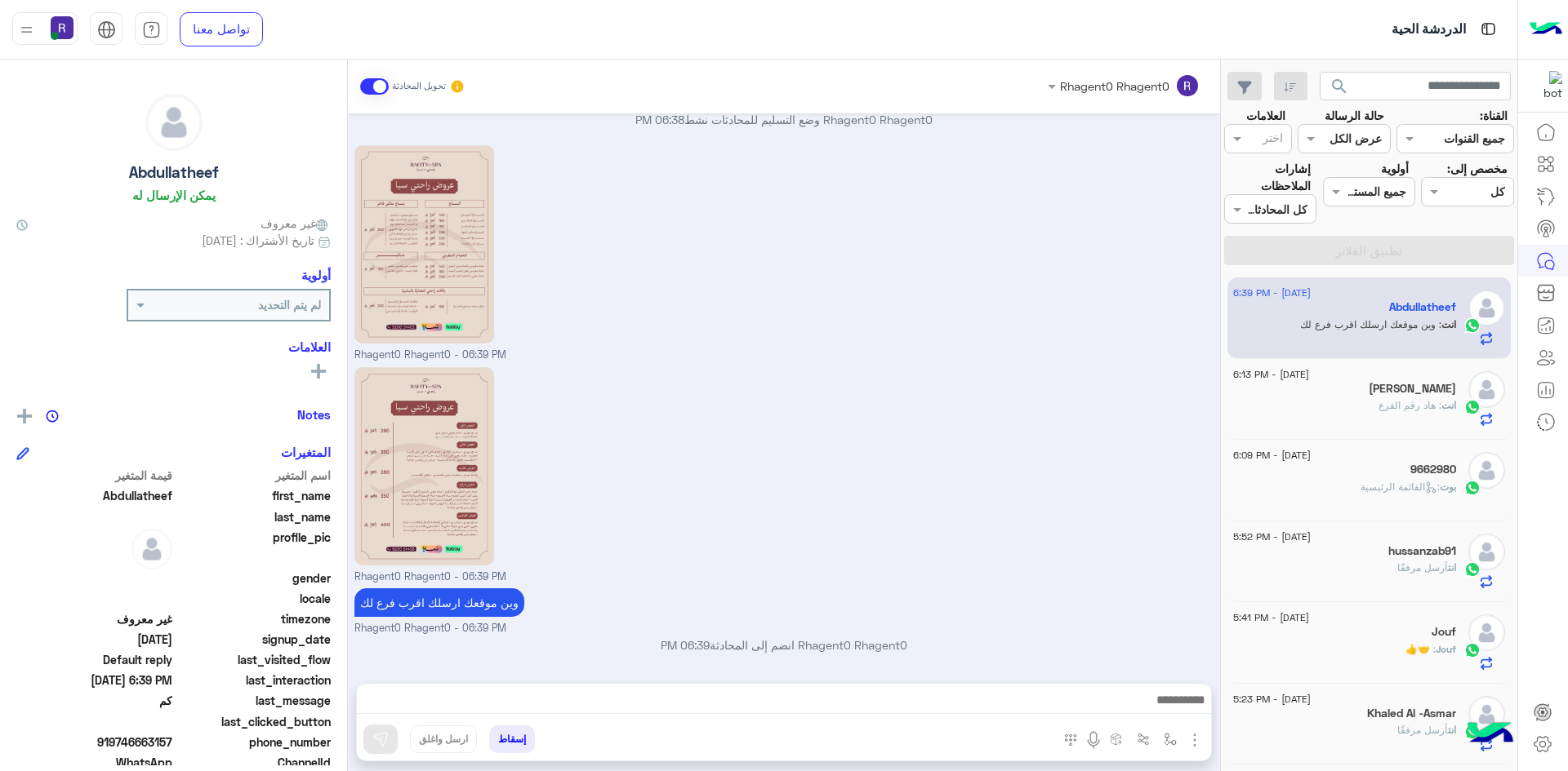
click at [1311, 402] on div "انت : هاد رقم الفرع" at bounding box center [1345, 412] width 223 height 28
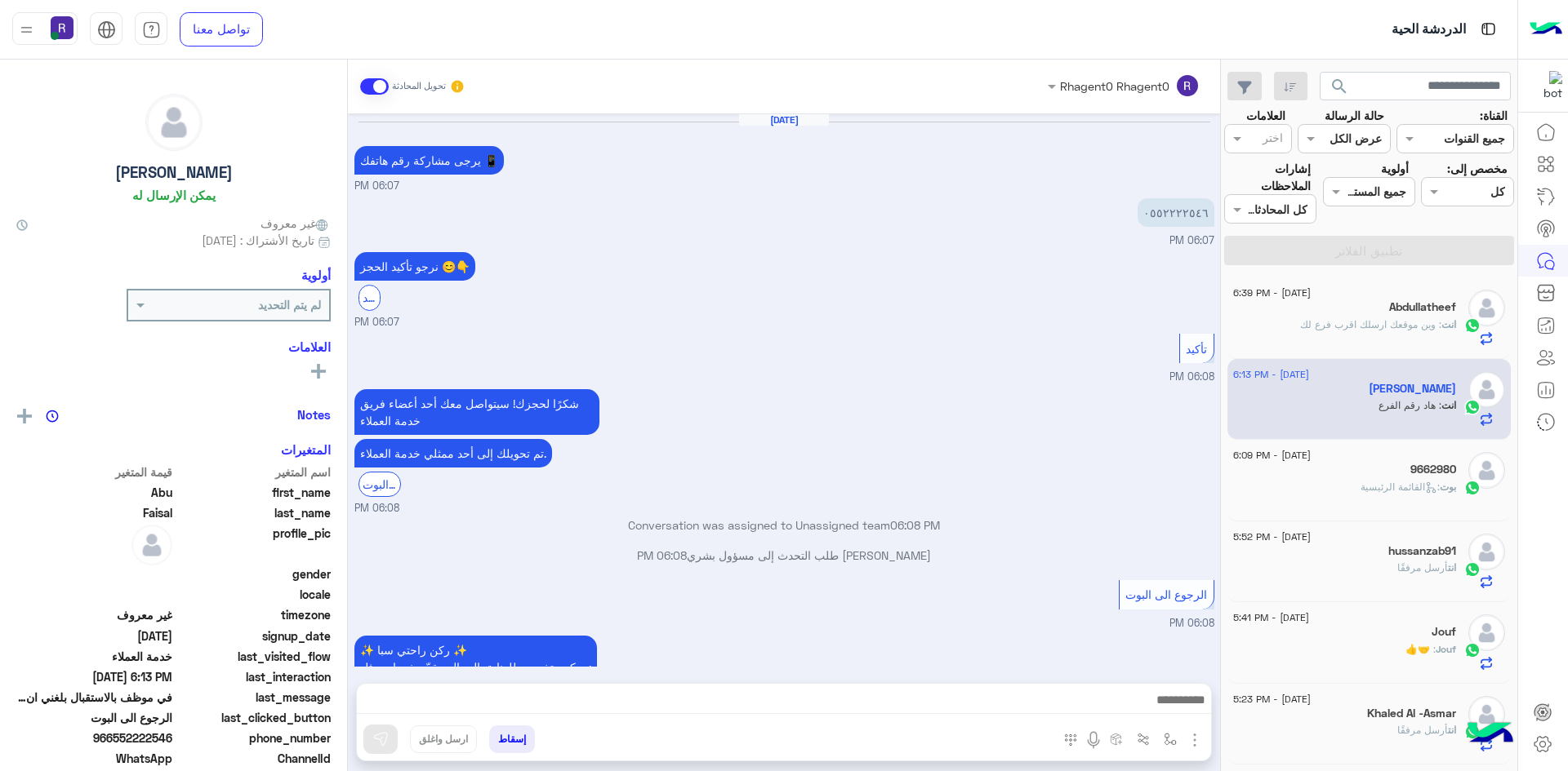
scroll to position [738, 0]
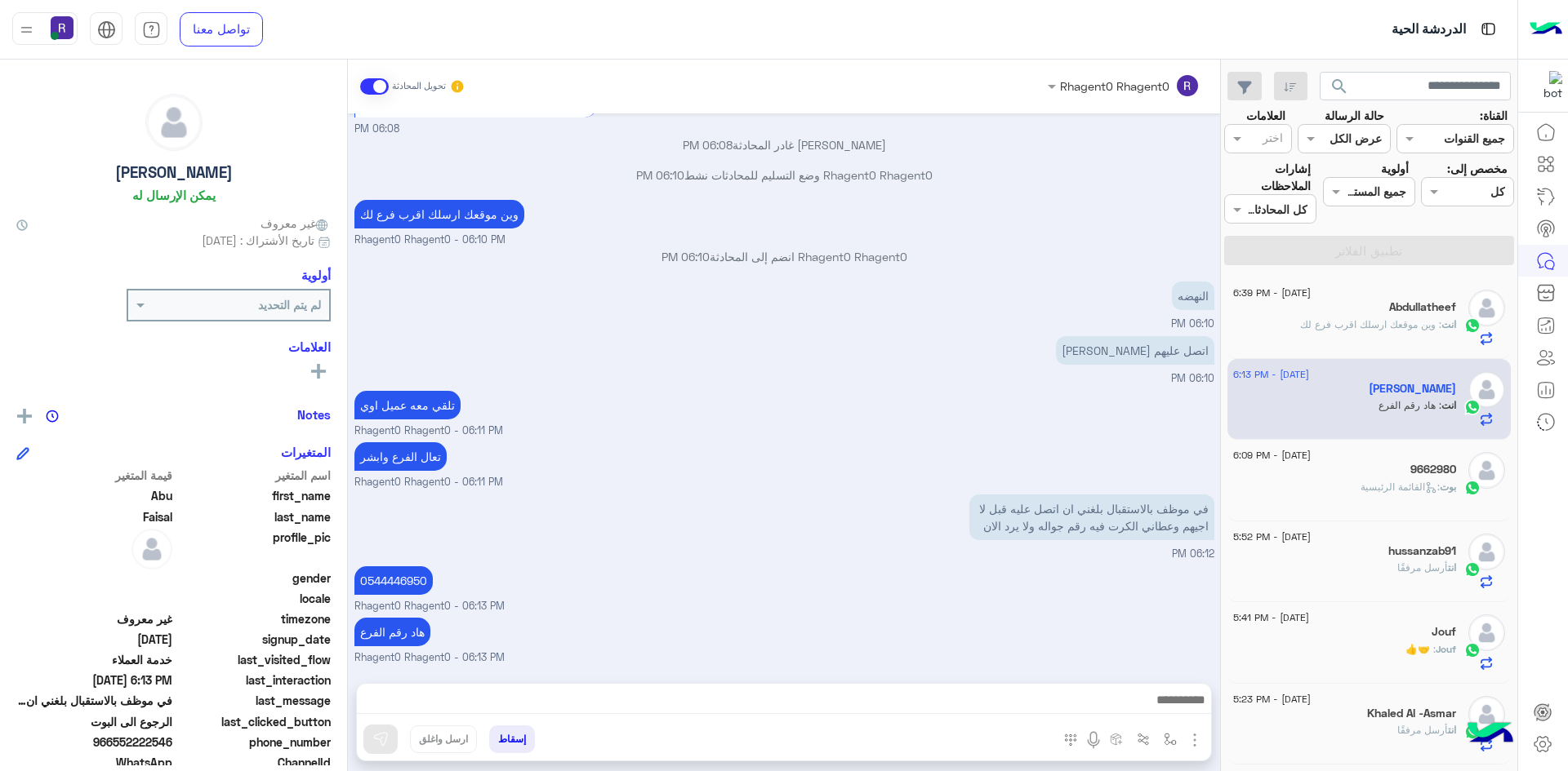
click at [1355, 331] on p "انت : وين موقعك ارسلك اقرب فرع لك" at bounding box center [1378, 325] width 156 height 15
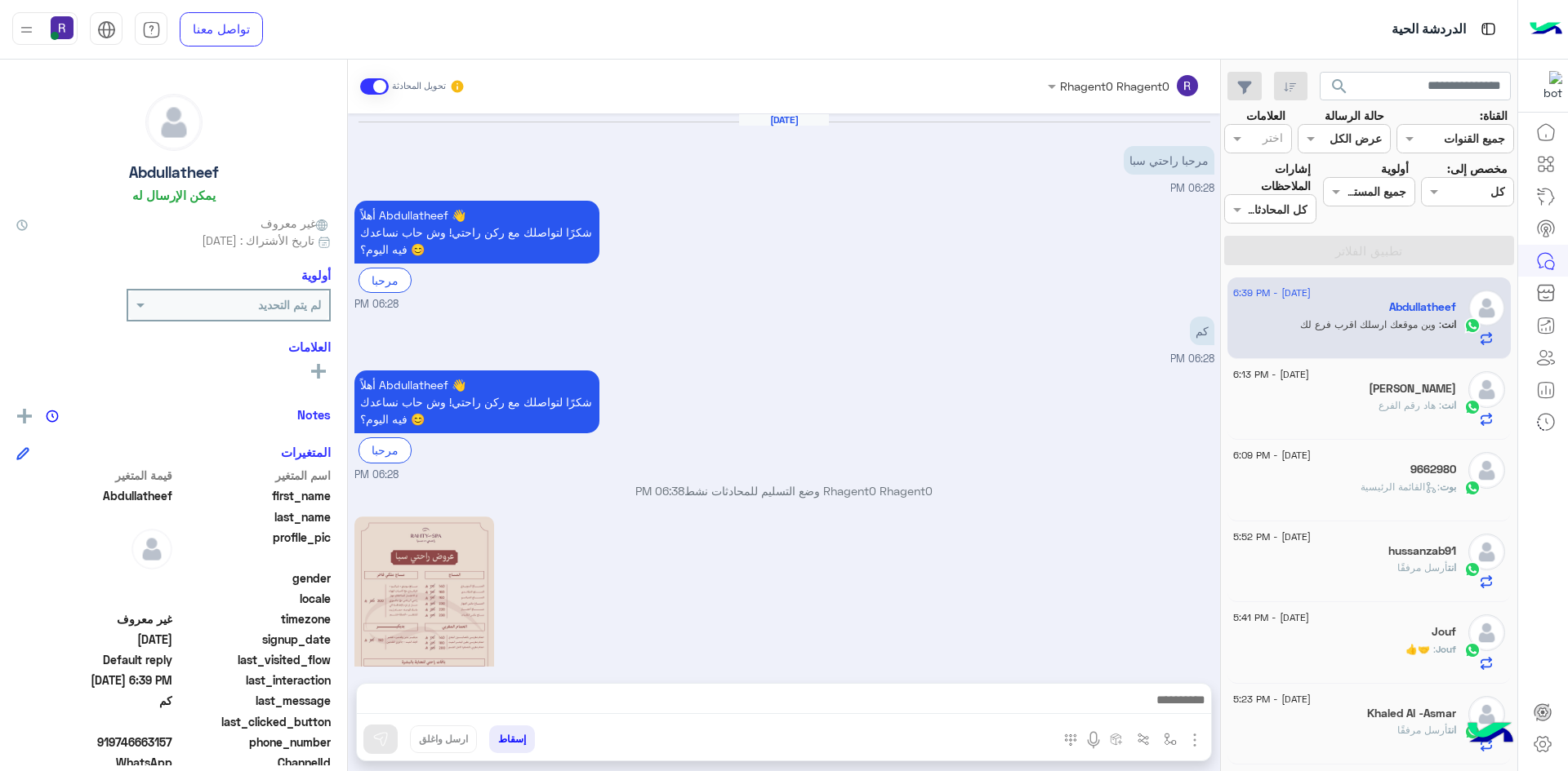
scroll to position [372, 0]
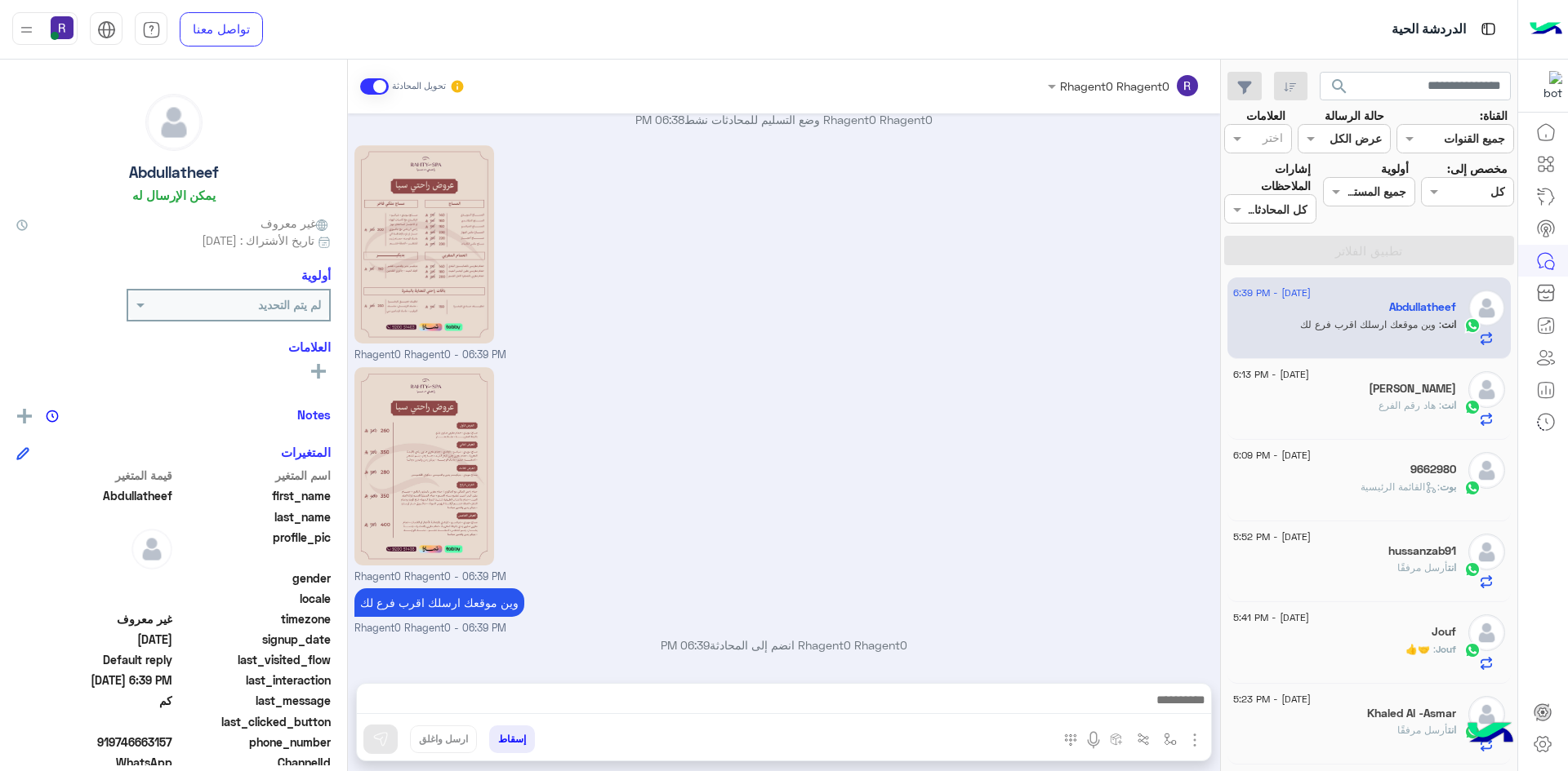
click at [1367, 407] on div "انت : هاد رقم الفرع" at bounding box center [1345, 412] width 223 height 28
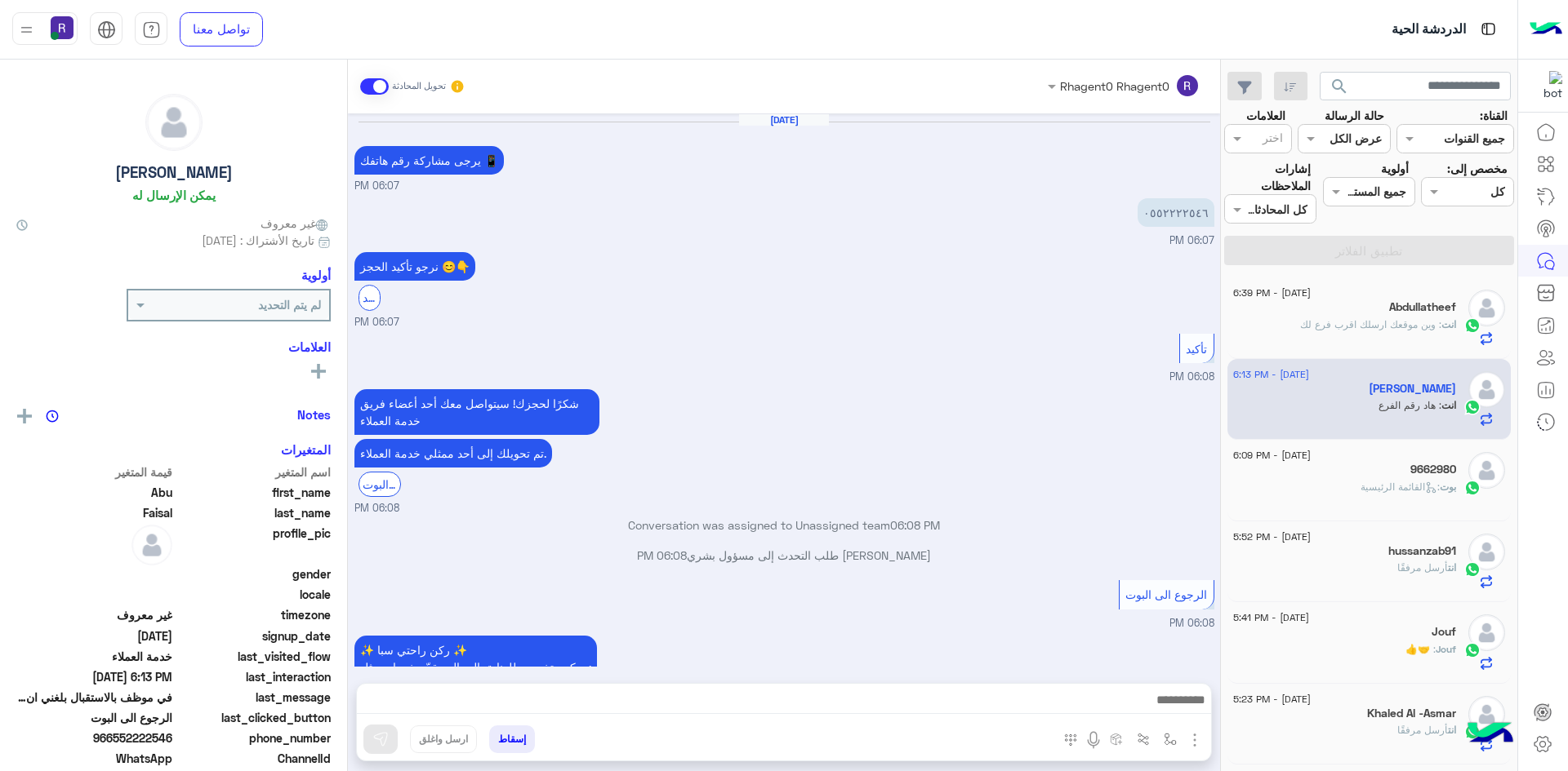
scroll to position [738, 0]
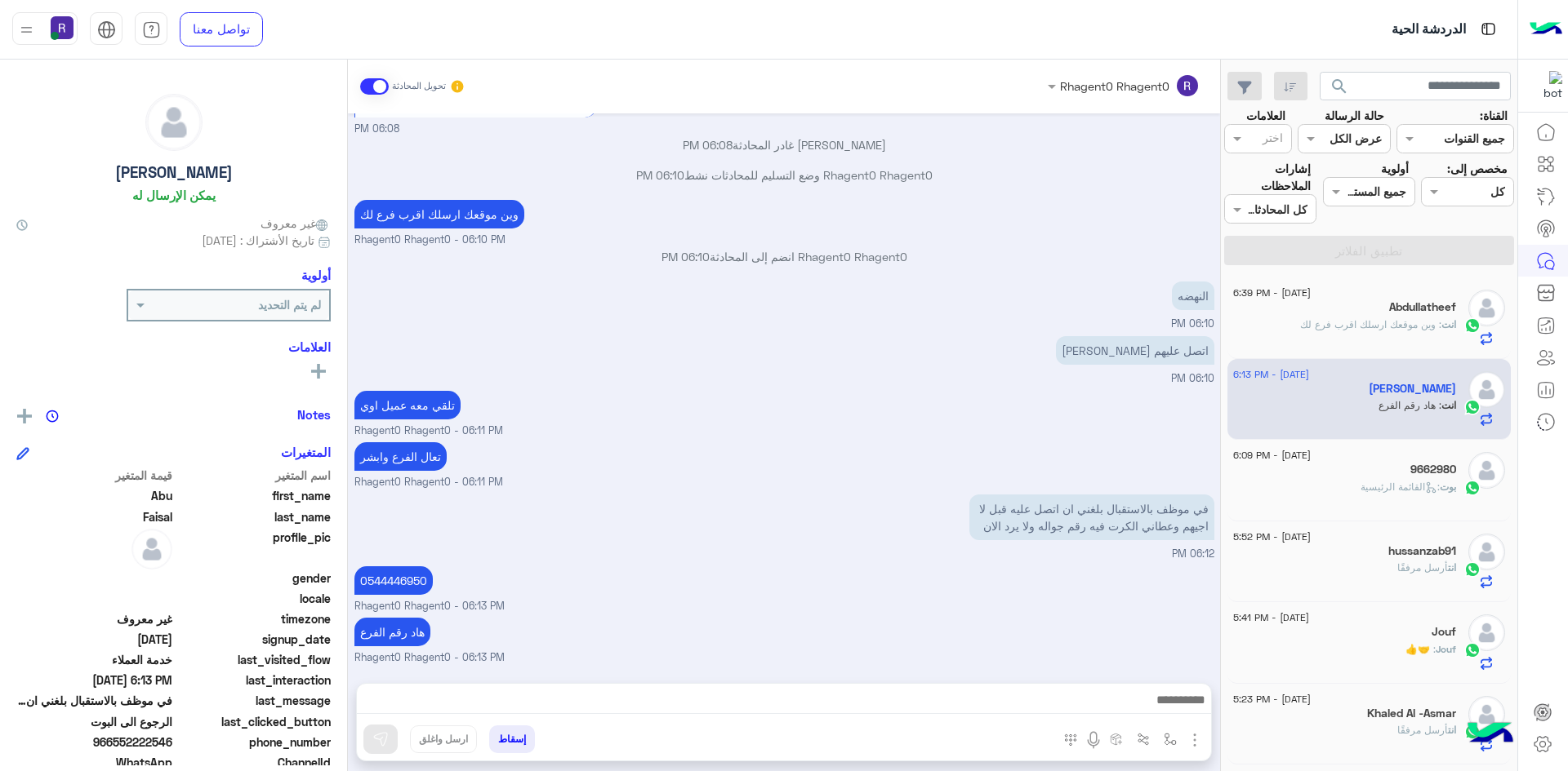
click at [1401, 485] on span ": القائمة الرئيسية" at bounding box center [1400, 486] width 79 height 12
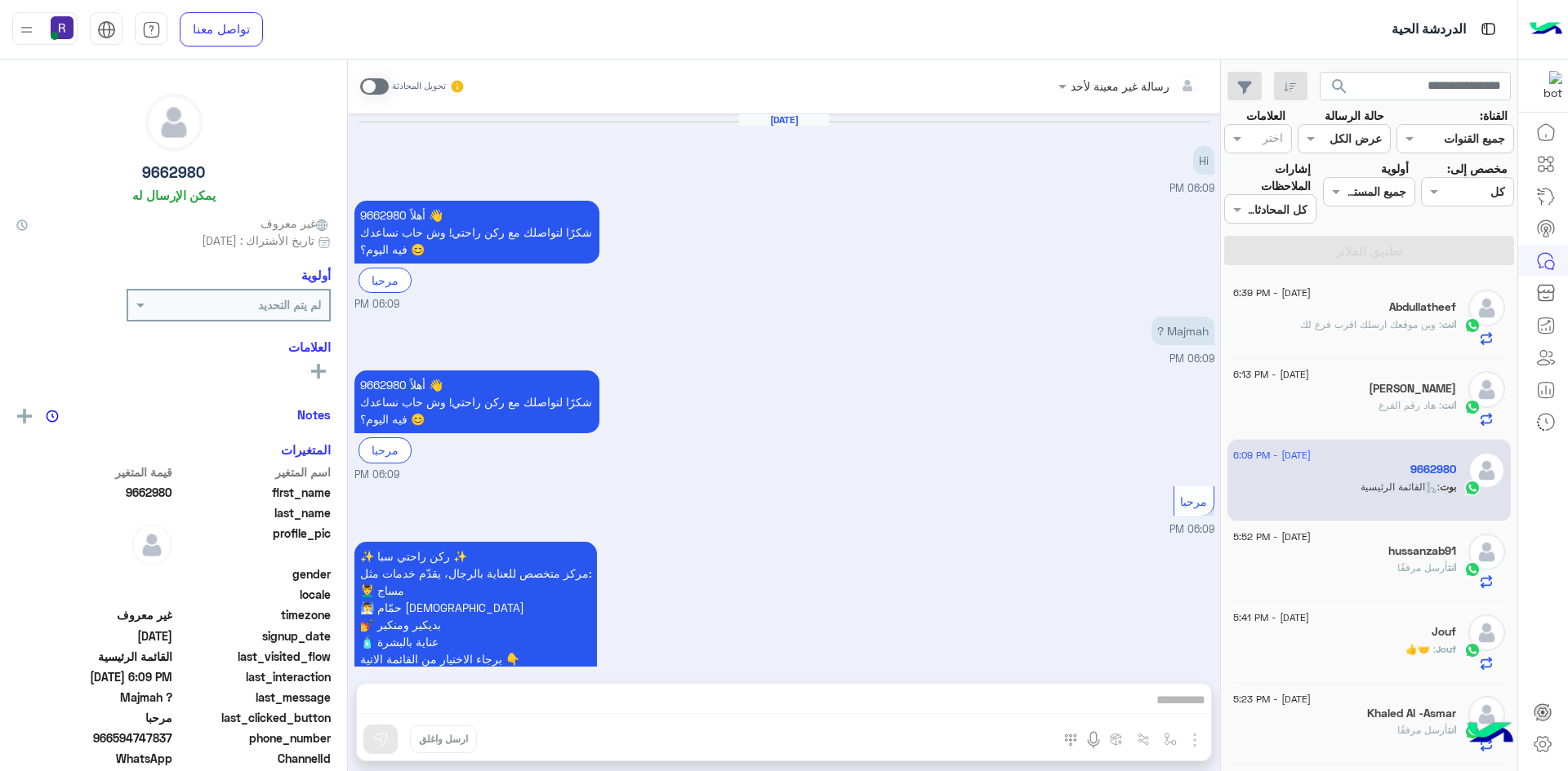
scroll to position [114, 0]
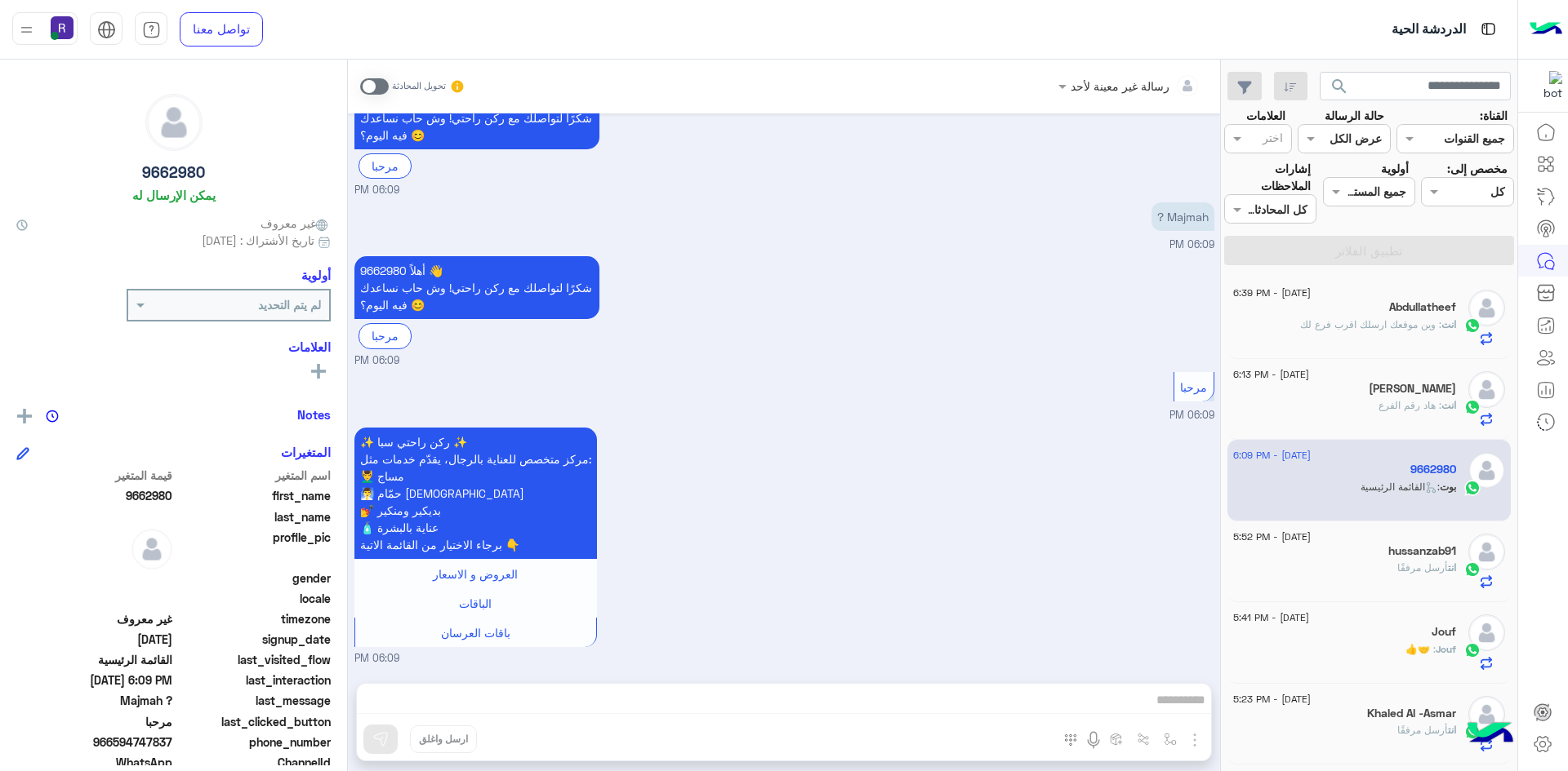
click at [1389, 332] on div "انت : وين موقعك ارسلك اقرب فرع لك" at bounding box center [1345, 332] width 223 height 28
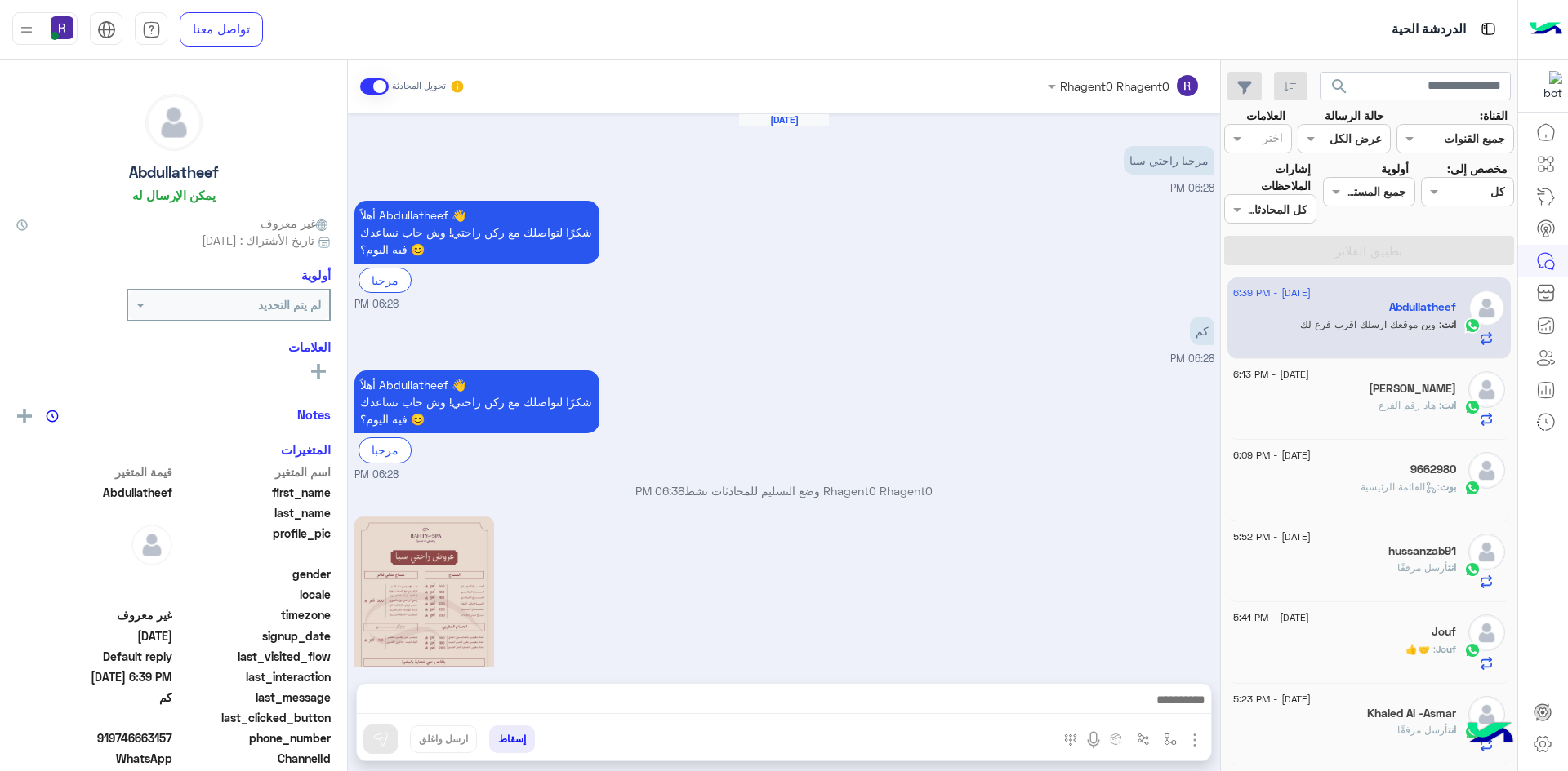
scroll to position [372, 0]
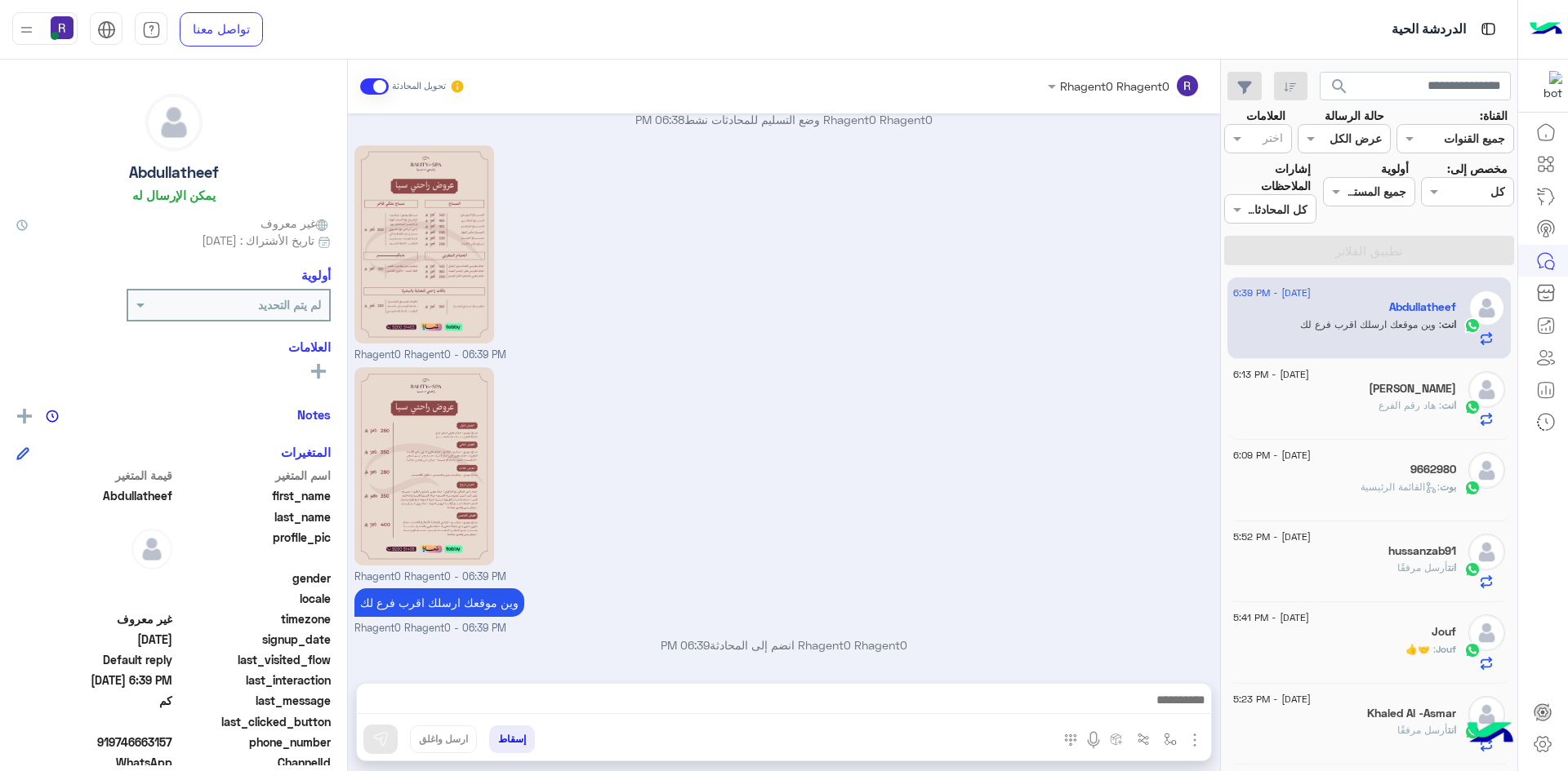
click at [1430, 419] on div "انت : هاد رقم الفرع" at bounding box center [1345, 412] width 223 height 28
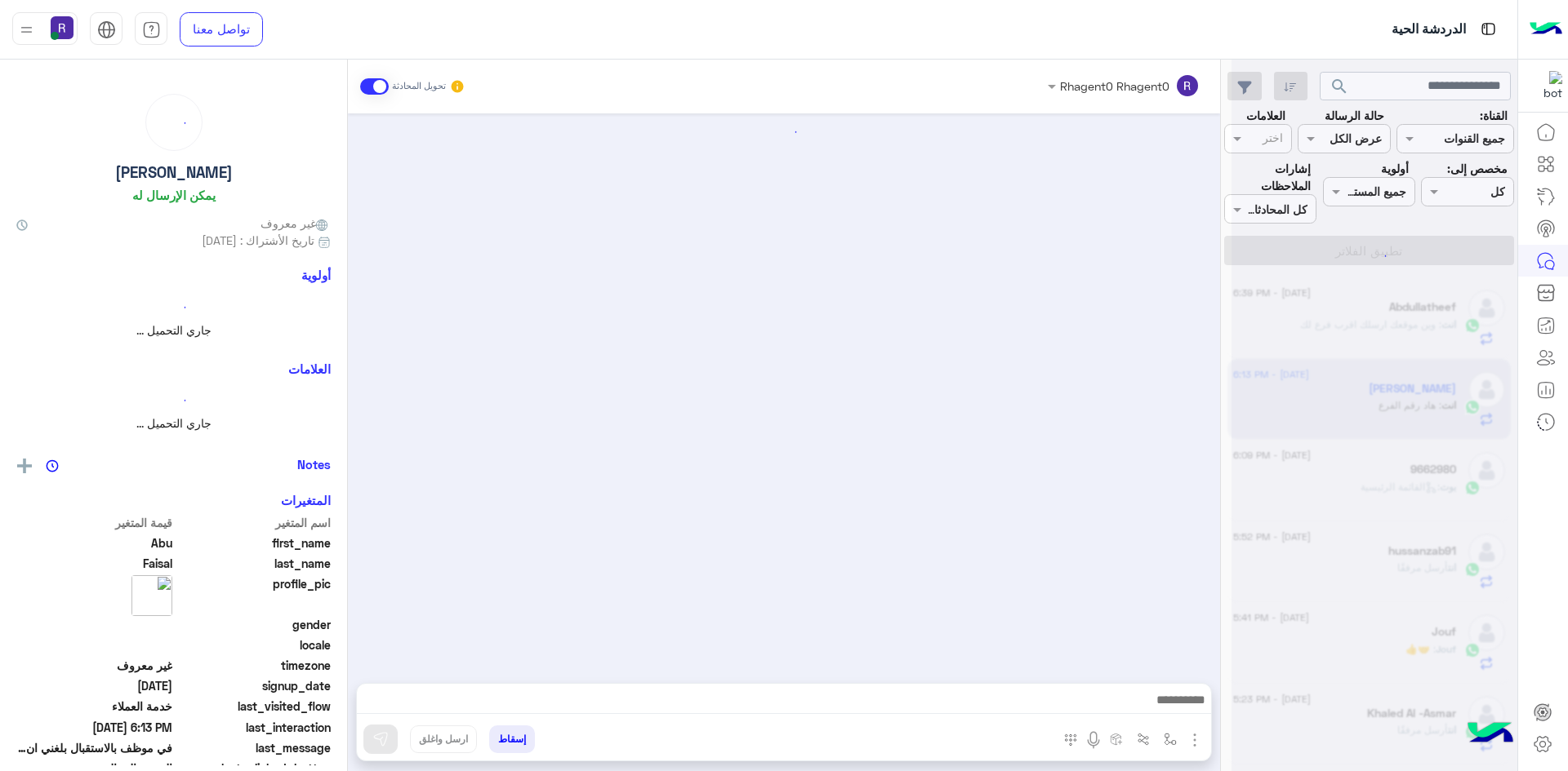
scroll to position [738, 0]
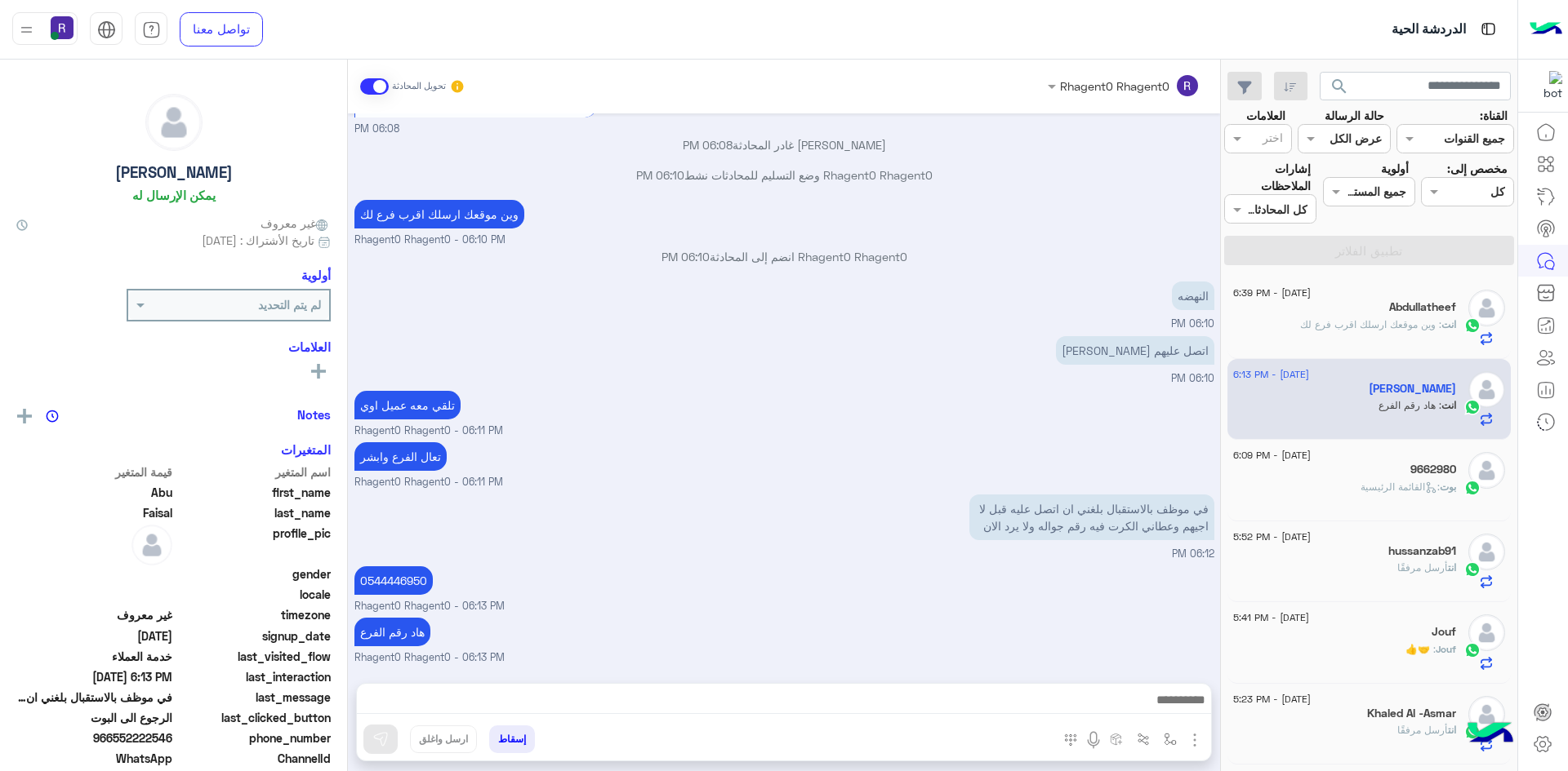
click at [1370, 483] on span ": القائمة الرئيسية" at bounding box center [1400, 486] width 79 height 12
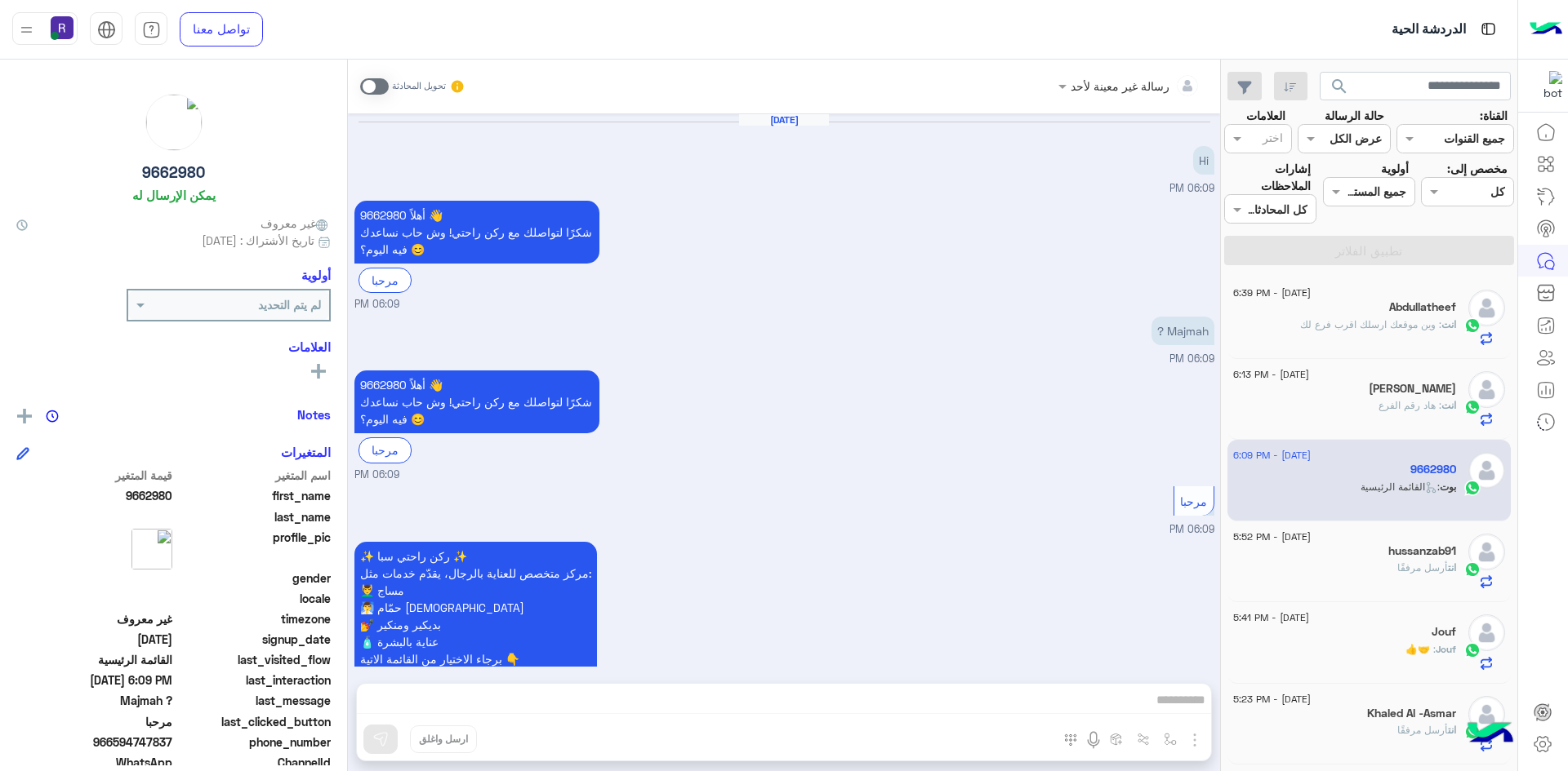
scroll to position [114, 0]
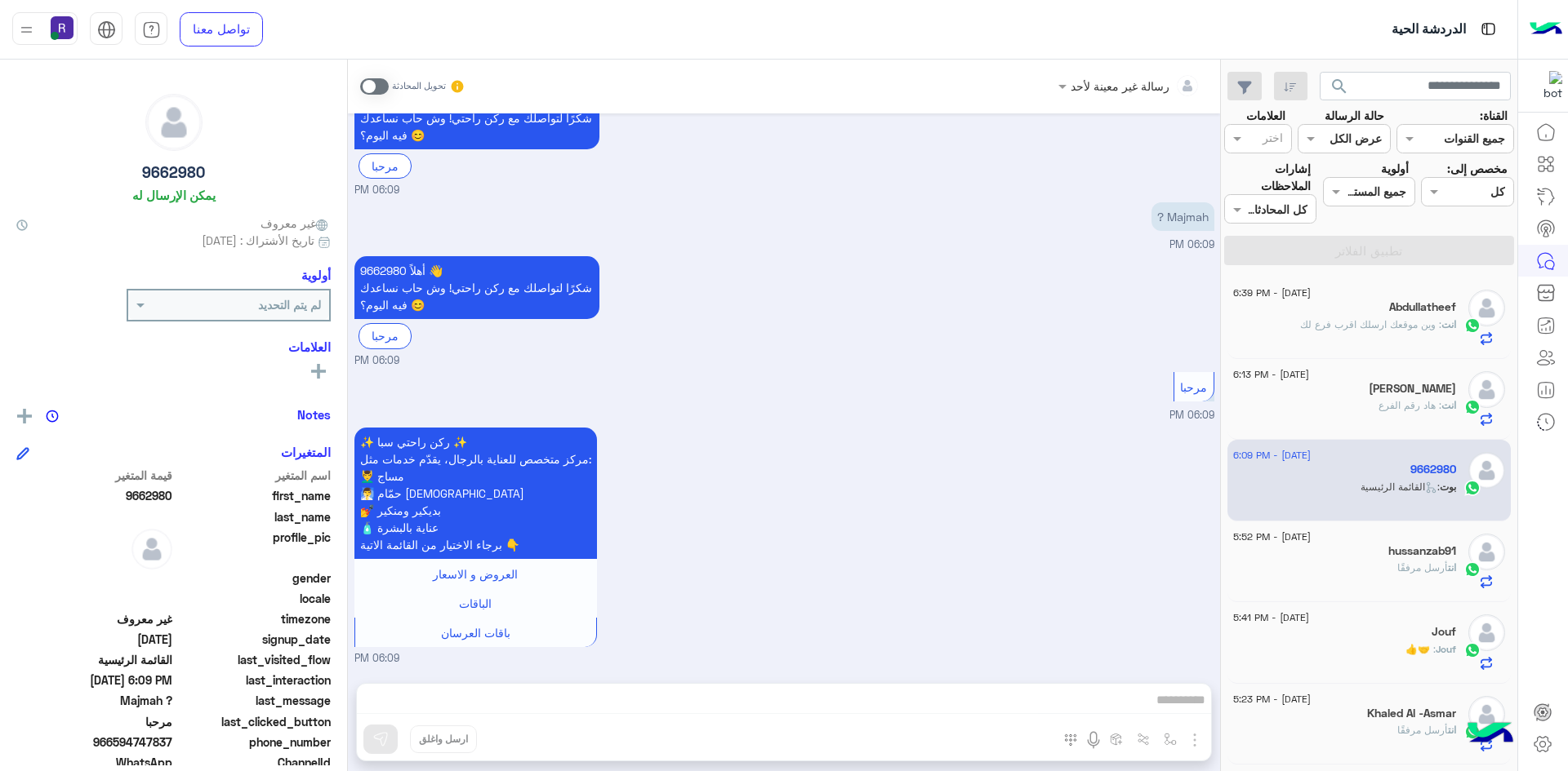
click at [1408, 405] on span ": هاد رقم الفرع" at bounding box center [1409, 405] width 62 height 12
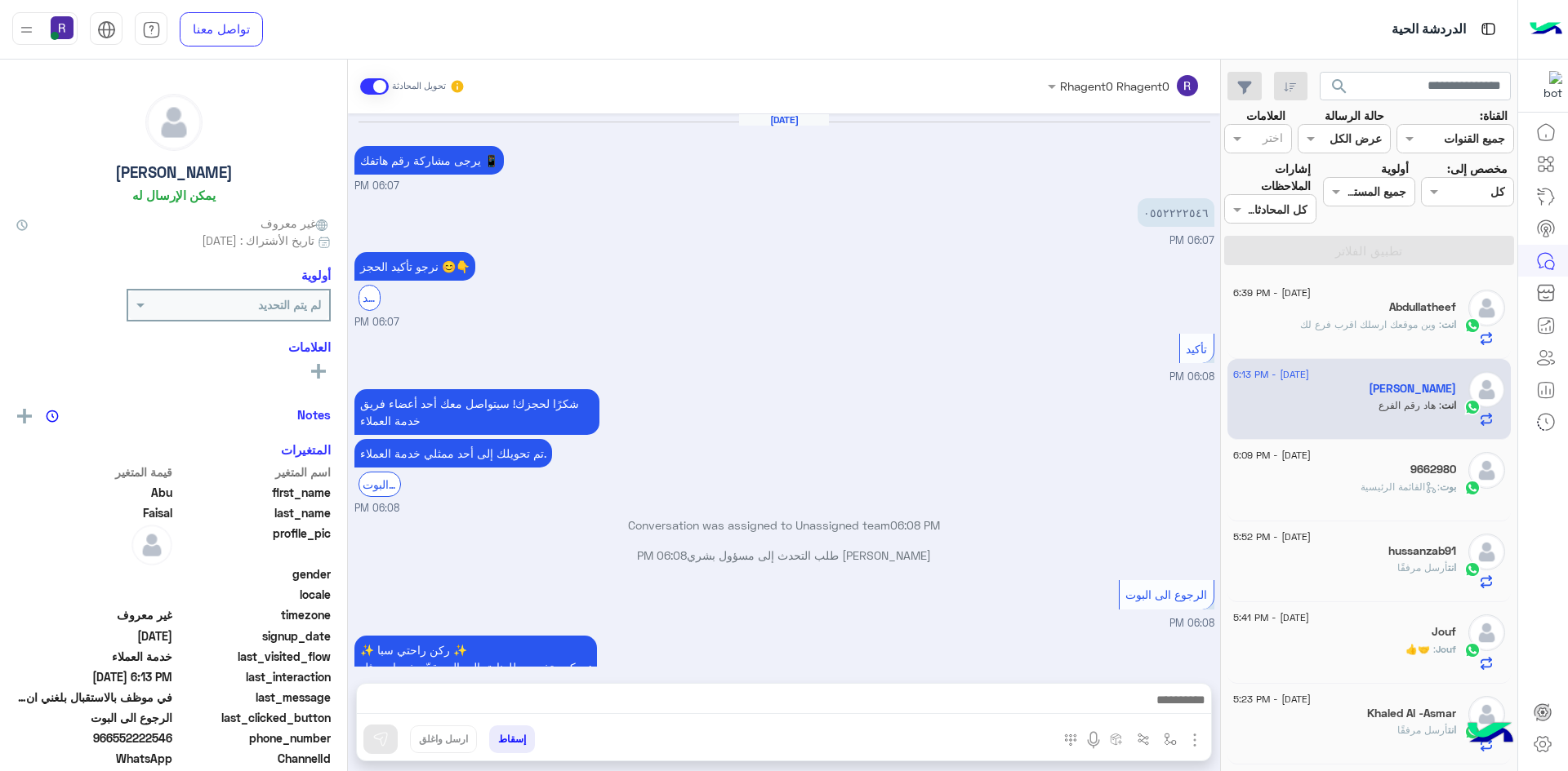
scroll to position [738, 0]
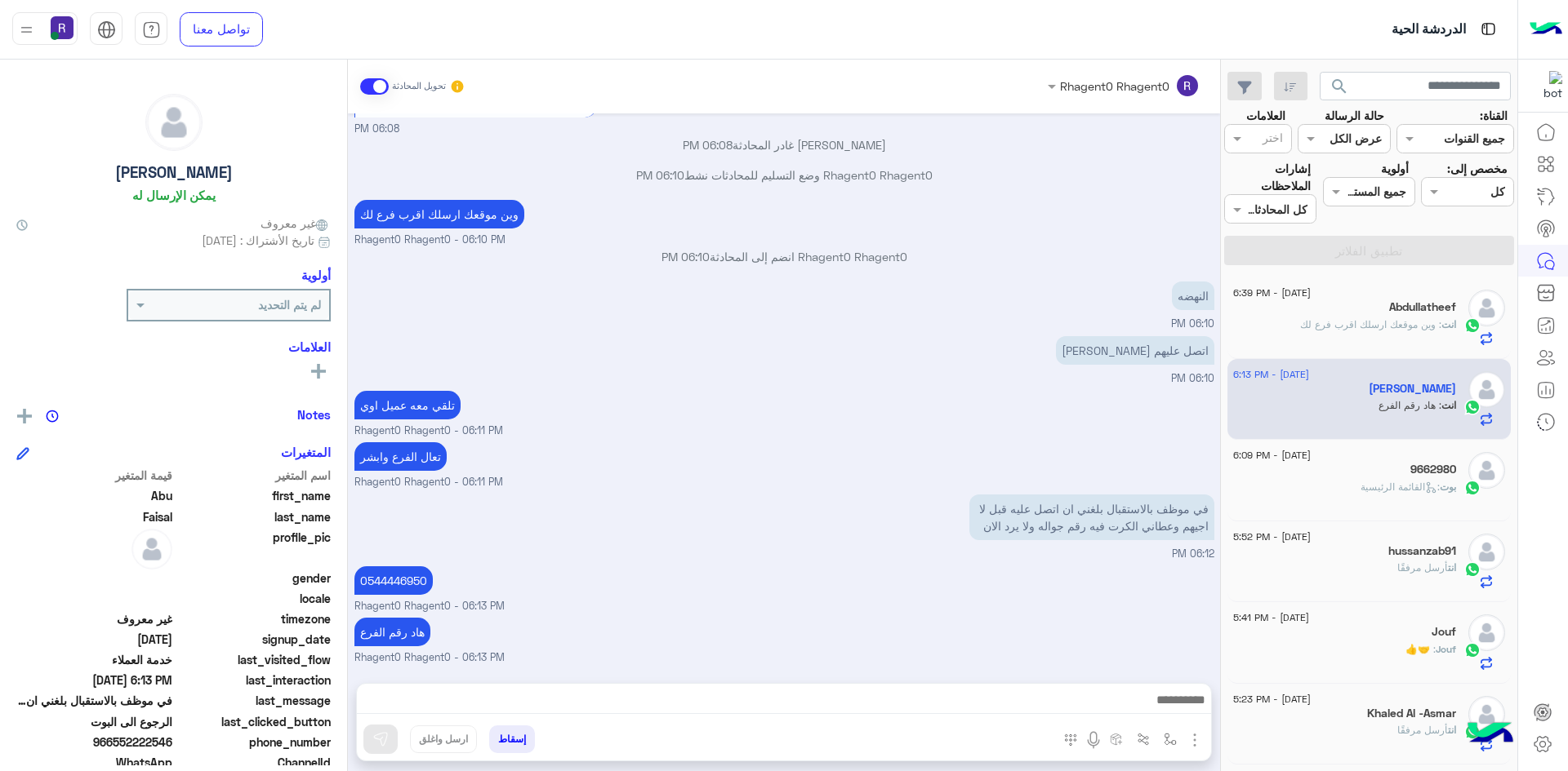
click at [1419, 307] on h5 "Abdullatheef" at bounding box center [1422, 307] width 67 height 14
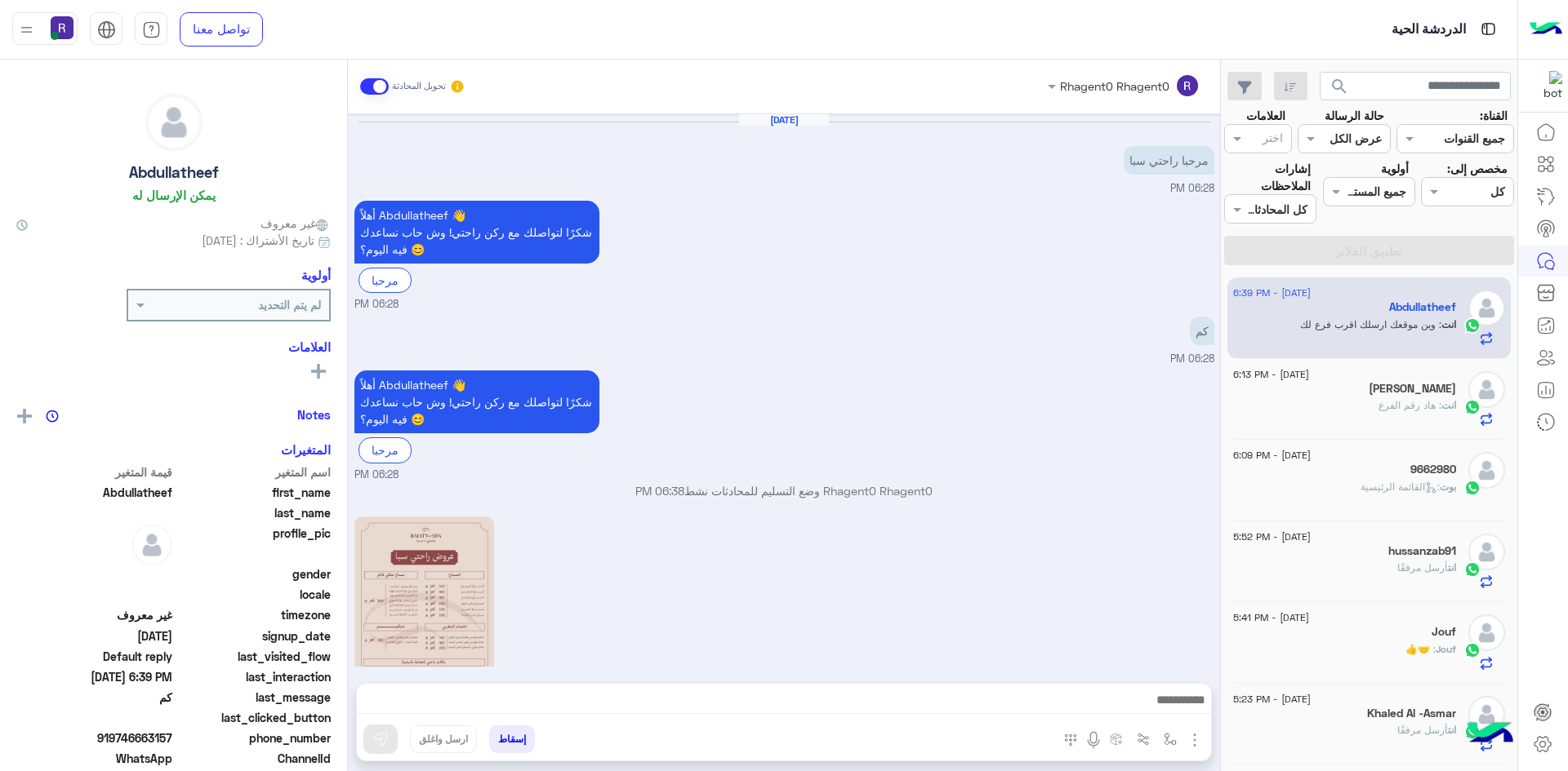
scroll to position [372, 0]
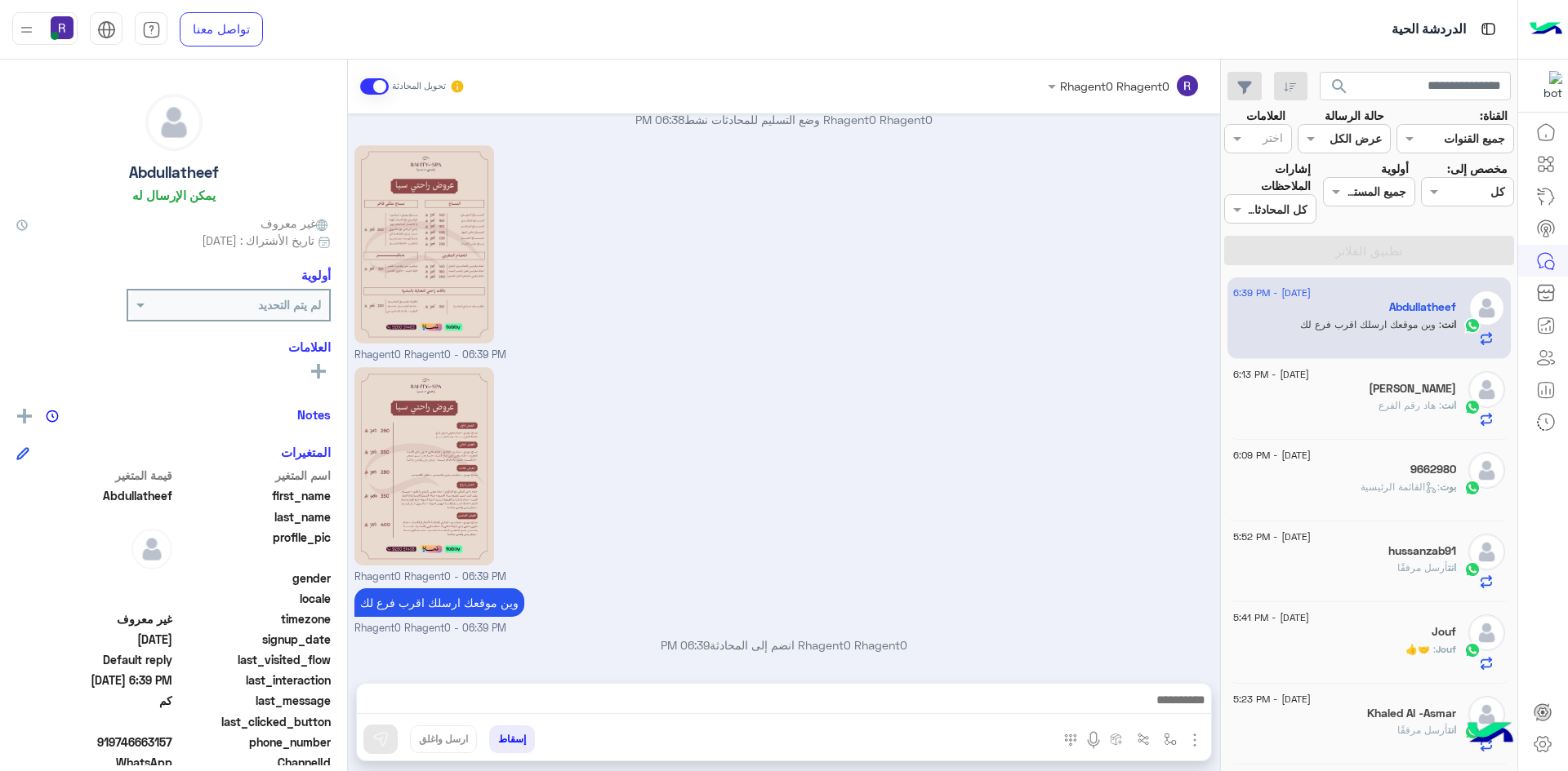
click at [1363, 398] on div "انت : هاد رقم الفرع" at bounding box center [1345, 412] width 223 height 28
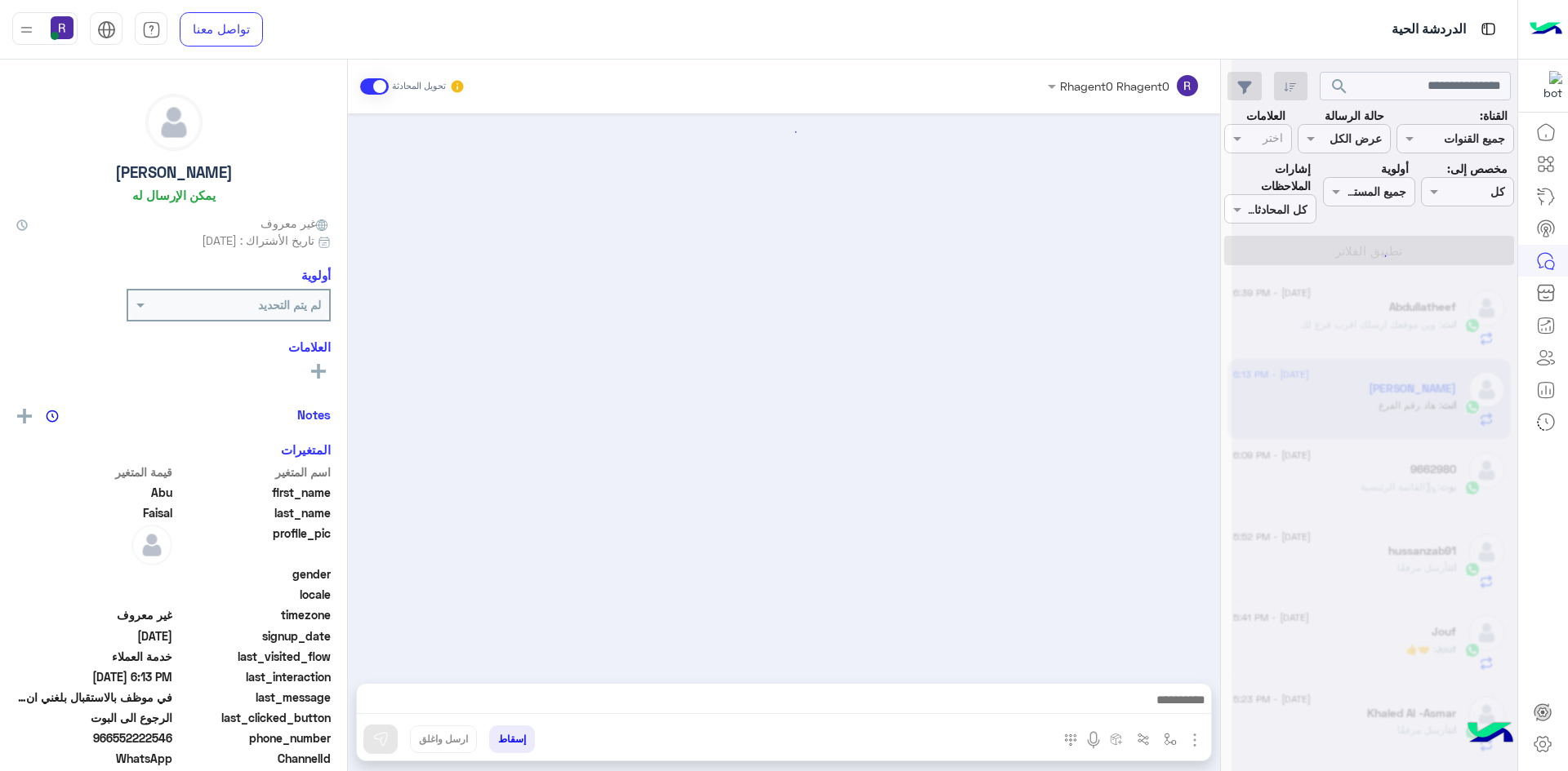
scroll to position [738, 0]
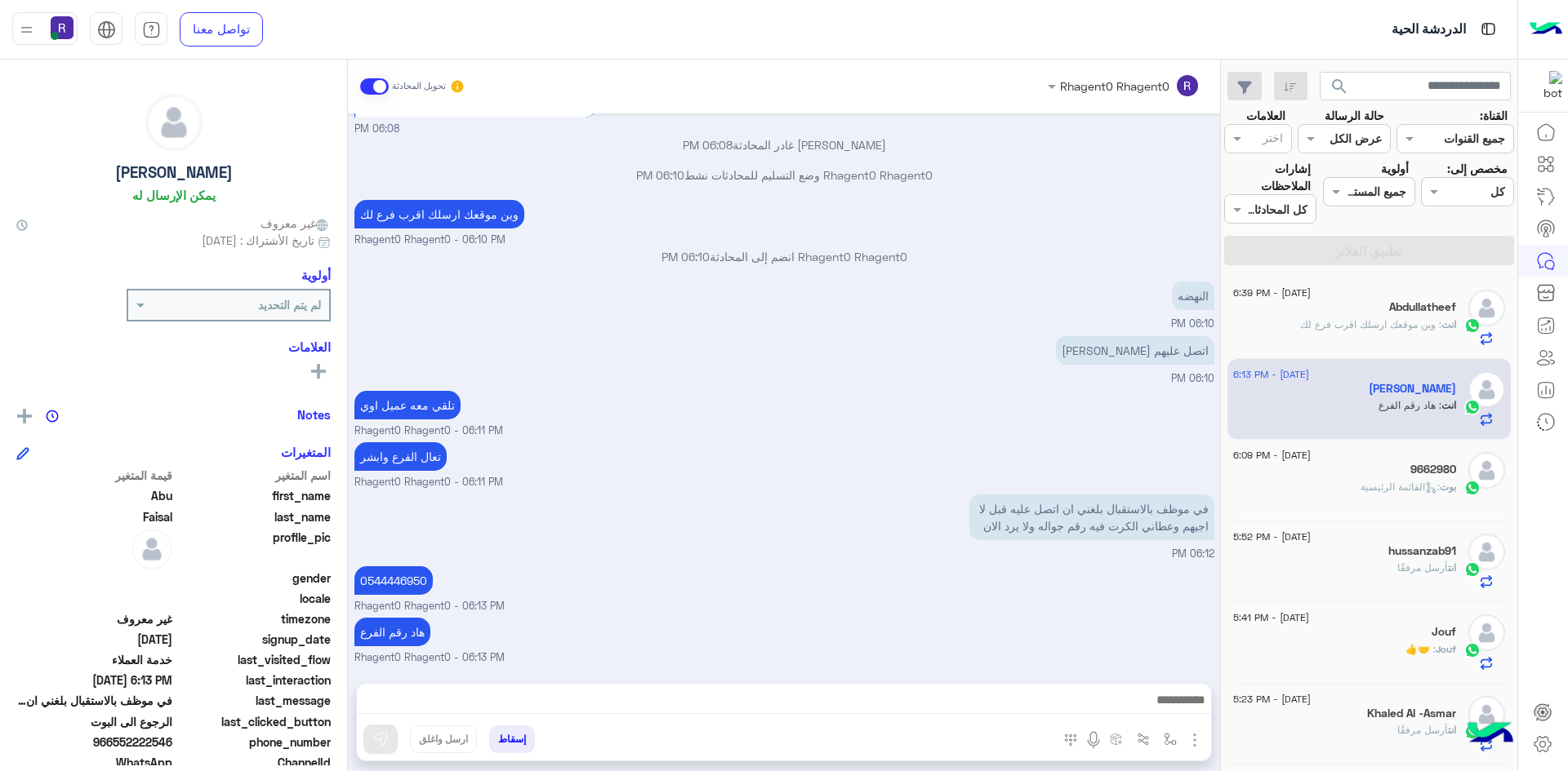
click at [1387, 491] on span ": القائمة الرئيسية" at bounding box center [1400, 486] width 79 height 12
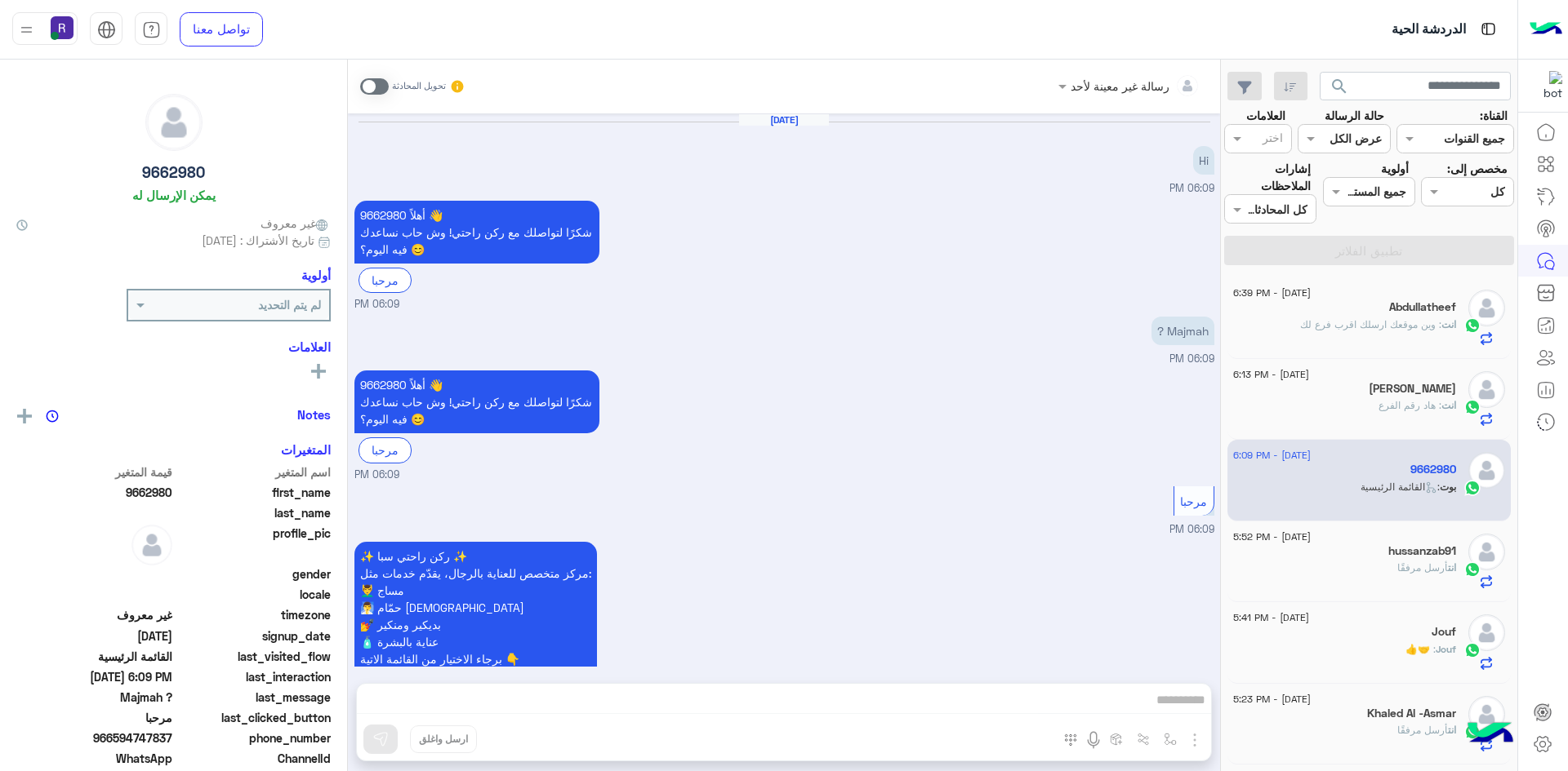
scroll to position [114, 0]
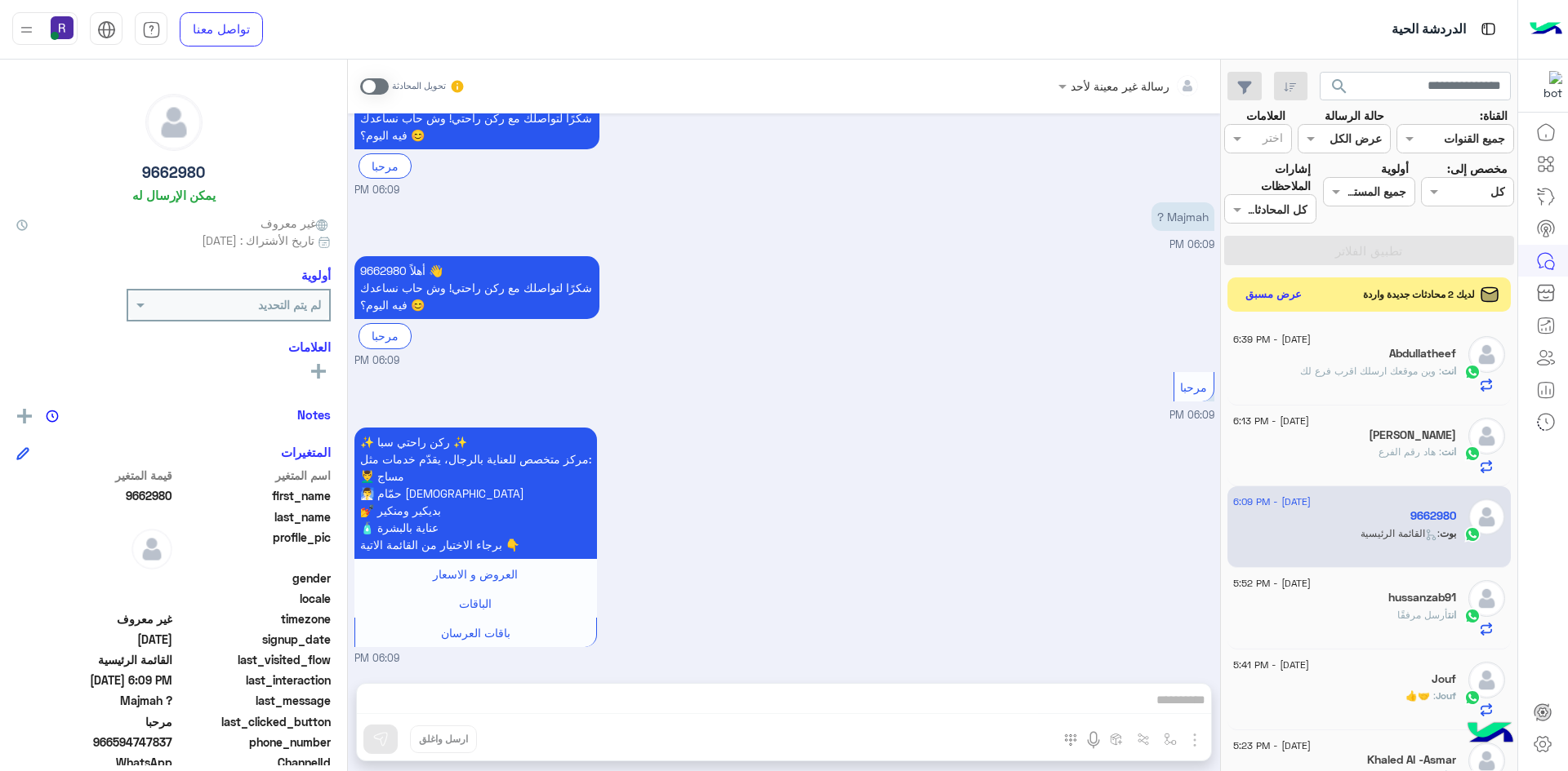
click at [1276, 298] on button "عرض مسبق" at bounding box center [1274, 294] width 68 height 22
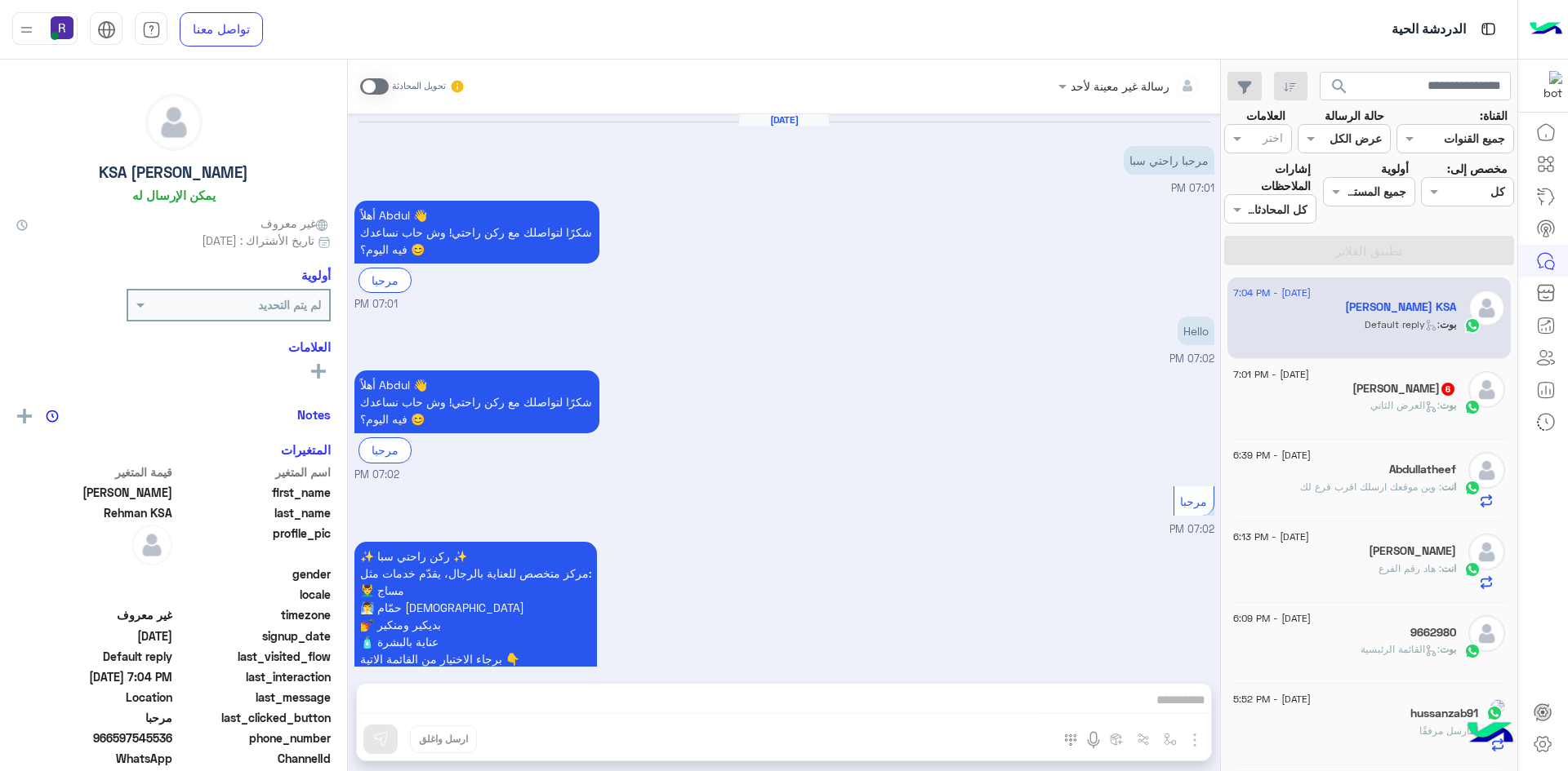
scroll to position [1805, 0]
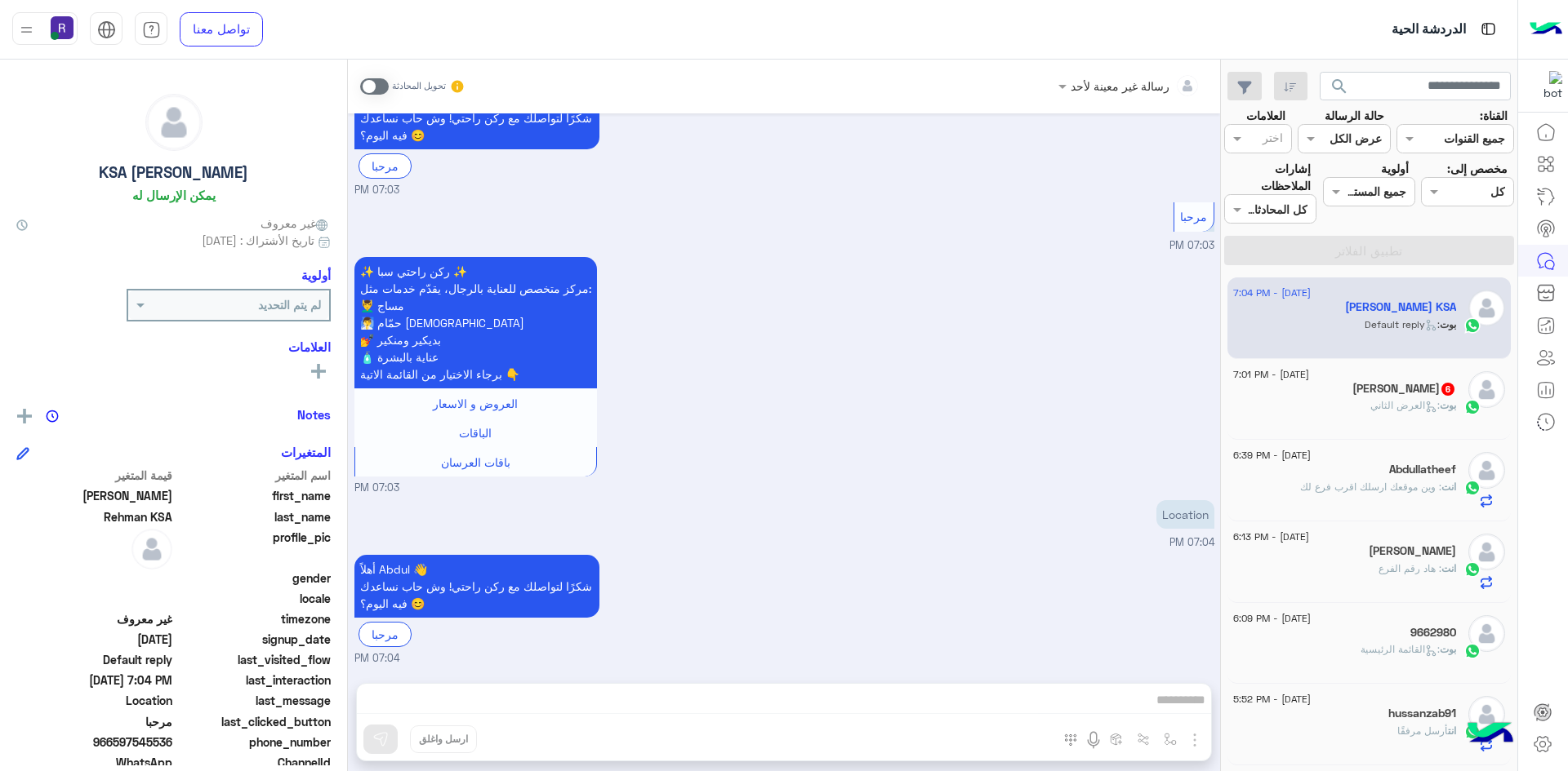
click at [1343, 397] on div "[PERSON_NAME] 6" at bounding box center [1345, 391] width 223 height 17
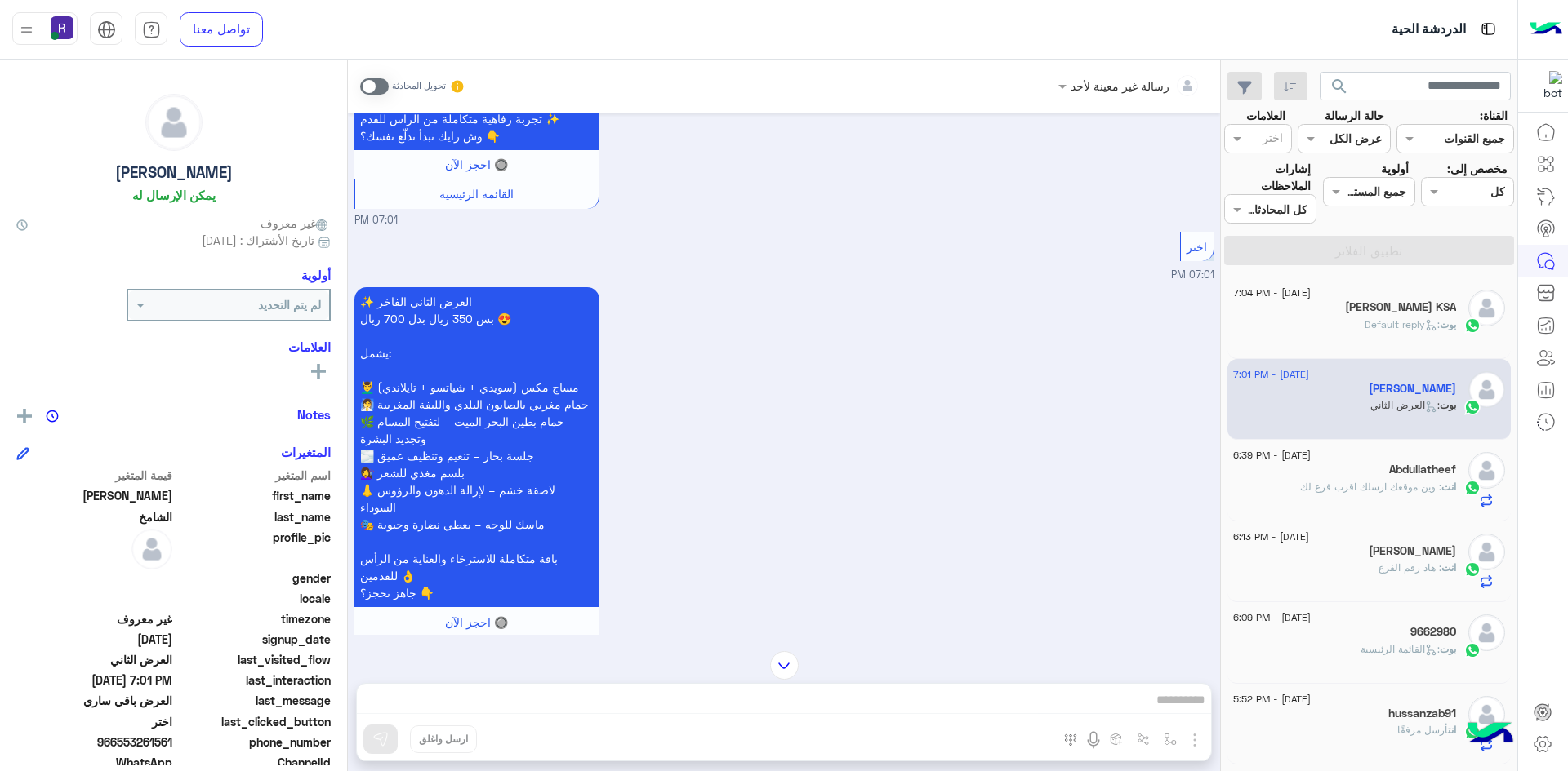
scroll to position [1644, 0]
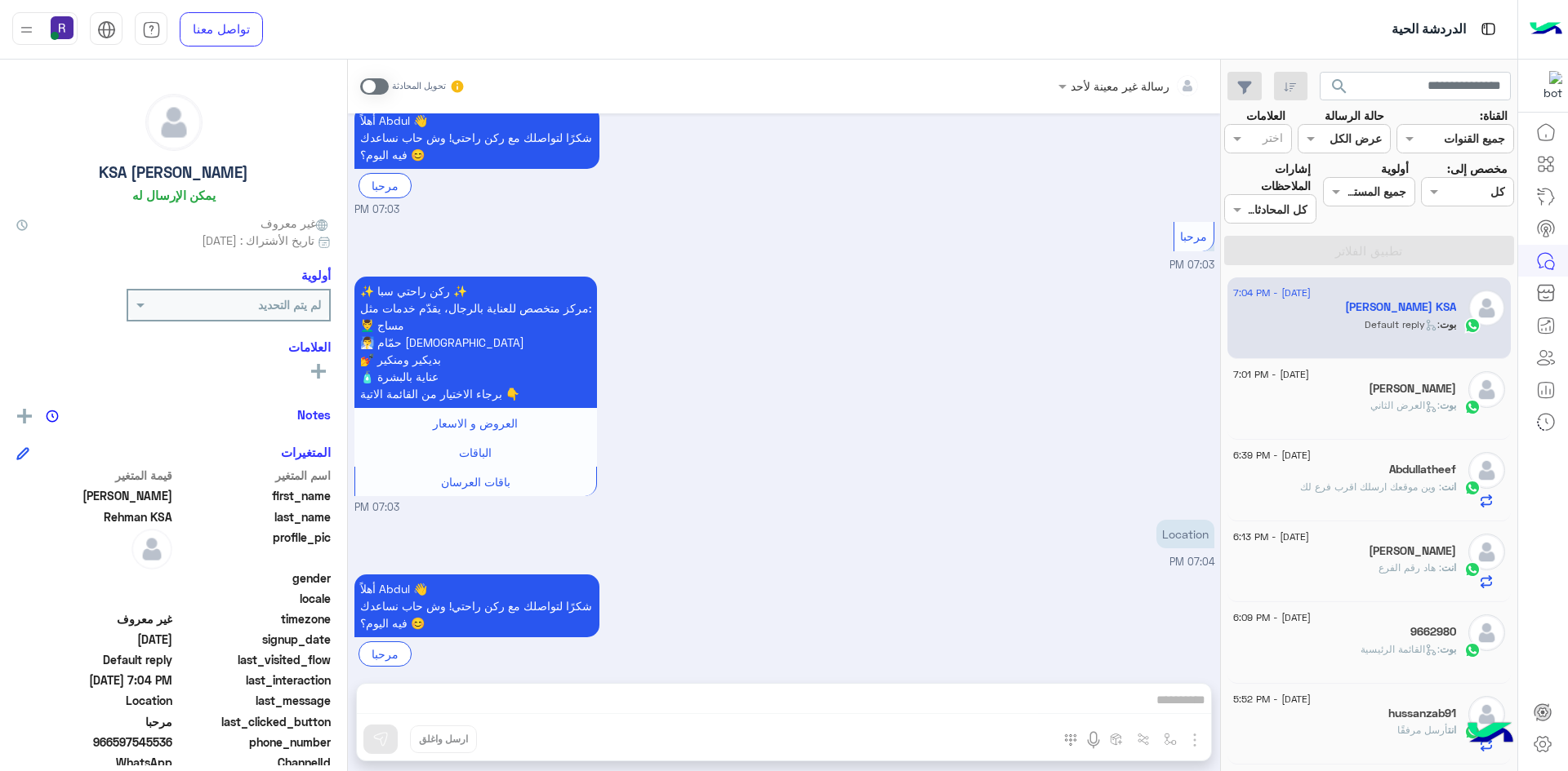
scroll to position [1805, 0]
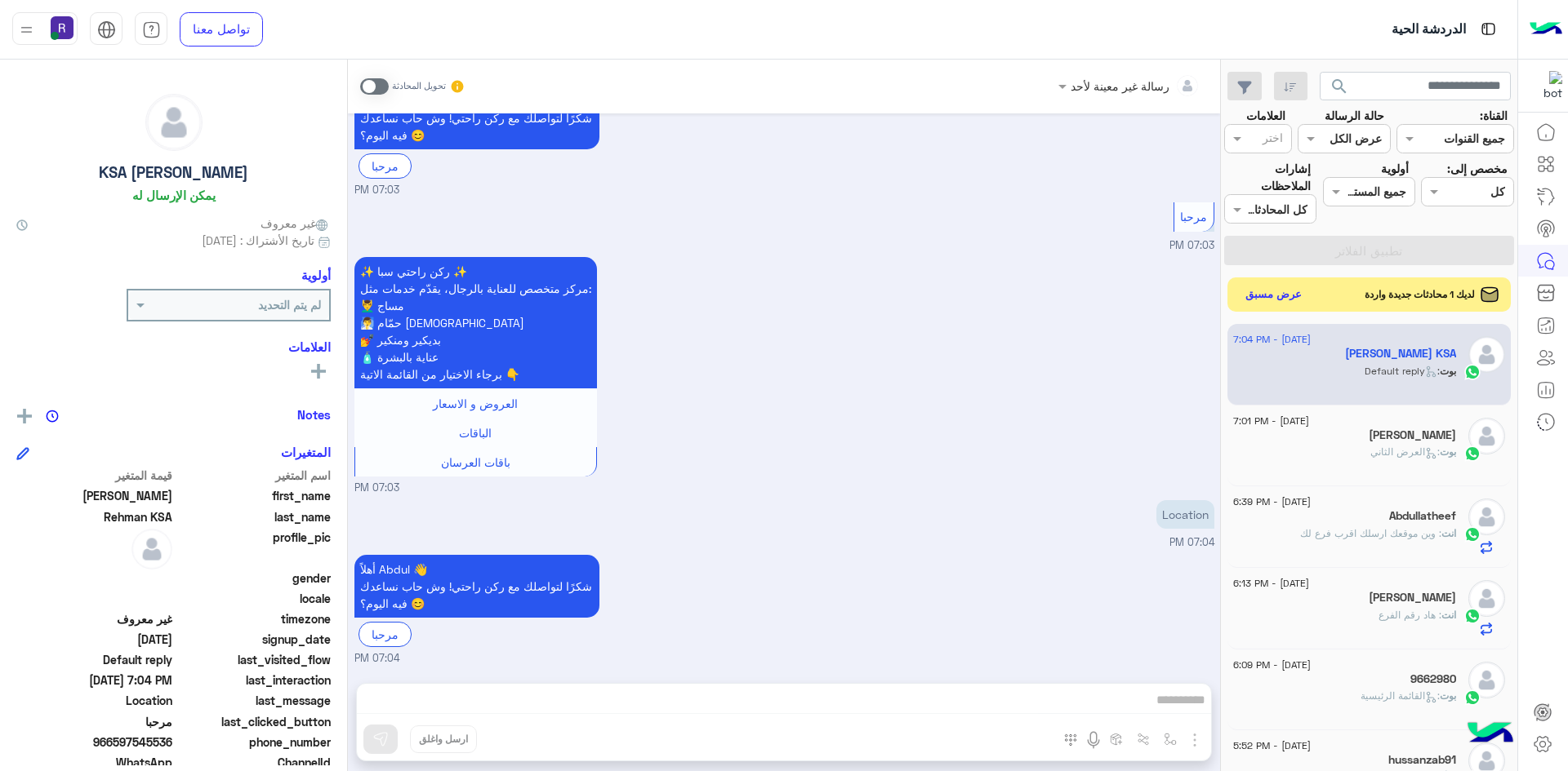
click at [1260, 289] on button "عرض مسبق" at bounding box center [1274, 294] width 68 height 22
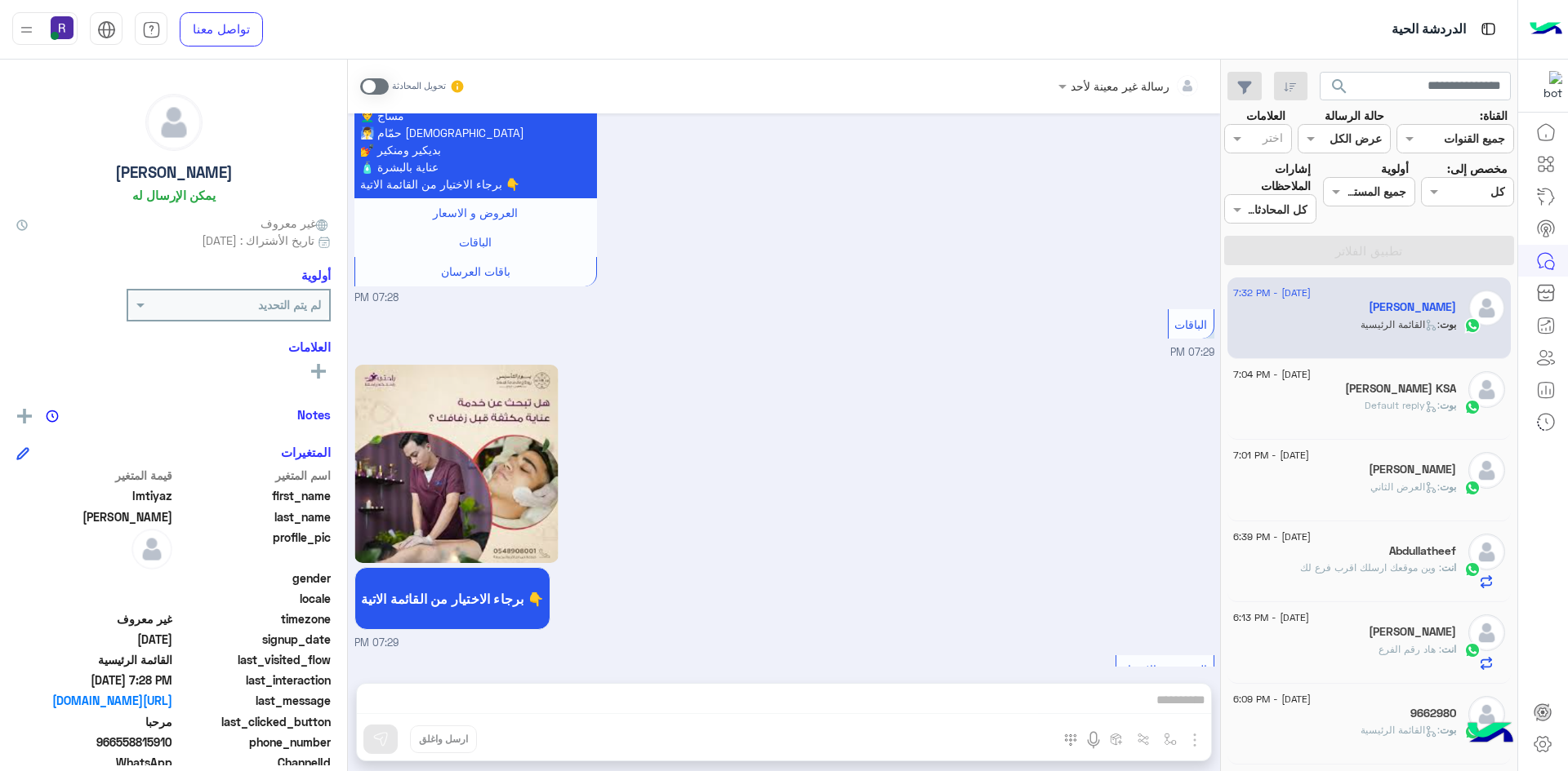
scroll to position [2907, 0]
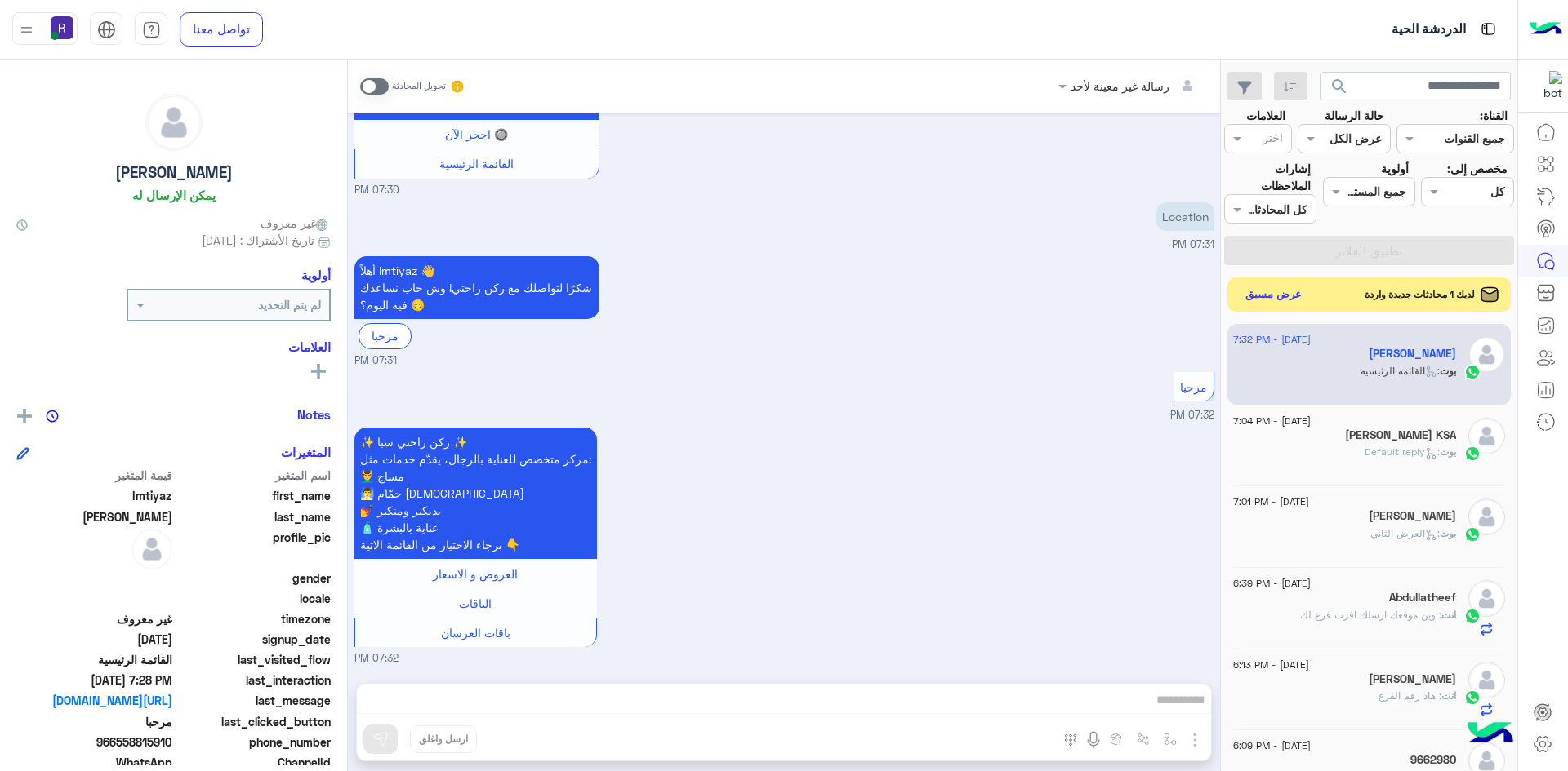
click at [1292, 290] on button "عرض مسبق" at bounding box center [1274, 294] width 68 height 22
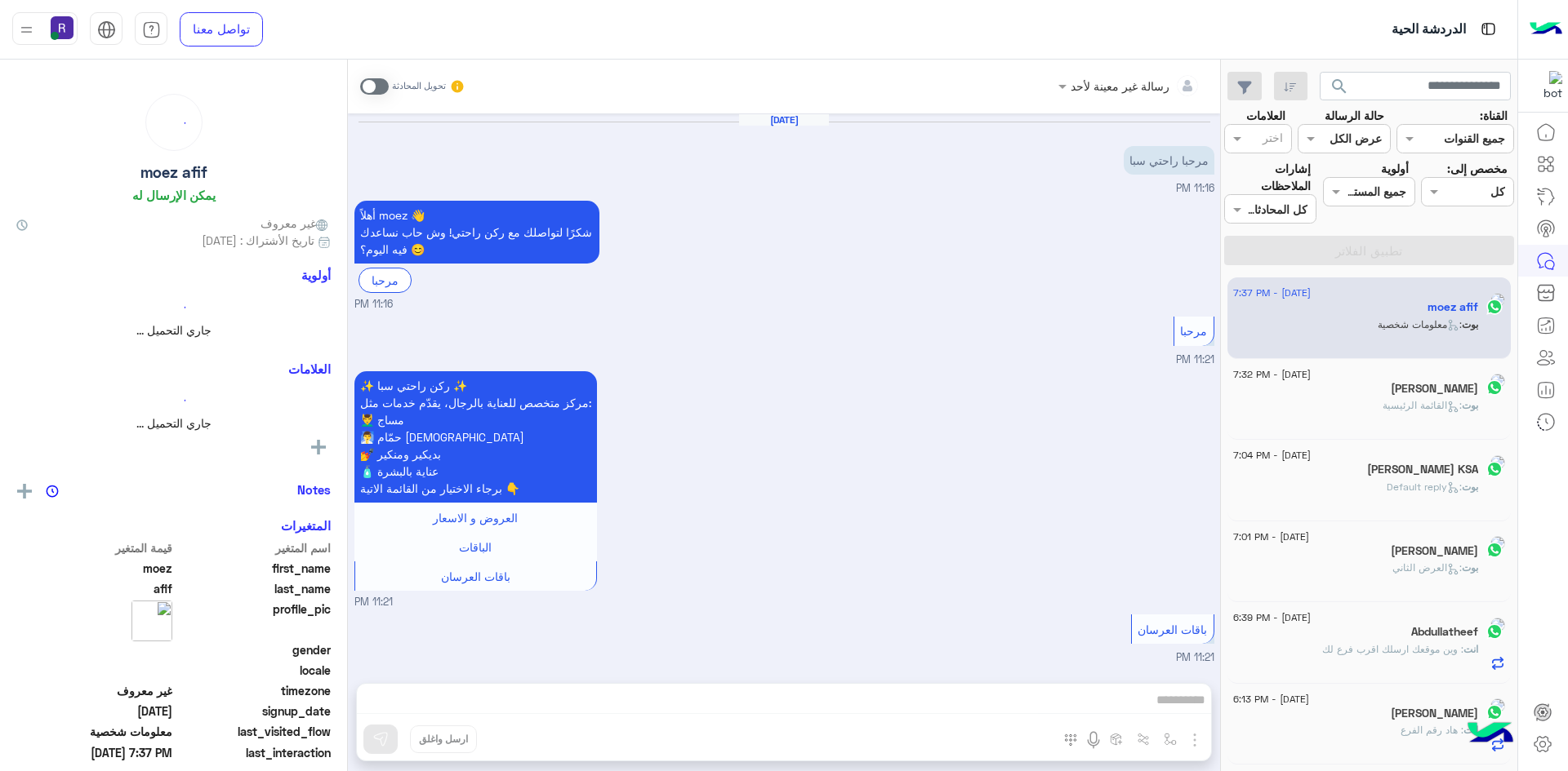
scroll to position [1693, 0]
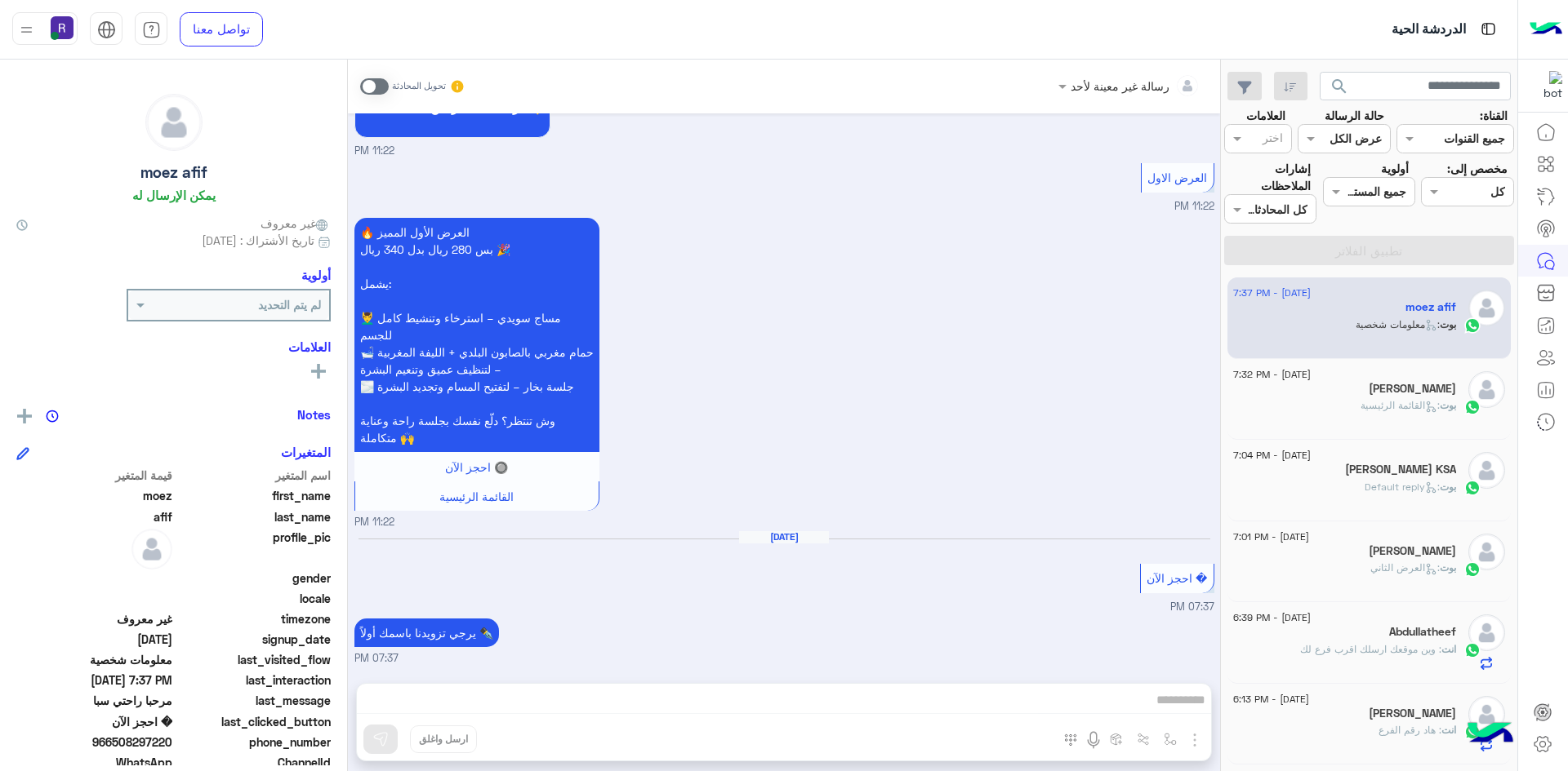
click at [366, 85] on span at bounding box center [374, 86] width 28 height 16
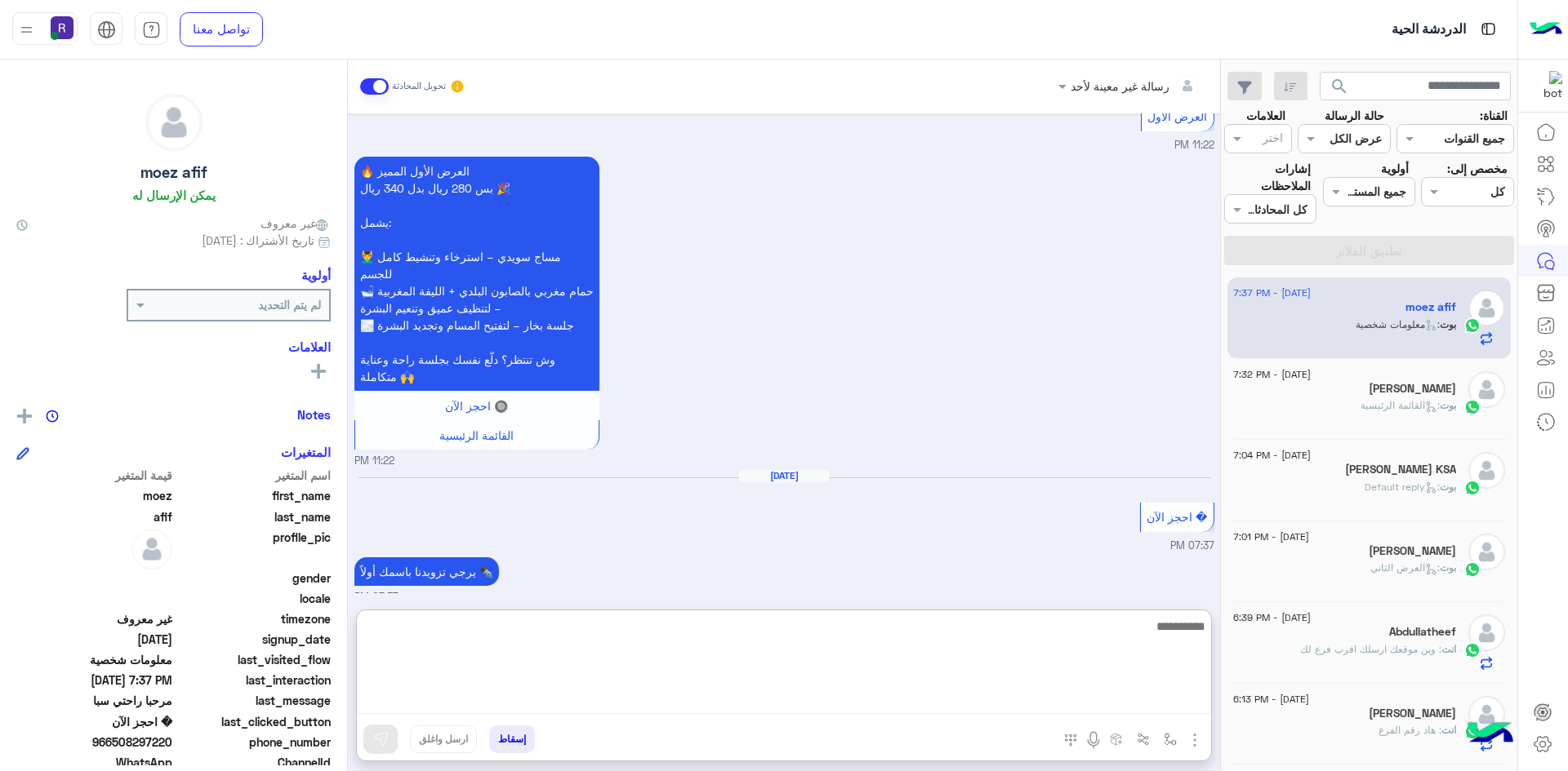
click at [1043, 693] on textarea at bounding box center [784, 665] width 854 height 98
type textarea "**********"
click at [1104, 631] on textarea "**********" at bounding box center [784, 665] width 854 height 98
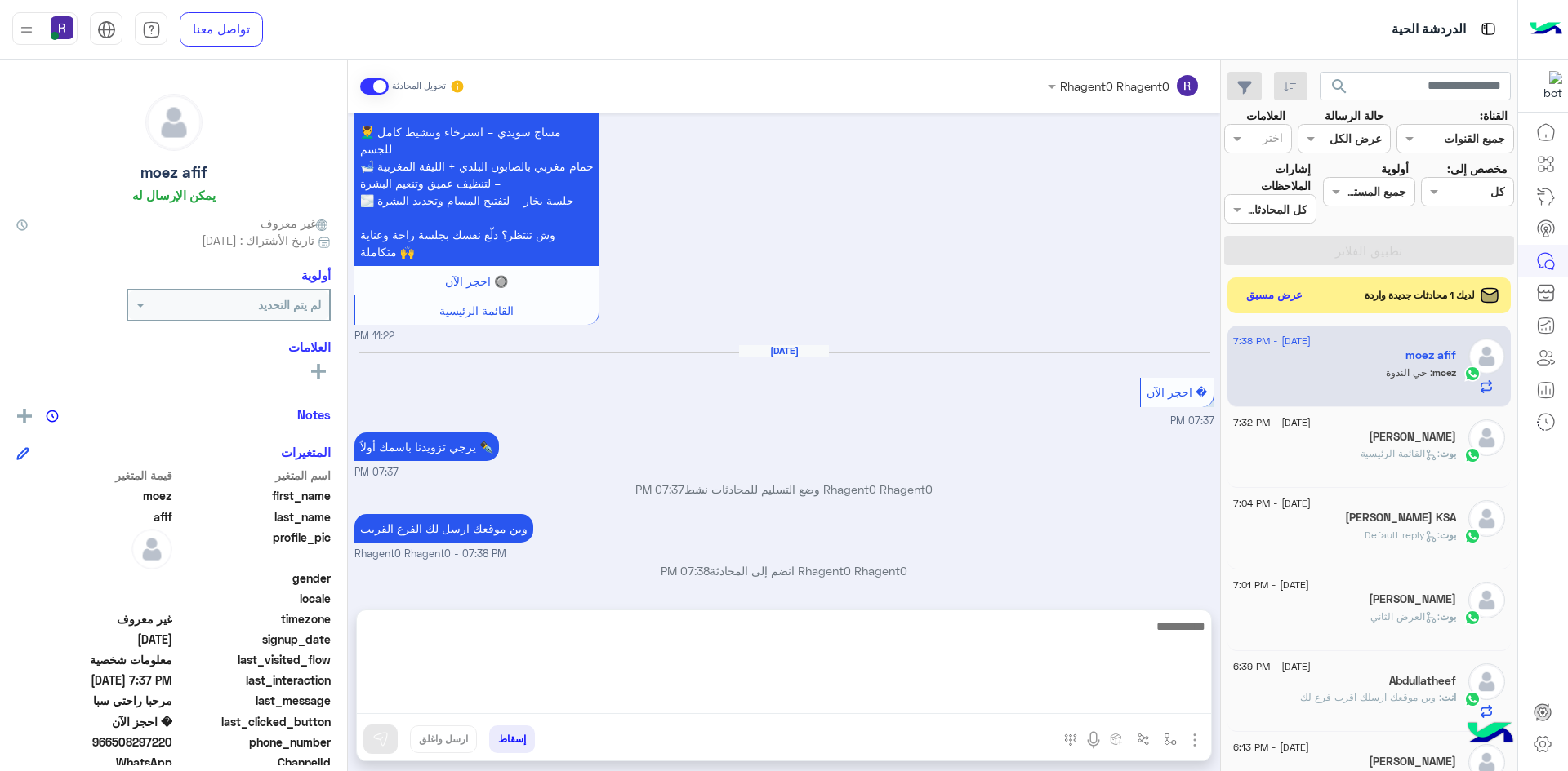
scroll to position [1860, 0]
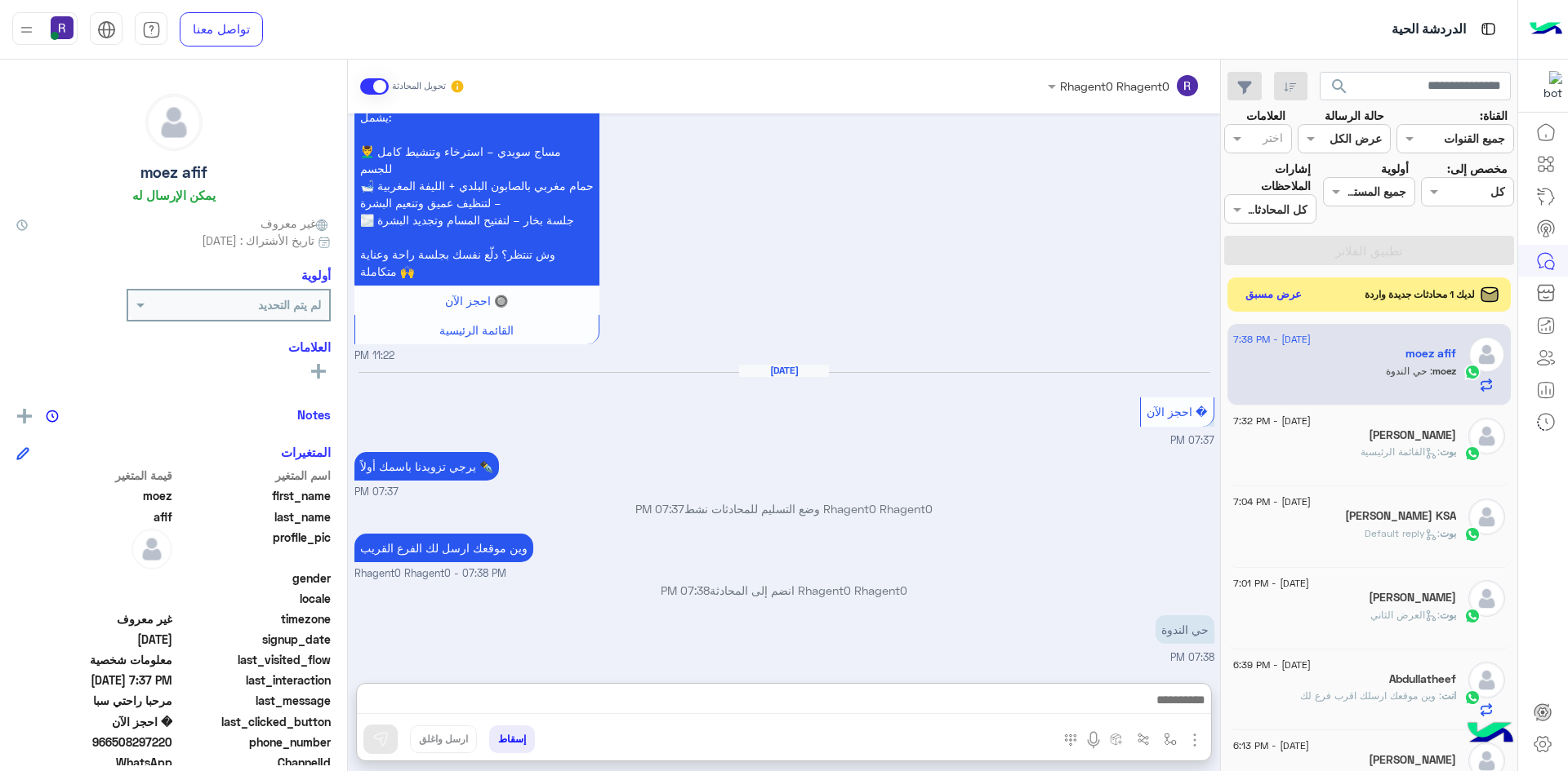
click at [1283, 290] on button "عرض مسبق" at bounding box center [1274, 294] width 68 height 22
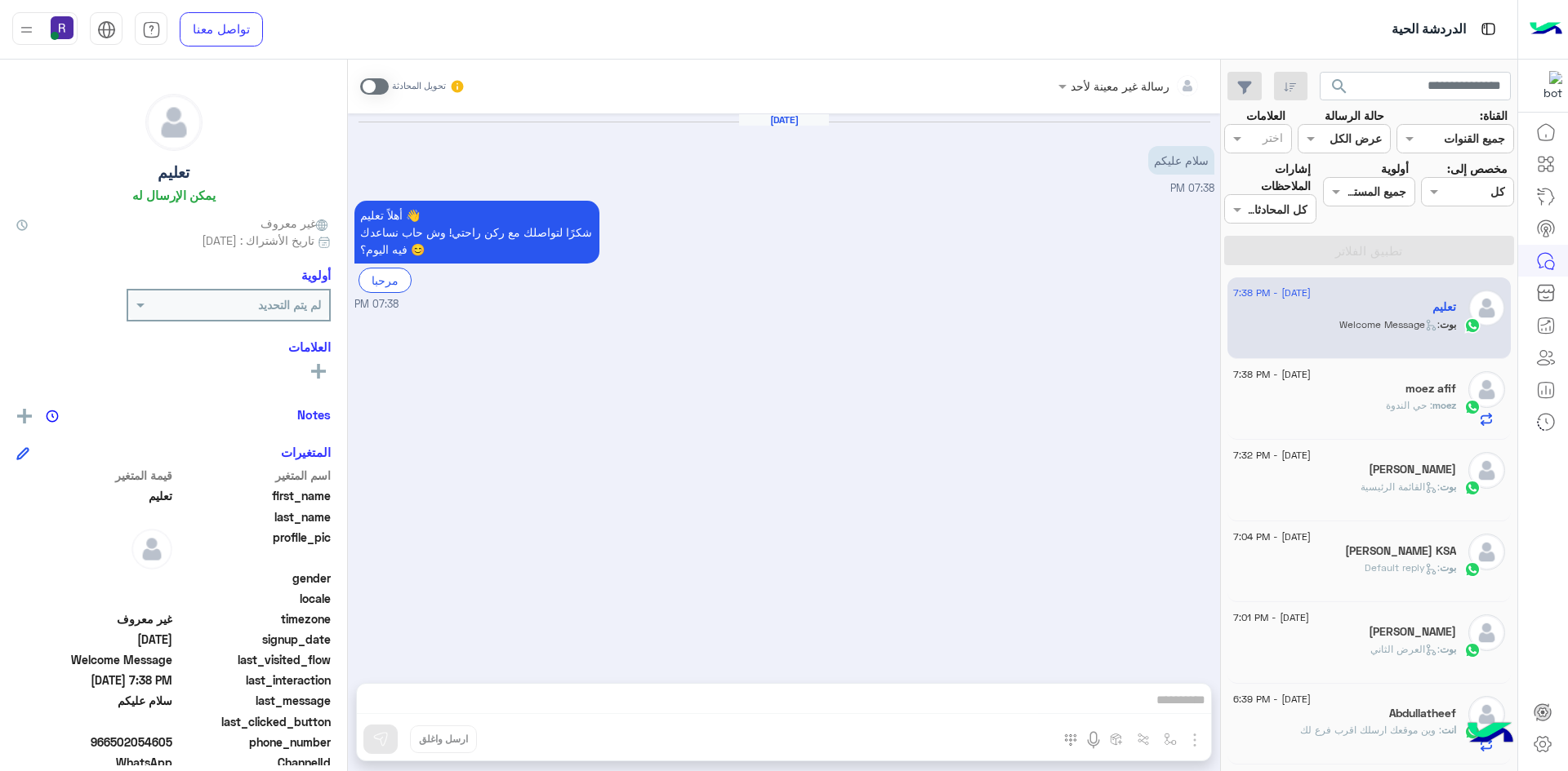
click at [372, 81] on span at bounding box center [374, 86] width 28 height 16
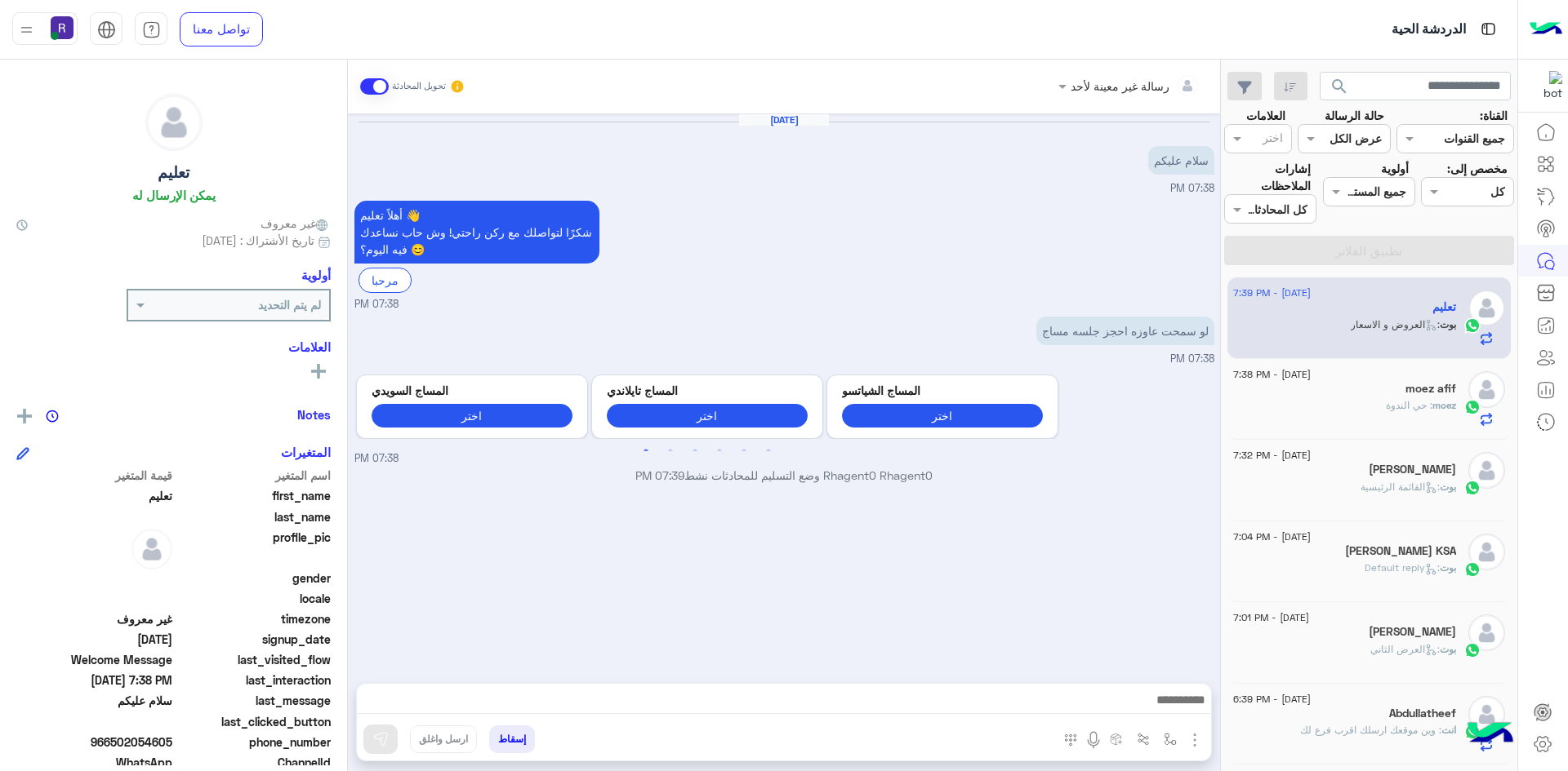
click at [1189, 746] on img "button" at bounding box center [1194, 740] width 20 height 20
click at [1167, 713] on span "الصور" at bounding box center [1163, 705] width 30 height 19
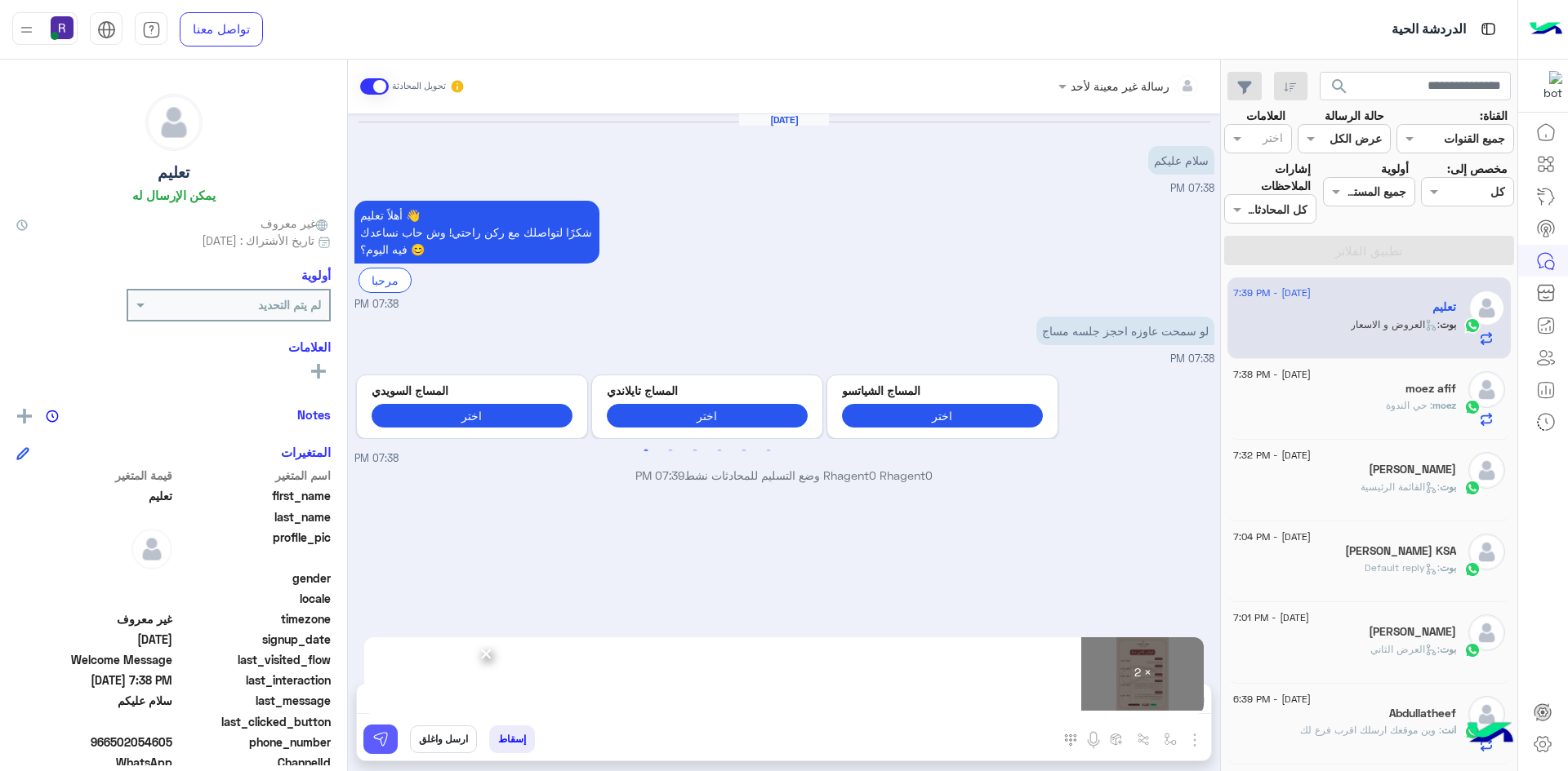
click at [373, 735] on img at bounding box center [379, 739] width 16 height 16
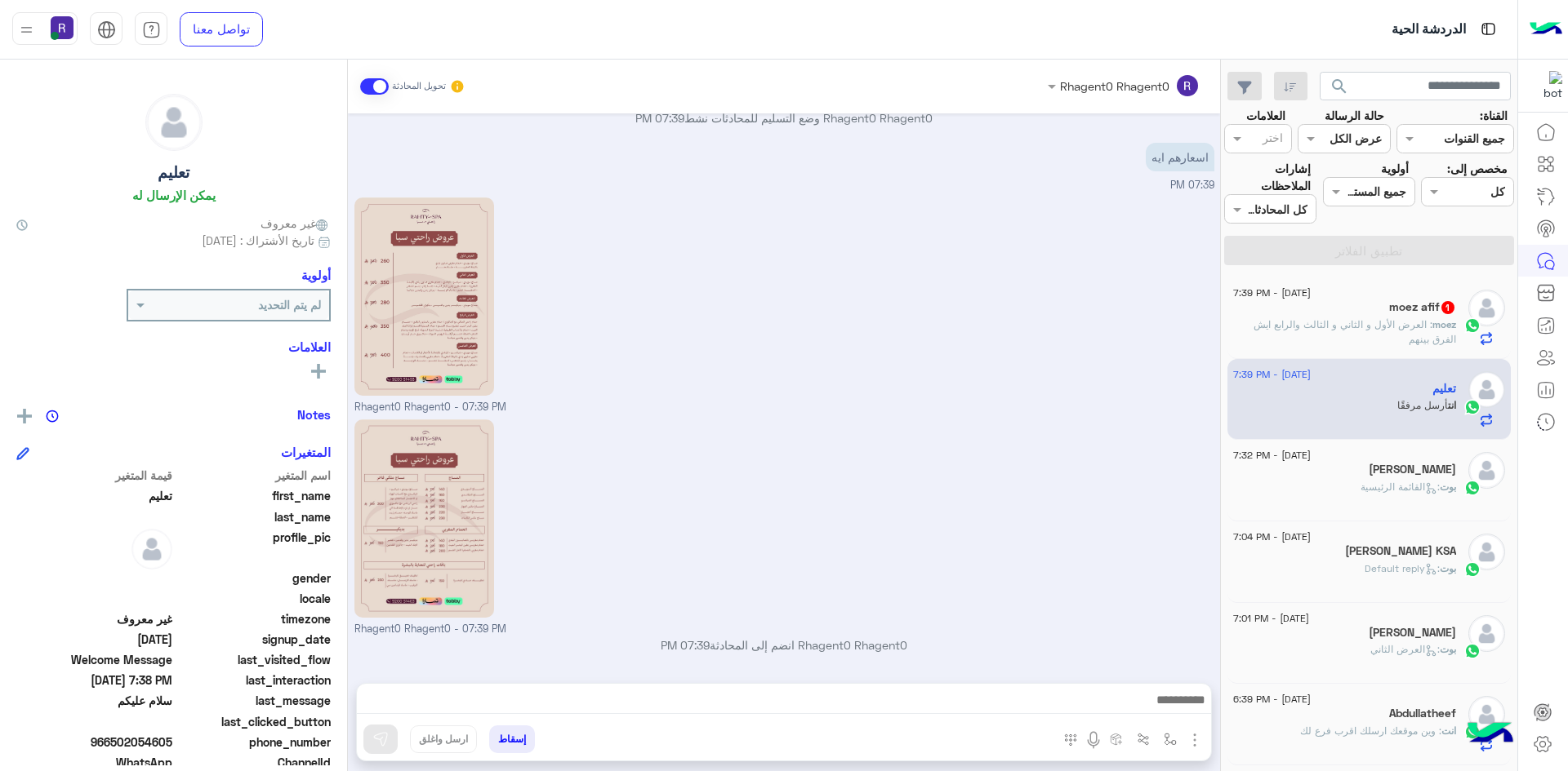
scroll to position [413, 0]
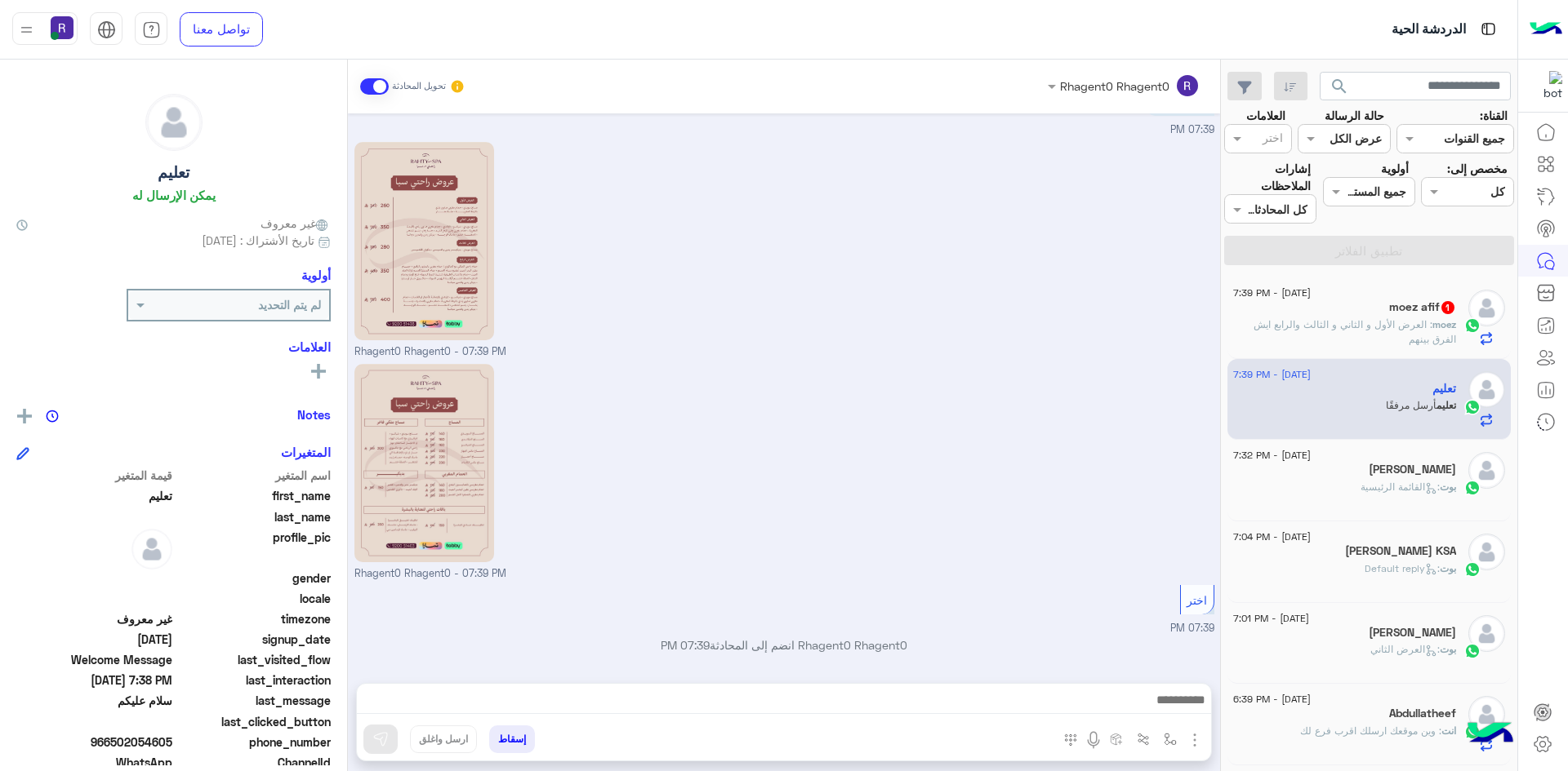
click at [1308, 309] on div "moez afif 1" at bounding box center [1345, 309] width 223 height 17
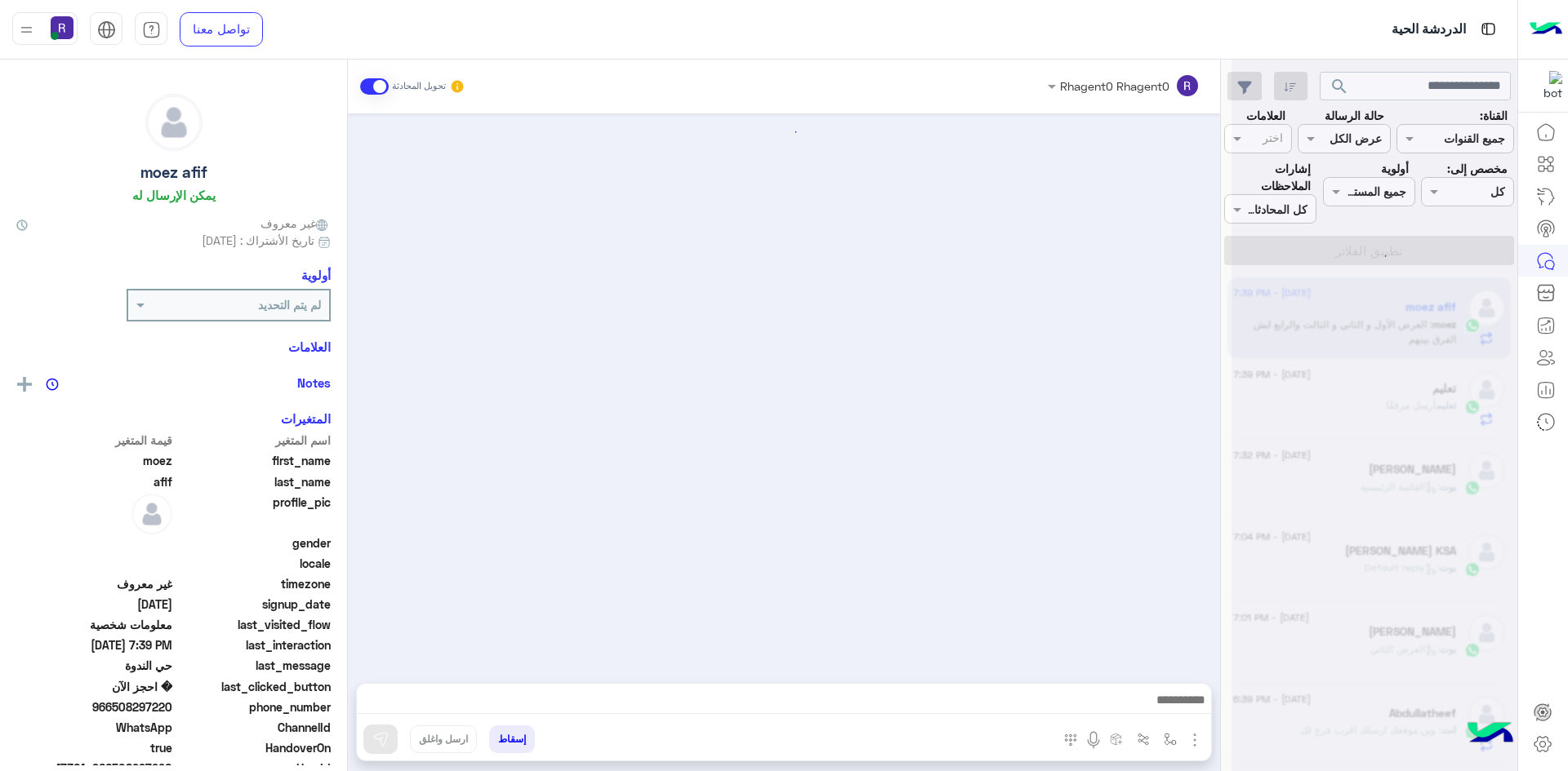
scroll to position [1877, 0]
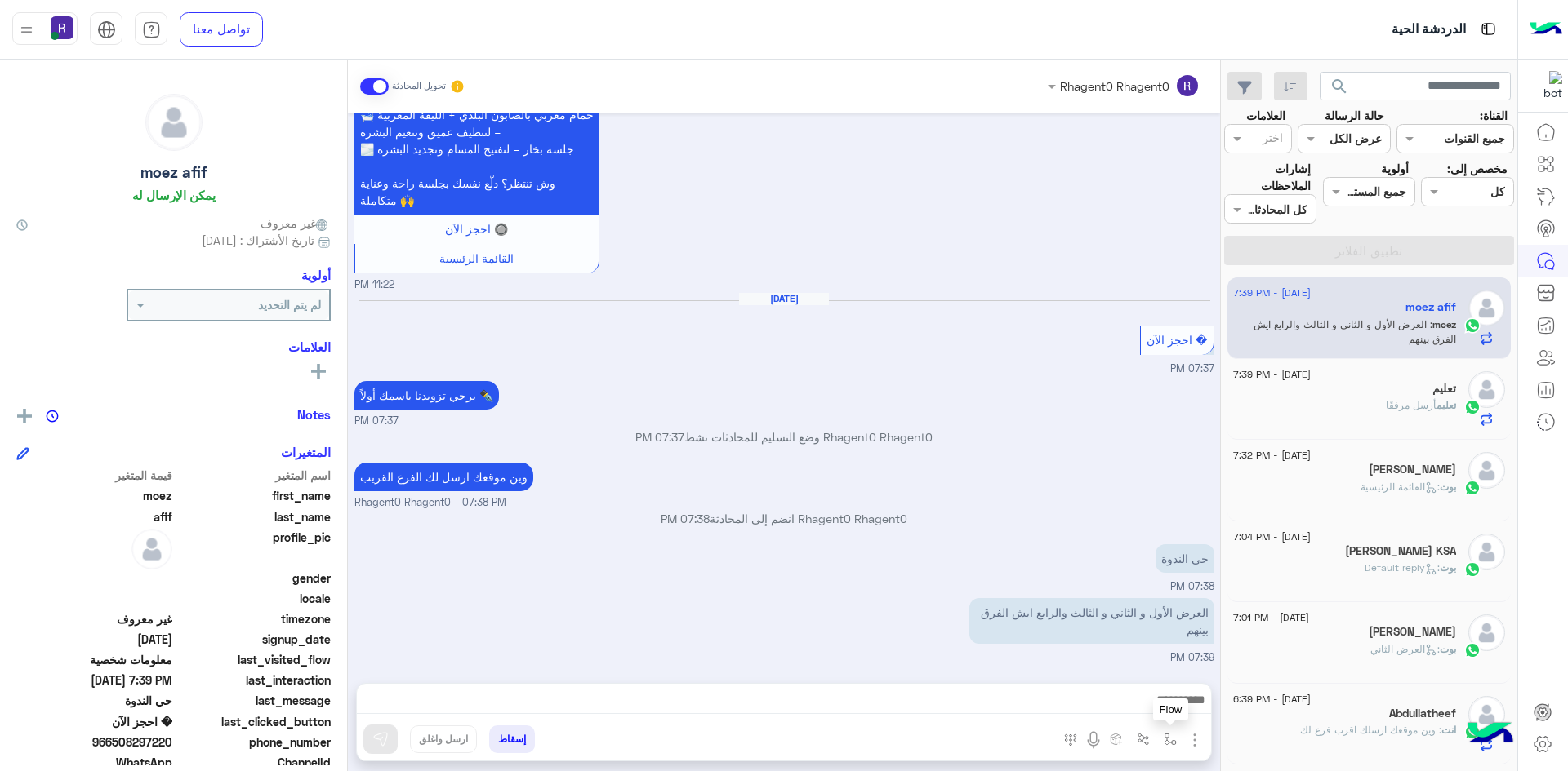
click at [1169, 742] on img "button" at bounding box center [1170, 740] width 13 height 13
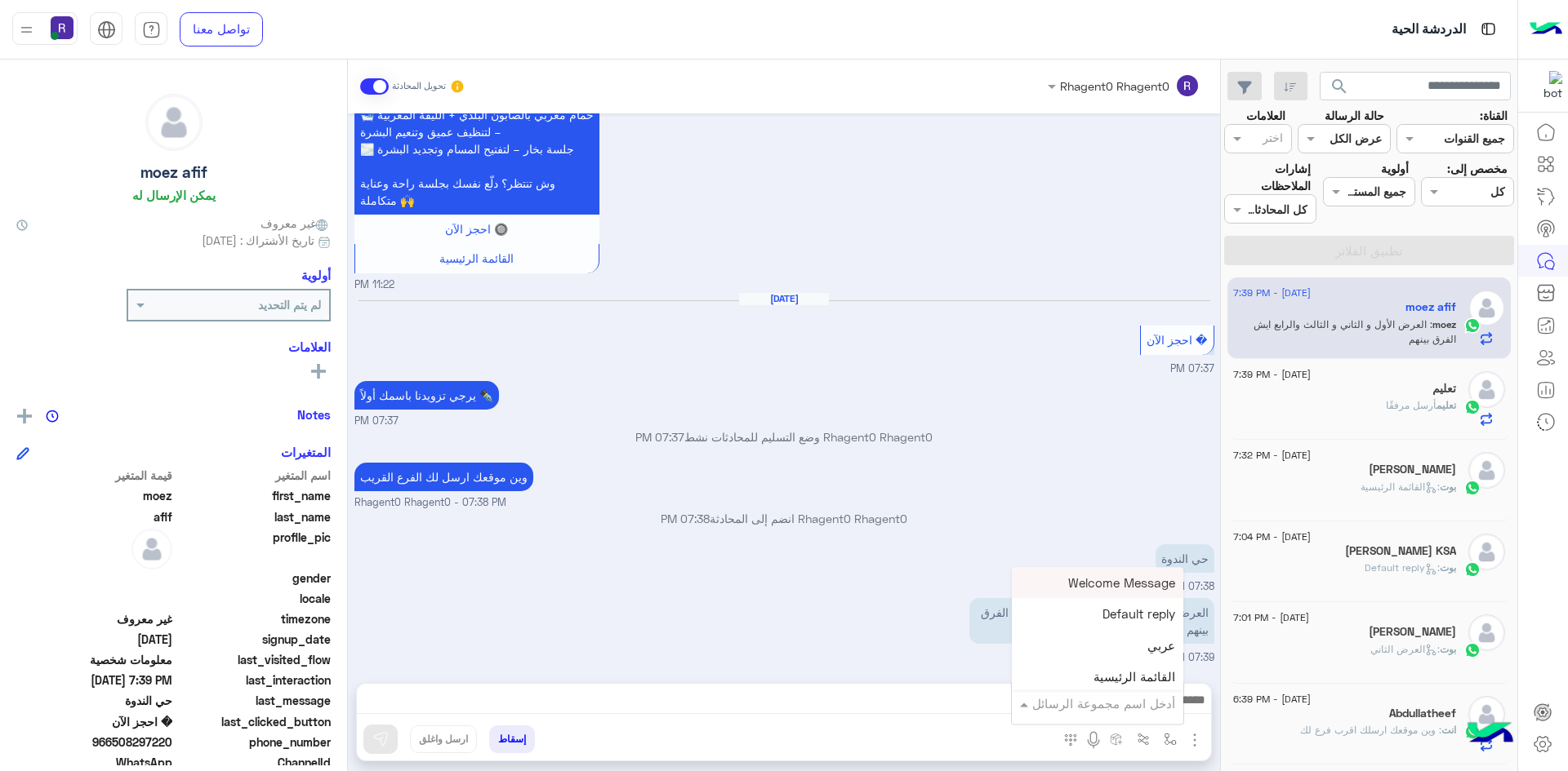
click at [1160, 695] on input "text" at bounding box center [1119, 704] width 110 height 19
type input "*****"
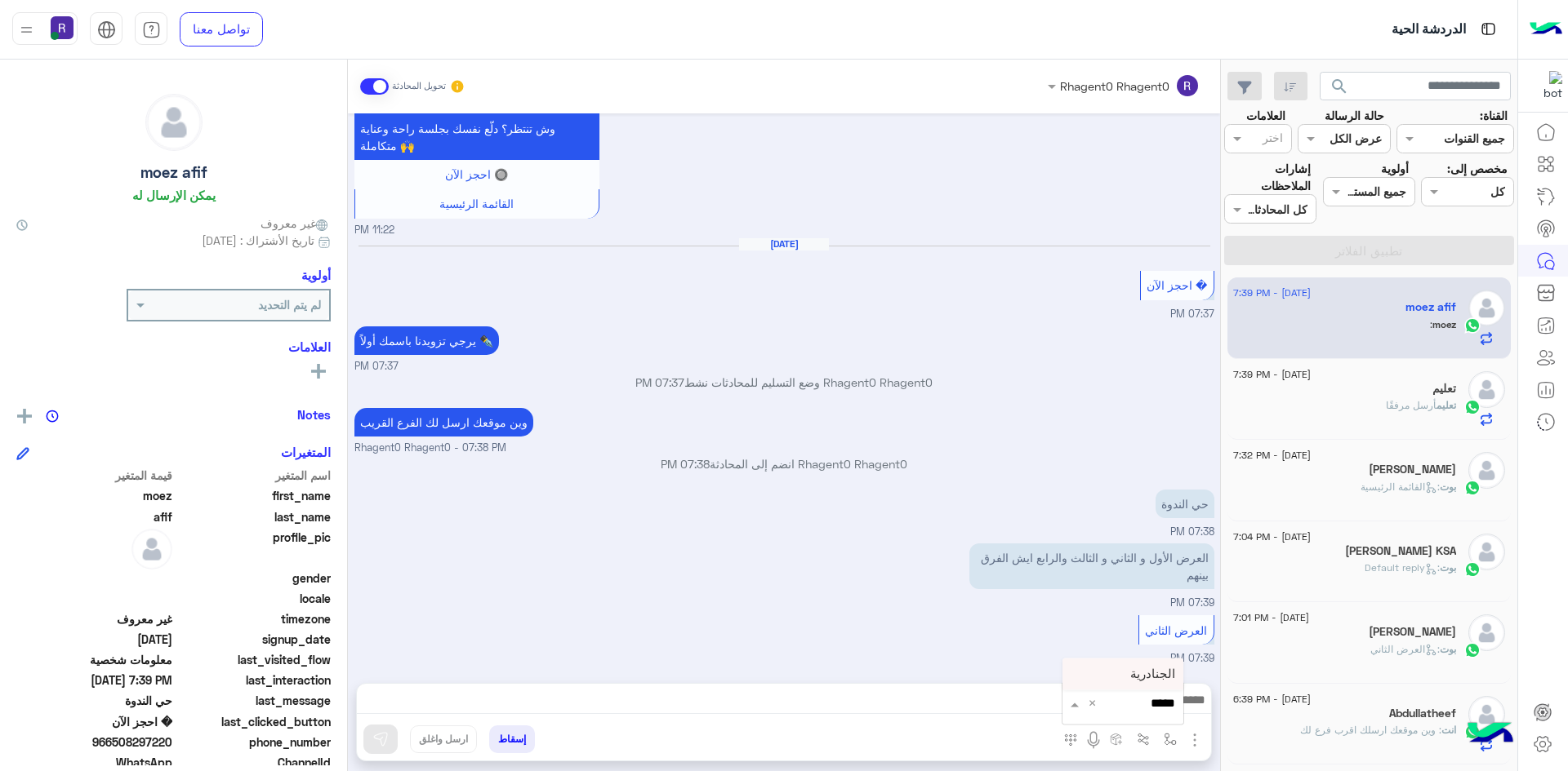
click at [1109, 662] on div "الجنادرية" at bounding box center [1123, 675] width 121 height 32
type textarea "*********"
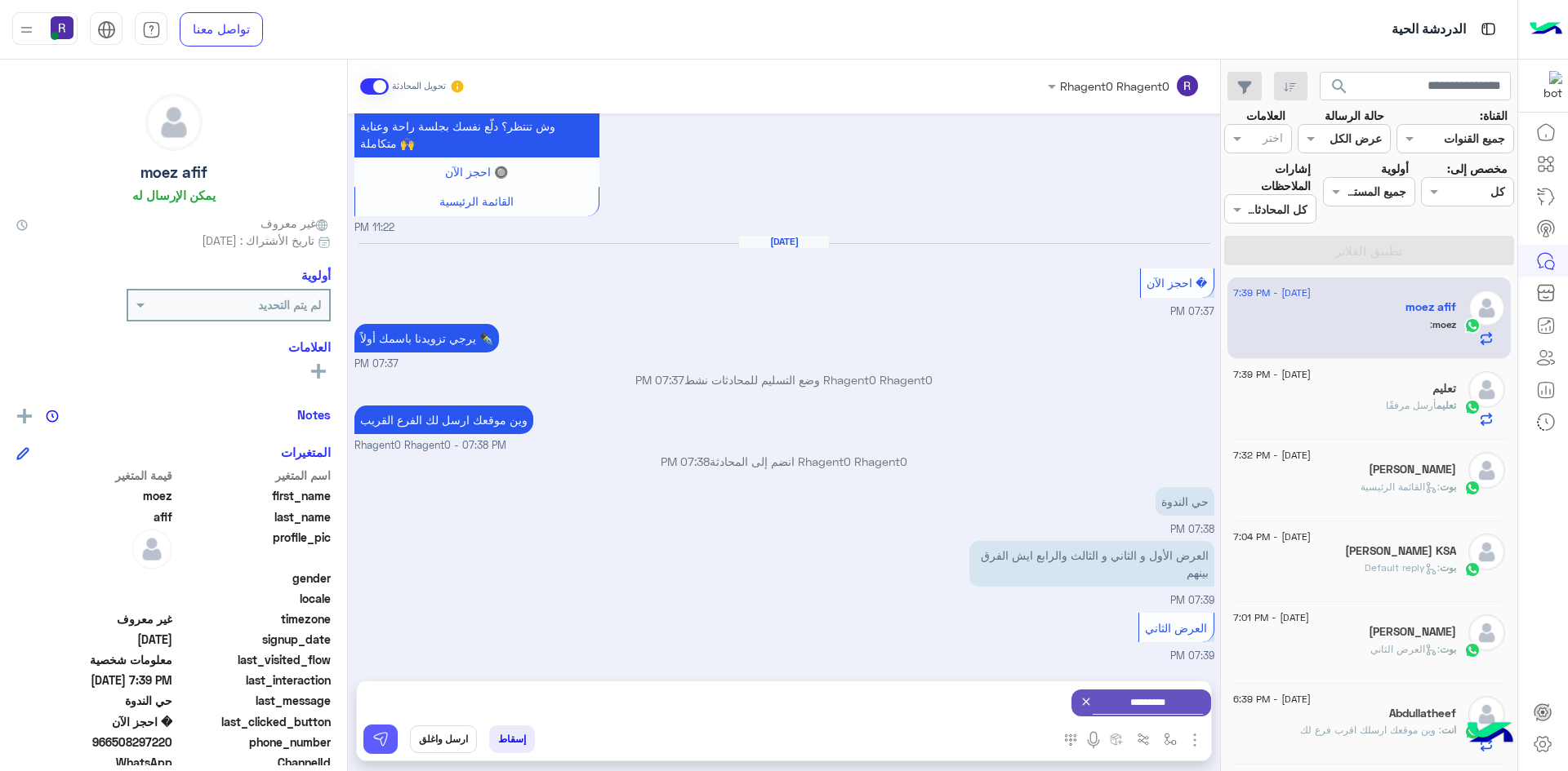
click at [390, 741] on button at bounding box center [380, 739] width 34 height 29
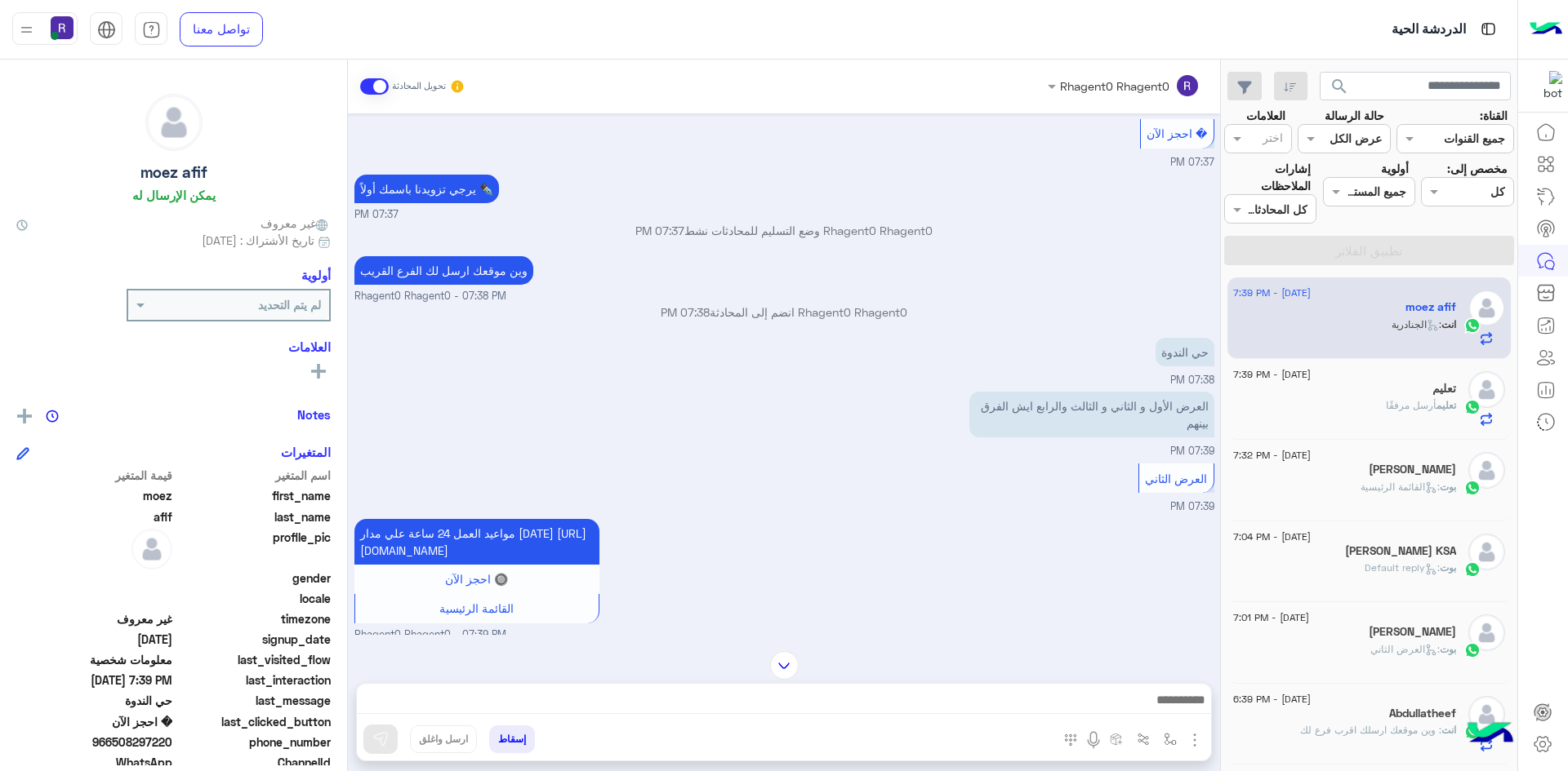
scroll to position [2076, 0]
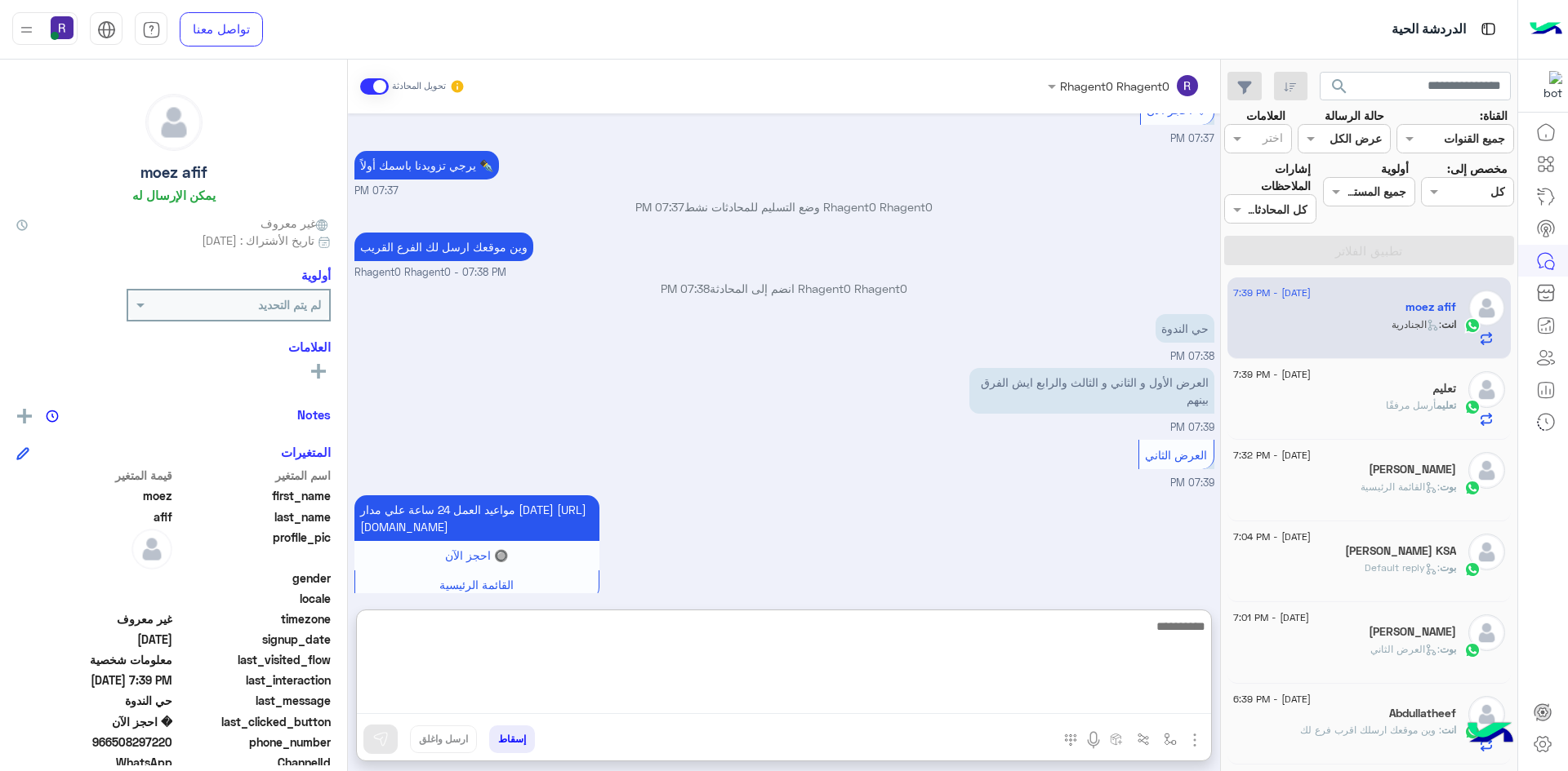
click at [828, 700] on textarea at bounding box center [784, 665] width 854 height 98
type textarea "*"
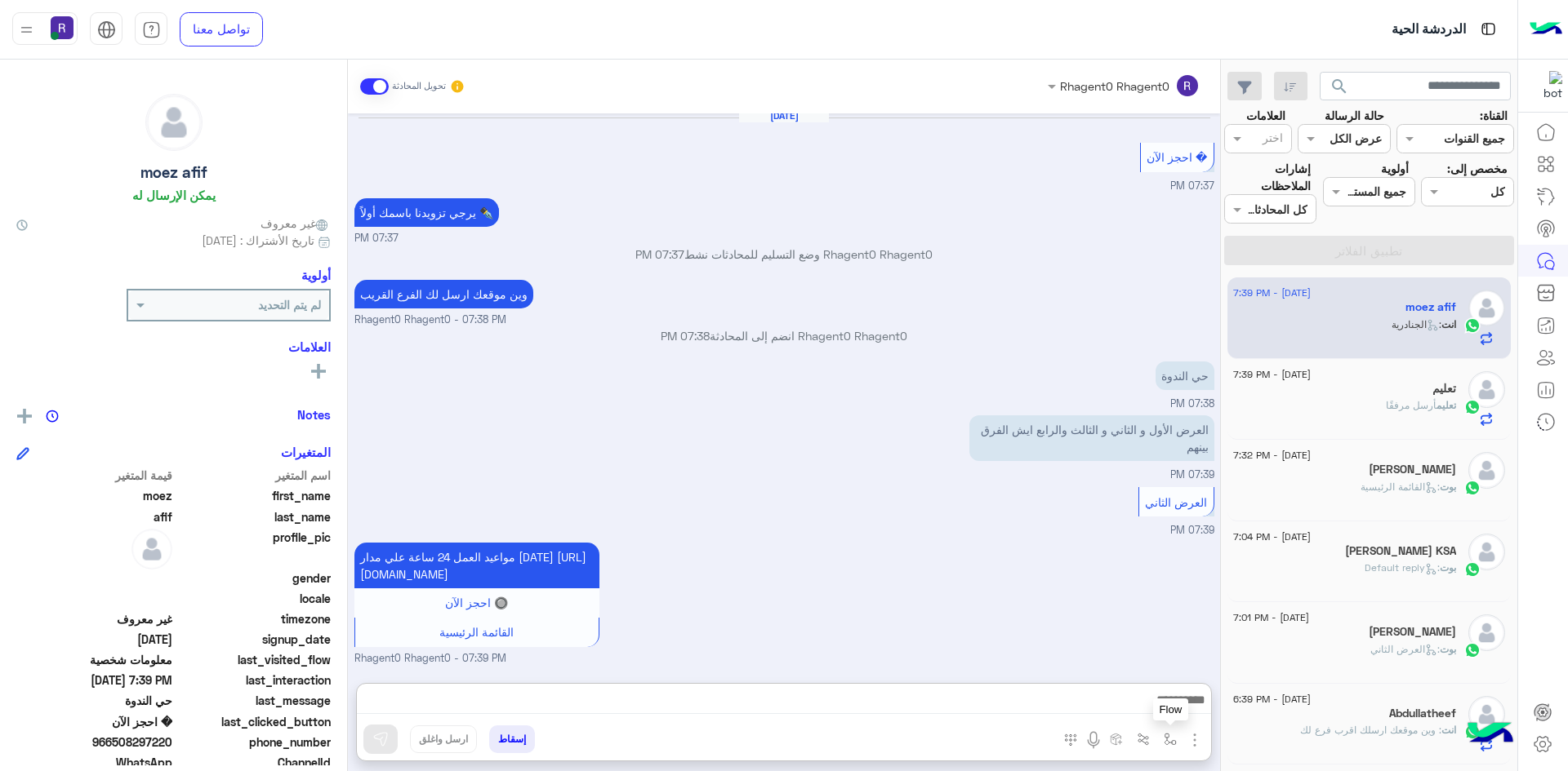
click at [1189, 745] on div "المرفقات الصور أدخل اسم مجموعة الرسائل Flow" at bounding box center [1131, 742] width 159 height 33
click at [1193, 745] on img "button" at bounding box center [1194, 740] width 20 height 20
click at [1189, 735] on img "button" at bounding box center [1194, 740] width 20 height 20
click at [1157, 708] on span "الصور" at bounding box center [1163, 705] width 30 height 19
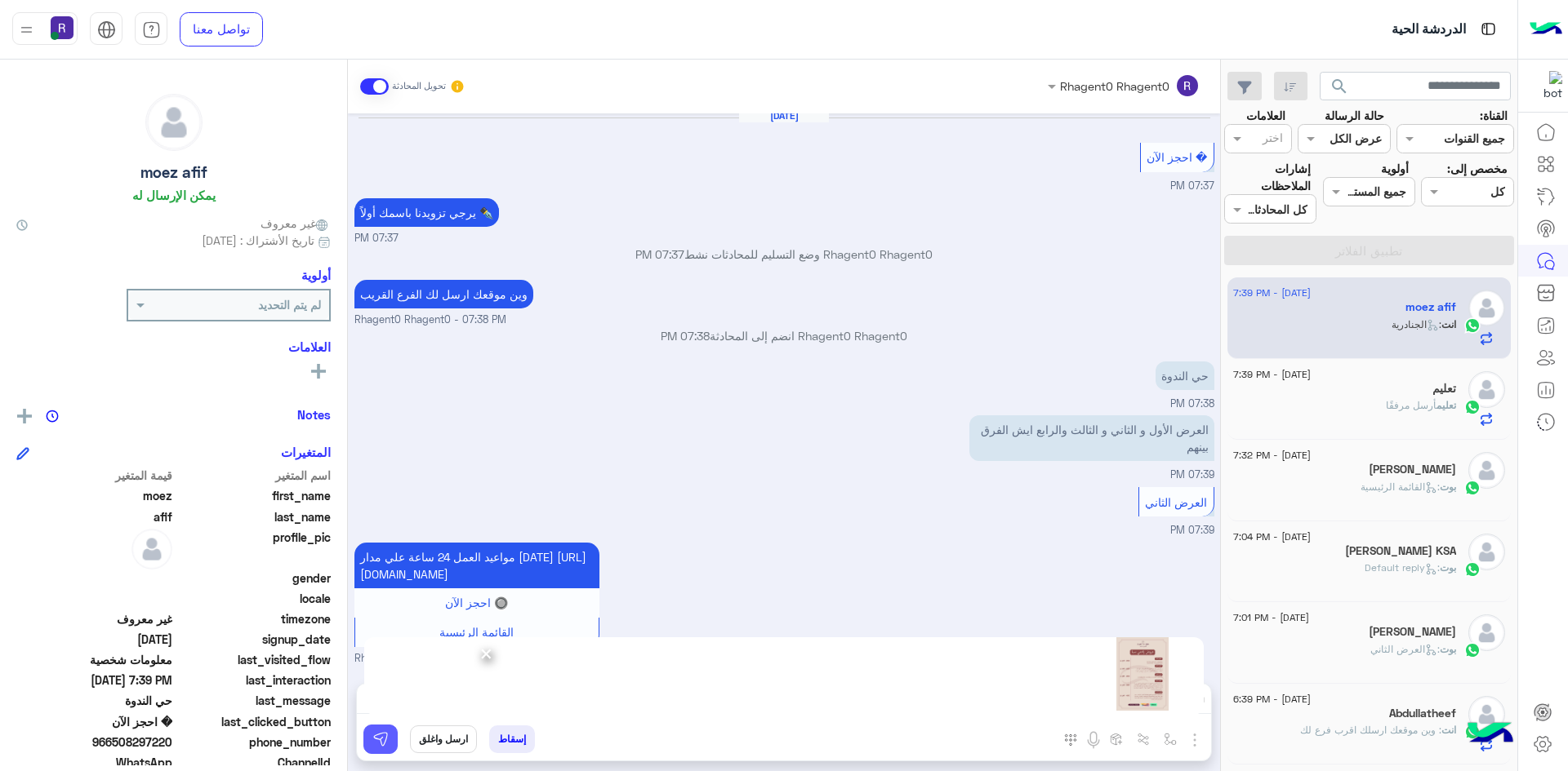
click at [391, 740] on button at bounding box center [380, 739] width 34 height 29
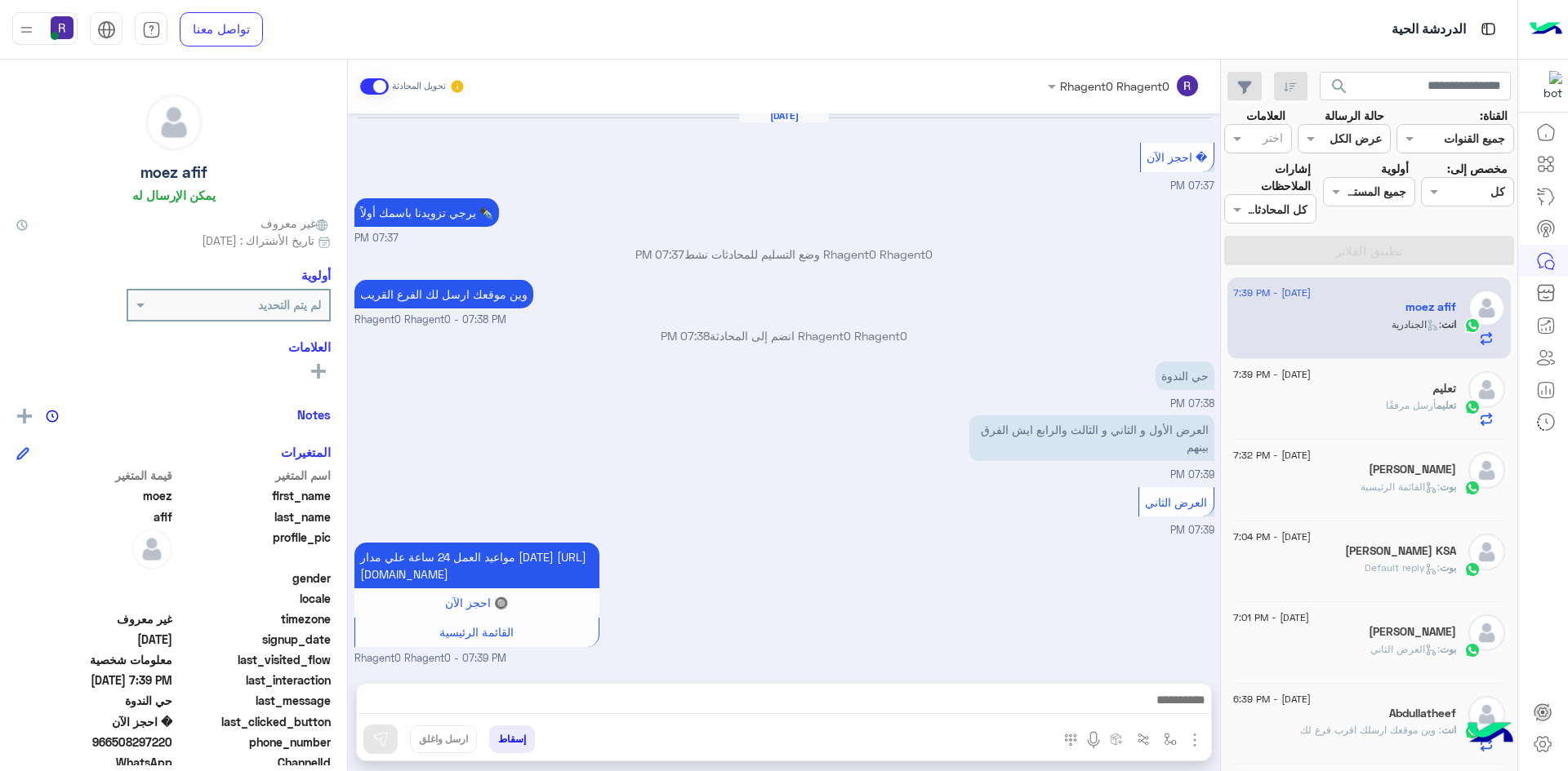
scroll to position [2077, 0]
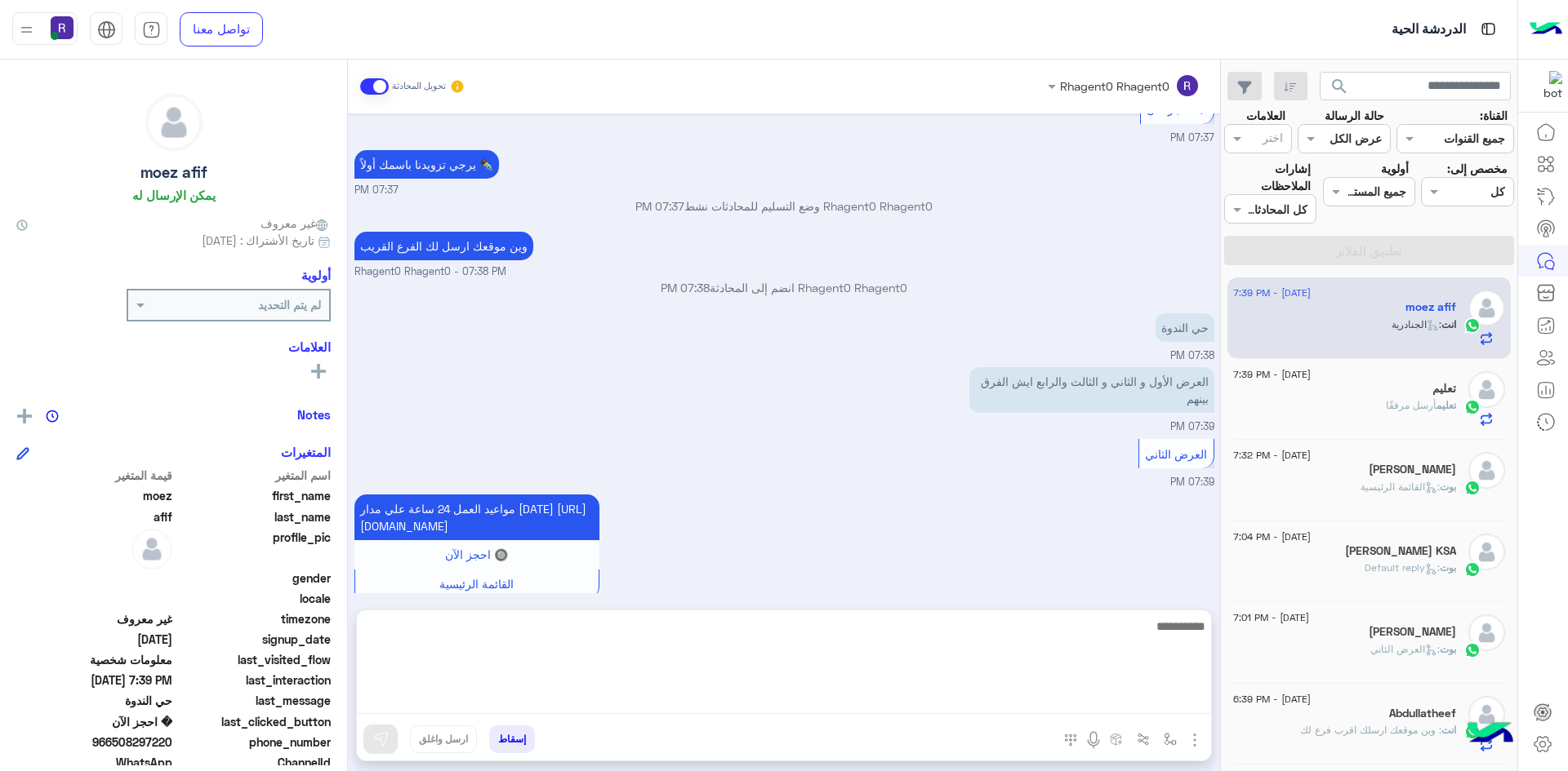
click at [990, 699] on textarea at bounding box center [784, 665] width 854 height 98
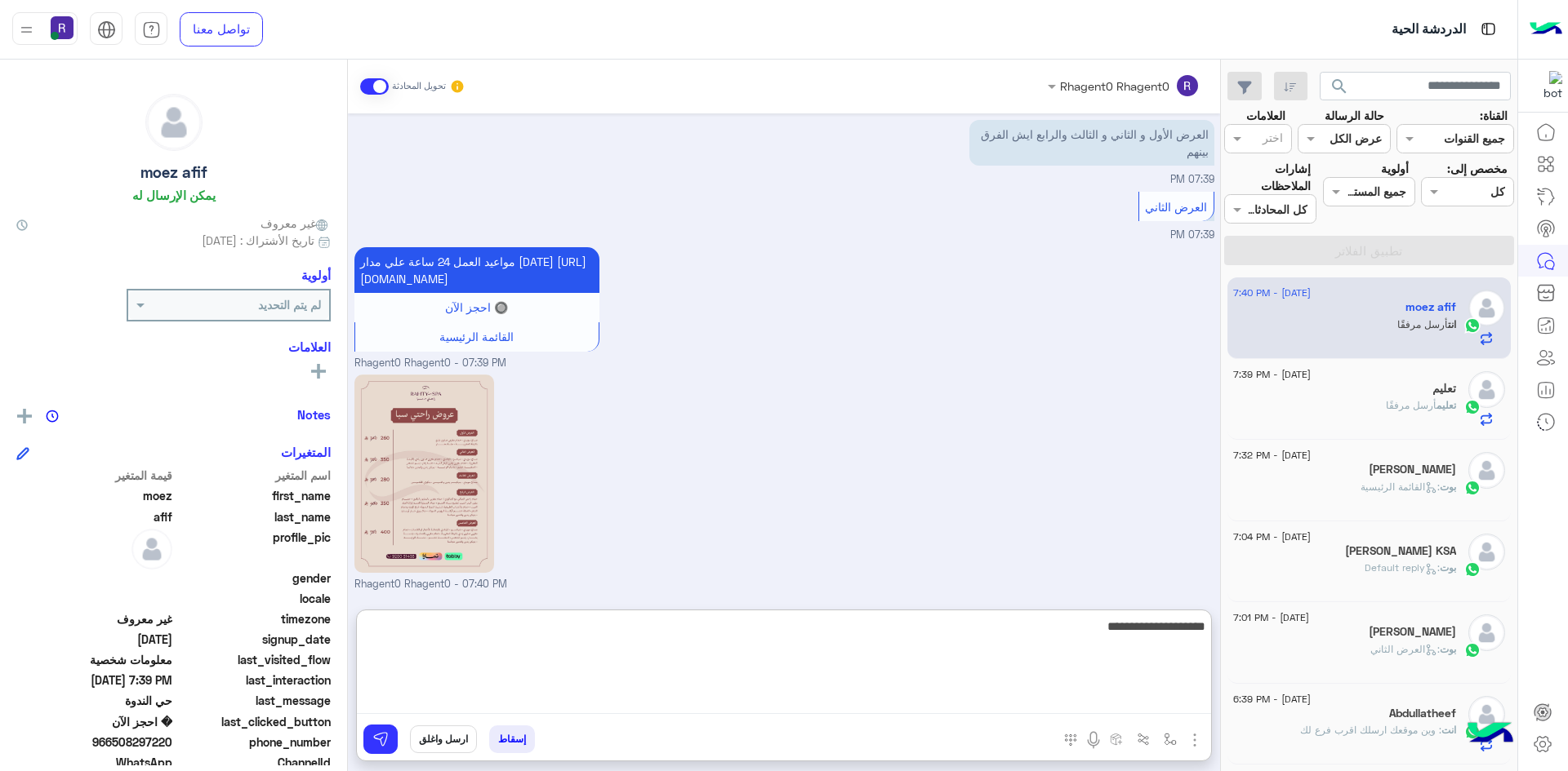
type textarea "**********"
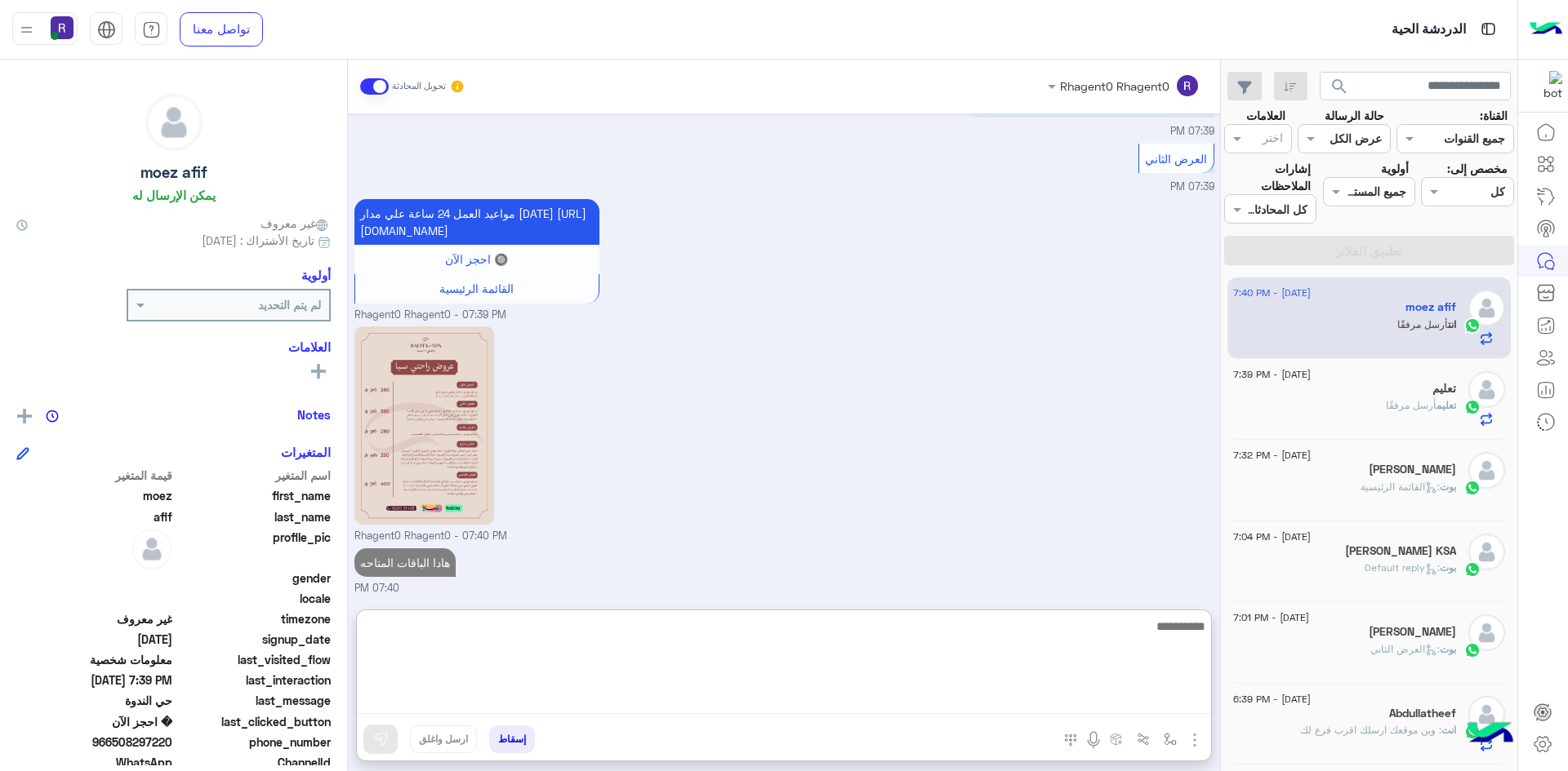
scroll to position [2425, 0]
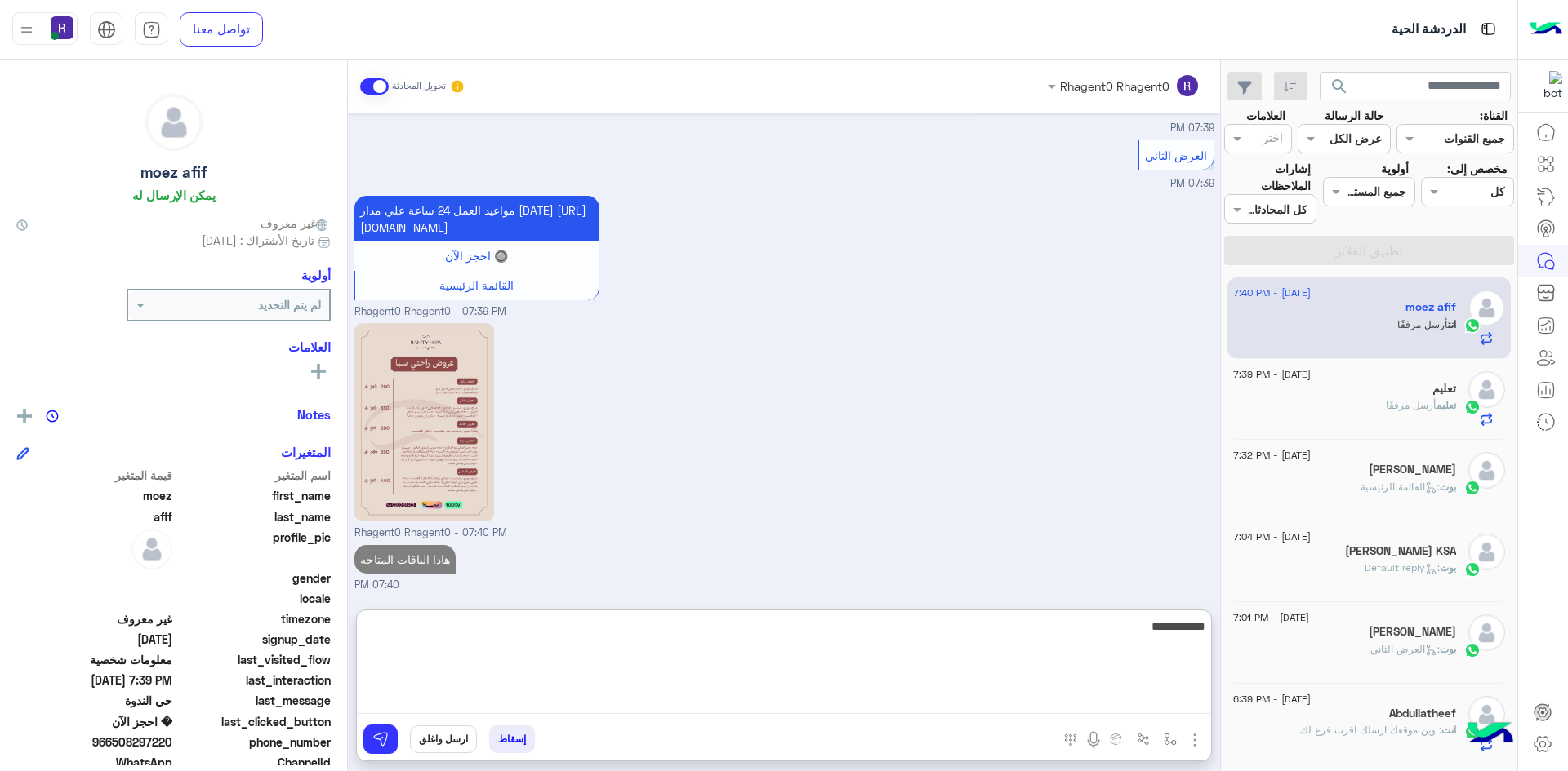
type textarea "**********"
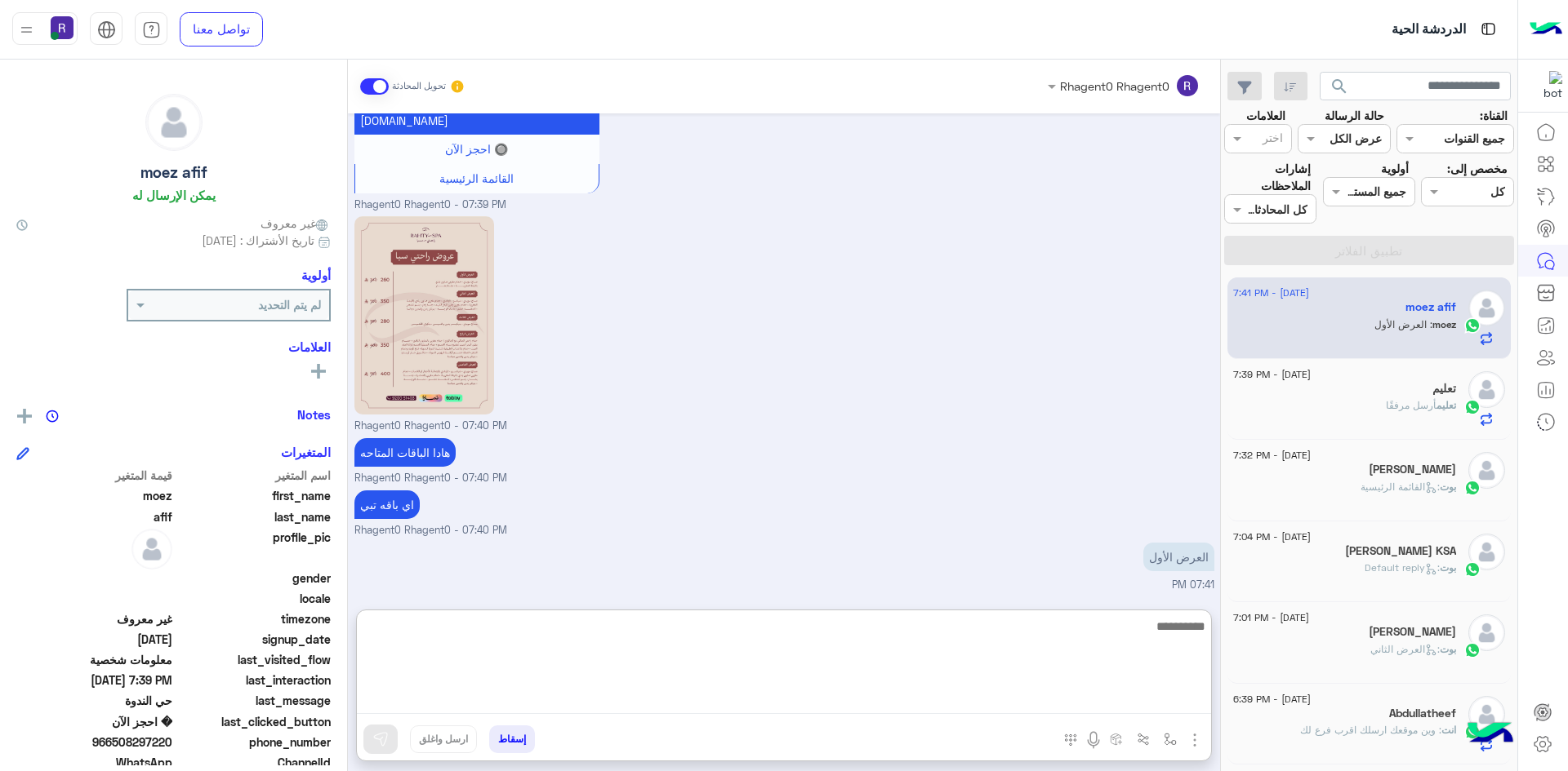
scroll to position [2531, 0]
click at [1055, 655] on textarea at bounding box center [784, 665] width 854 height 98
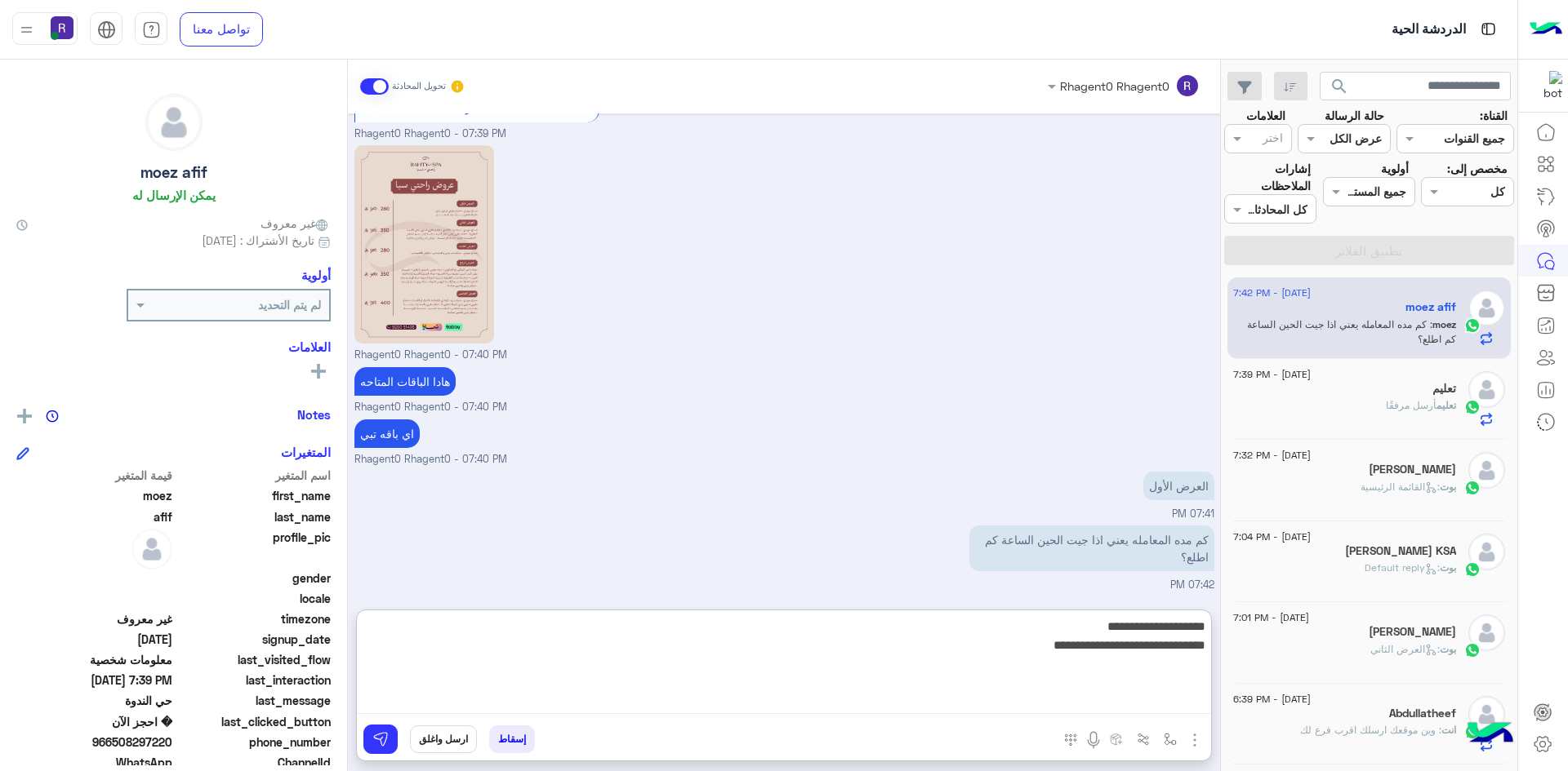
type textarea "**********"
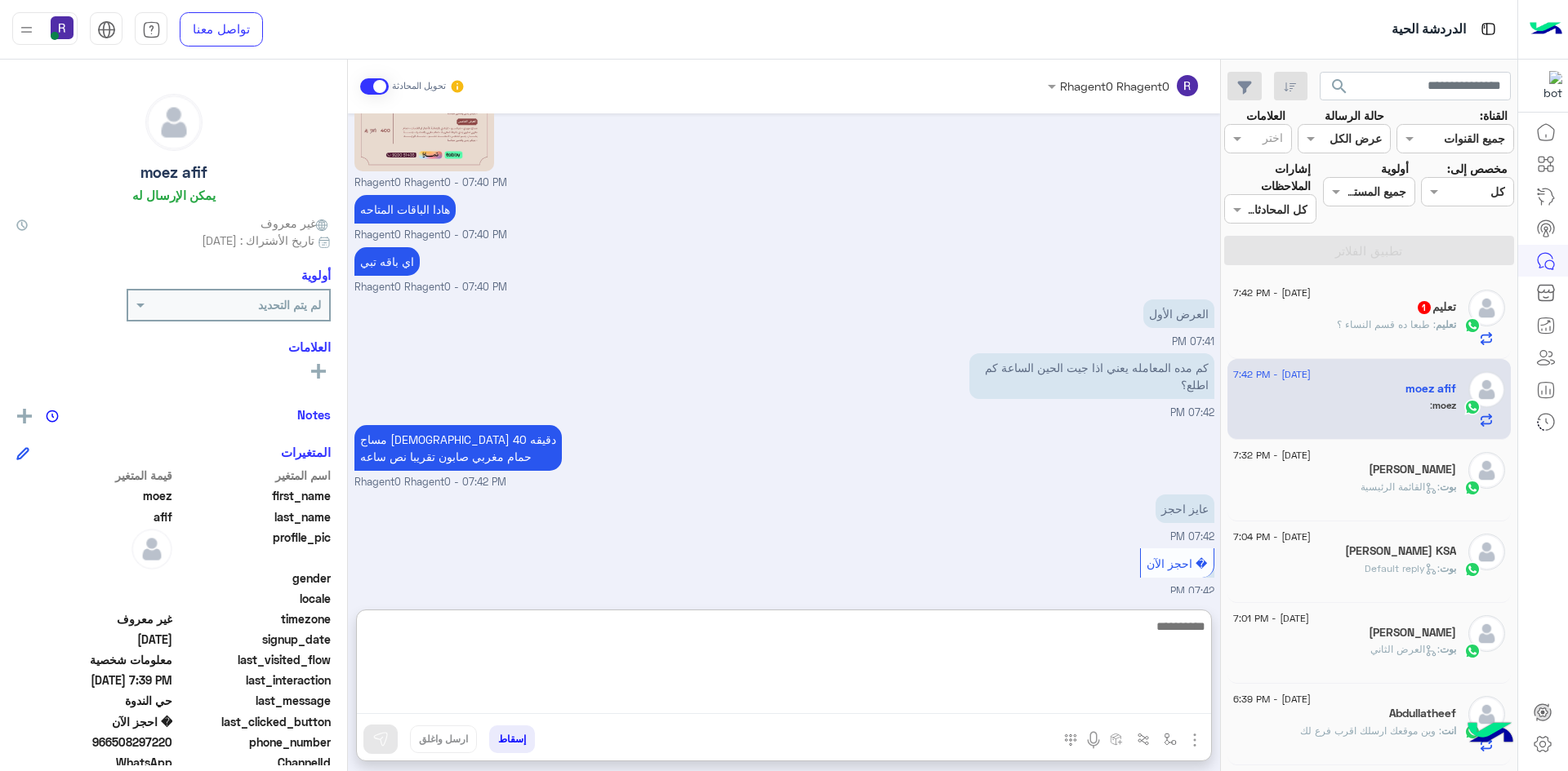
scroll to position [2781, 0]
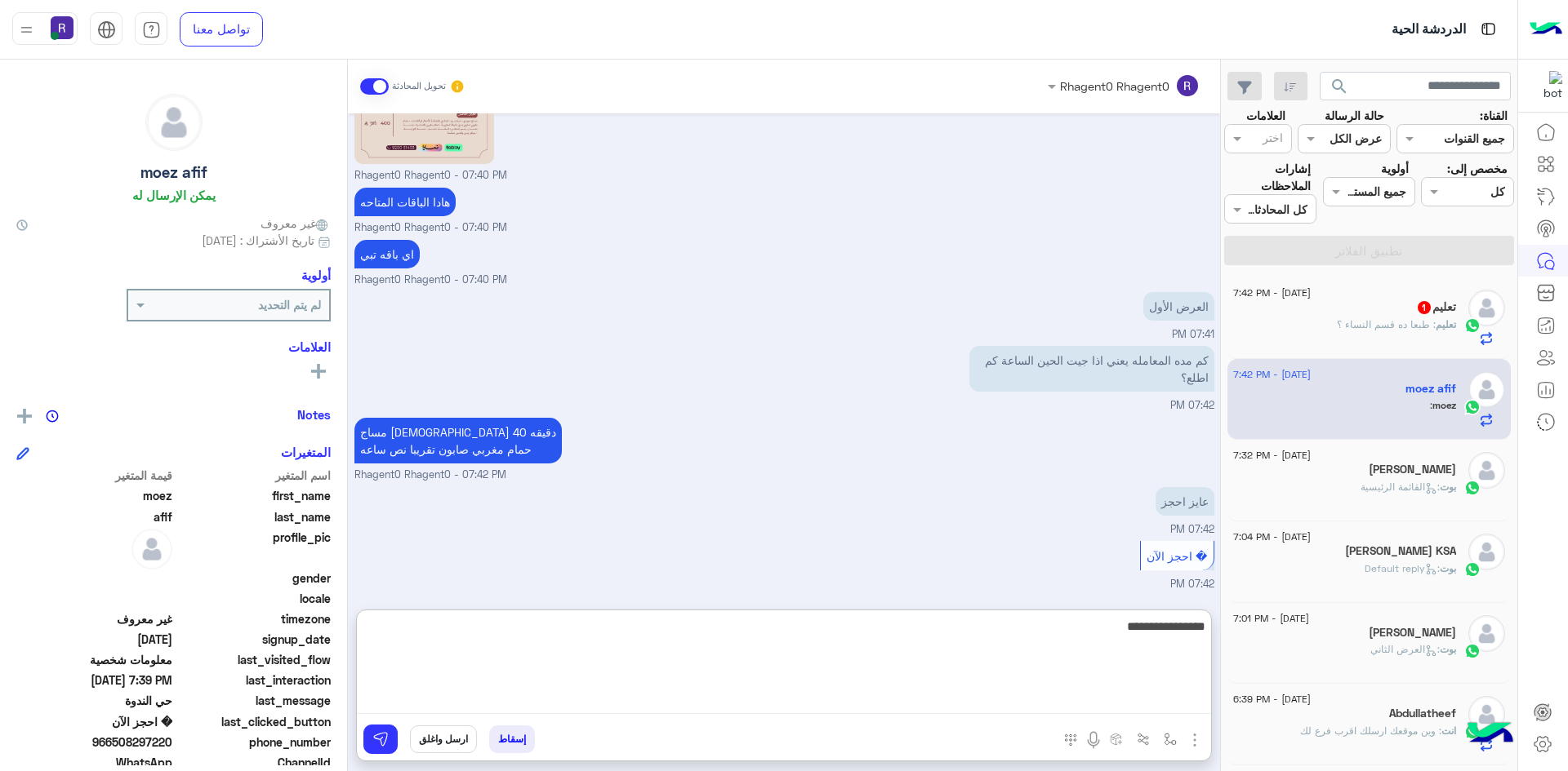
type textarea "**********"
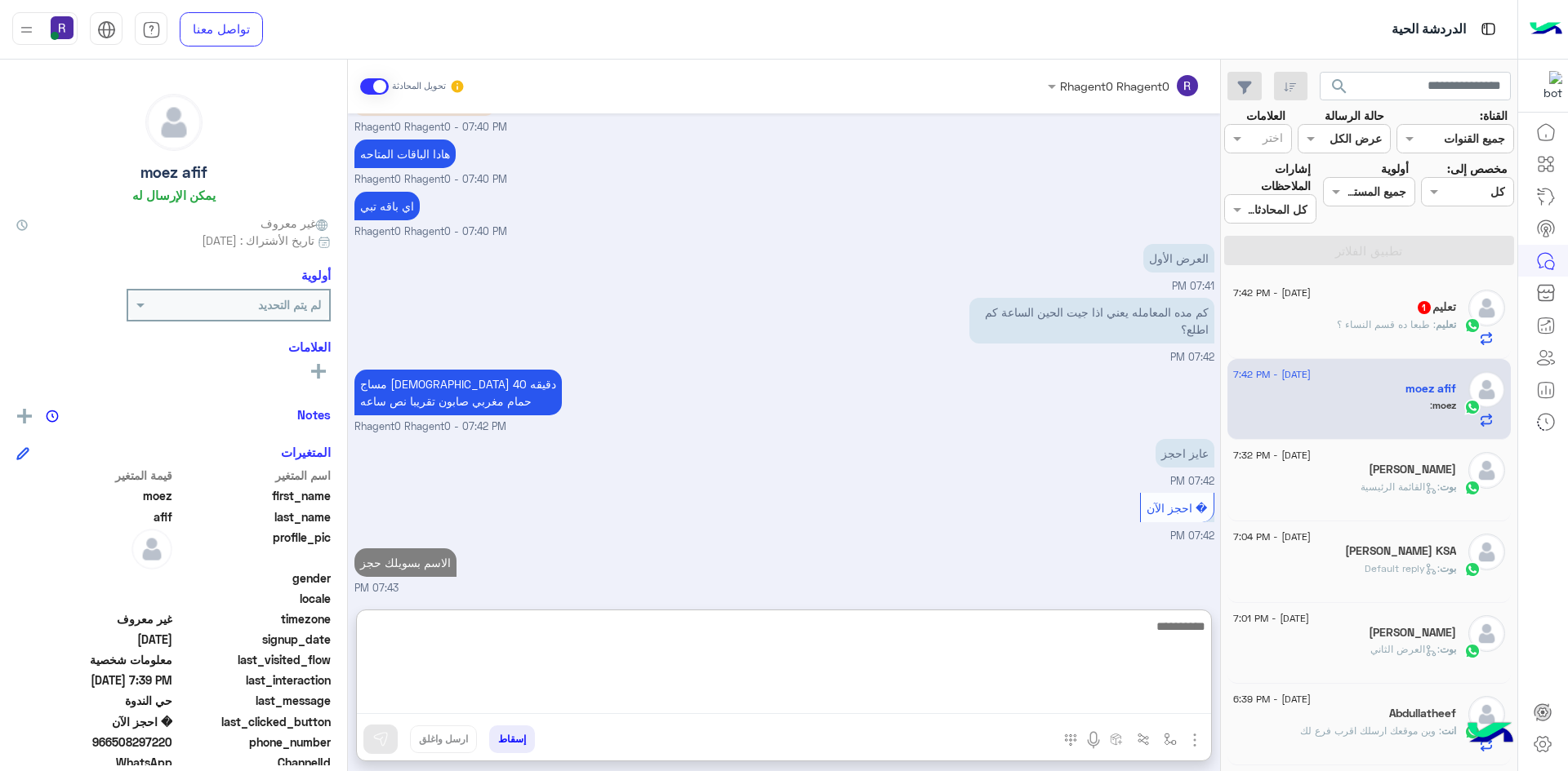
scroll to position [2833, 0]
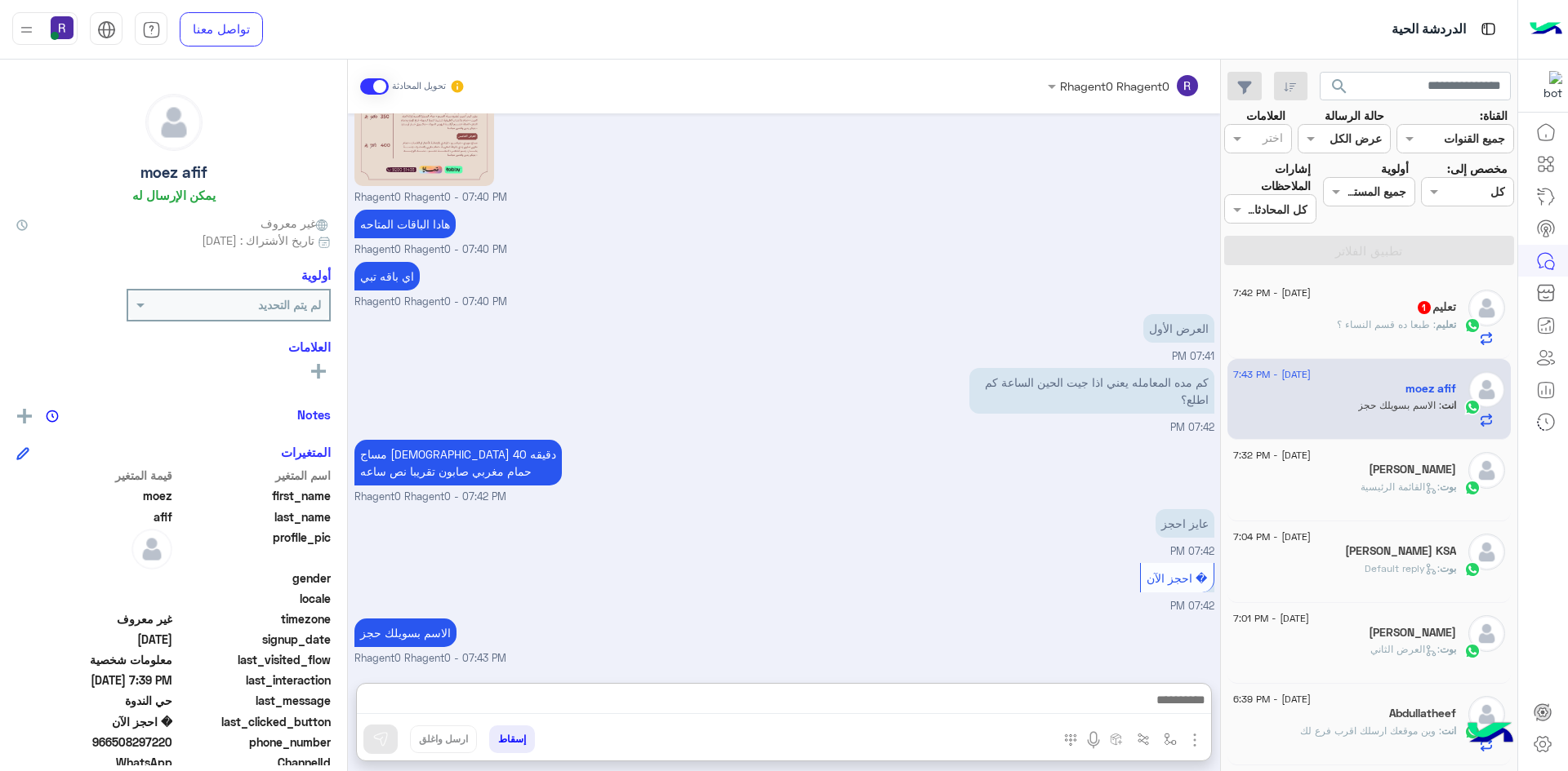
click at [1341, 342] on div "تعليم : طبعا ده قسم النساء ؟" at bounding box center [1345, 332] width 223 height 28
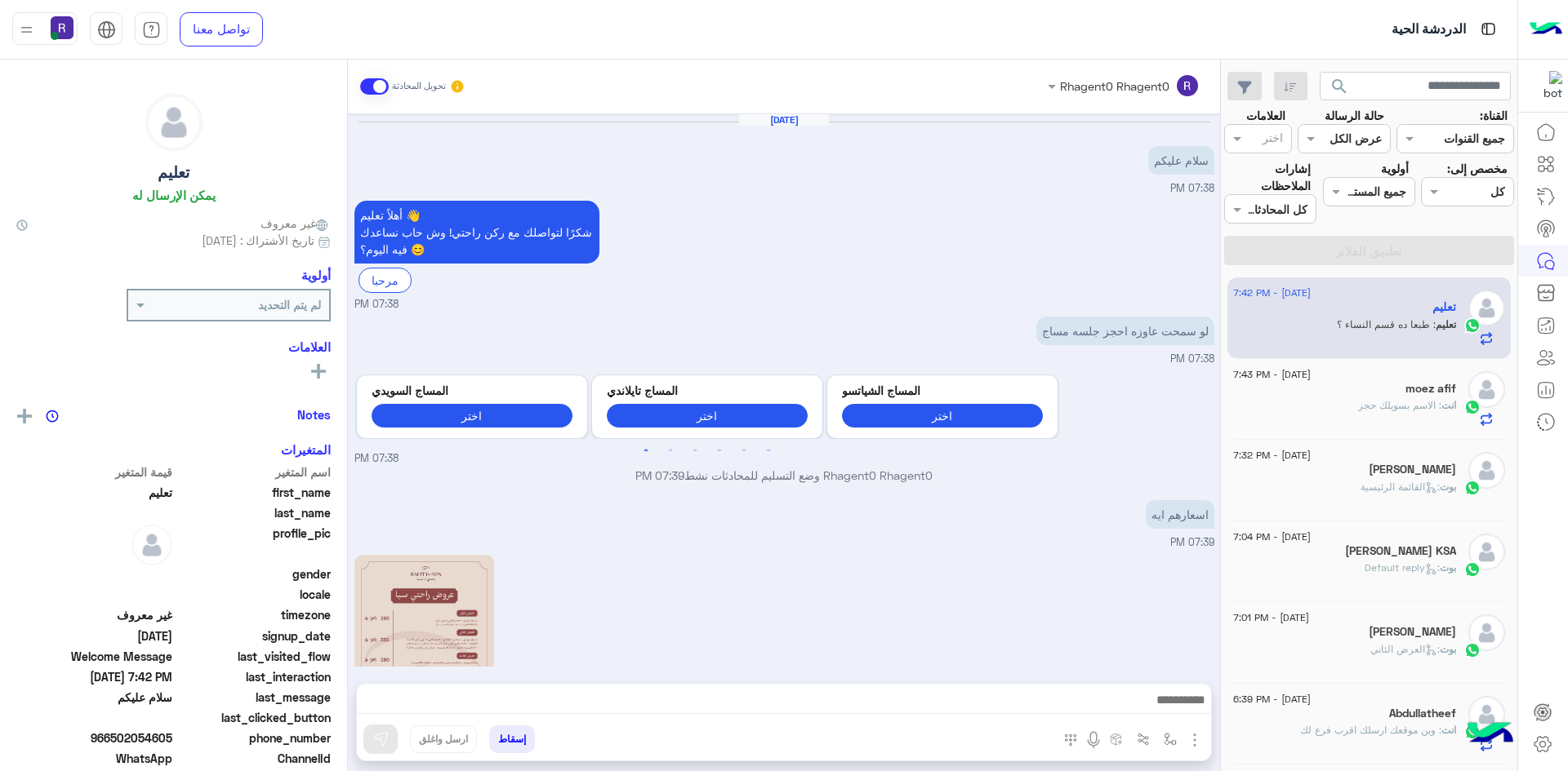
scroll to position [467, 0]
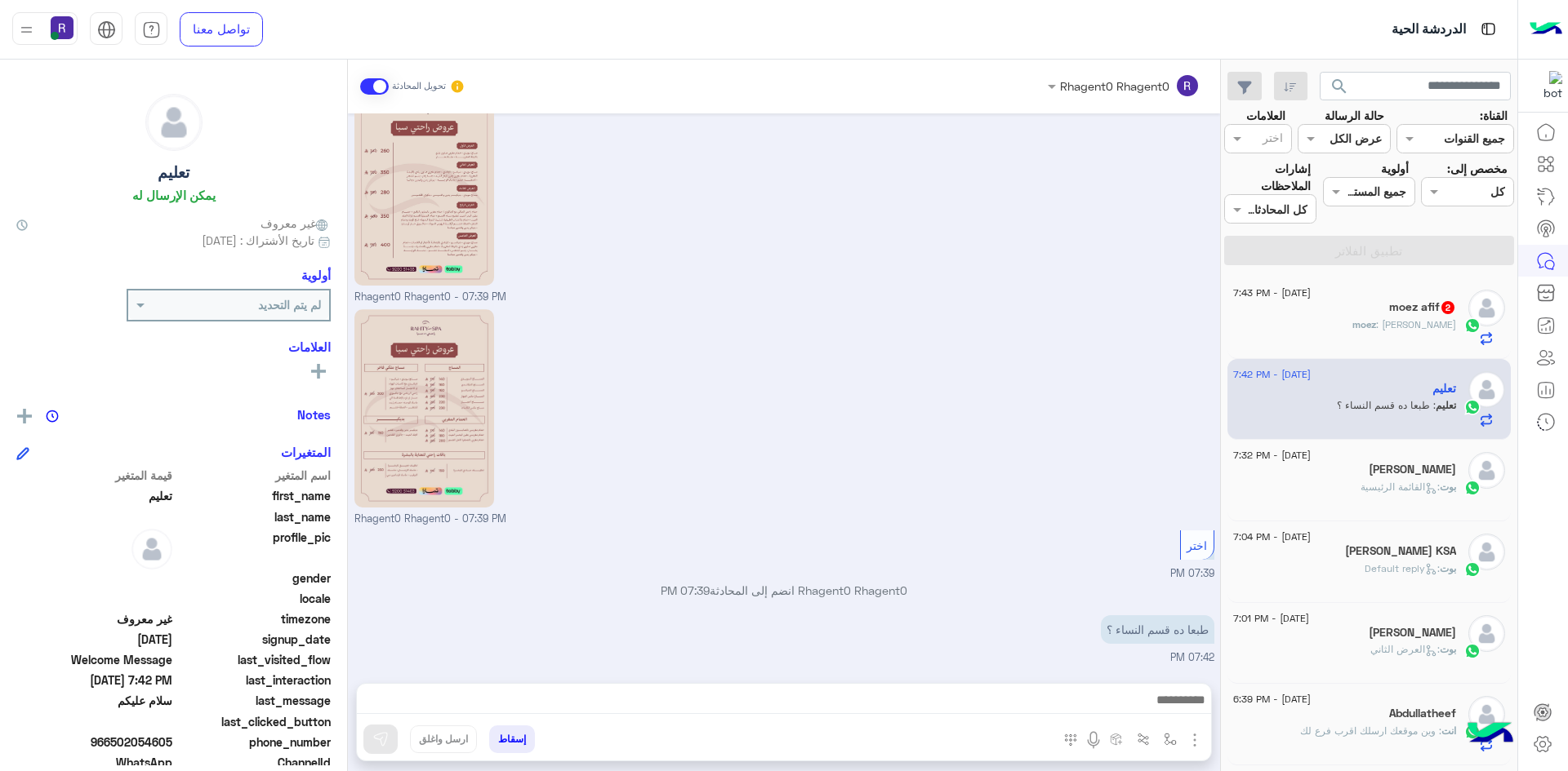
click at [1142, 689] on div at bounding box center [784, 704] width 854 height 41
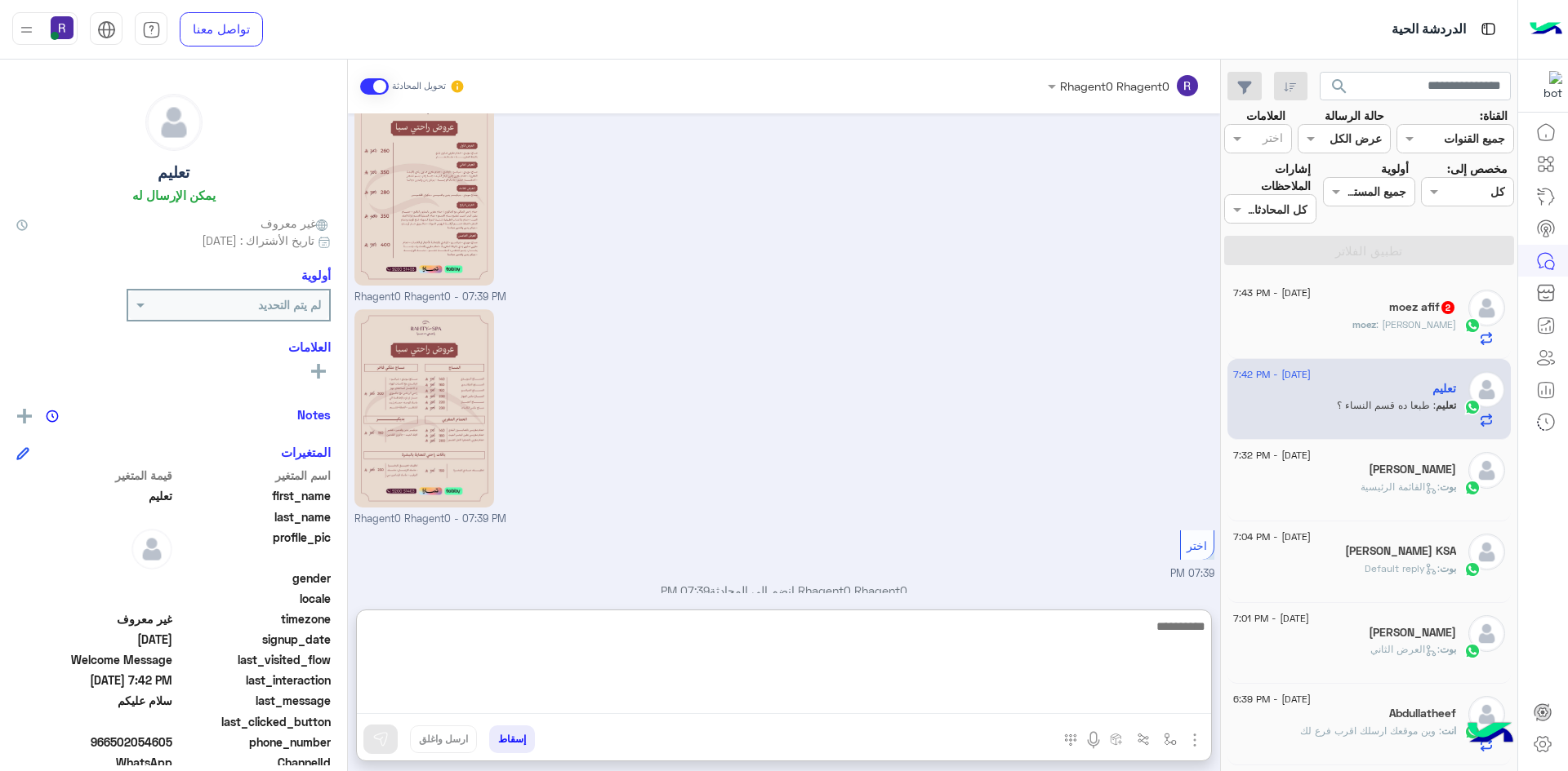
click at [1141, 693] on textarea at bounding box center [784, 665] width 854 height 98
type textarea "**********"
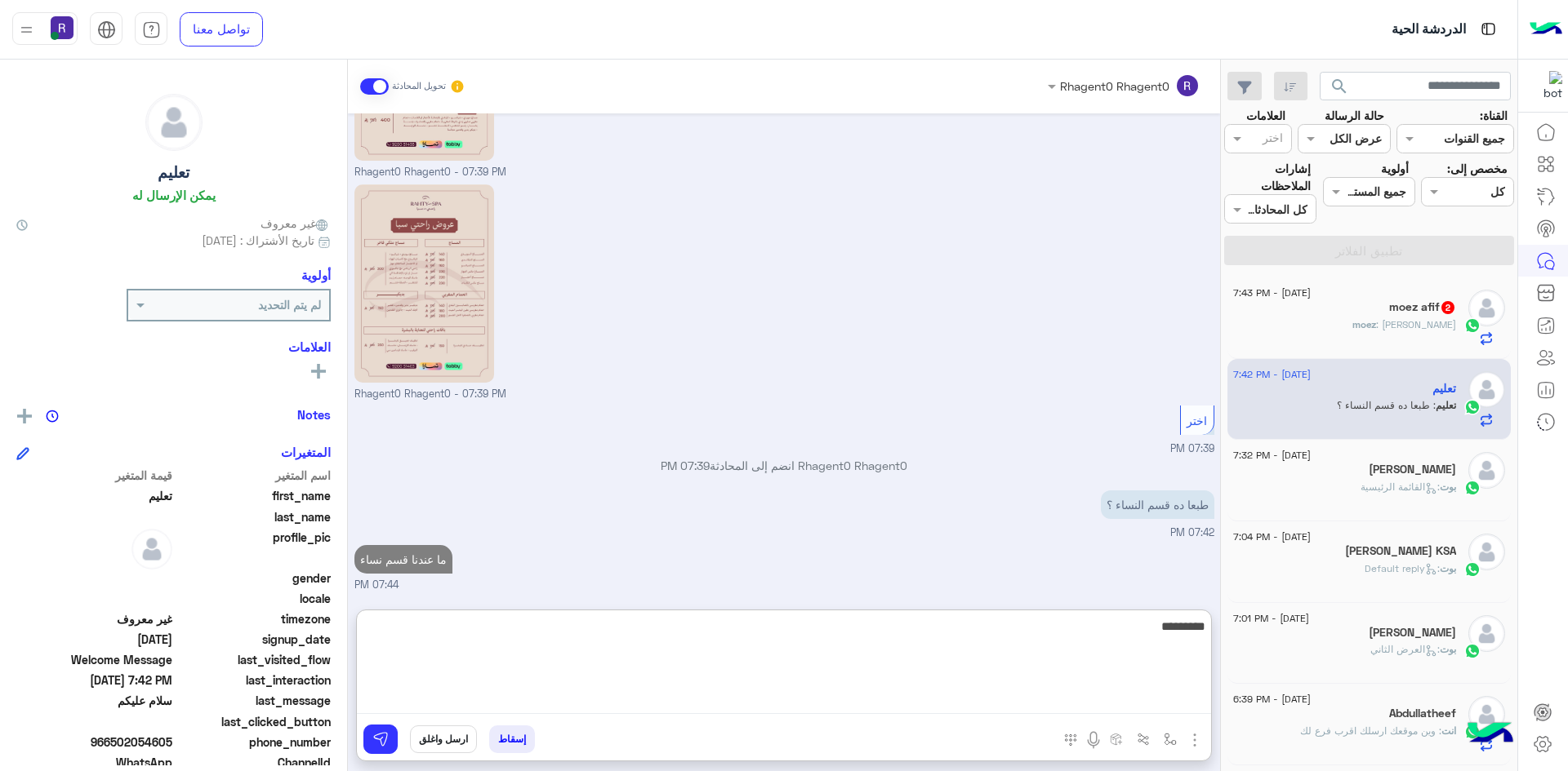
type textarea "*********"
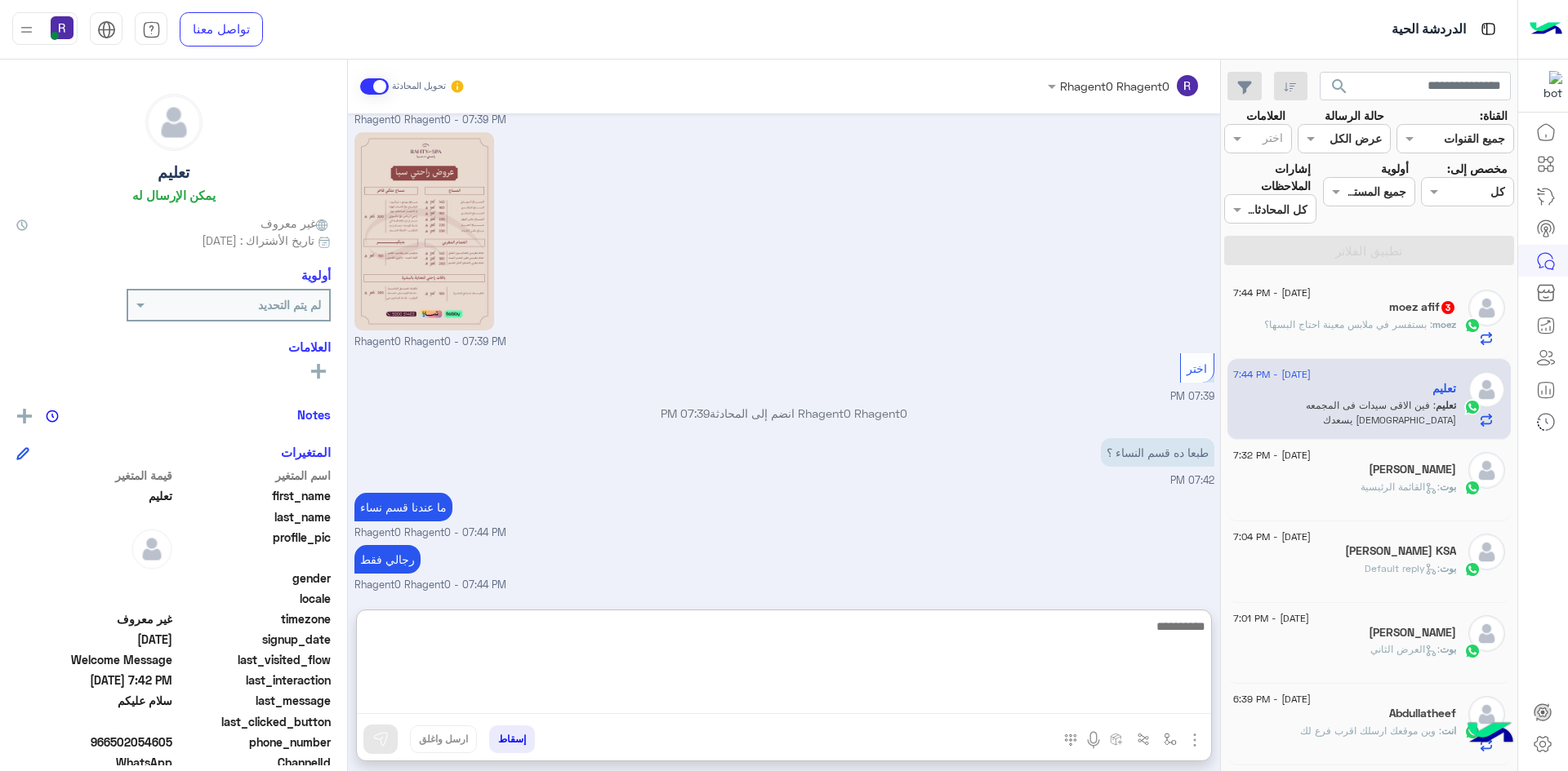
scroll to position [699, 0]
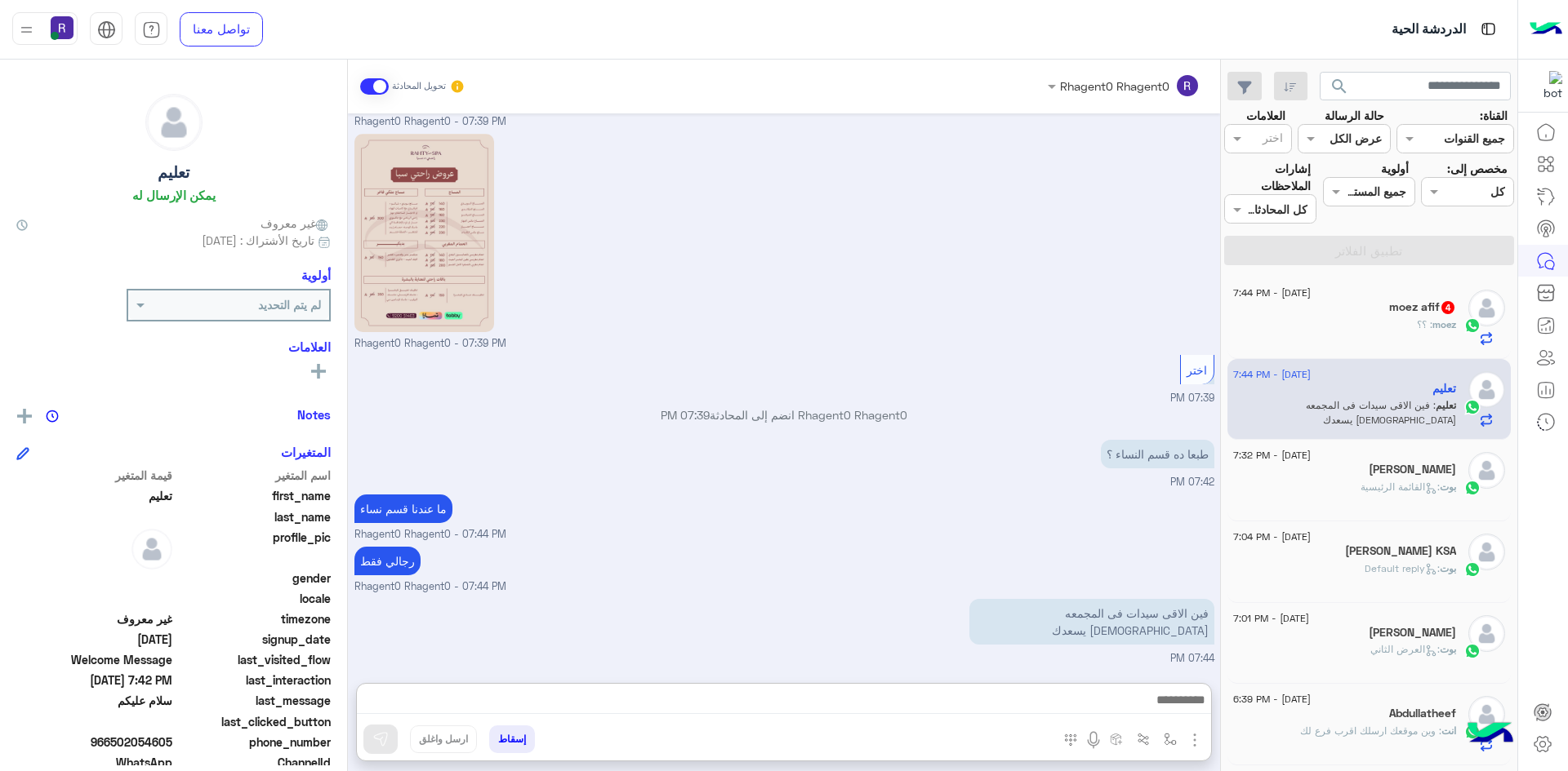
click at [1407, 314] on h5 "moez afif 4" at bounding box center [1422, 307] width 67 height 14
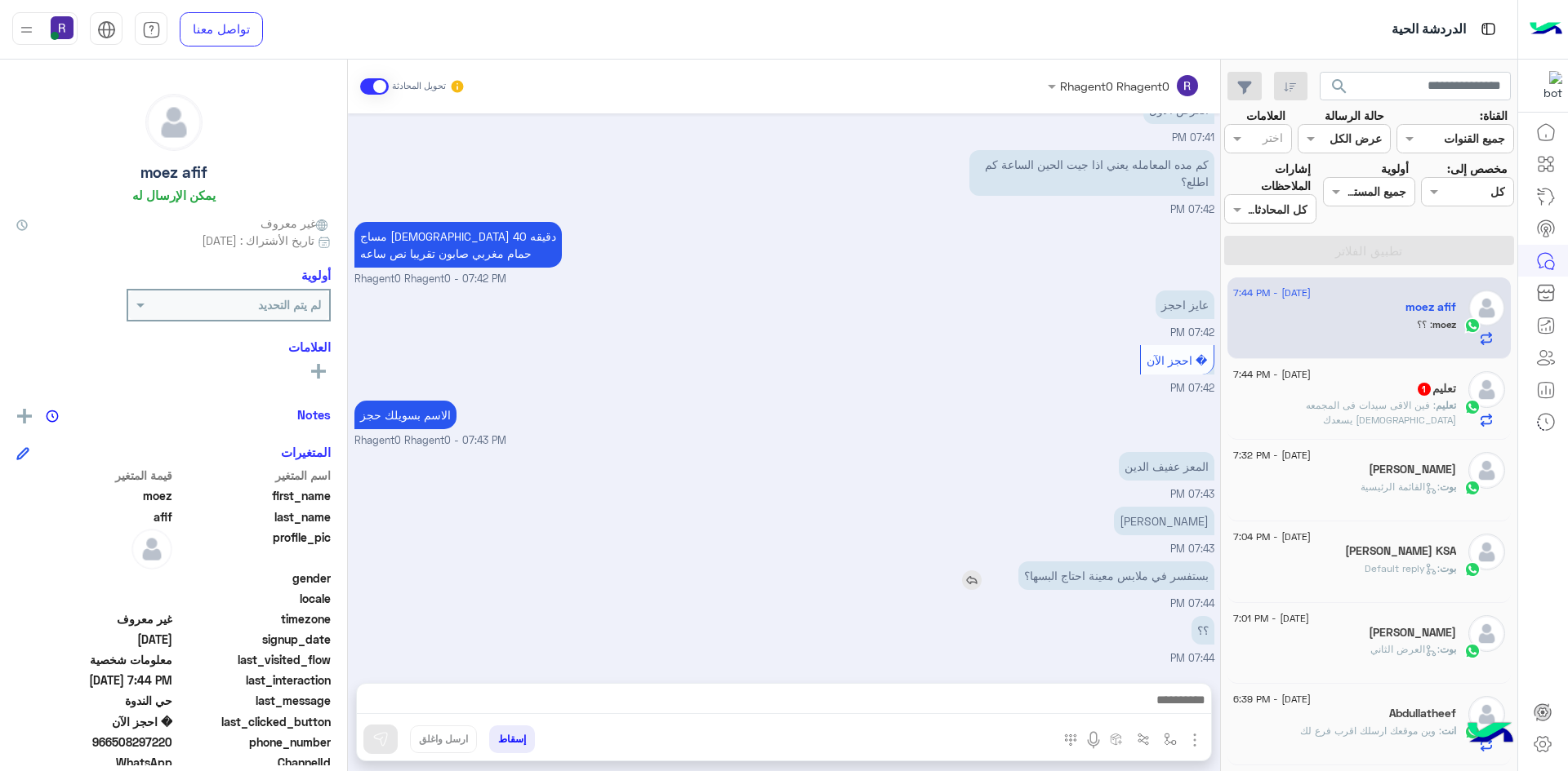
scroll to position [813, 0]
click at [968, 573] on img at bounding box center [971, 580] width 20 height 20
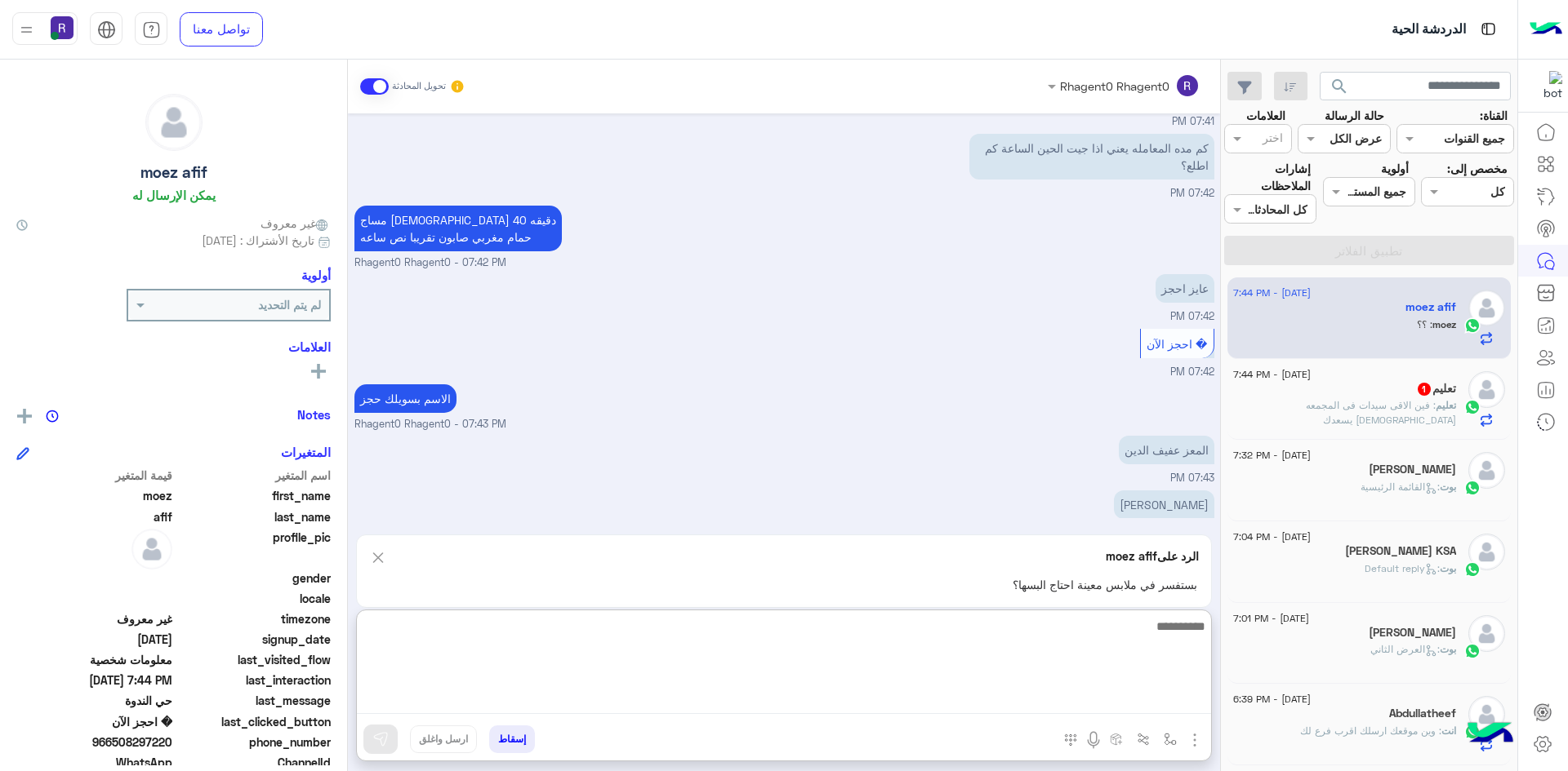
click at [1030, 695] on textarea at bounding box center [784, 665] width 854 height 98
type textarea "**********"
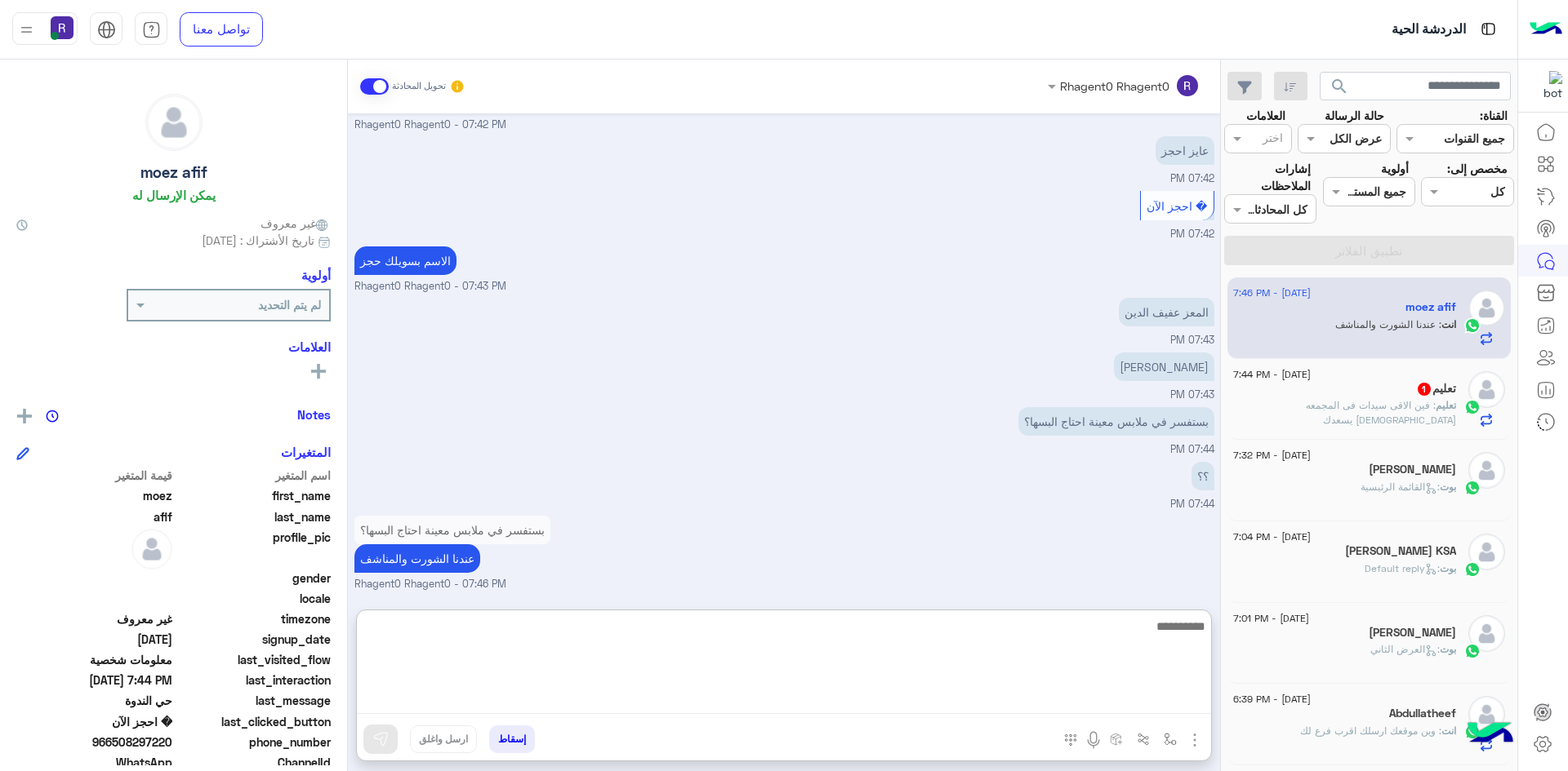
click at [967, 652] on textarea at bounding box center [784, 665] width 854 height 98
type textarea "**********"
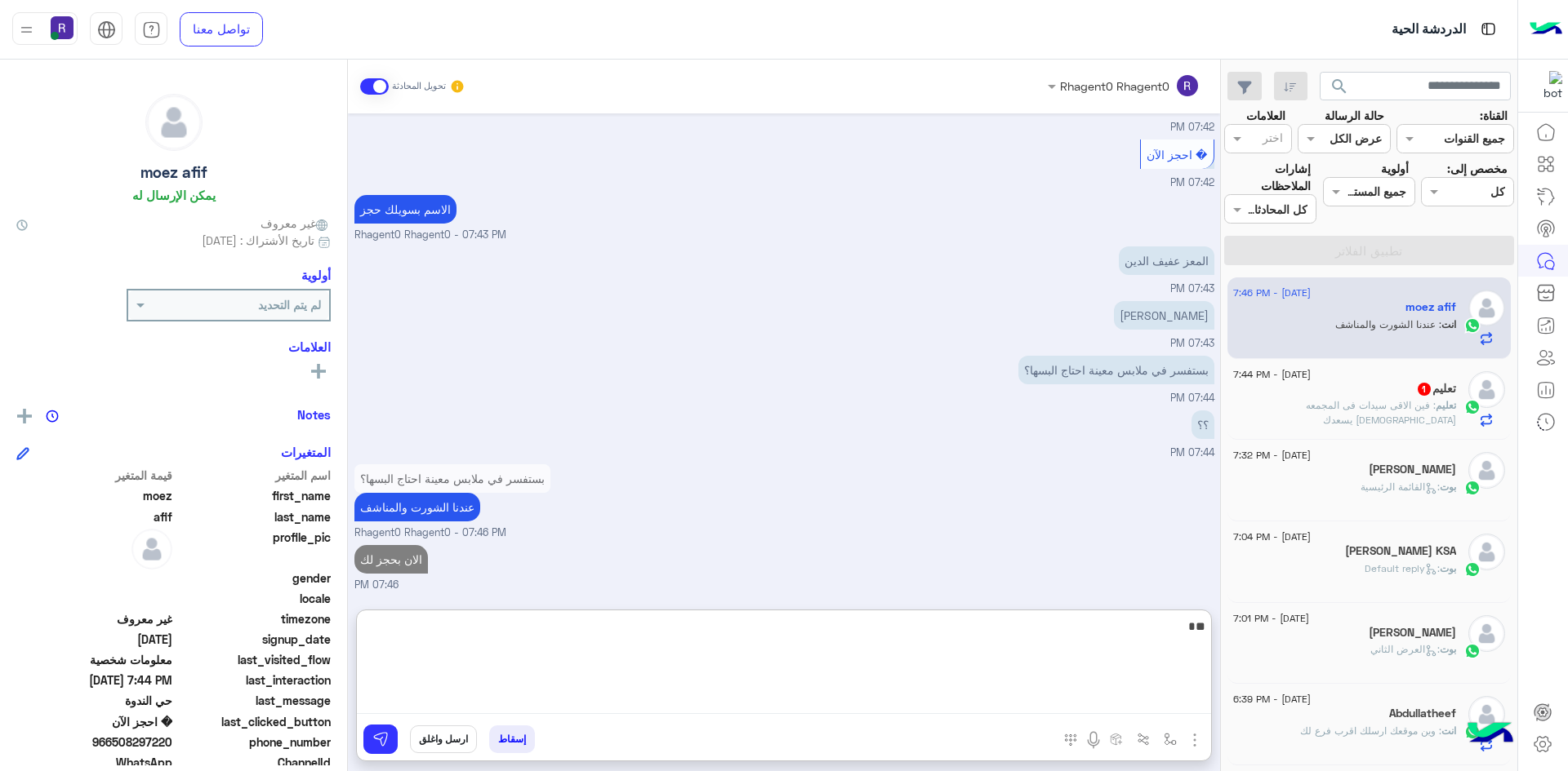
type textarea "**"
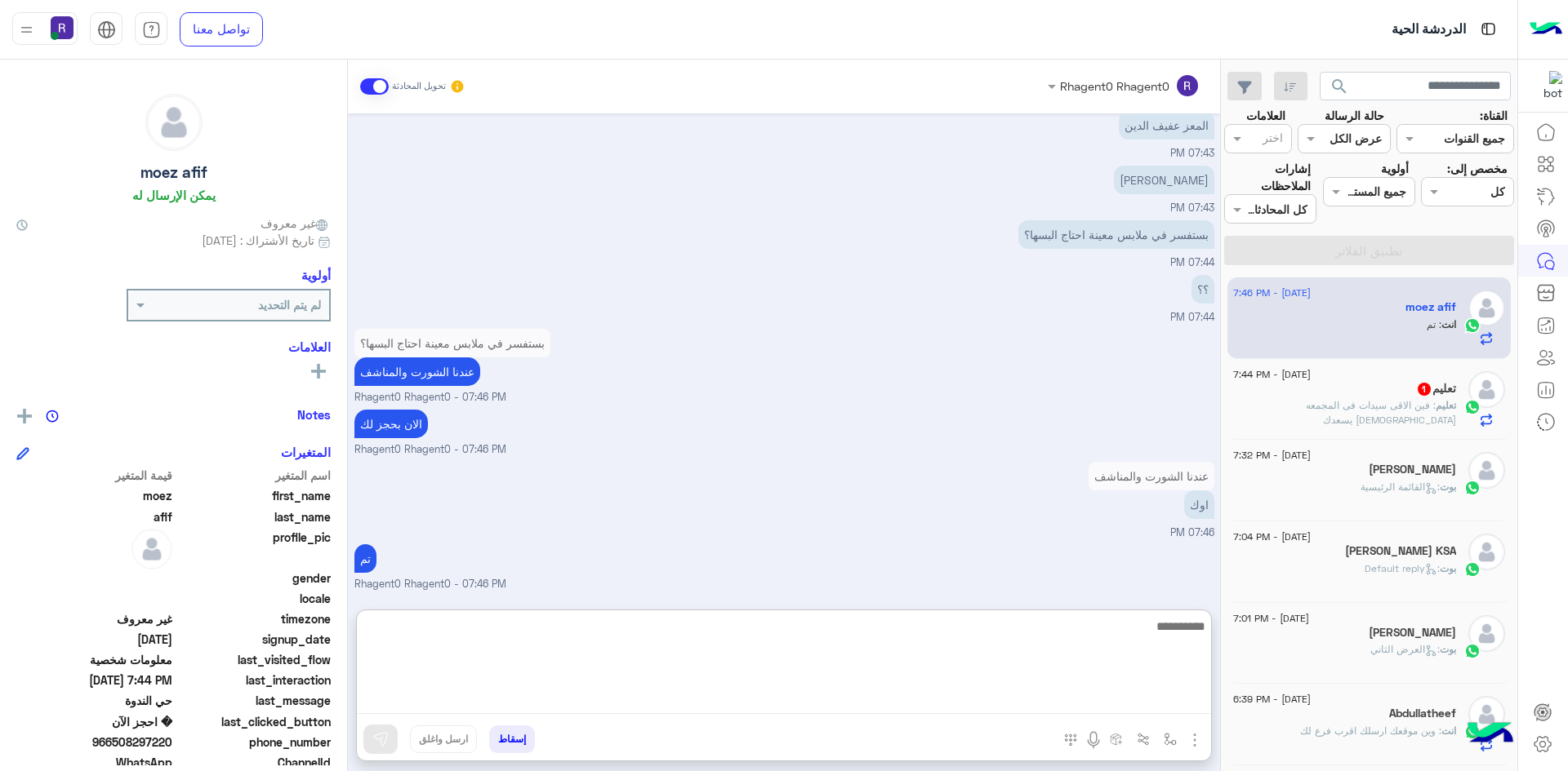
scroll to position [1209, 0]
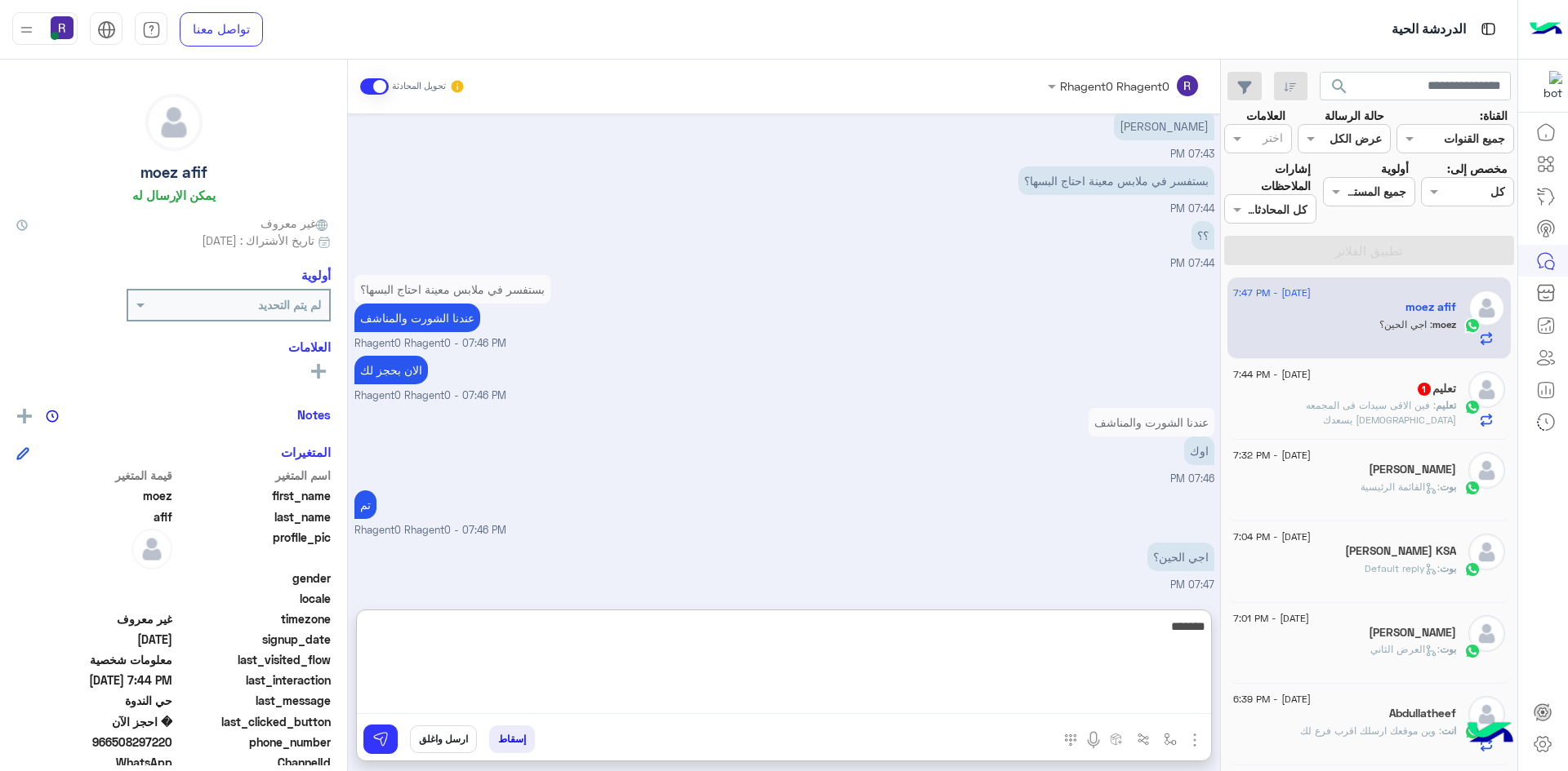
type textarea "*******"
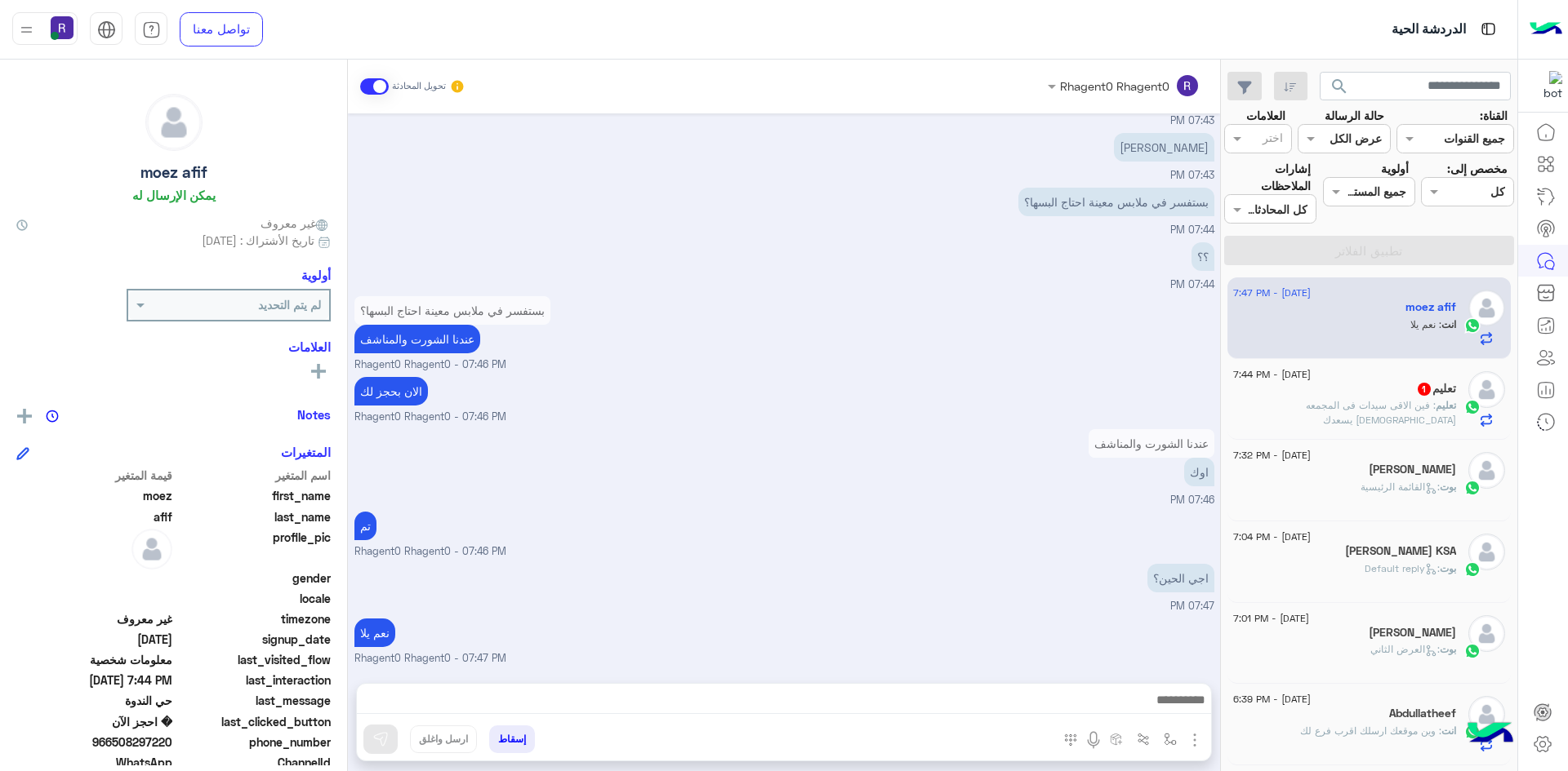
click at [147, 741] on span "966508297220" at bounding box center [94, 743] width 156 height 17
copy span "966508297220"
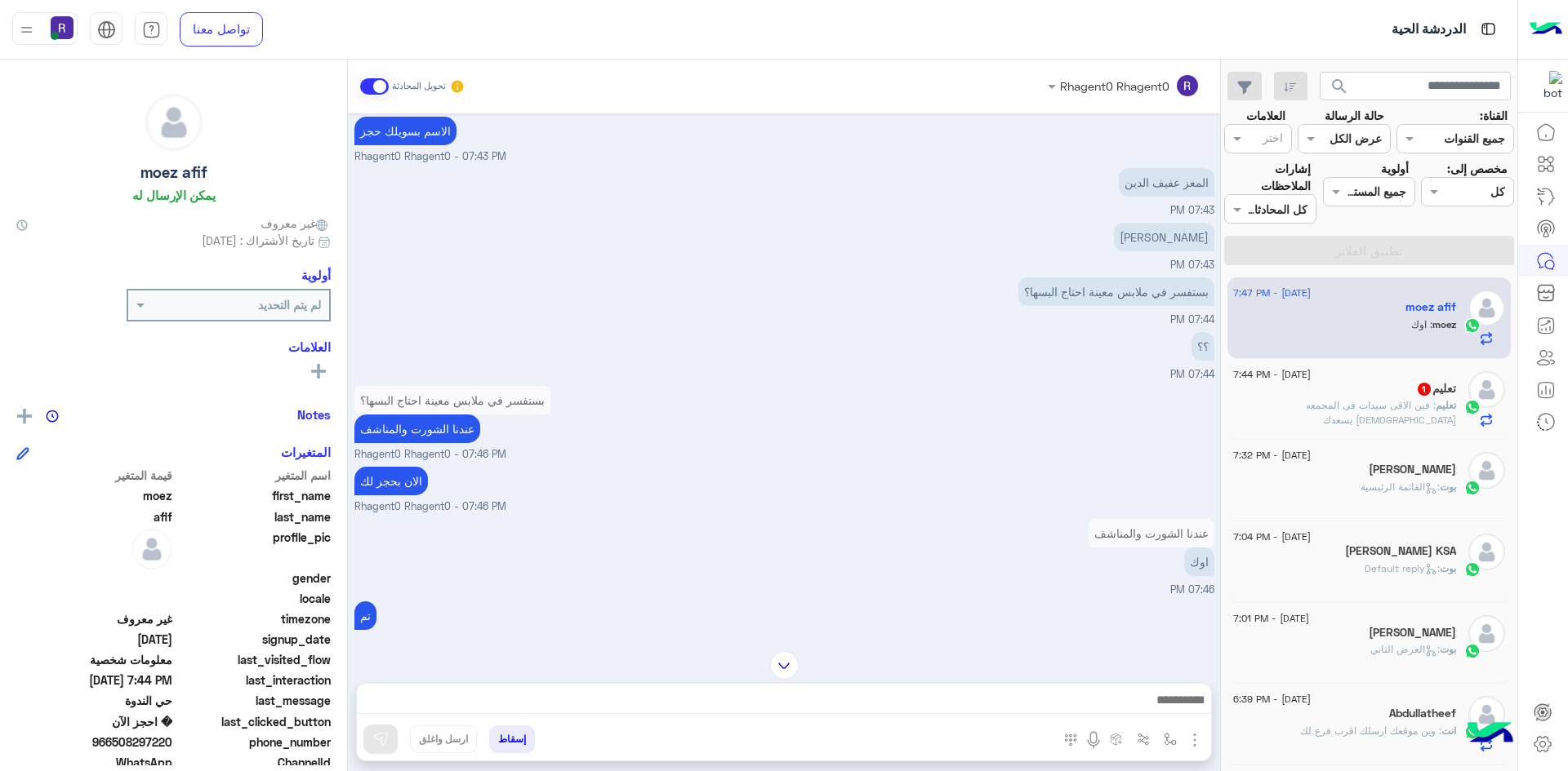
scroll to position [1079, 0]
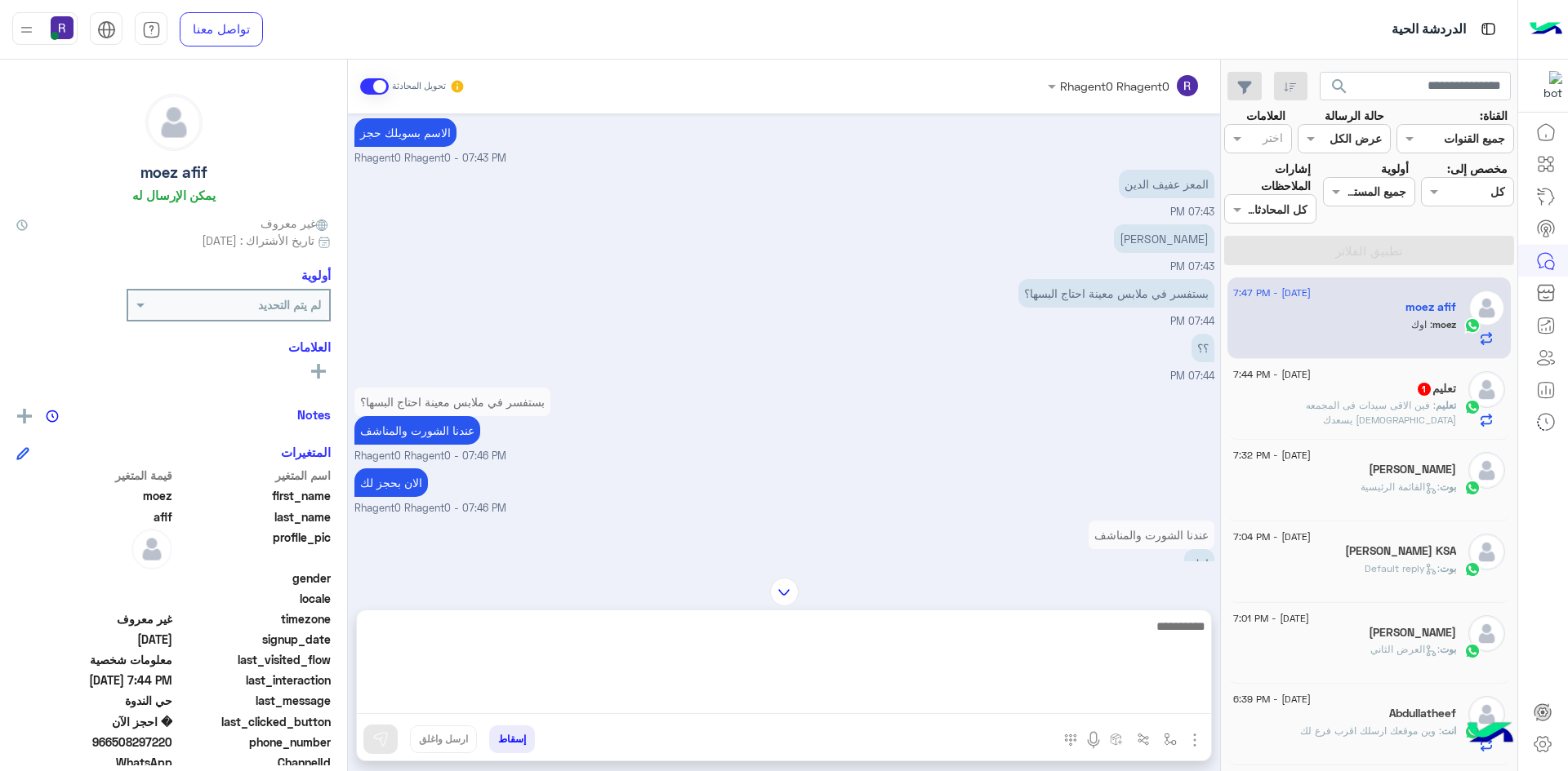
click at [1128, 707] on textarea at bounding box center [784, 665] width 854 height 98
type textarea "**"
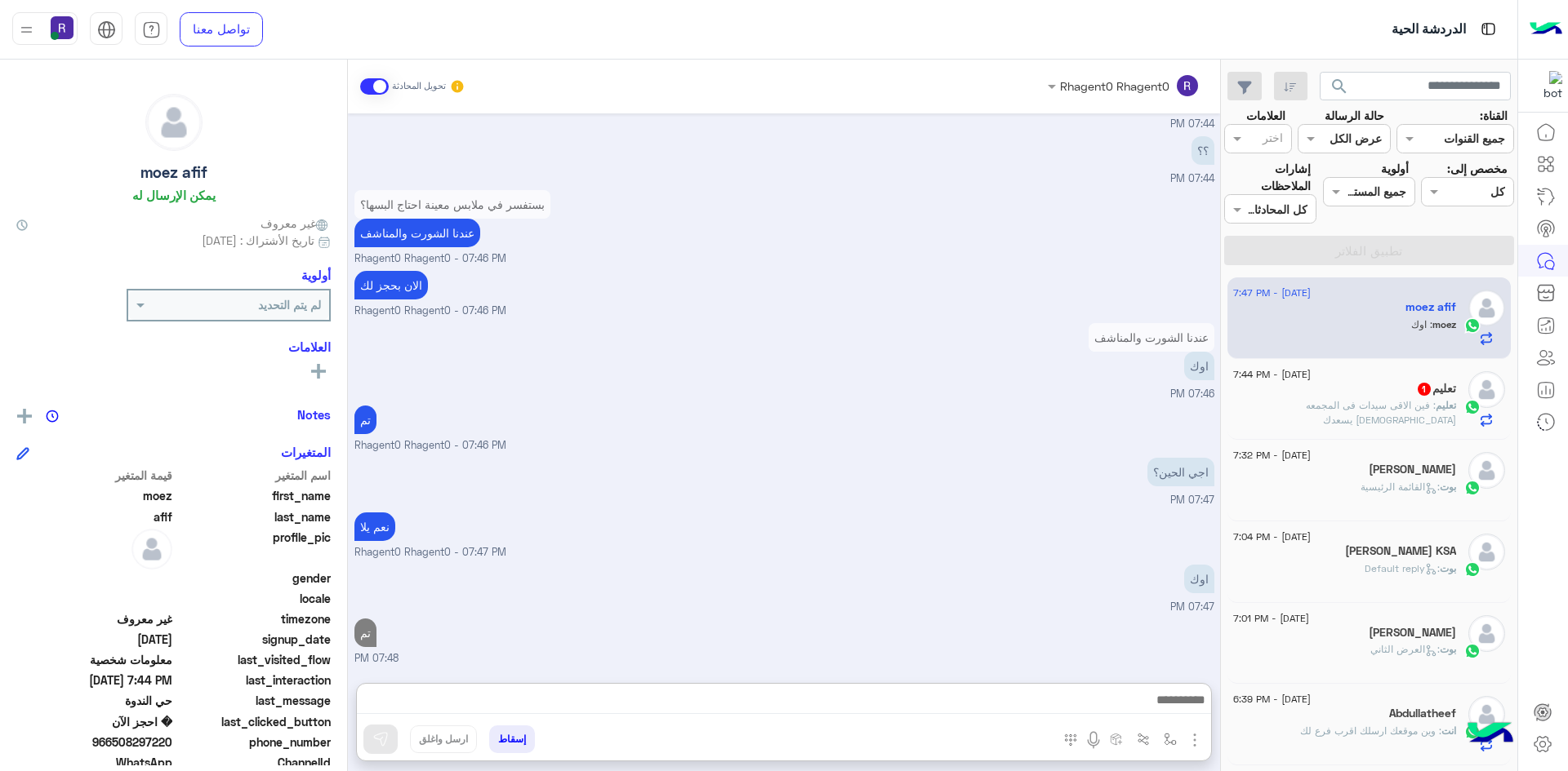
click at [1346, 408] on span ": فين الاقى سيدات فى المجمعه الله يسعدك" at bounding box center [1381, 412] width 150 height 26
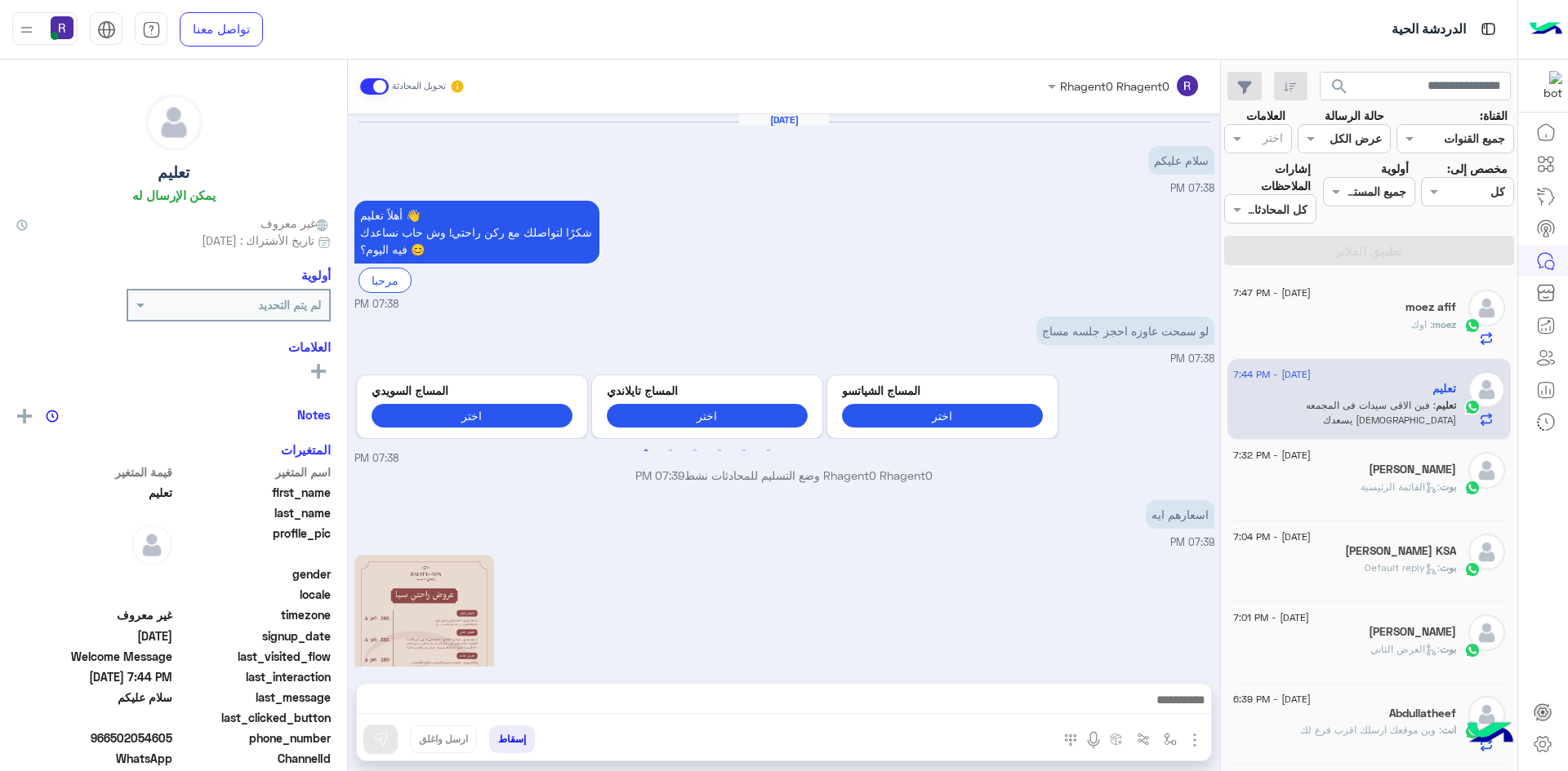
scroll to position [626, 0]
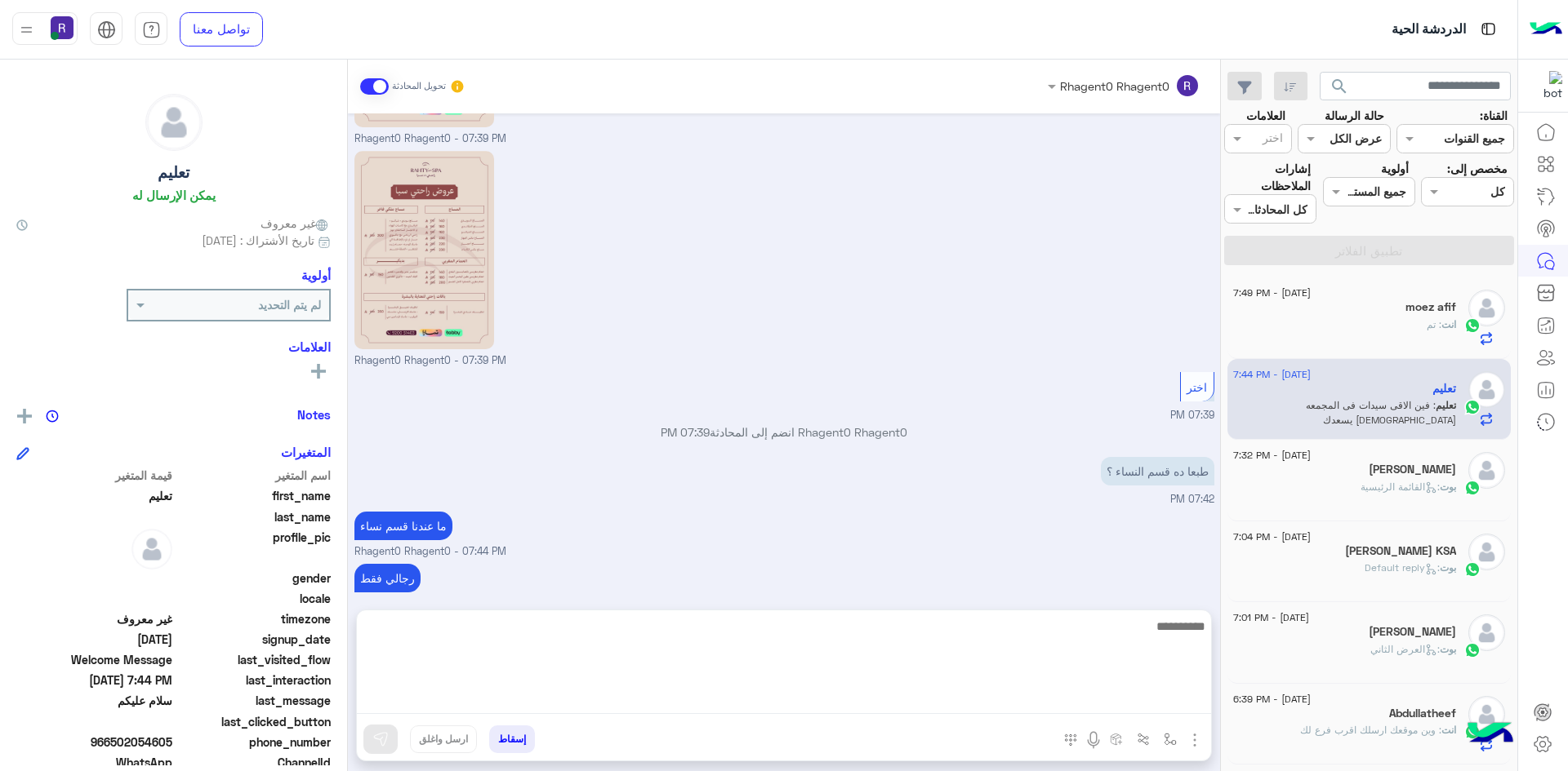
click at [1131, 698] on textarea at bounding box center [784, 665] width 854 height 98
type textarea "**********"
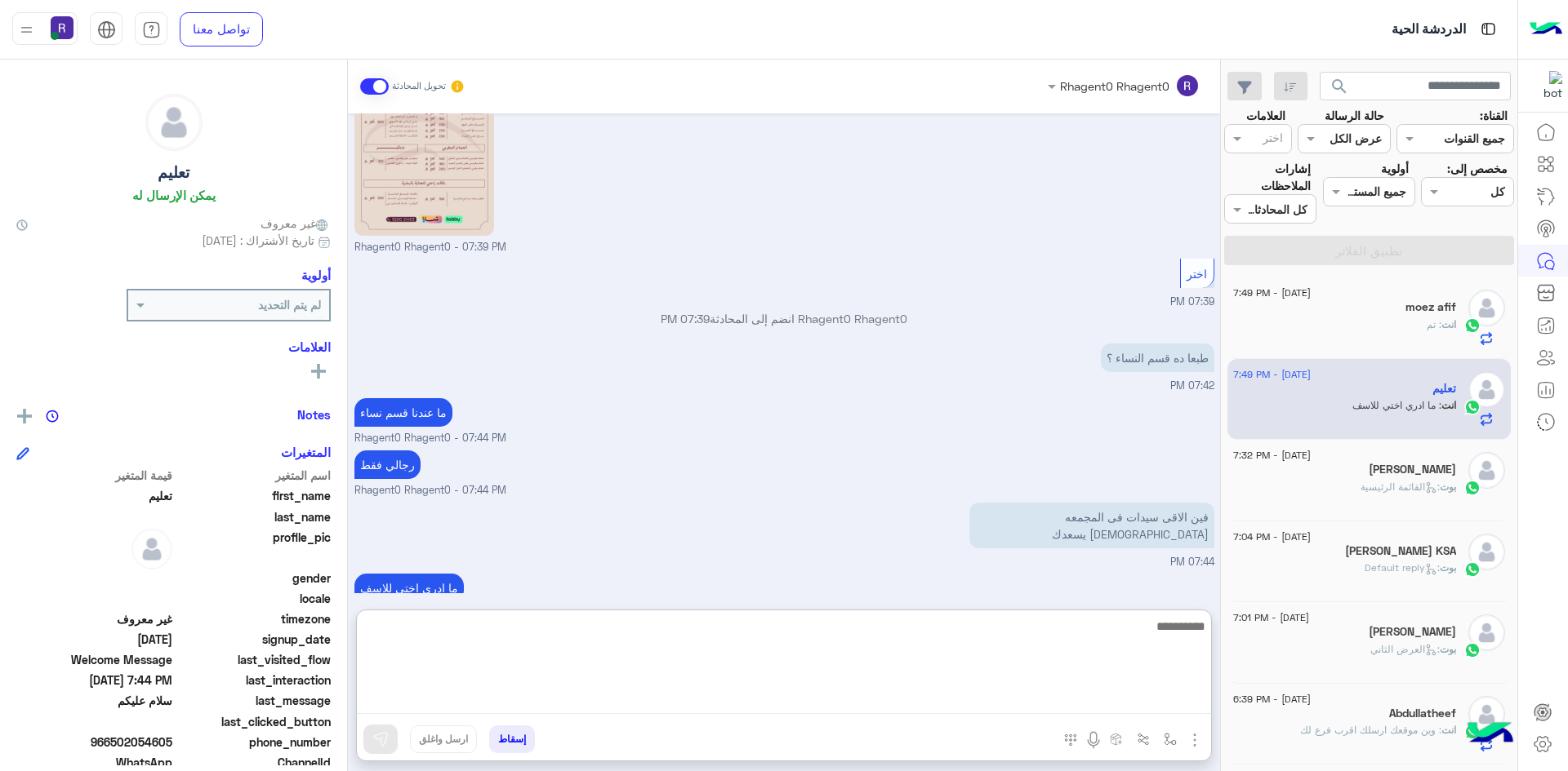
scroll to position [751, 0]
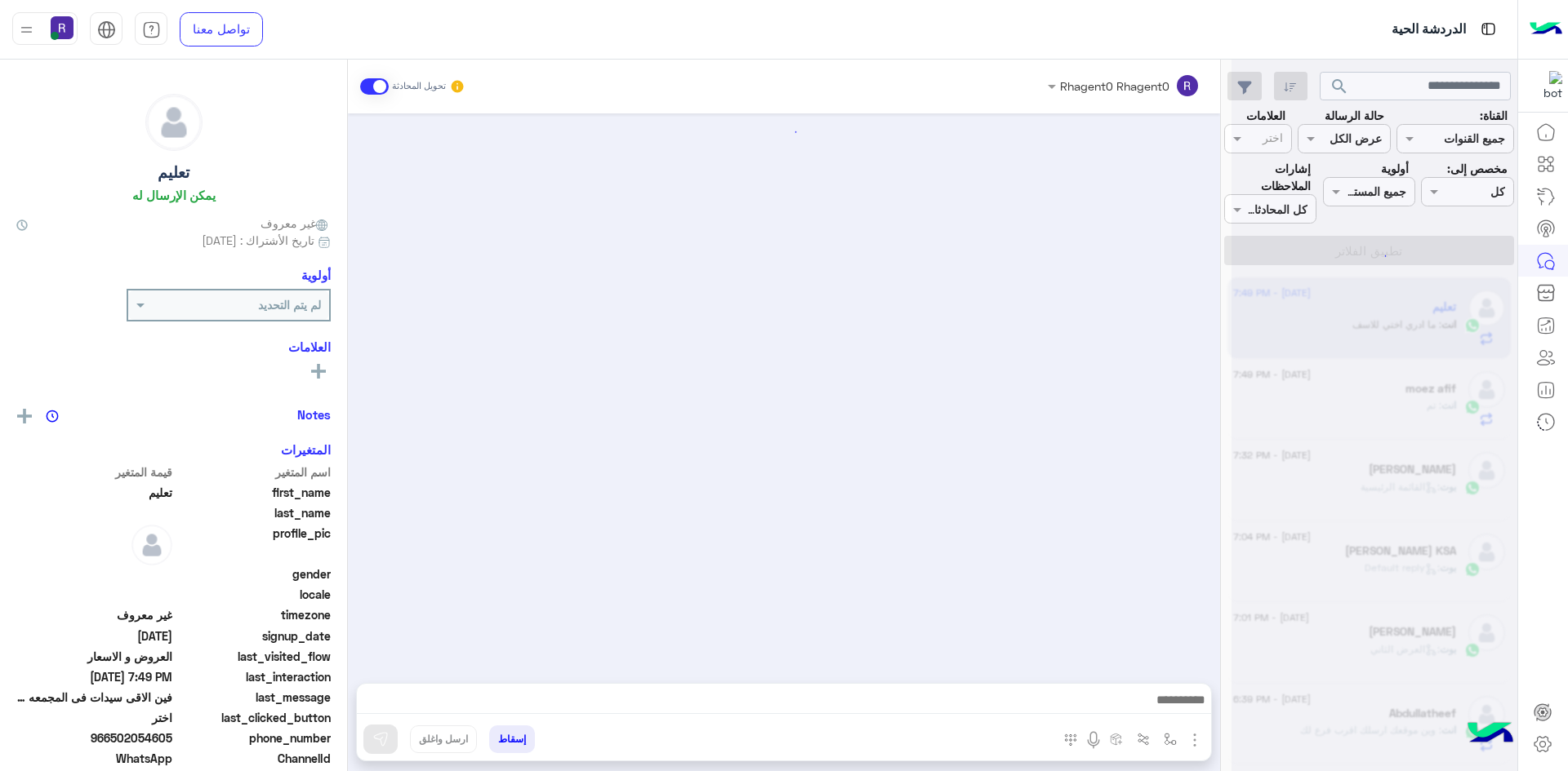
scroll to position [677, 0]
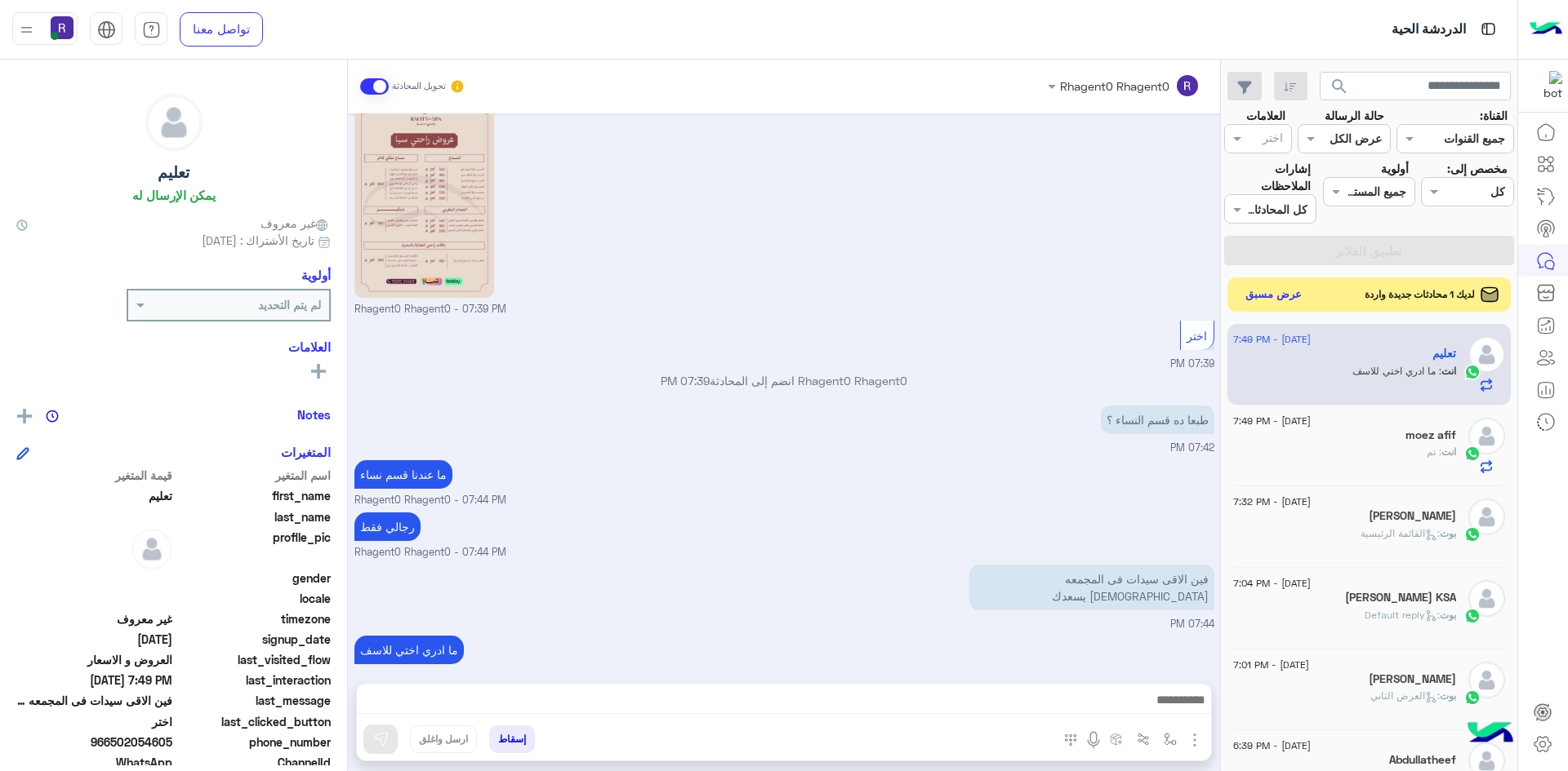
click at [1265, 292] on button "عرض مسبق" at bounding box center [1274, 294] width 68 height 22
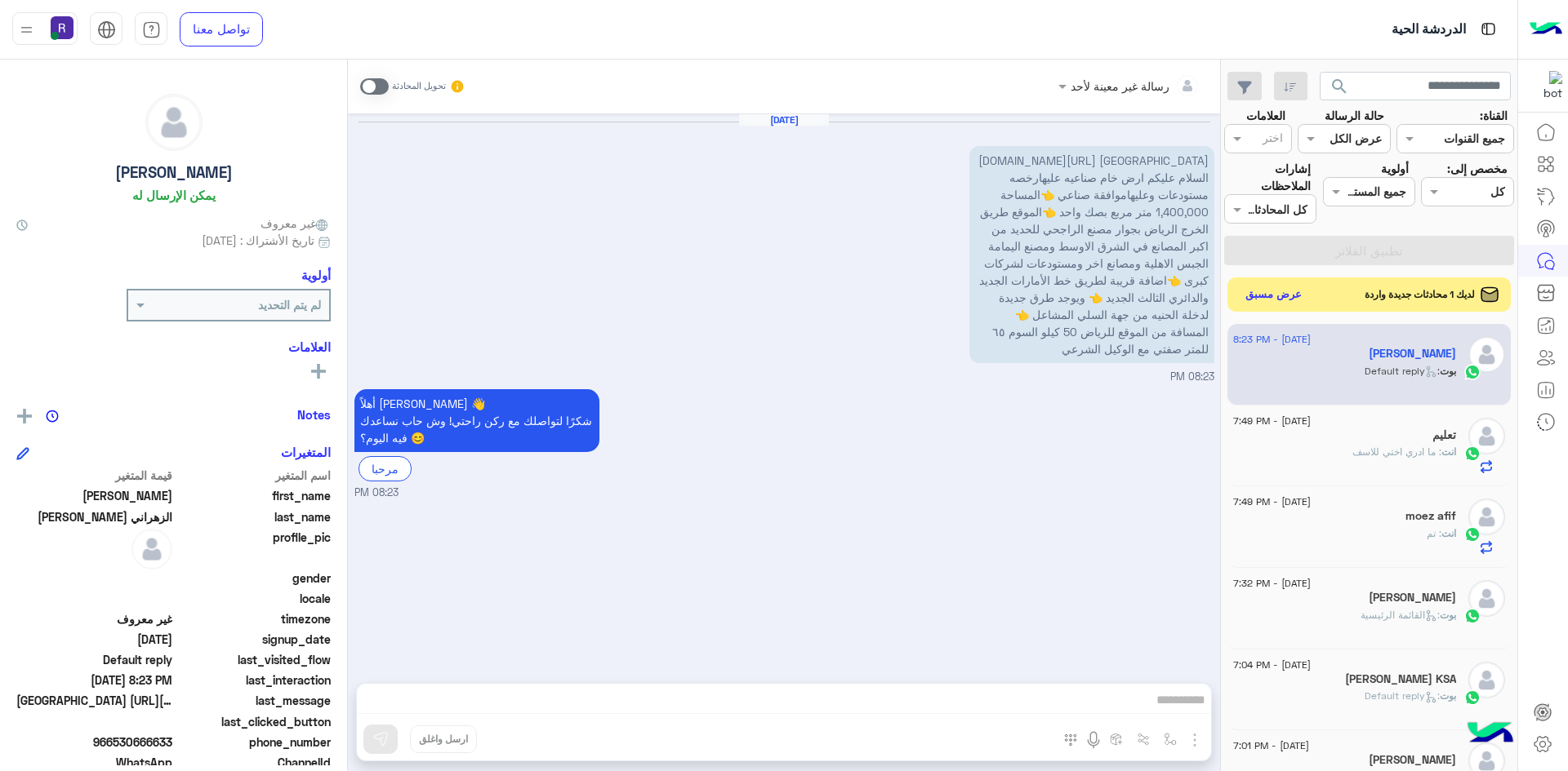
click at [1260, 289] on button "عرض مسبق" at bounding box center [1274, 294] width 68 height 22
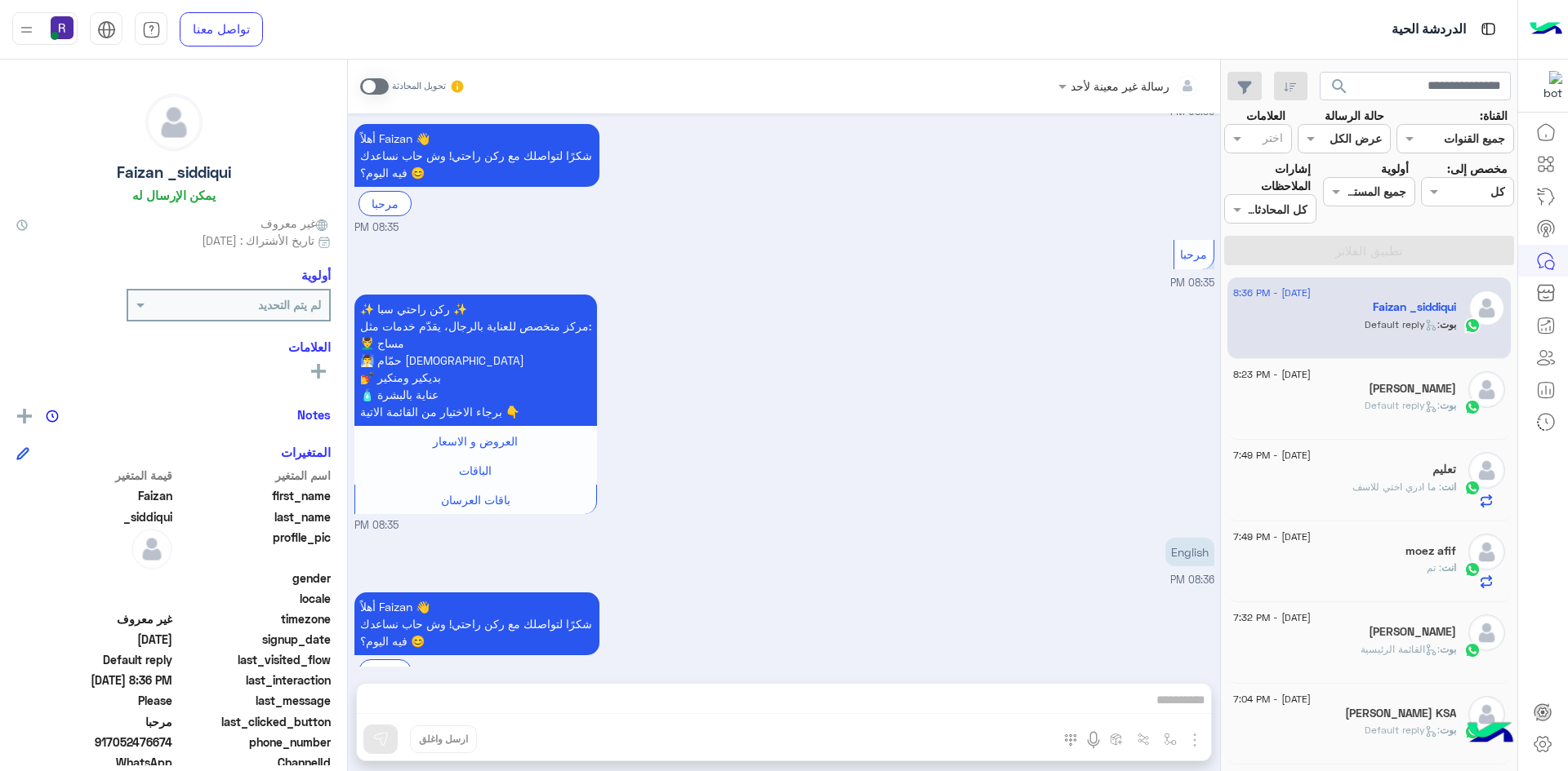
scroll to position [285, 0]
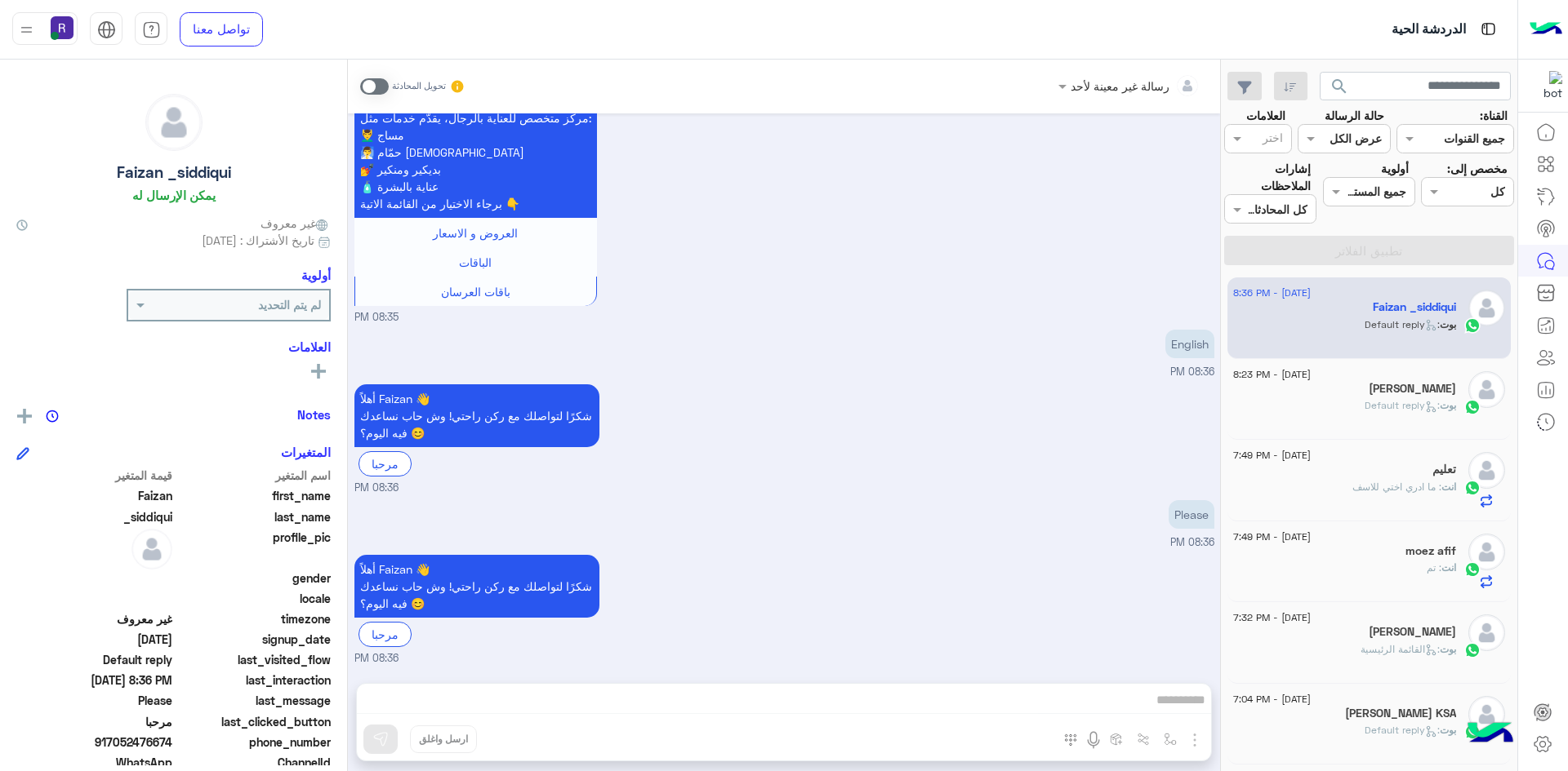
click at [376, 86] on span at bounding box center [374, 86] width 28 height 16
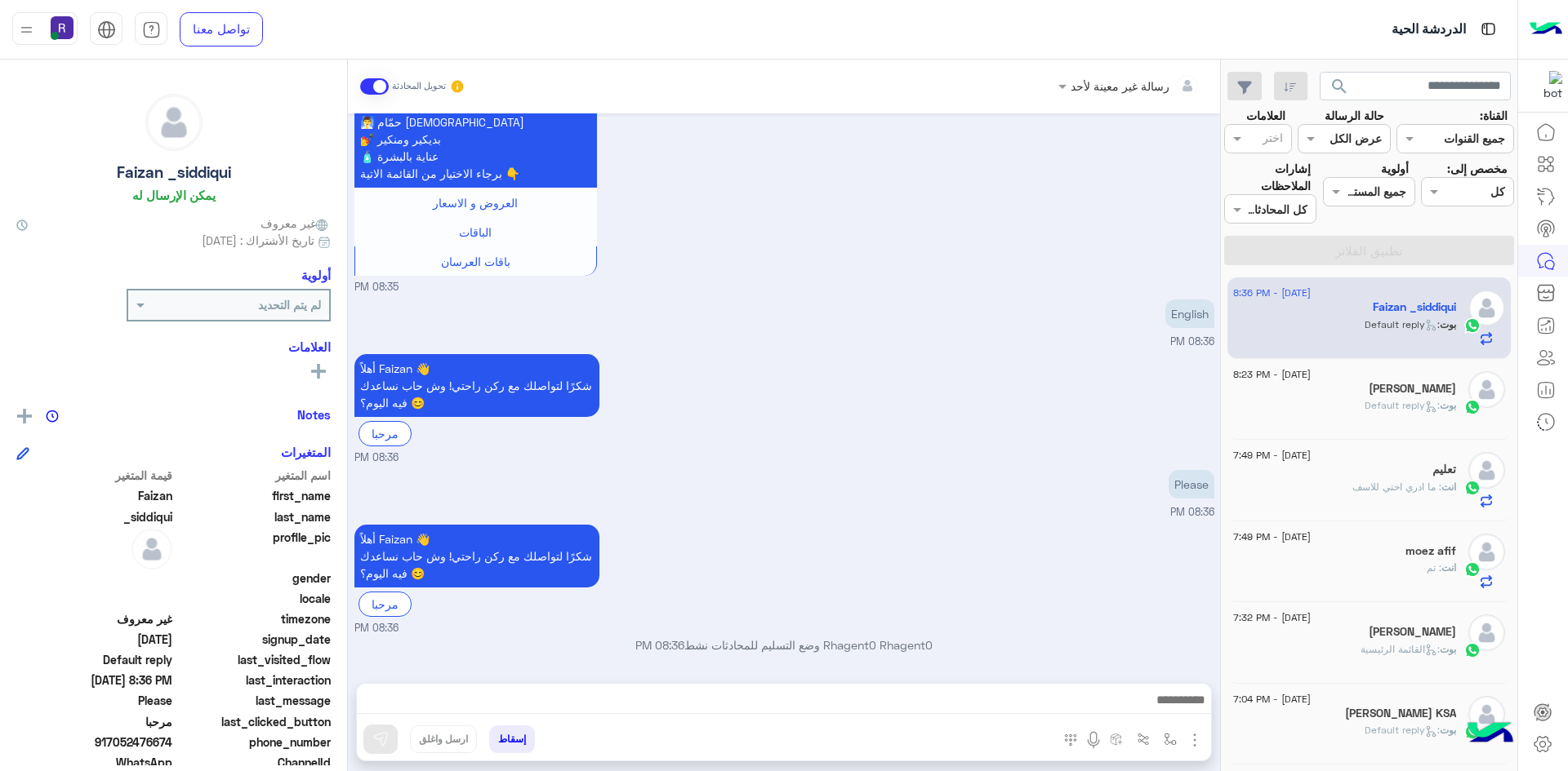
click at [1200, 739] on img "button" at bounding box center [1194, 740] width 20 height 20
click at [1182, 698] on button "الصور" at bounding box center [1169, 704] width 69 height 33
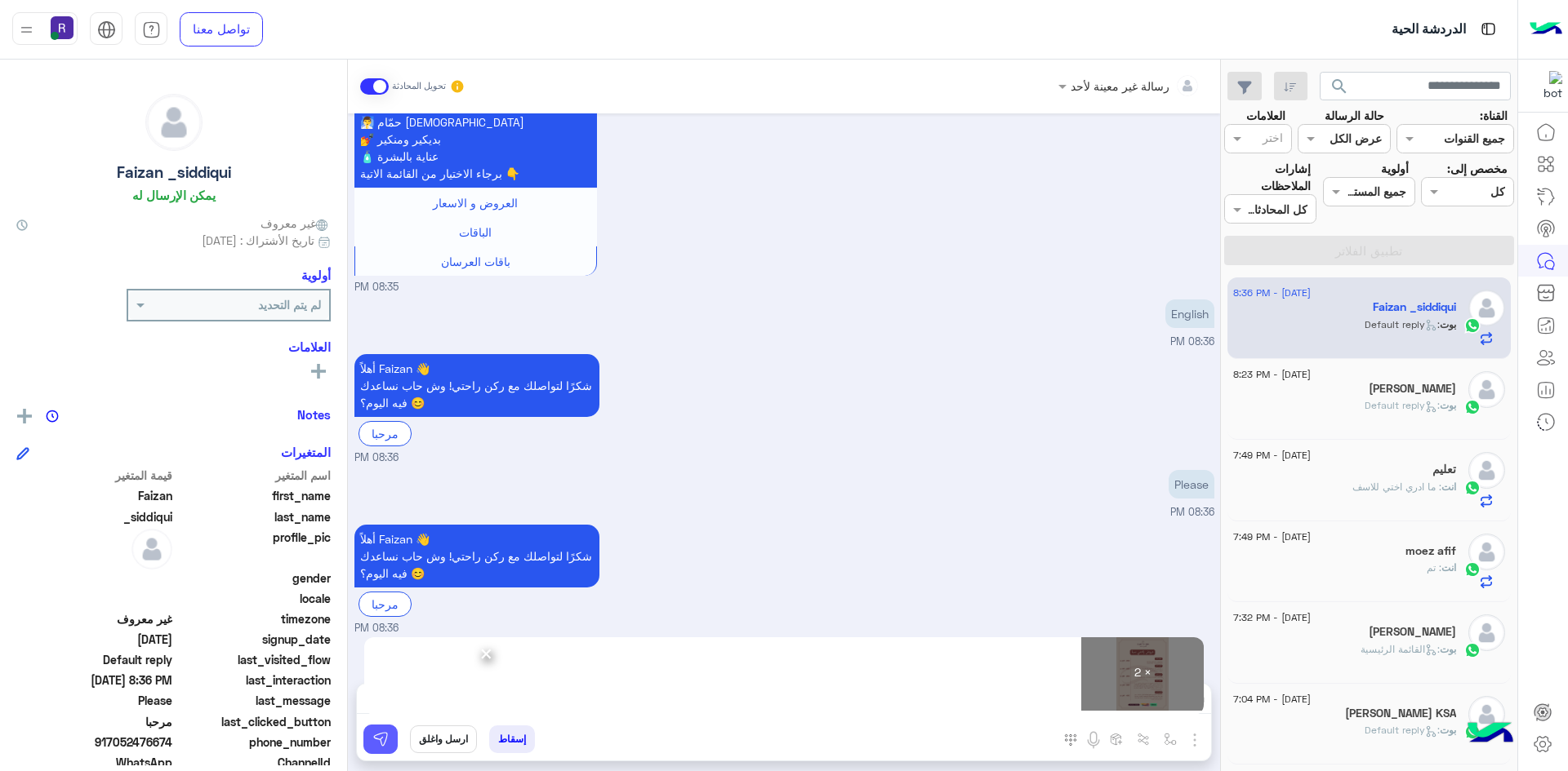
click at [384, 727] on button at bounding box center [380, 739] width 34 height 29
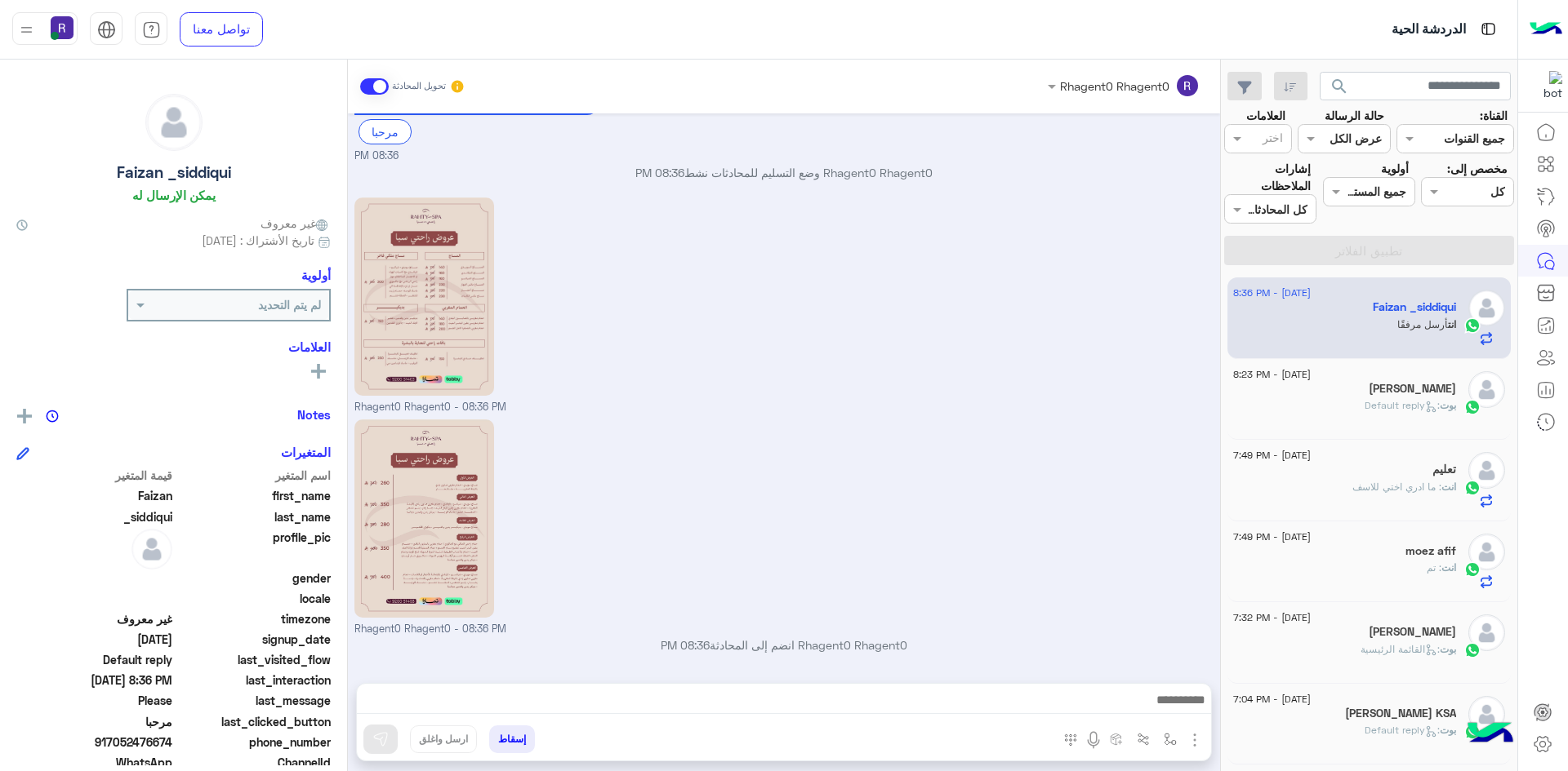
scroll to position [842, 0]
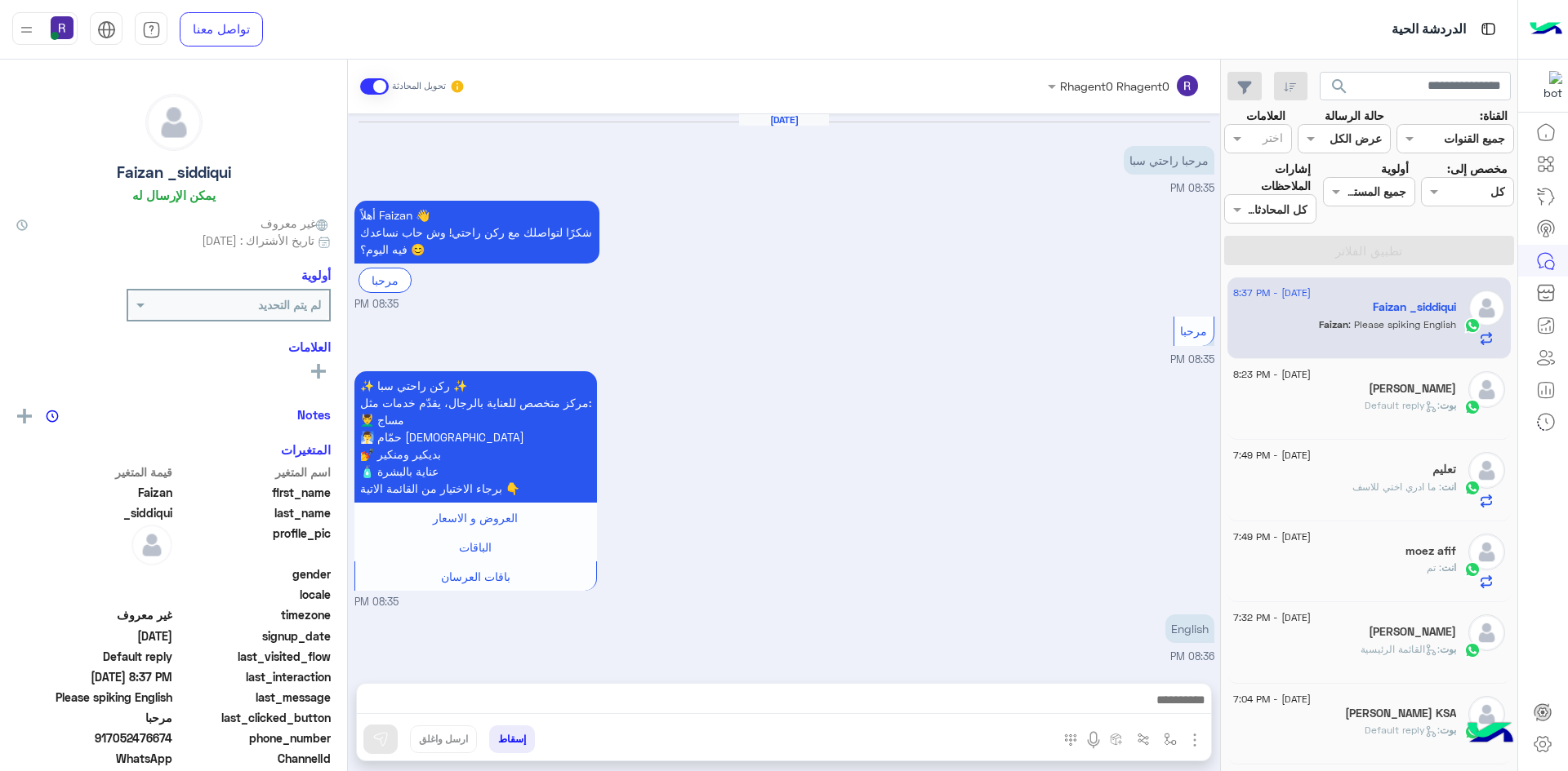
scroll to position [842, 0]
